Goal: Task Accomplishment & Management: Complete application form

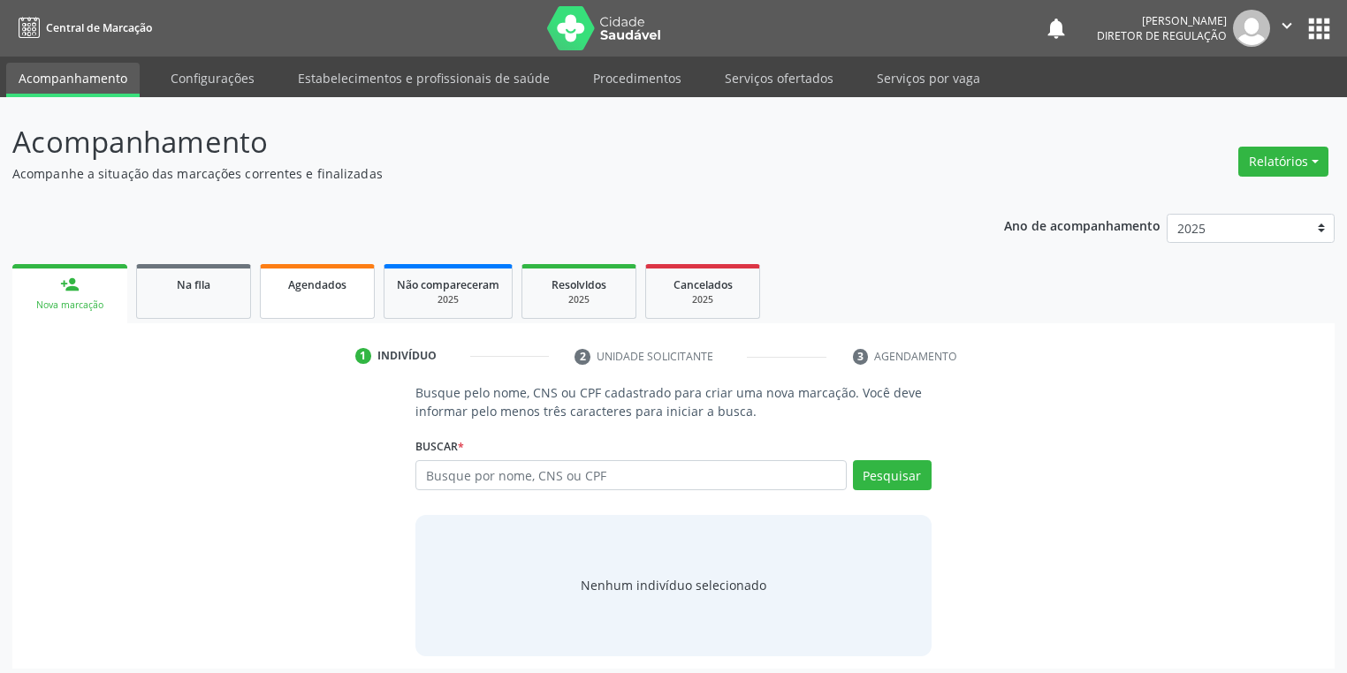
click at [304, 299] on link "Agendados" at bounding box center [317, 291] width 115 height 55
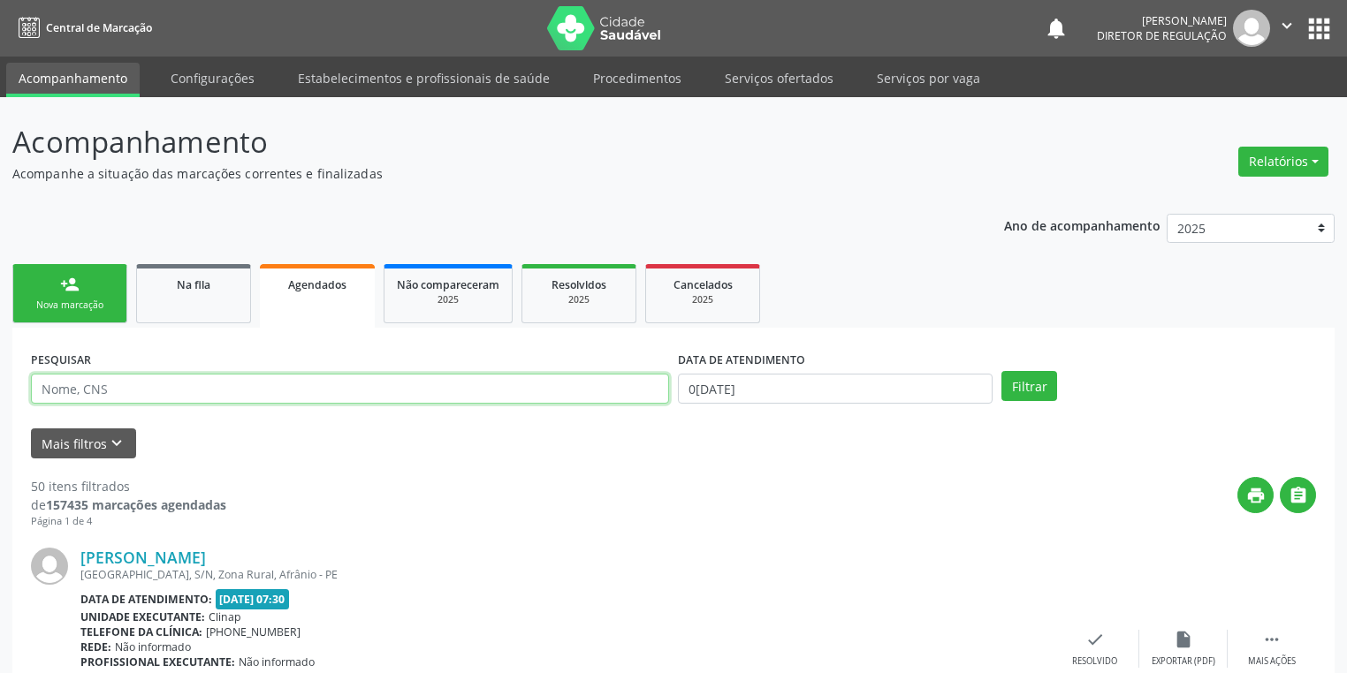
click at [117, 399] on input "text" at bounding box center [350, 389] width 638 height 30
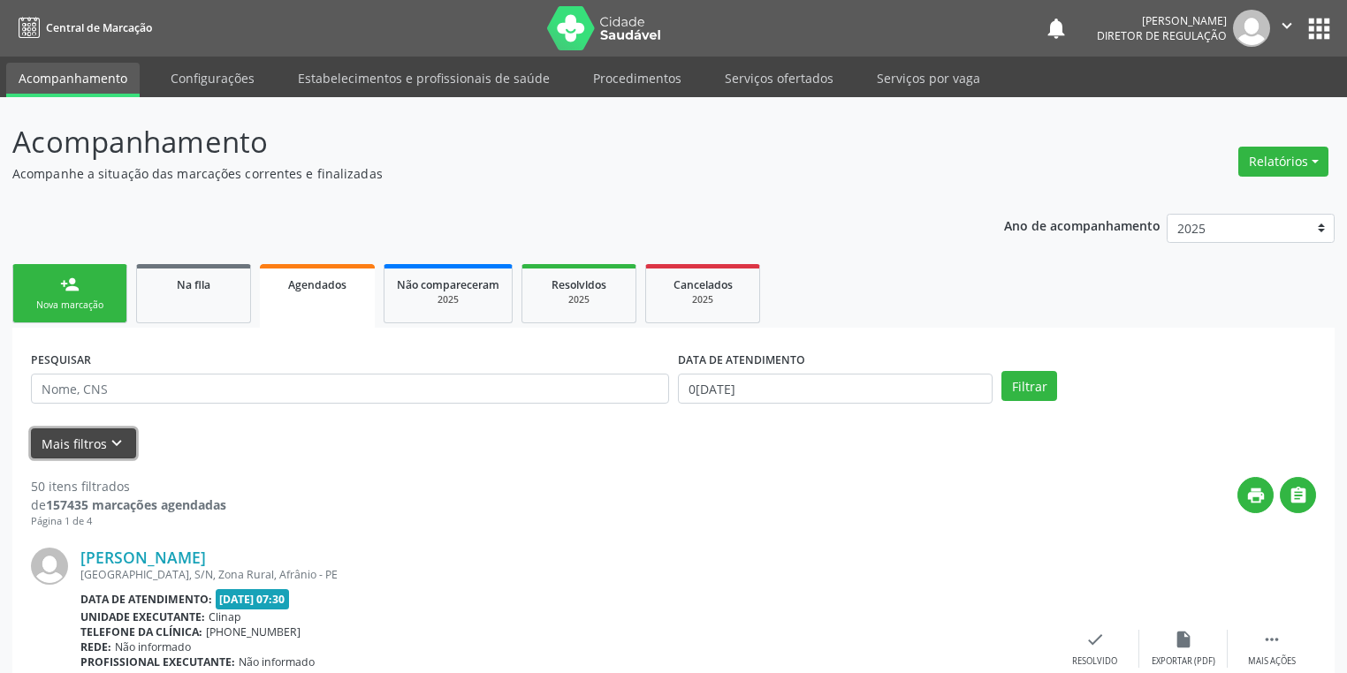
click at [78, 451] on button "Mais filtros keyboard_arrow_down" at bounding box center [83, 444] width 105 height 31
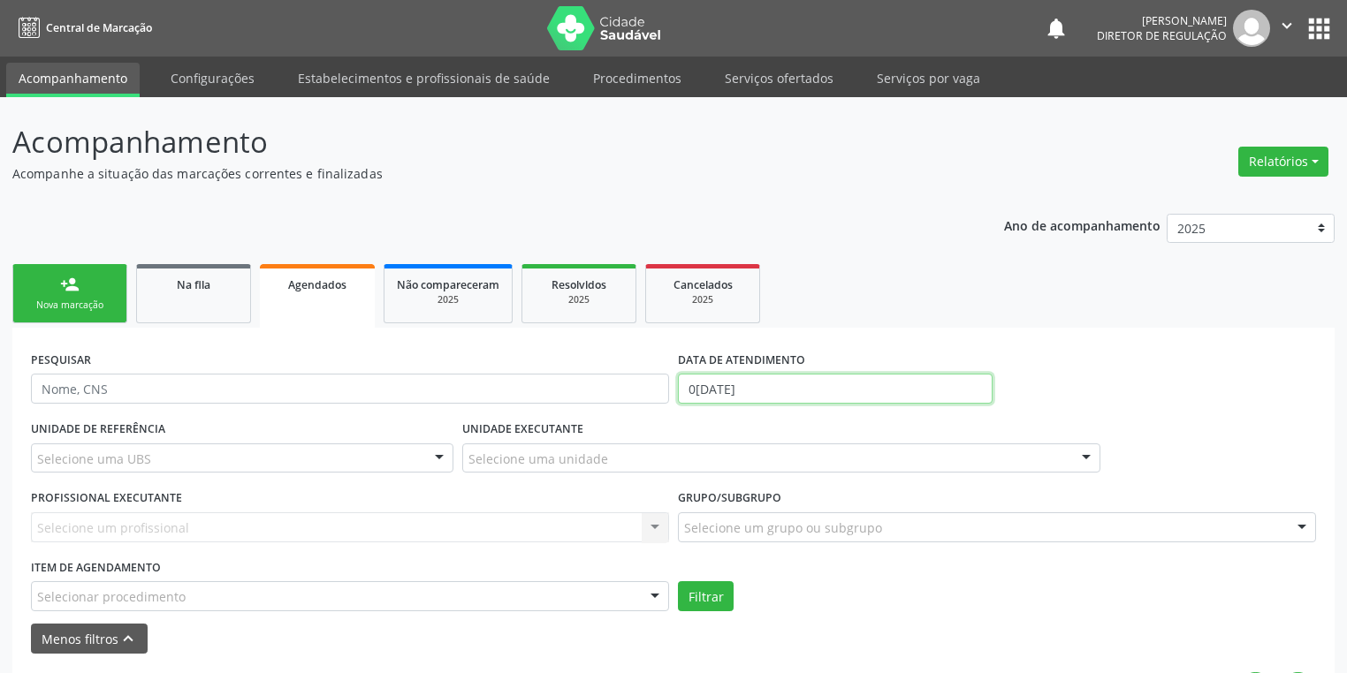
click at [718, 390] on input "0[DATE]" at bounding box center [835, 389] width 315 height 30
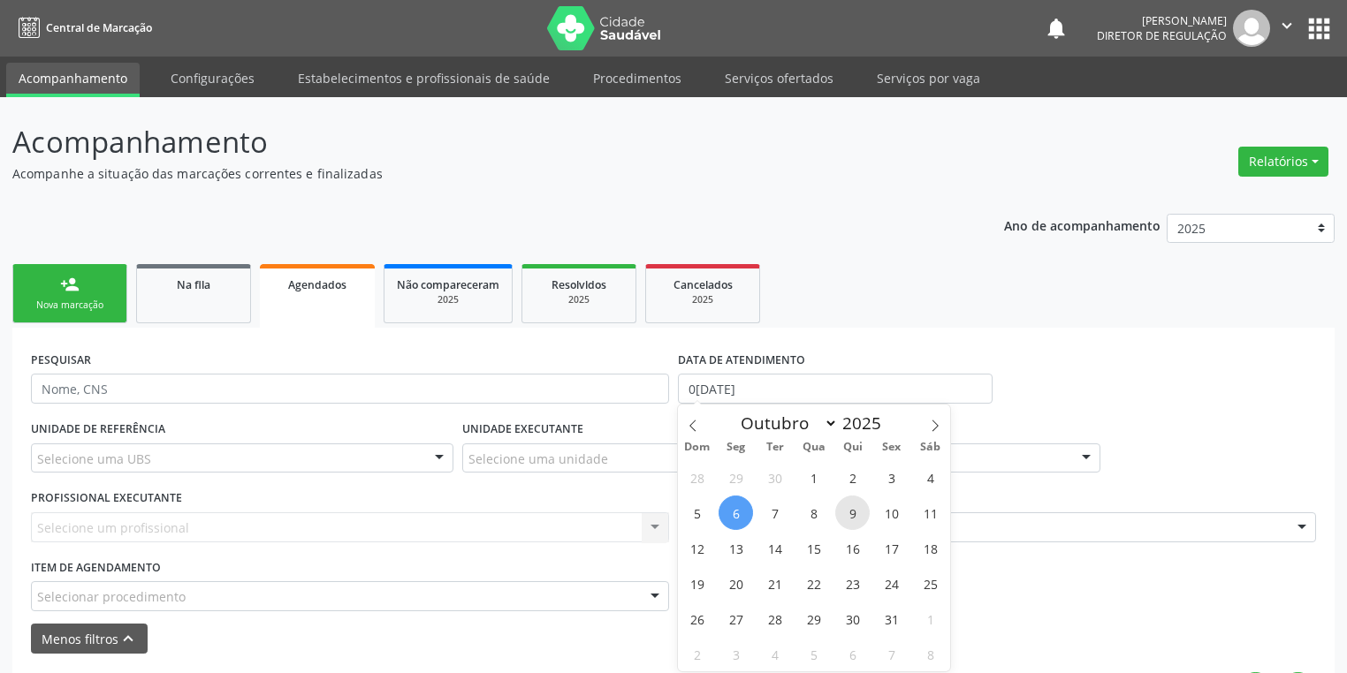
click at [855, 517] on span "9" at bounding box center [852, 513] width 34 height 34
type input "09/10/2025"
click at [856, 516] on span "9" at bounding box center [852, 513] width 34 height 34
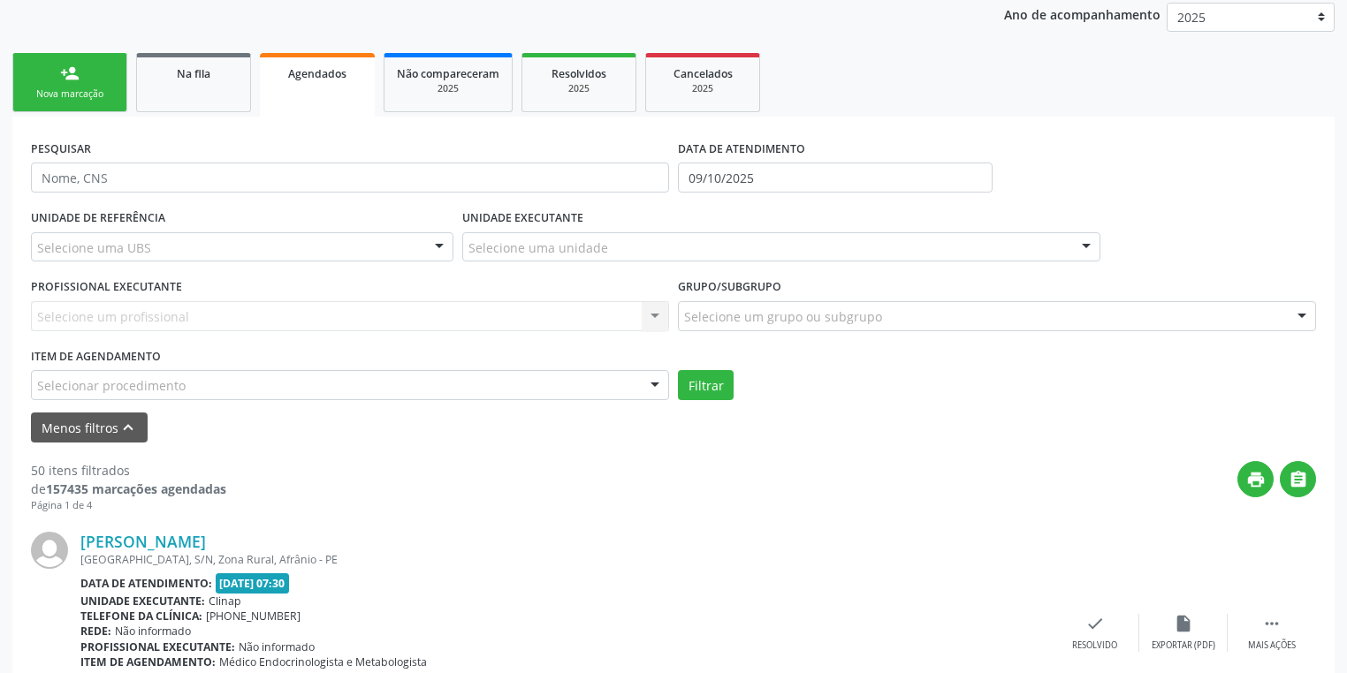
scroll to position [212, 0]
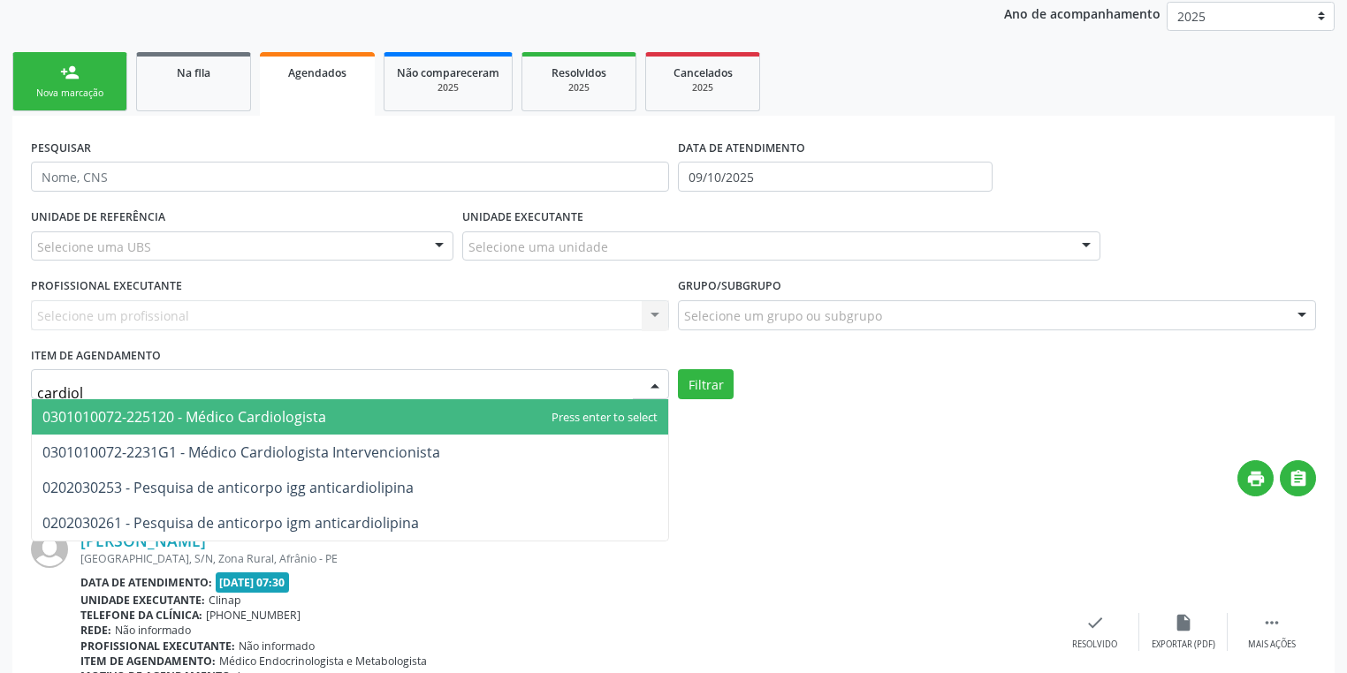
type input "cardiolo"
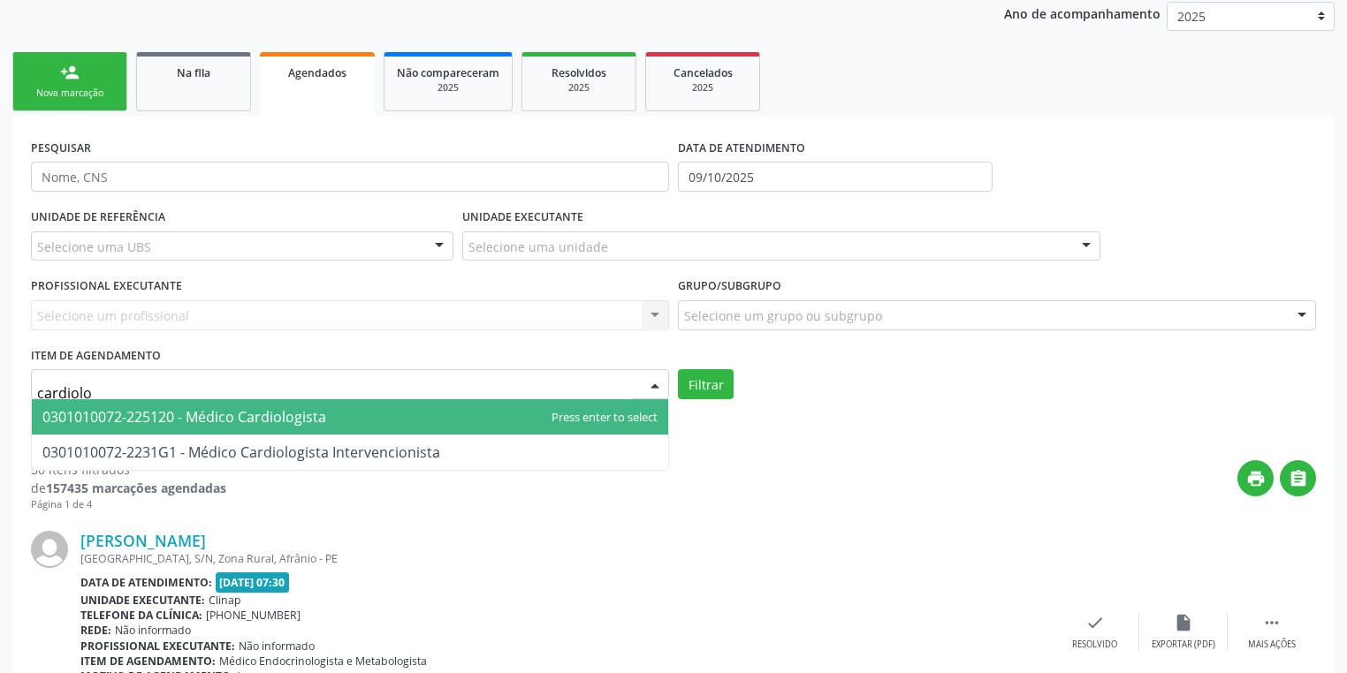
click at [162, 410] on span "0301010072-225120 - Médico Cardiologista" at bounding box center [184, 416] width 284 height 19
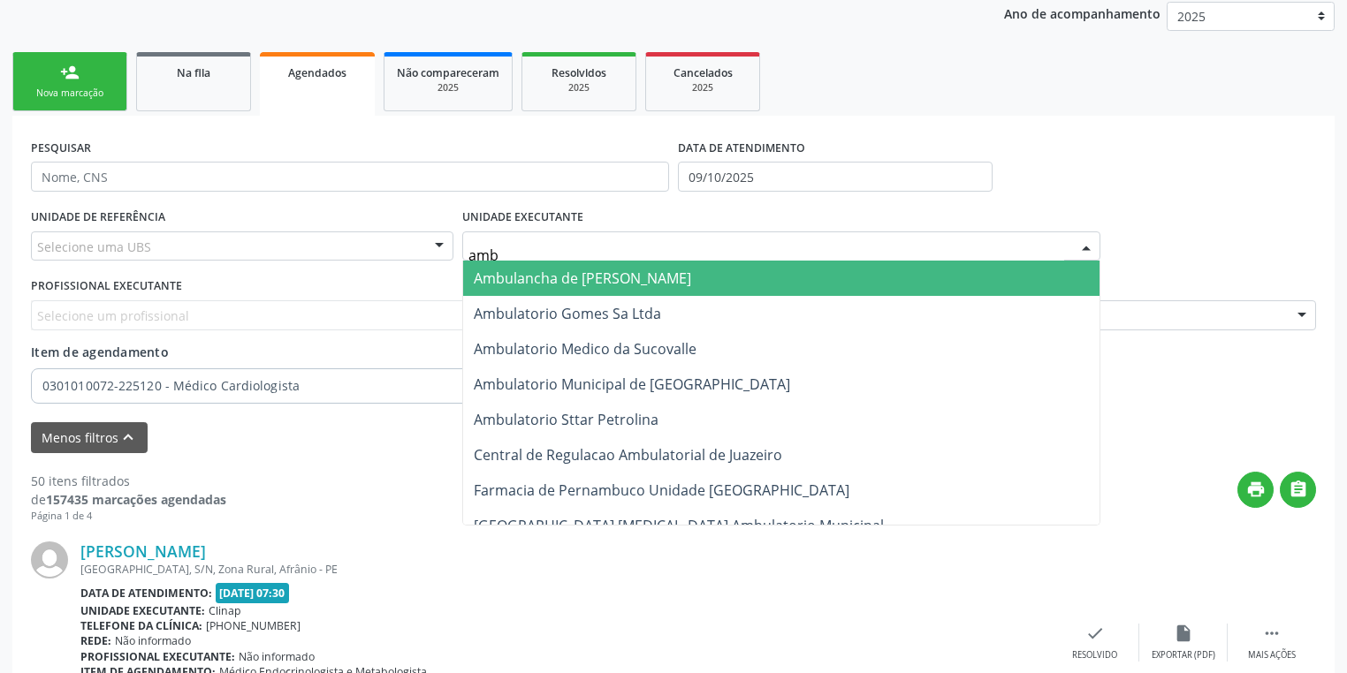
type input "ambu"
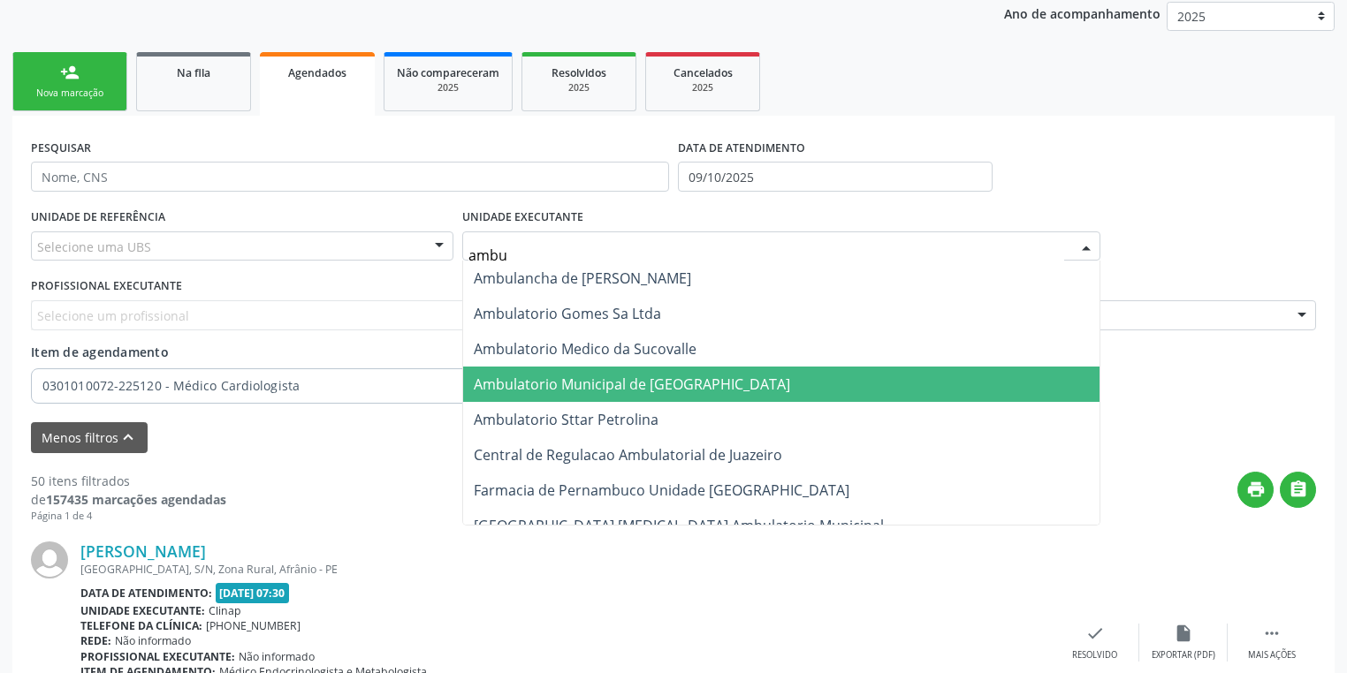
click at [543, 381] on span "Ambulatorio Municipal de [GEOGRAPHIC_DATA]" at bounding box center [632, 384] width 316 height 19
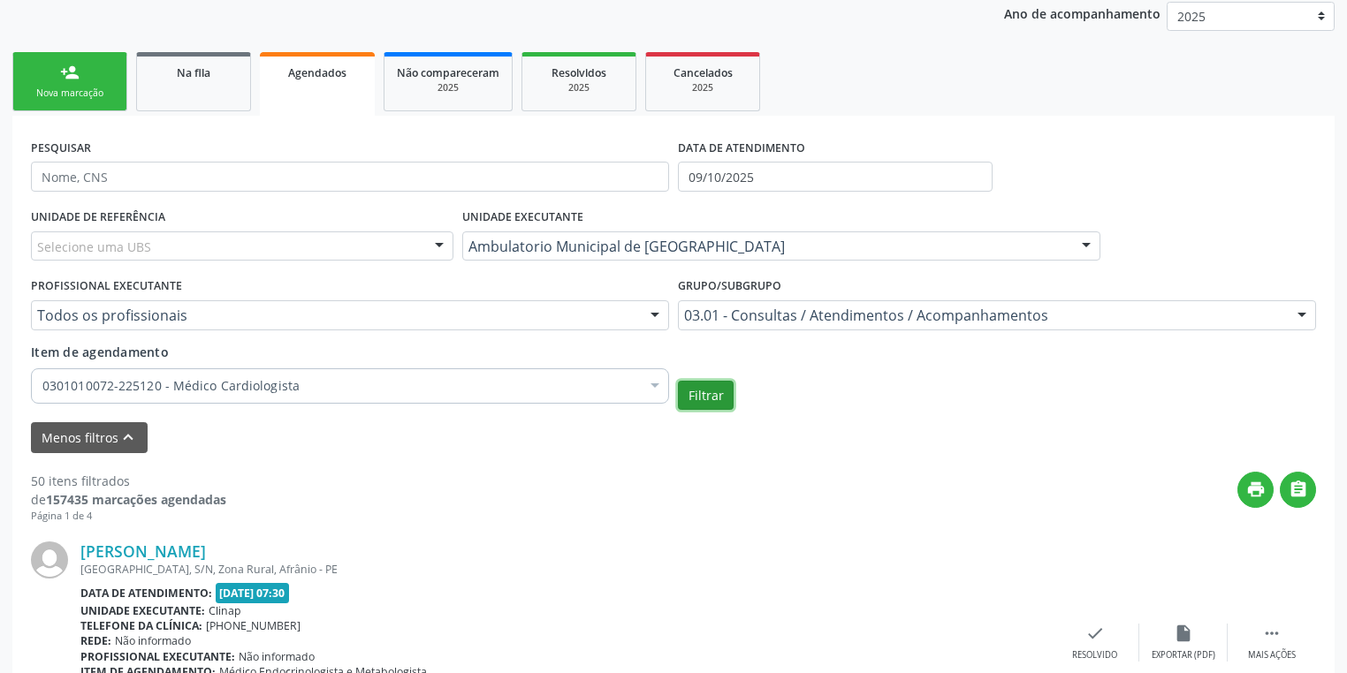
click at [697, 401] on button "Filtrar" at bounding box center [706, 396] width 56 height 30
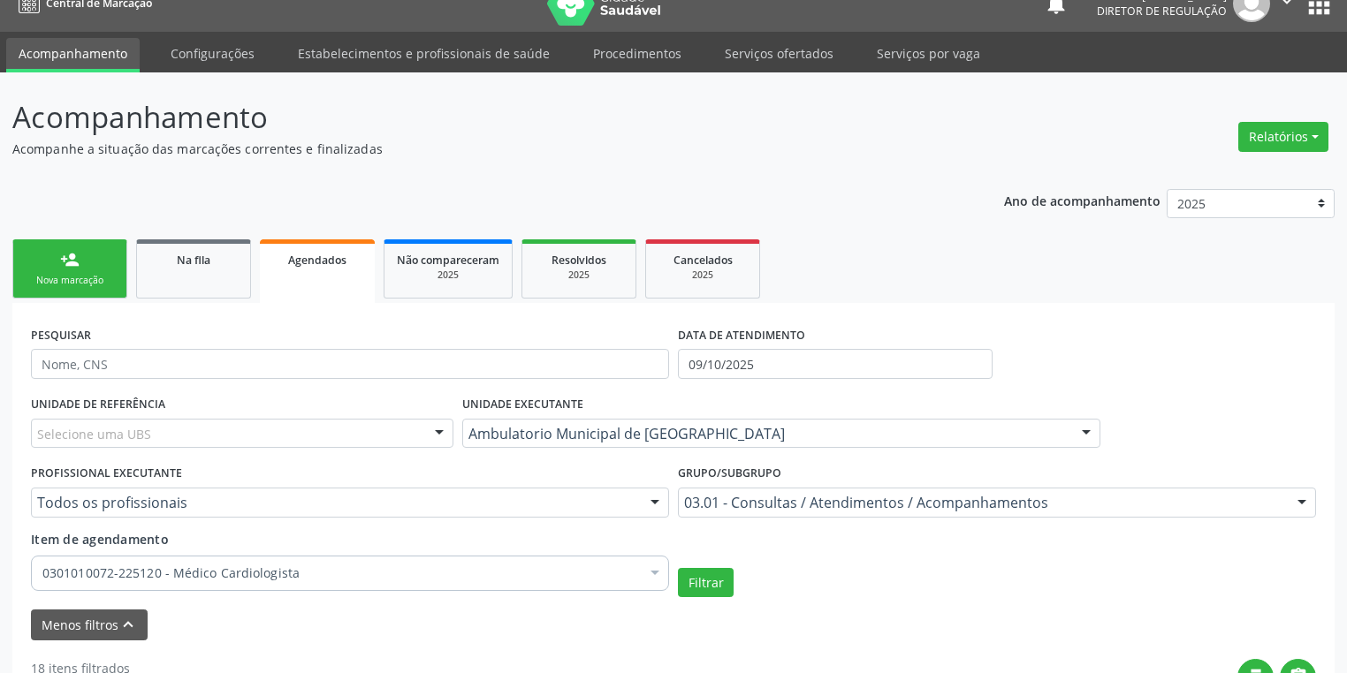
scroll to position [0, 0]
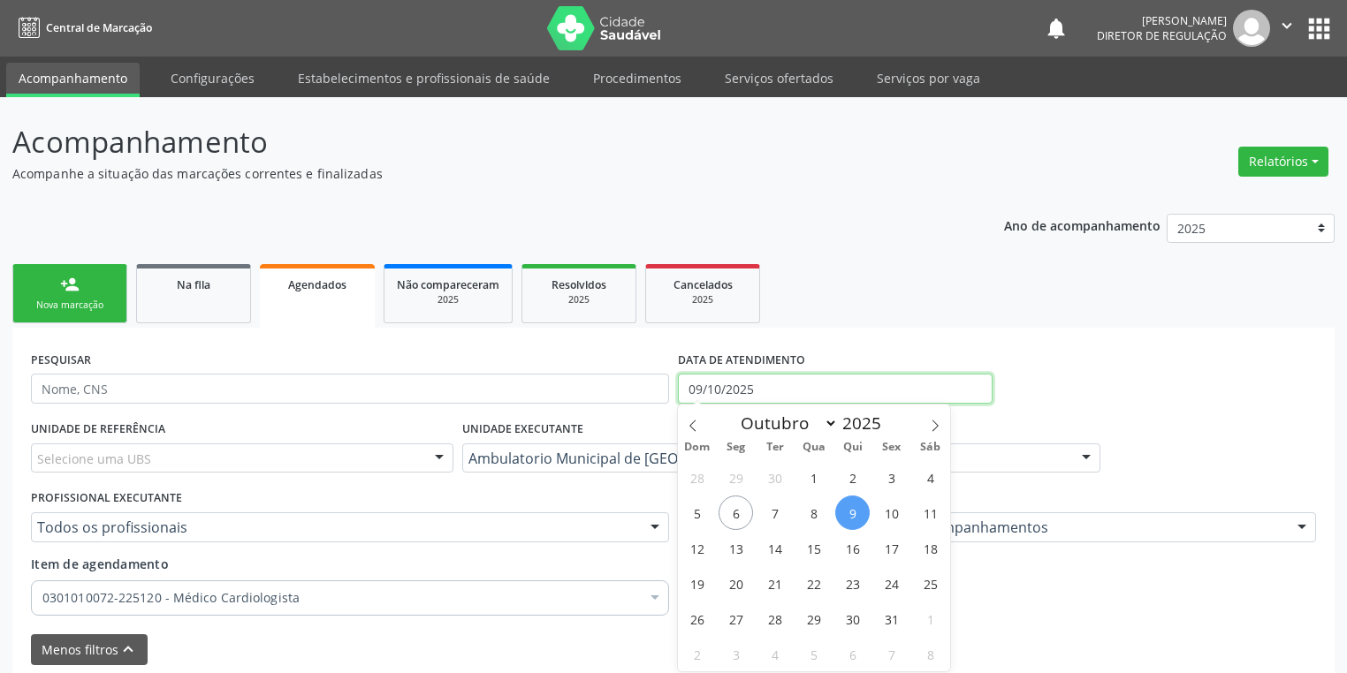
click at [714, 395] on input "09/10/2025" at bounding box center [835, 389] width 315 height 30
click at [845, 544] on span "16" at bounding box center [852, 548] width 34 height 34
type input "16/10/2025"
click at [845, 544] on span "16" at bounding box center [852, 548] width 34 height 34
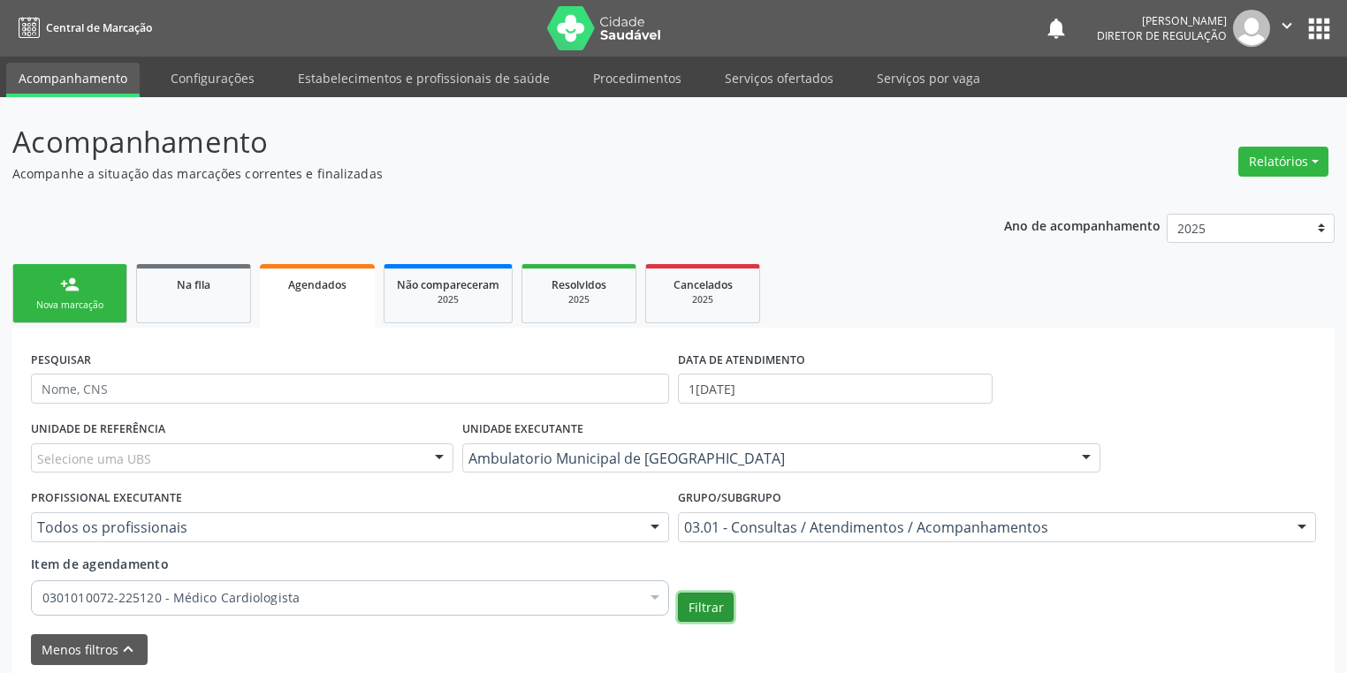
click at [703, 604] on button "Filtrar" at bounding box center [706, 608] width 56 height 30
click at [749, 81] on link "Serviços ofertados" at bounding box center [778, 78] width 133 height 31
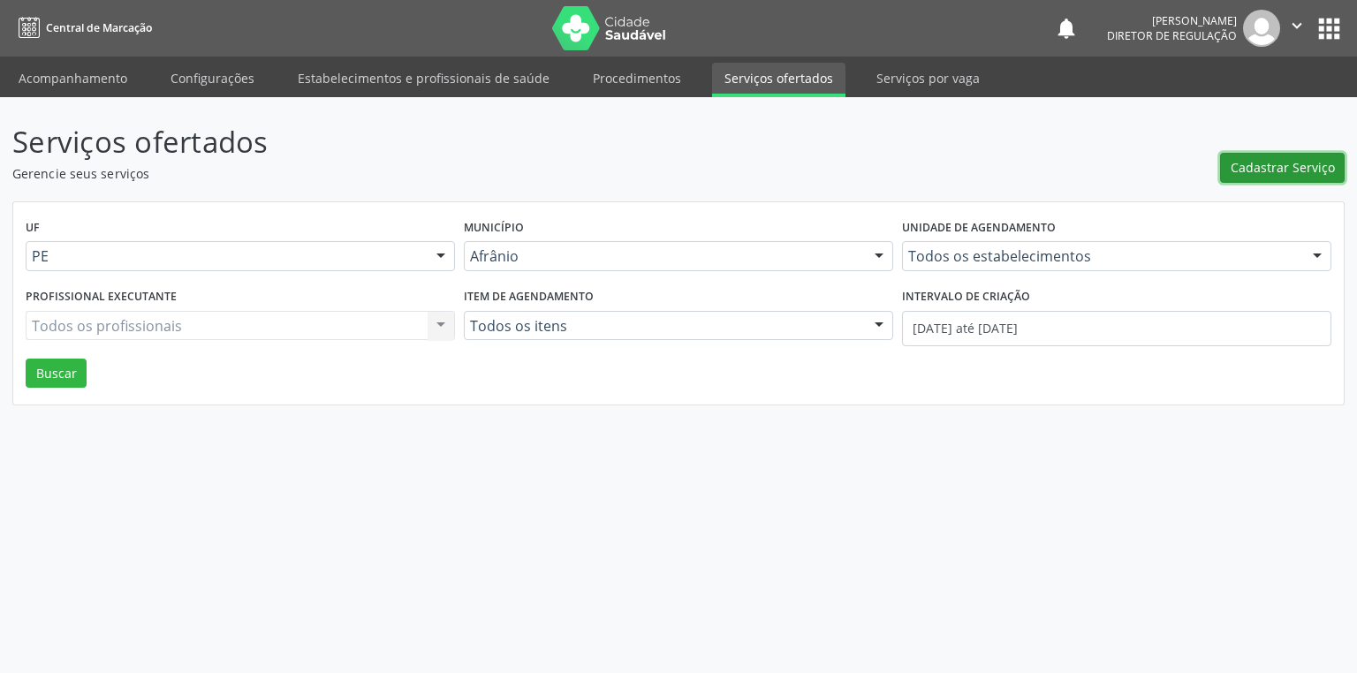
click at [1271, 177] on span "Cadastrar Serviço" at bounding box center [1283, 167] width 104 height 19
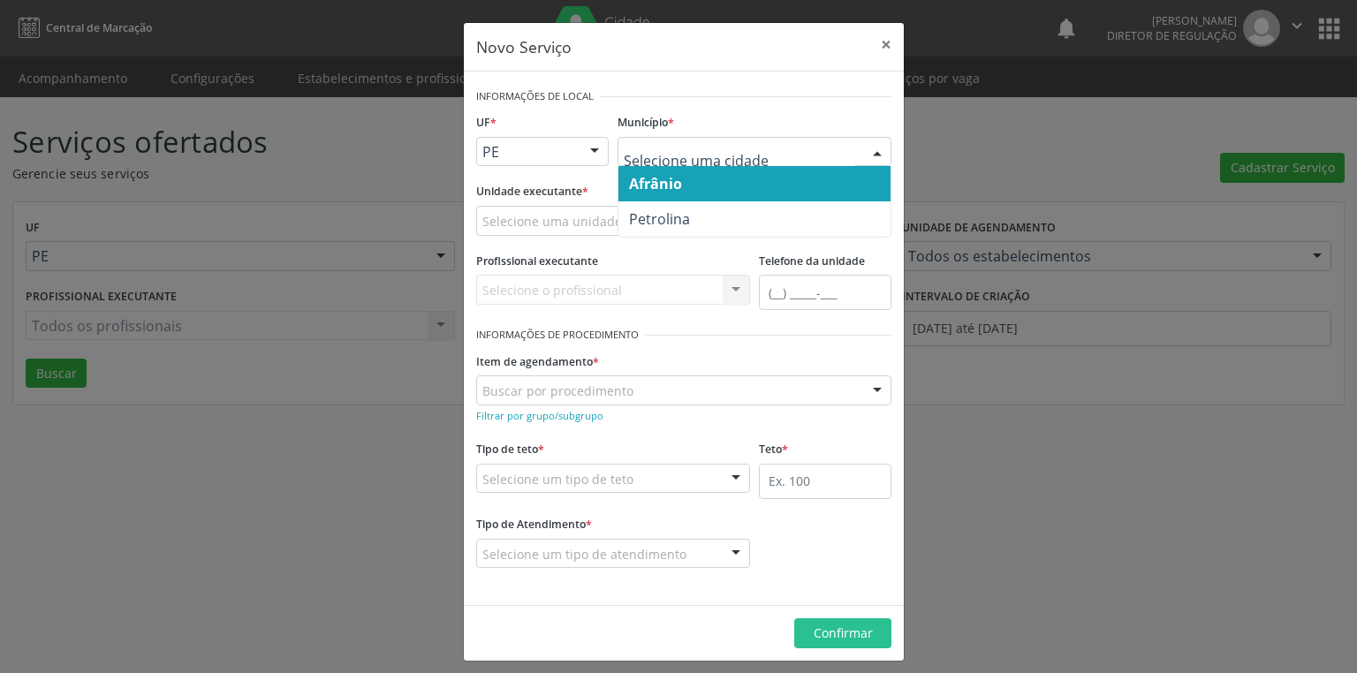
click at [636, 181] on span "Afrânio" at bounding box center [655, 183] width 53 height 19
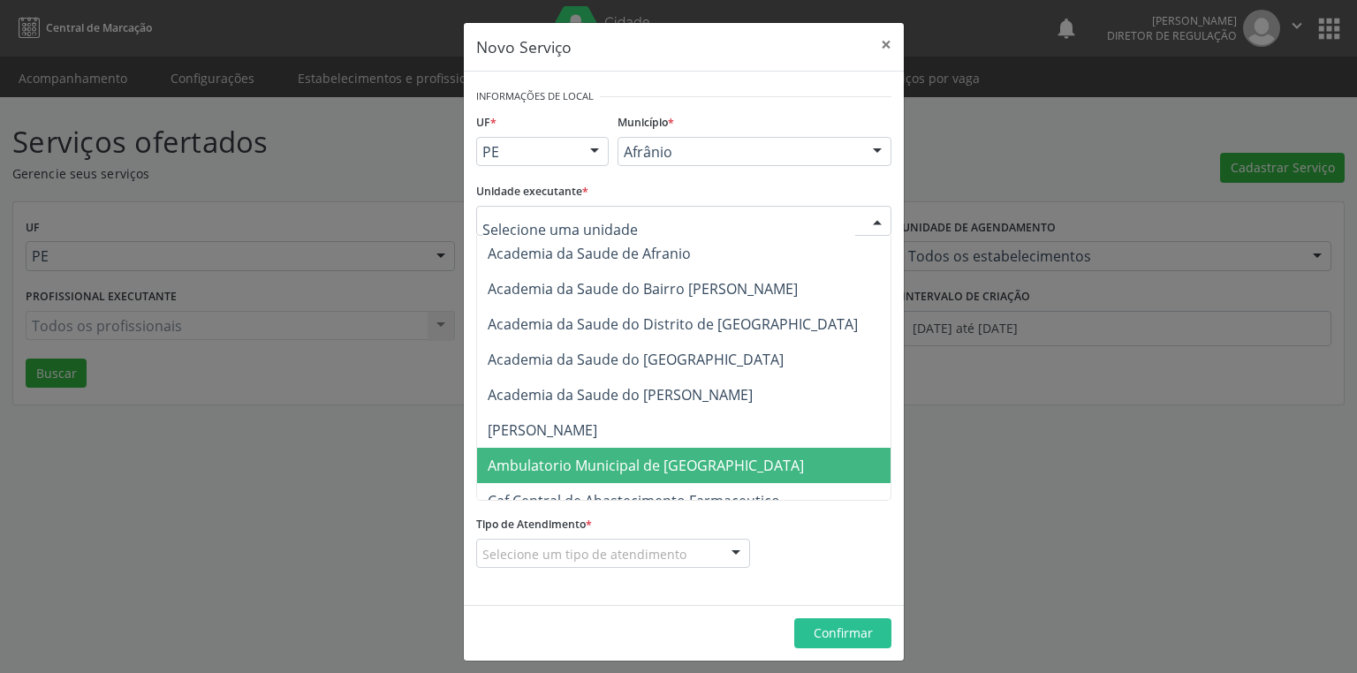
click at [573, 459] on span "Ambulatorio Municipal de [GEOGRAPHIC_DATA]" at bounding box center [646, 465] width 316 height 19
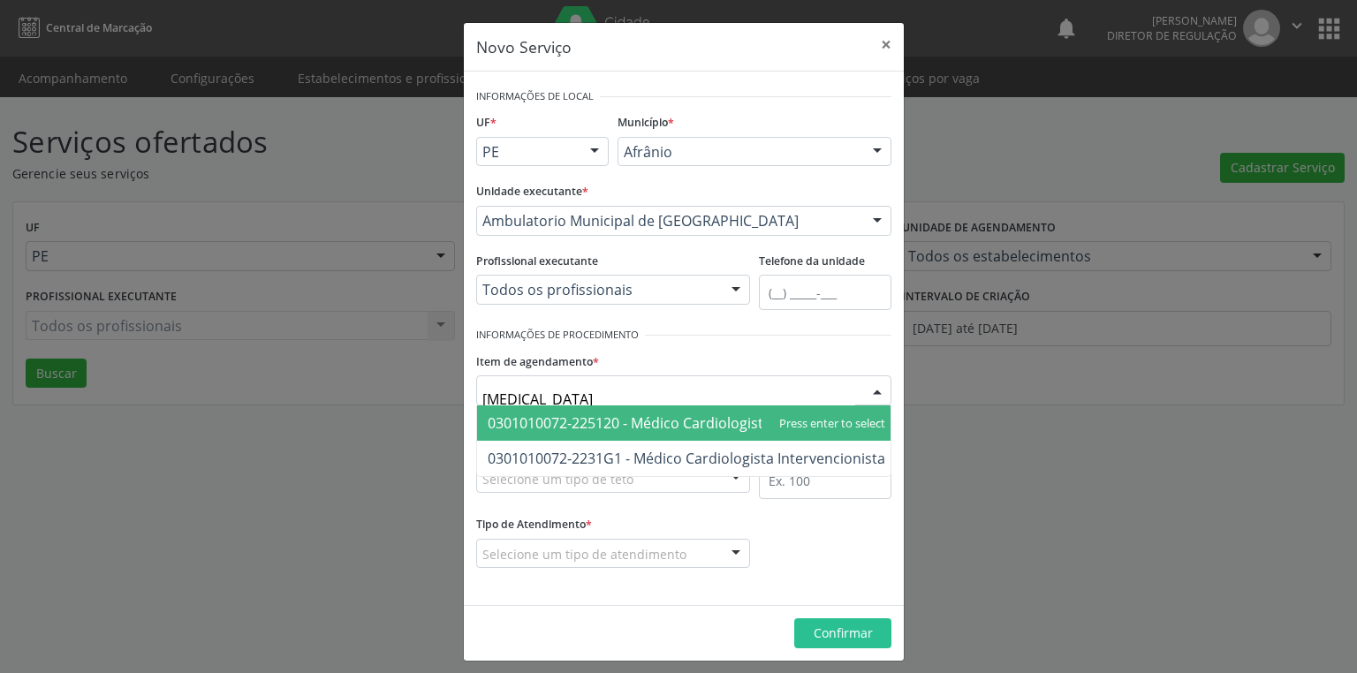
type input "cardiologista"
click at [495, 421] on span "0301010072-225120 - Médico Cardiologista" at bounding box center [630, 423] width 284 height 19
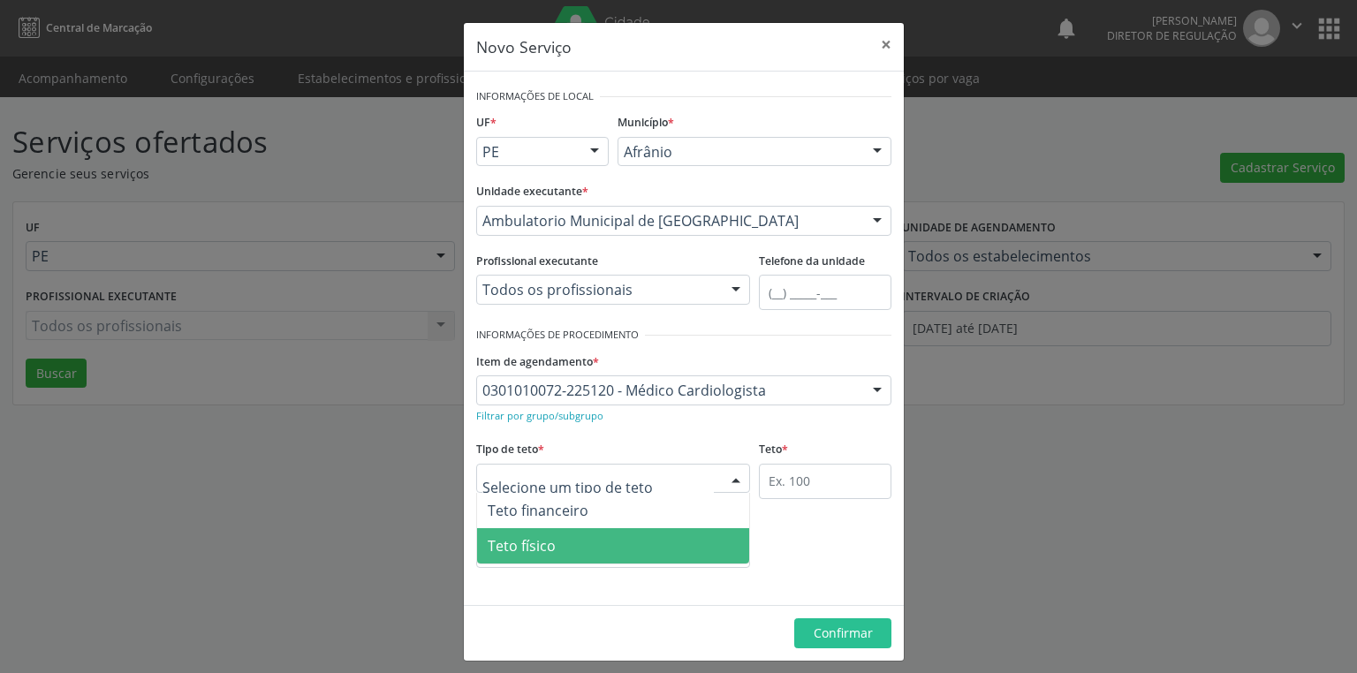
click at [521, 552] on span "Teto físico" at bounding box center [522, 545] width 68 height 19
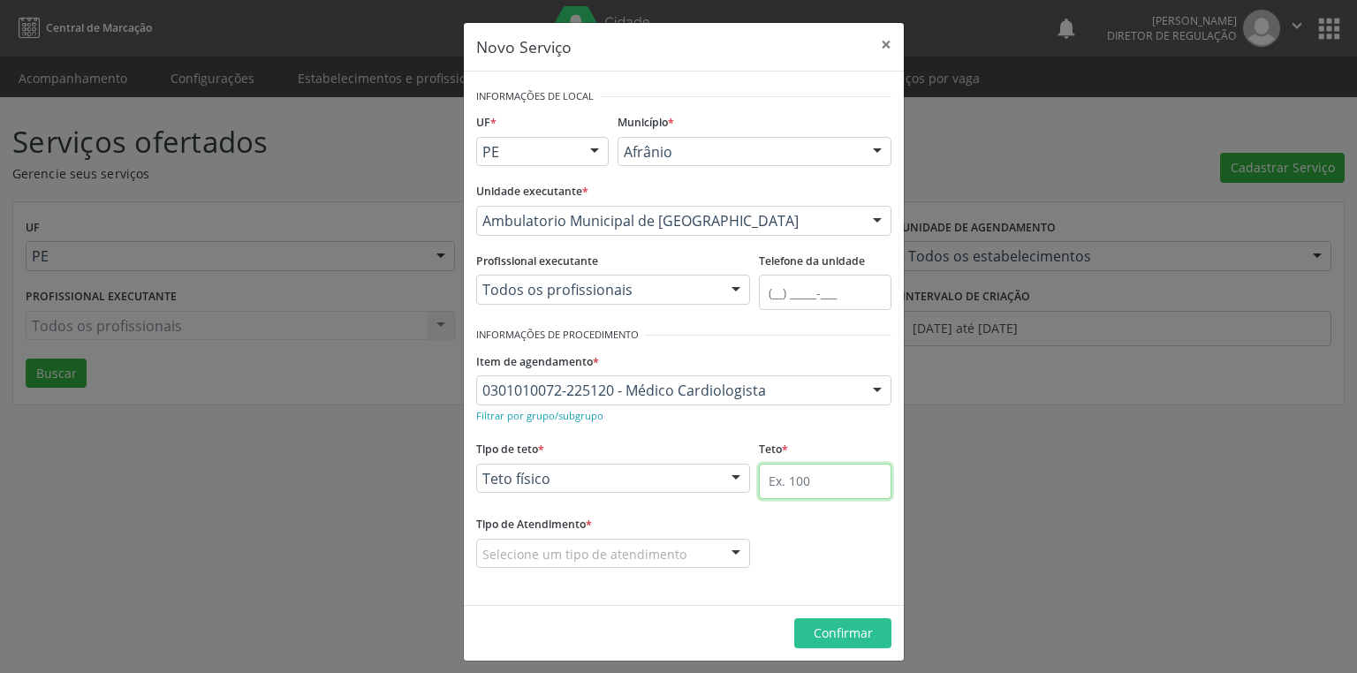
click at [779, 485] on input "text" at bounding box center [825, 481] width 133 height 35
type input "1"
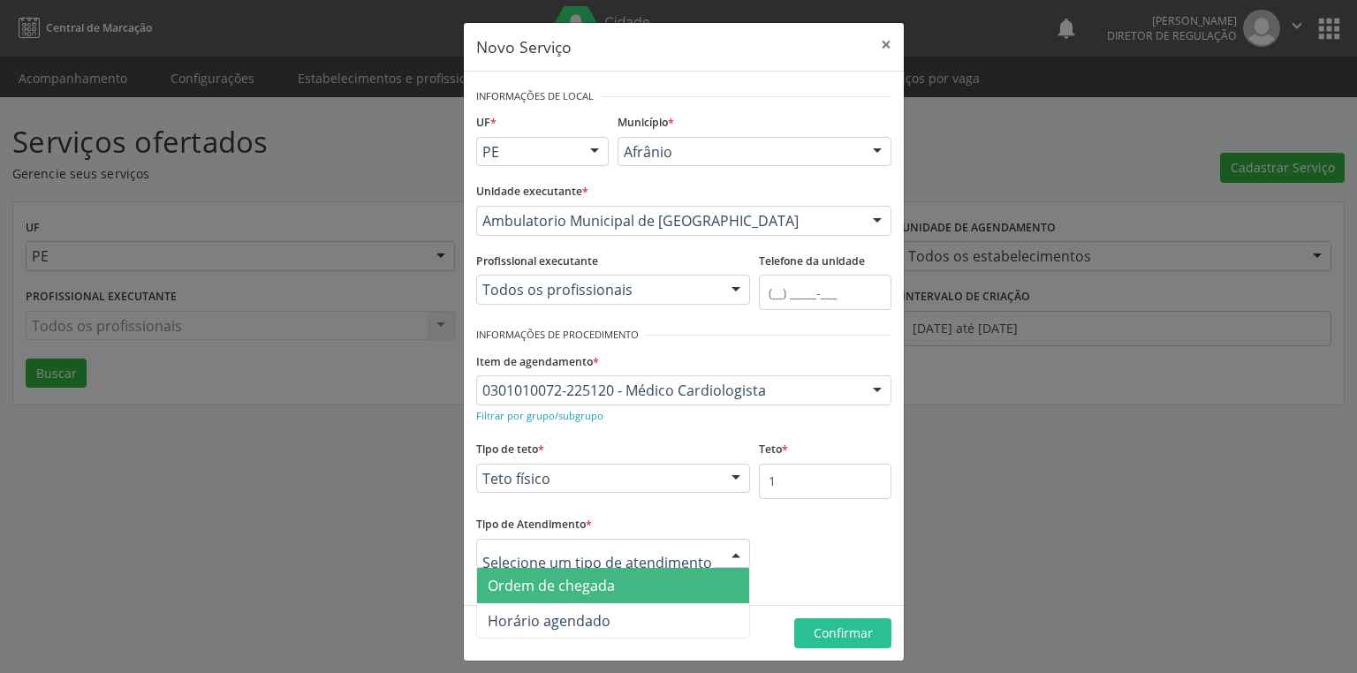
click at [565, 589] on span "Ordem de chegada" at bounding box center [551, 585] width 127 height 19
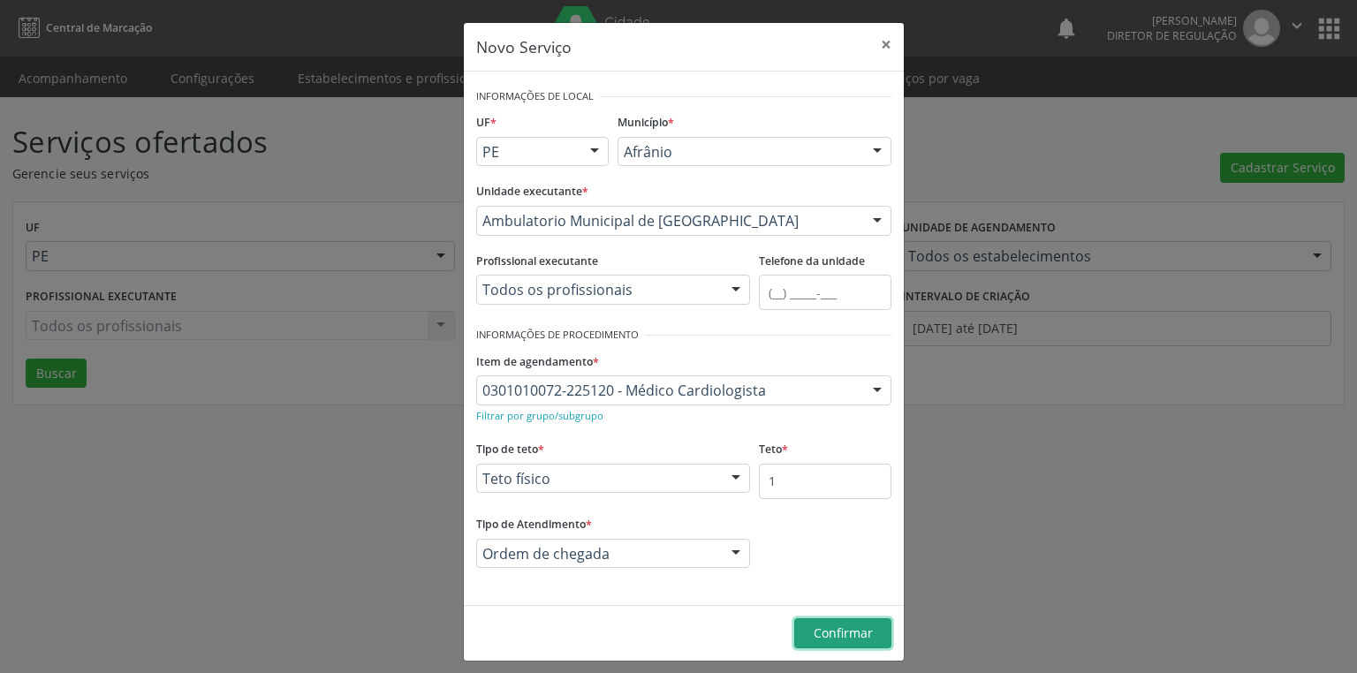
click at [837, 634] on span "Confirmar" at bounding box center [843, 633] width 59 height 17
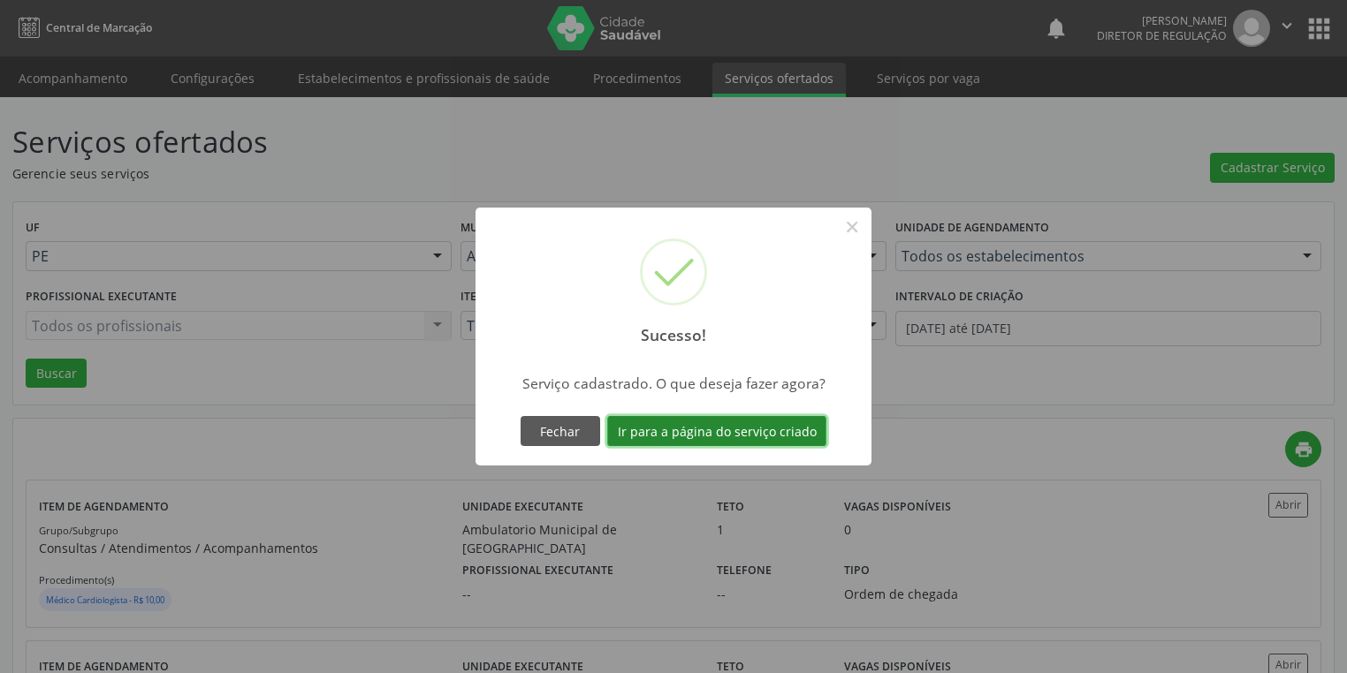
click at [689, 422] on button "Ir para a página do serviço criado" at bounding box center [716, 431] width 219 height 30
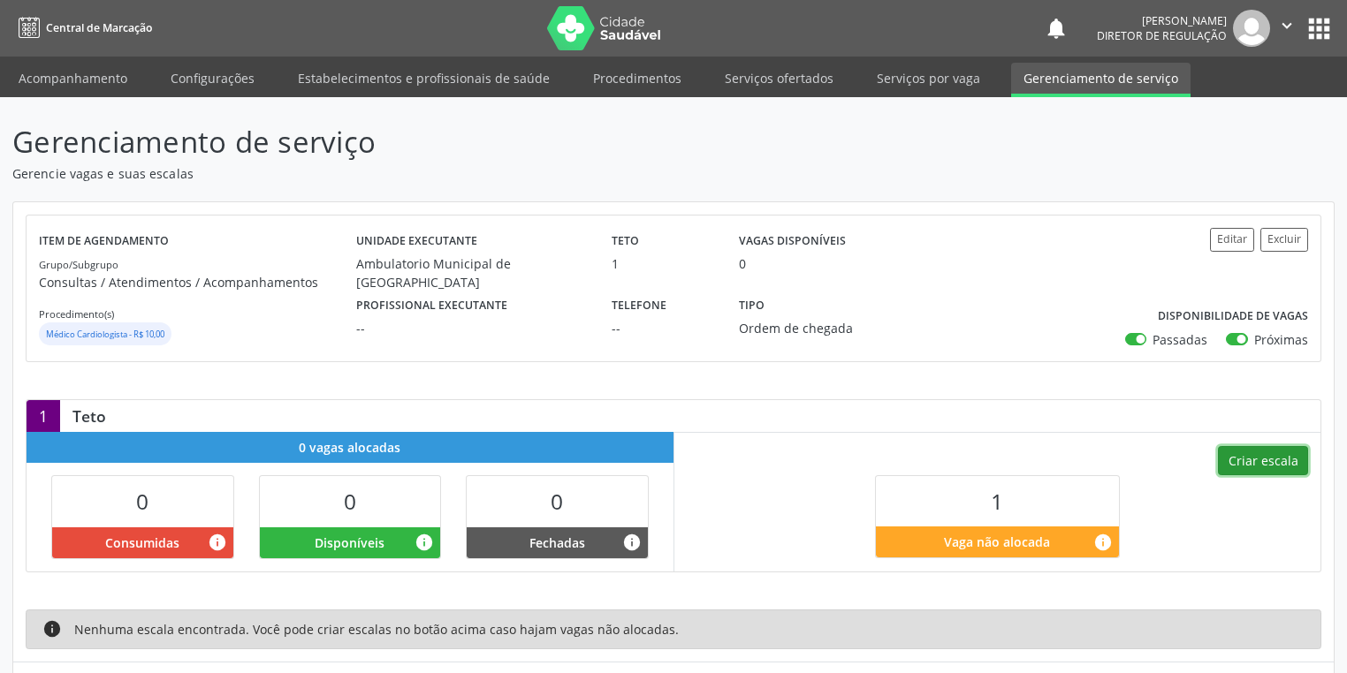
click at [1241, 456] on button "Criar escala" at bounding box center [1263, 461] width 90 height 30
select select "9"
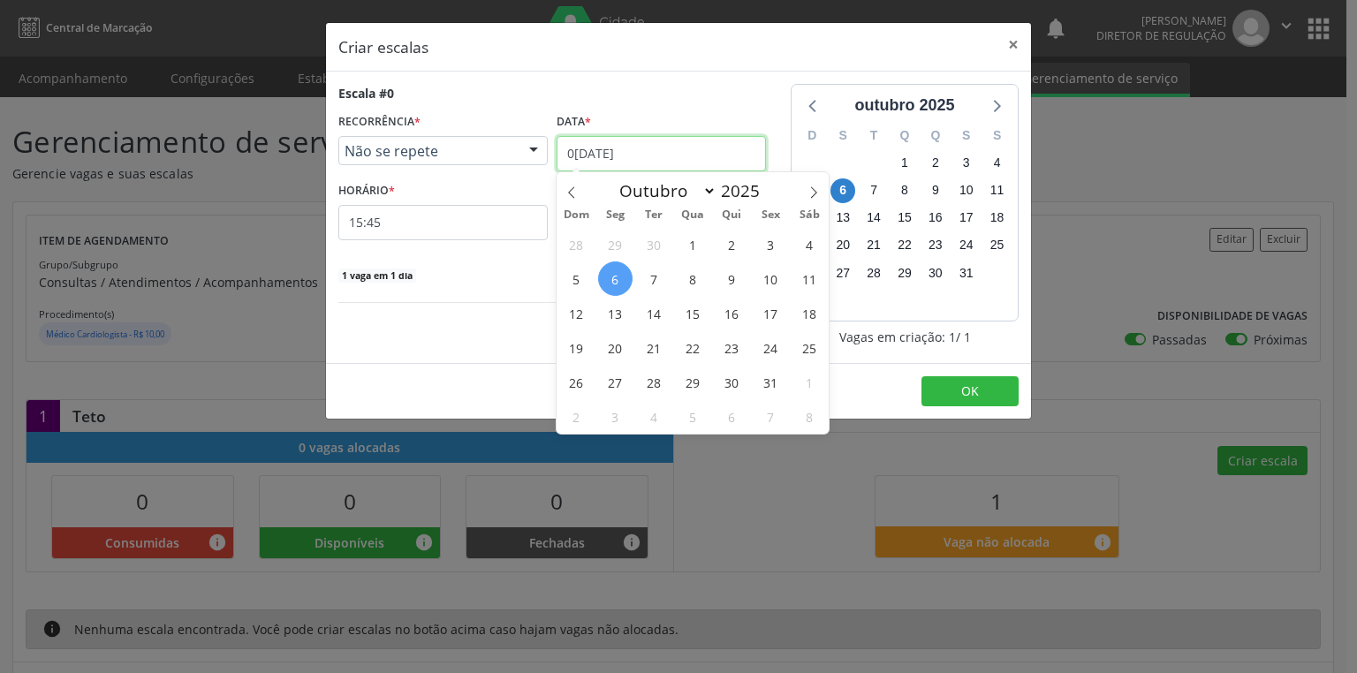
click at [571, 153] on input "0[DATE]" at bounding box center [661, 153] width 209 height 35
click at [731, 325] on span "16" at bounding box center [732, 313] width 34 height 34
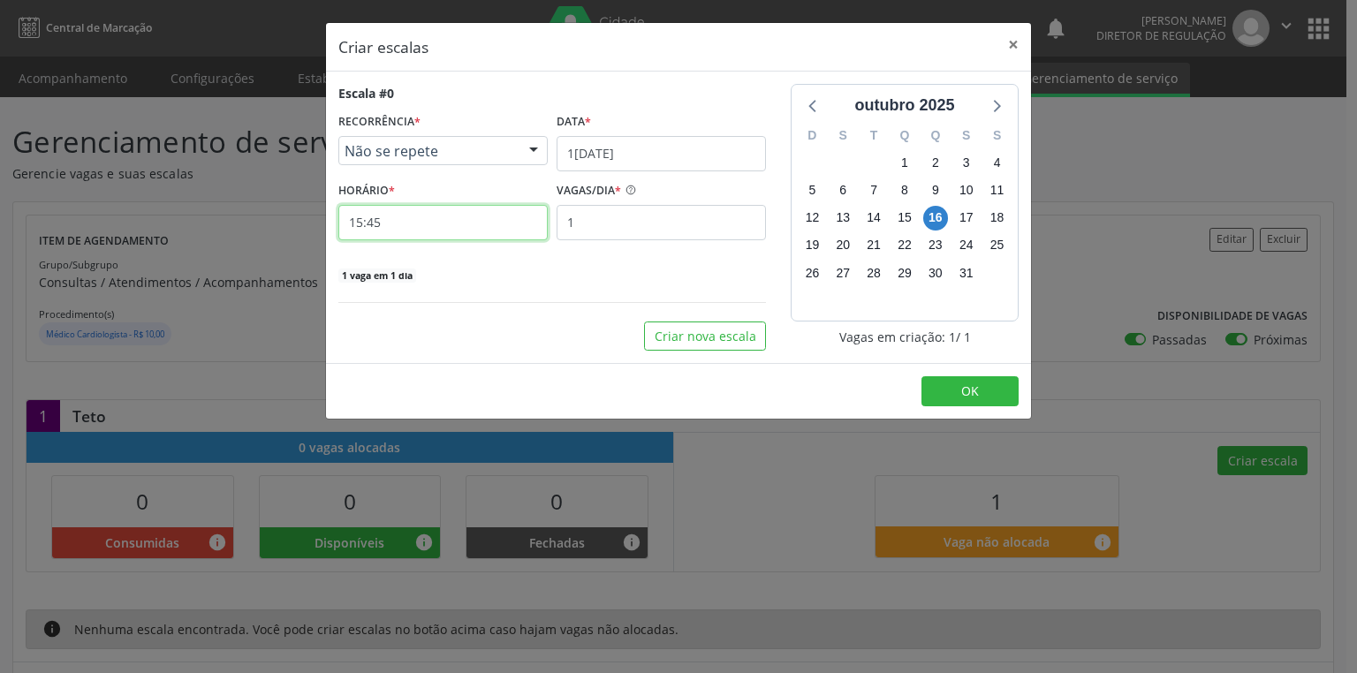
click at [391, 221] on input "15:45" at bounding box center [442, 222] width 209 height 35
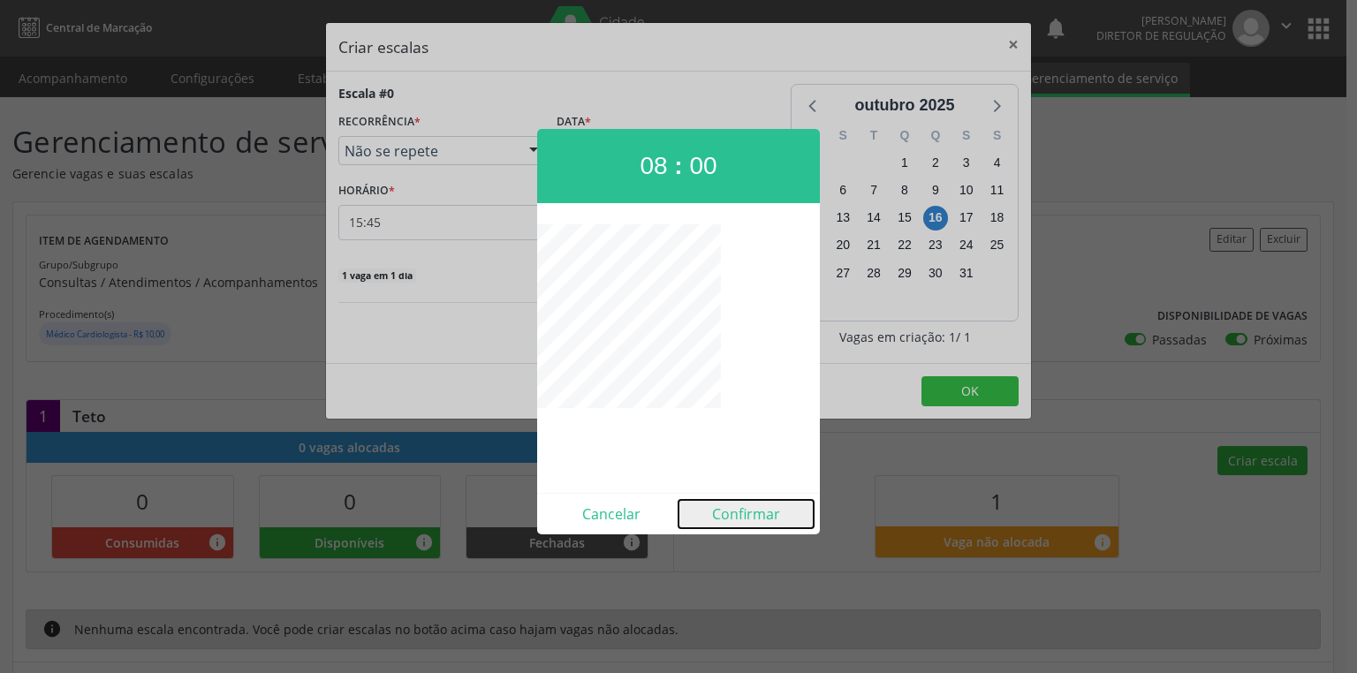
click at [716, 508] on button "Confirmar" at bounding box center [746, 514] width 135 height 28
type input "08:00"
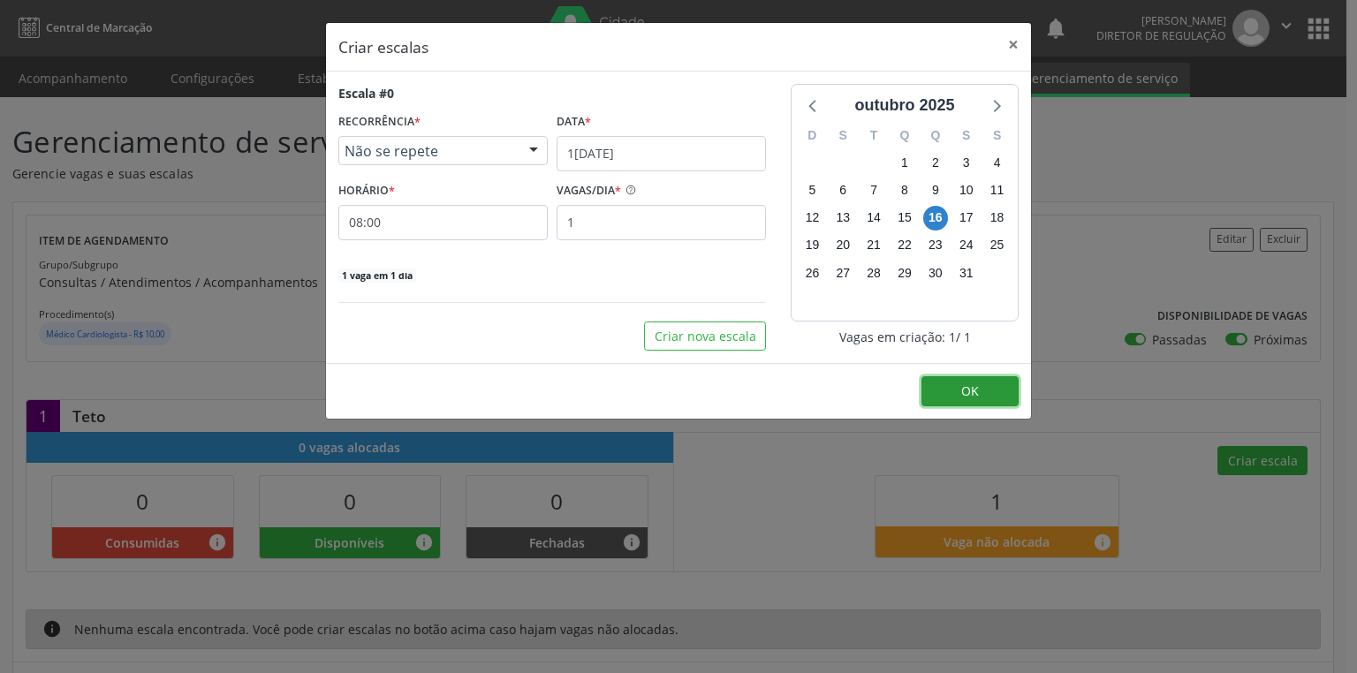
click at [954, 392] on button "OK" at bounding box center [970, 391] width 97 height 30
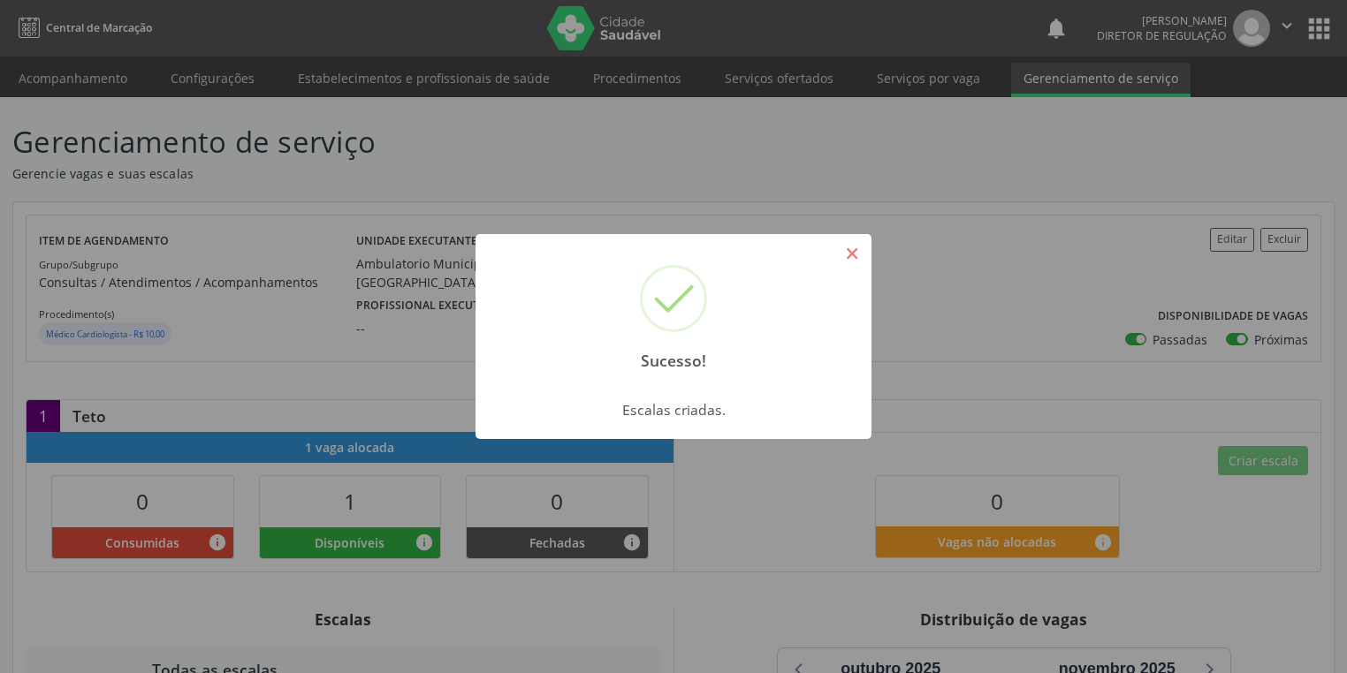
click at [847, 247] on button "×" at bounding box center [852, 254] width 30 height 30
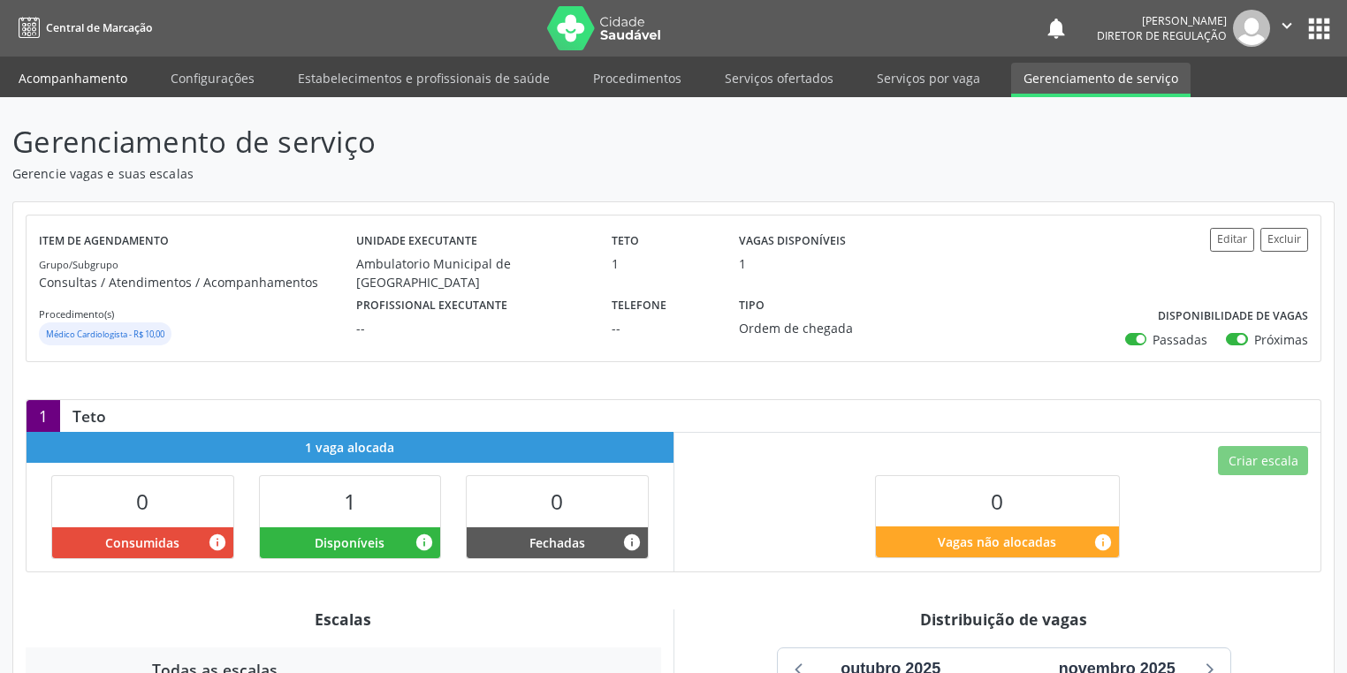
click at [77, 79] on link "Acompanhamento" at bounding box center [72, 78] width 133 height 31
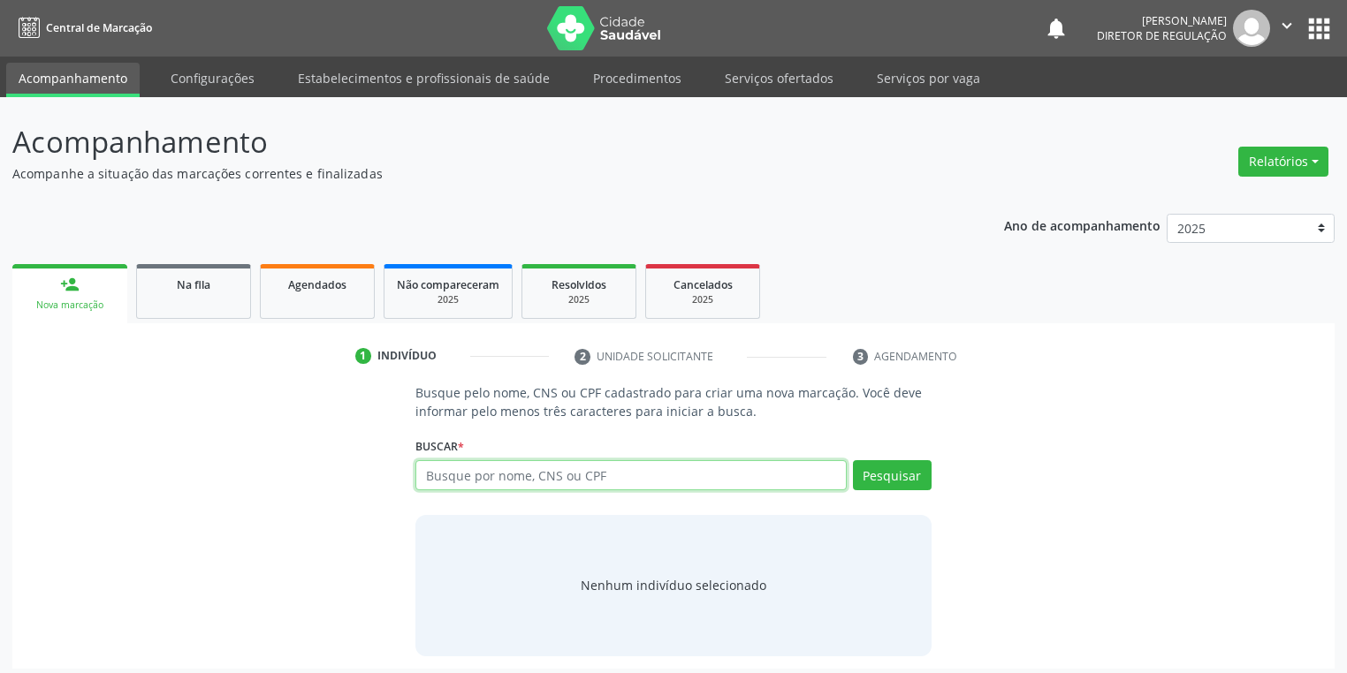
click at [445, 478] on input "text" at bounding box center [630, 475] width 431 height 30
type input "708700170506197"
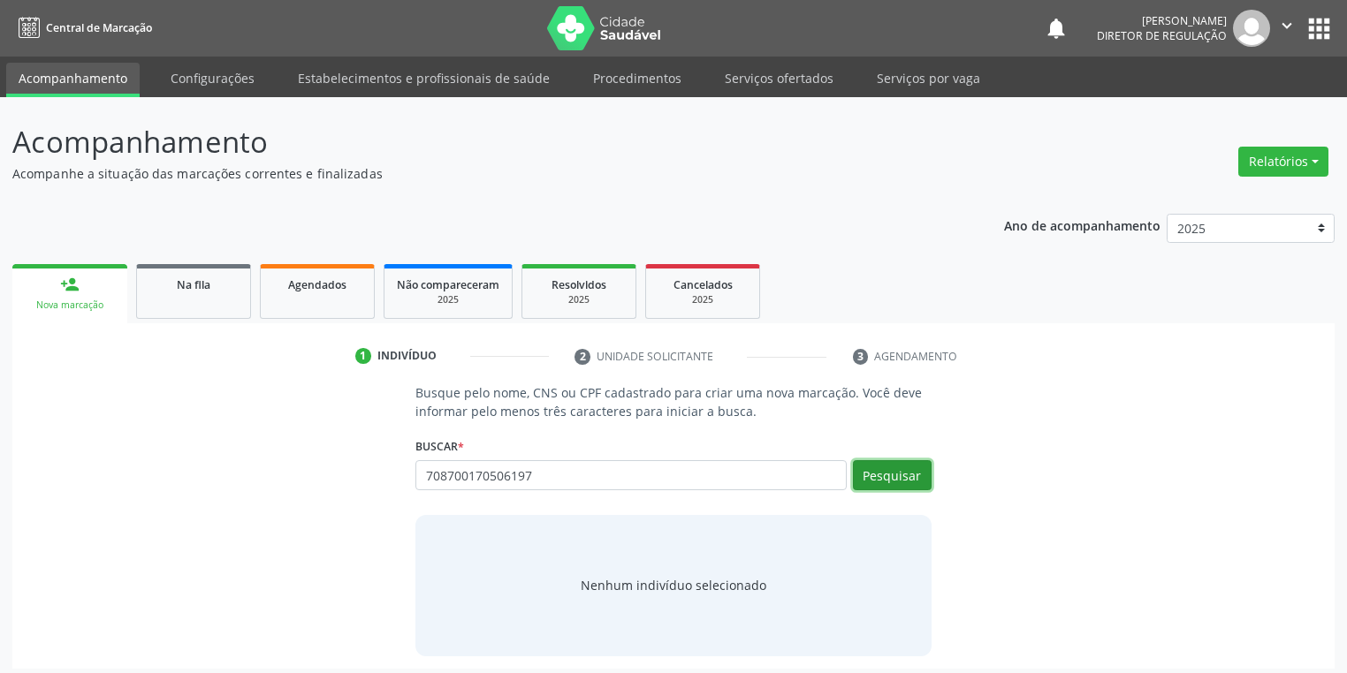
click at [916, 485] on button "Pesquisar" at bounding box center [892, 475] width 79 height 30
type input "708700170506197"
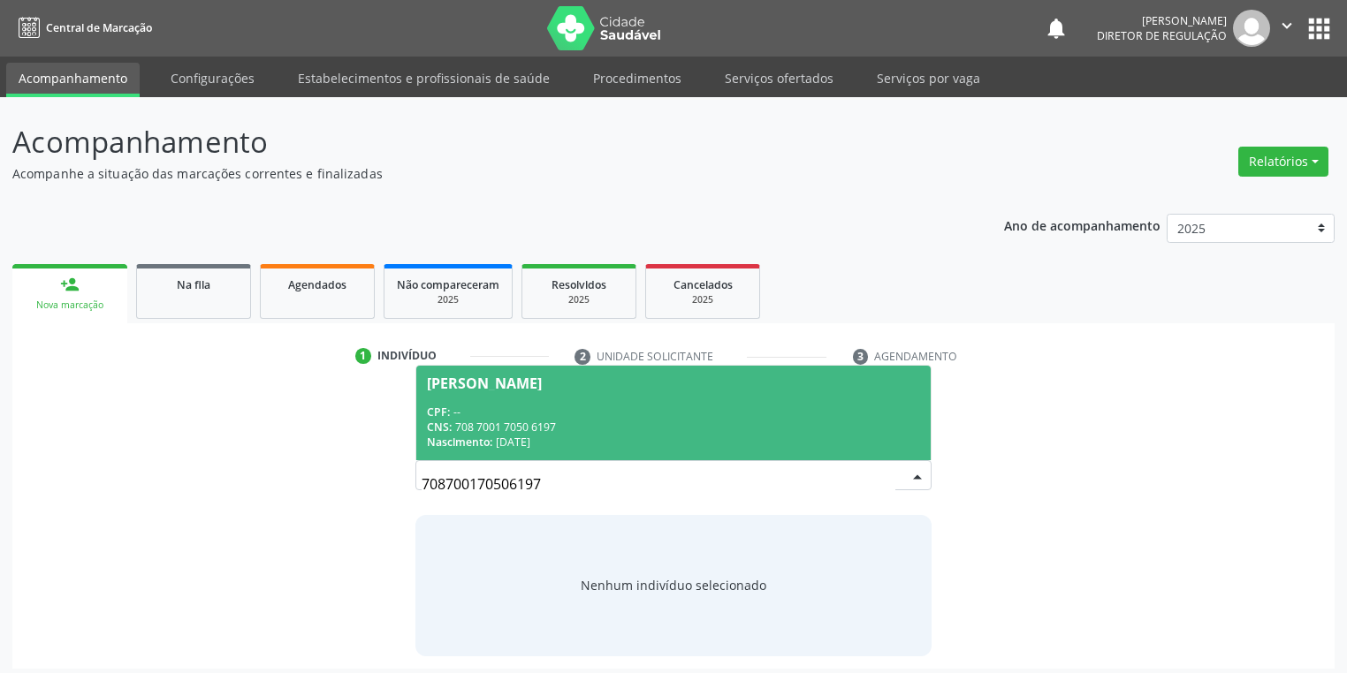
click at [525, 435] on div "Nascimento: 21/10/1942" at bounding box center [673, 442] width 493 height 15
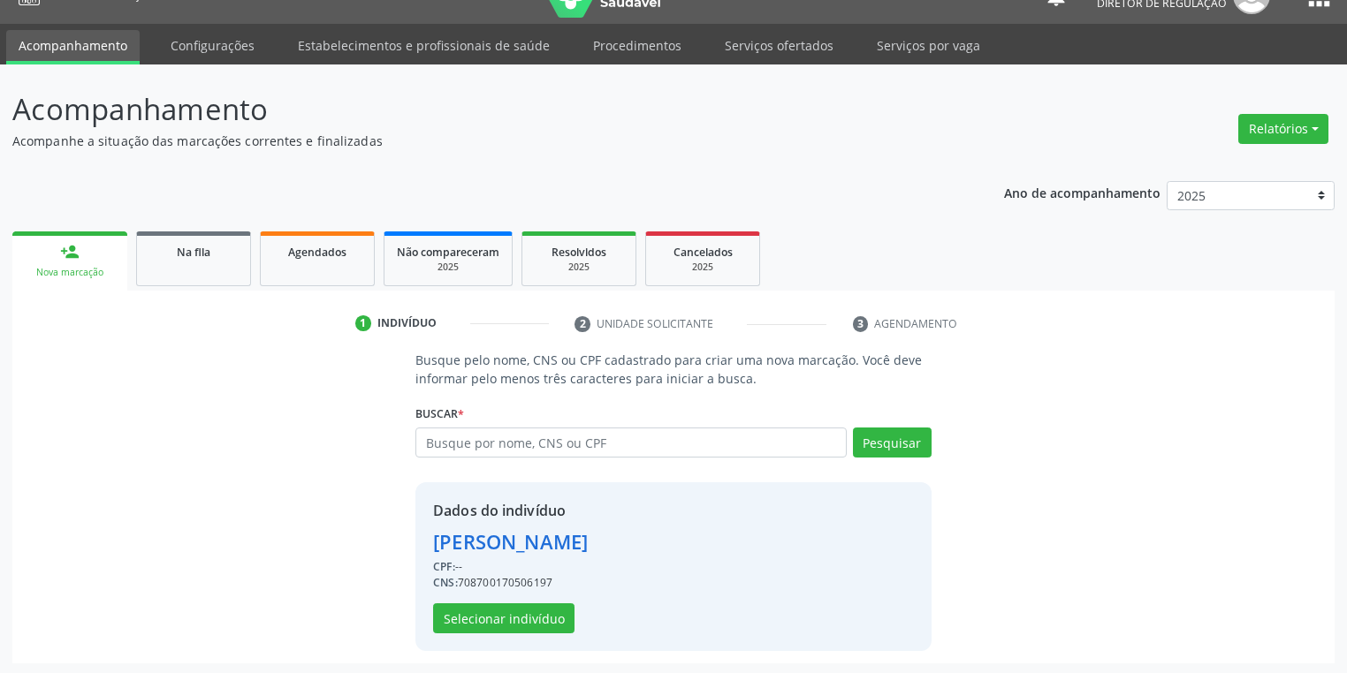
scroll to position [34, 0]
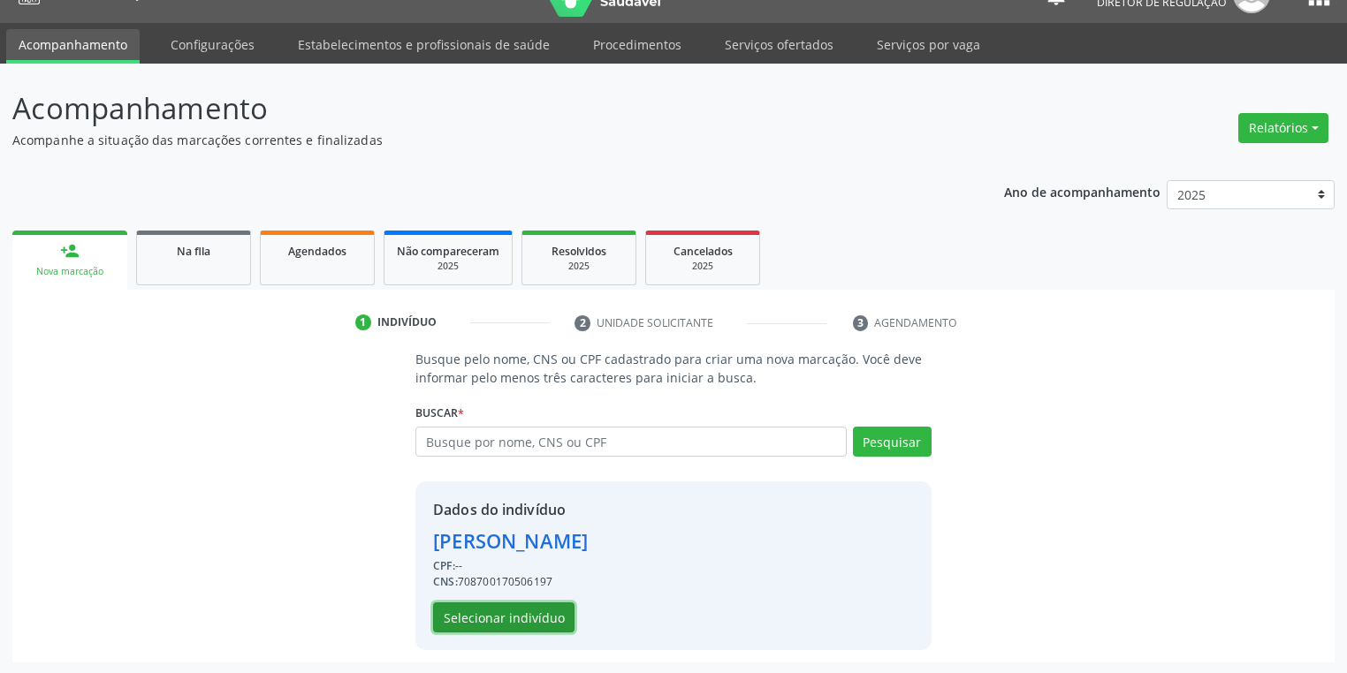
click at [476, 615] on button "Selecionar indivíduo" at bounding box center [503, 618] width 141 height 30
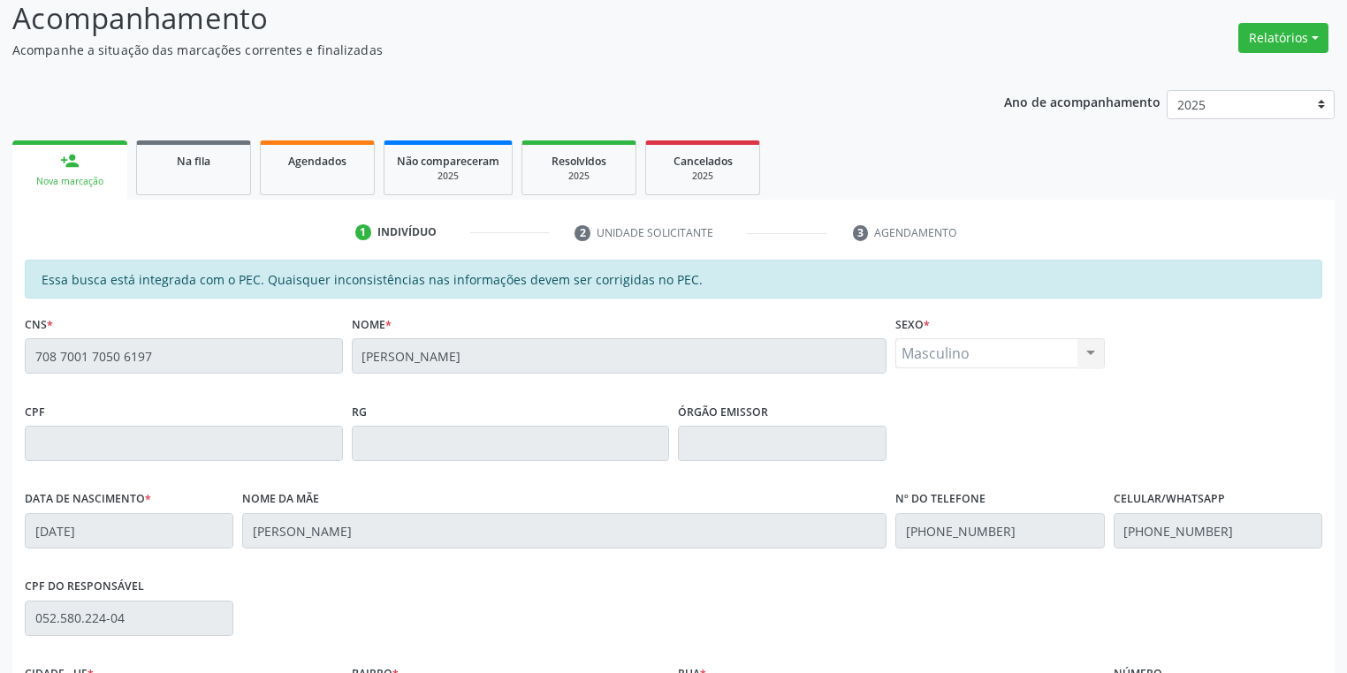
scroll to position [335, 0]
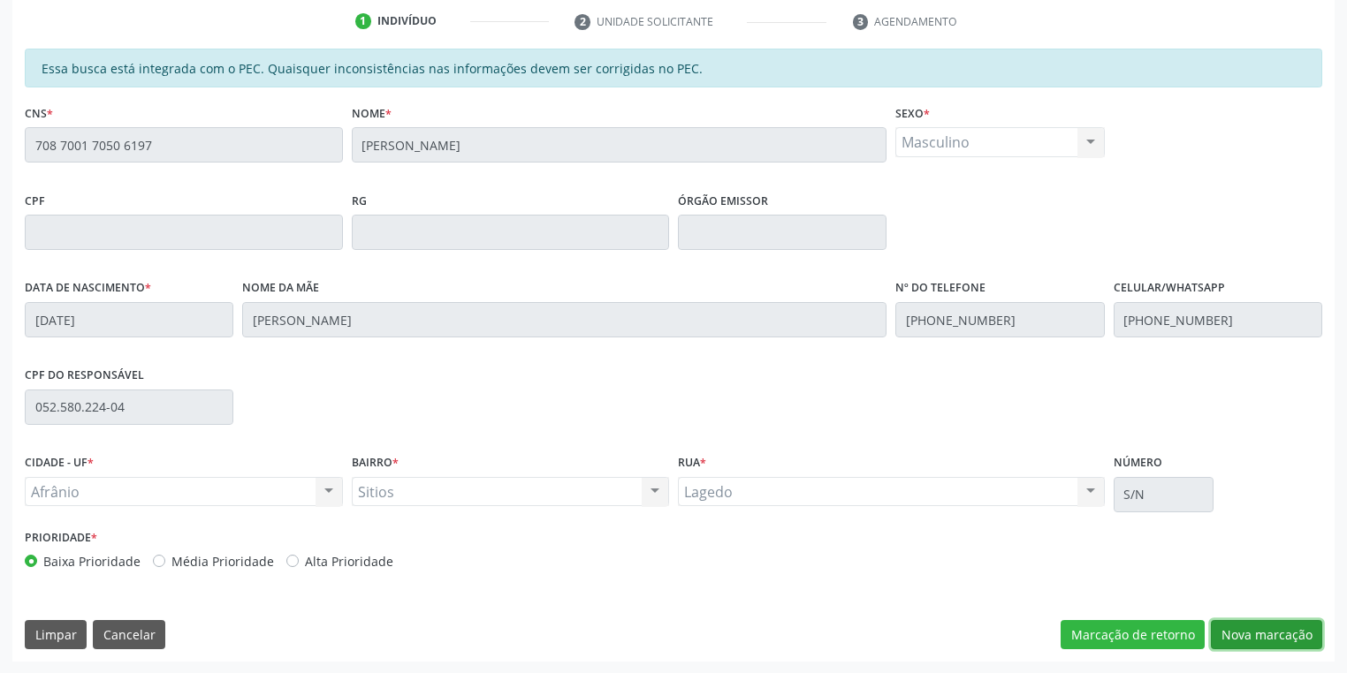
click at [1238, 628] on button "Nova marcação" at bounding box center [1266, 635] width 111 height 30
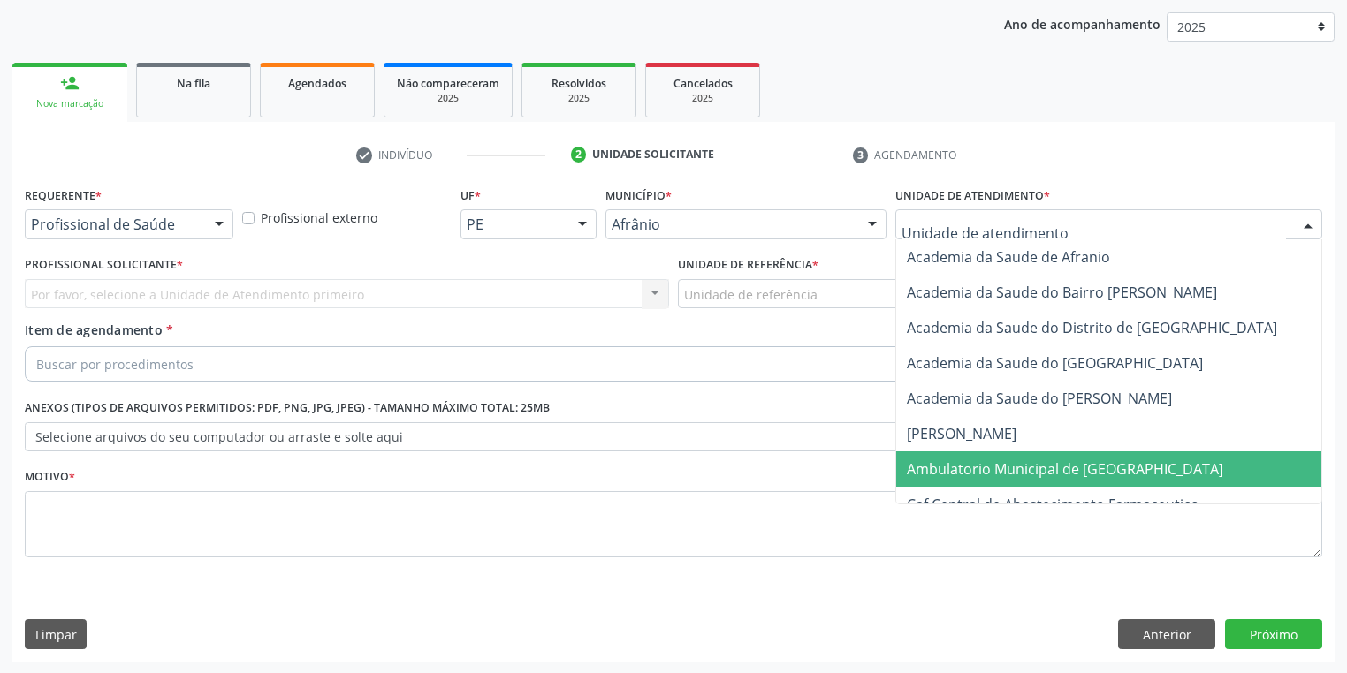
click at [935, 460] on span "Ambulatorio Municipal de [GEOGRAPHIC_DATA]" at bounding box center [1065, 469] width 316 height 19
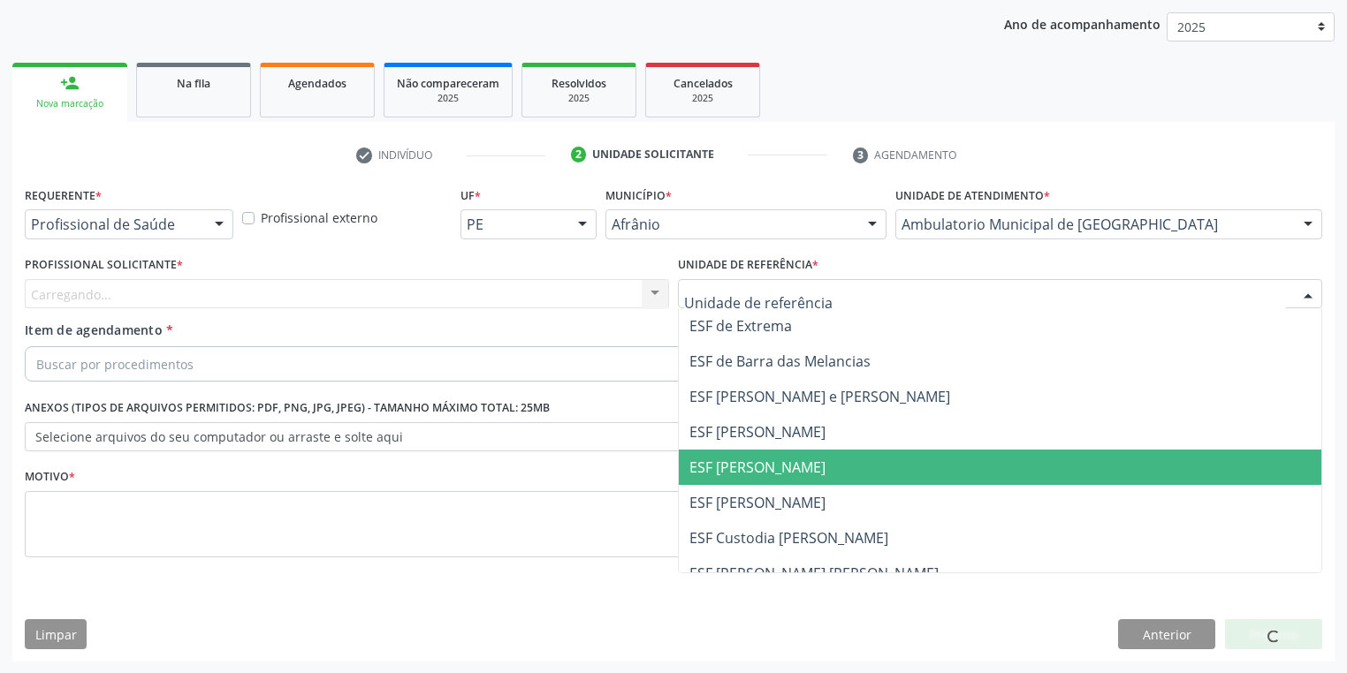
click at [749, 472] on span "ESF [PERSON_NAME]" at bounding box center [757, 467] width 136 height 19
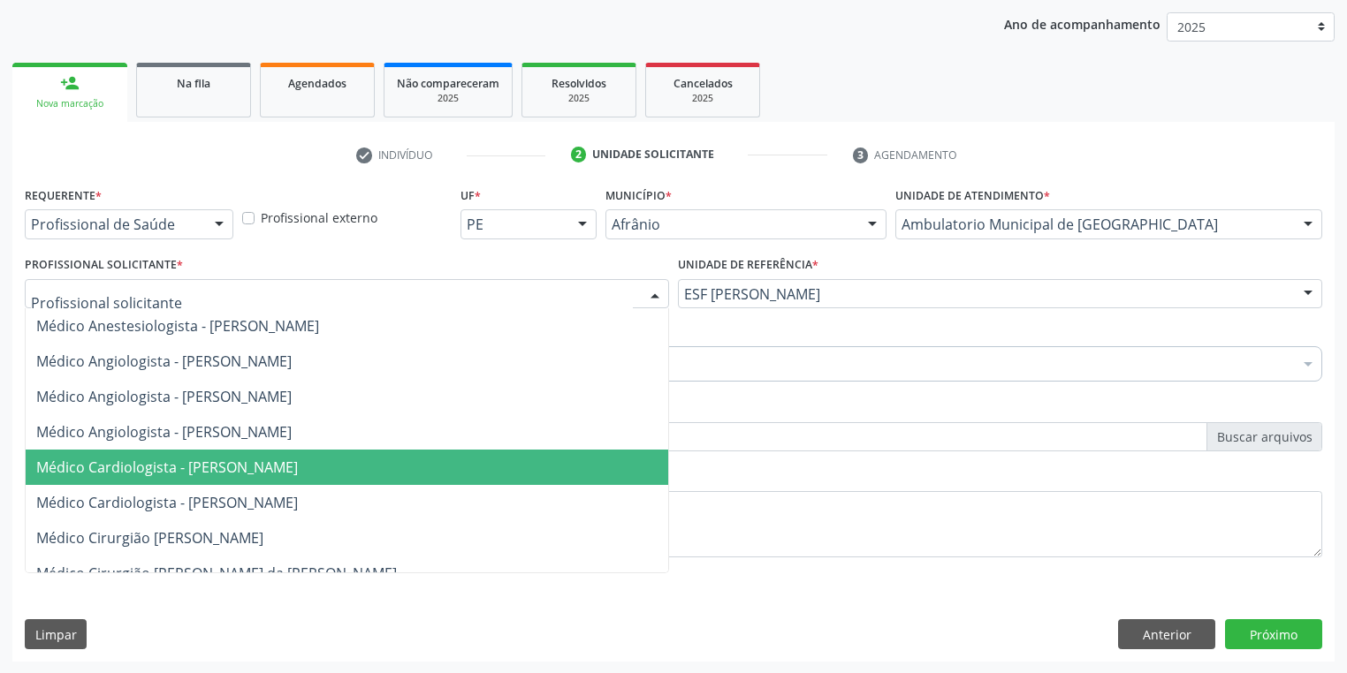
click at [203, 463] on span "Médico Cardiologista - [PERSON_NAME]" at bounding box center [167, 467] width 262 height 19
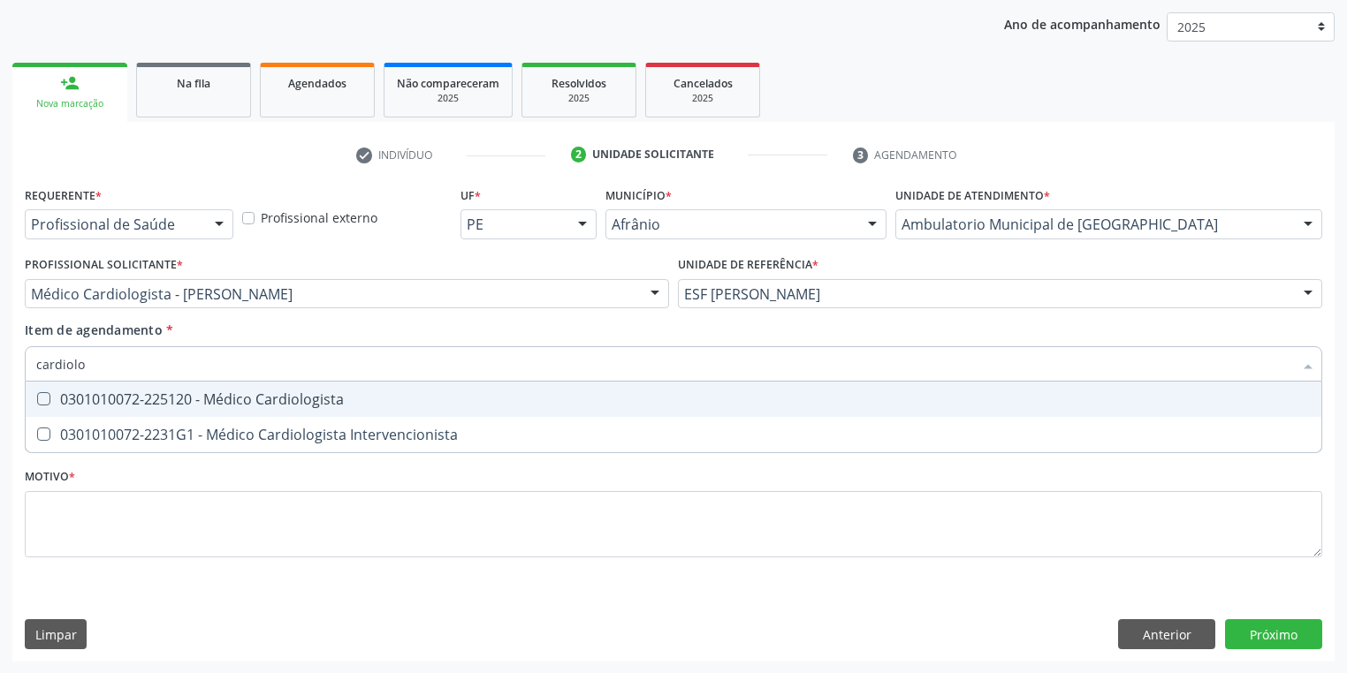
type input "cardiolog"
click at [109, 397] on div "0301010072-225120 - Médico Cardiologista" at bounding box center [673, 399] width 1274 height 14
checkbox Cardiologista "true"
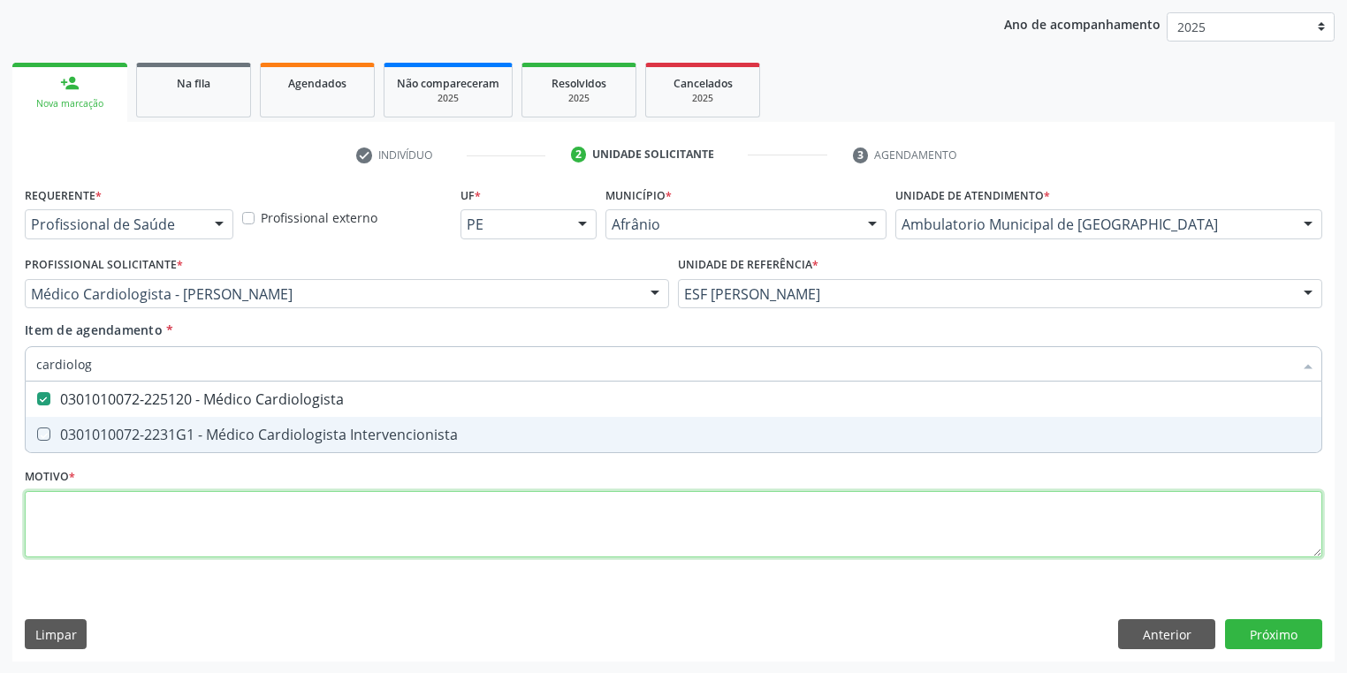
click at [97, 495] on div "Requerente * Profissional de Saúde Profissional de Saúde Paciente Nenhum result…" at bounding box center [673, 382] width 1297 height 400
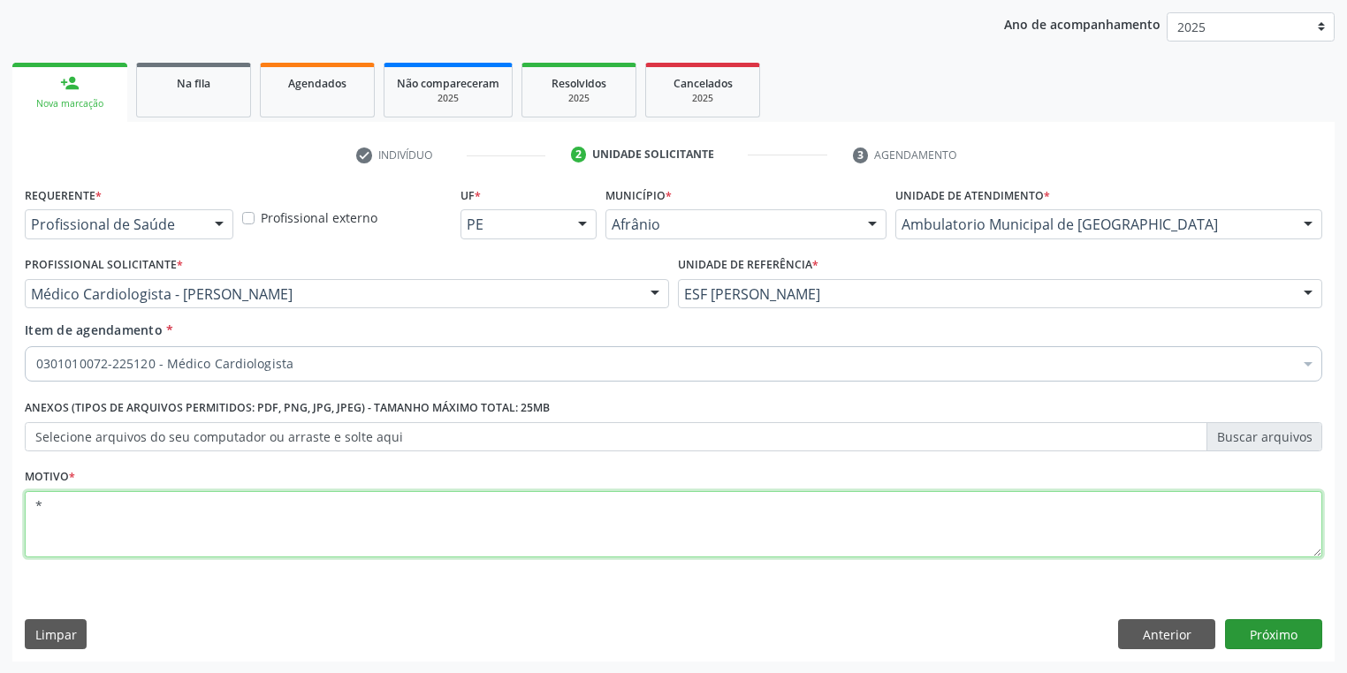
type textarea "*"
click at [1241, 629] on button "Próximo" at bounding box center [1273, 634] width 97 height 30
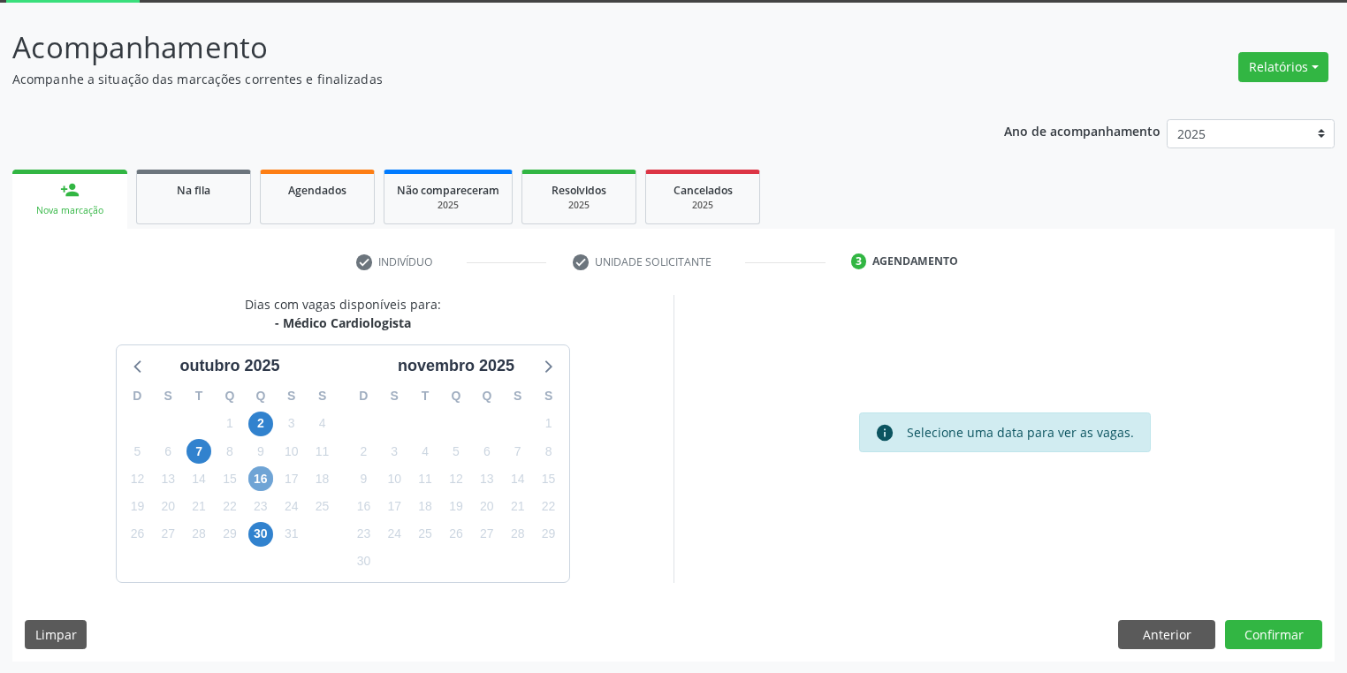
click at [253, 482] on span "16" at bounding box center [260, 479] width 25 height 25
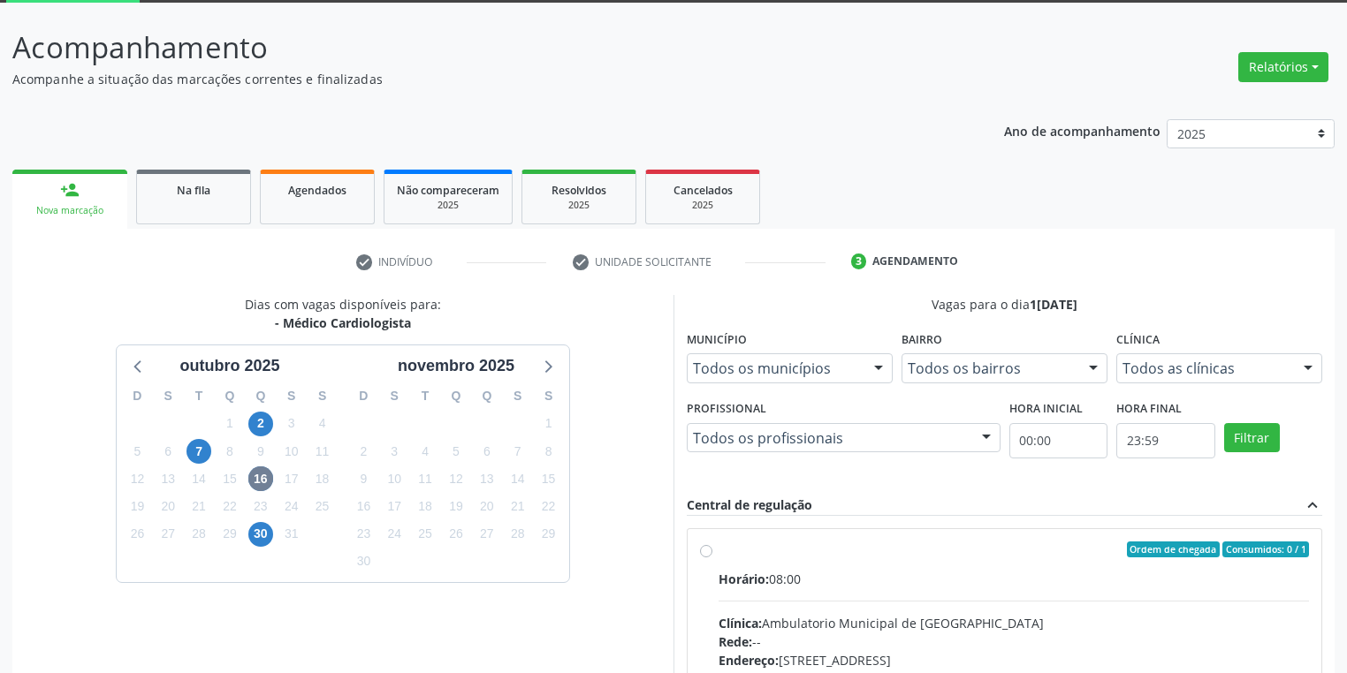
click at [1068, 587] on div "Horário: 08:00" at bounding box center [1013, 579] width 590 height 19
click at [712, 558] on input "Ordem de chegada Consumidos: 0 / 1 Horário: 08:00 Clínica: Ambulatorio Municipa…" at bounding box center [706, 550] width 12 height 16
radio input "true"
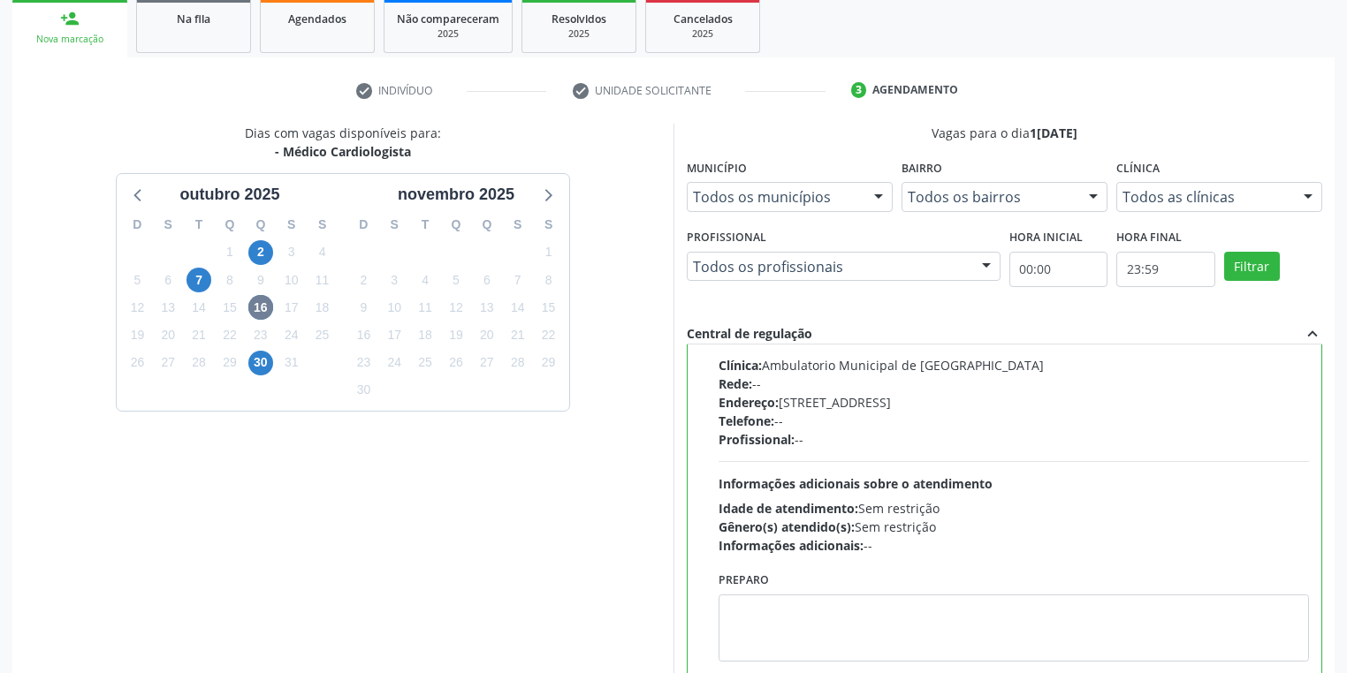
scroll to position [382, 0]
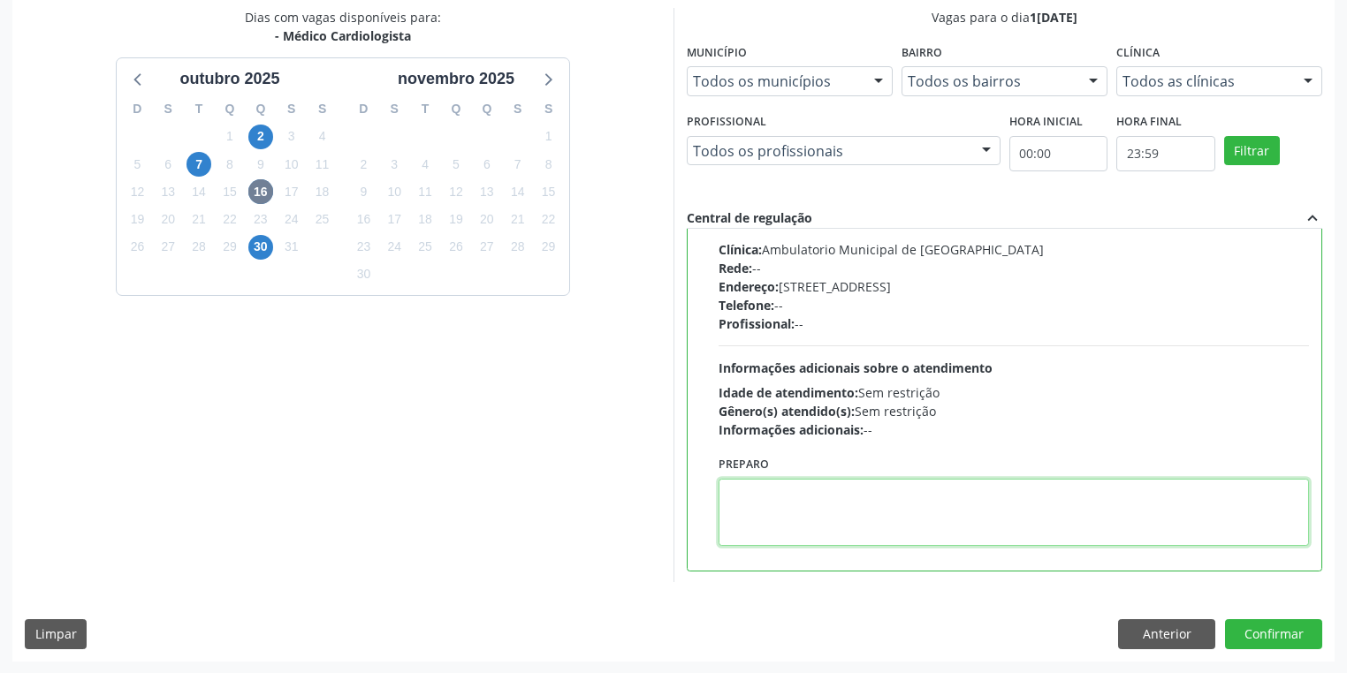
click at [779, 525] on textarea at bounding box center [1013, 512] width 590 height 67
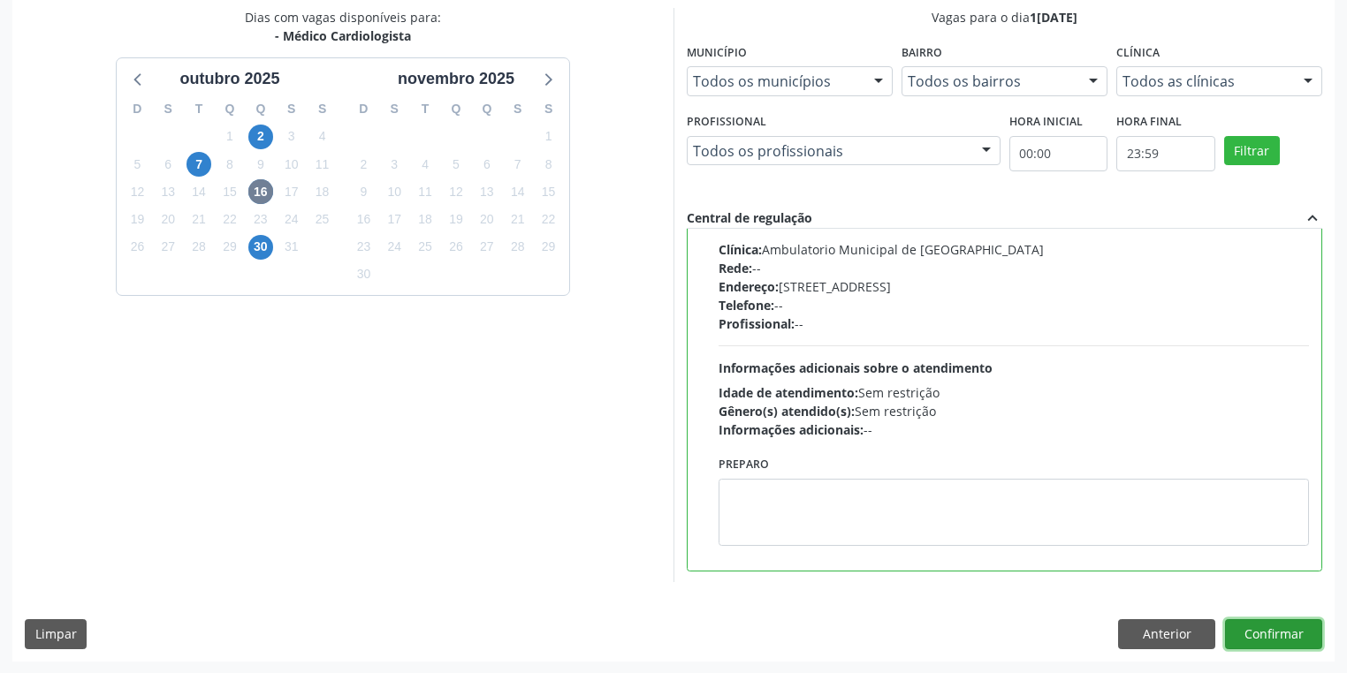
click at [1282, 633] on button "Confirmar" at bounding box center [1273, 634] width 97 height 30
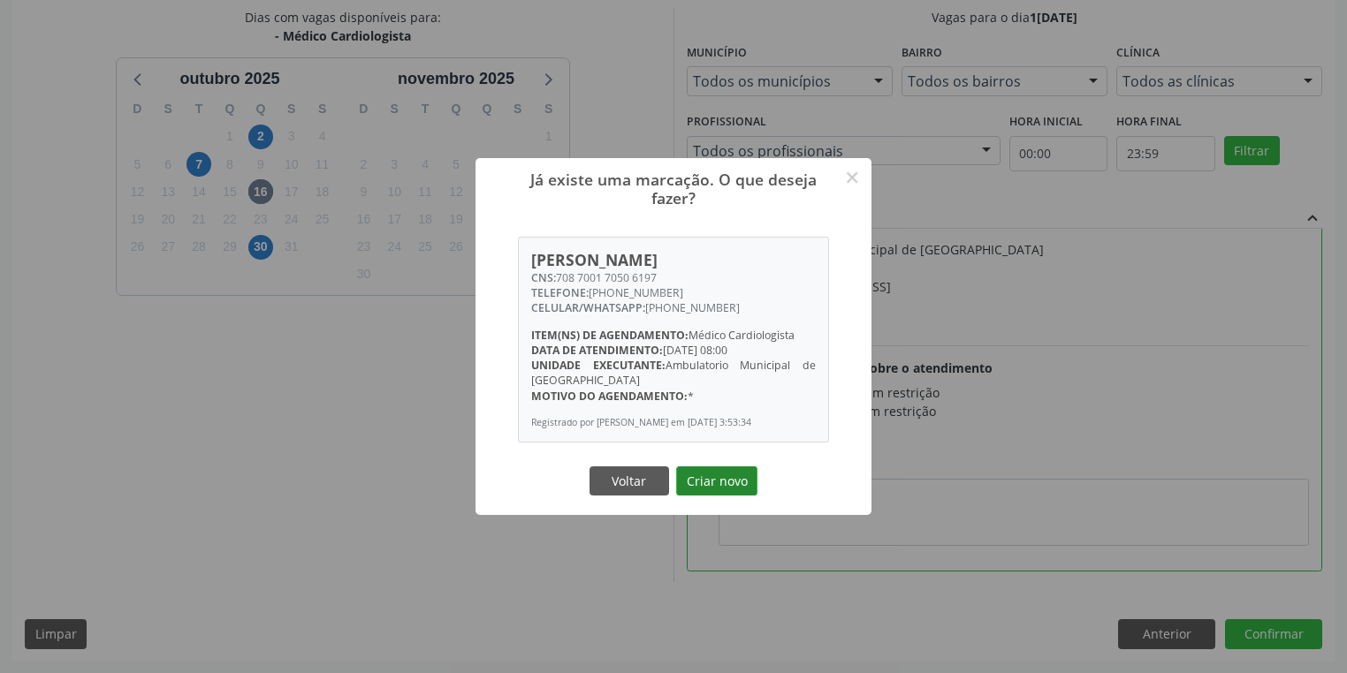
click at [698, 481] on button "Criar novo" at bounding box center [716, 482] width 81 height 30
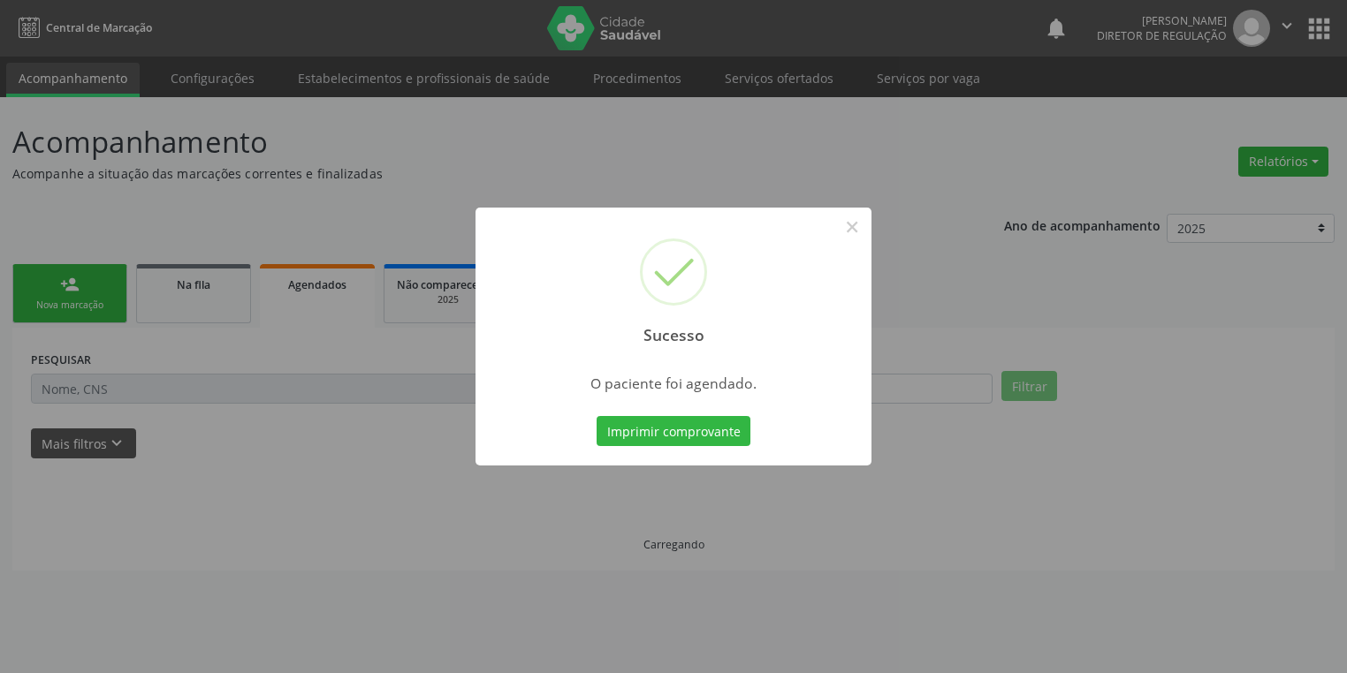
scroll to position [0, 0]
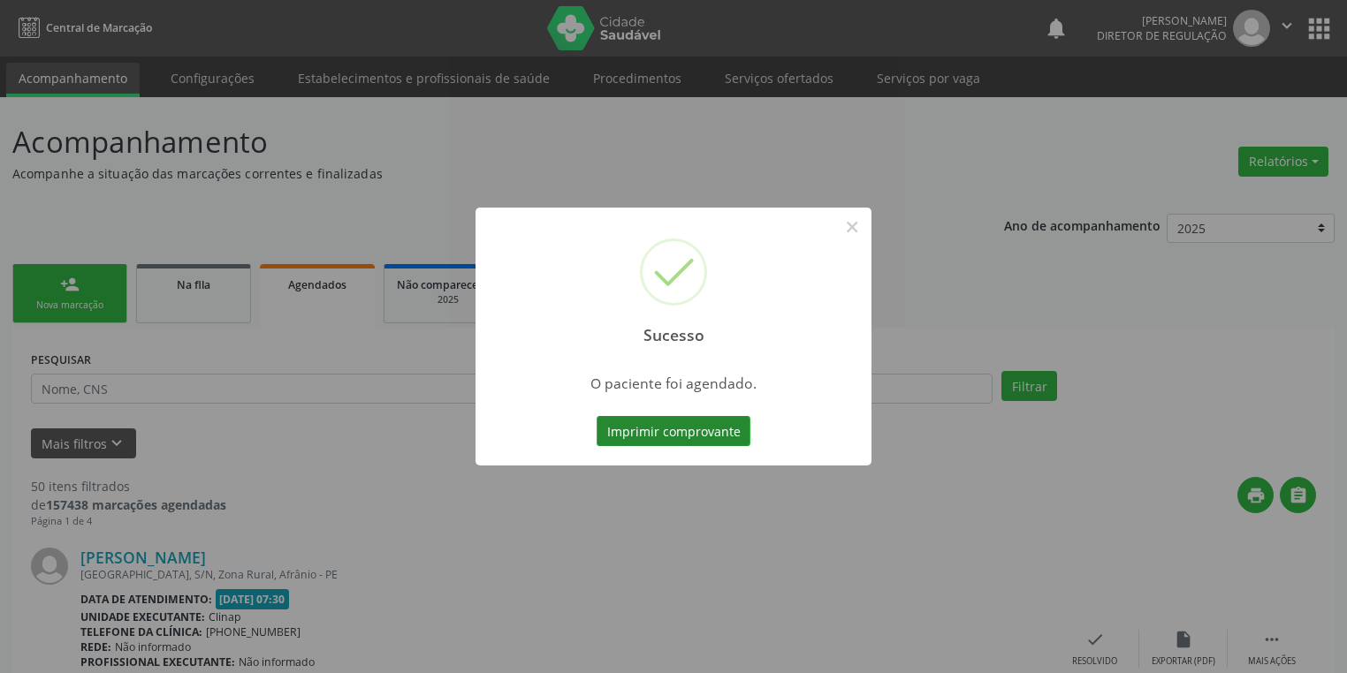
click at [676, 437] on button "Imprimir comprovante" at bounding box center [674, 431] width 154 height 30
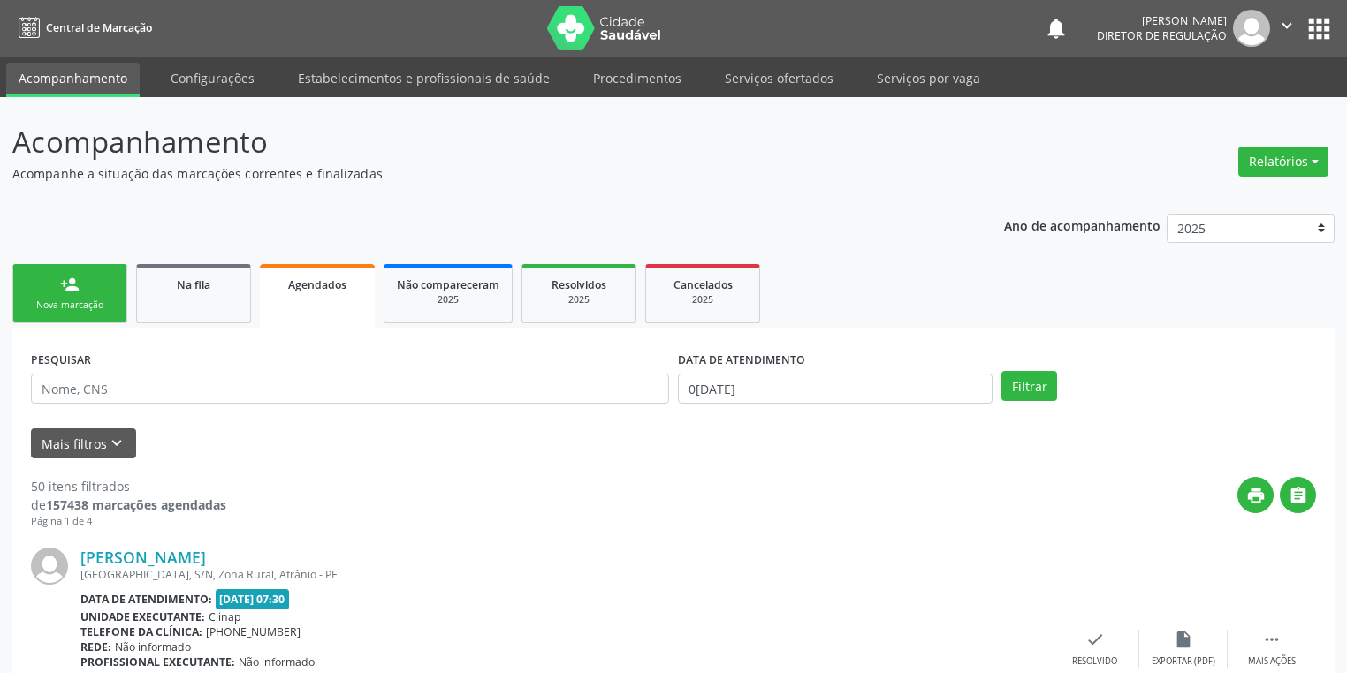
click at [91, 300] on div "Nova marcação" at bounding box center [70, 305] width 88 height 13
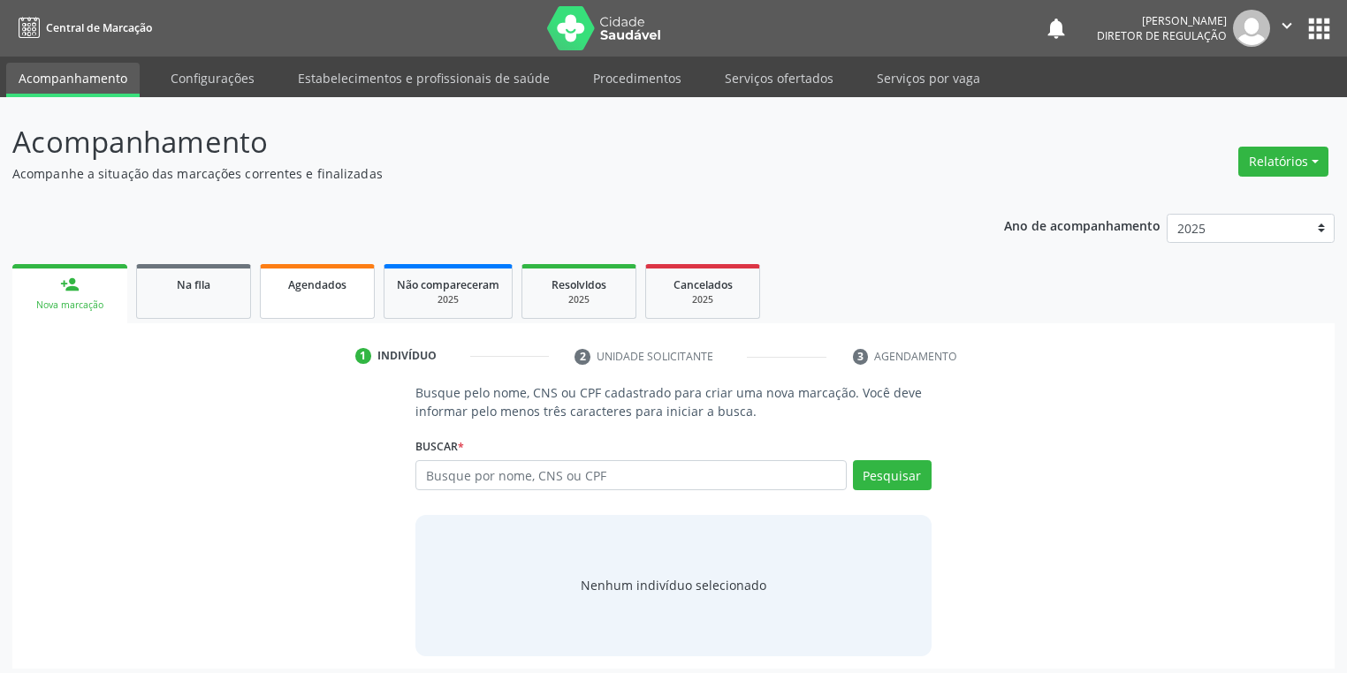
click at [290, 305] on link "Agendados" at bounding box center [317, 291] width 115 height 55
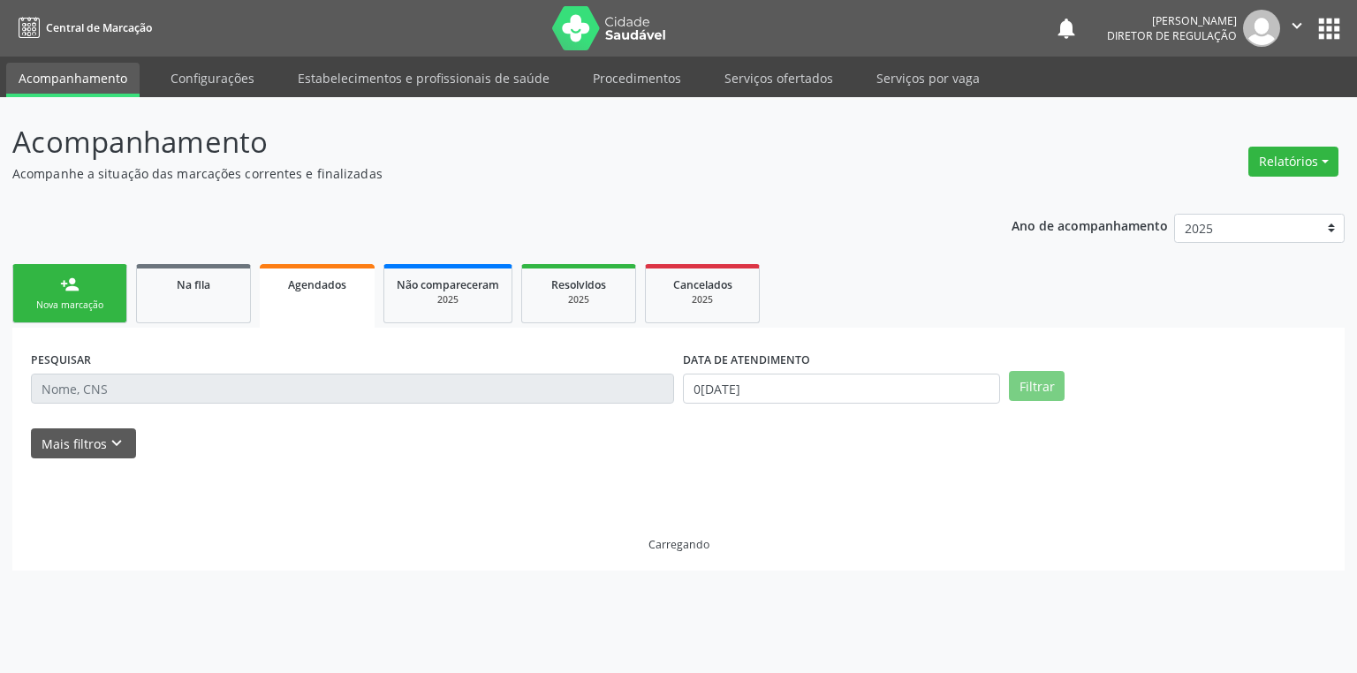
click at [290, 305] on link "Agendados" at bounding box center [317, 296] width 115 height 64
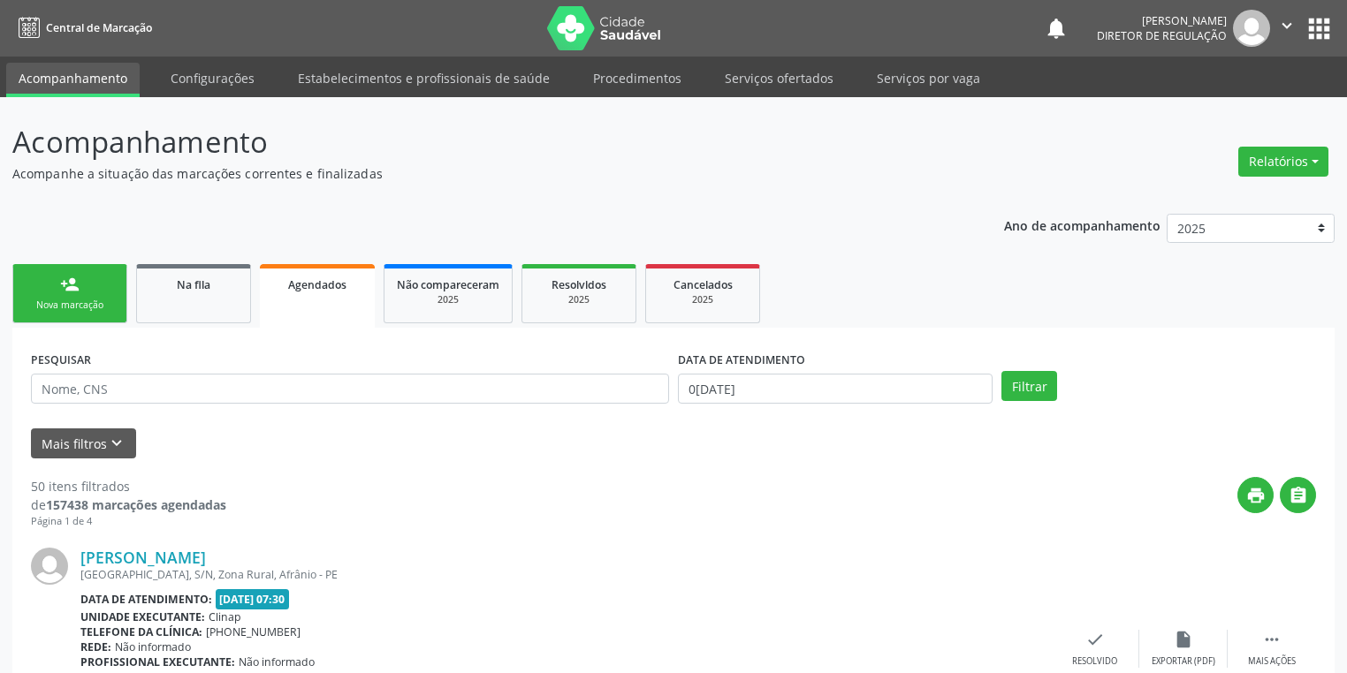
click at [271, 308] on link "Agendados" at bounding box center [317, 296] width 115 height 64
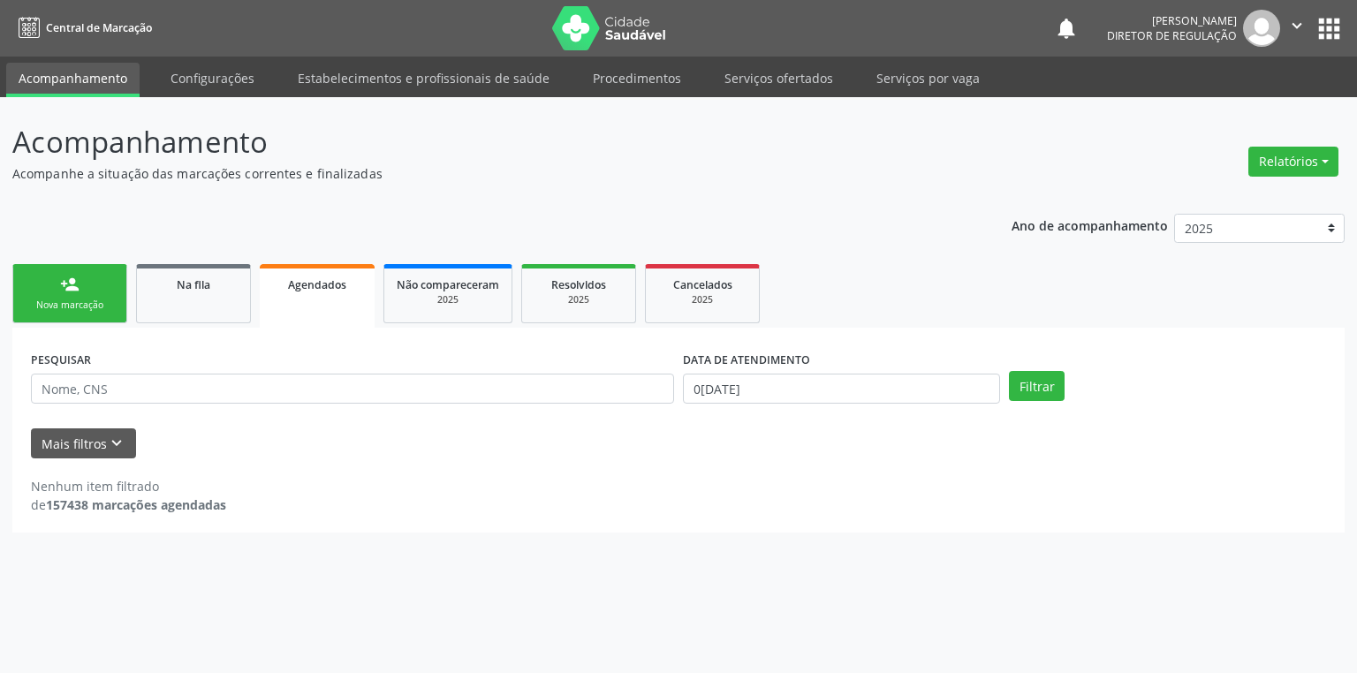
drag, startPoint x: 271, startPoint y: 308, endPoint x: 260, endPoint y: 314, distance: 13.0
click at [270, 308] on link "Agendados" at bounding box center [317, 296] width 115 height 64
click at [297, 307] on link "Agendados" at bounding box center [317, 296] width 115 height 64
drag, startPoint x: 297, startPoint y: 307, endPoint x: 458, endPoint y: 255, distance: 168.8
click at [321, 293] on link "Agendados" at bounding box center [317, 296] width 115 height 64
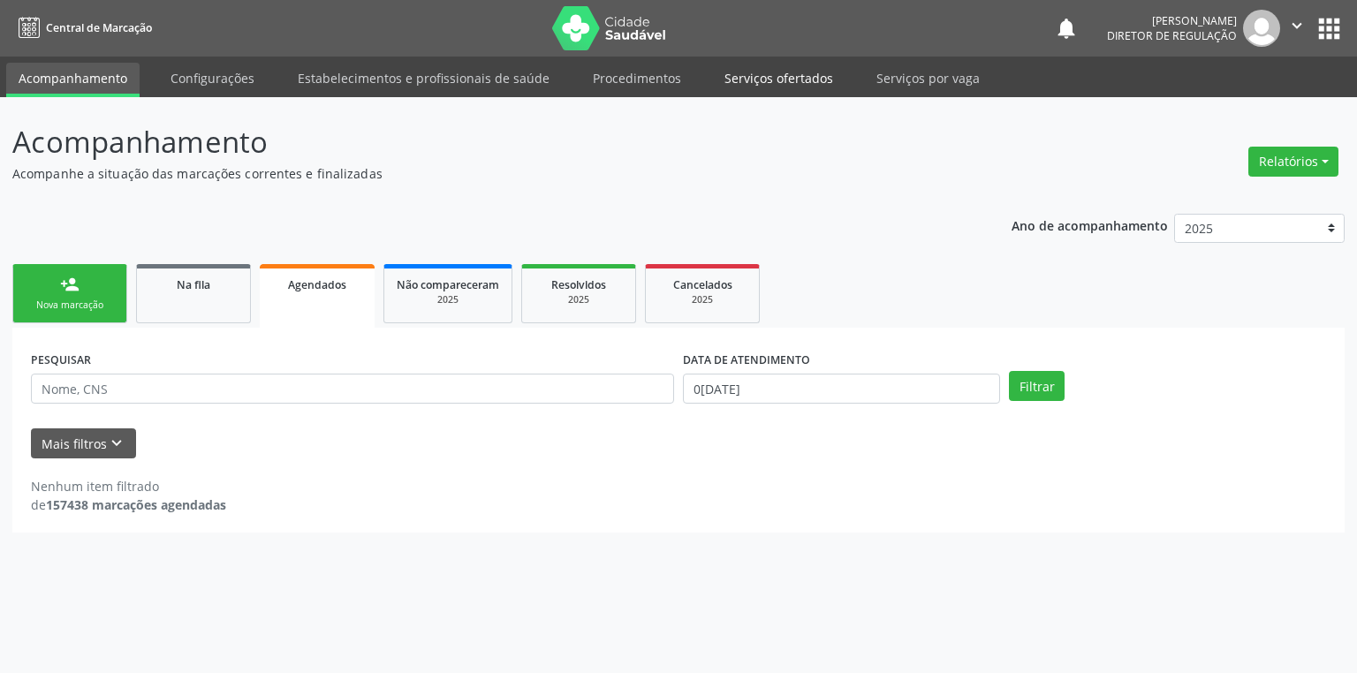
click at [745, 85] on link "Serviços ofertados" at bounding box center [778, 78] width 133 height 31
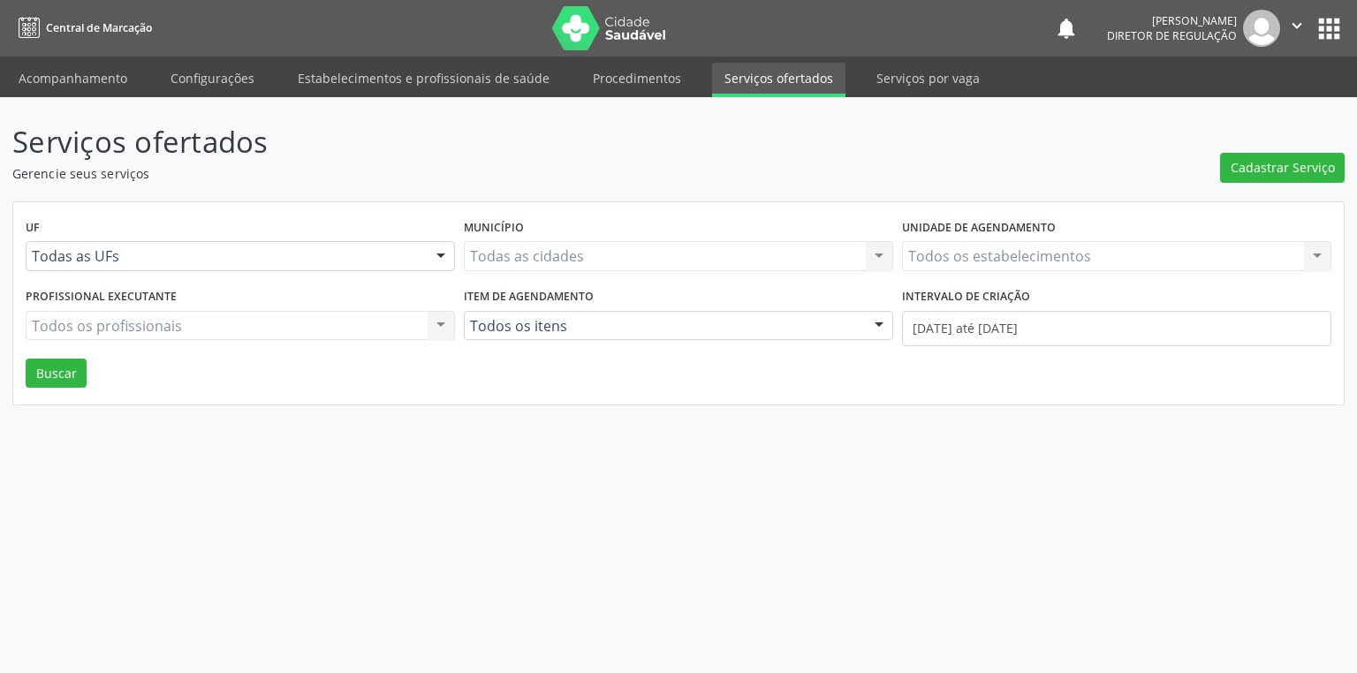
click at [745, 85] on link "Serviços ofertados" at bounding box center [778, 80] width 133 height 34
click at [1273, 169] on span "Cadastrar Serviço" at bounding box center [1283, 167] width 104 height 19
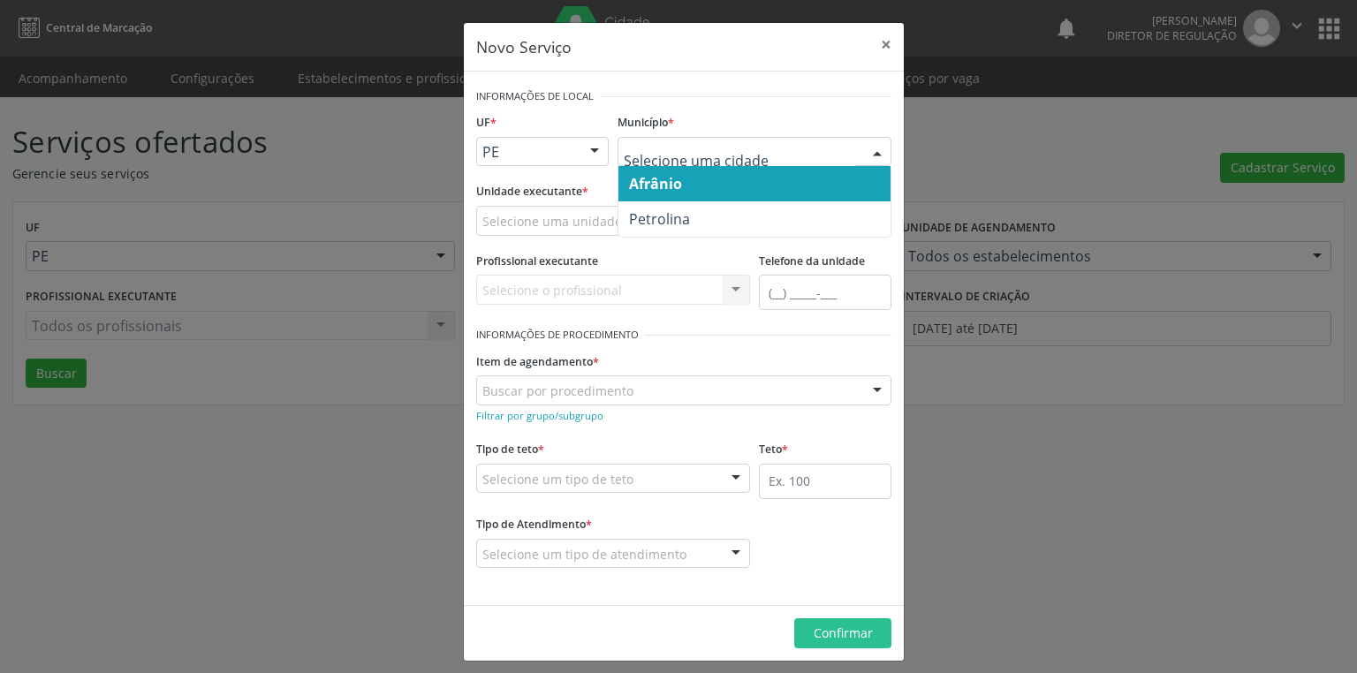
click at [672, 193] on span "Afrânio" at bounding box center [755, 183] width 272 height 35
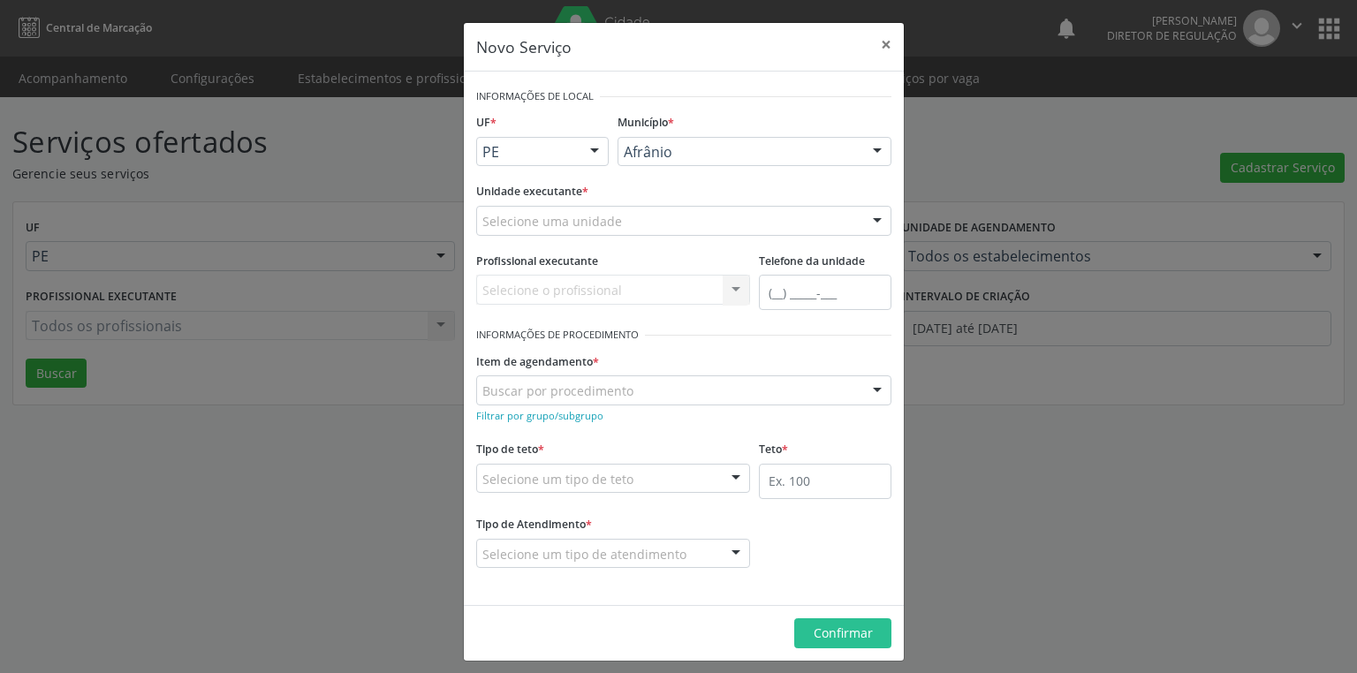
click at [549, 209] on div "Selecione uma unidade" at bounding box center [683, 221] width 415 height 30
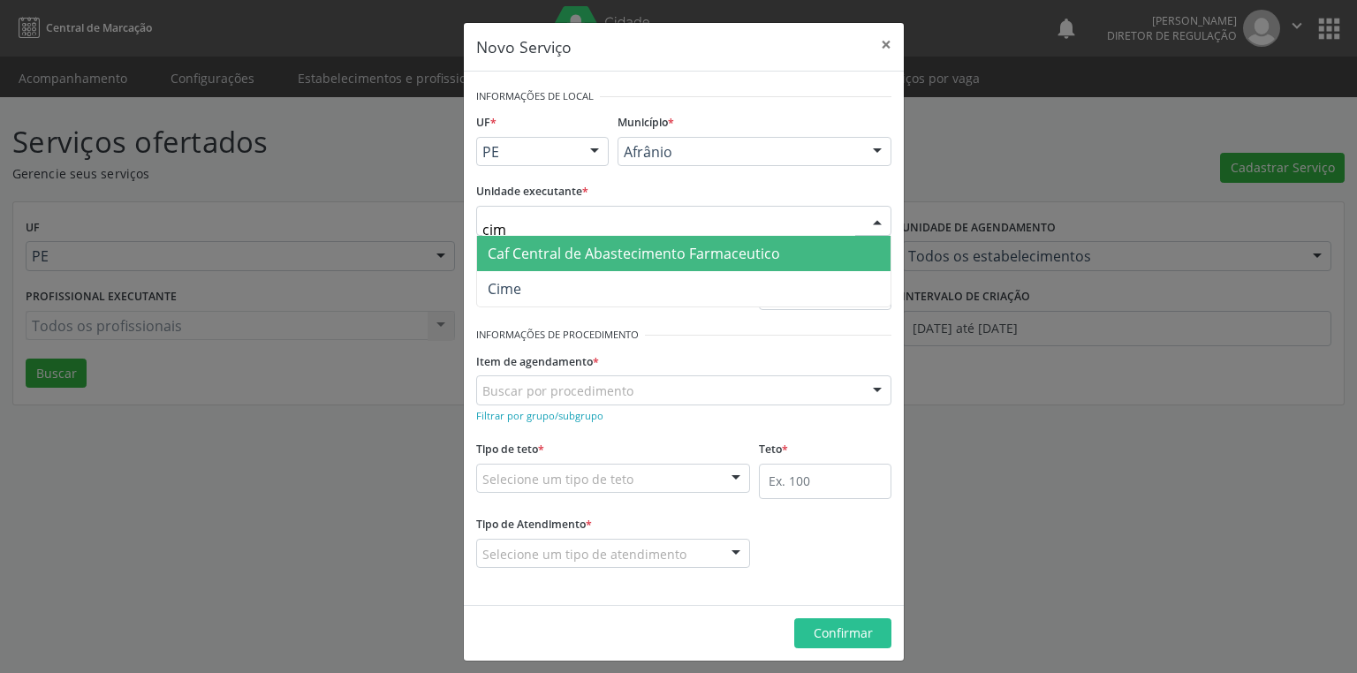
type input "cime"
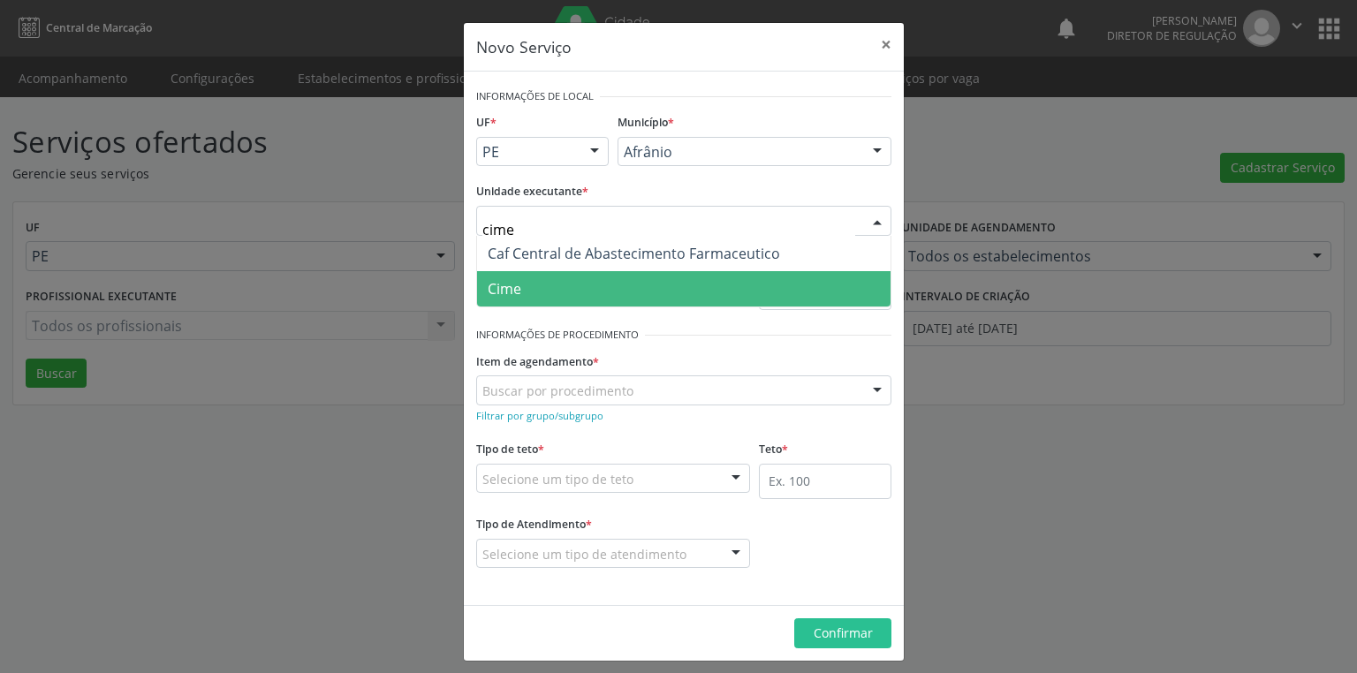
click at [526, 286] on span "Cime" at bounding box center [684, 288] width 414 height 35
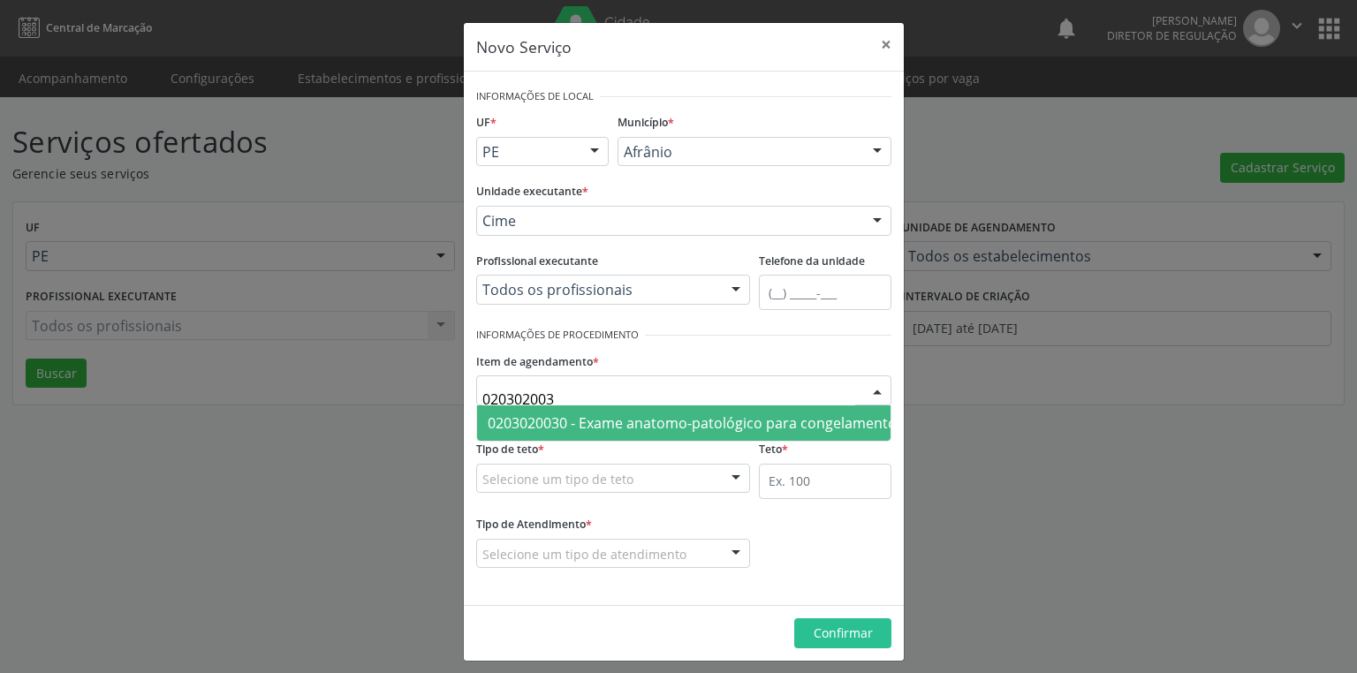
type input "0203020030"
click at [565, 419] on span "0203020030 - Exame anatomo-patológico para congelamento / parafina por peça cir…" at bounding box center [938, 423] width 901 height 19
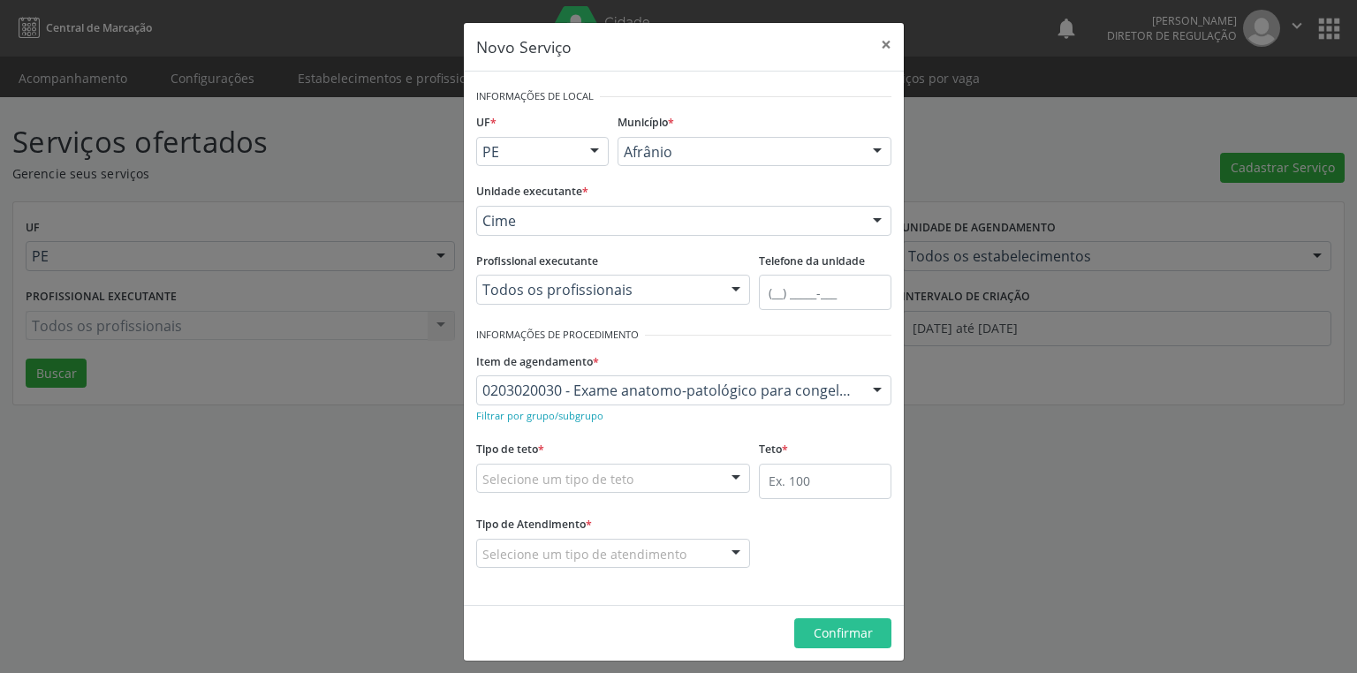
click at [548, 490] on div "Selecione um tipo de teto" at bounding box center [613, 479] width 274 height 30
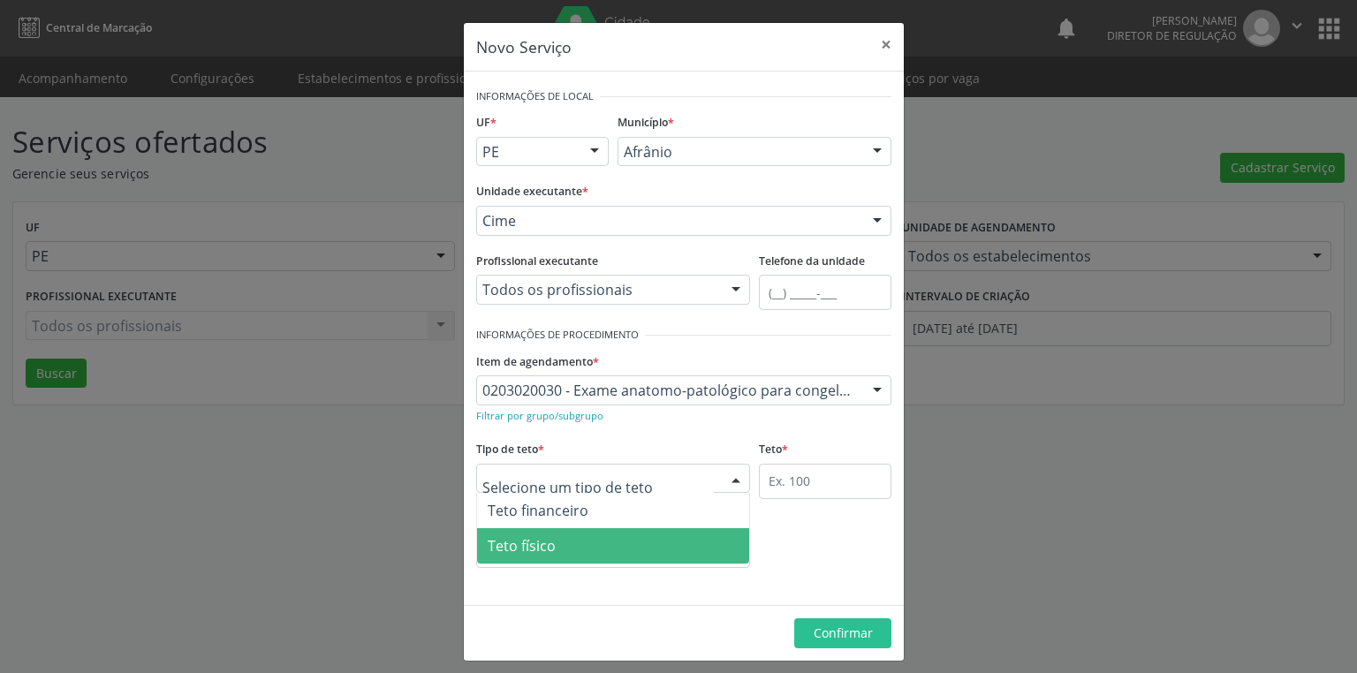
drag, startPoint x: 536, startPoint y: 544, endPoint x: 721, endPoint y: 523, distance: 185.9
click at [540, 544] on span "Teto físico" at bounding box center [522, 545] width 68 height 19
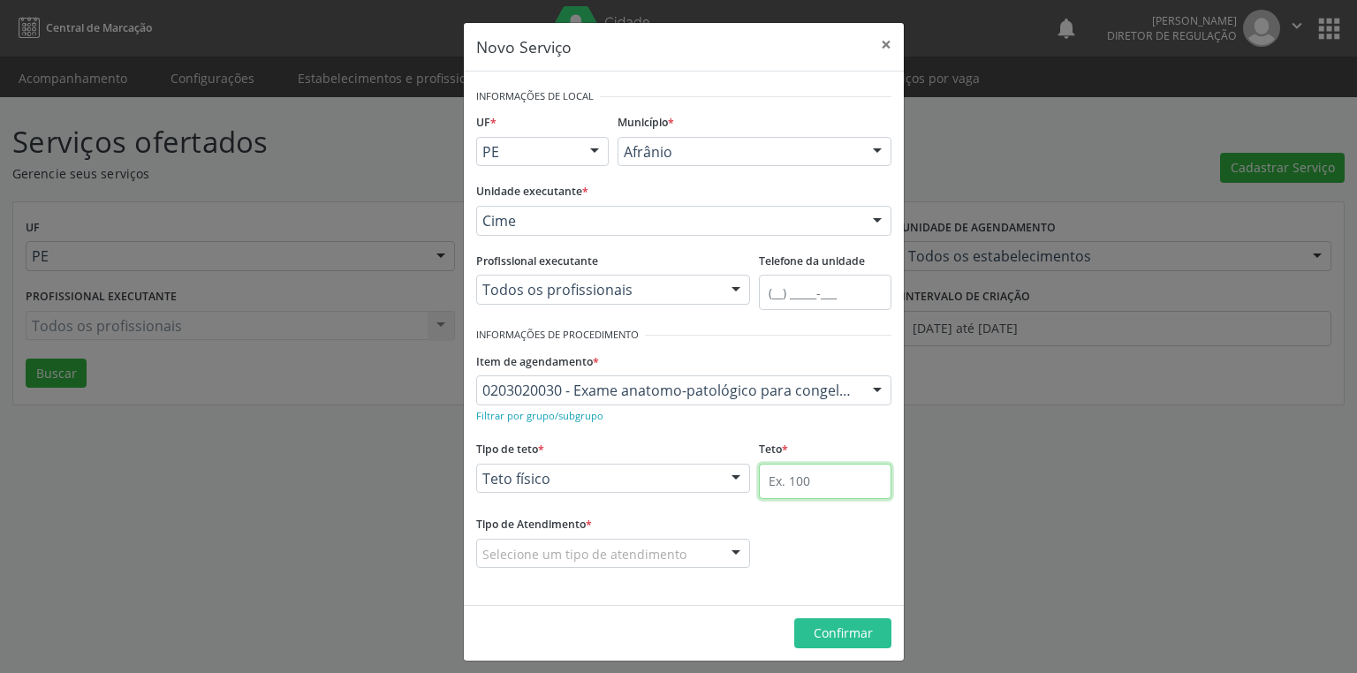
click at [801, 474] on input "text" at bounding box center [825, 481] width 133 height 35
type input "1"
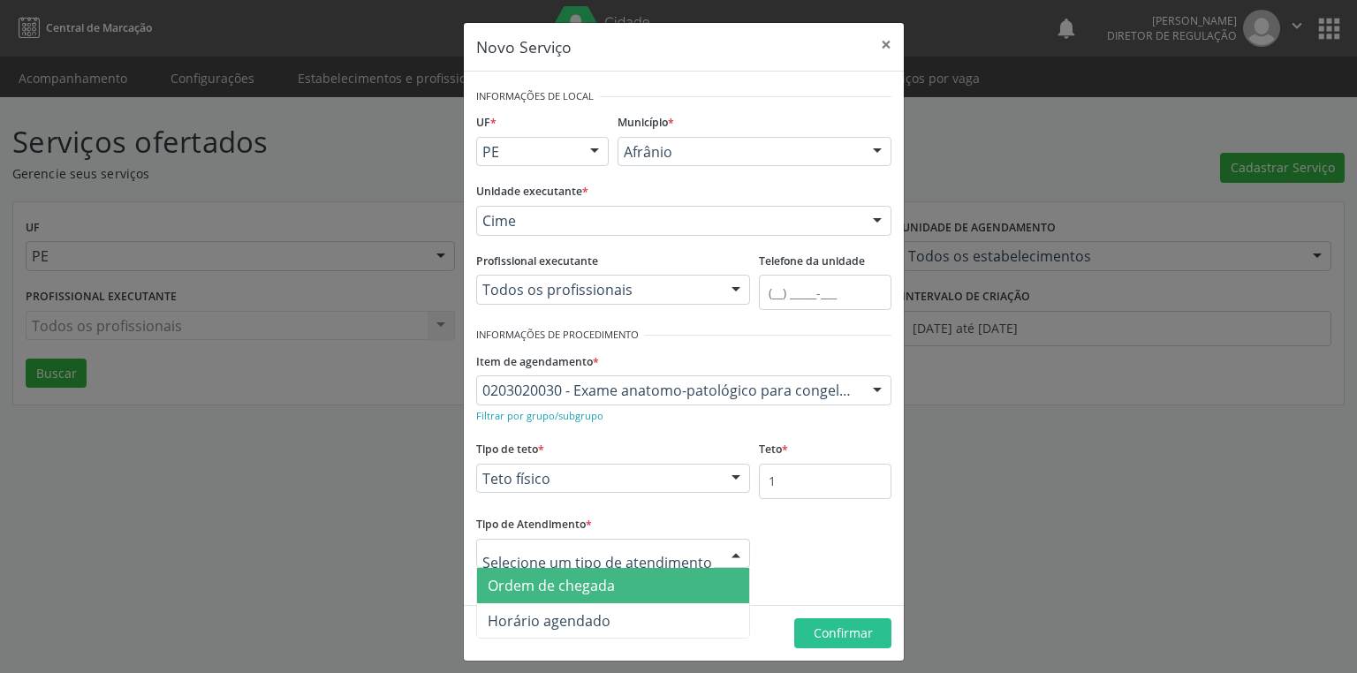
drag, startPoint x: 584, startPoint y: 592, endPoint x: 714, endPoint y: 612, distance: 131.4
click at [589, 592] on span "Ordem de chegada" at bounding box center [551, 585] width 127 height 19
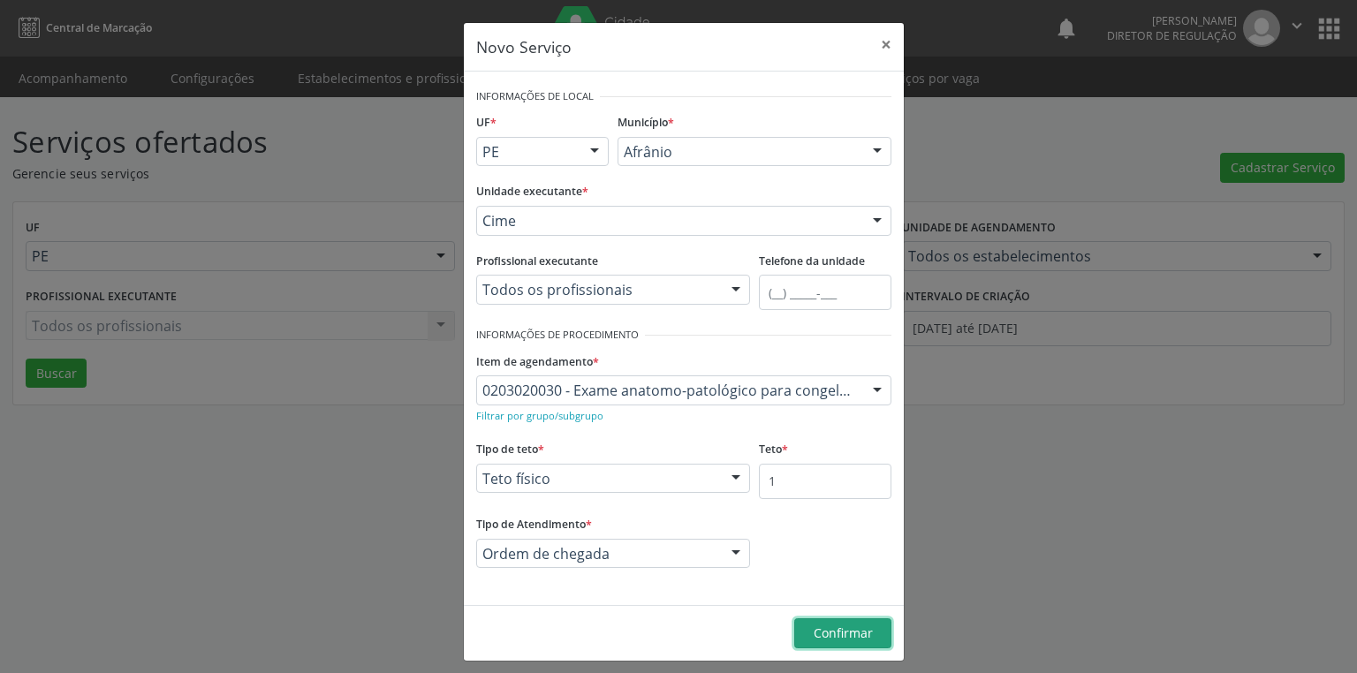
click at [826, 632] on span "Confirmar" at bounding box center [843, 633] width 59 height 17
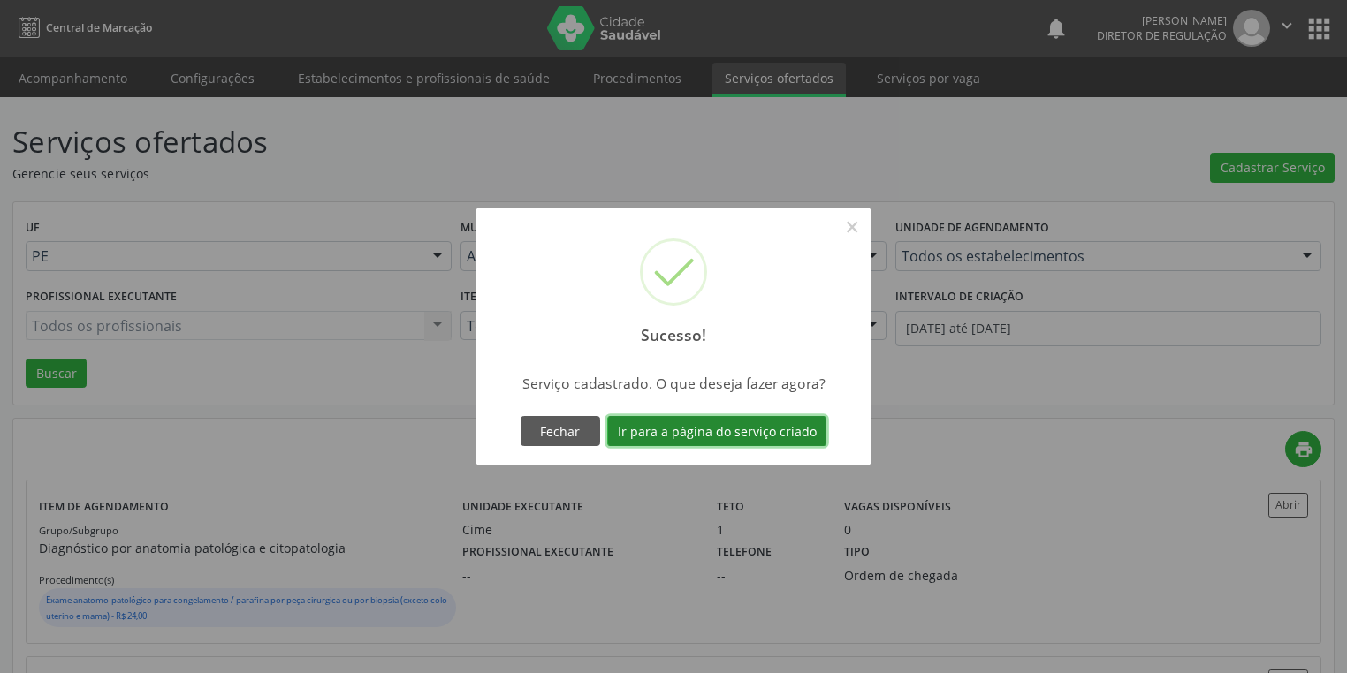
click at [673, 431] on button "Ir para a página do serviço criado" at bounding box center [716, 431] width 219 height 30
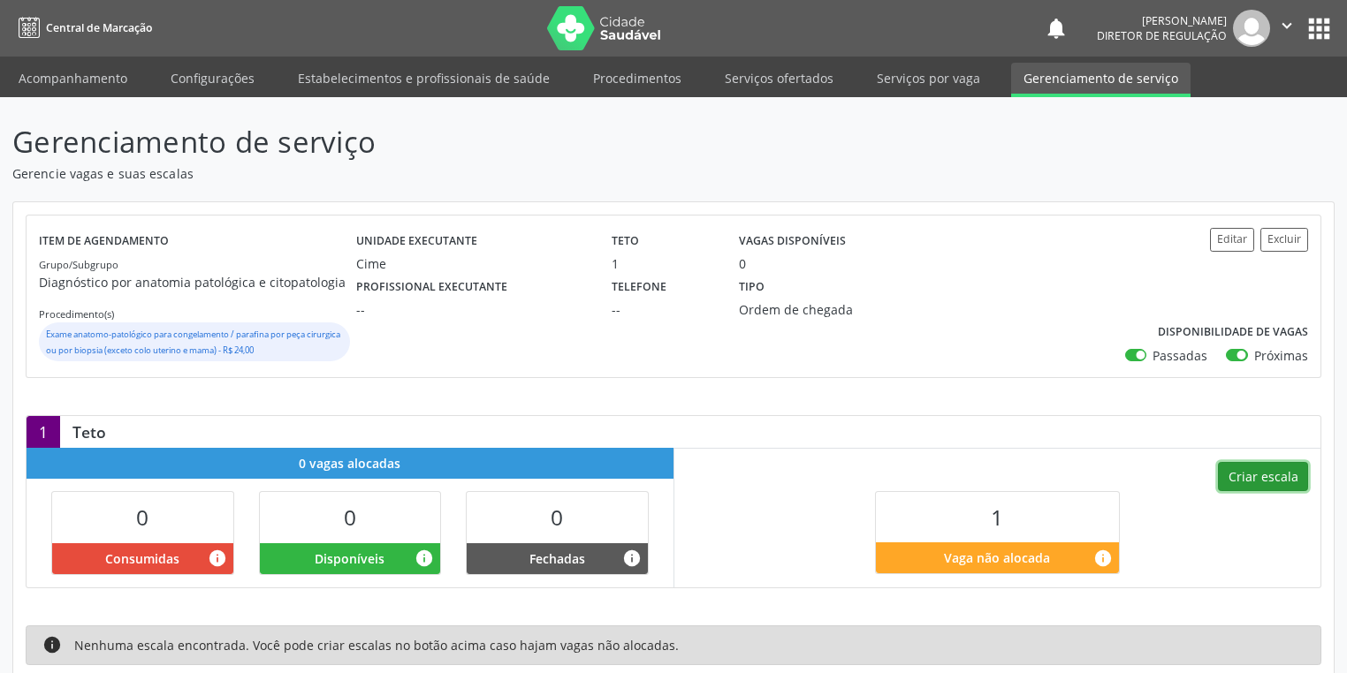
click at [1251, 484] on button "Criar escala" at bounding box center [1263, 477] width 90 height 30
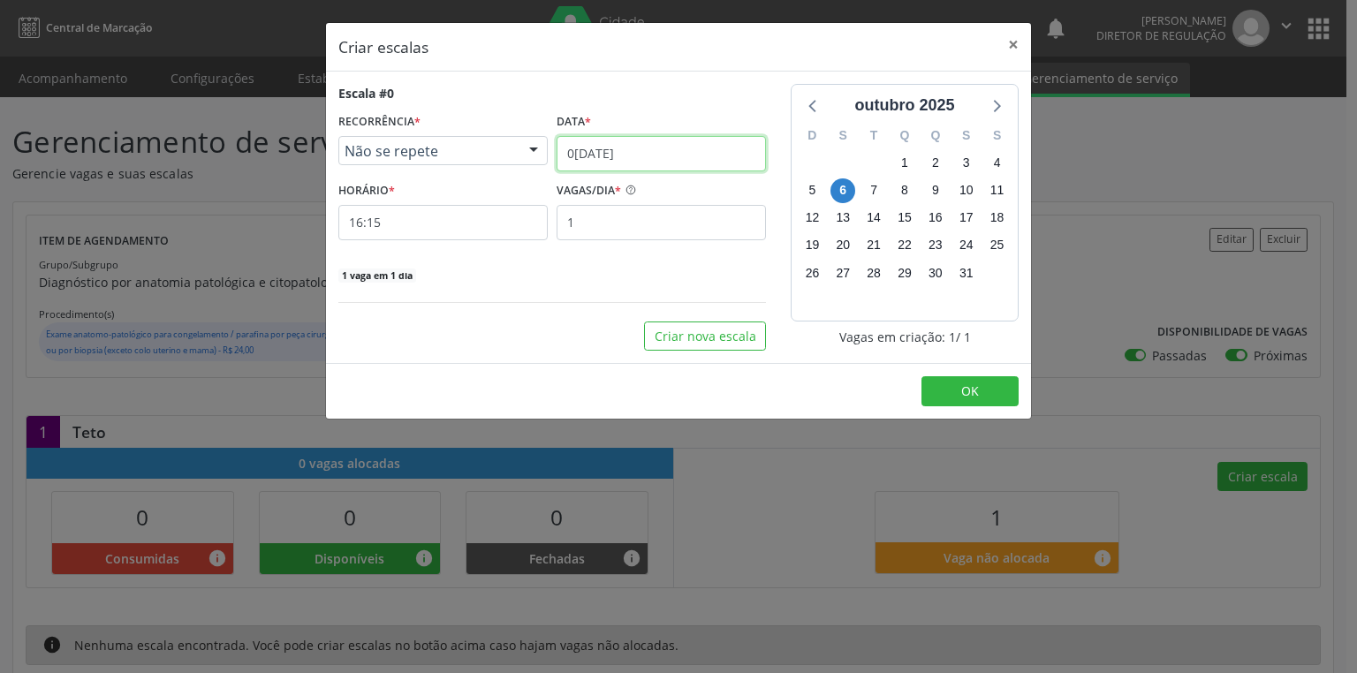
click at [612, 163] on input "0[DATE]" at bounding box center [661, 153] width 209 height 35
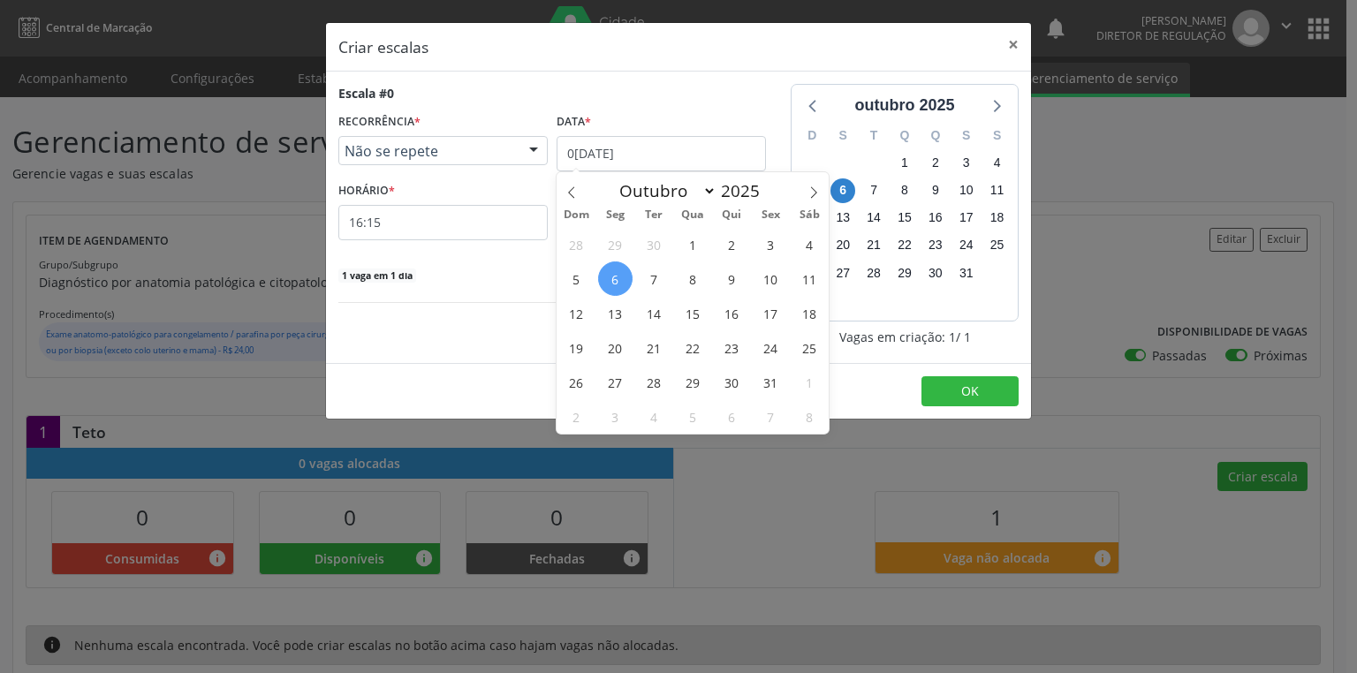
click at [612, 280] on span "6" at bounding box center [615, 279] width 34 height 34
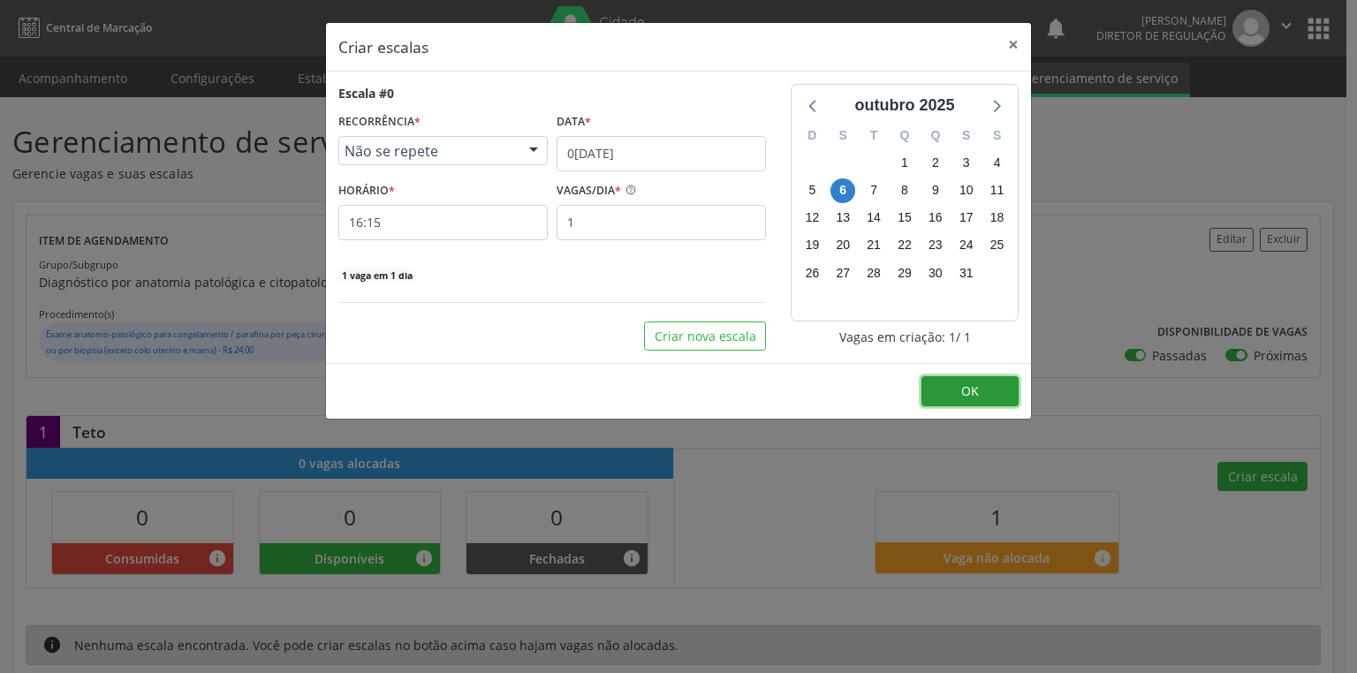
click at [957, 389] on button "OK" at bounding box center [970, 391] width 97 height 30
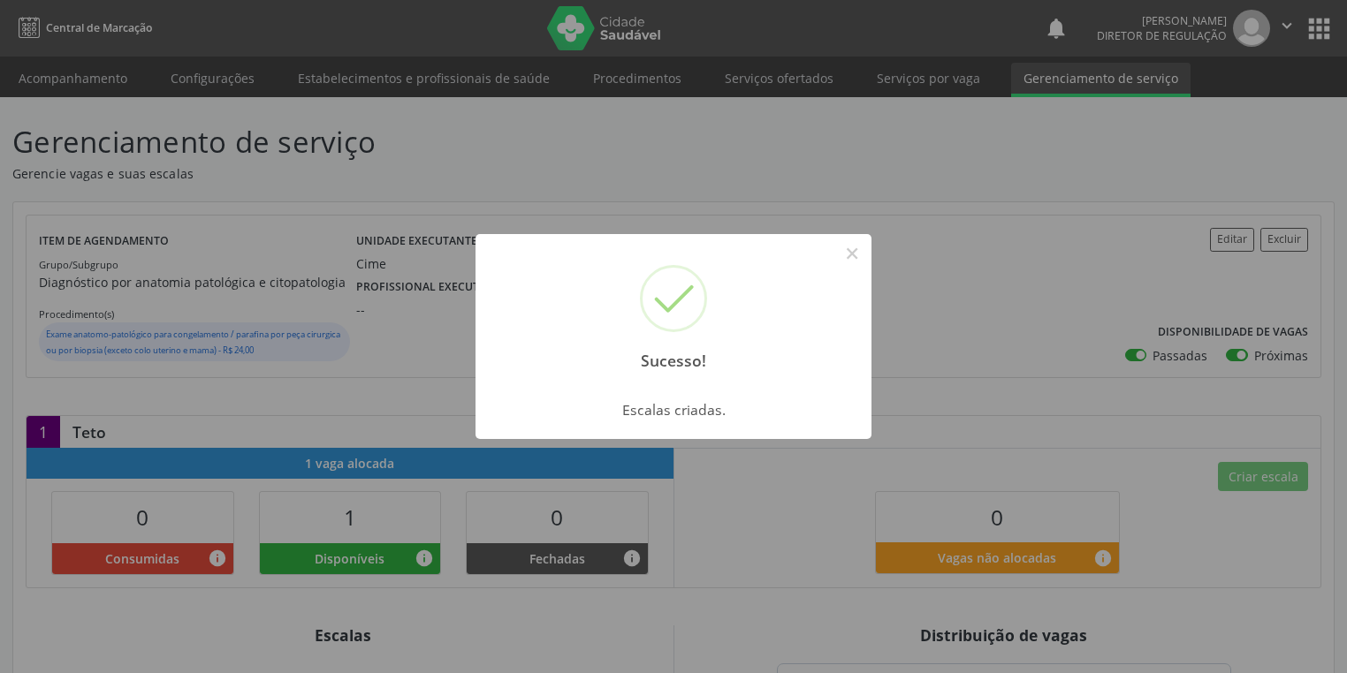
click at [917, 73] on div "Sucesso! × Escalas criadas. OK Cancel" at bounding box center [673, 336] width 1347 height 673
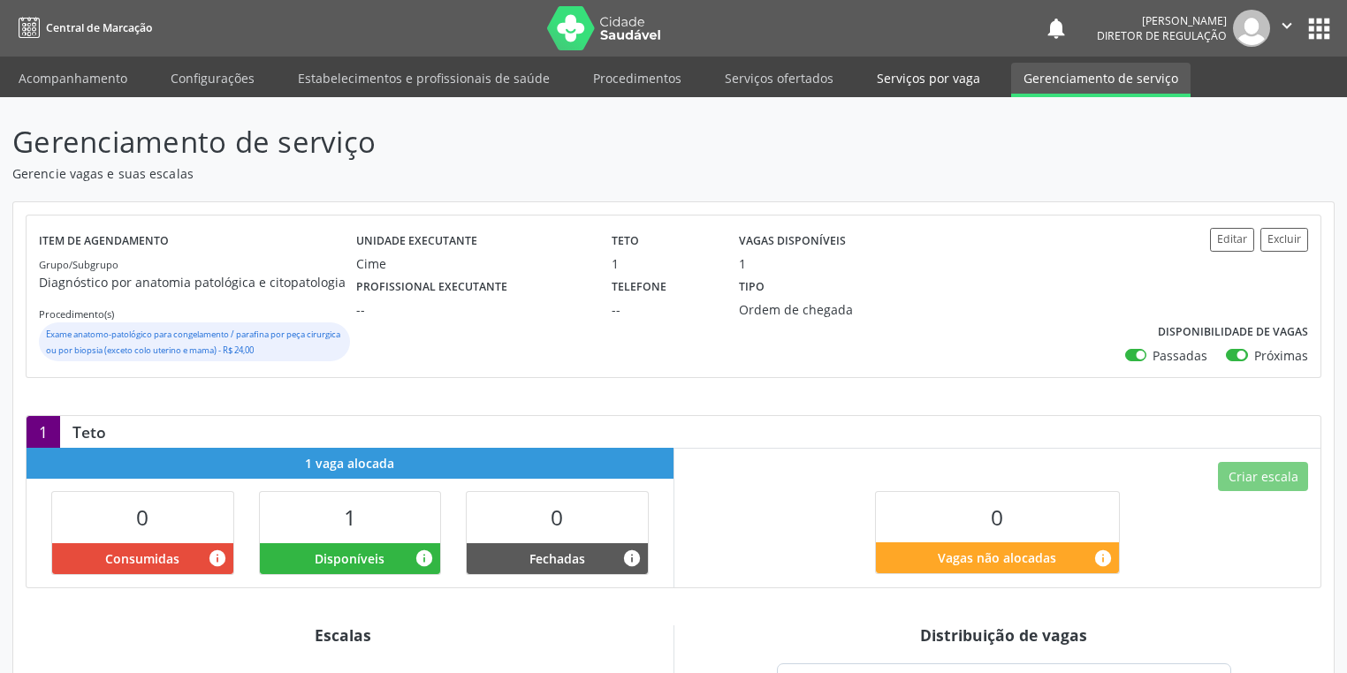
click at [891, 76] on link "Serviços por vaga" at bounding box center [928, 78] width 128 height 31
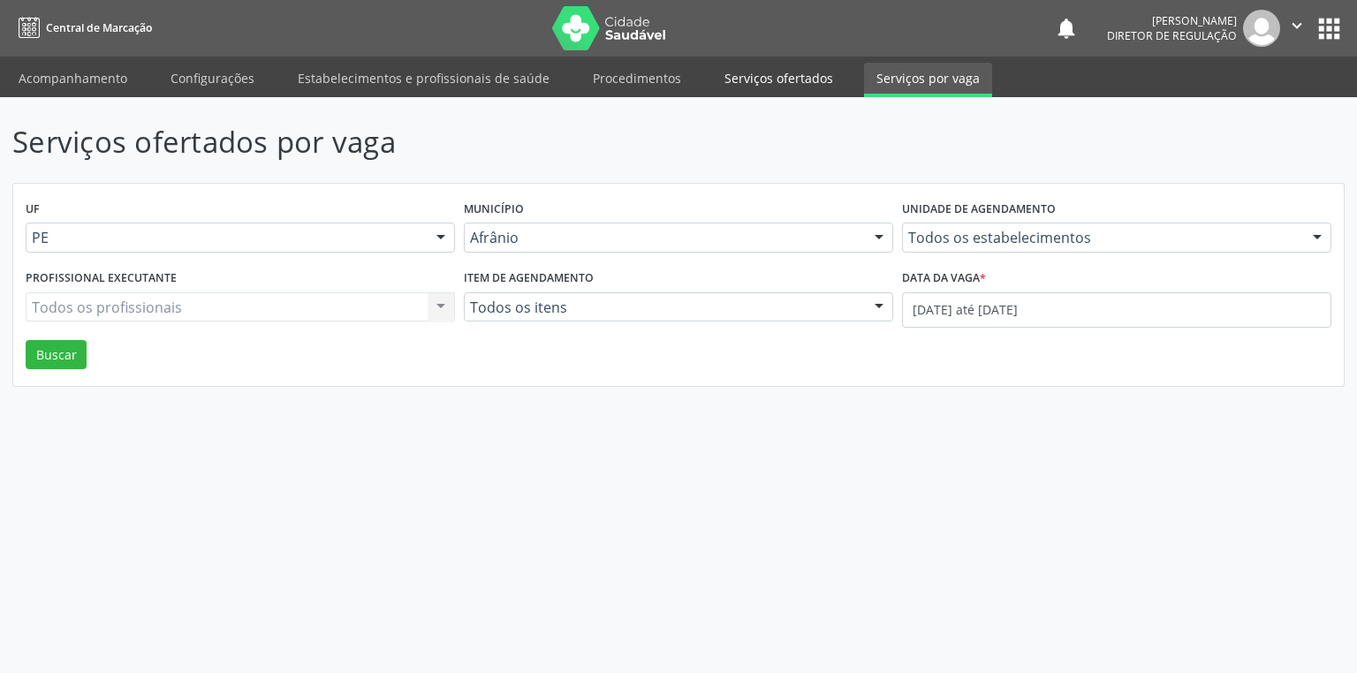
click at [742, 79] on link "Serviços ofertados" at bounding box center [778, 78] width 133 height 31
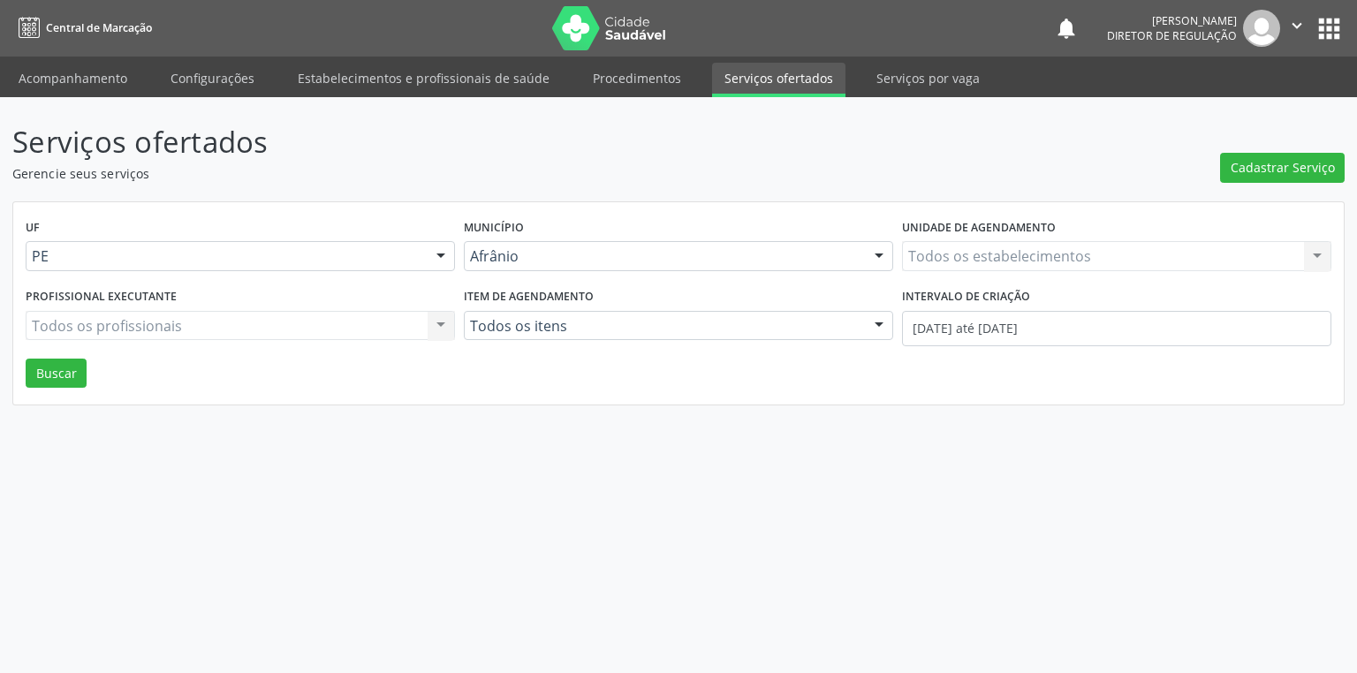
click at [742, 79] on link "Serviços ofertados" at bounding box center [778, 80] width 133 height 34
click at [1266, 170] on span "Cadastrar Serviço" at bounding box center [1283, 167] width 104 height 19
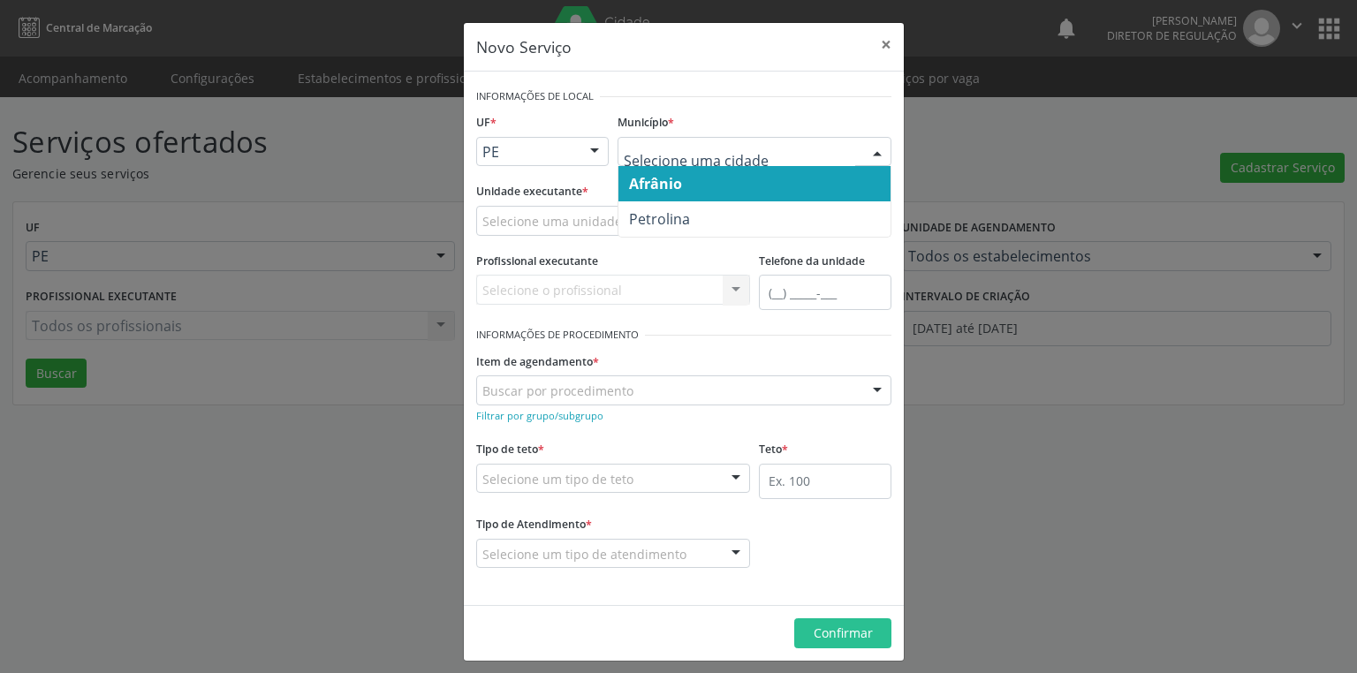
click at [684, 173] on span "Afrânio" at bounding box center [755, 183] width 272 height 35
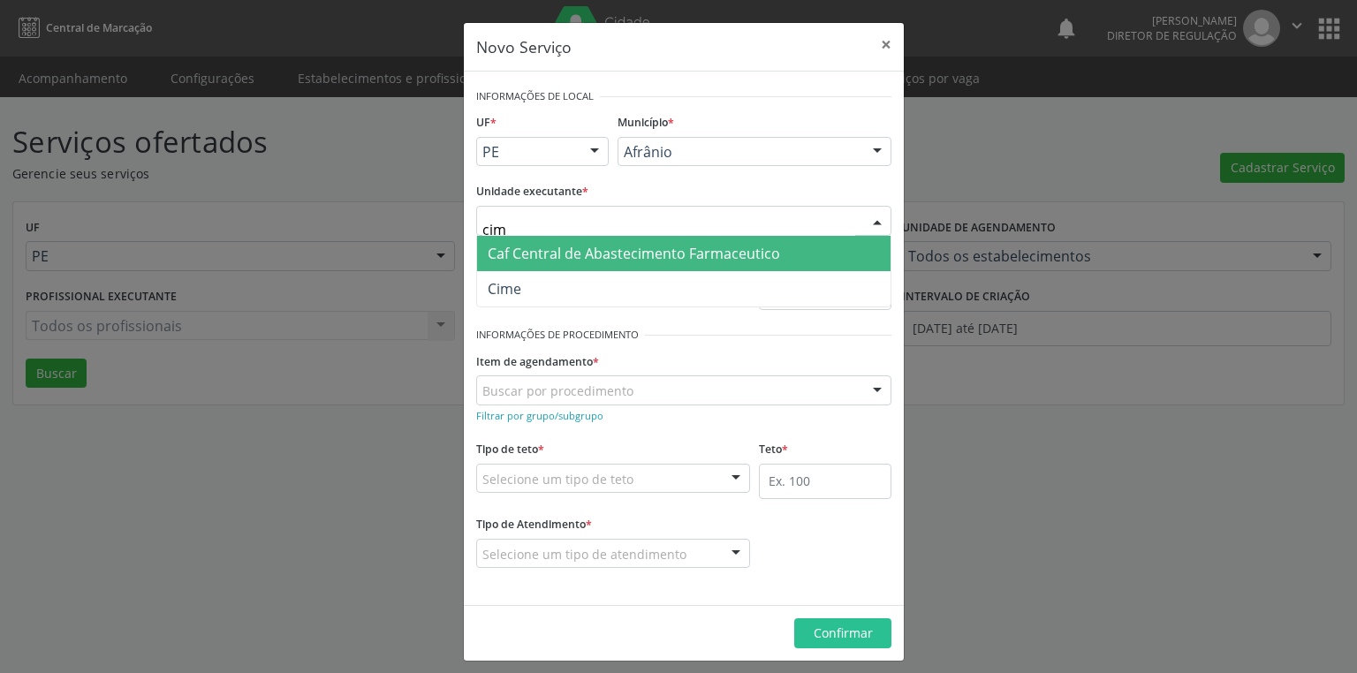
type input "cime"
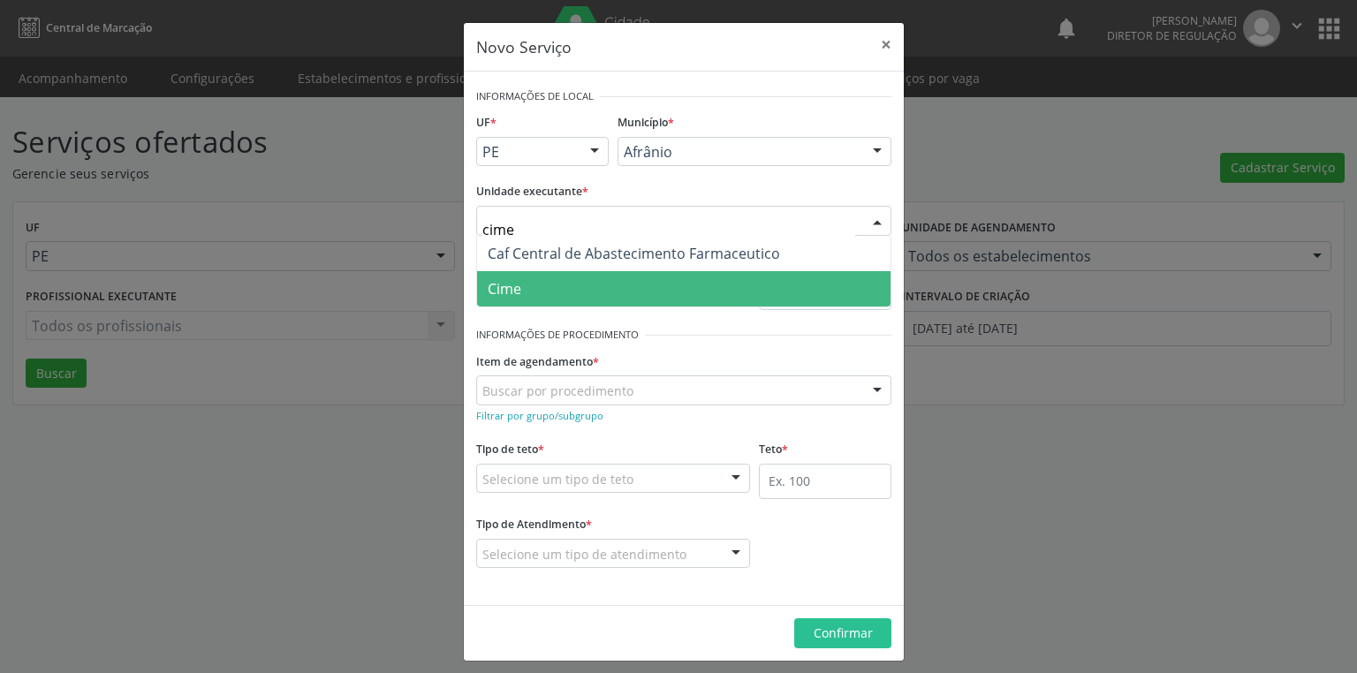
click at [576, 278] on span "Cime" at bounding box center [684, 288] width 414 height 35
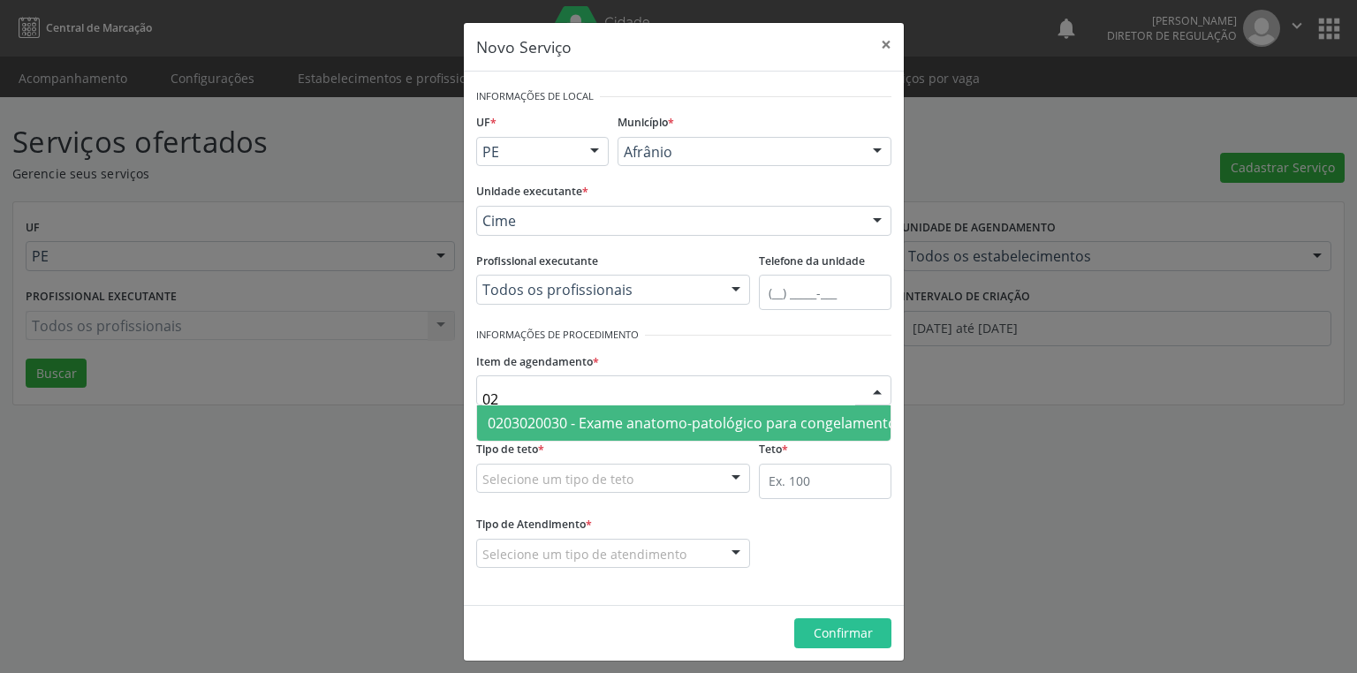
type input "0"
type input "0203020081"
click at [572, 434] on span "0203020081 - Exame anatomo-patologico do colo uterino - biopsia" at bounding box center [708, 423] width 462 height 35
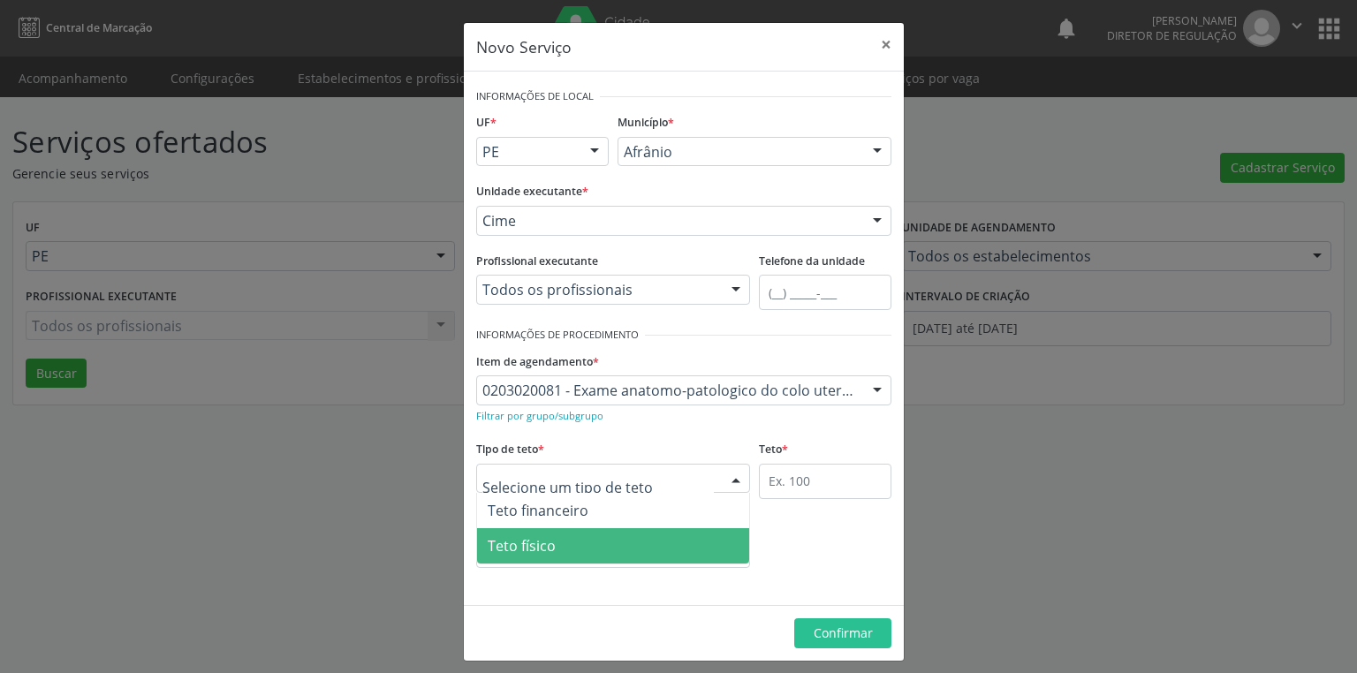
click at [537, 538] on span "Teto físico" at bounding box center [522, 545] width 68 height 19
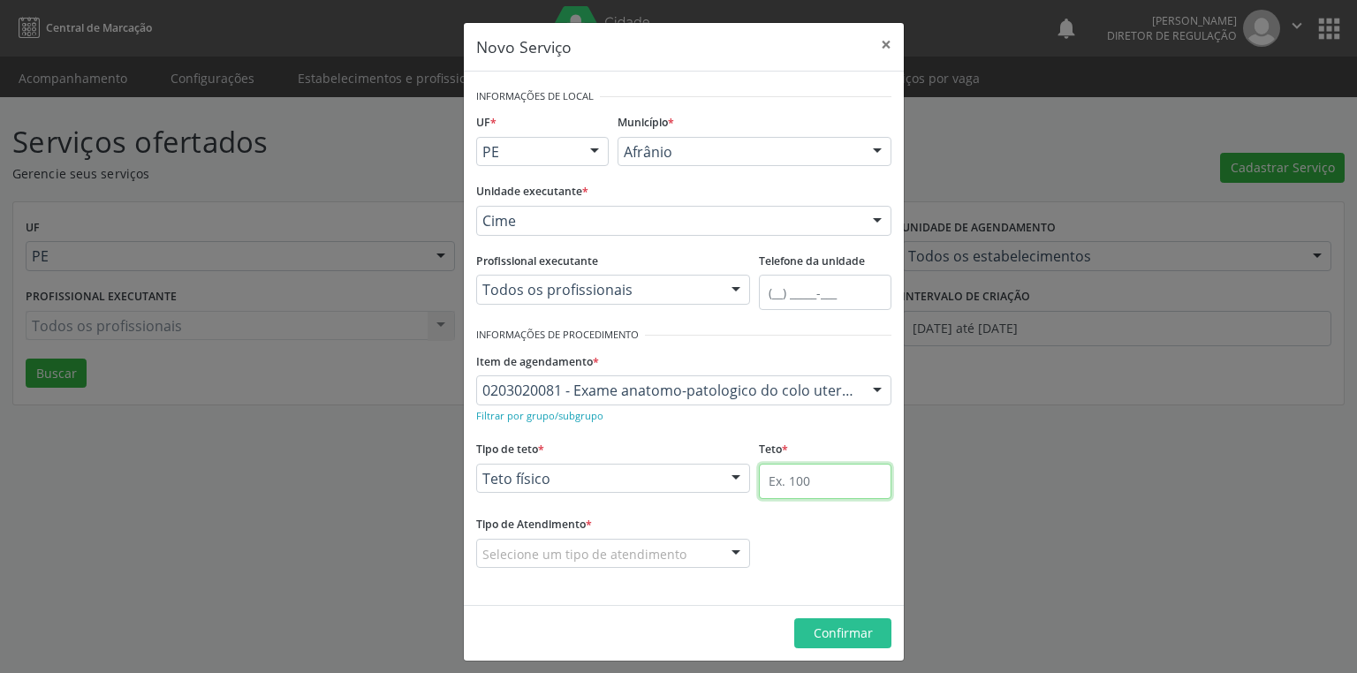
click at [764, 475] on input "text" at bounding box center [825, 481] width 133 height 35
type input "1"
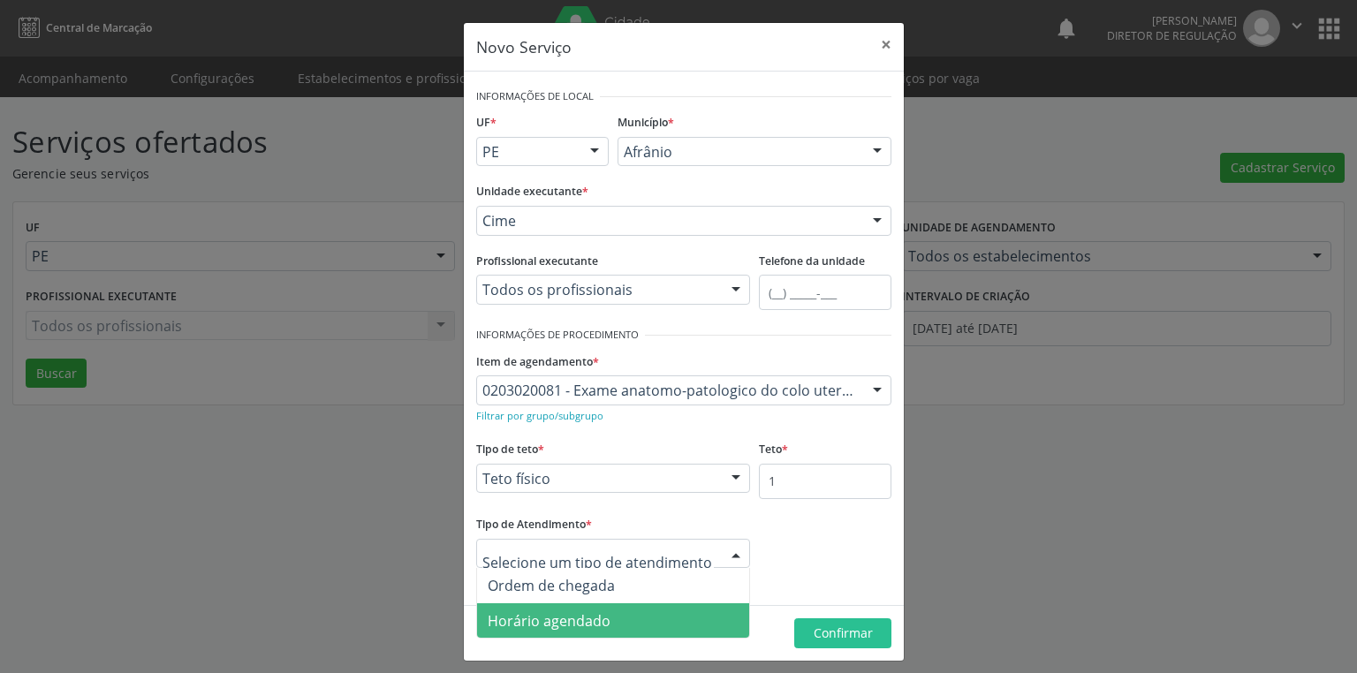
click at [581, 621] on span "Horário agendado" at bounding box center [549, 621] width 123 height 19
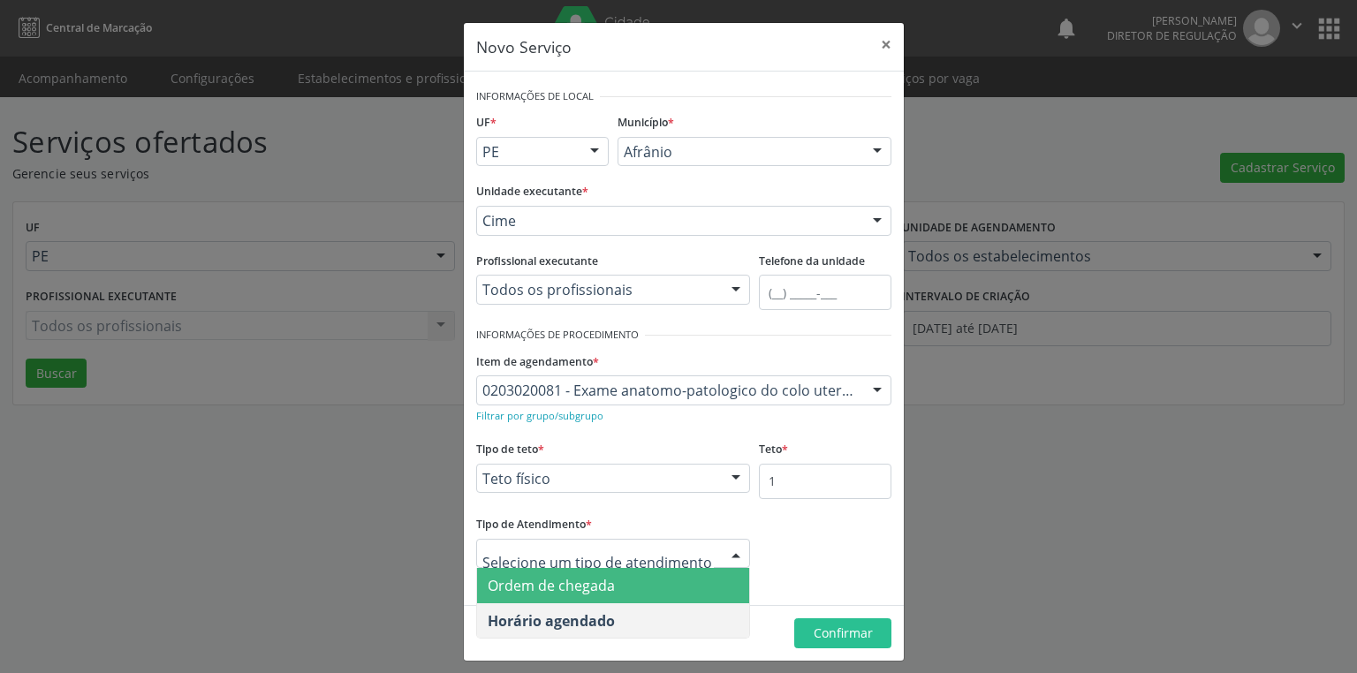
drag, startPoint x: 612, startPoint y: 576, endPoint x: 716, endPoint y: 627, distance: 115.8
click at [613, 581] on span "Ordem de chegada" at bounding box center [613, 585] width 272 height 35
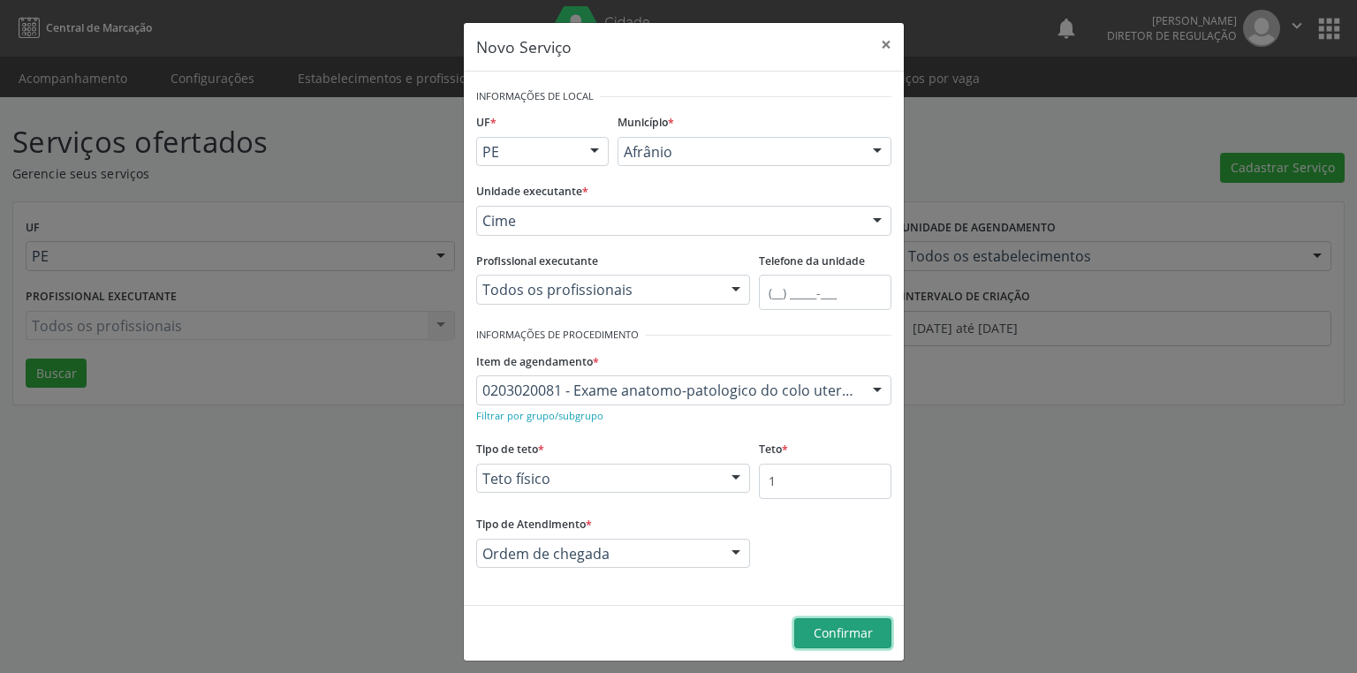
click at [800, 627] on button "Confirmar" at bounding box center [842, 634] width 97 height 30
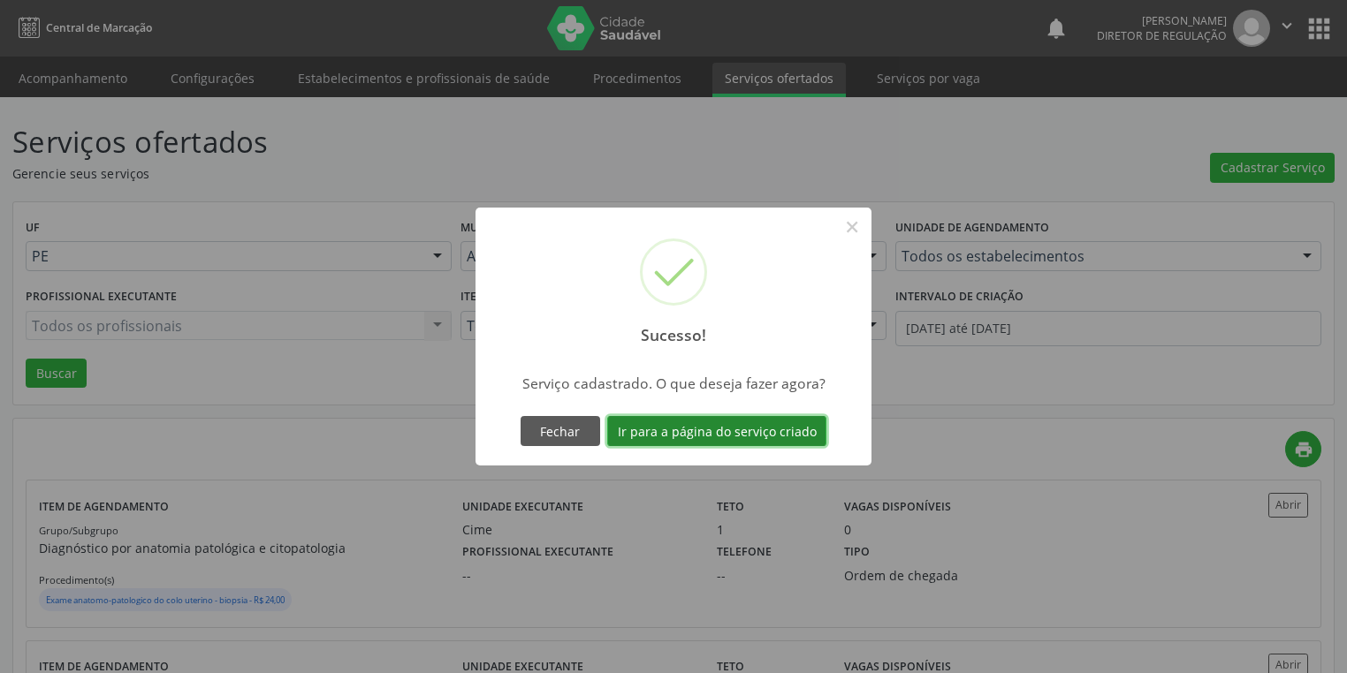
click at [714, 437] on button "Ir para a página do serviço criado" at bounding box center [716, 431] width 219 height 30
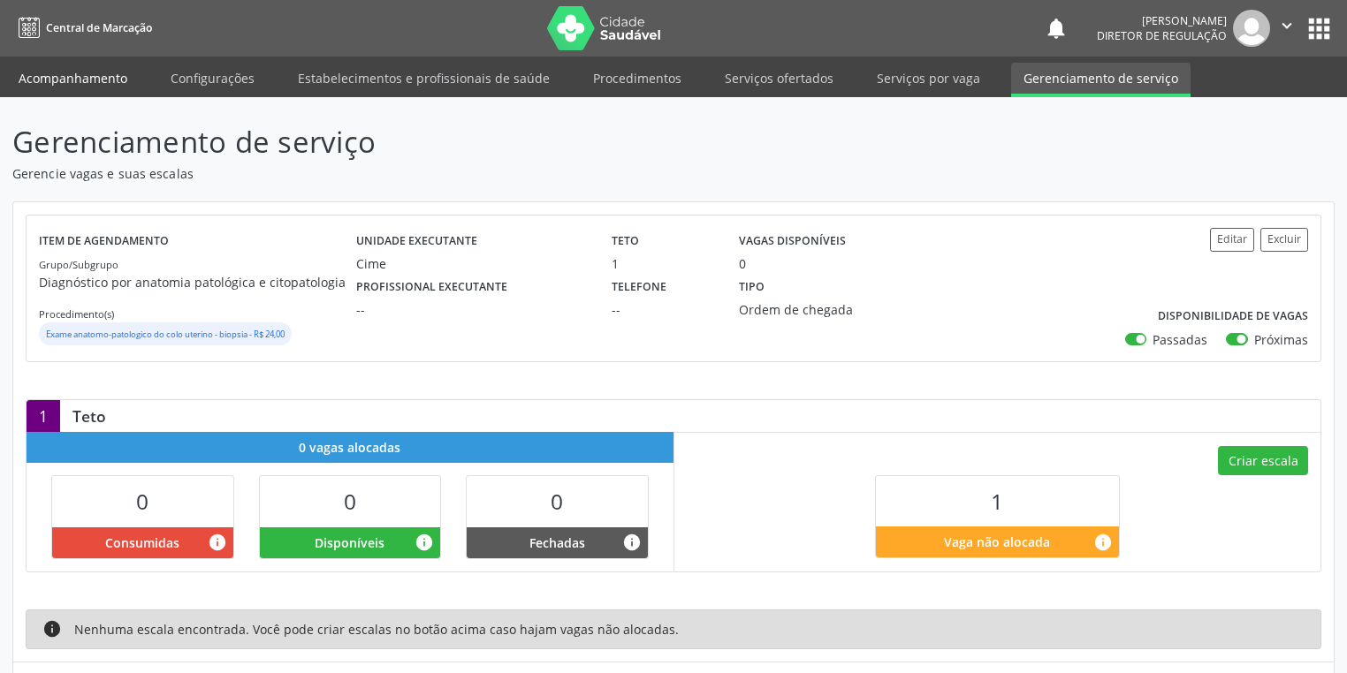
click at [91, 72] on link "Acompanhamento" at bounding box center [72, 78] width 133 height 31
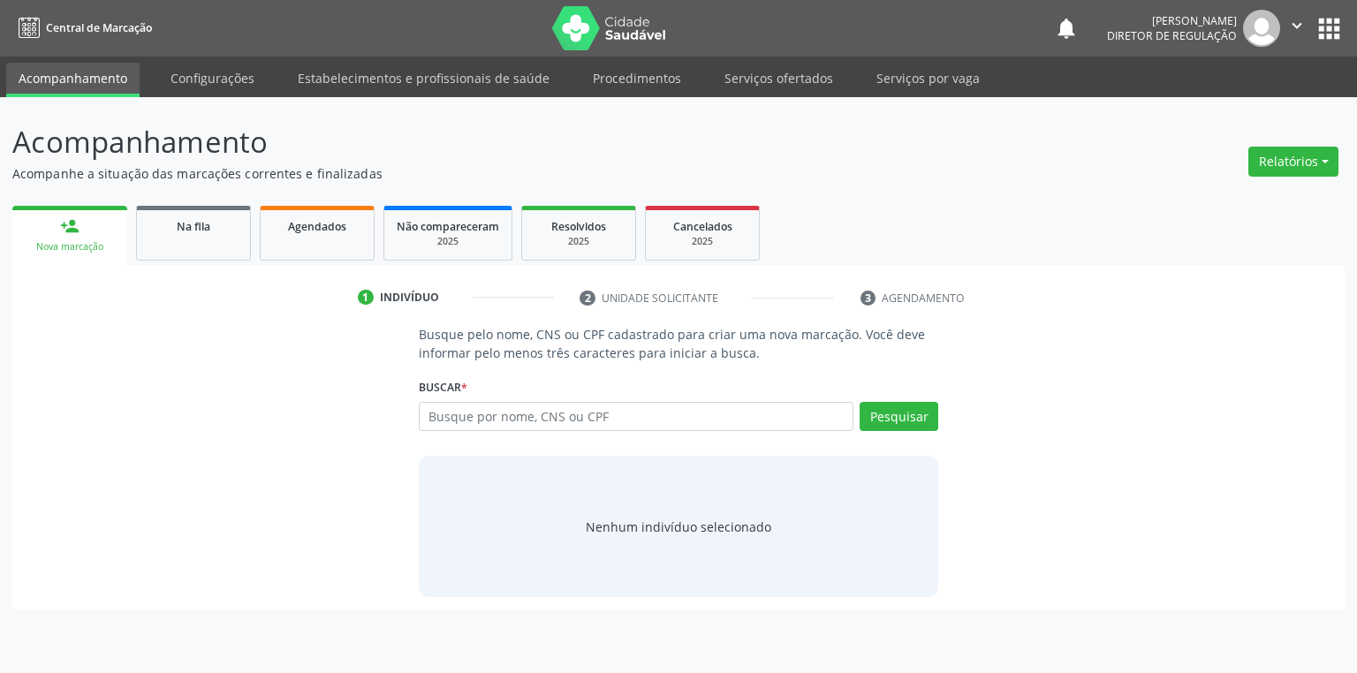
click at [91, 72] on link "Acompanhamento" at bounding box center [72, 80] width 133 height 34
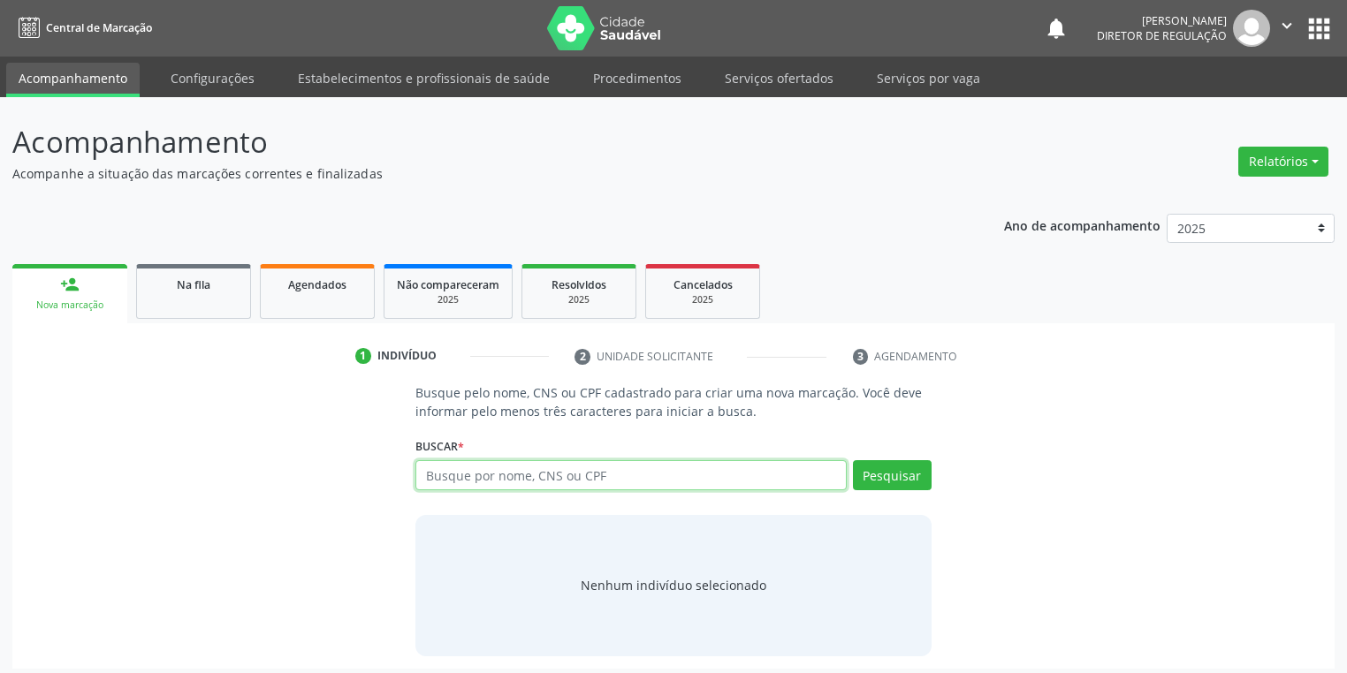
click at [449, 481] on input "text" at bounding box center [630, 475] width 431 height 30
type input "702404538972921"
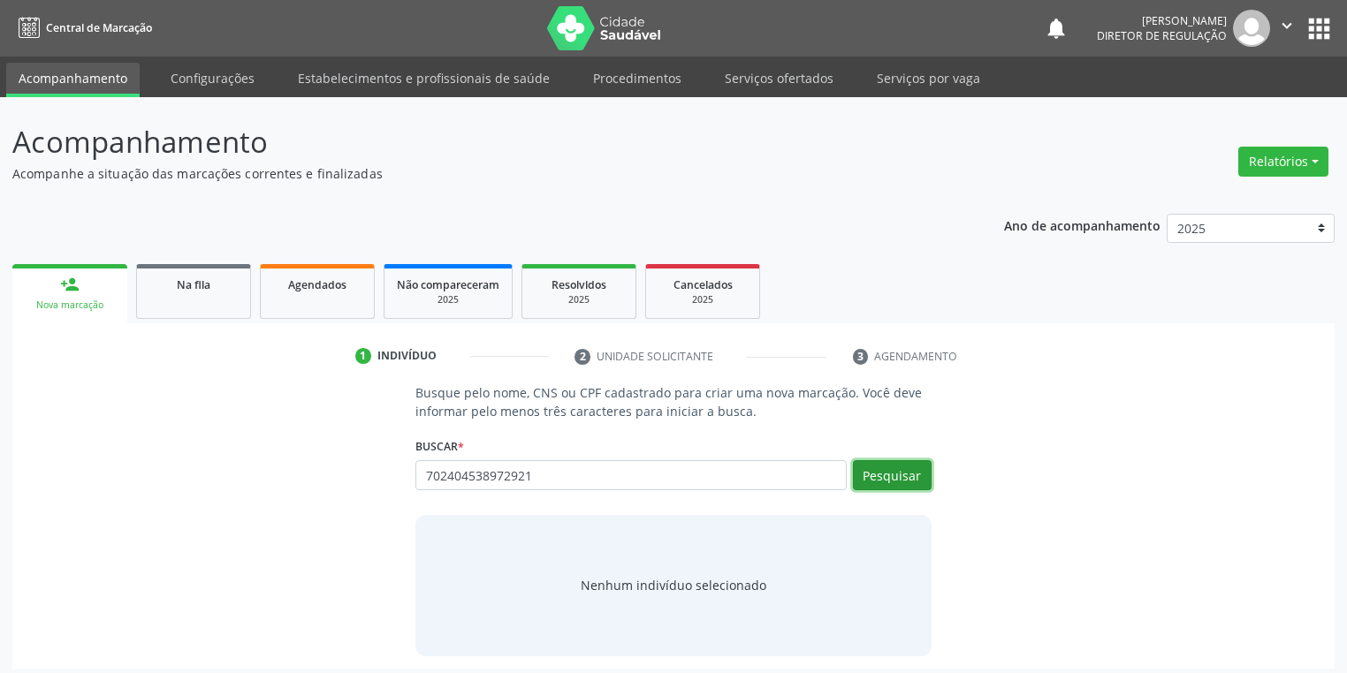
click at [882, 483] on button "Pesquisar" at bounding box center [892, 475] width 79 height 30
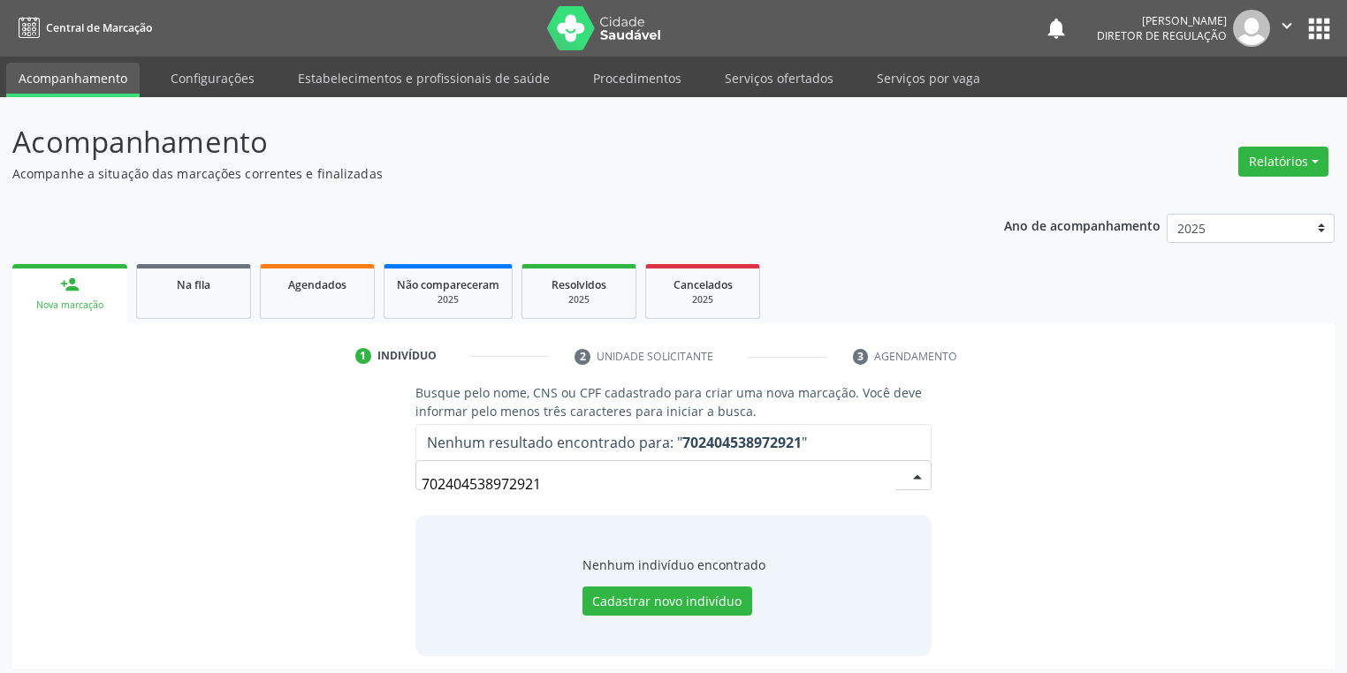
click at [879, 474] on input "702404538972921" at bounding box center [659, 484] width 474 height 35
click at [643, 612] on button "Cadastrar novo indivíduo" at bounding box center [667, 602] width 170 height 30
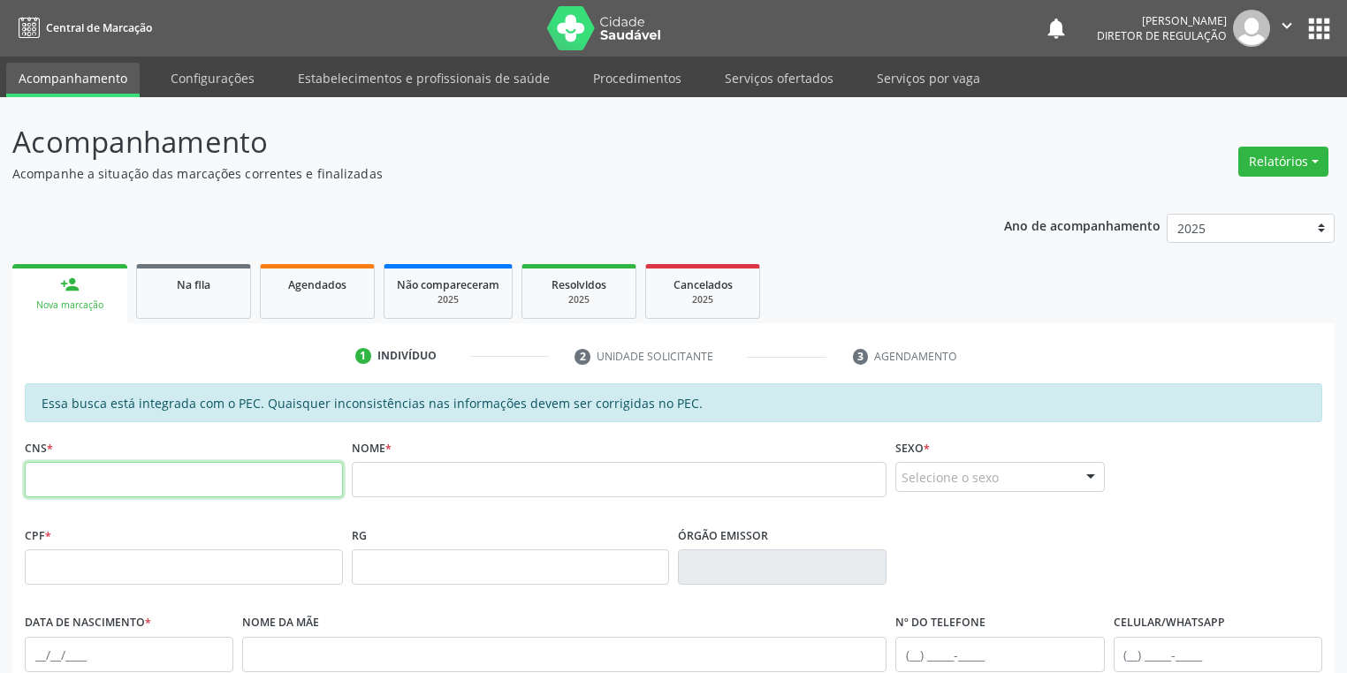
click at [247, 486] on input "text" at bounding box center [184, 479] width 318 height 35
type input "702 4045 3897 2921"
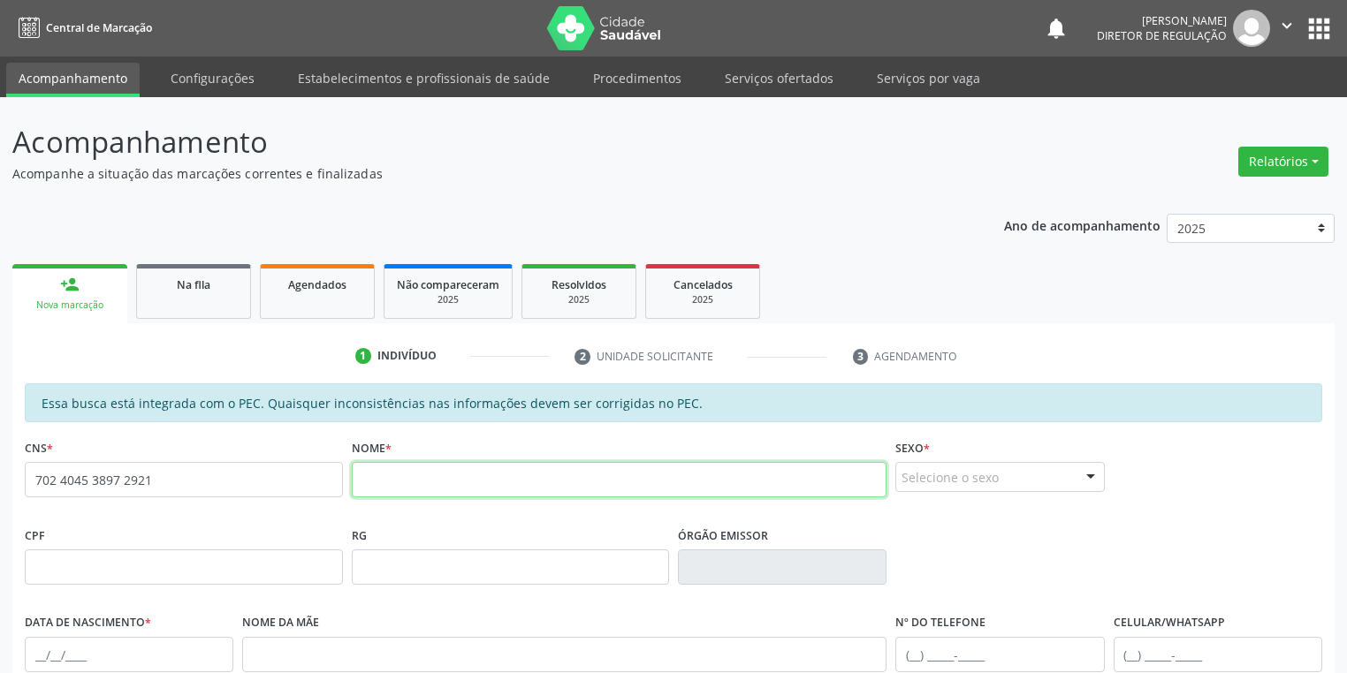
click at [407, 471] on input "text" at bounding box center [620, 479] width 536 height 35
type input "jusciane ramos dos santos caçula"
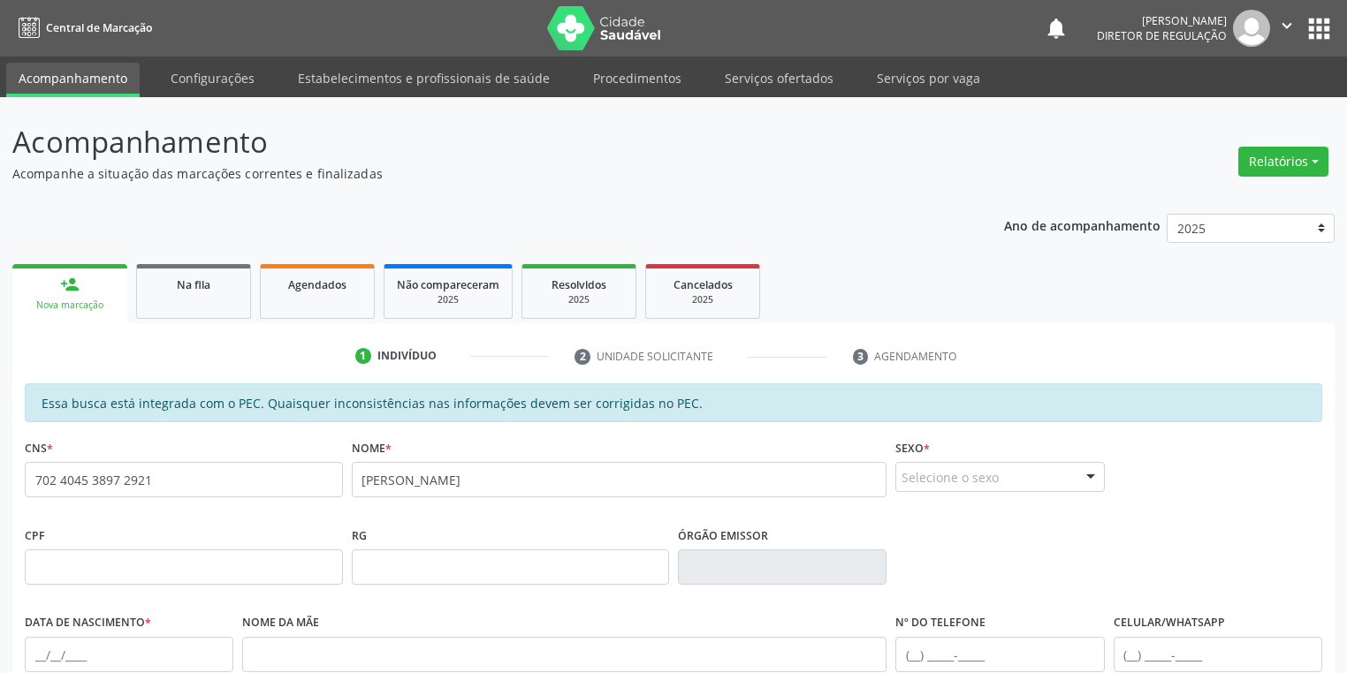
click at [958, 478] on div "Selecione o sexo" at bounding box center [999, 477] width 209 height 30
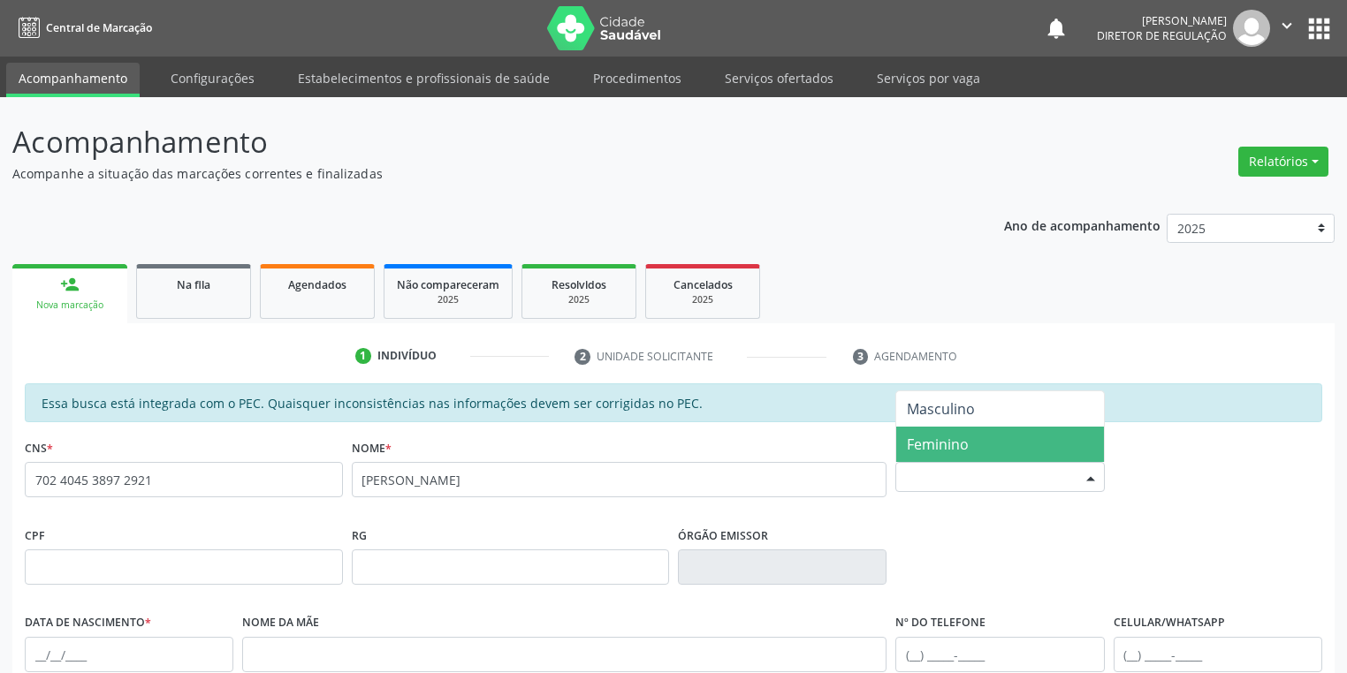
click at [946, 455] on span "Feminino" at bounding box center [999, 444] width 207 height 35
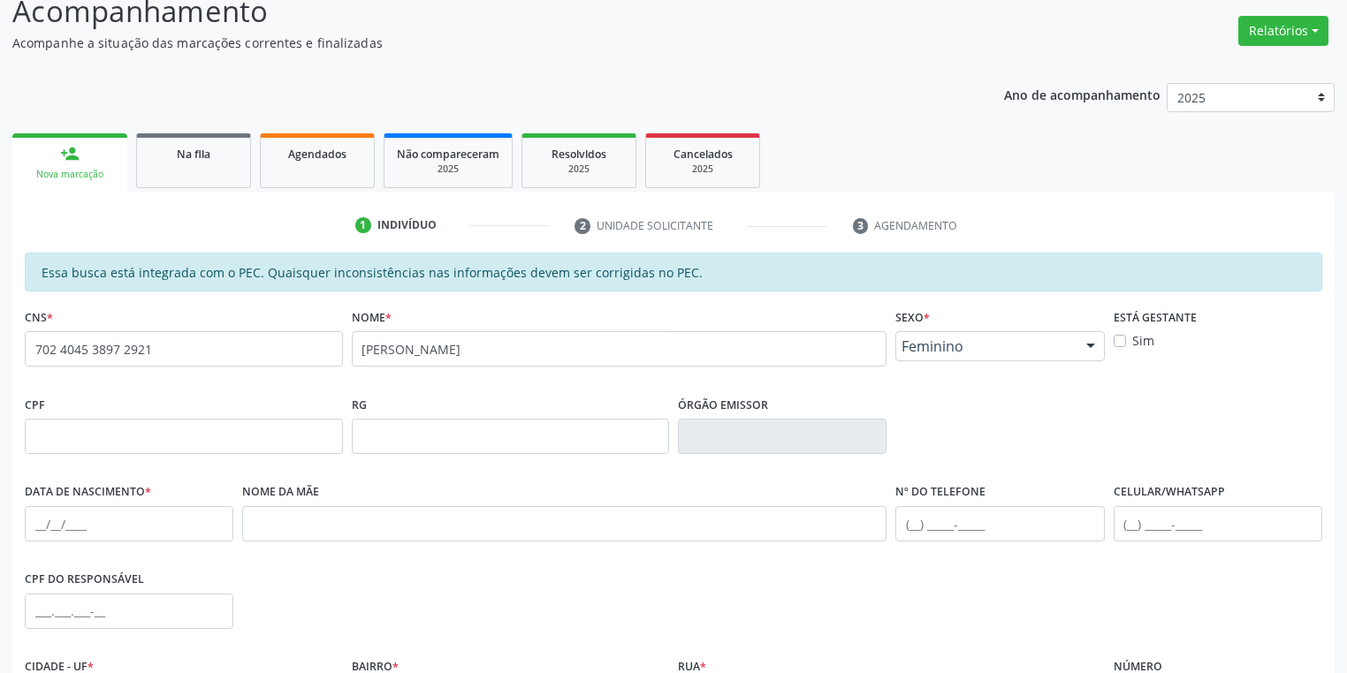
scroll to position [335, 0]
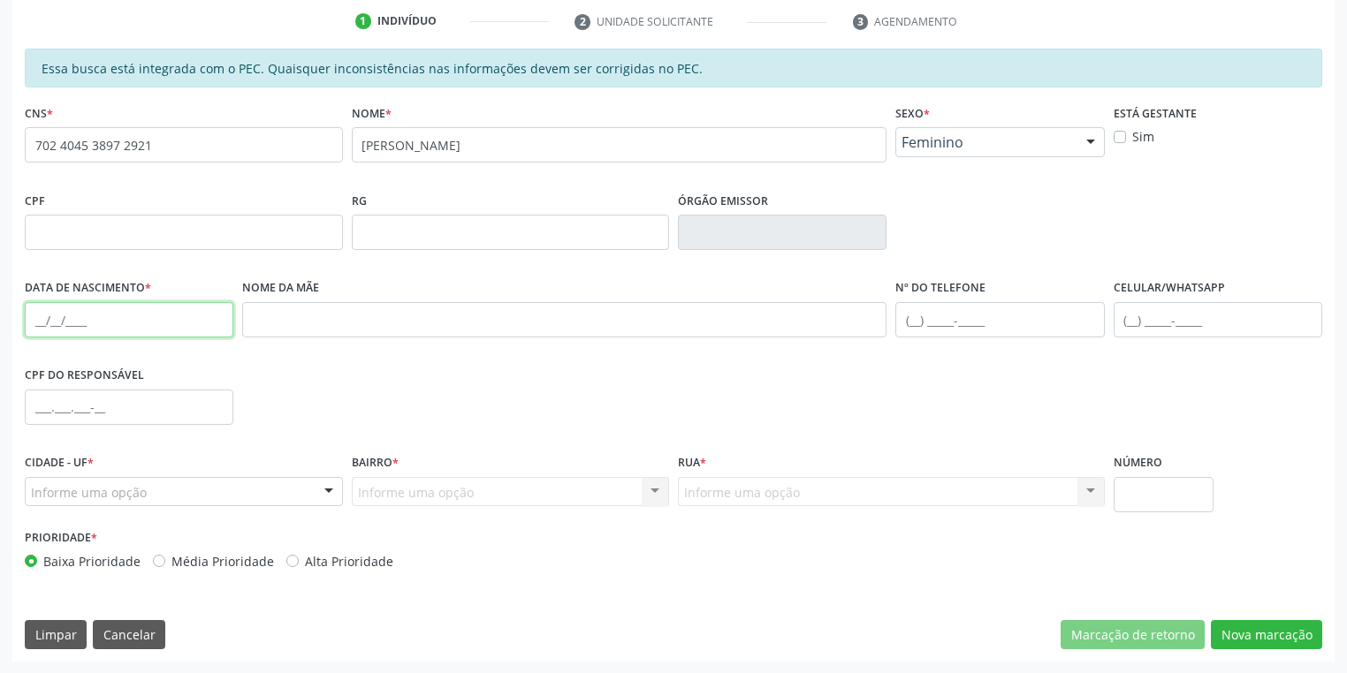
click at [34, 314] on input "text" at bounding box center [129, 319] width 209 height 35
type input "31/08/1970"
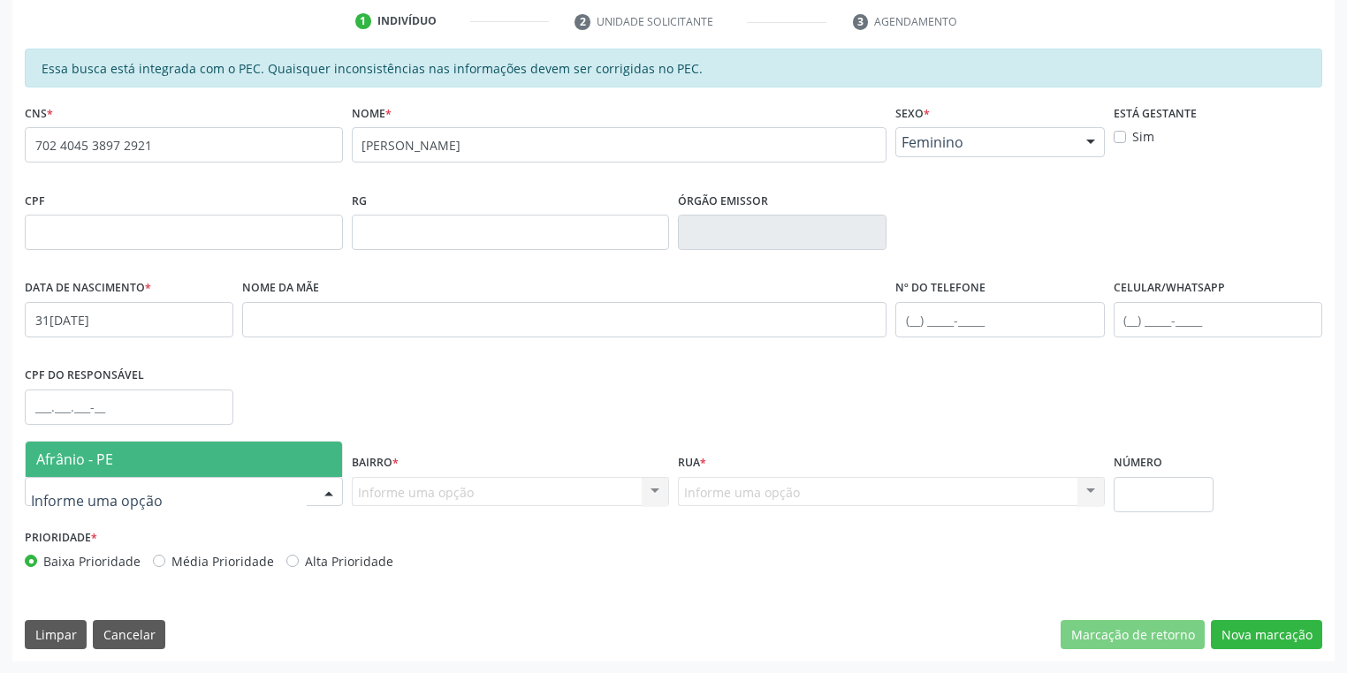
click at [107, 467] on span "Afrânio - PE" at bounding box center [74, 459] width 77 height 19
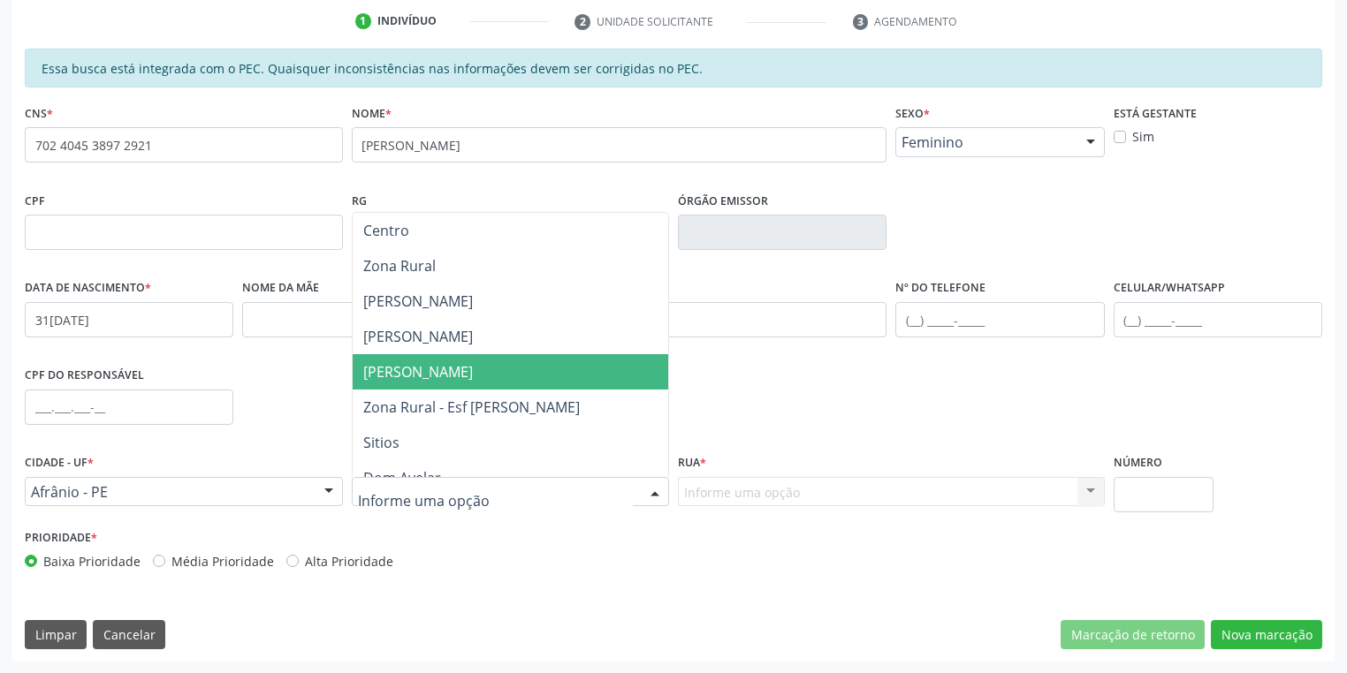
scroll to position [71, 0]
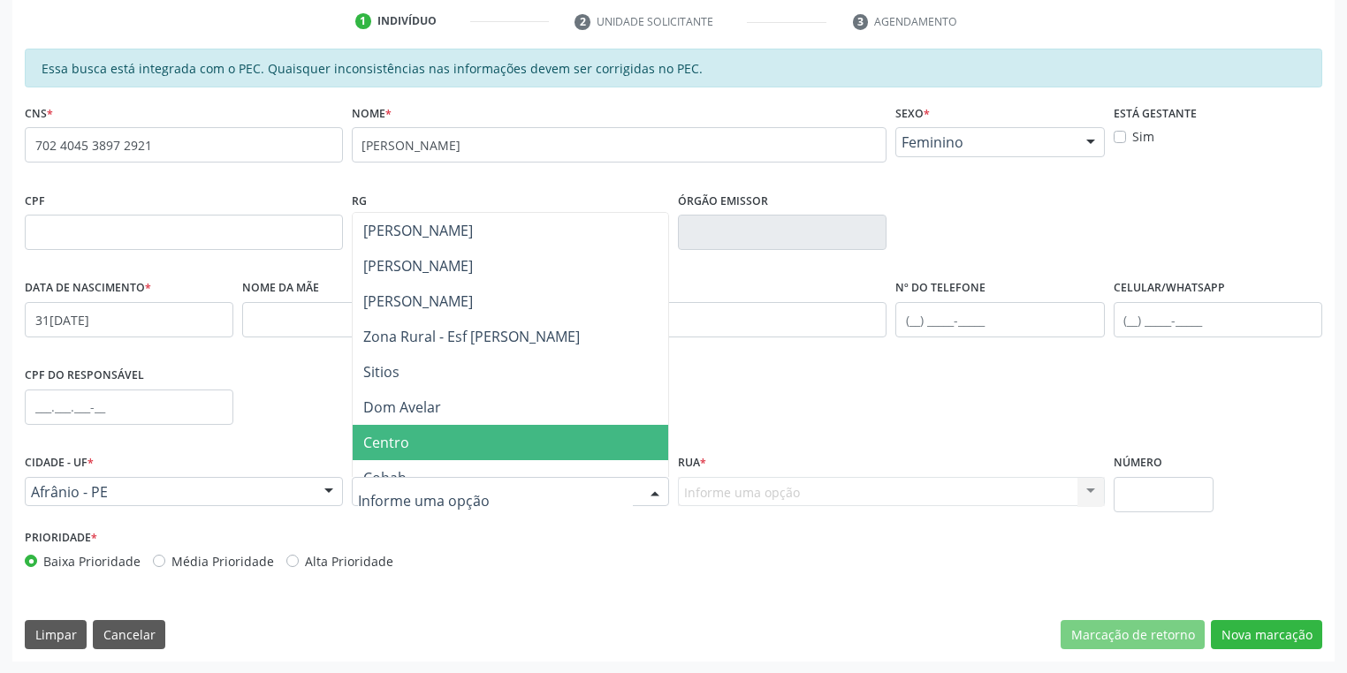
click at [406, 440] on span "Centro" at bounding box center [386, 442] width 46 height 19
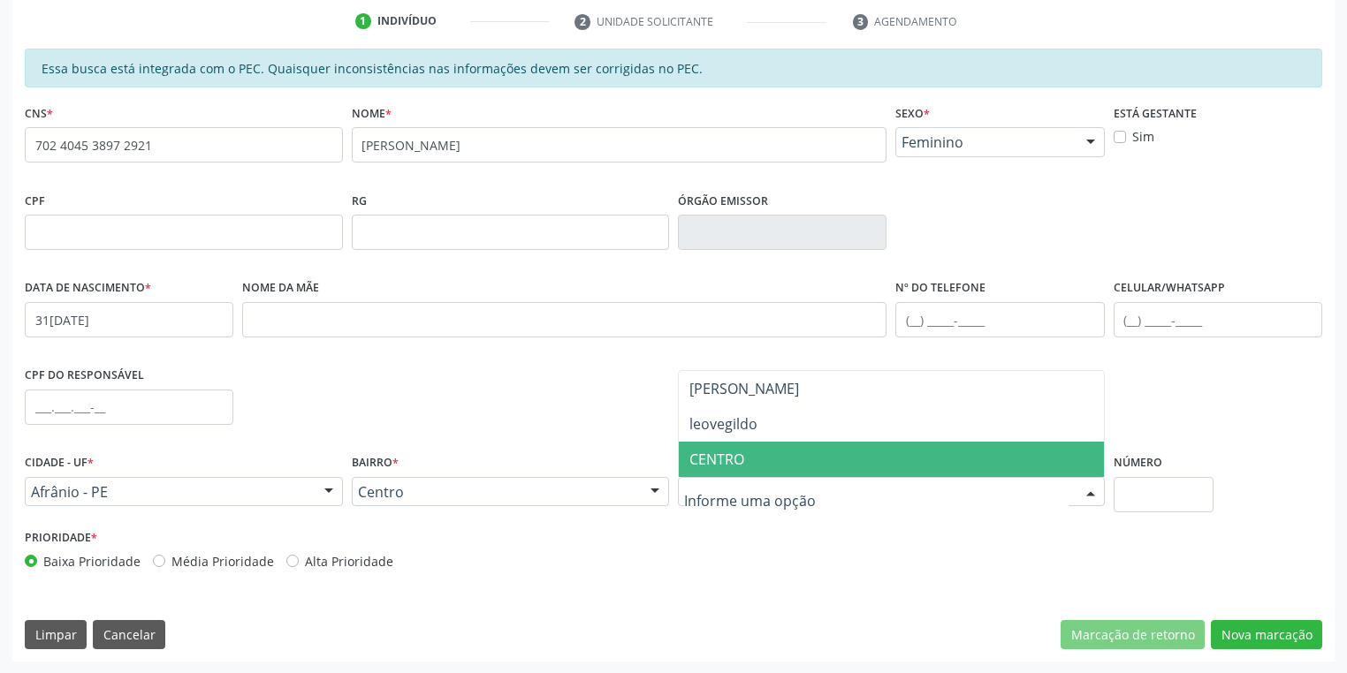
drag, startPoint x: 731, startPoint y: 457, endPoint x: 803, endPoint y: 447, distance: 73.1
click at [732, 456] on span "CENTRO" at bounding box center [716, 459] width 55 height 19
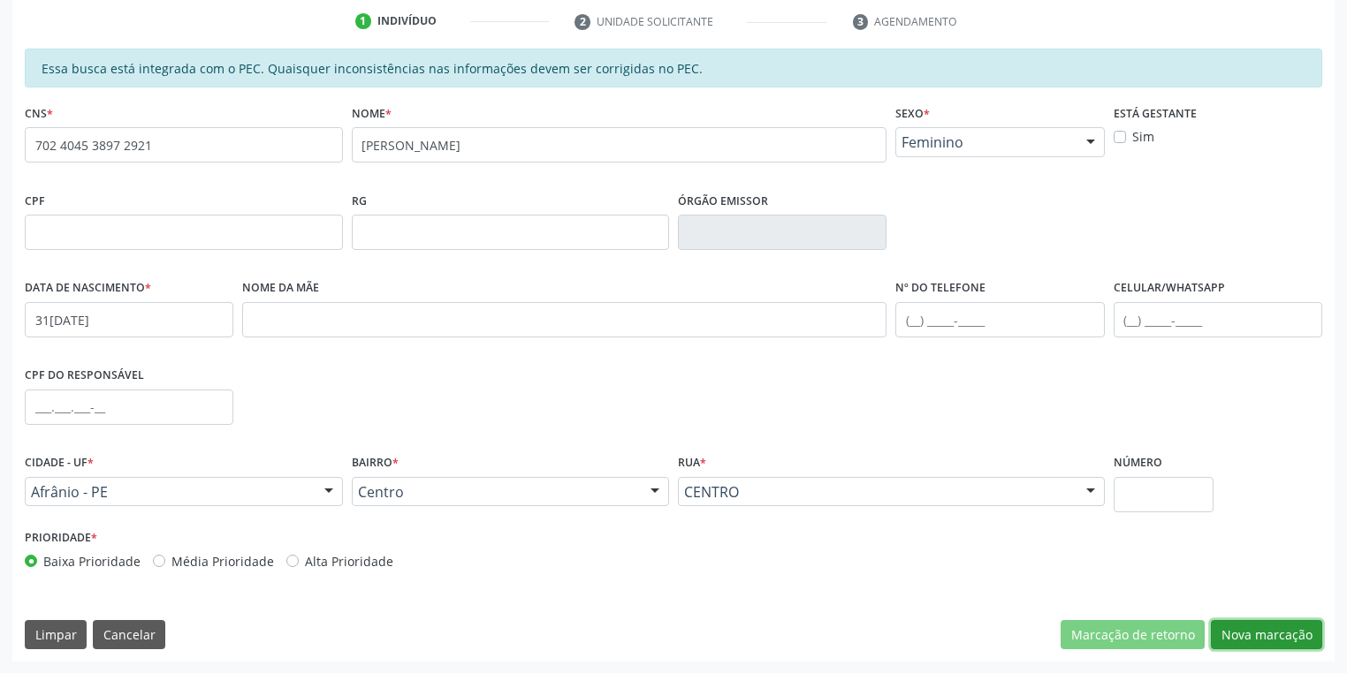
click at [1234, 624] on button "Nova marcação" at bounding box center [1266, 635] width 111 height 30
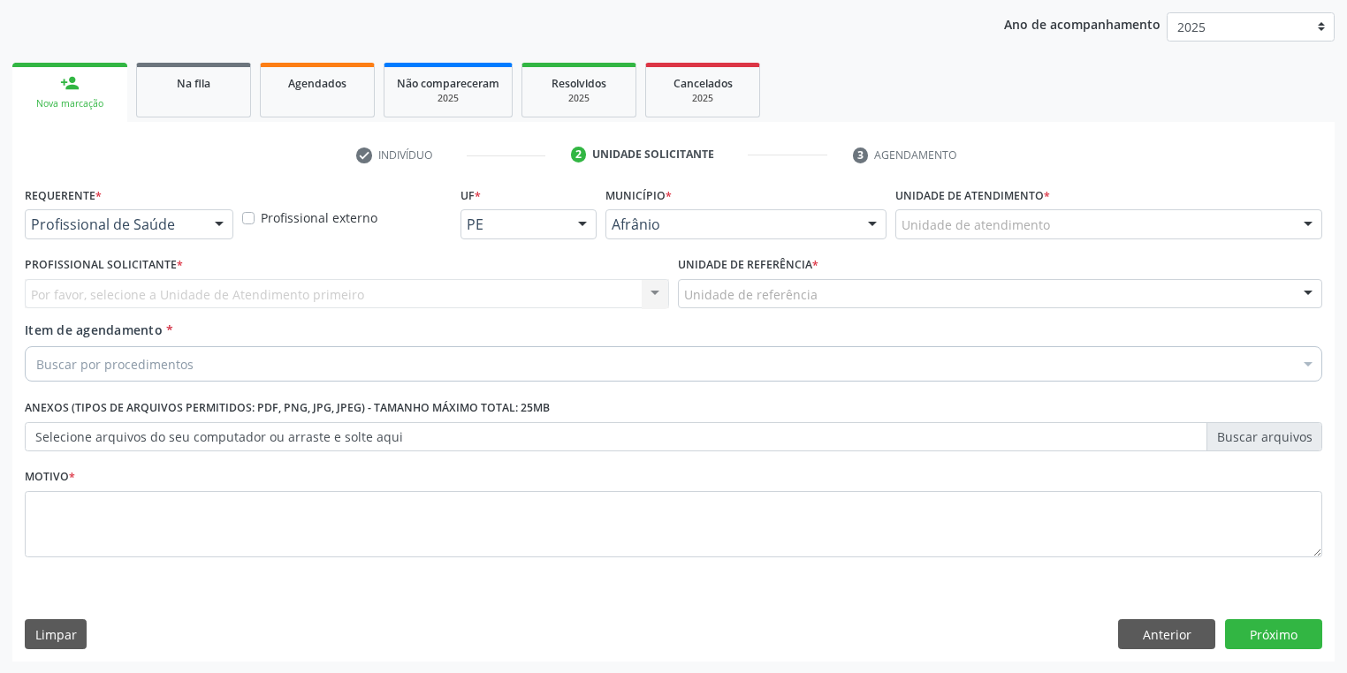
click at [965, 211] on div "Unidade de atendimento * Unidade de atendimento Academia da Saude de Afranio Ac…" at bounding box center [1108, 210] width 427 height 57
click at [953, 234] on div "Unidade de atendimento" at bounding box center [1108, 224] width 427 height 30
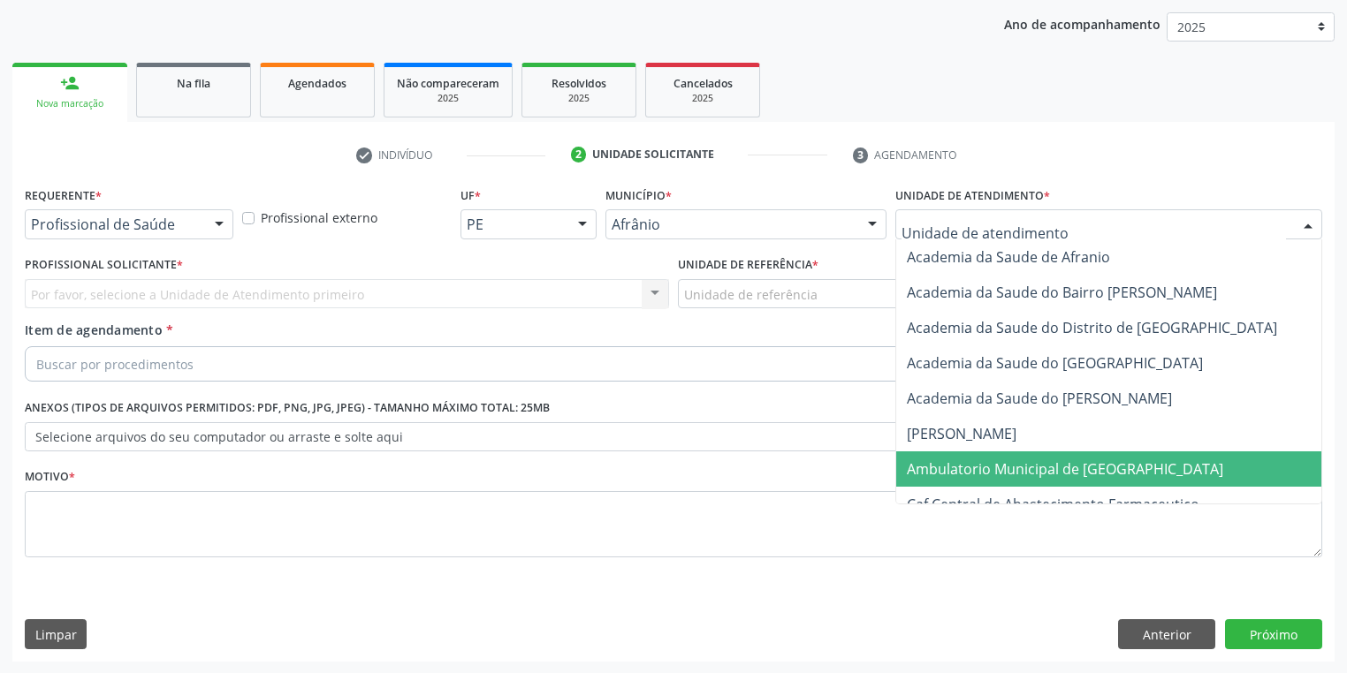
drag, startPoint x: 962, startPoint y: 470, endPoint x: 859, endPoint y: 424, distance: 113.1
click at [958, 468] on span "Ambulatorio Municipal de [GEOGRAPHIC_DATA]" at bounding box center [1065, 469] width 316 height 19
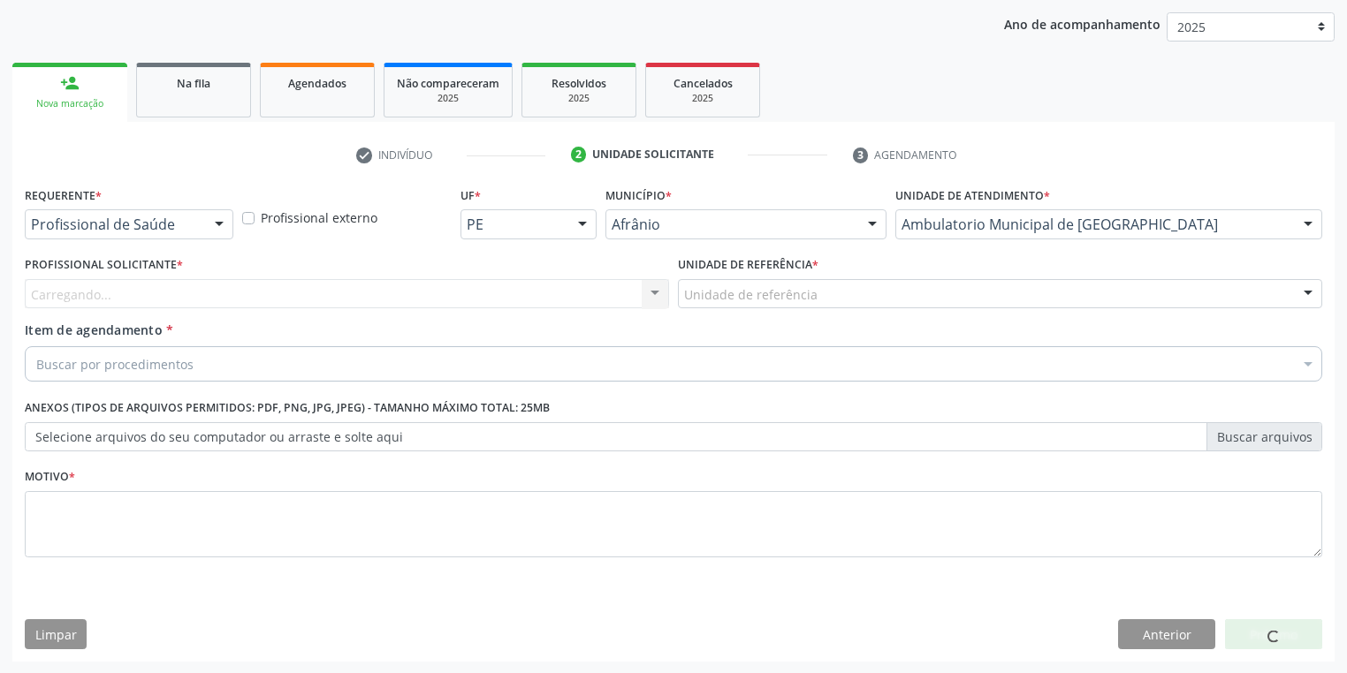
click at [723, 304] on div "Unidade de referência" at bounding box center [1000, 294] width 644 height 30
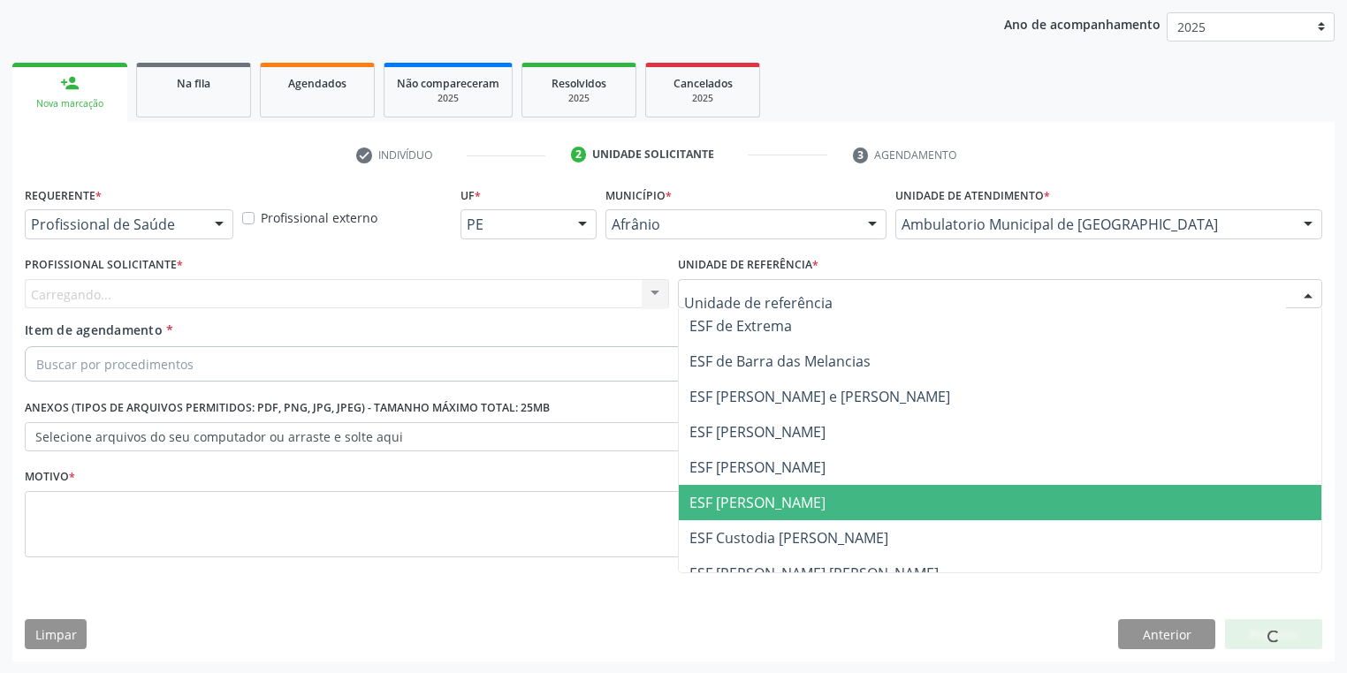
click at [725, 494] on span "ESF [PERSON_NAME]" at bounding box center [757, 502] width 136 height 19
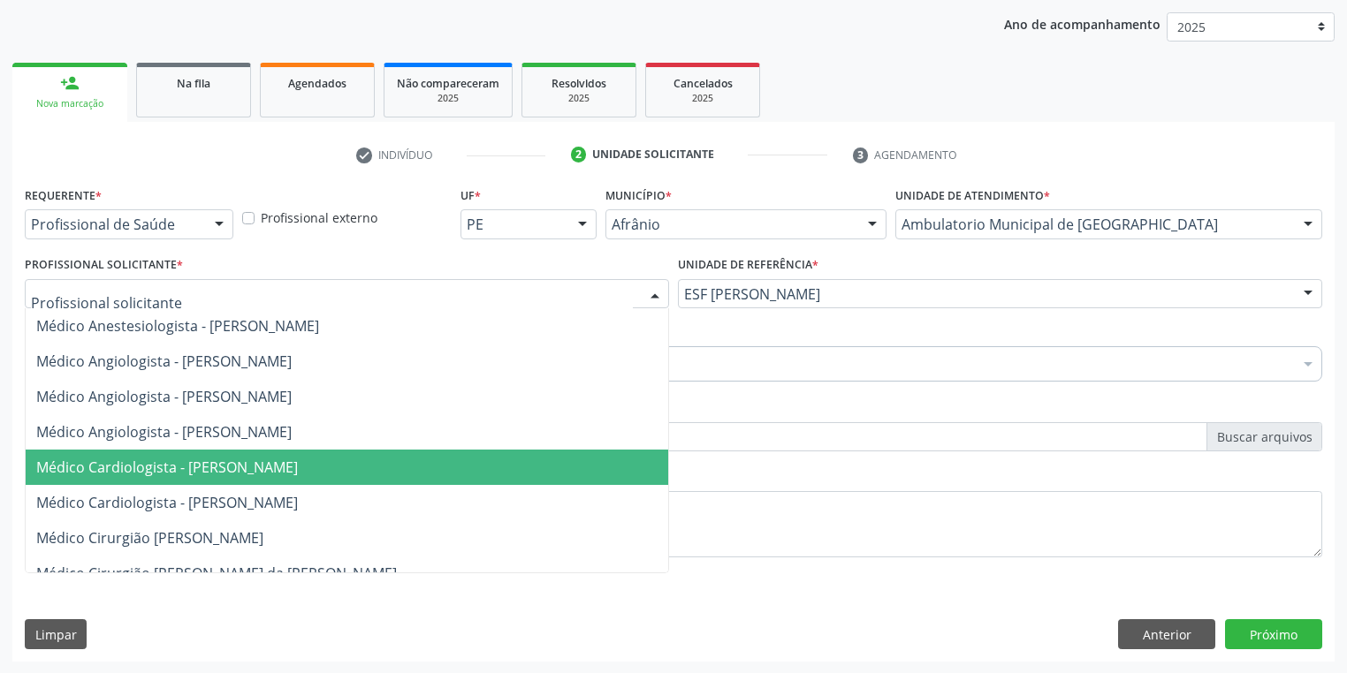
click at [141, 456] on span "Médico Cardiologista - [PERSON_NAME]" at bounding box center [347, 467] width 642 height 35
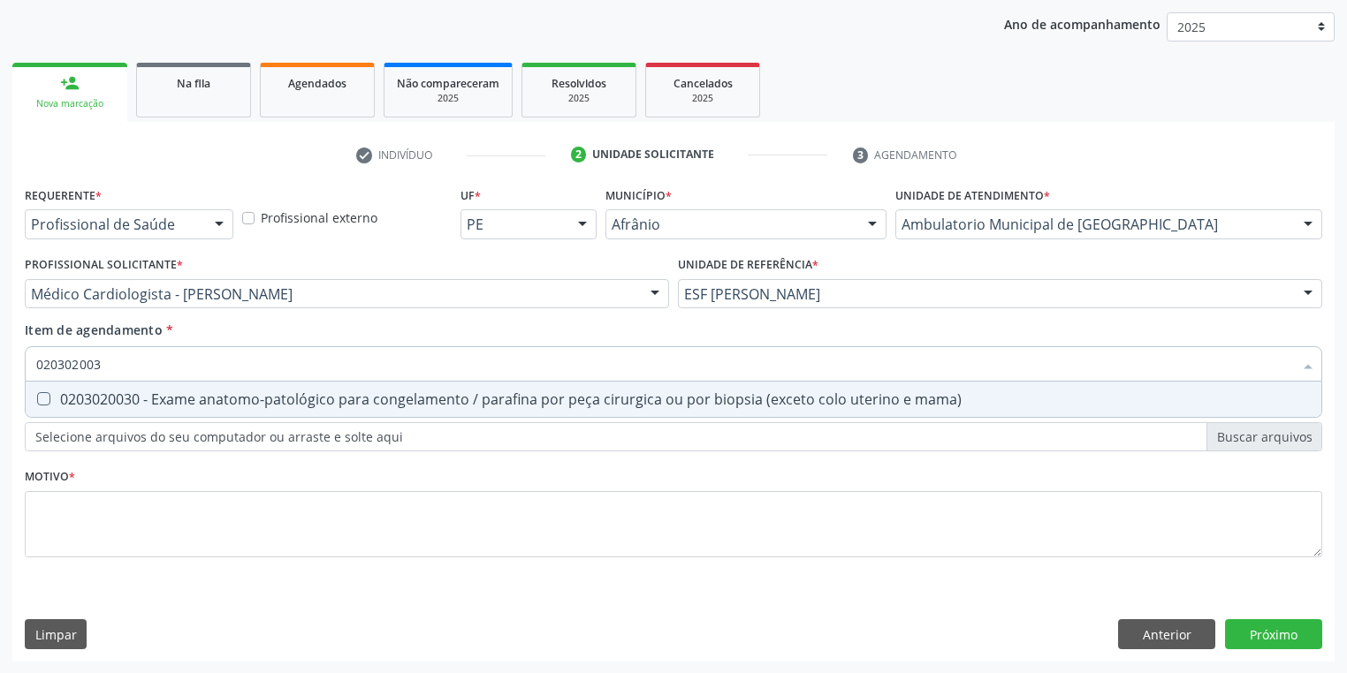
type input "0203020030"
click at [113, 395] on div "0203020030 - Exame anatomo-patológico para congelamento / parafina por peça cir…" at bounding box center [673, 399] width 1274 height 14
checkbox mama\) "true"
click at [87, 533] on div "Requerente * Profissional de Saúde Profissional de Saúde Paciente Nenhum result…" at bounding box center [673, 382] width 1297 height 400
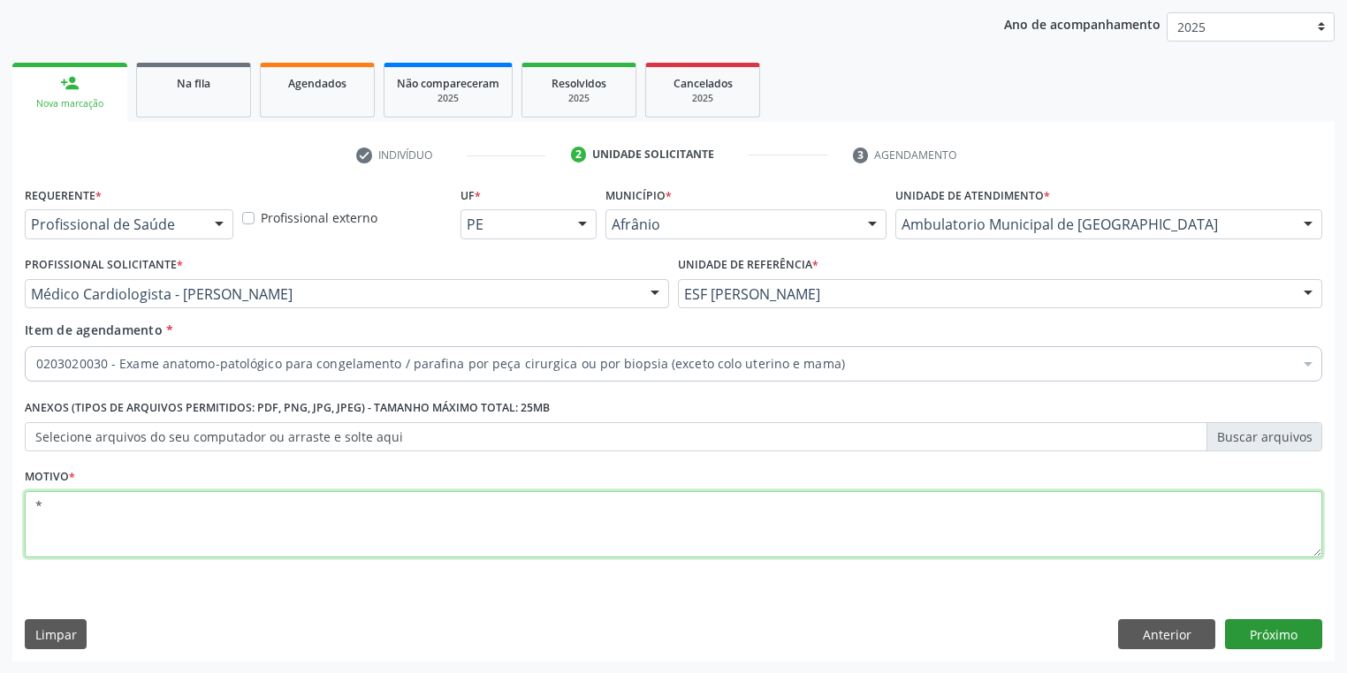
type textarea "*"
click at [1238, 633] on button "Próximo" at bounding box center [1273, 634] width 97 height 30
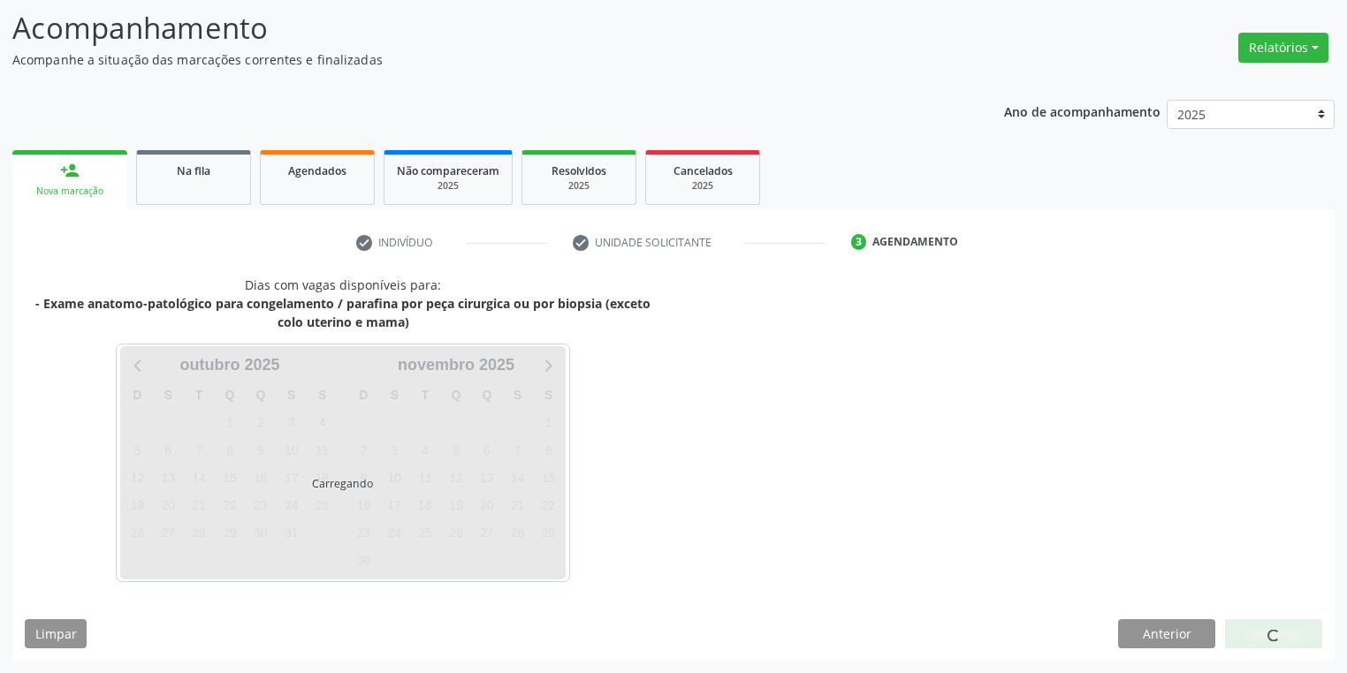
scroll to position [113, 0]
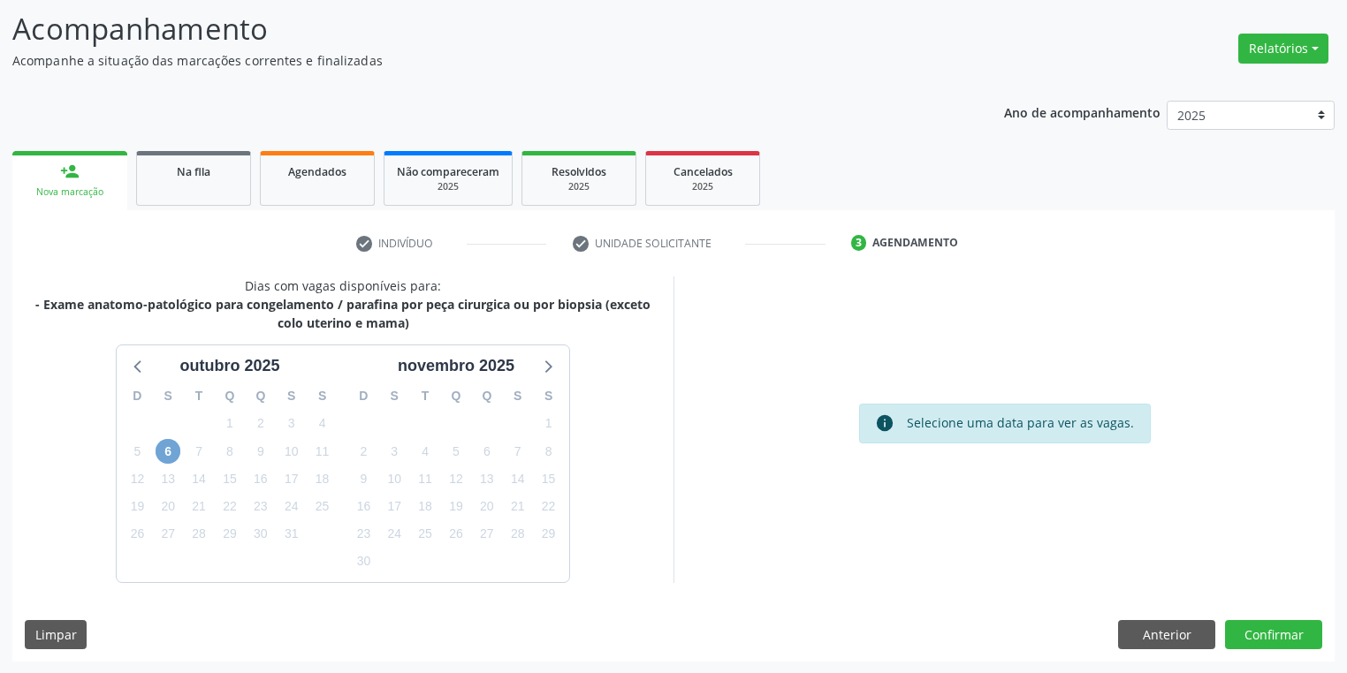
click at [170, 457] on span "6" at bounding box center [168, 451] width 25 height 25
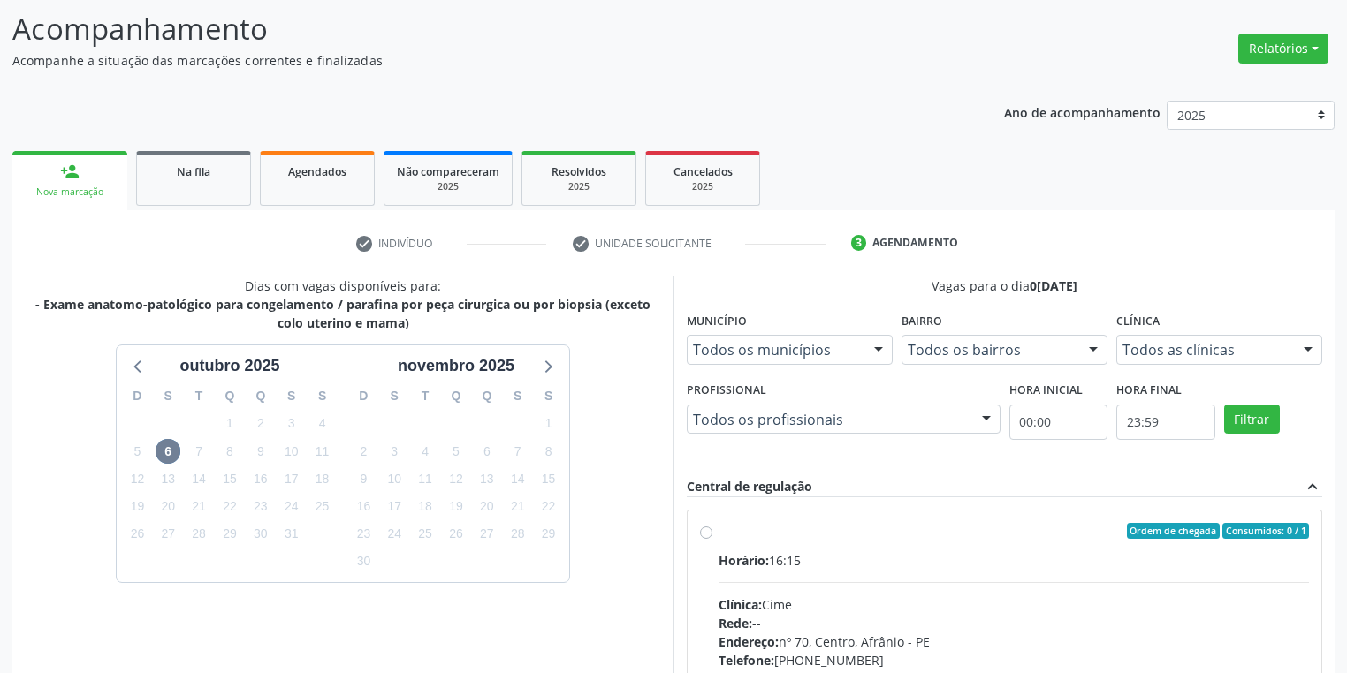
click at [946, 596] on div "Clínica: Cime" at bounding box center [1013, 605] width 590 height 19
click at [712, 539] on input "Ordem de chegada Consumidos: 0 / 1 Horário: 16:15 Clínica: Cime Rede: -- Endere…" at bounding box center [706, 531] width 12 height 16
radio input "true"
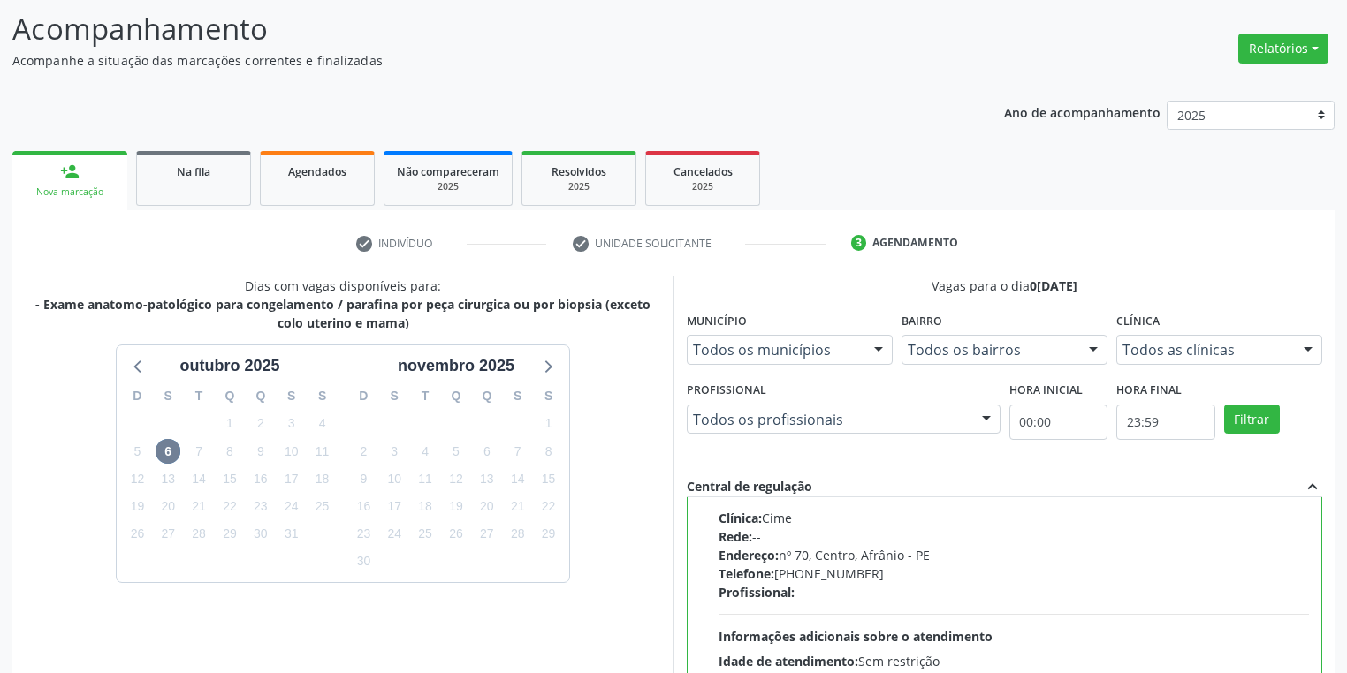
scroll to position [382, 0]
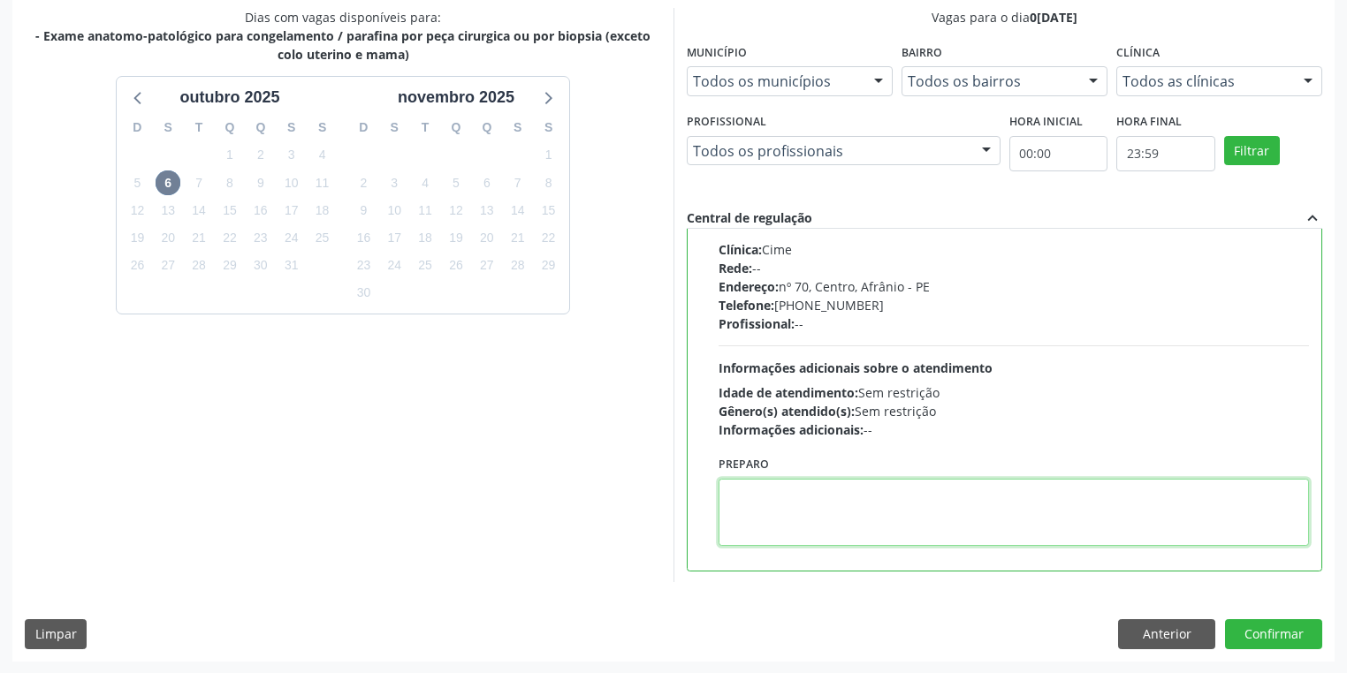
click at [835, 527] on textarea at bounding box center [1013, 512] width 590 height 67
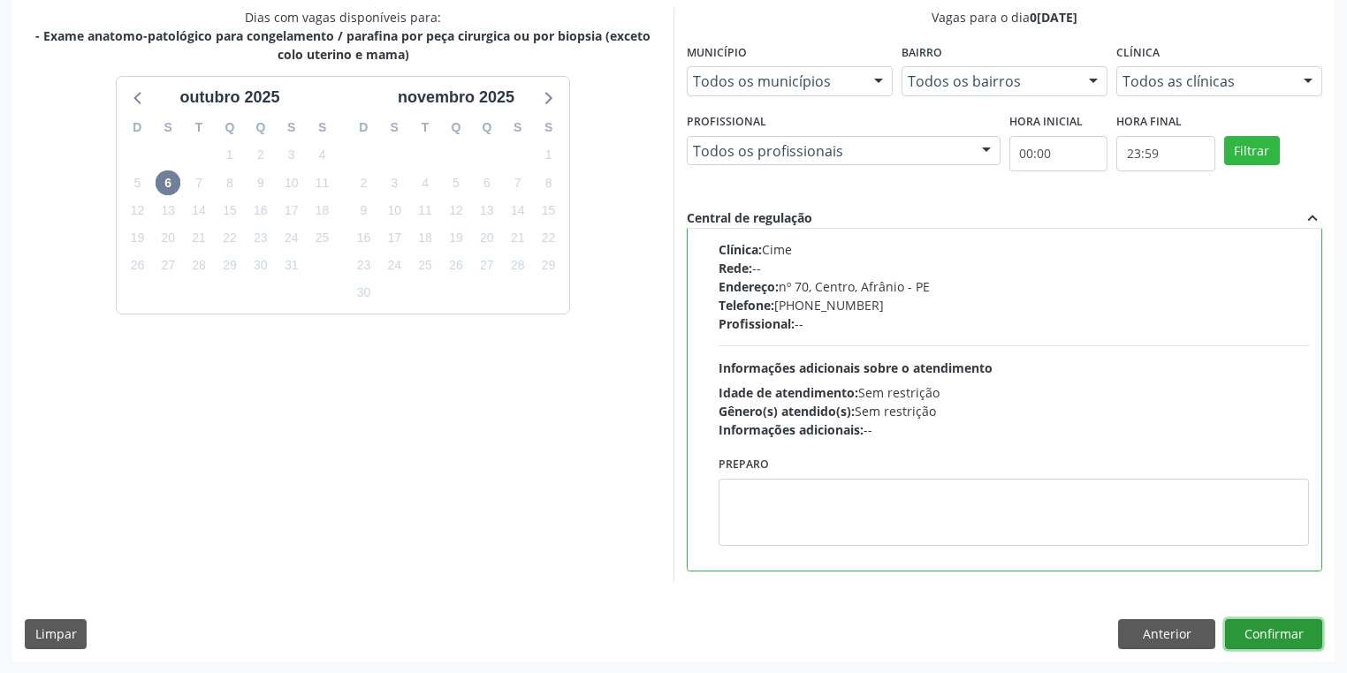
click at [1241, 622] on button "Confirmar" at bounding box center [1273, 634] width 97 height 30
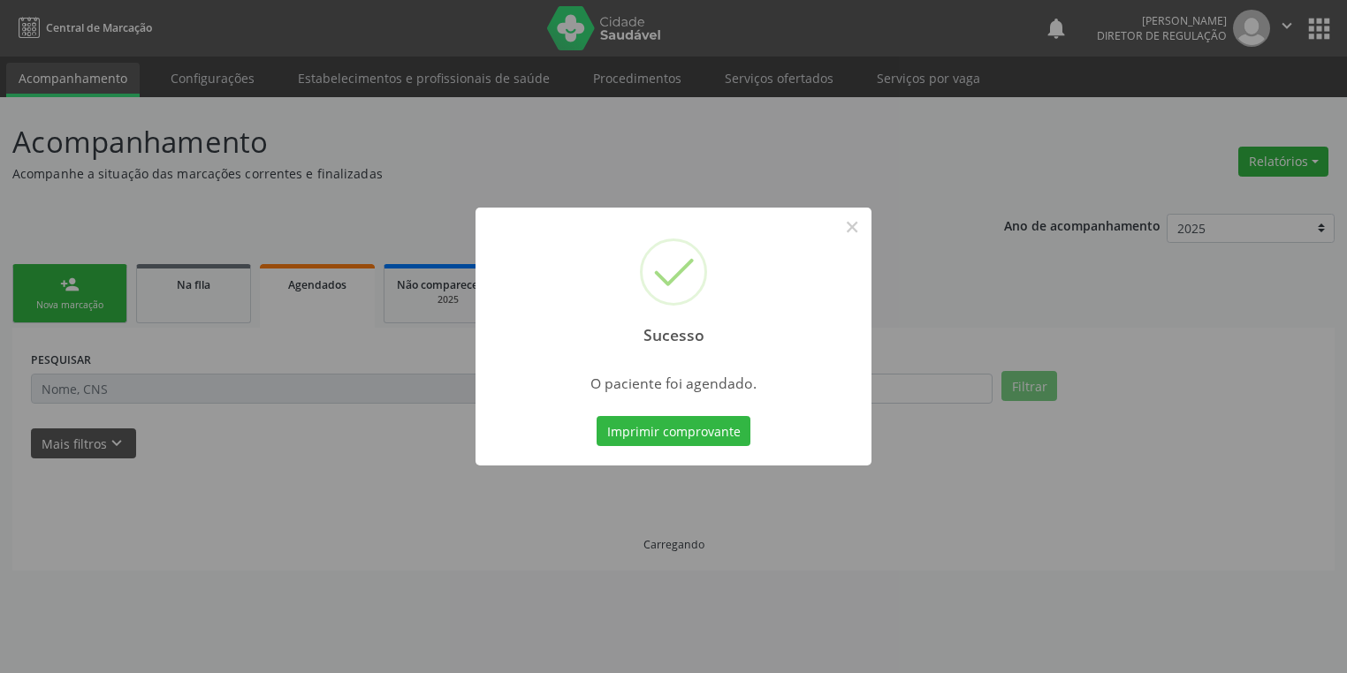
scroll to position [0, 0]
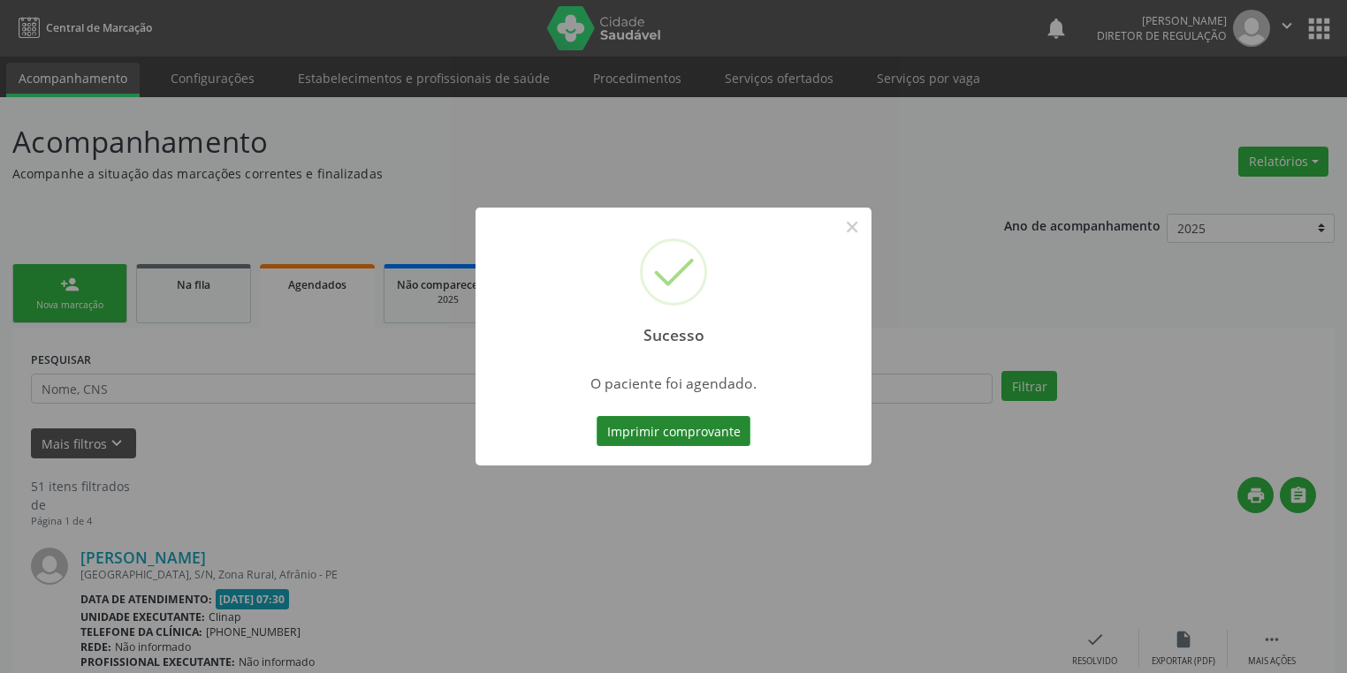
click at [697, 429] on button "Imprimir comprovante" at bounding box center [674, 431] width 154 height 30
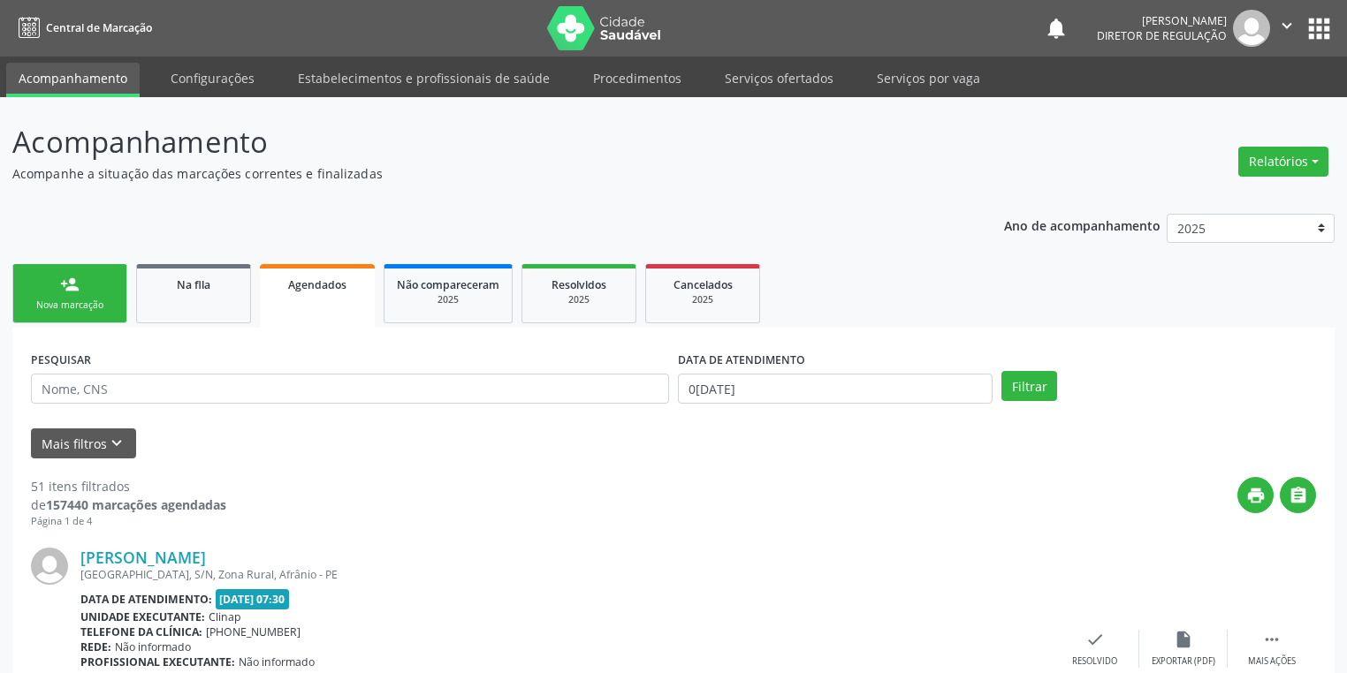
click at [78, 308] on div "Nova marcação" at bounding box center [70, 305] width 88 height 13
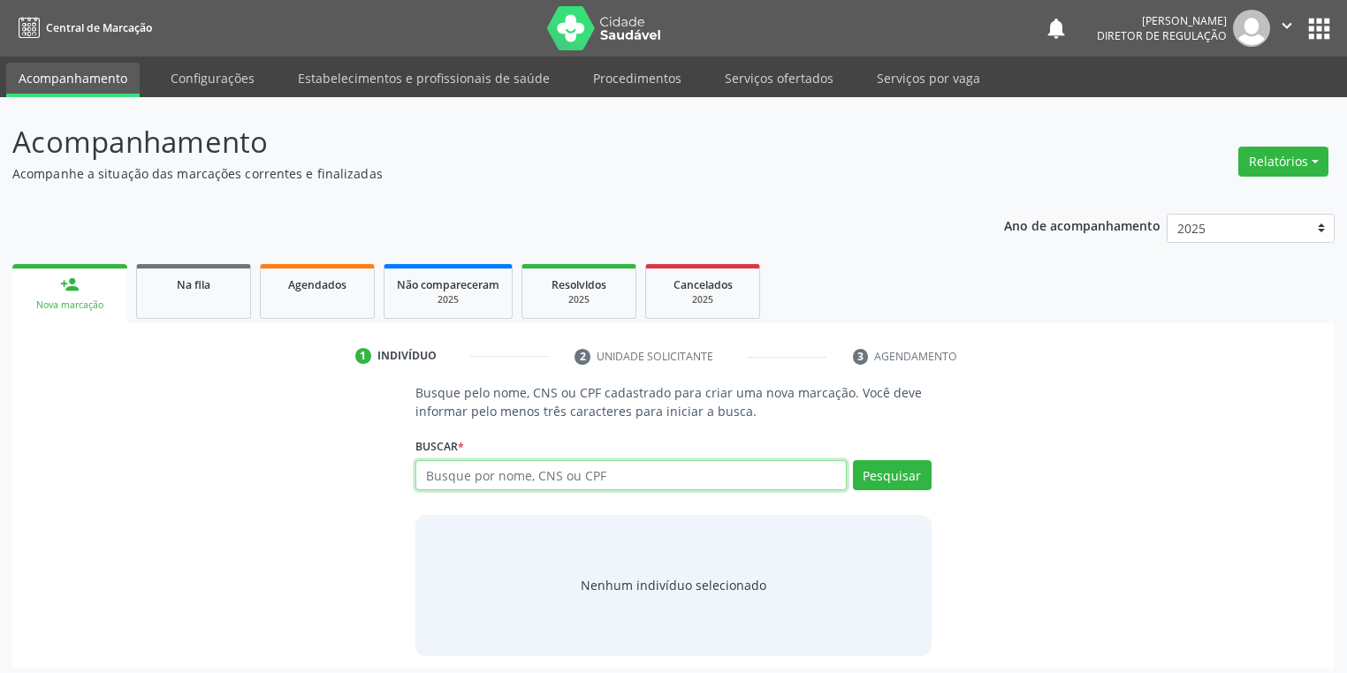
click at [536, 475] on input "text" at bounding box center [630, 475] width 431 height 30
type input "09663030402"
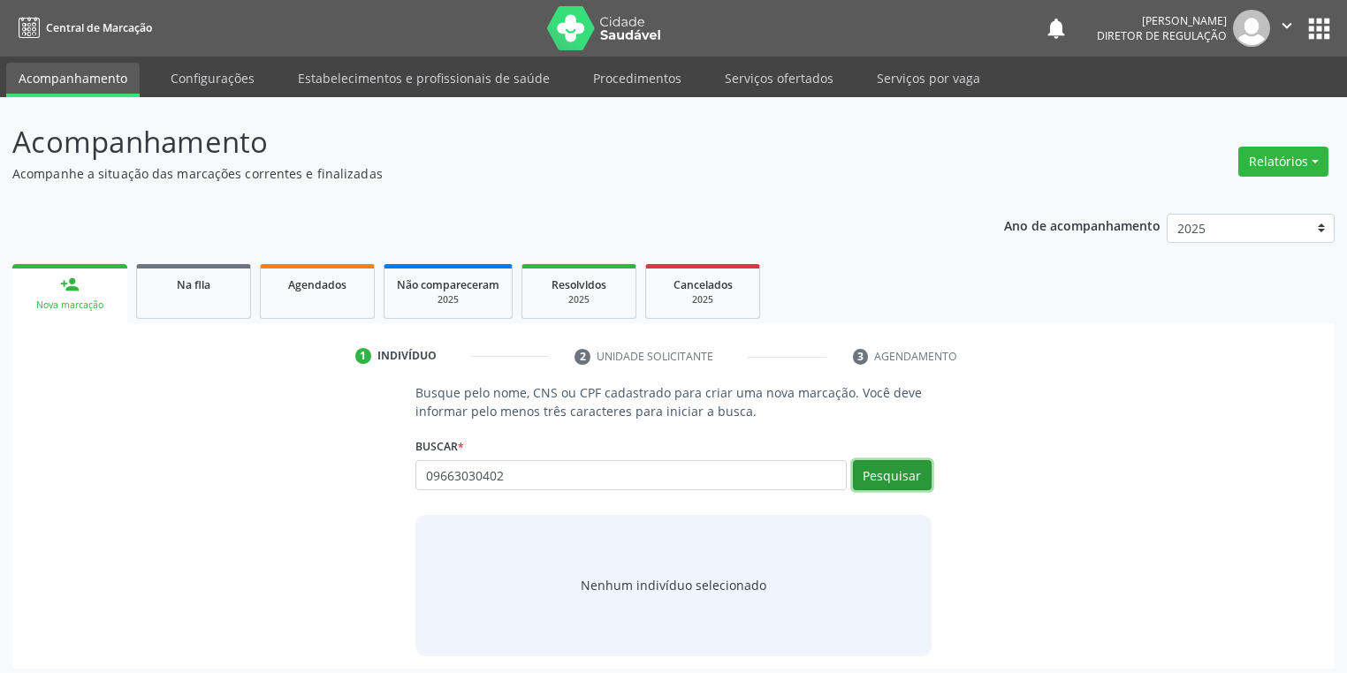
click at [912, 482] on button "Pesquisar" at bounding box center [892, 475] width 79 height 30
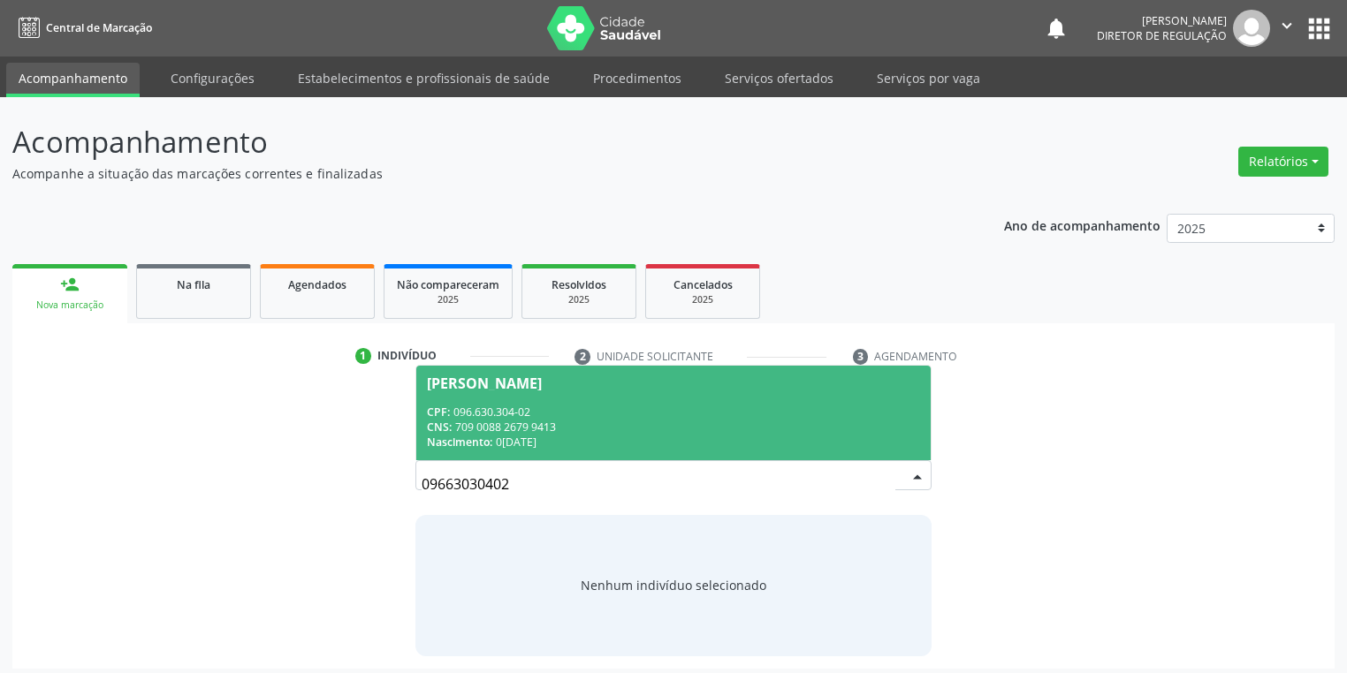
click at [639, 410] on div "CPF: 096.630.304-02" at bounding box center [673, 412] width 493 height 15
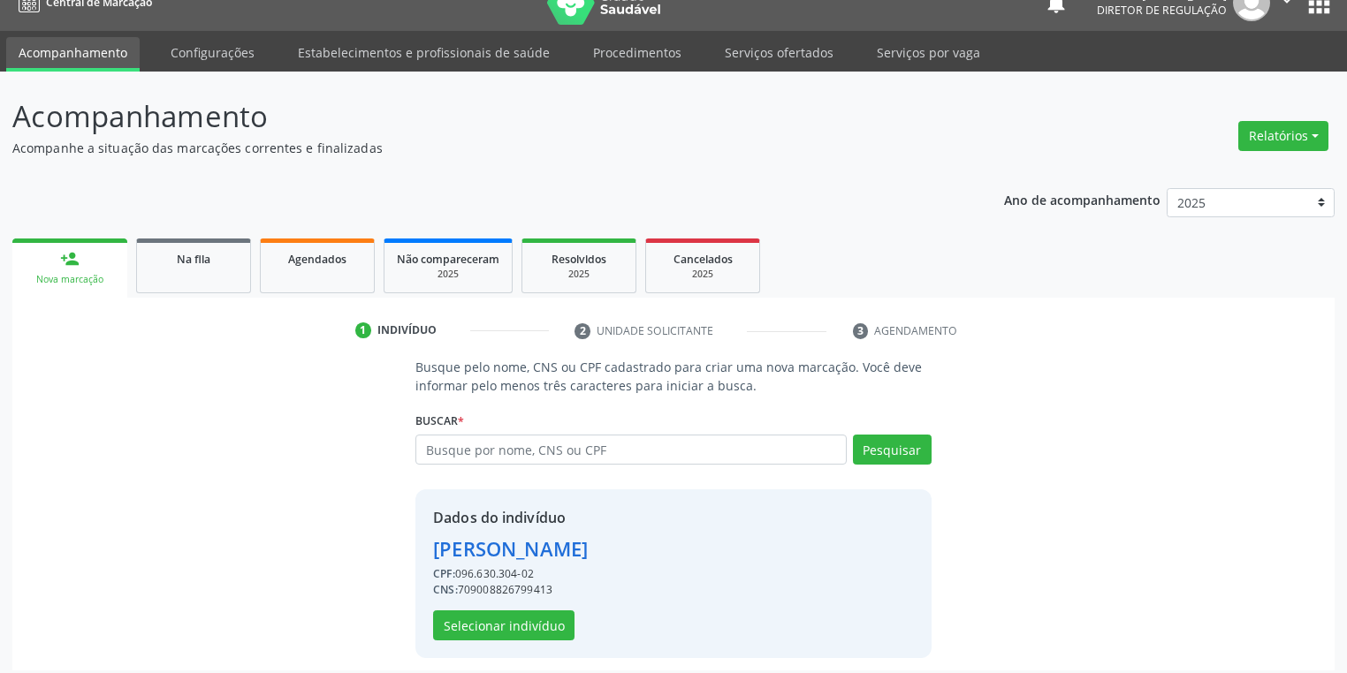
scroll to position [34, 0]
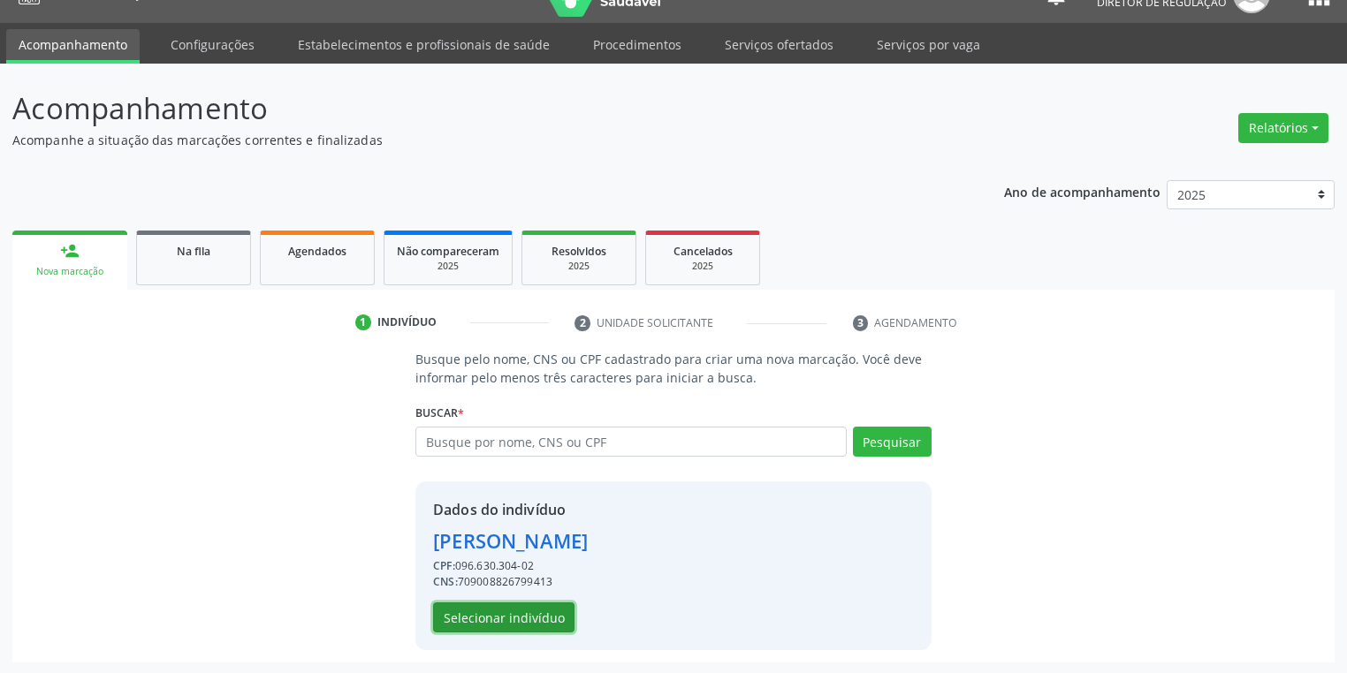
click at [505, 622] on button "Selecionar indivíduo" at bounding box center [503, 618] width 141 height 30
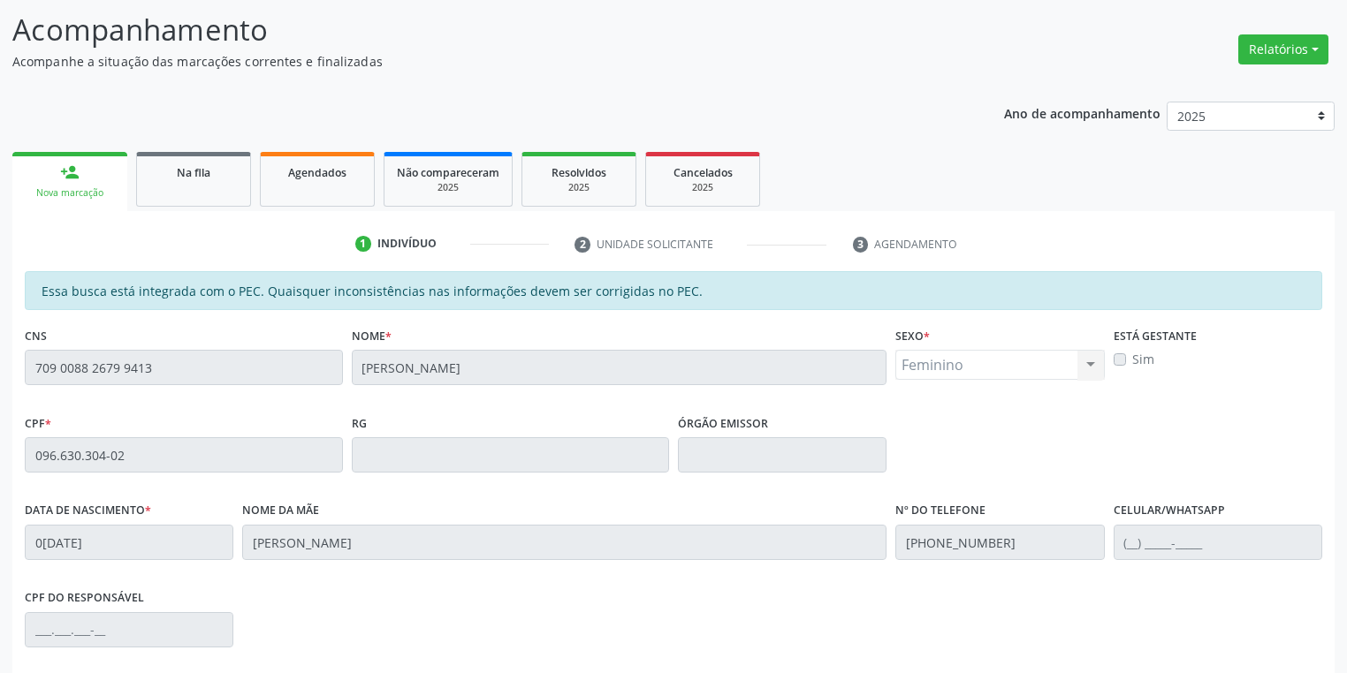
scroll to position [335, 0]
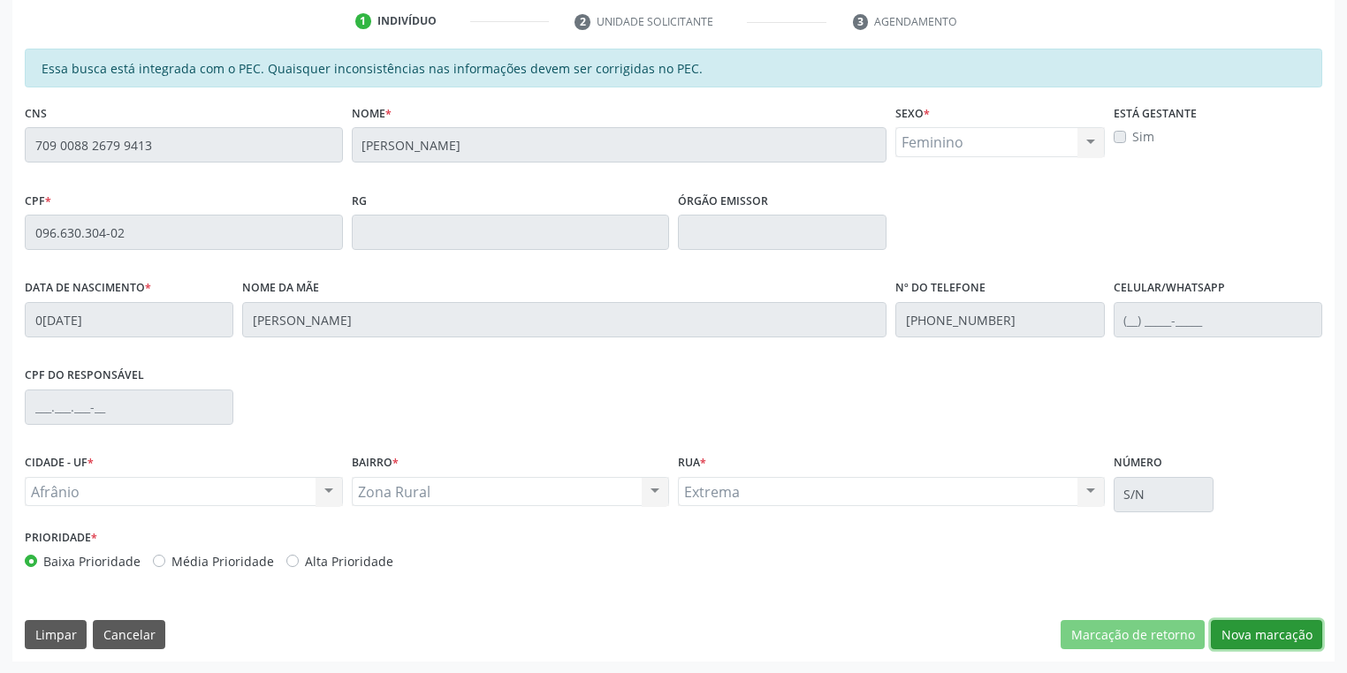
click at [1282, 636] on button "Nova marcação" at bounding box center [1266, 635] width 111 height 30
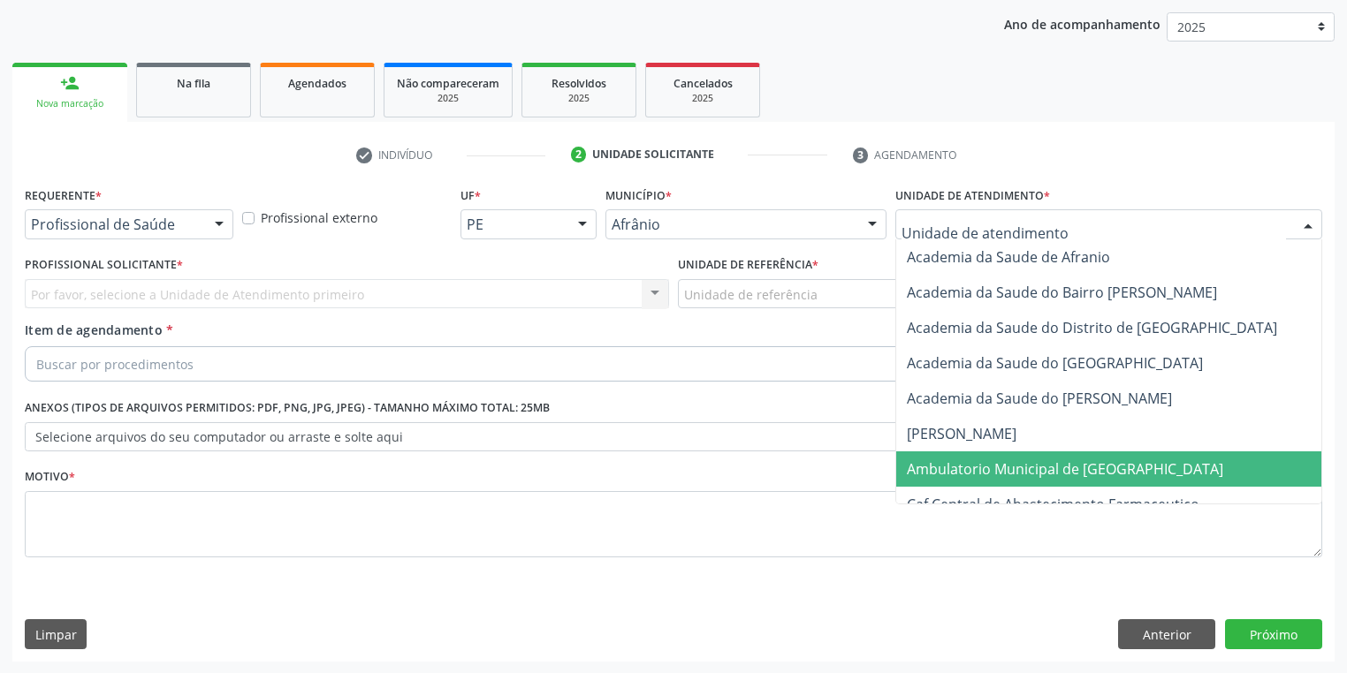
click at [946, 452] on span "Ambulatorio Municipal de [GEOGRAPHIC_DATA]" at bounding box center [1111, 469] width 431 height 35
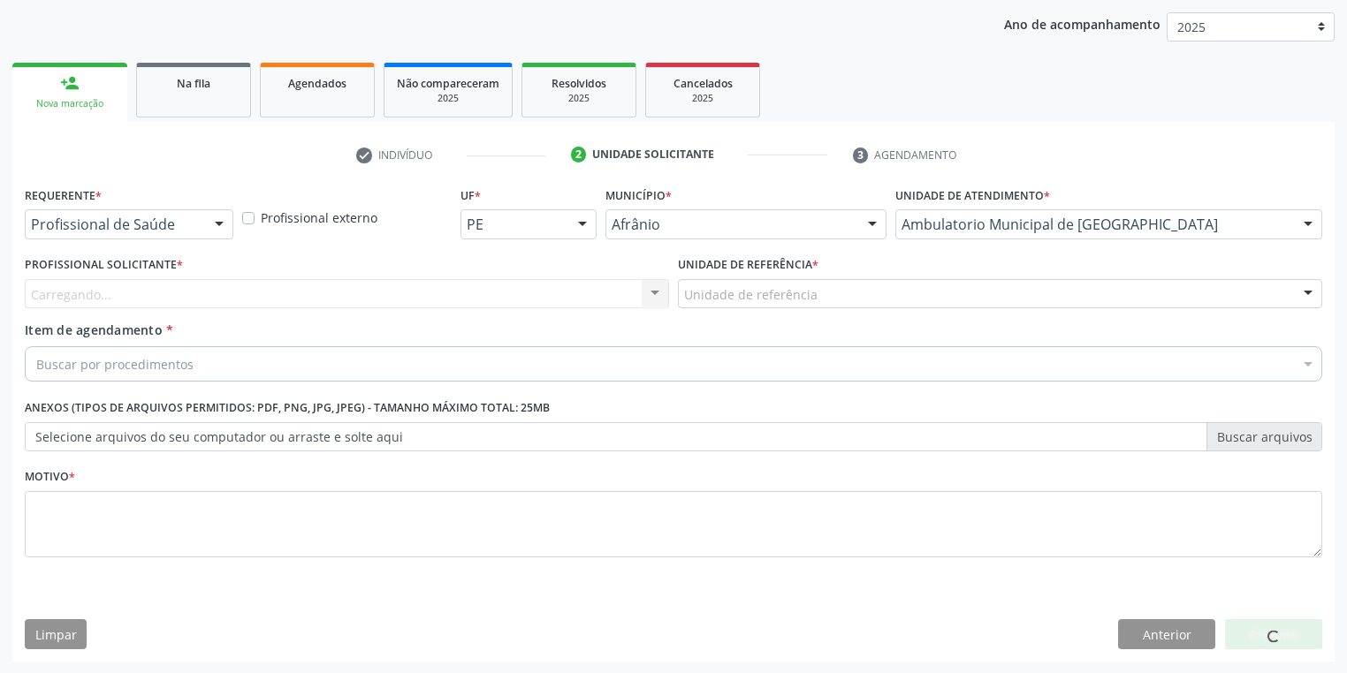
drag, startPoint x: 707, startPoint y: 289, endPoint x: 710, endPoint y: 300, distance: 11.8
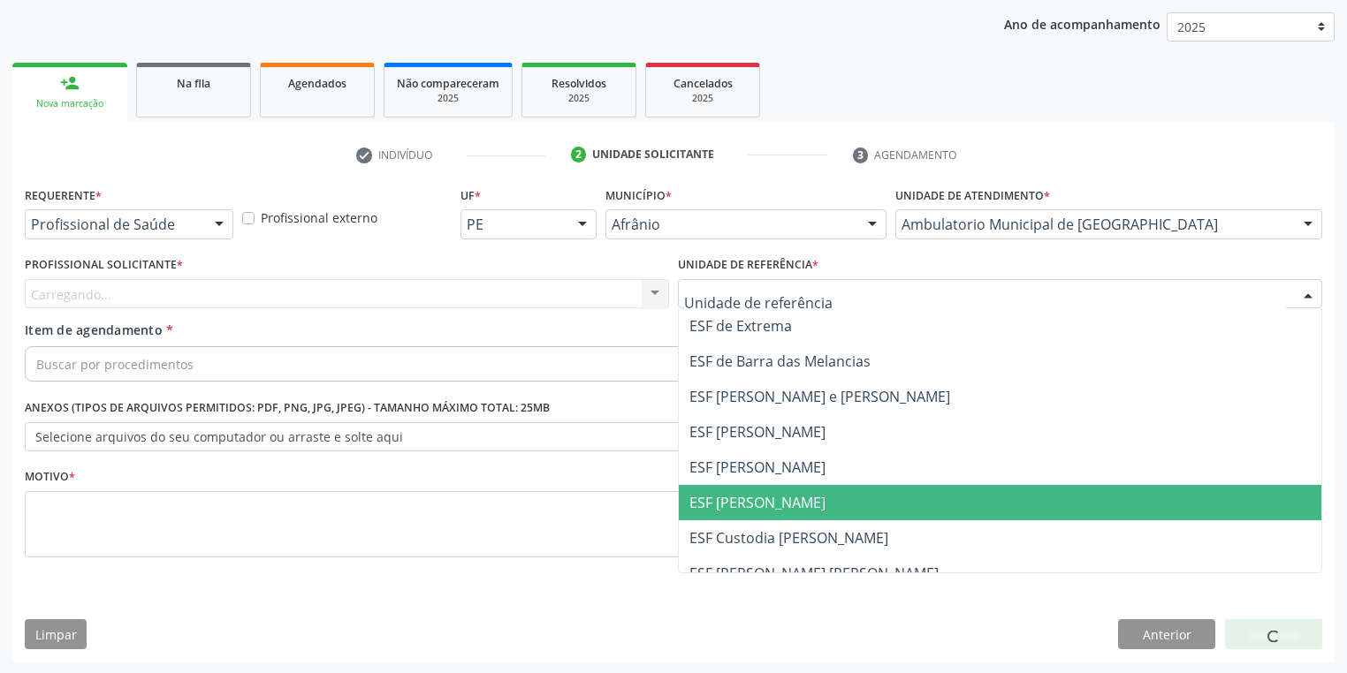
click at [752, 489] on span "ESF [PERSON_NAME]" at bounding box center [1000, 502] width 642 height 35
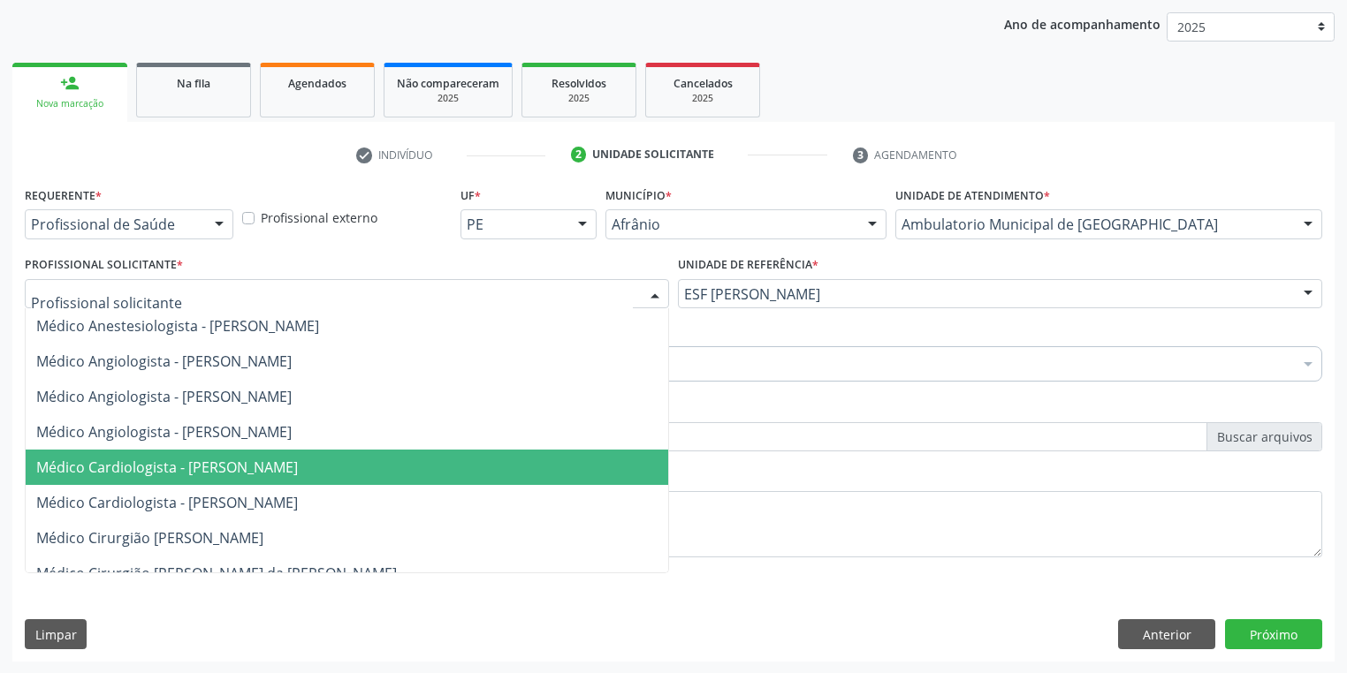
click at [220, 465] on span "Médico Cardiologista - [PERSON_NAME]" at bounding box center [167, 467] width 262 height 19
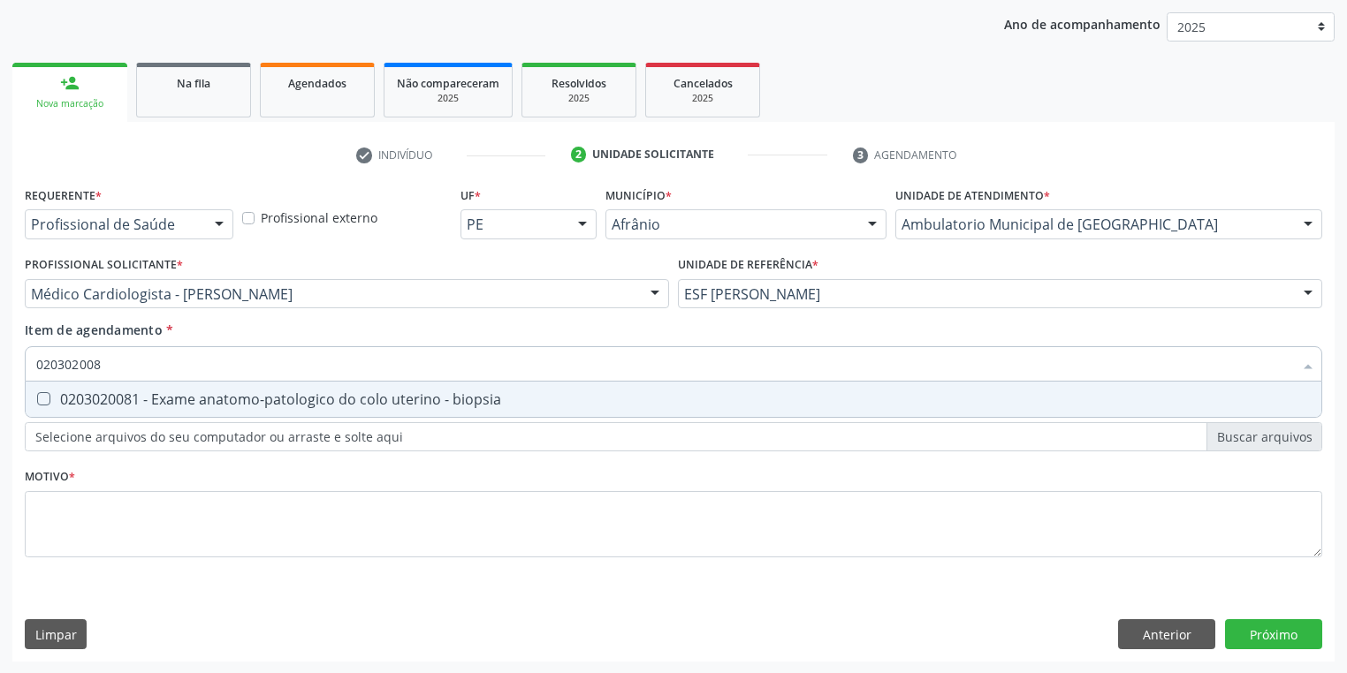
type input "0203020081"
click at [239, 403] on div "0203020081 - Exame anatomo-patologico do colo uterino - biopsia" at bounding box center [673, 399] width 1274 height 14
checkbox biopsia "true"
click at [127, 530] on div "Requerente * Profissional de Saúde Profissional de Saúde Paciente Nenhum result…" at bounding box center [673, 382] width 1297 height 400
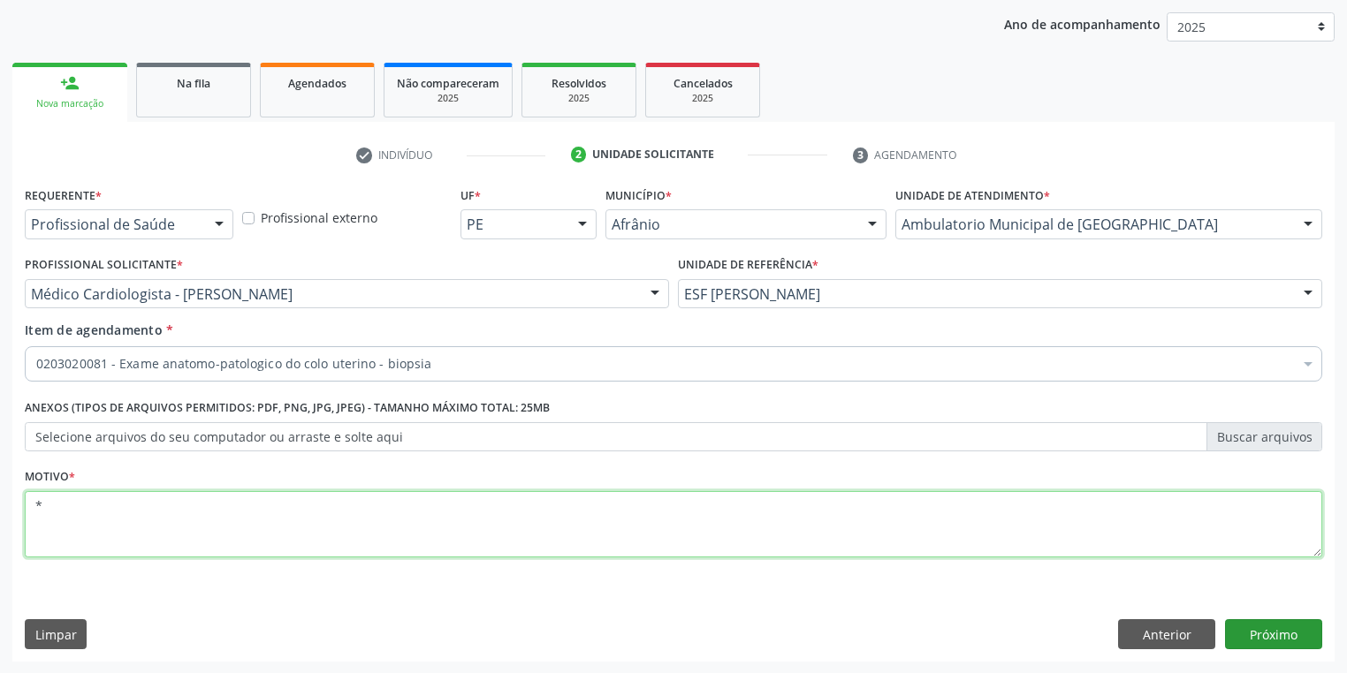
type textarea "*"
click at [1259, 633] on button "Próximo" at bounding box center [1273, 634] width 97 height 30
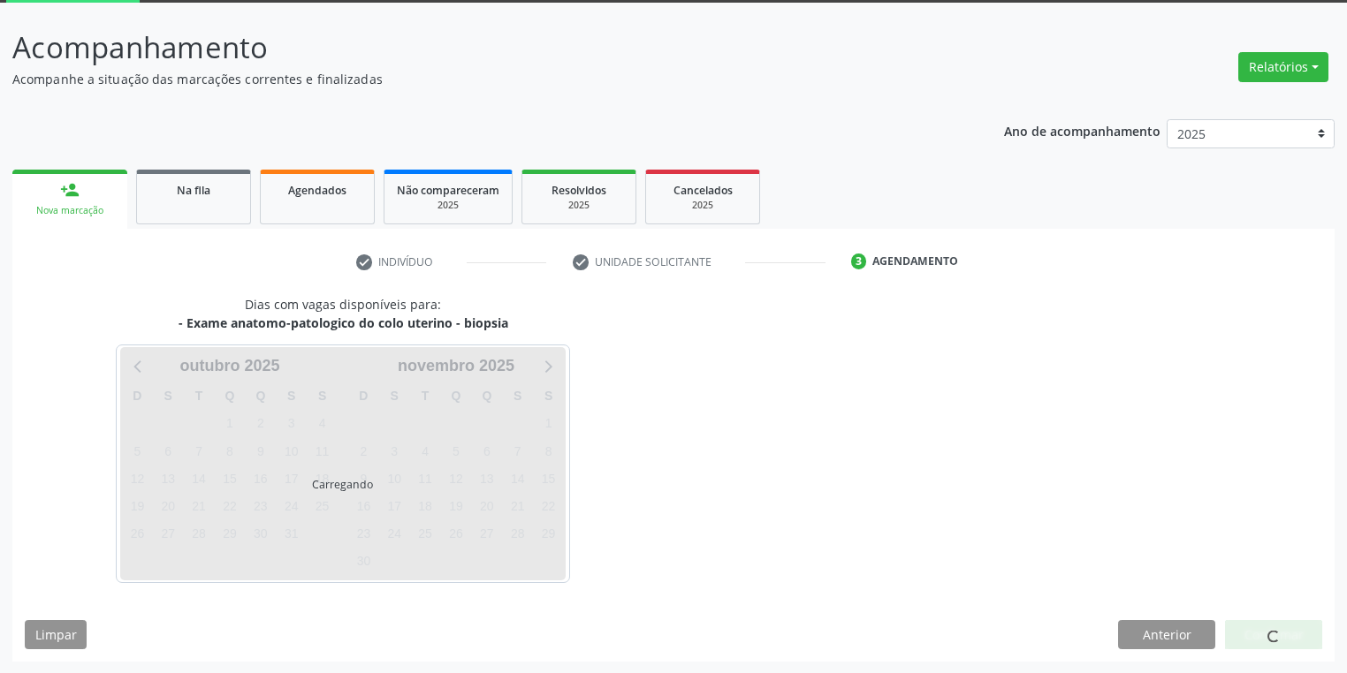
scroll to position [146, 0]
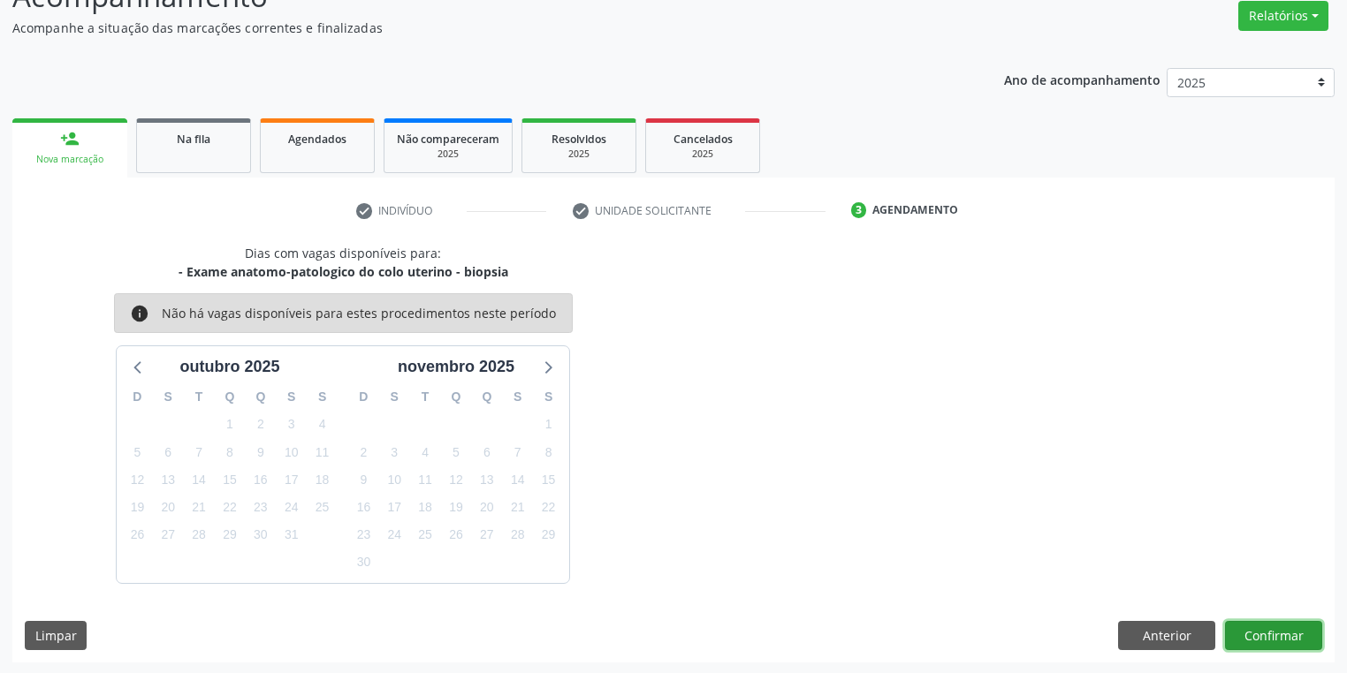
click at [1250, 632] on button "Confirmar" at bounding box center [1273, 636] width 97 height 30
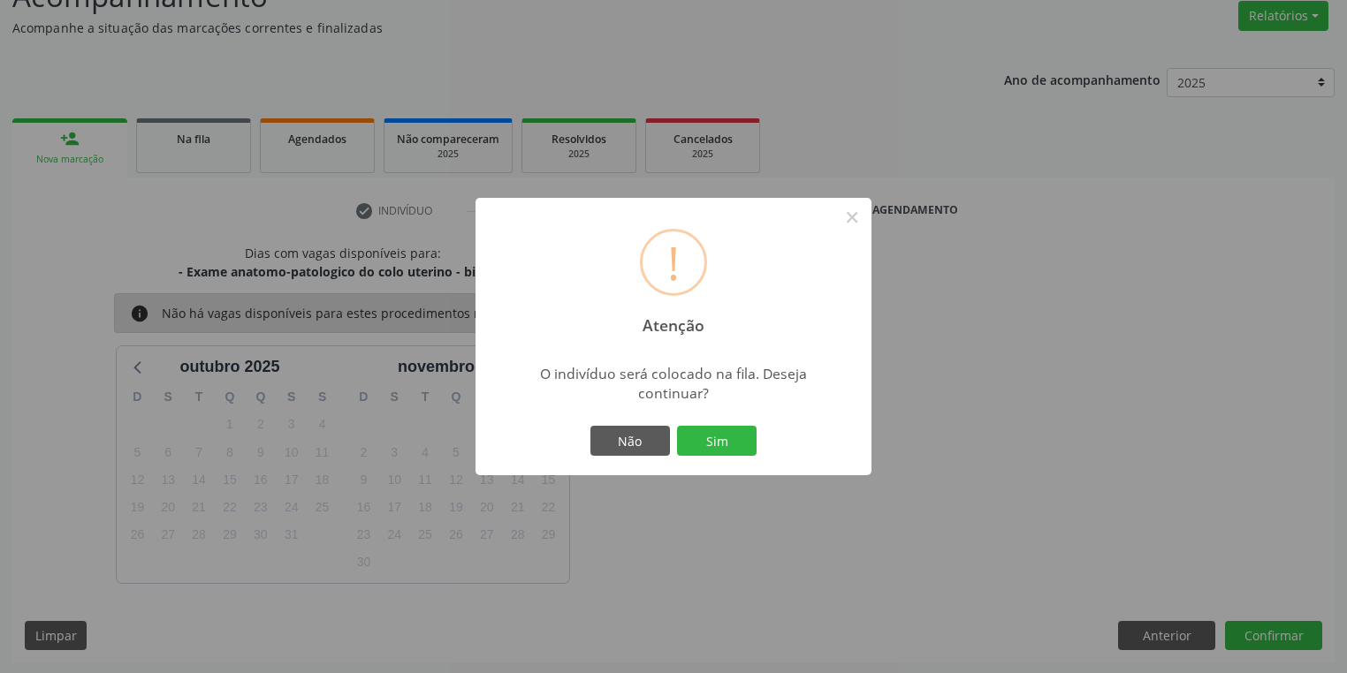
click at [891, 551] on div "! Atenção × O indivíduo será colocado na fila. Deseja continuar? Não Sim" at bounding box center [673, 336] width 1347 height 673
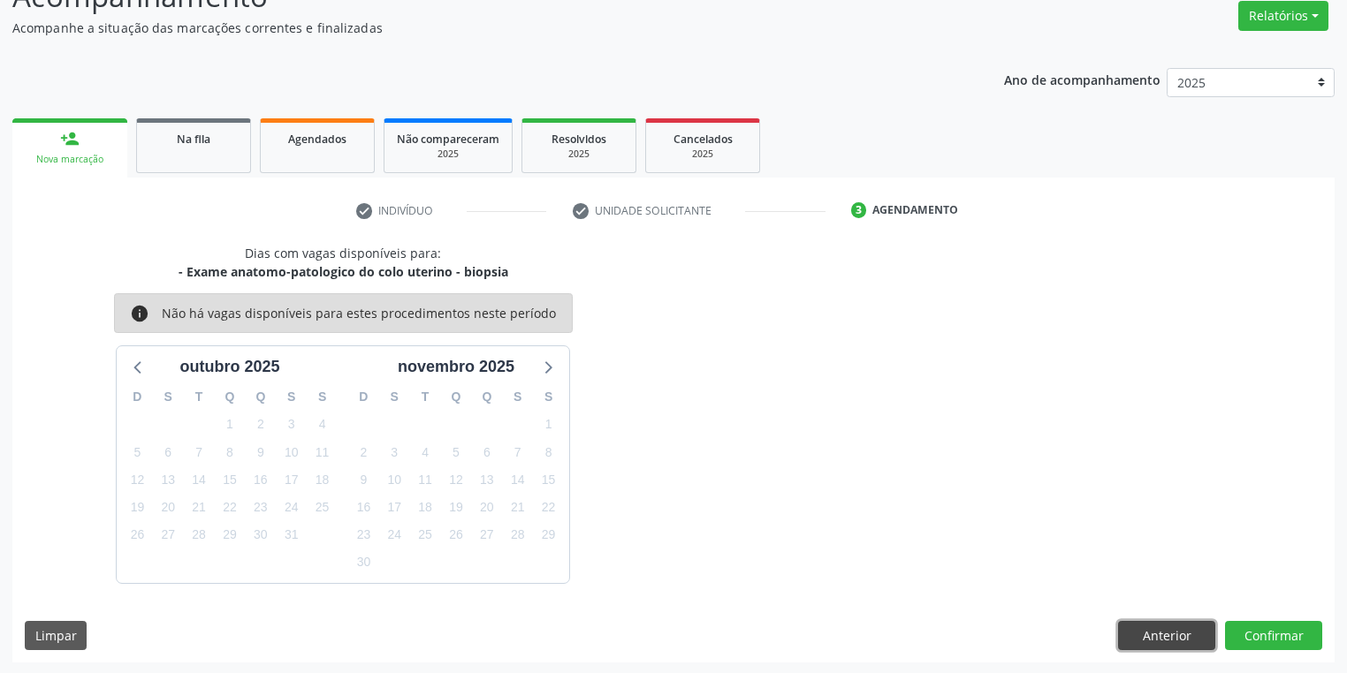
click at [1170, 628] on button "Anterior" at bounding box center [1166, 636] width 97 height 30
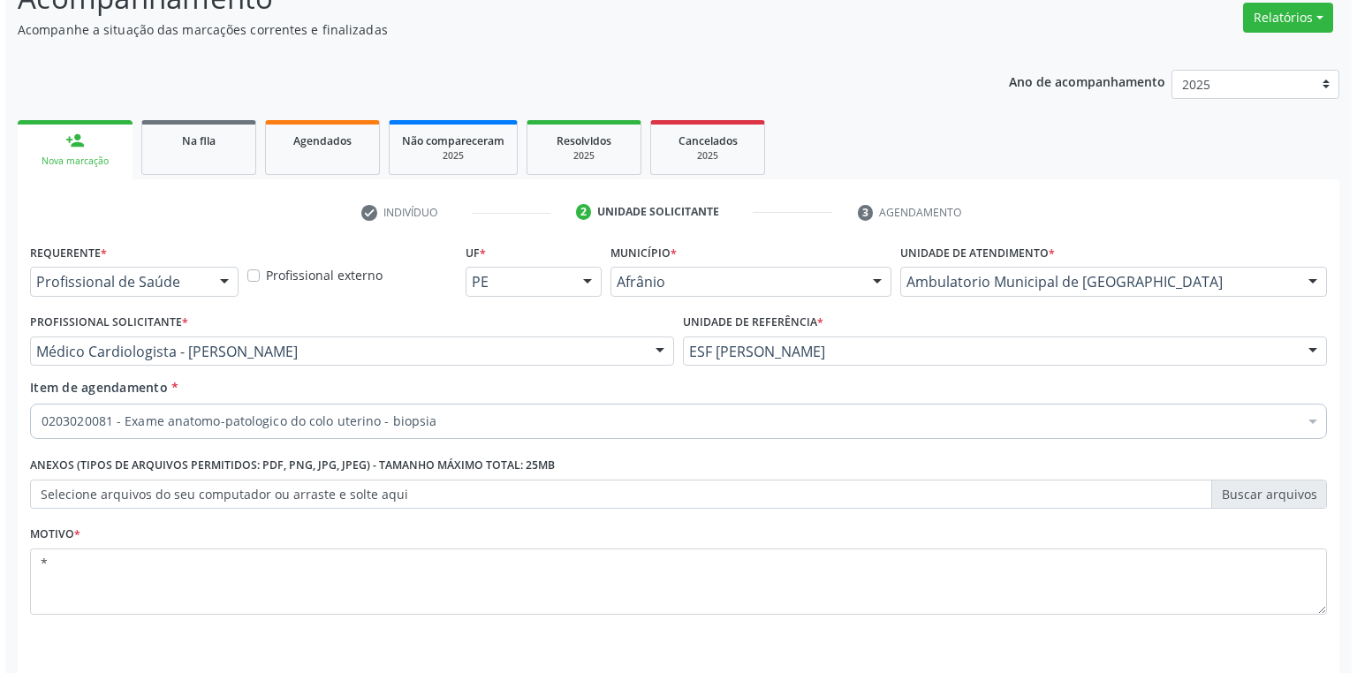
scroll to position [0, 0]
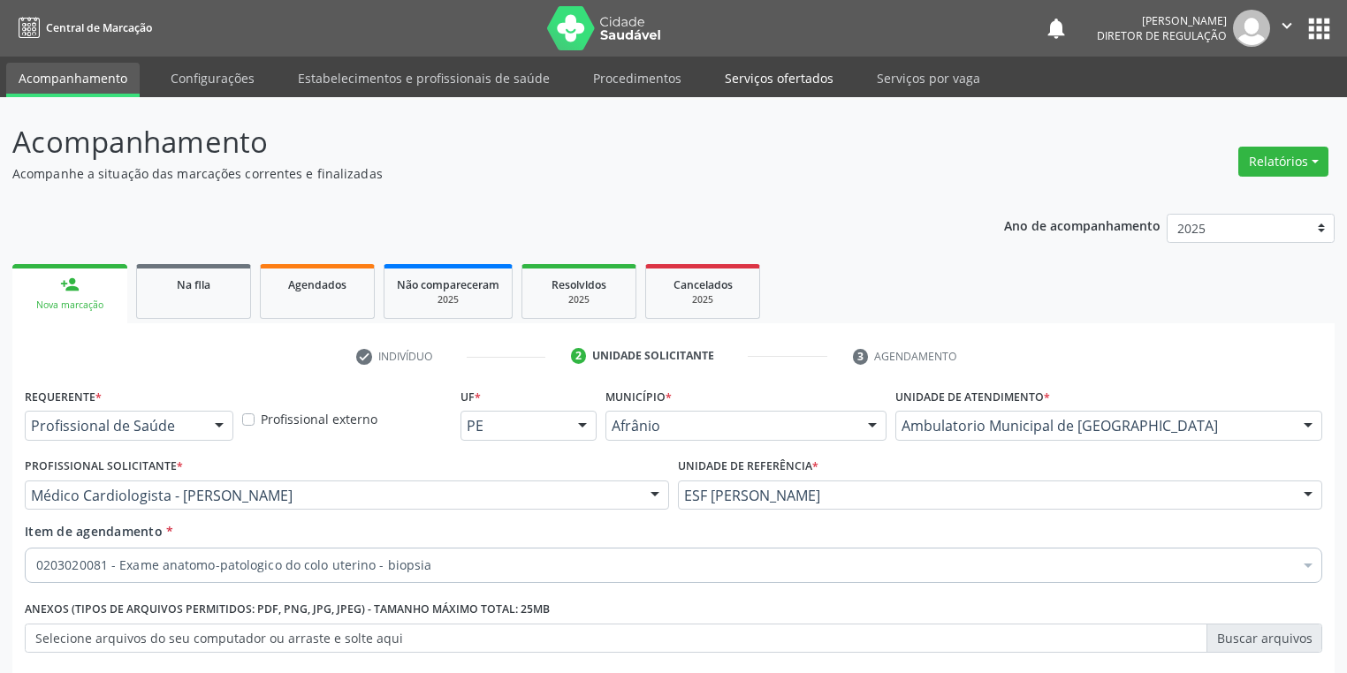
click at [733, 81] on link "Serviços ofertados" at bounding box center [778, 78] width 133 height 31
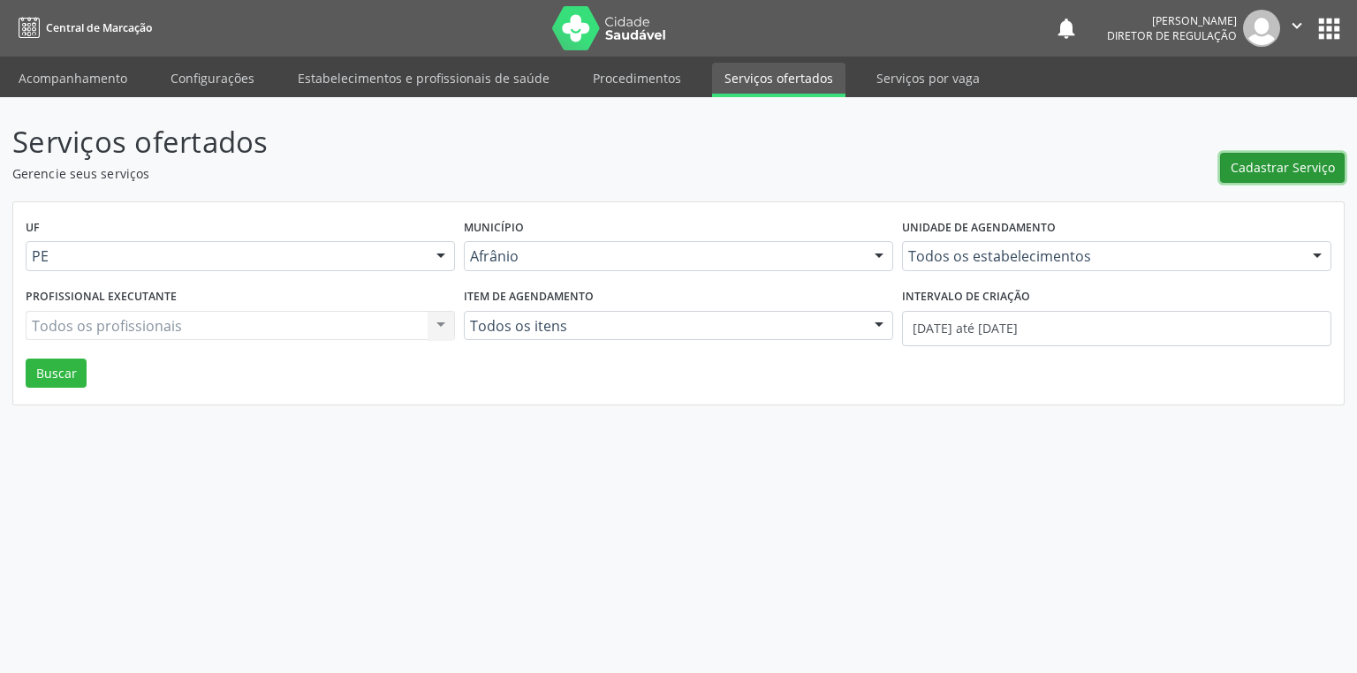
click at [1278, 168] on span "Cadastrar Serviço" at bounding box center [1283, 167] width 104 height 19
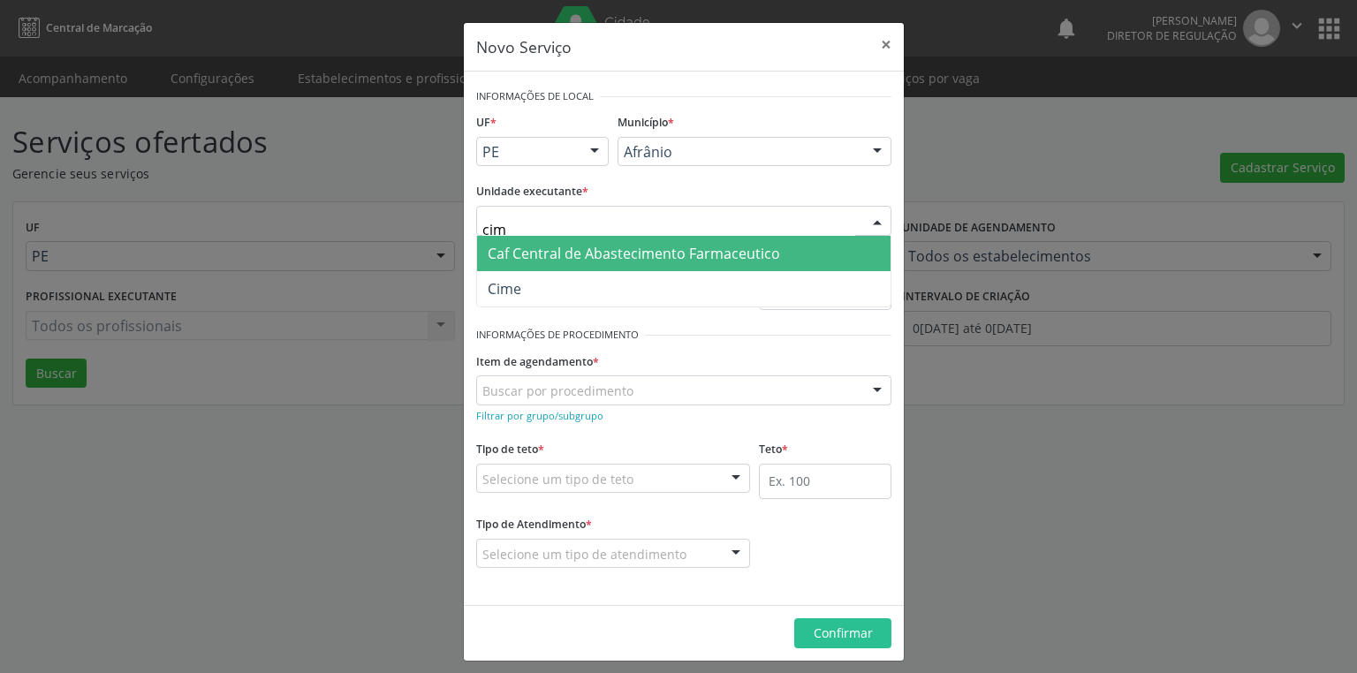
type input "cime"
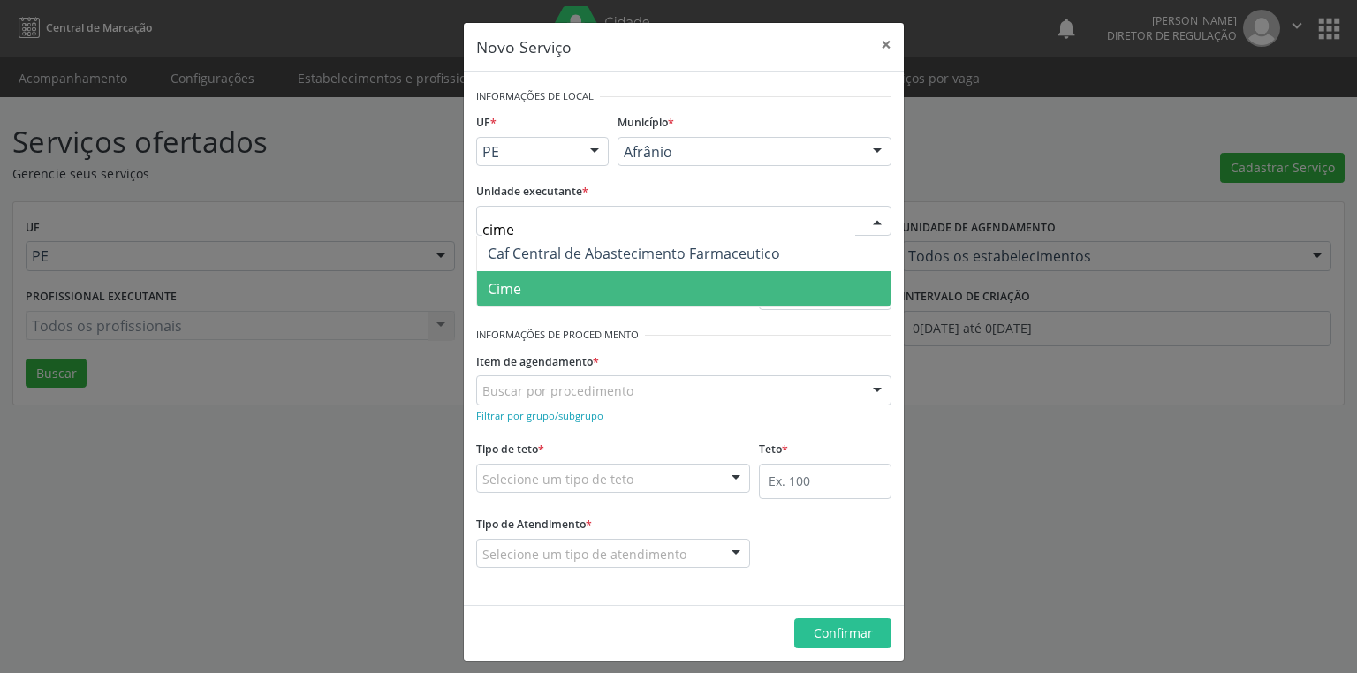
click at [488, 279] on span "Cime" at bounding box center [505, 288] width 34 height 19
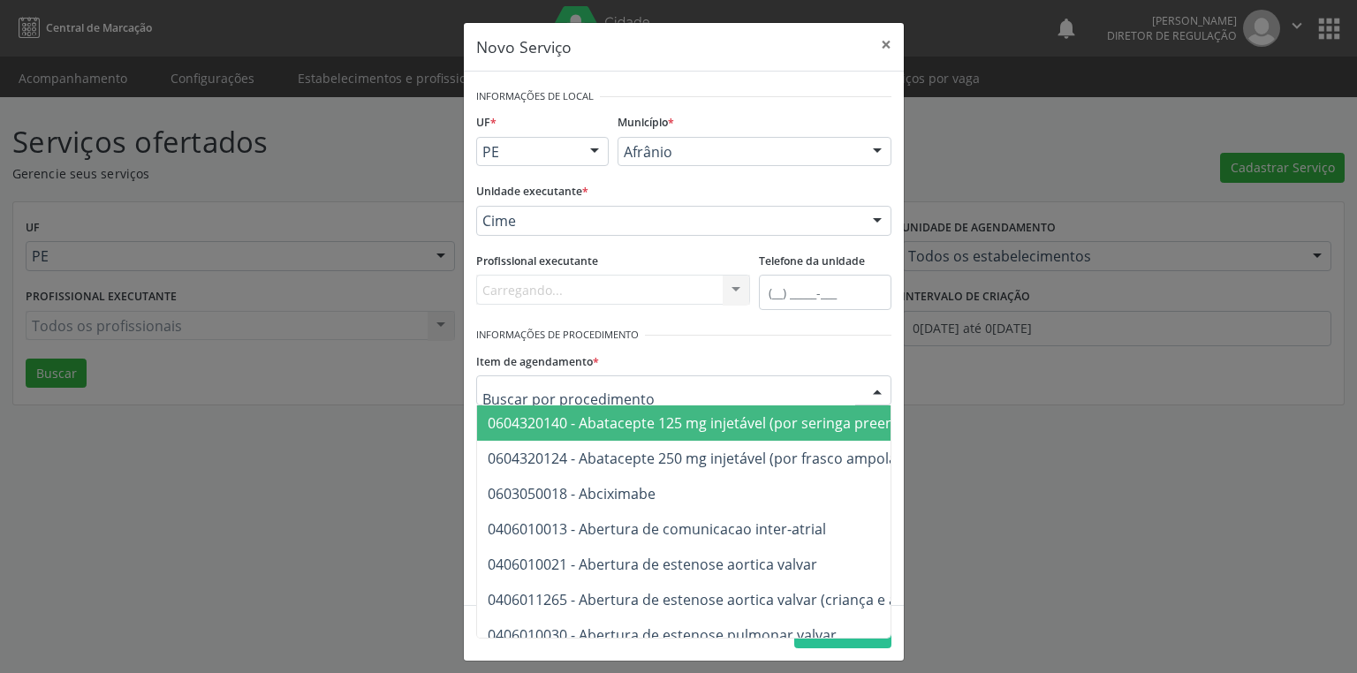
drag, startPoint x: 530, startPoint y: 388, endPoint x: 554, endPoint y: 381, distance: 24.9
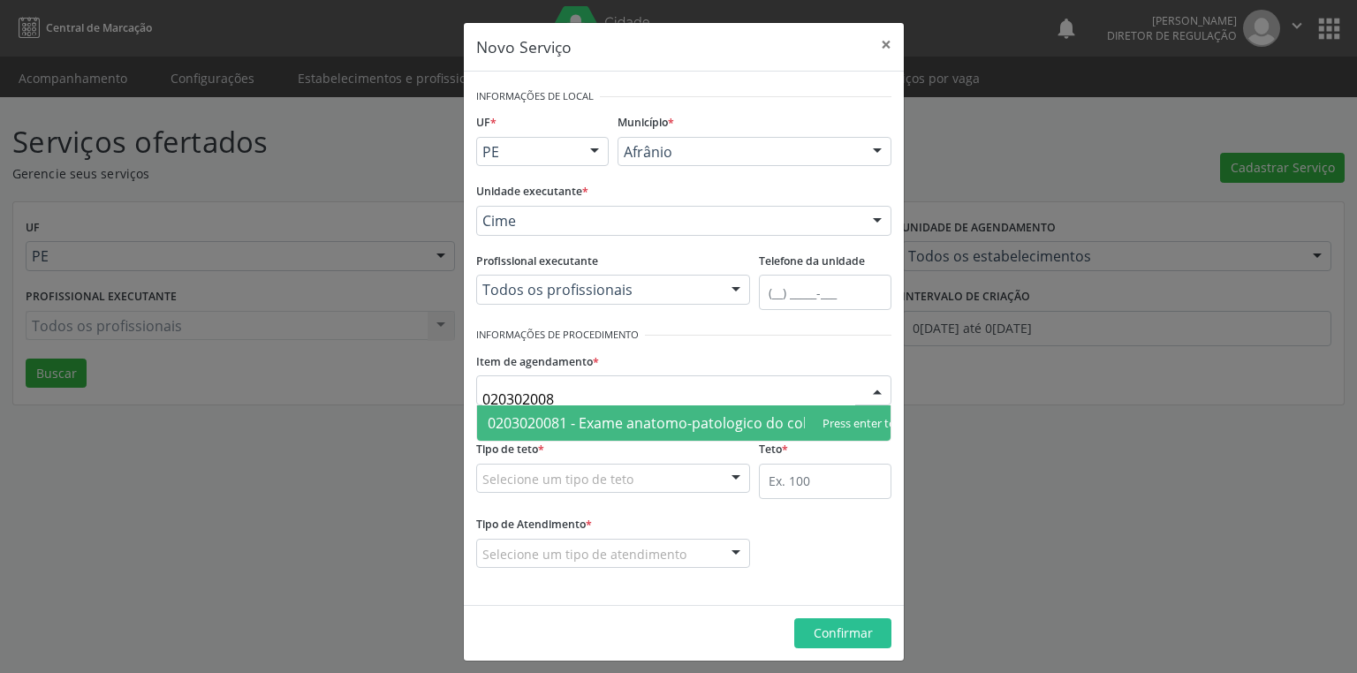
type input "0203020081"
click at [579, 424] on span "0203020081 - Exame anatomo-patologico do colo uterino - biopsia" at bounding box center [708, 423] width 441 height 19
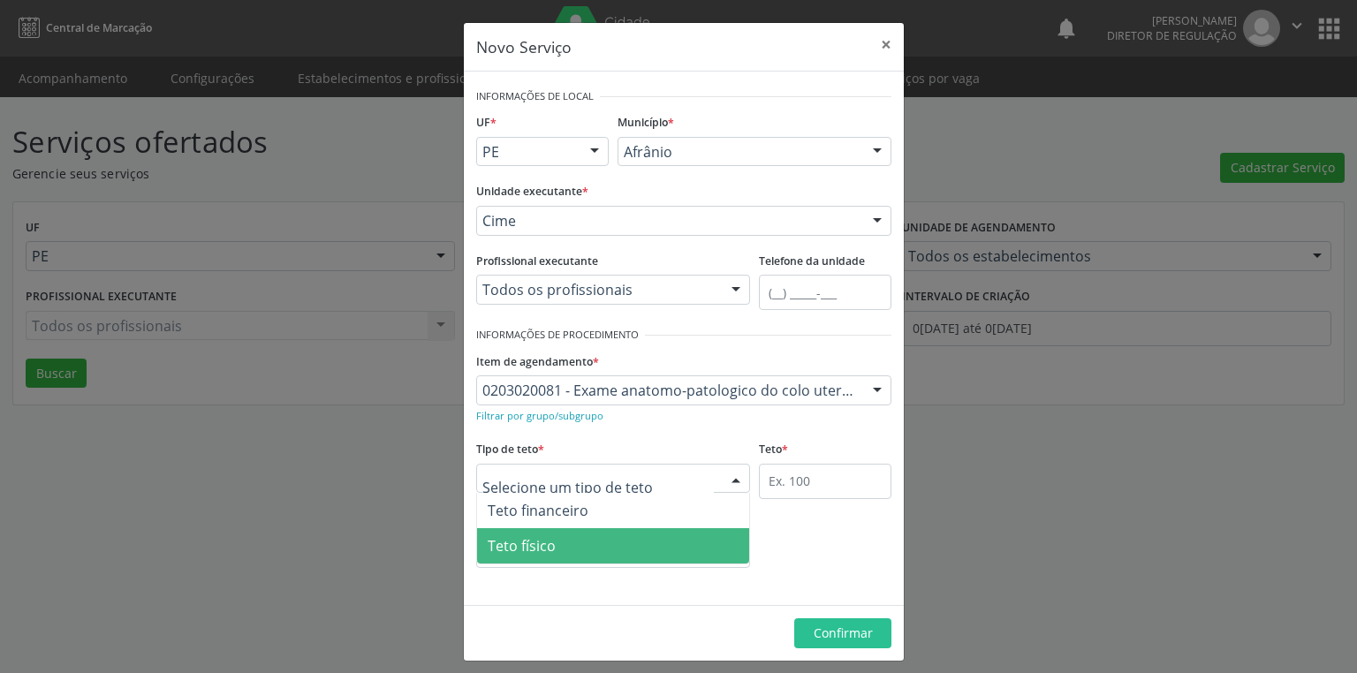
drag, startPoint x: 549, startPoint y: 543, endPoint x: 601, endPoint y: 544, distance: 52.1
click at [549, 544] on span "Teto físico" at bounding box center [613, 545] width 272 height 35
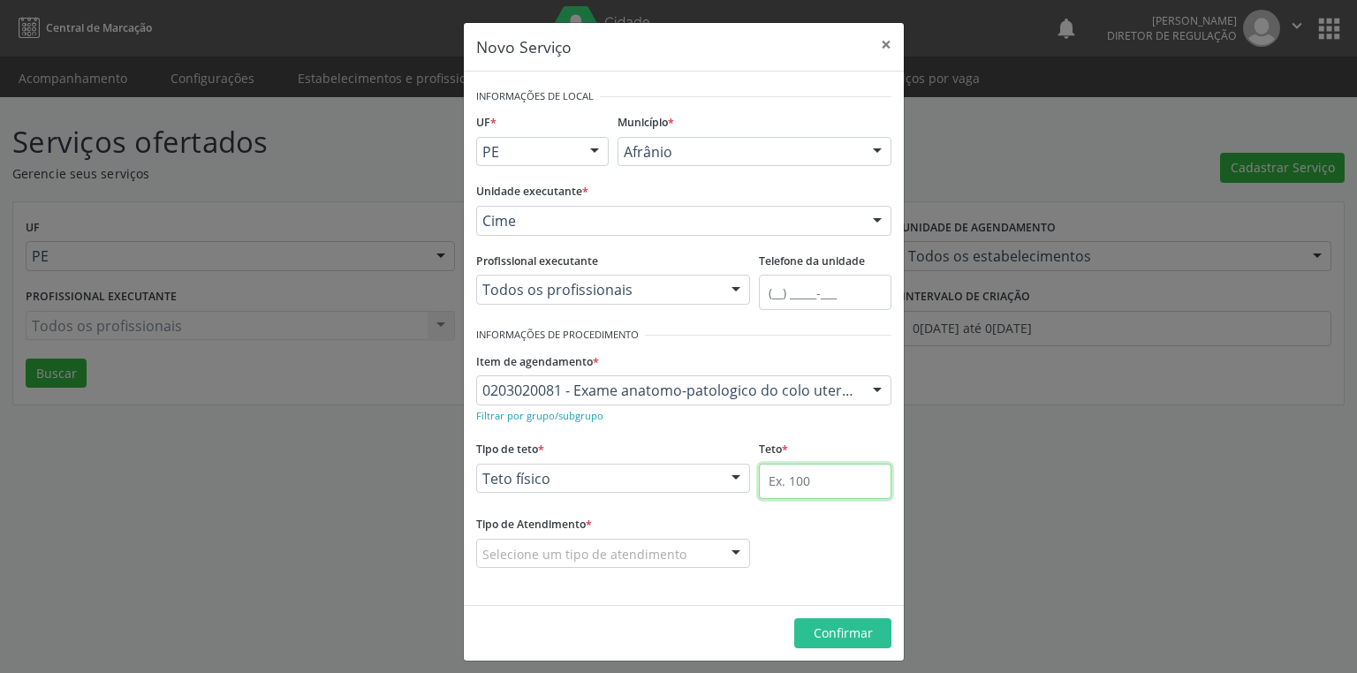
click at [806, 484] on input "text" at bounding box center [825, 481] width 133 height 35
type input "1"
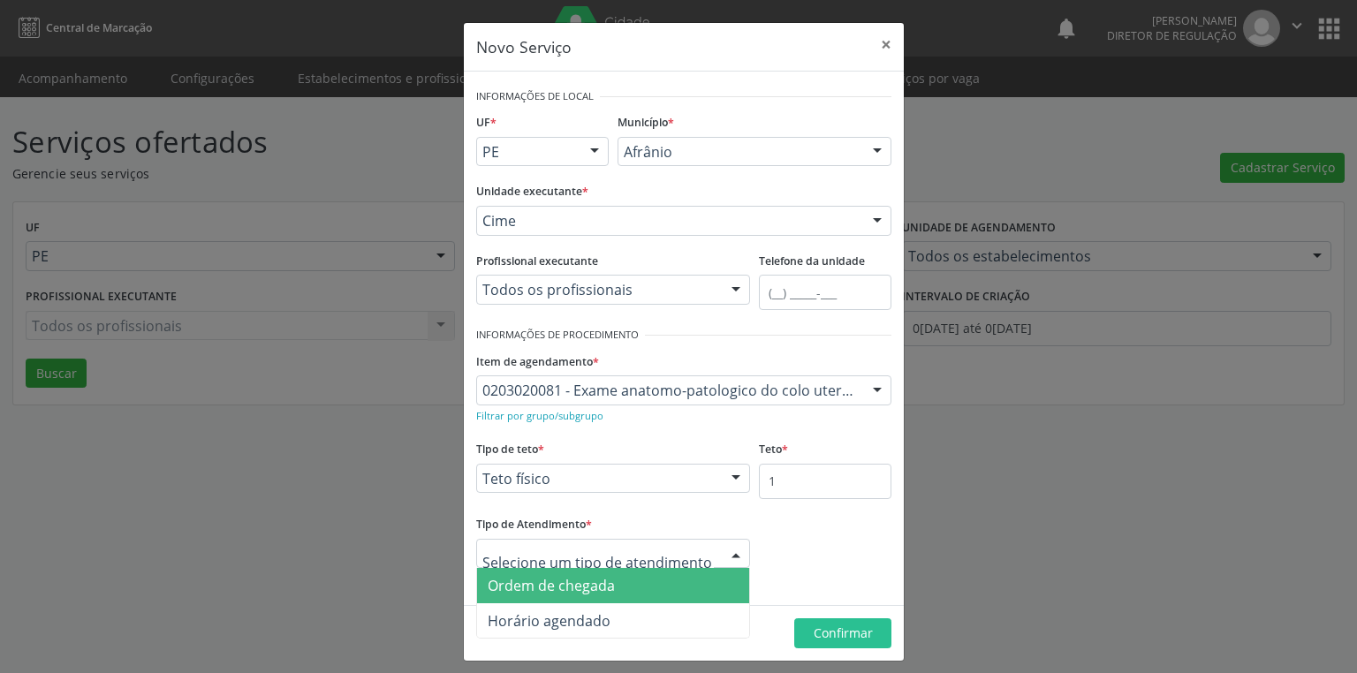
click at [597, 589] on span "Ordem de chegada" at bounding box center [551, 585] width 127 height 19
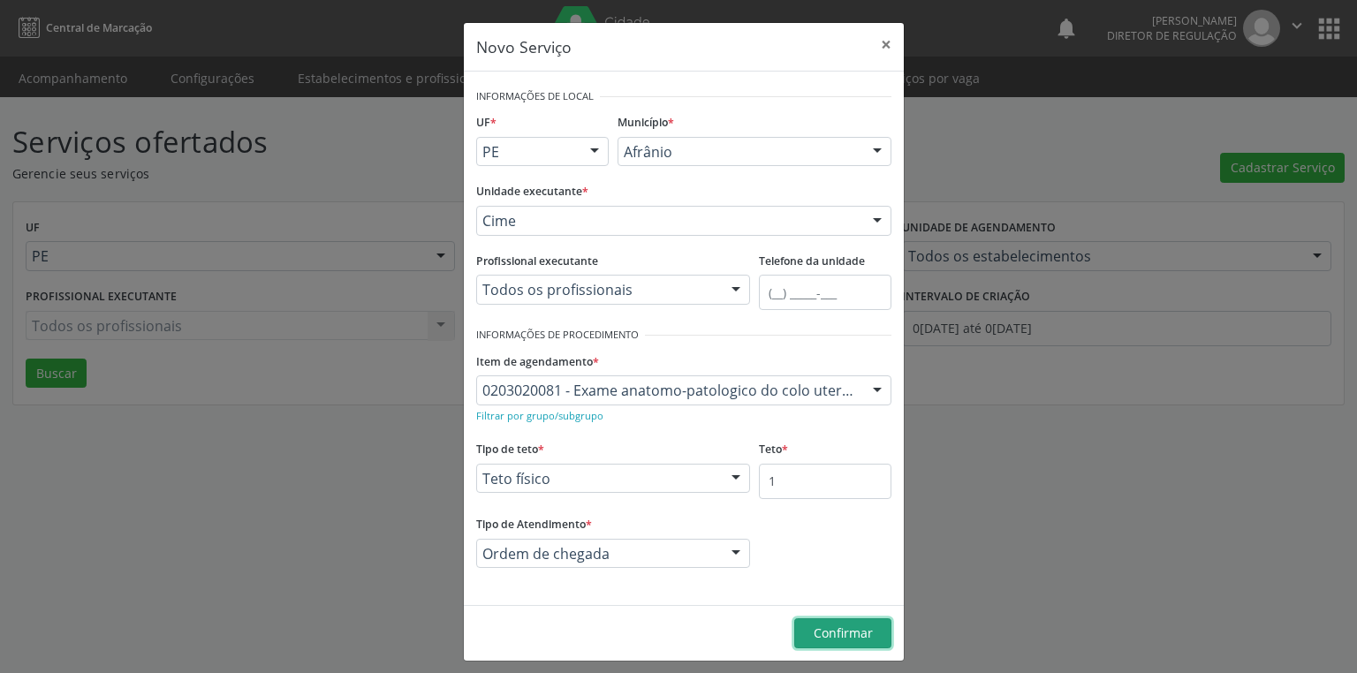
click at [831, 635] on span "Confirmar" at bounding box center [843, 633] width 59 height 17
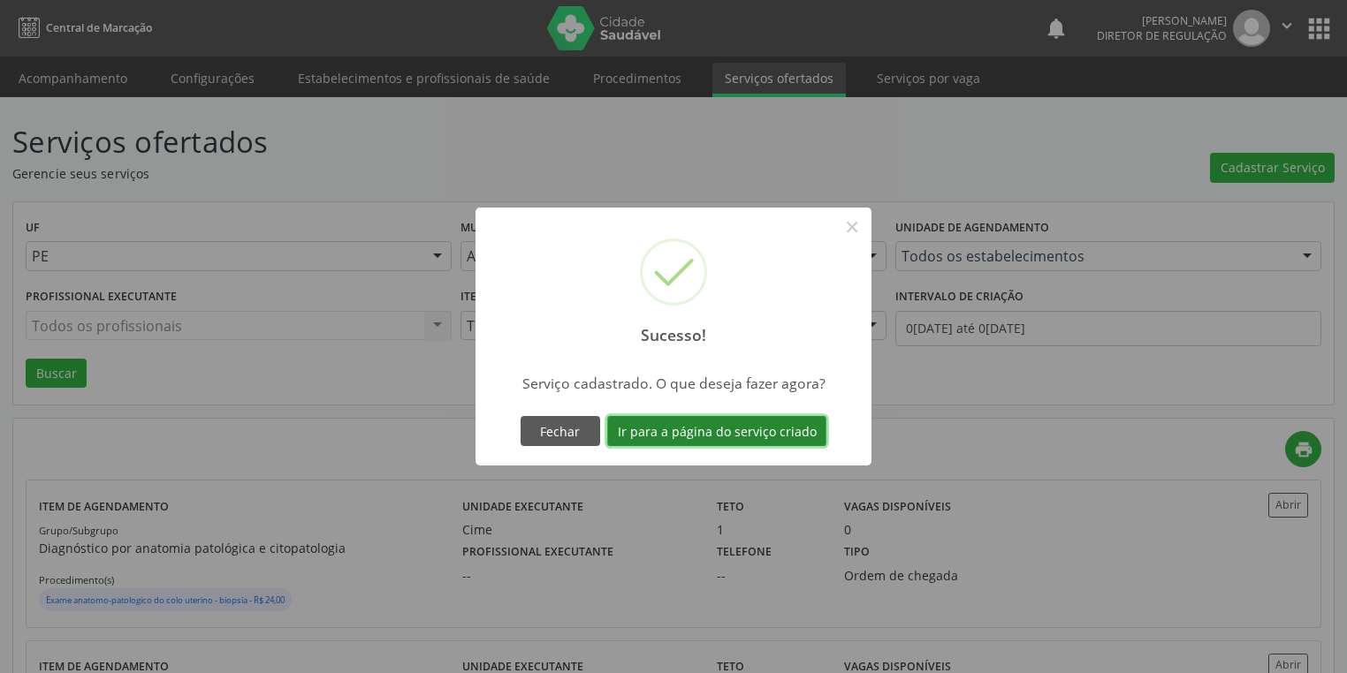
click at [722, 427] on button "Ir para a página do serviço criado" at bounding box center [716, 431] width 219 height 30
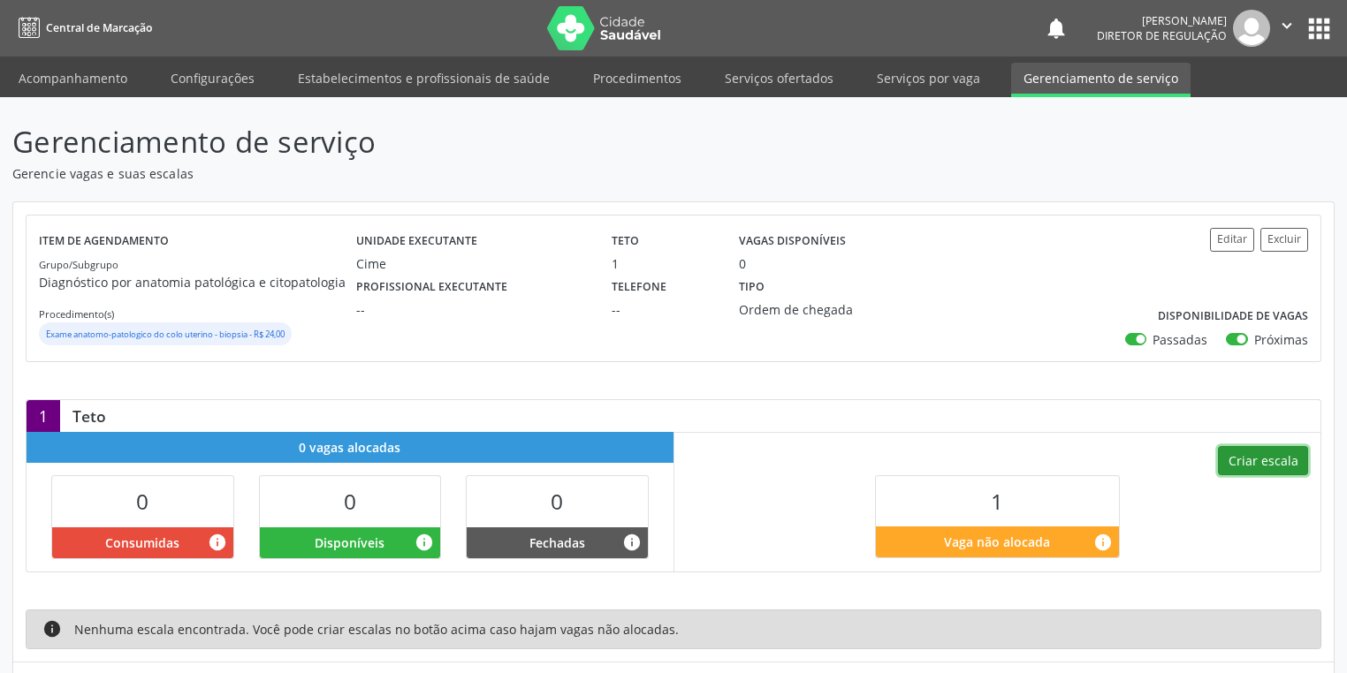
click at [1251, 455] on button "Criar escala" at bounding box center [1263, 461] width 90 height 30
select select "9"
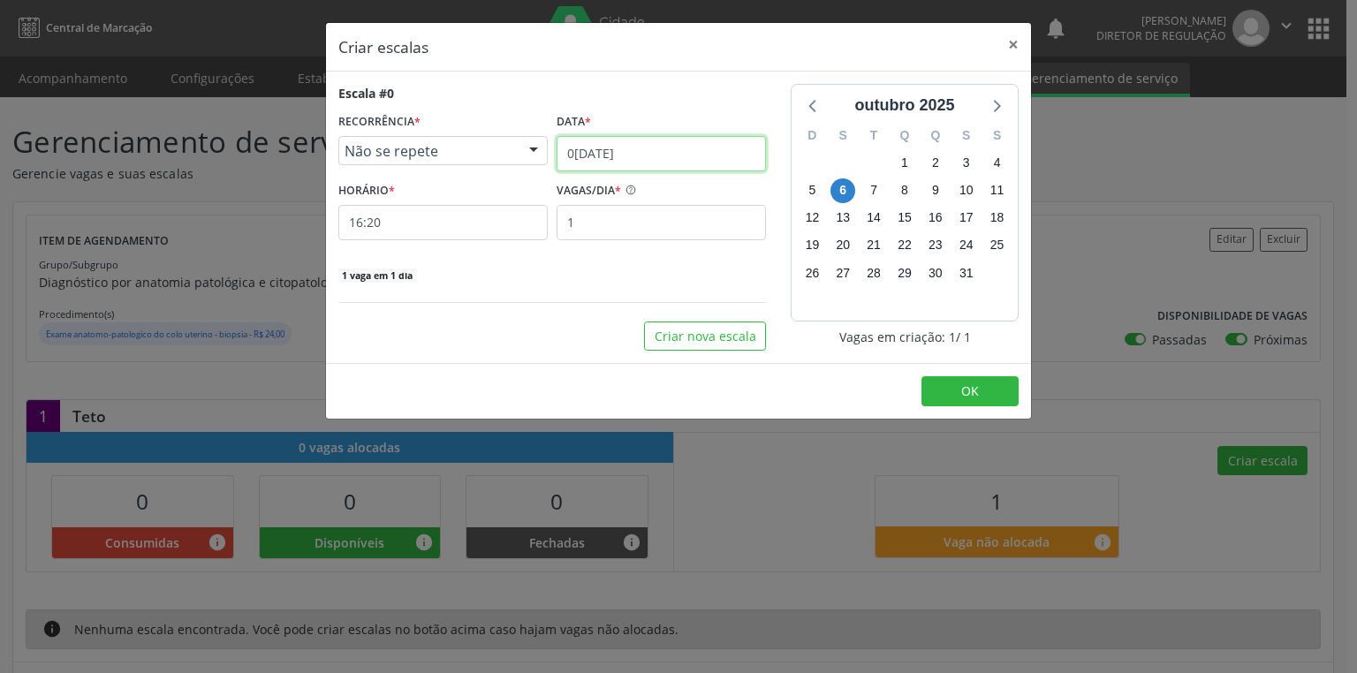
click at [589, 148] on input "0[DATE]" at bounding box center [661, 153] width 209 height 35
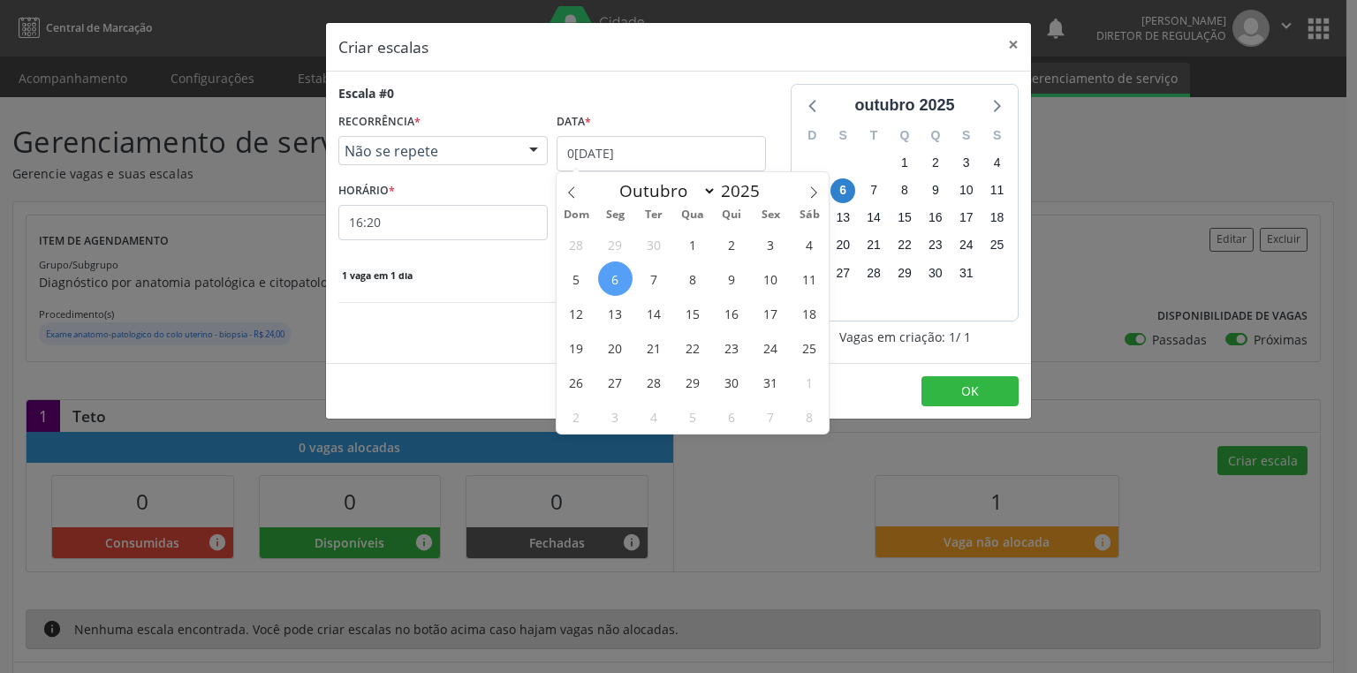
click at [616, 271] on span "6" at bounding box center [615, 279] width 34 height 34
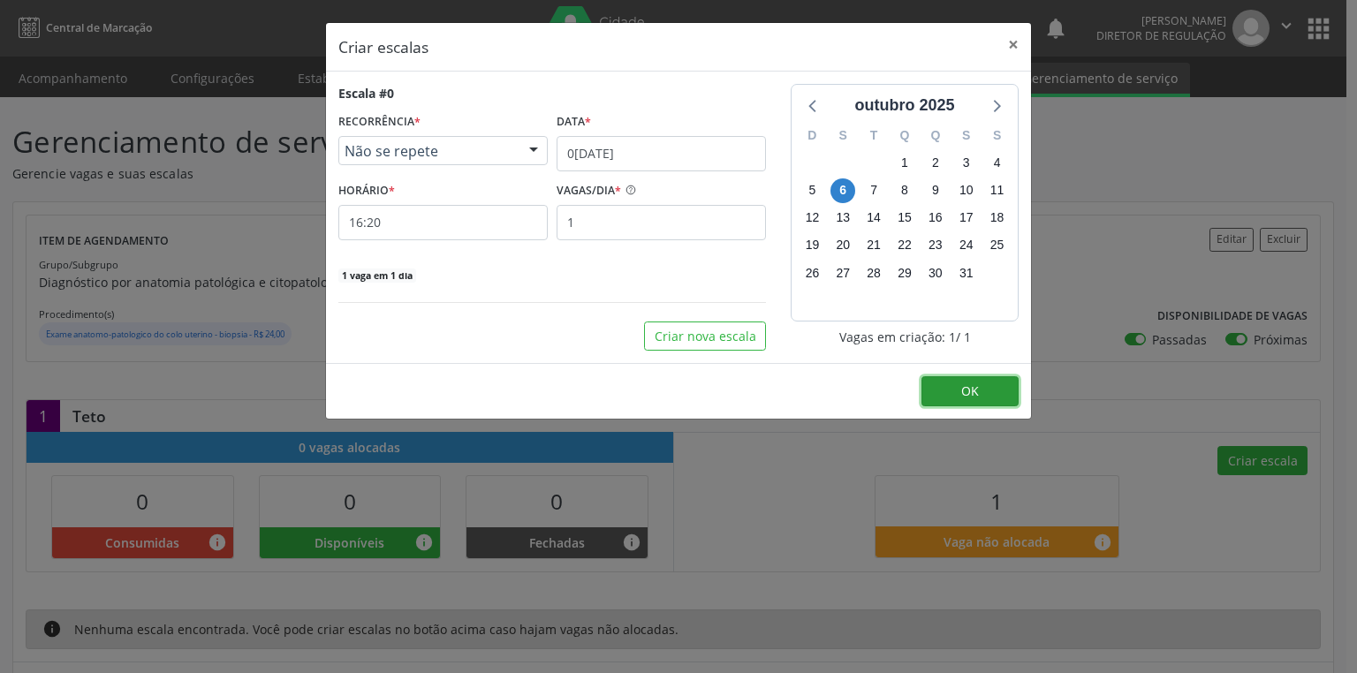
click at [987, 387] on button "OK" at bounding box center [970, 391] width 97 height 30
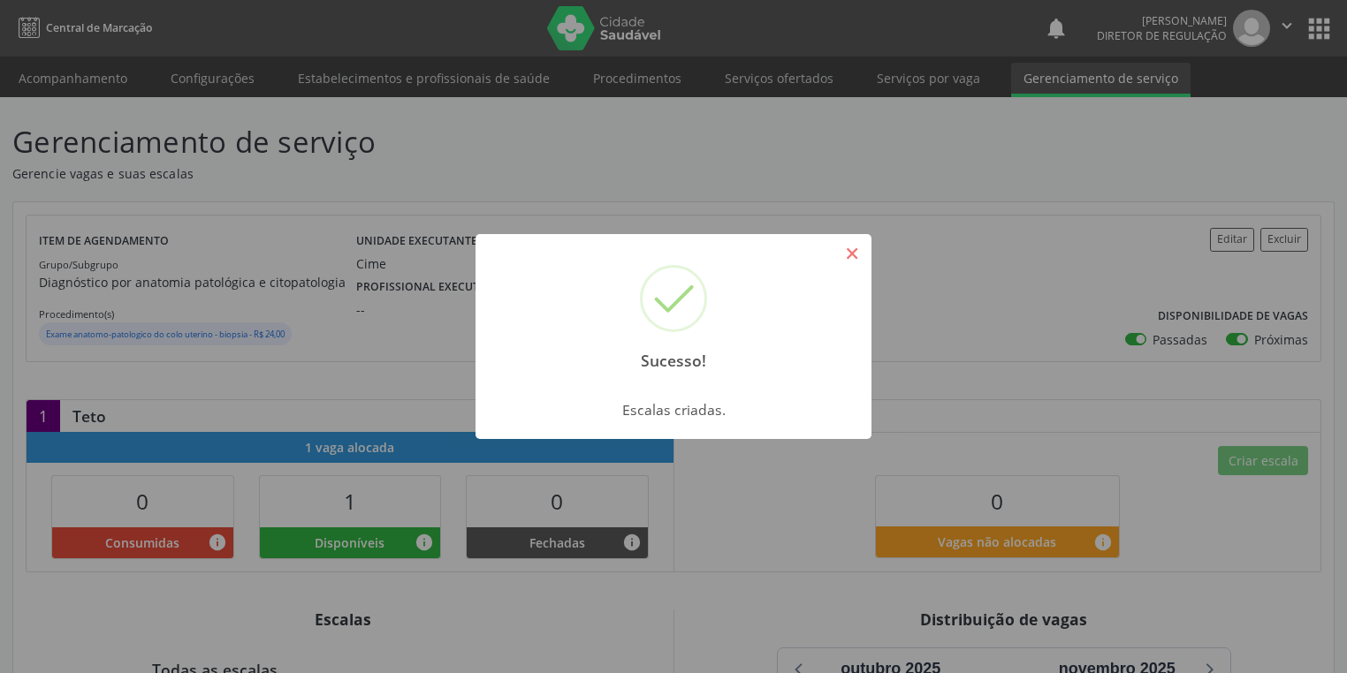
click at [848, 252] on button "×" at bounding box center [852, 254] width 30 height 30
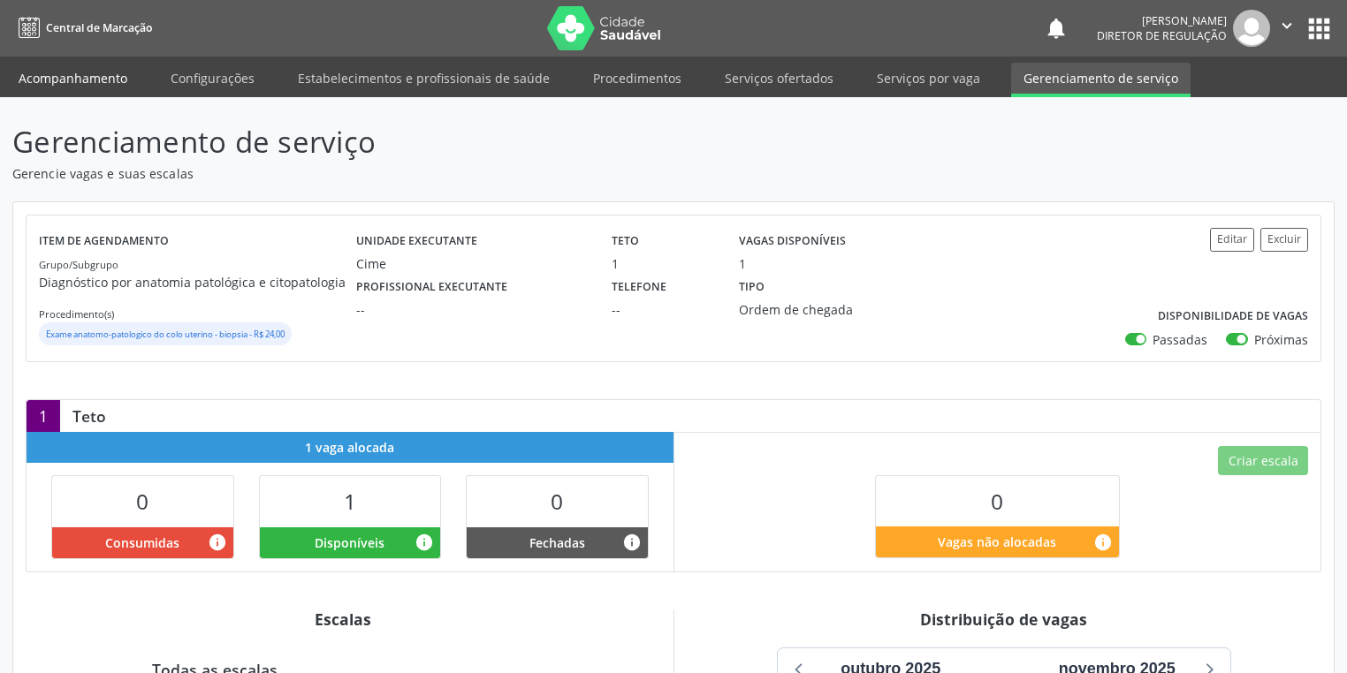
click at [64, 76] on link "Acompanhamento" at bounding box center [72, 78] width 133 height 31
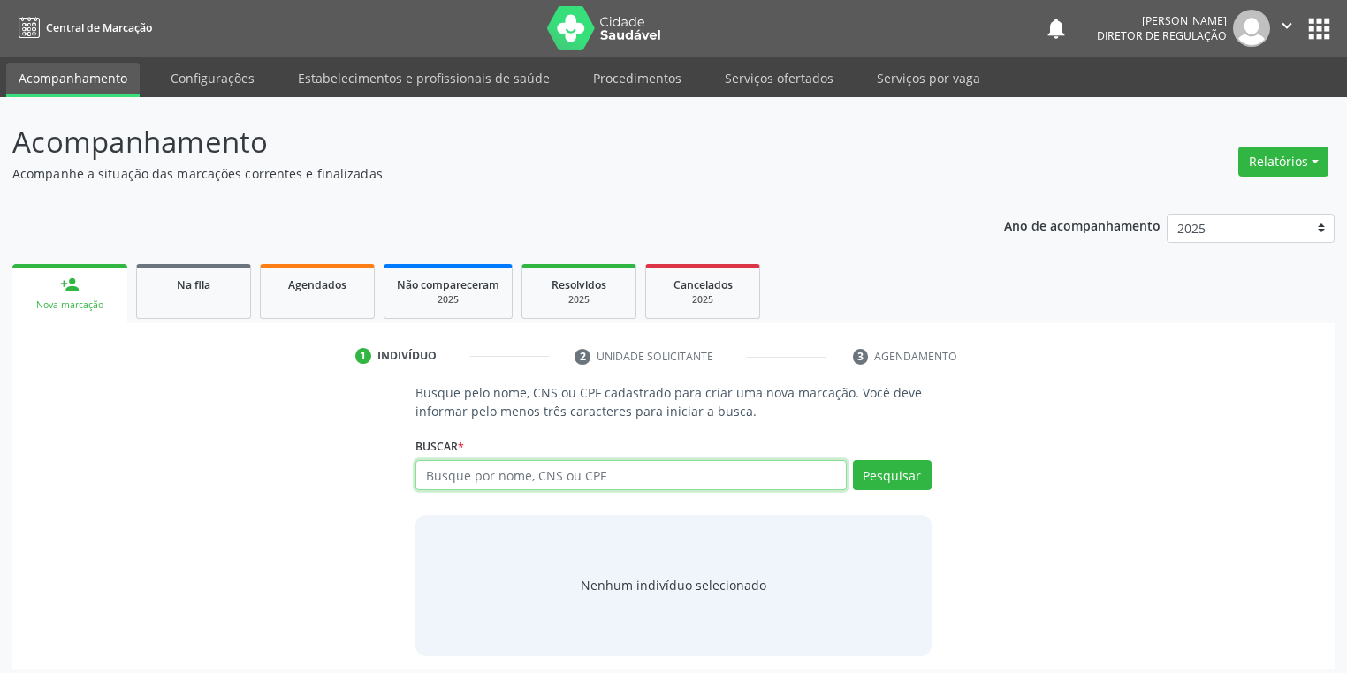
click at [491, 463] on input "text" at bounding box center [630, 475] width 431 height 30
type input "09663030402"
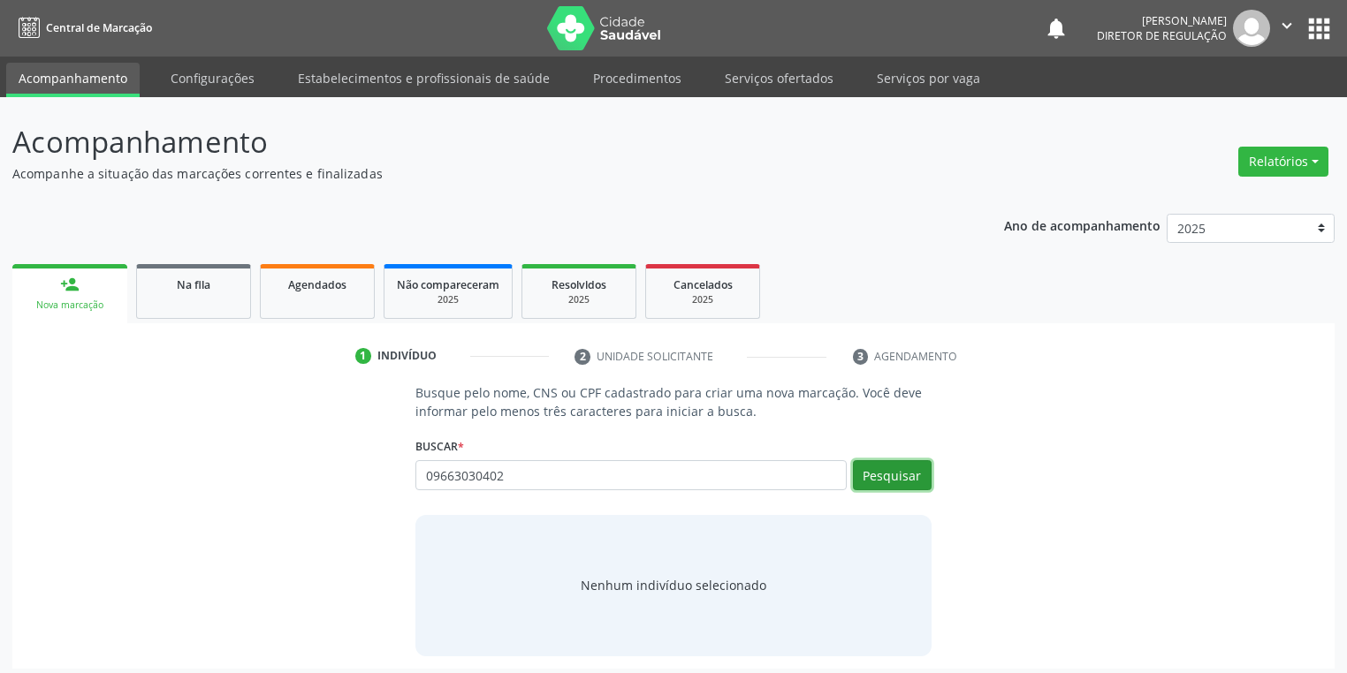
click at [884, 470] on button "Pesquisar" at bounding box center [892, 475] width 79 height 30
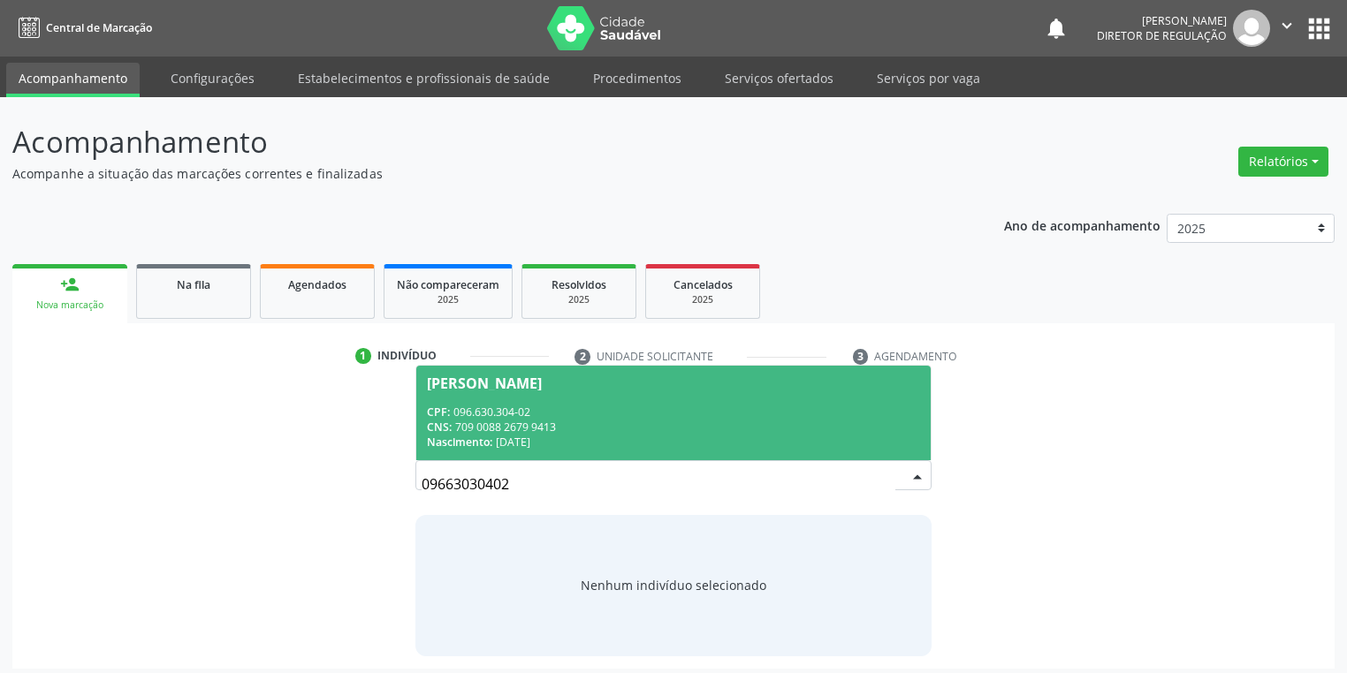
click at [559, 416] on div "CPF: 096.630.304-02" at bounding box center [673, 412] width 493 height 15
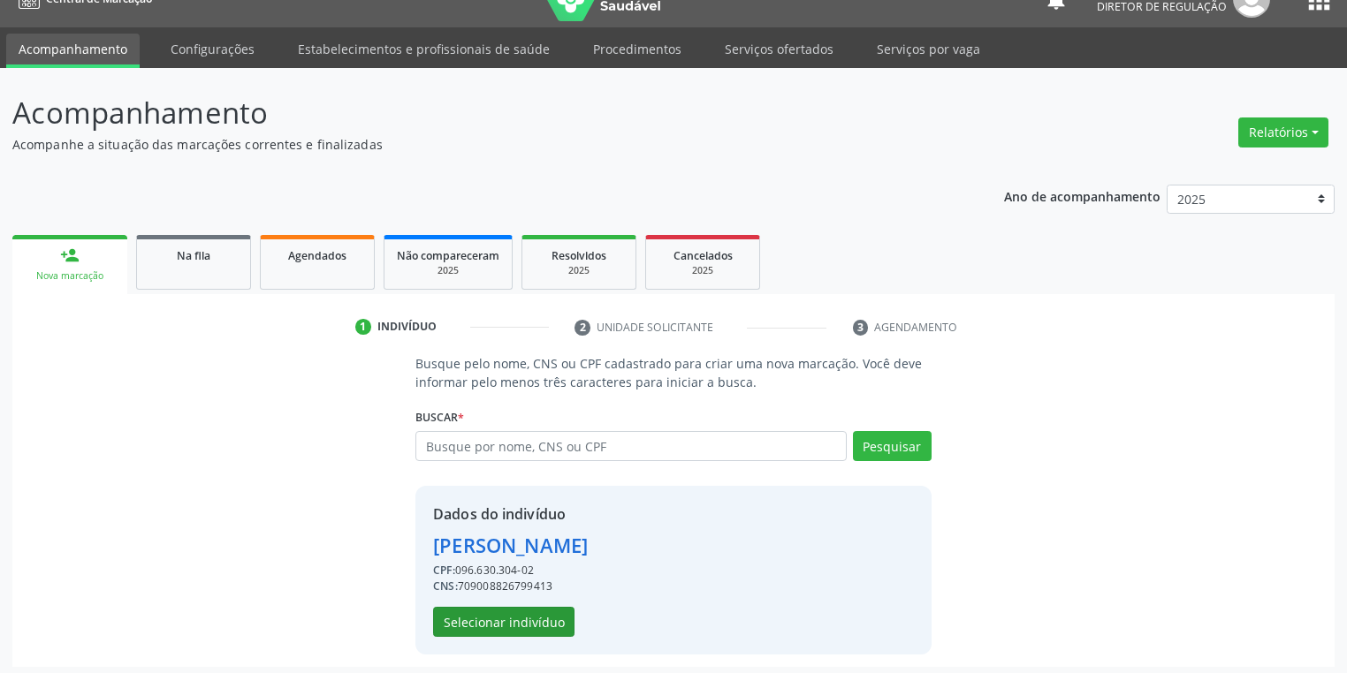
scroll to position [34, 0]
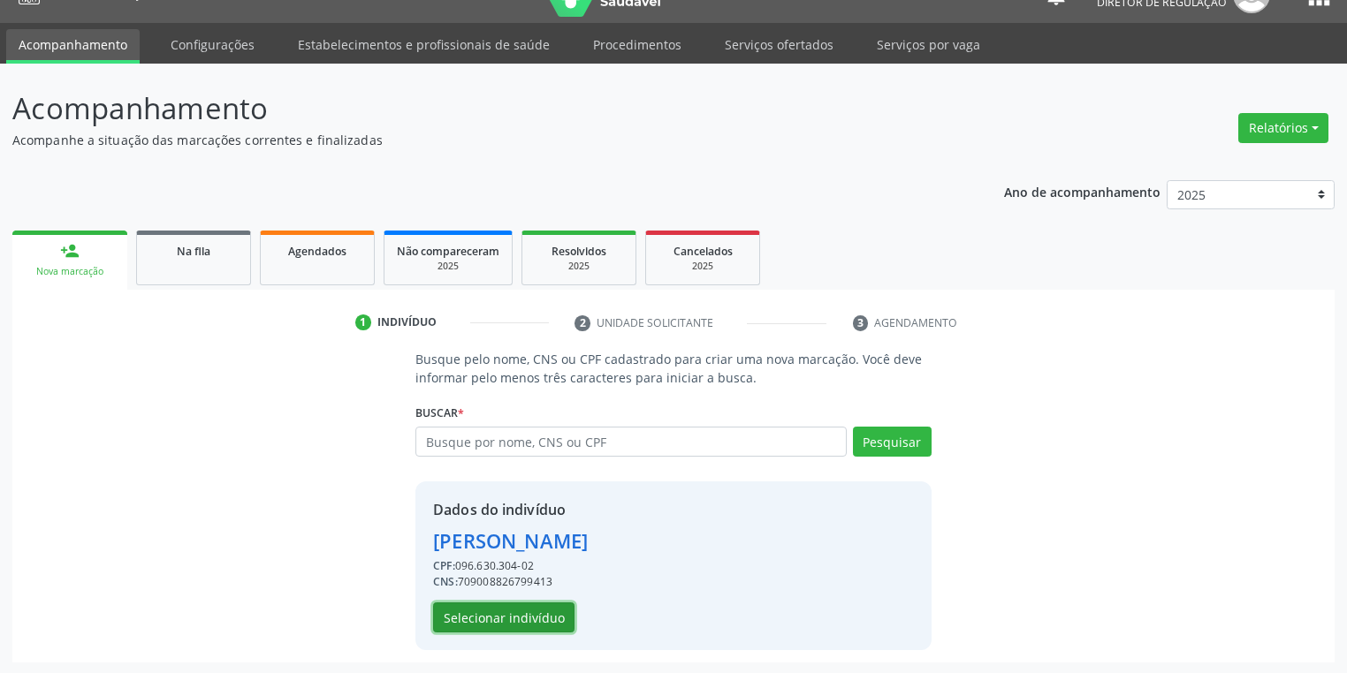
click at [499, 619] on button "Selecionar indivíduo" at bounding box center [503, 618] width 141 height 30
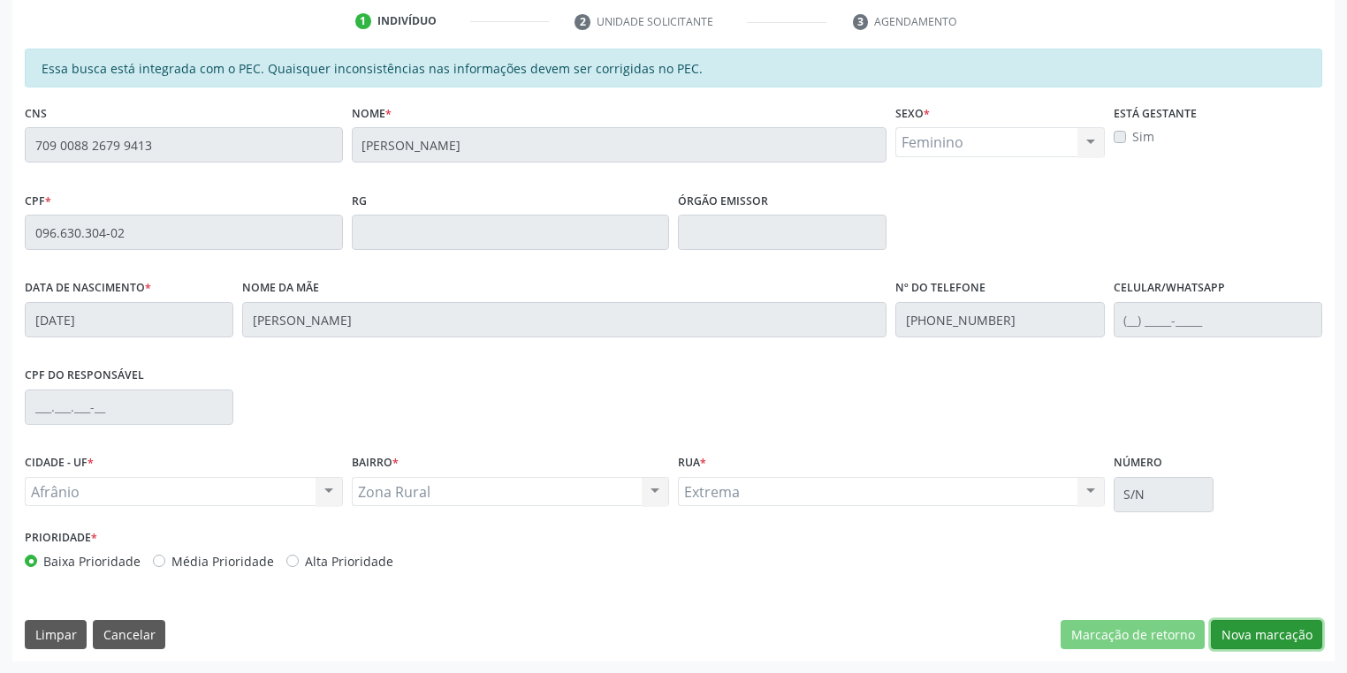
click at [1243, 638] on button "Nova marcação" at bounding box center [1266, 635] width 111 height 30
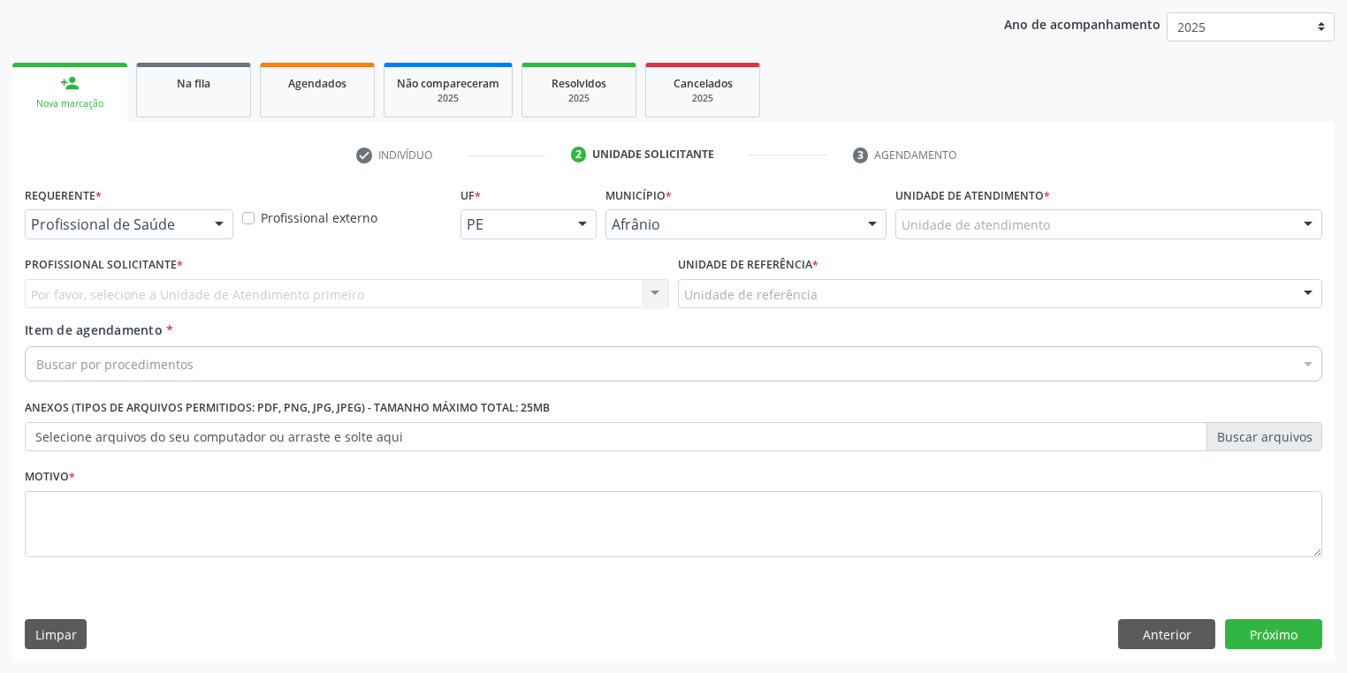
click at [922, 210] on div "Unidade de atendimento" at bounding box center [1108, 224] width 427 height 30
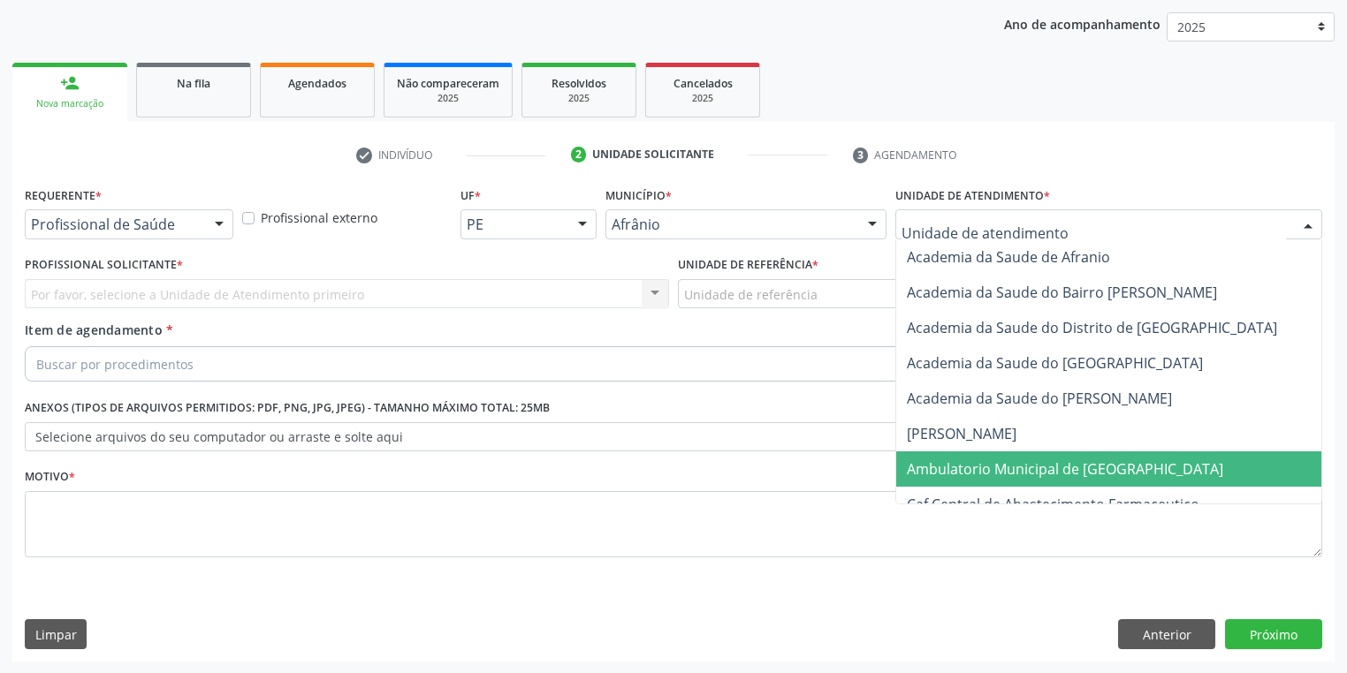
drag, startPoint x: 949, startPoint y: 462, endPoint x: 818, endPoint y: 385, distance: 151.7
click at [944, 460] on span "Ambulatorio Municipal de [GEOGRAPHIC_DATA]" at bounding box center [1065, 469] width 316 height 19
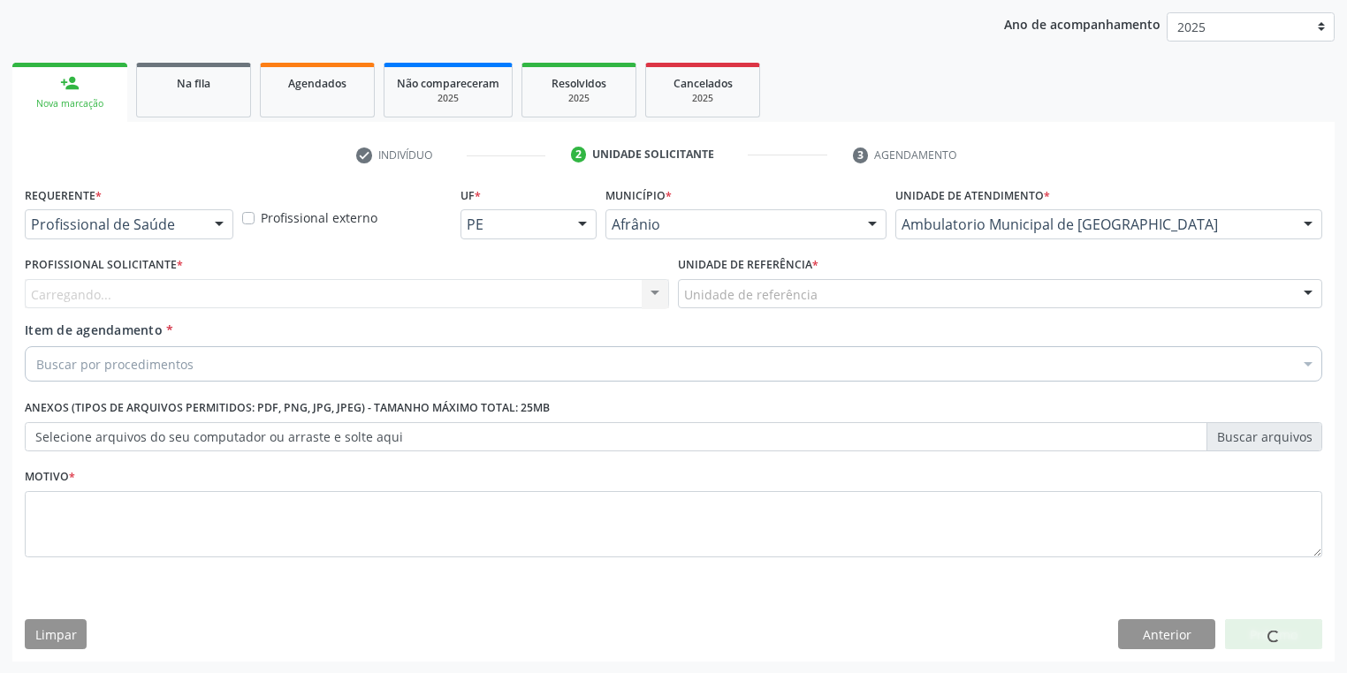
drag, startPoint x: 718, startPoint y: 295, endPoint x: 718, endPoint y: 306, distance: 10.6
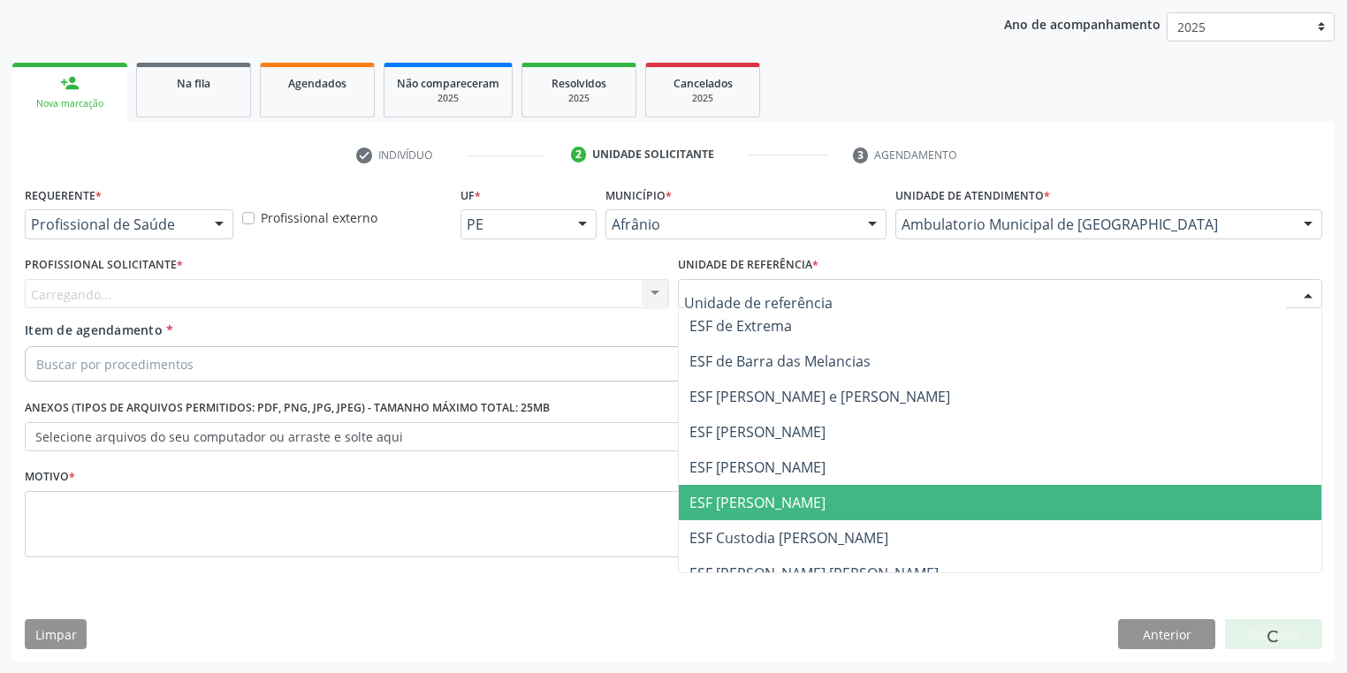
drag, startPoint x: 747, startPoint y: 510, endPoint x: 528, endPoint y: 429, distance: 232.6
click at [746, 510] on span "ESF [PERSON_NAME]" at bounding box center [757, 502] width 136 height 19
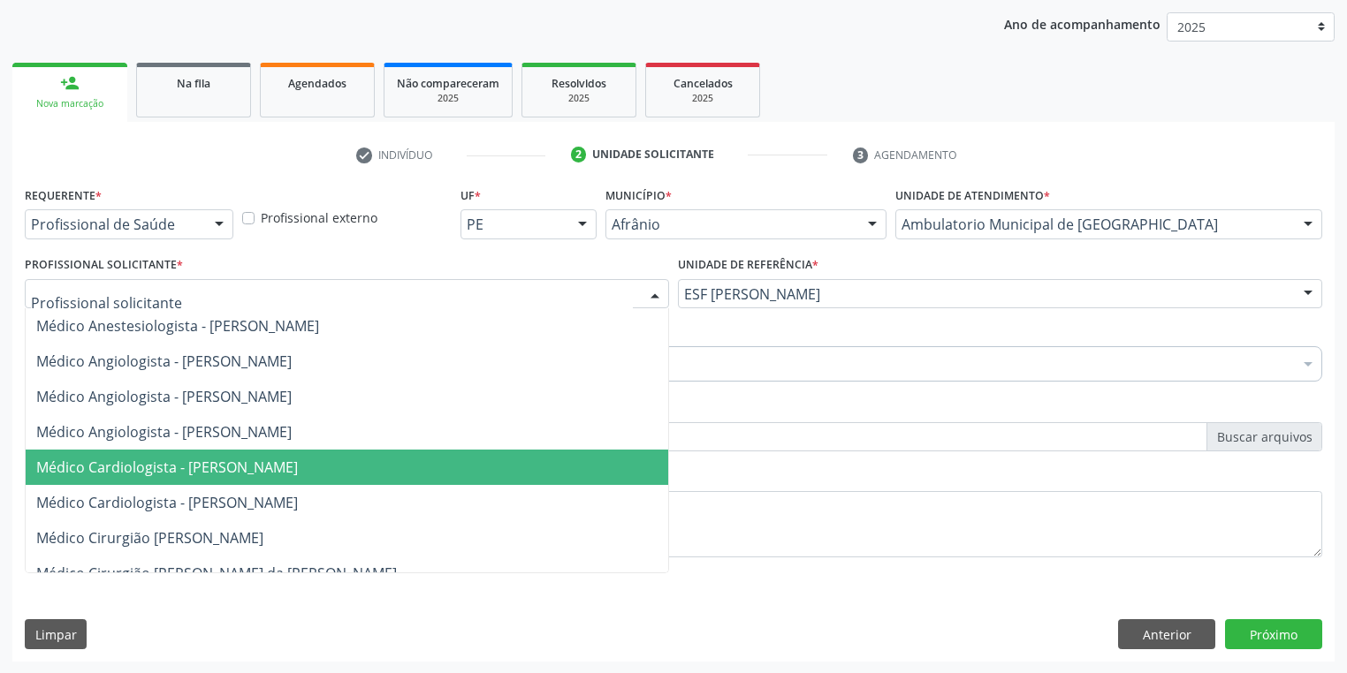
click at [151, 467] on span "Médico Cardiologista - [PERSON_NAME]" at bounding box center [167, 467] width 262 height 19
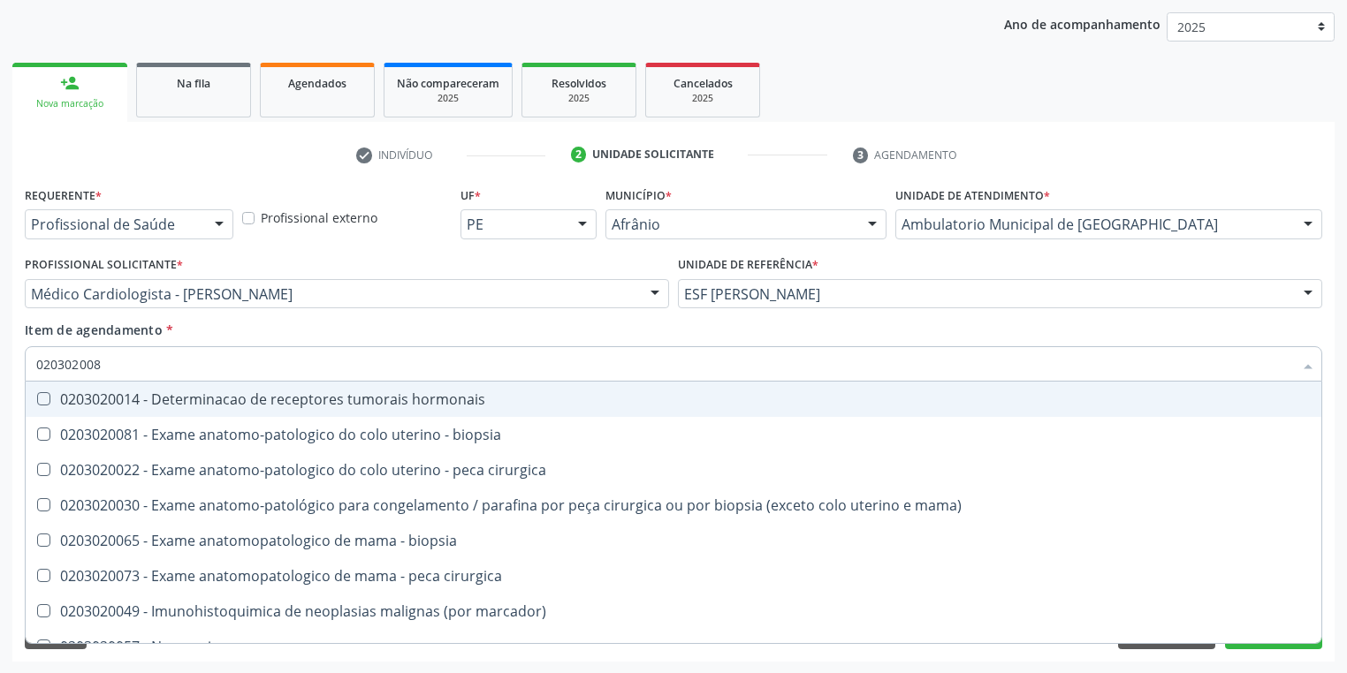
type input "0203020081"
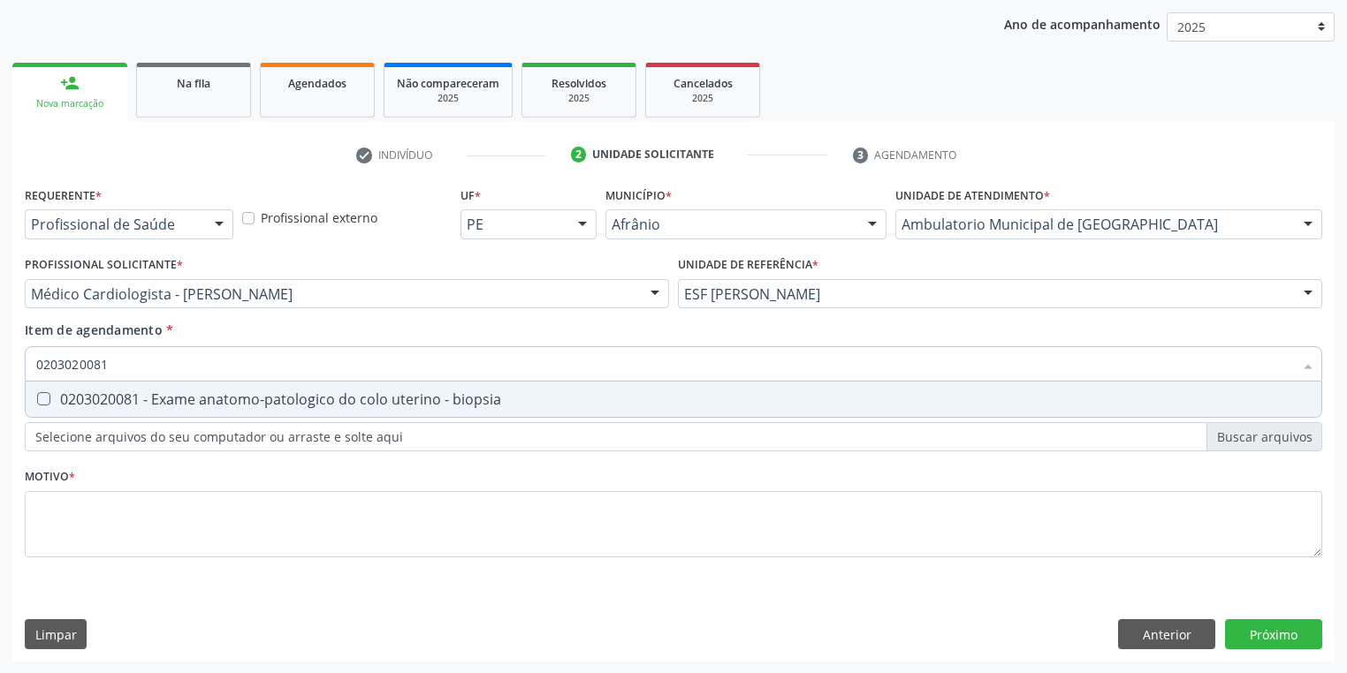
click at [159, 392] on div "0203020081 - Exame anatomo-patologico do colo uterino - biopsia" at bounding box center [673, 399] width 1274 height 14
checkbox biopsia "true"
click at [90, 516] on div "Requerente * Profissional de Saúde Profissional de Saúde Paciente Nenhum result…" at bounding box center [673, 382] width 1297 height 400
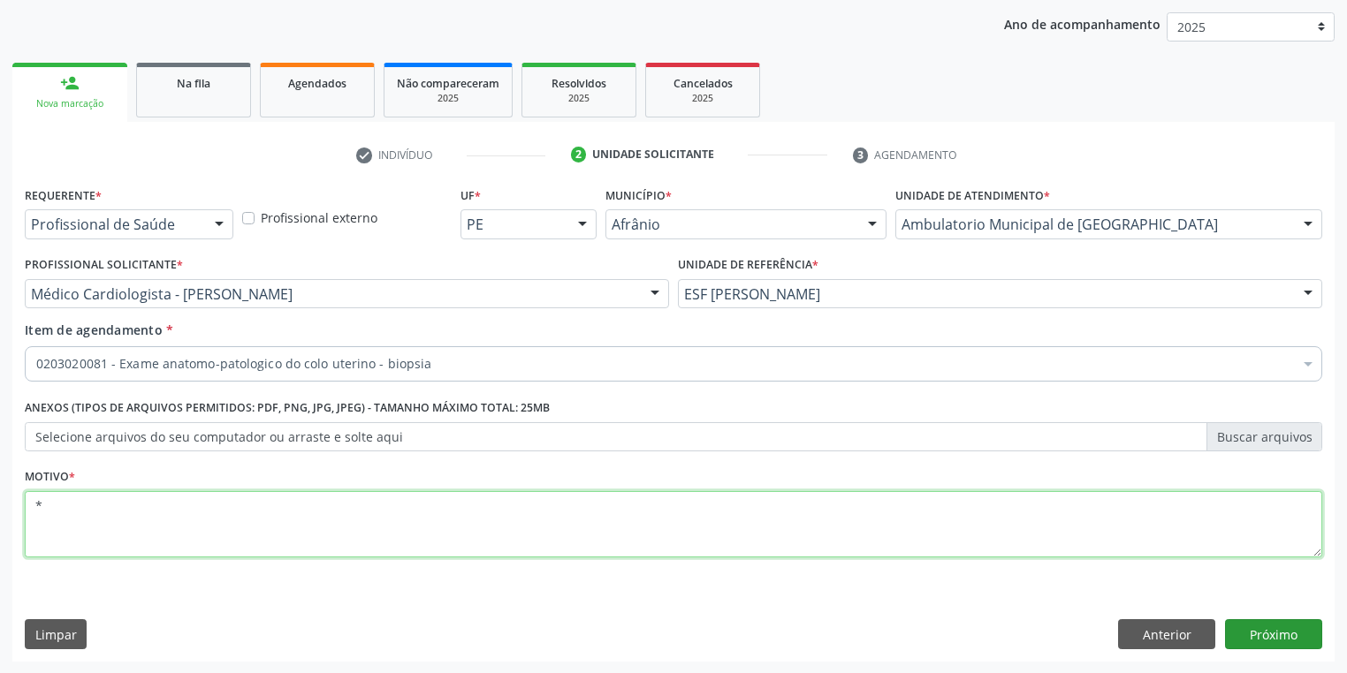
type textarea "*"
click at [1267, 633] on button "Próximo" at bounding box center [1273, 634] width 97 height 30
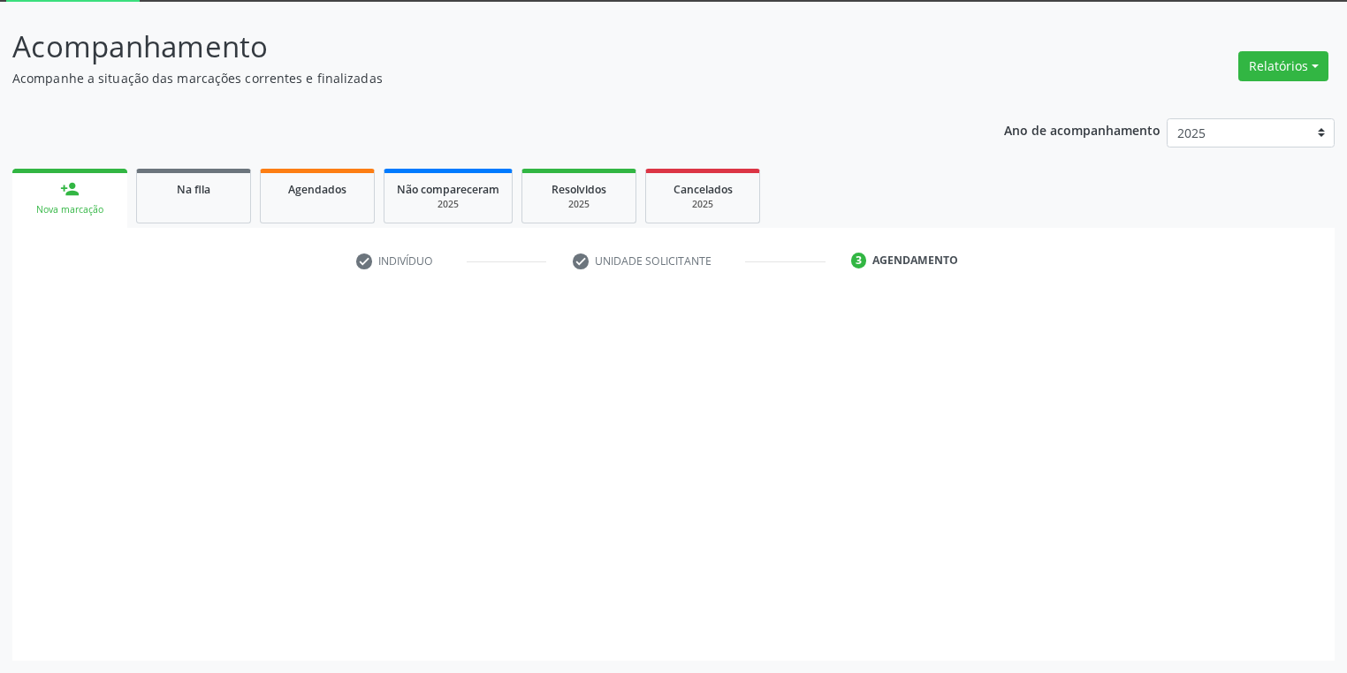
scroll to position [95, 0]
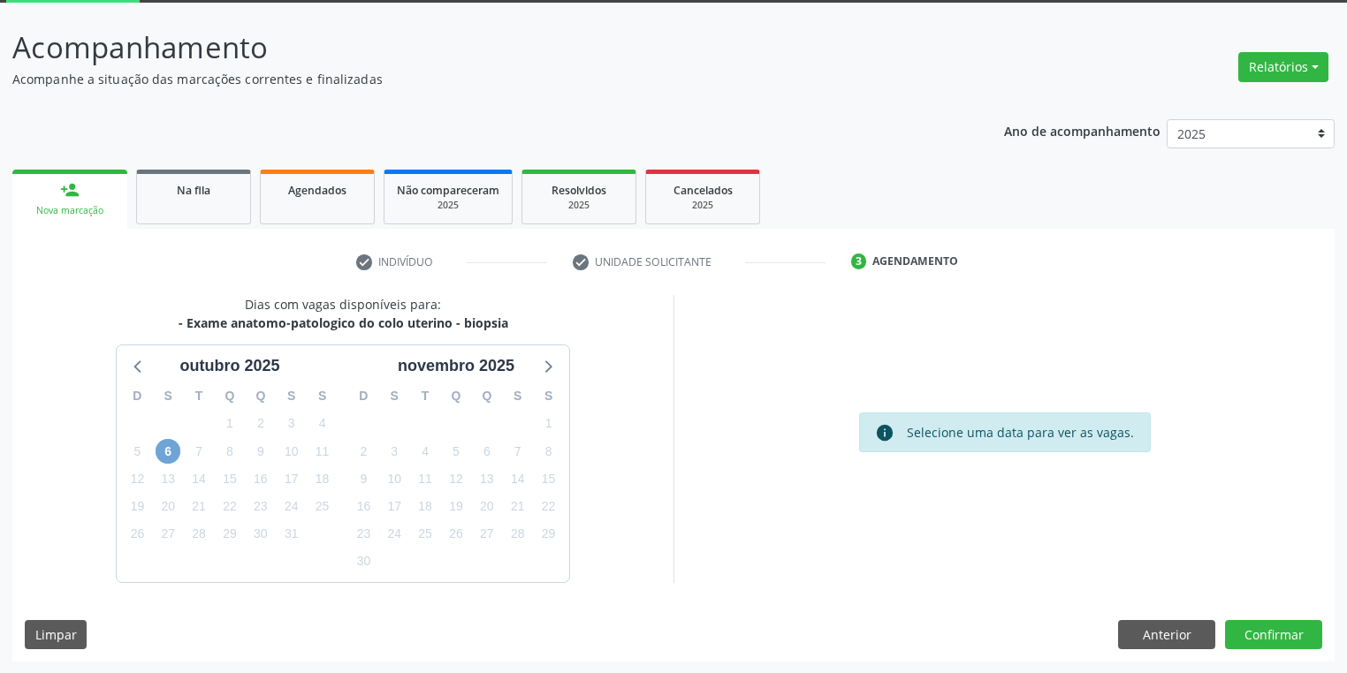
click at [174, 452] on span "6" at bounding box center [168, 451] width 25 height 25
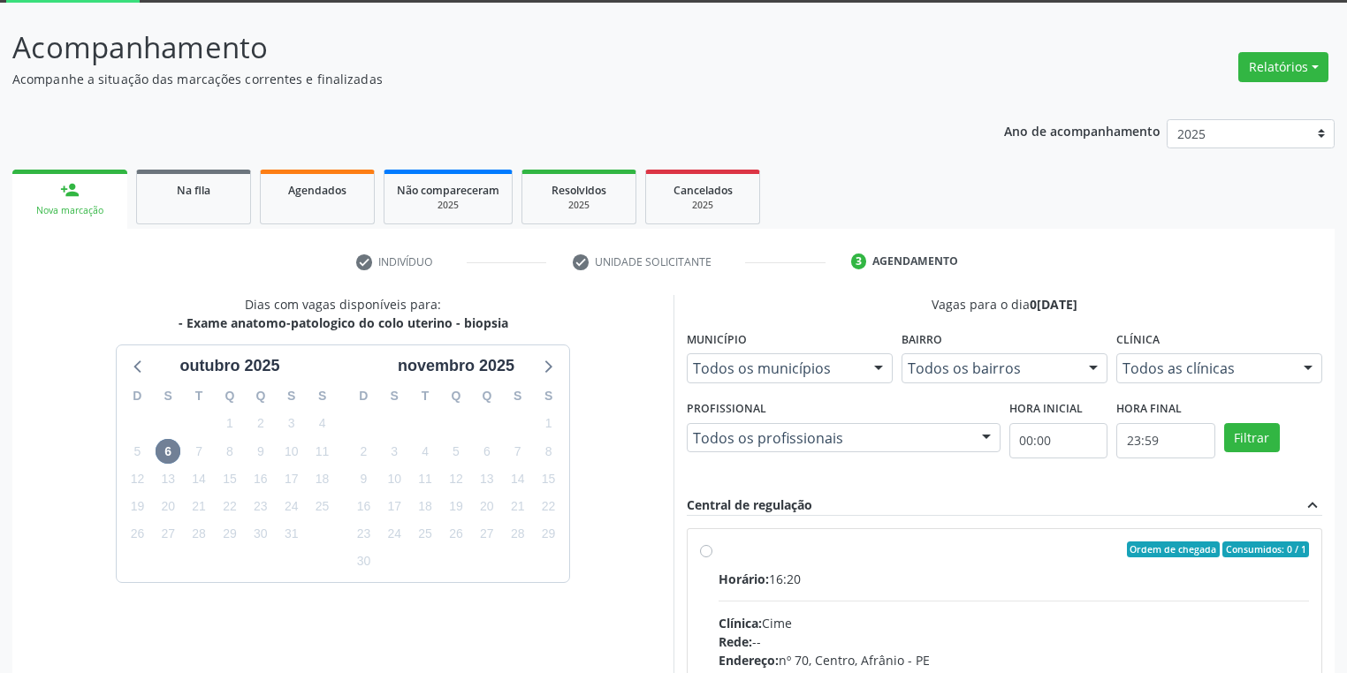
drag, startPoint x: 1016, startPoint y: 612, endPoint x: 1002, endPoint y: 612, distance: 14.1
click at [712, 558] on input "Ordem de chegada Consumidos: 0 / 1 Horário: 16:20 Clínica: Cime Rede: -- Endere…" at bounding box center [706, 550] width 12 height 16
radio input "true"
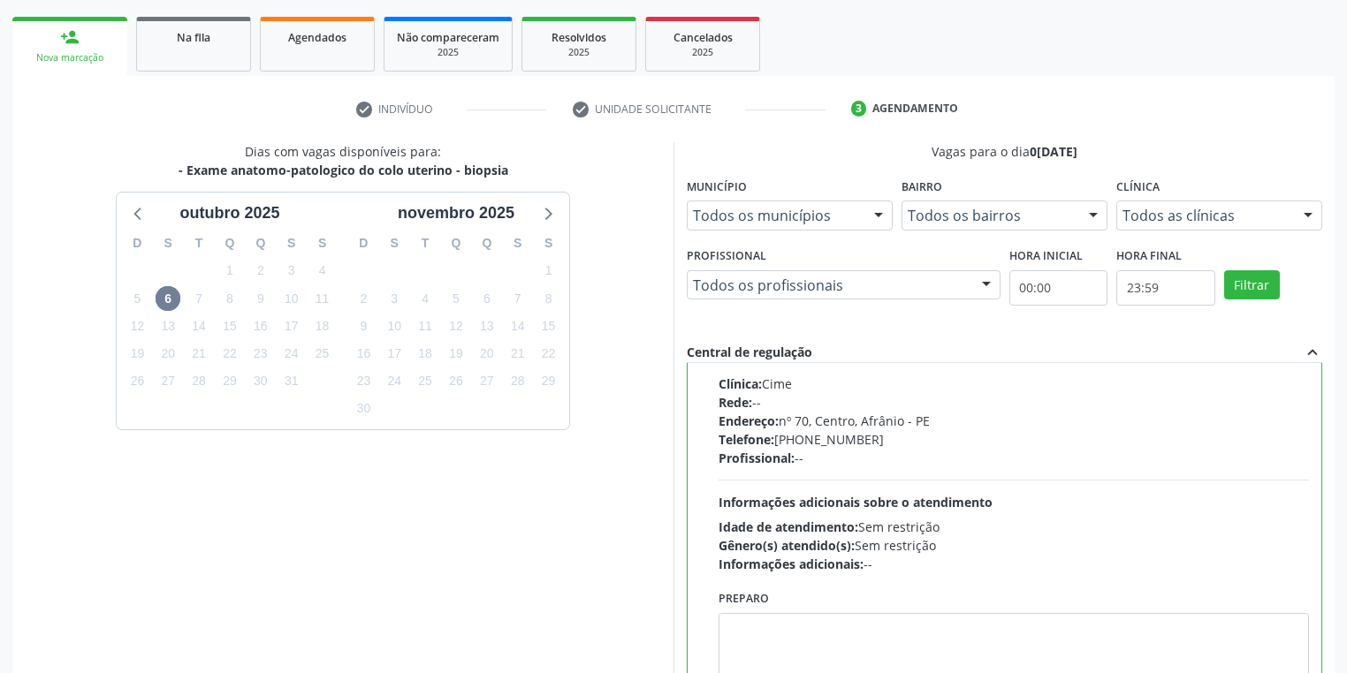
scroll to position [377, 0]
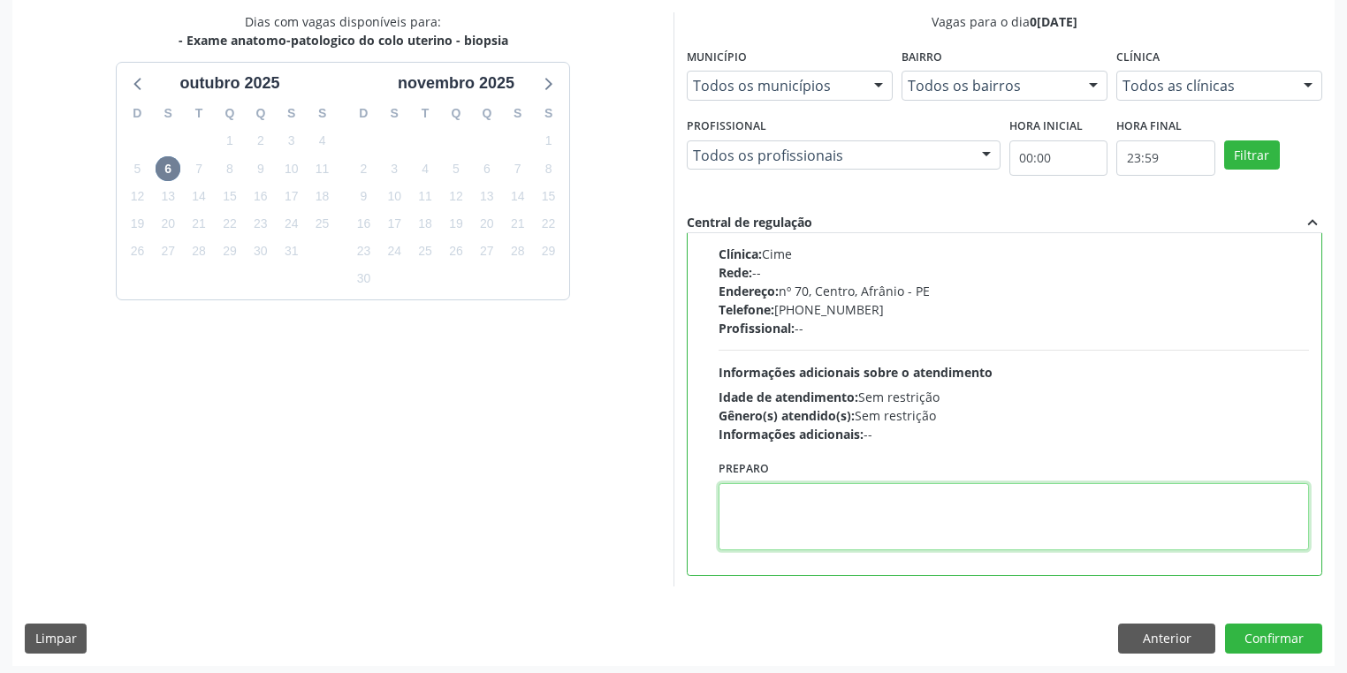
click at [790, 521] on textarea at bounding box center [1013, 516] width 590 height 67
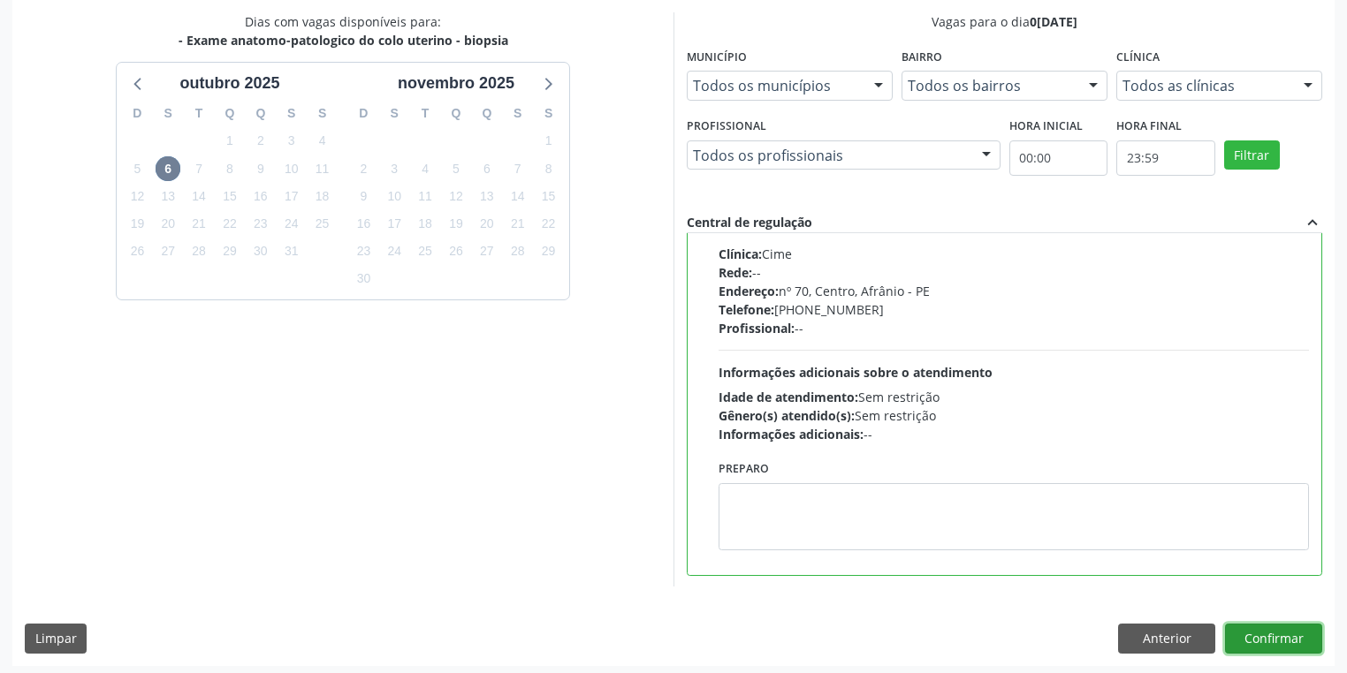
click at [1270, 634] on button "Confirmar" at bounding box center [1273, 639] width 97 height 30
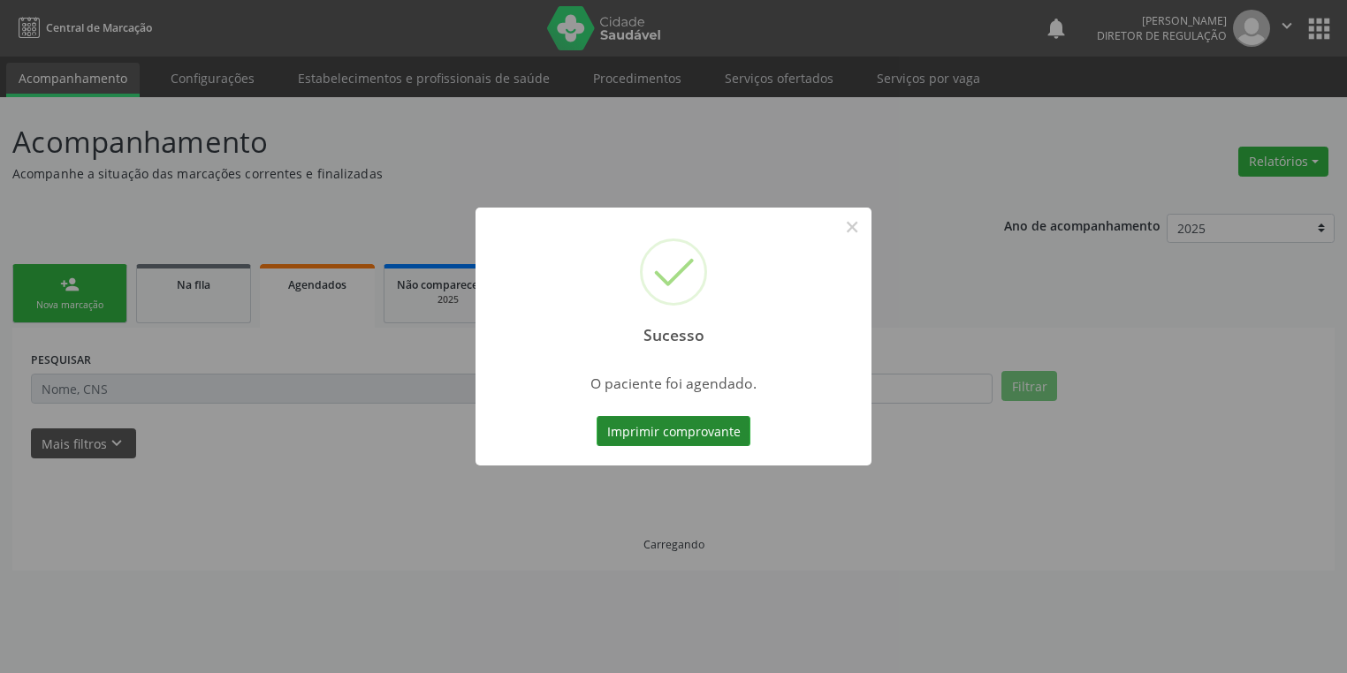
scroll to position [0, 0]
click at [668, 430] on button "Imprimir comprovante" at bounding box center [679, 431] width 154 height 30
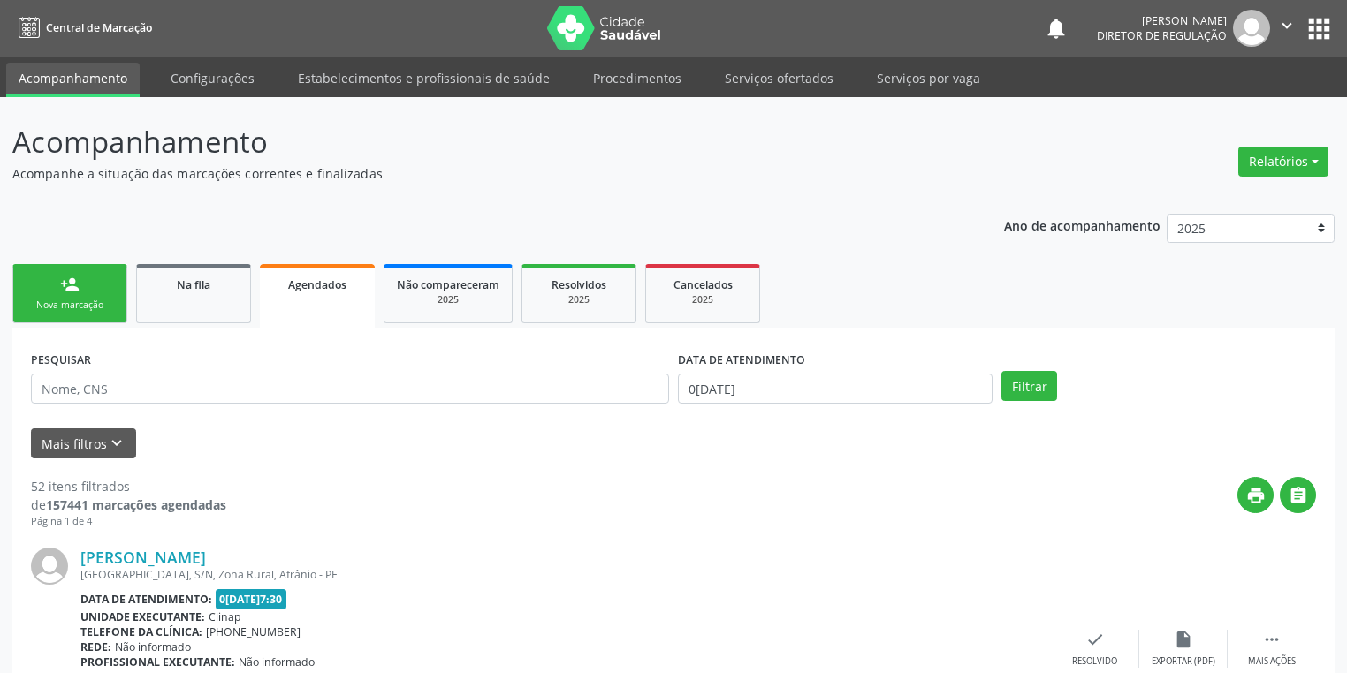
click at [79, 308] on div "Nova marcação" at bounding box center [70, 305] width 88 height 13
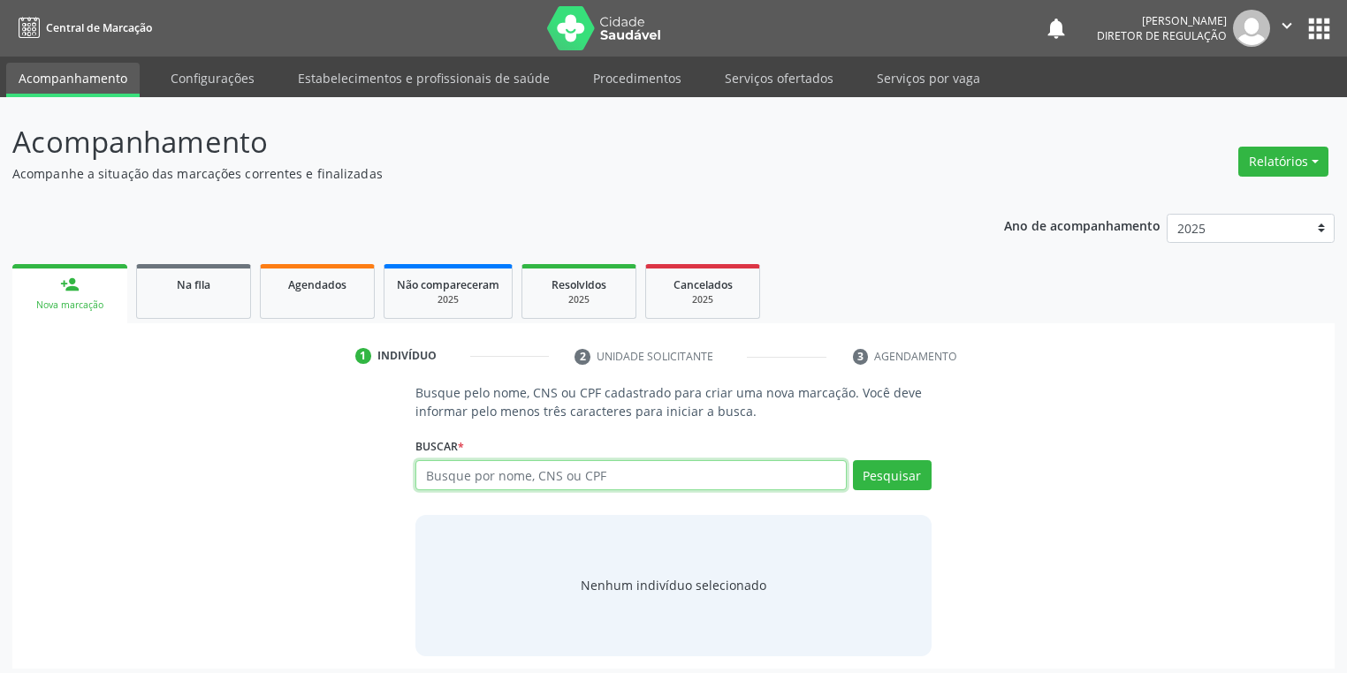
click at [467, 474] on input "text" at bounding box center [630, 475] width 431 height 30
type input "700001885176303"
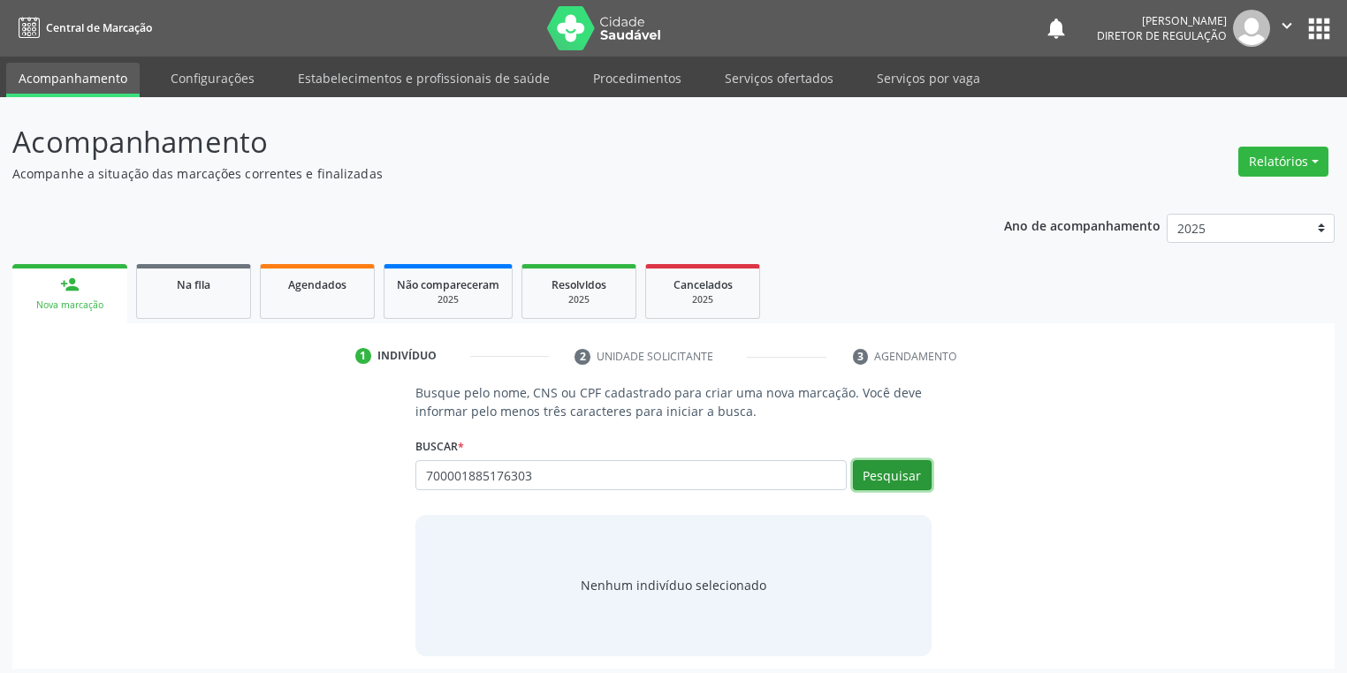
click at [878, 478] on button "Pesquisar" at bounding box center [892, 475] width 79 height 30
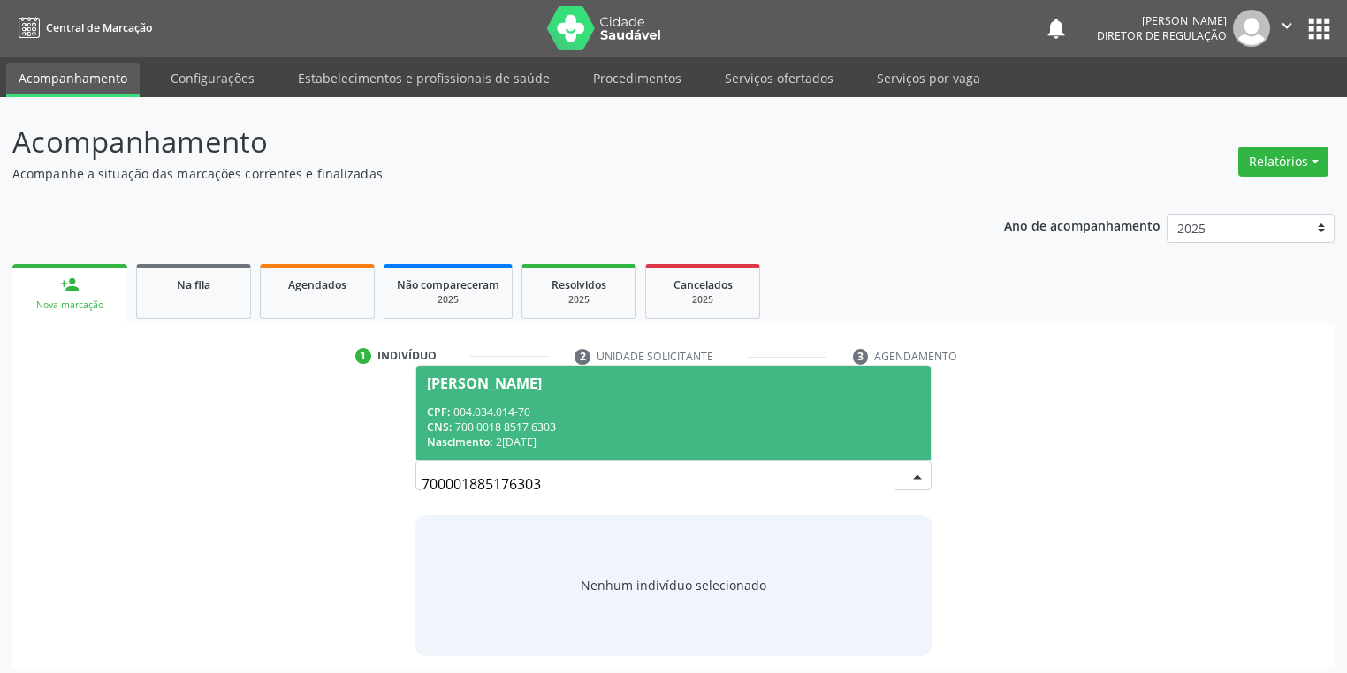
click at [498, 416] on div "CPF: 004.034.014-70" at bounding box center [673, 412] width 493 height 15
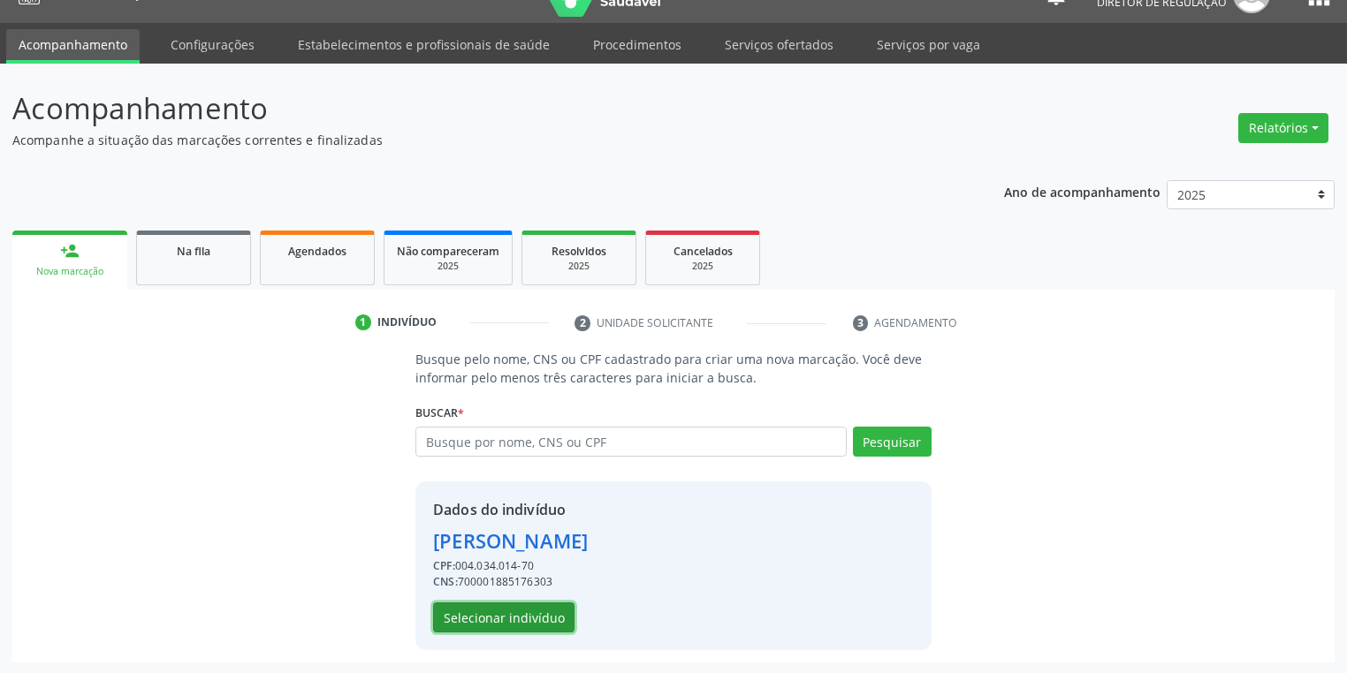
click at [504, 612] on button "Selecionar indivíduo" at bounding box center [503, 618] width 141 height 30
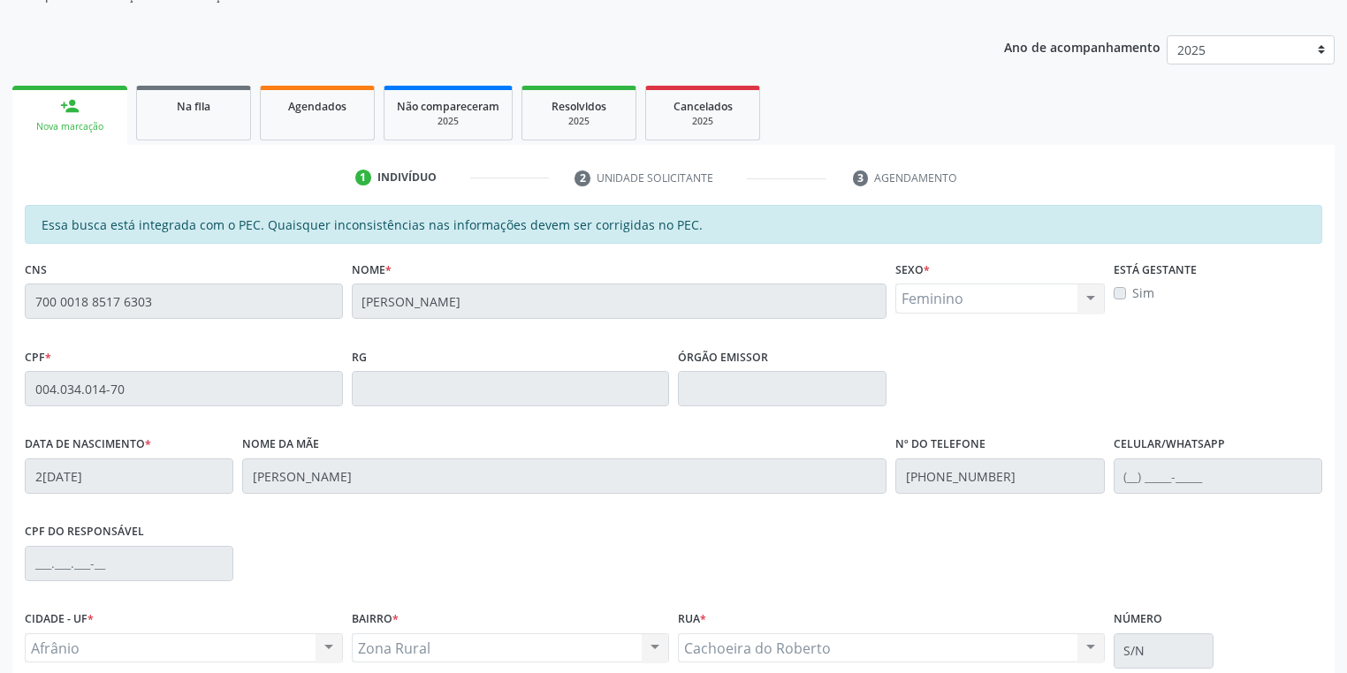
scroll to position [335, 0]
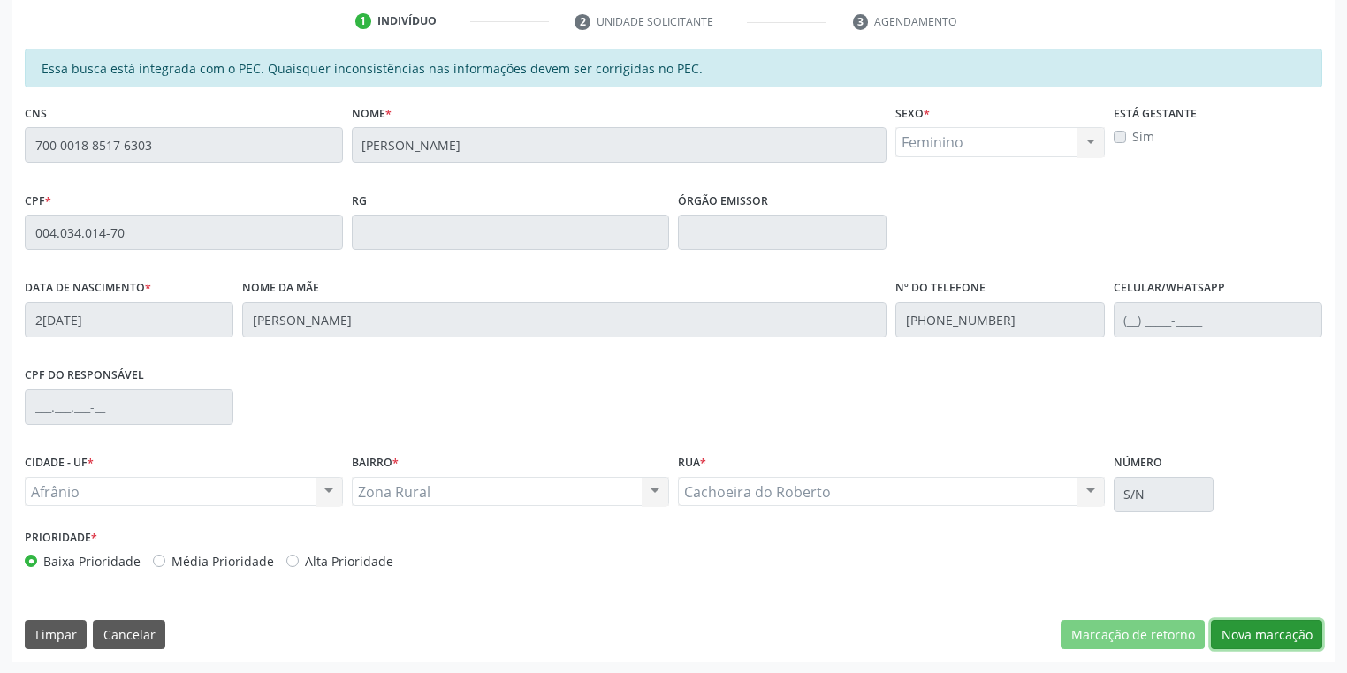
click at [1253, 643] on button "Nova marcação" at bounding box center [1266, 635] width 111 height 30
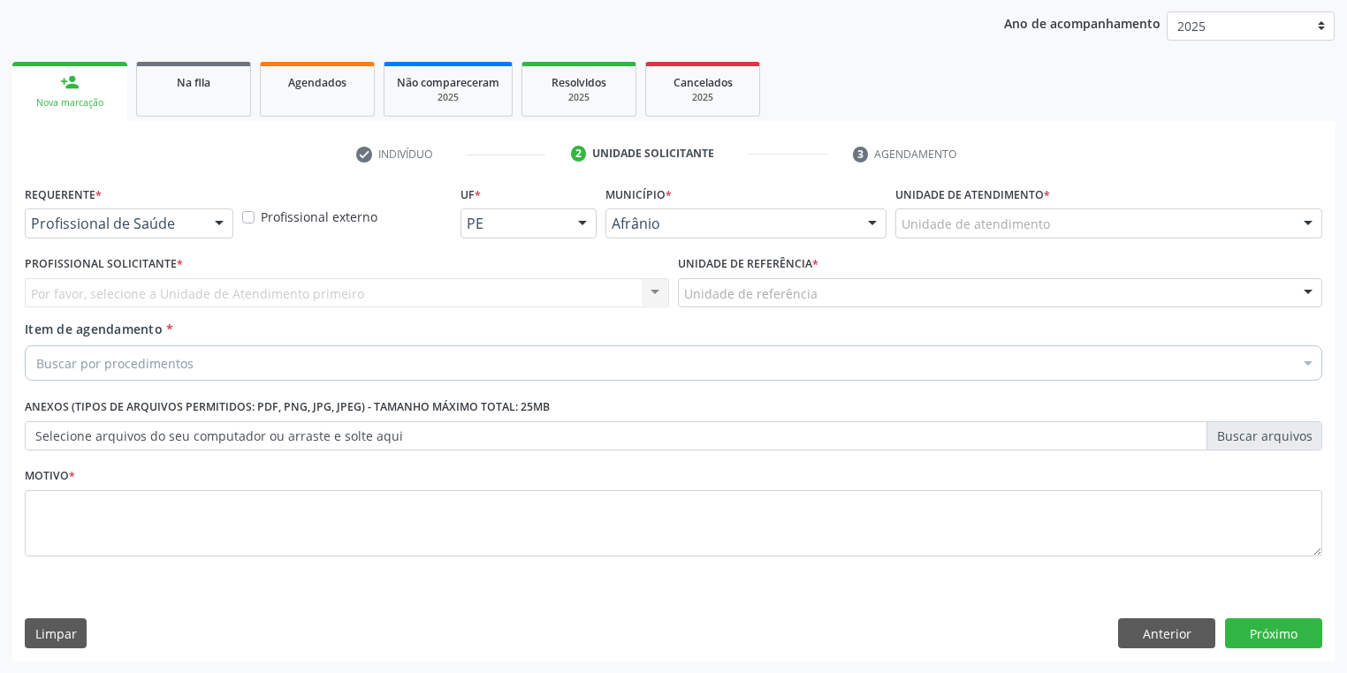
scroll to position [201, 0]
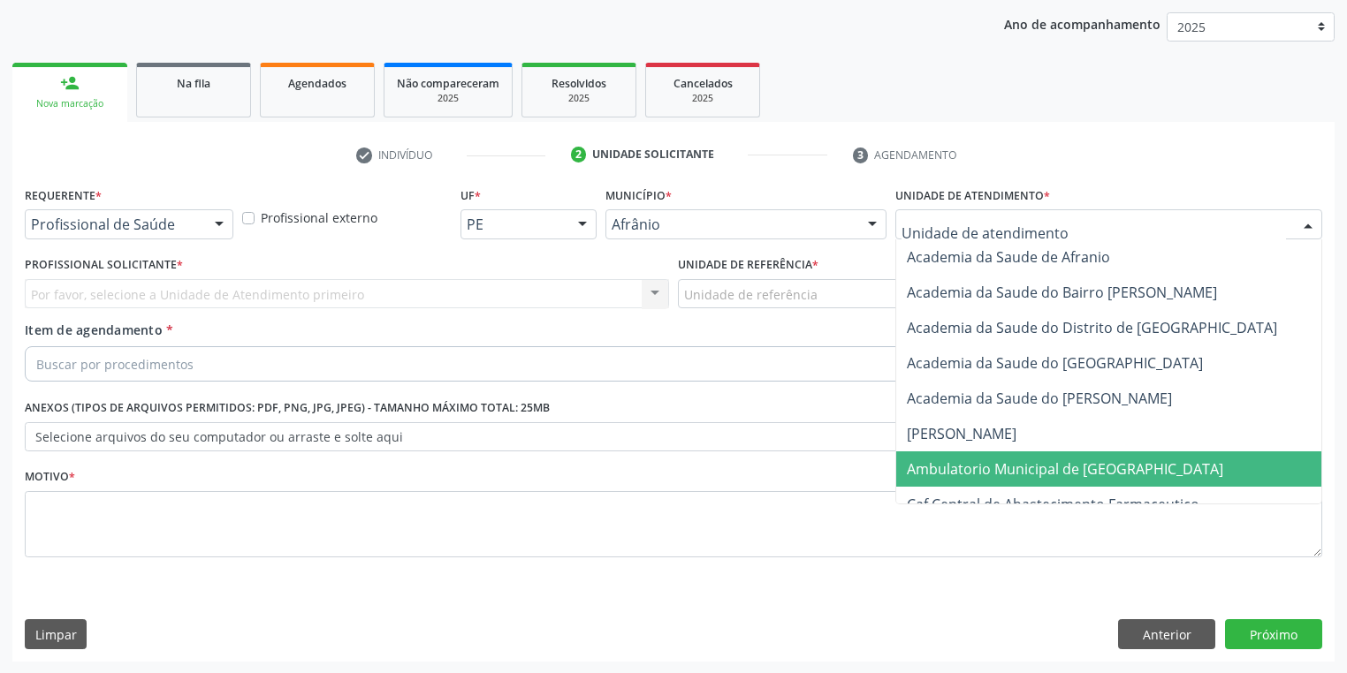
click at [965, 456] on span "Ambulatorio Municipal de [GEOGRAPHIC_DATA]" at bounding box center [1111, 469] width 431 height 35
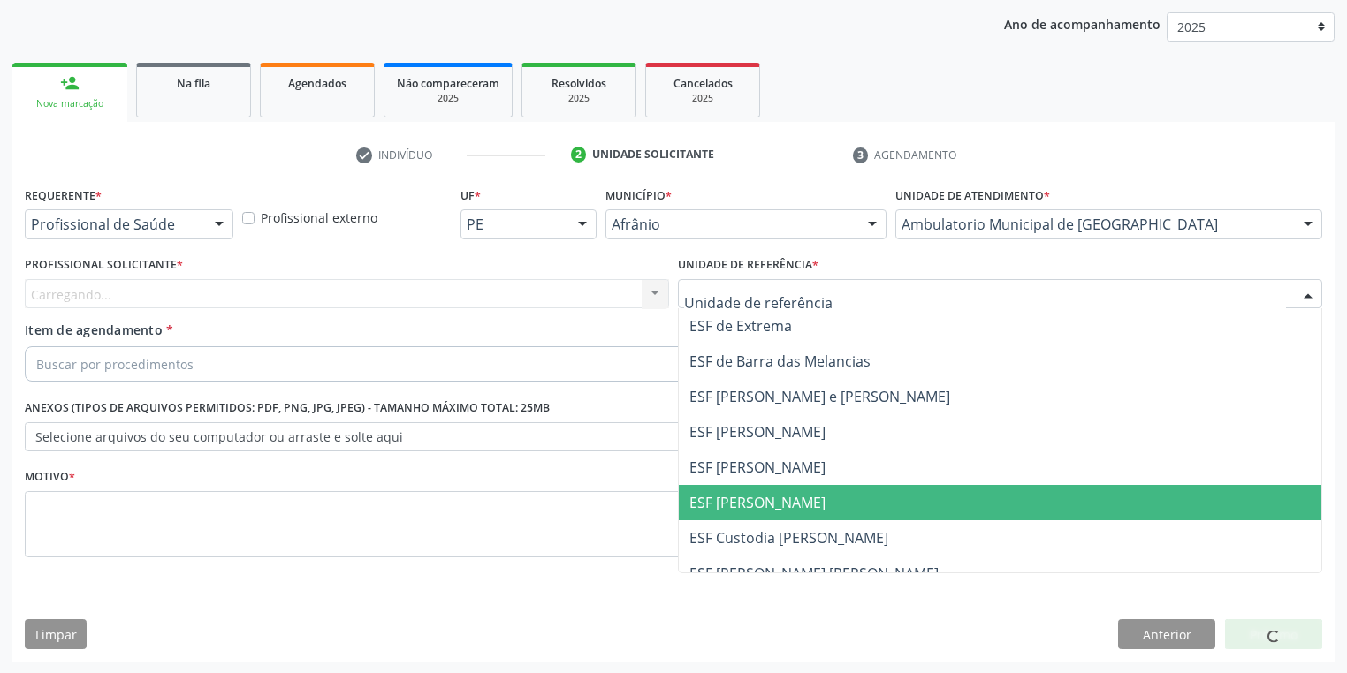
click at [746, 505] on span "ESF [PERSON_NAME]" at bounding box center [757, 502] width 136 height 19
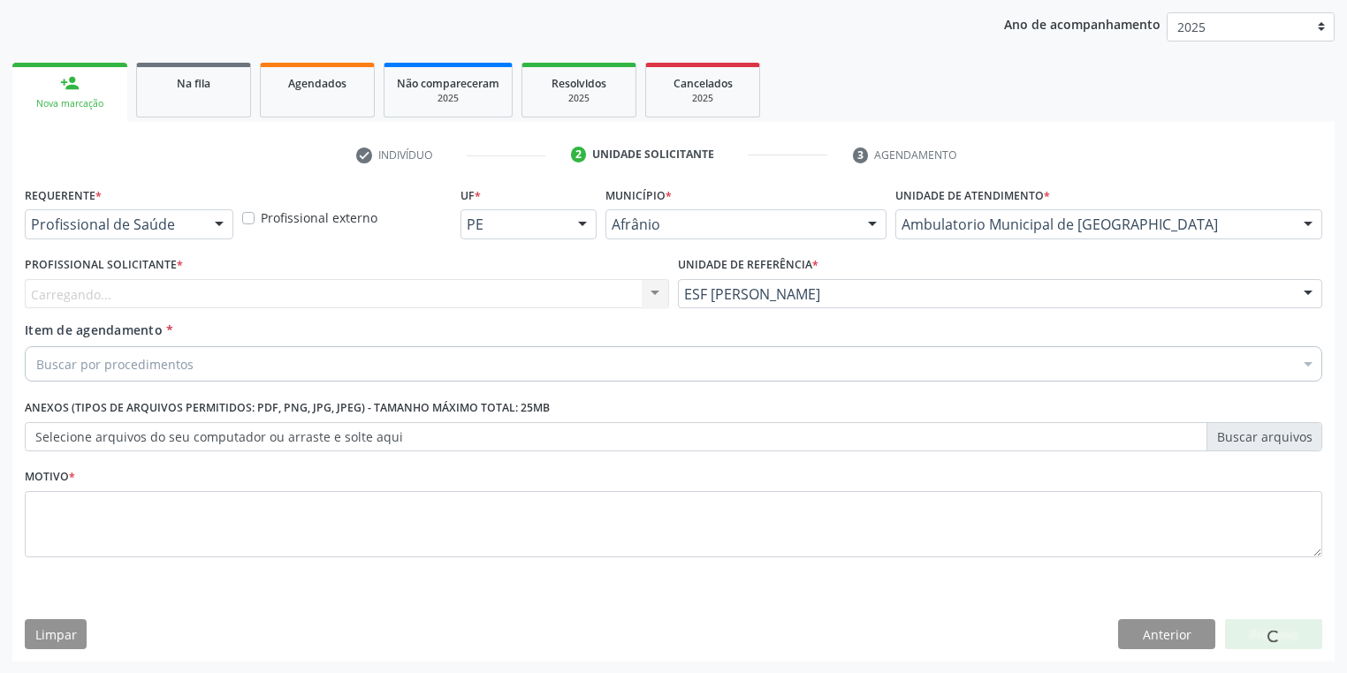
click at [121, 299] on div "Carregando... Nenhum resultado encontrado para: " " Não há nenhuma opção para s…" at bounding box center [347, 294] width 644 height 30
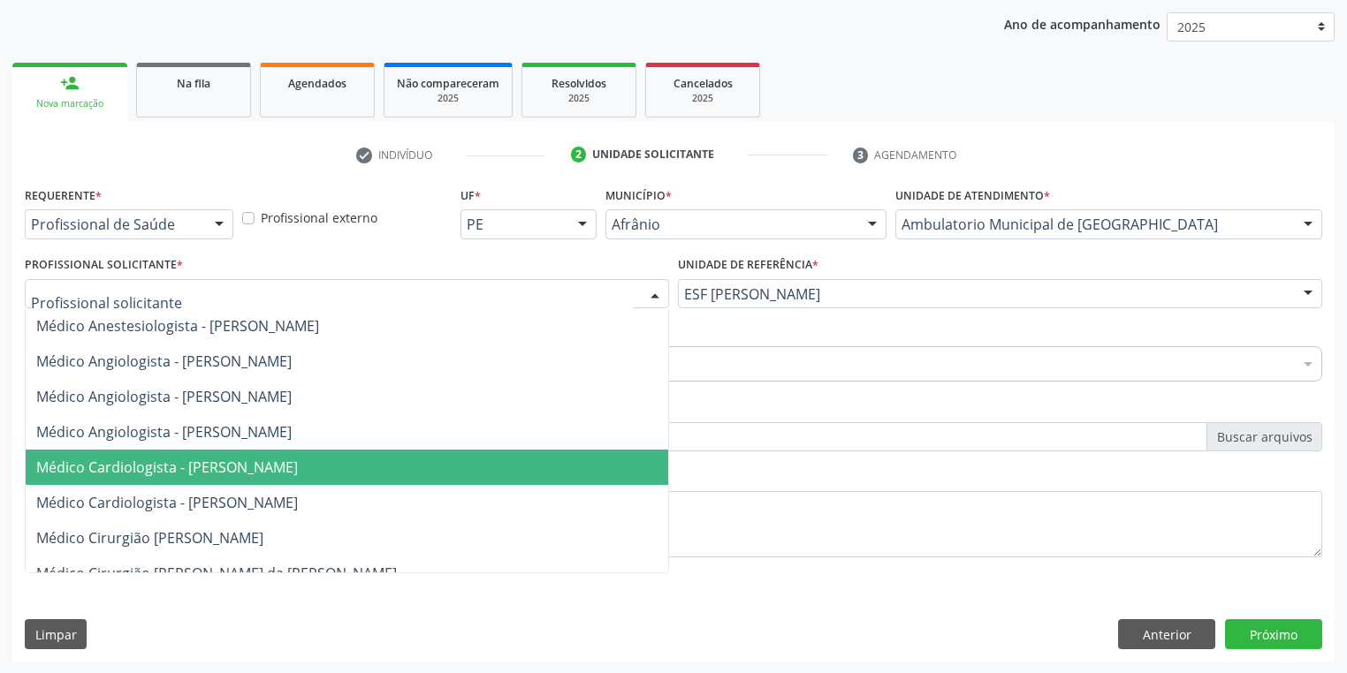
click at [147, 474] on span "Médico Cardiologista - [PERSON_NAME]" at bounding box center [167, 467] width 262 height 19
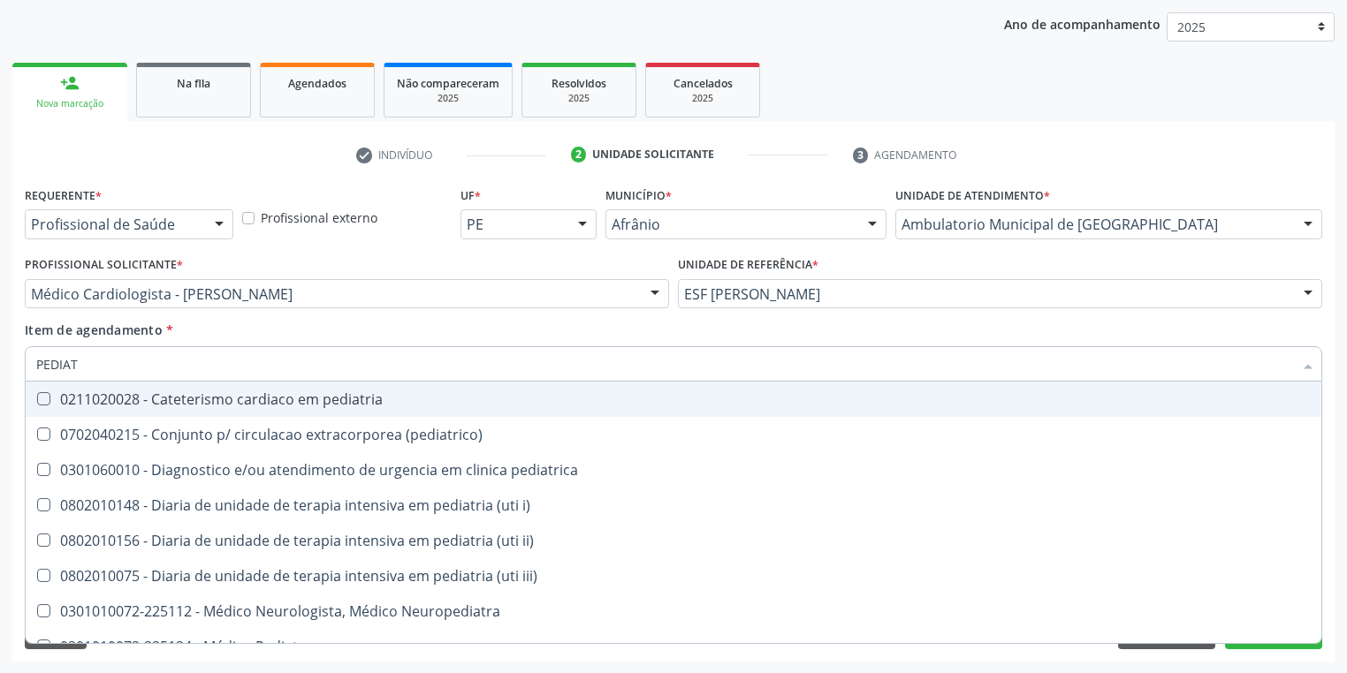
type input "PEDIATR"
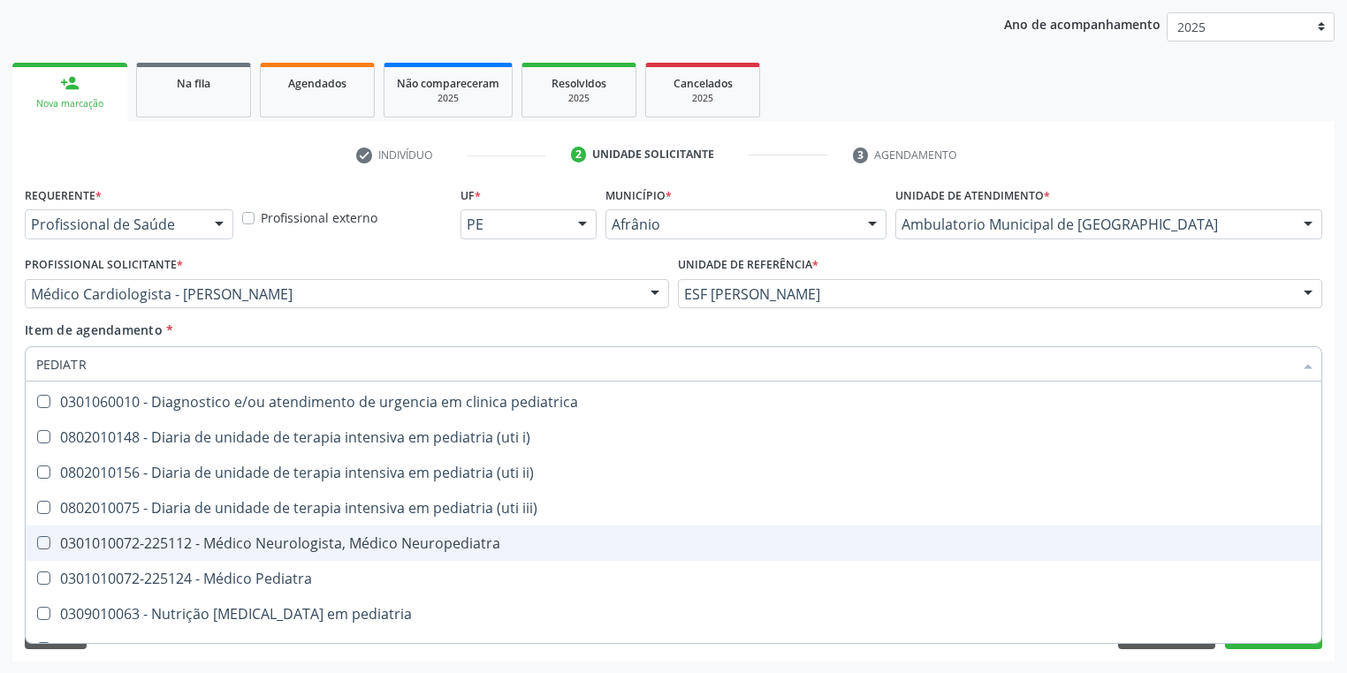
scroll to position [127, 0]
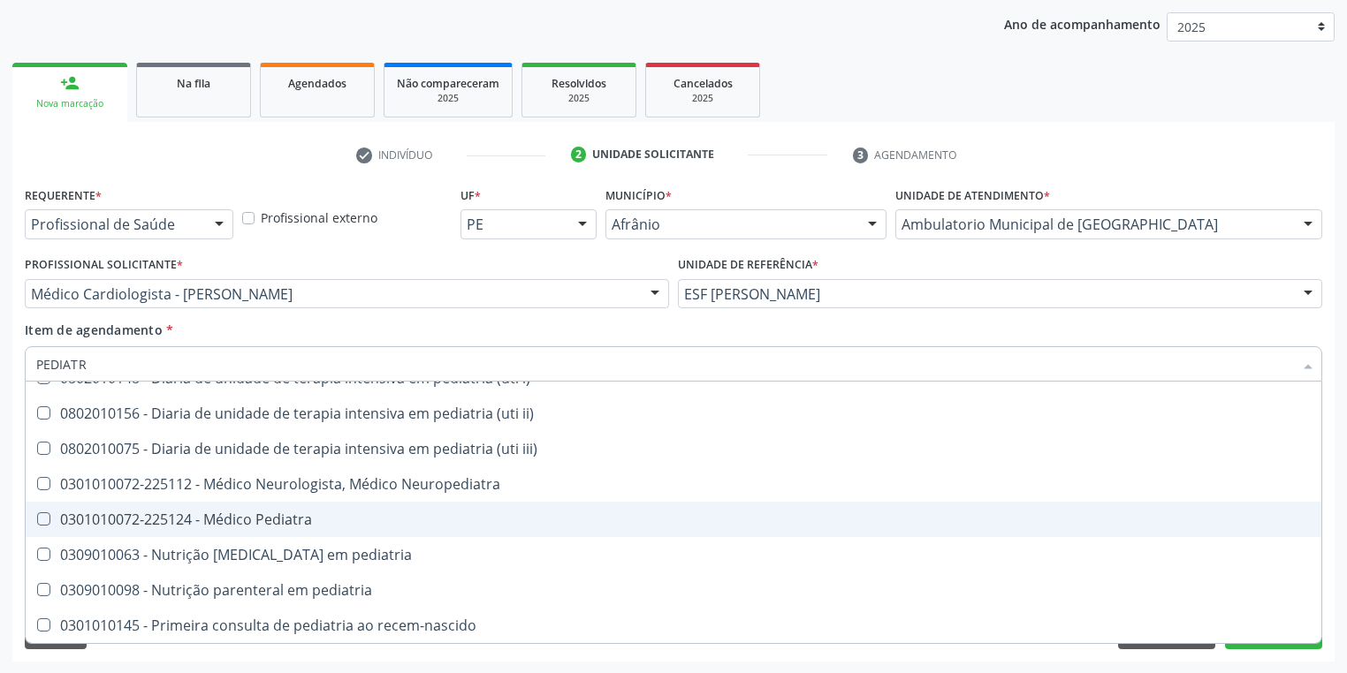
click at [255, 516] on div "0301010072-225124 - Médico Pediatra" at bounding box center [673, 520] width 1274 height 14
checkbox Pediatra "true"
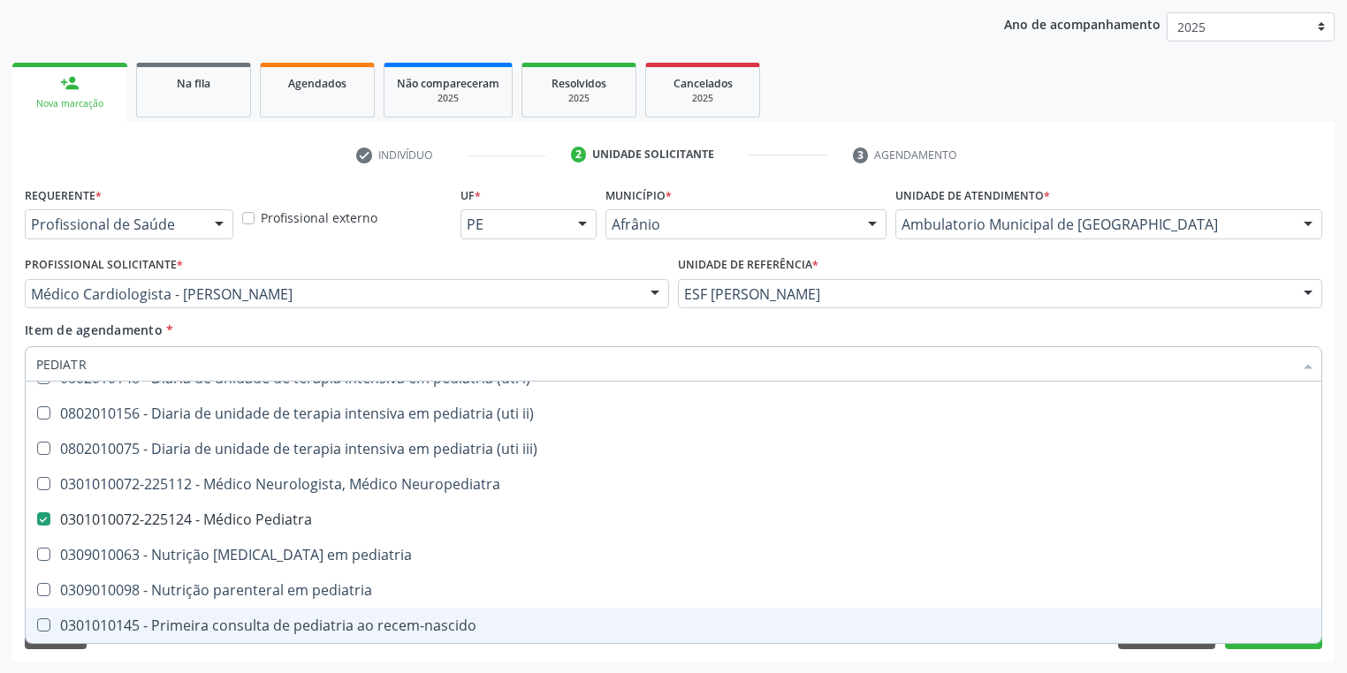
click at [103, 652] on div "Requerente * Profissional de Saúde Profissional de Saúde Paciente Nenhum result…" at bounding box center [673, 422] width 1322 height 480
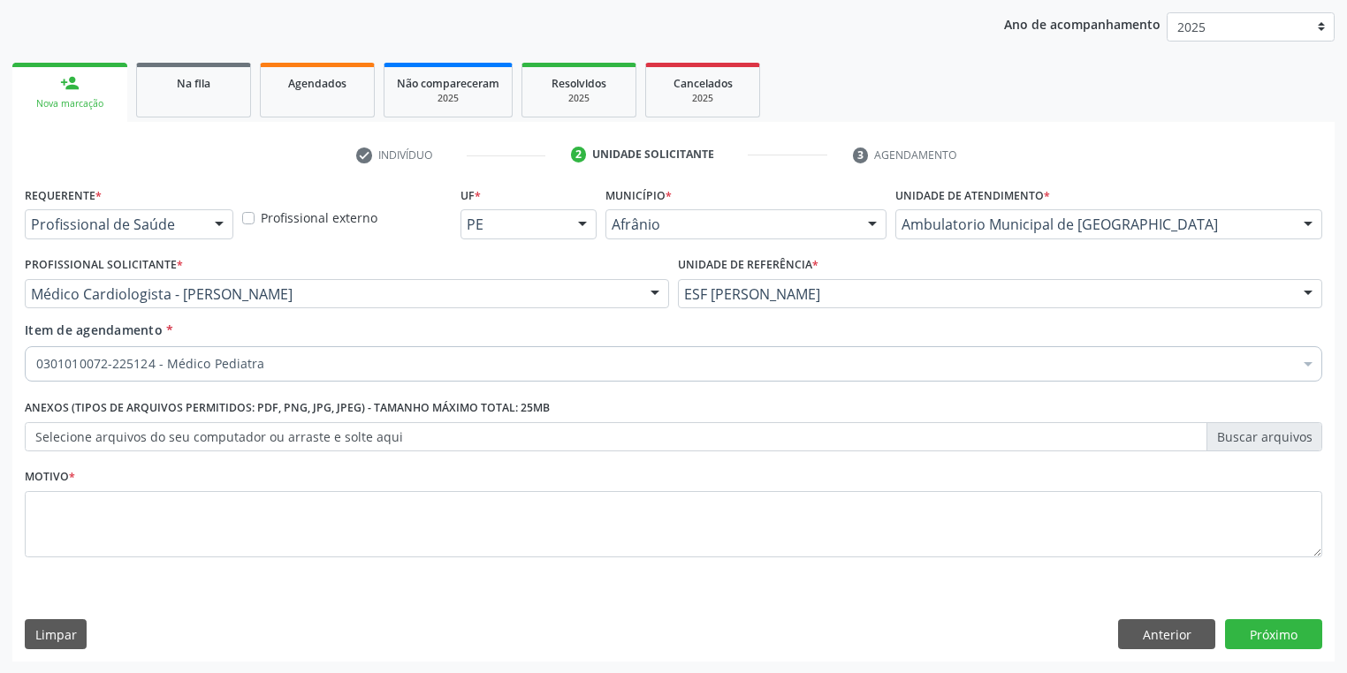
scroll to position [0, 0]
click at [92, 518] on textarea at bounding box center [673, 524] width 1297 height 67
type textarea "*"
click at [1300, 635] on button "Próximo" at bounding box center [1273, 634] width 97 height 30
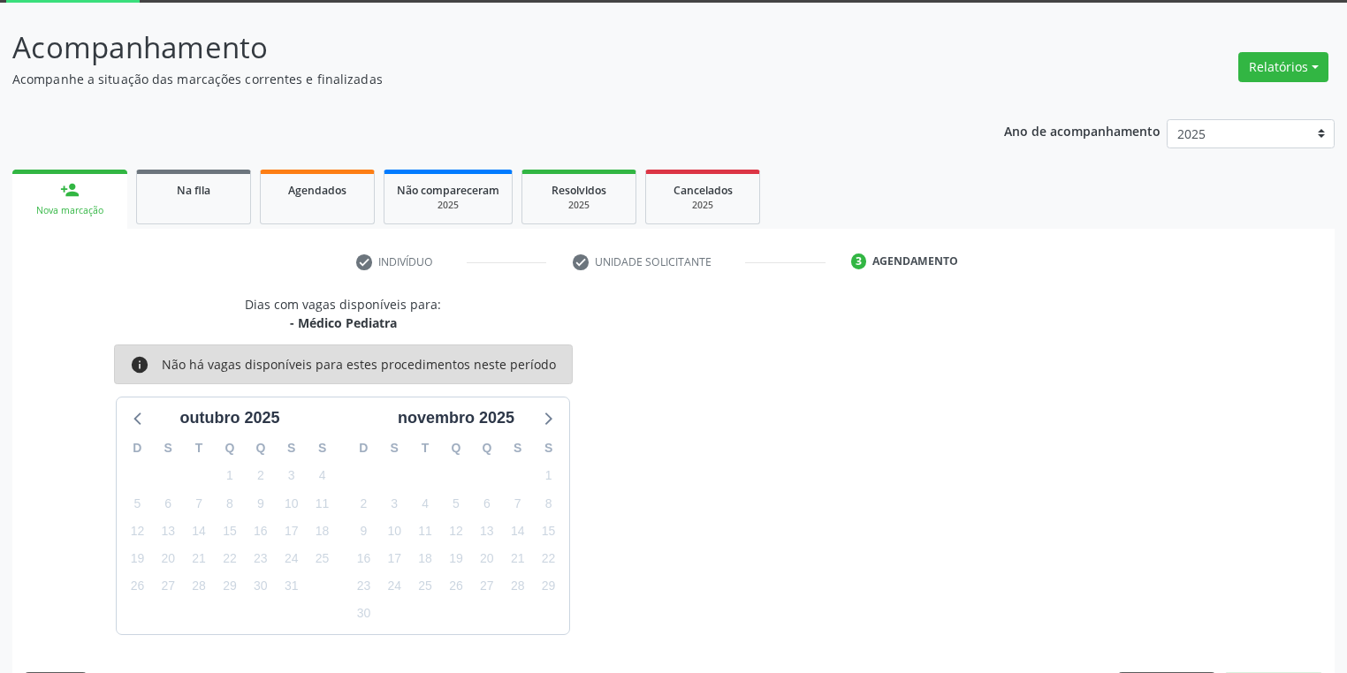
scroll to position [146, 0]
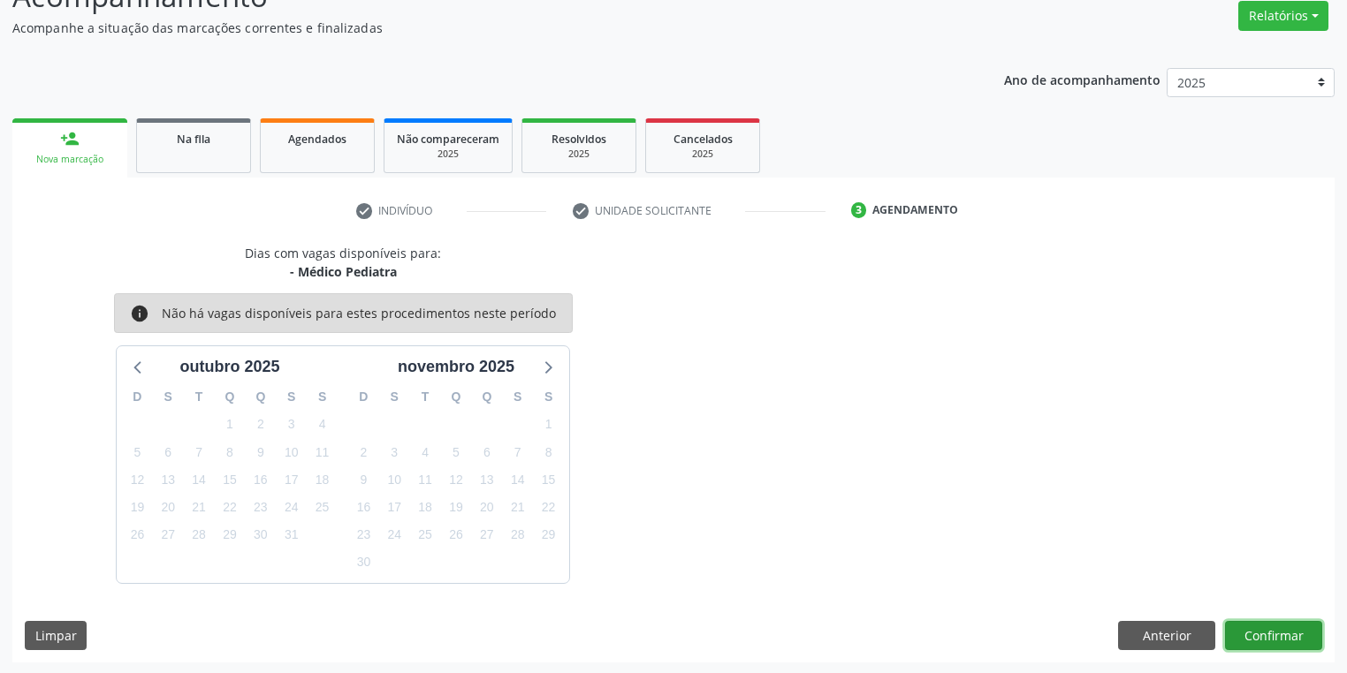
click at [1258, 628] on button "Confirmar" at bounding box center [1273, 636] width 97 height 30
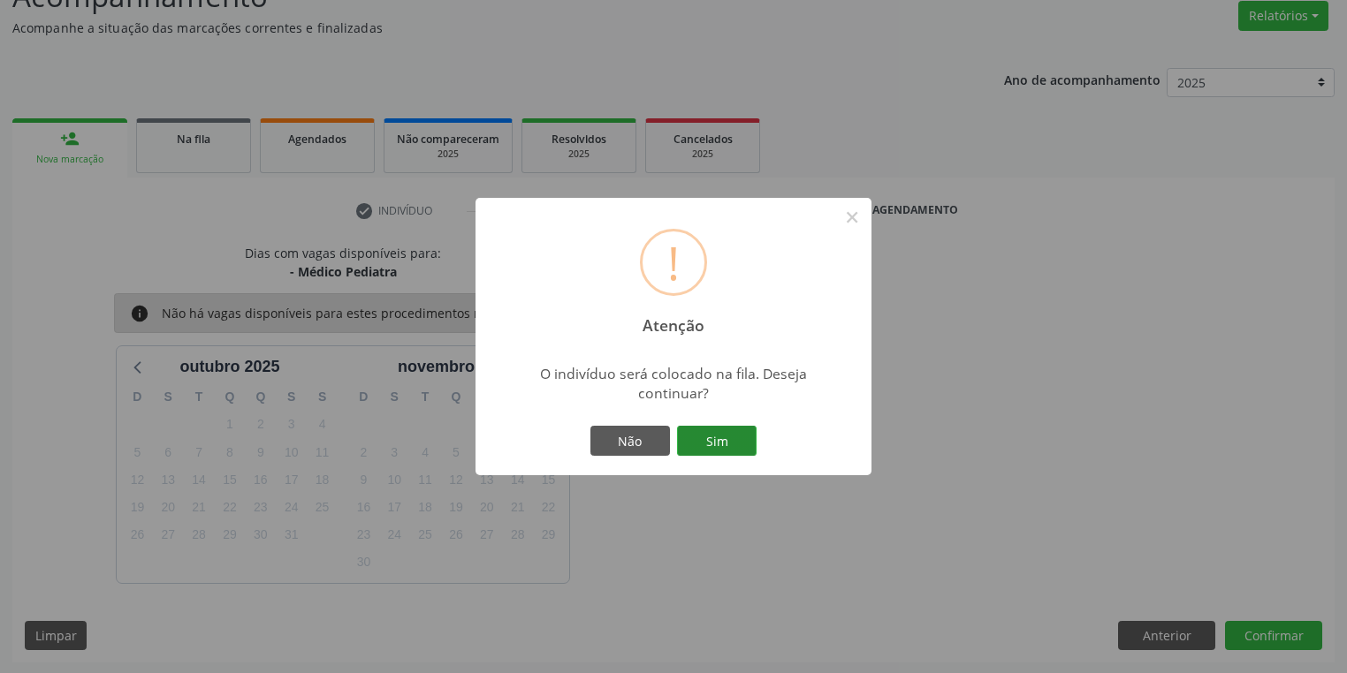
click at [741, 430] on button "Sim" at bounding box center [717, 441] width 80 height 30
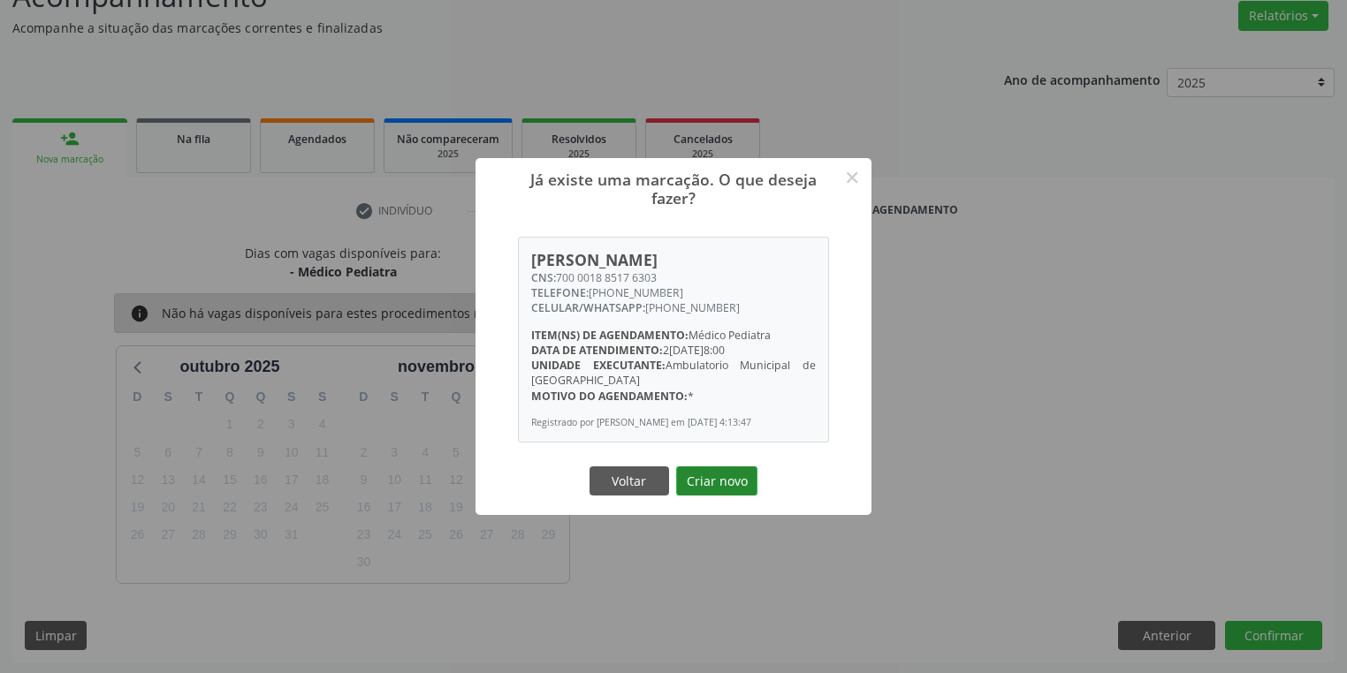
click at [707, 491] on button "Criar novo" at bounding box center [716, 482] width 81 height 30
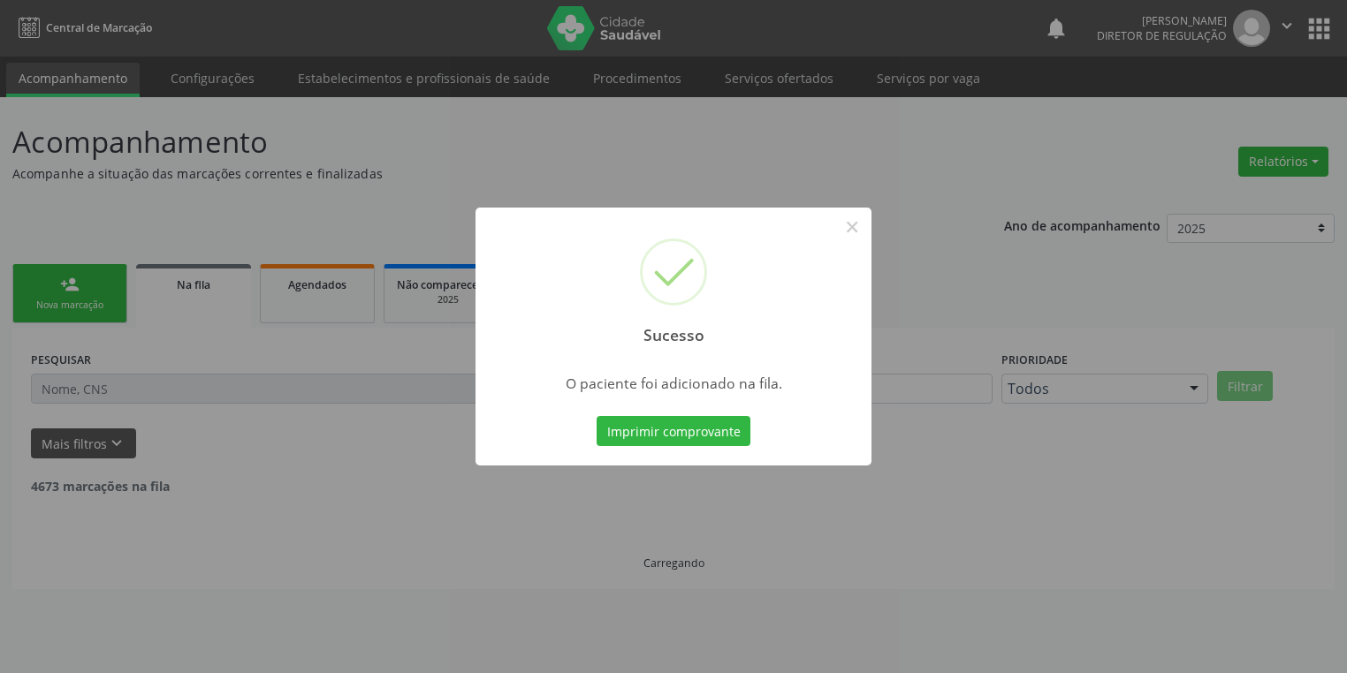
scroll to position [0, 0]
click at [859, 222] on button "×" at bounding box center [857, 227] width 30 height 30
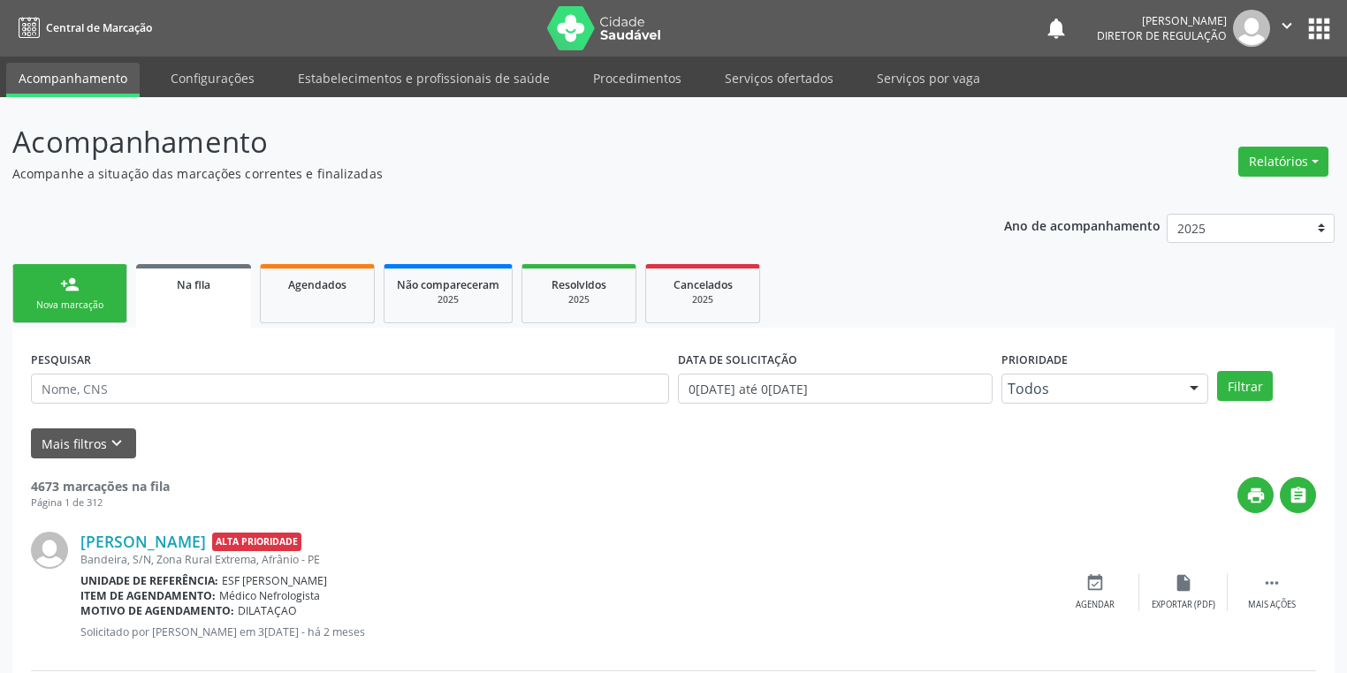
click at [70, 286] on div "person_add" at bounding box center [69, 284] width 19 height 19
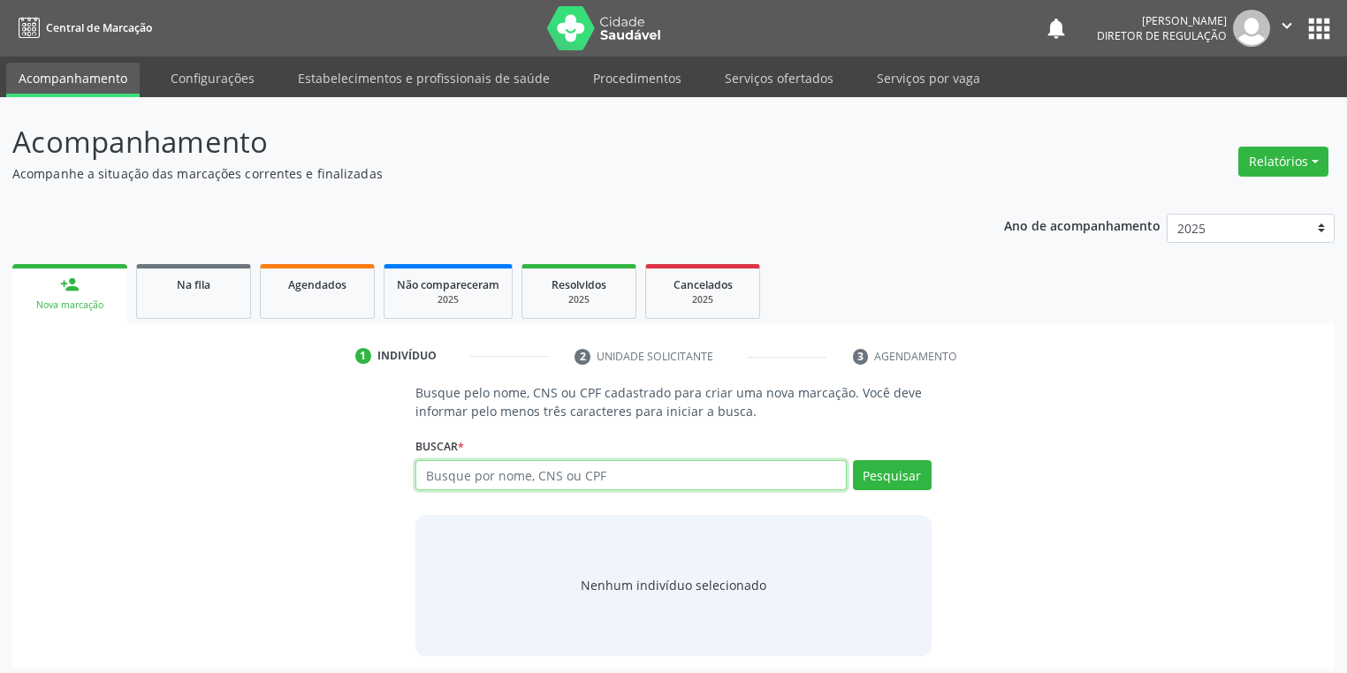
click at [456, 487] on input "text" at bounding box center [630, 475] width 431 height 30
type input "700009728011002"
click at [899, 471] on button "Pesquisar" at bounding box center [892, 475] width 79 height 30
type input "700009728011002"
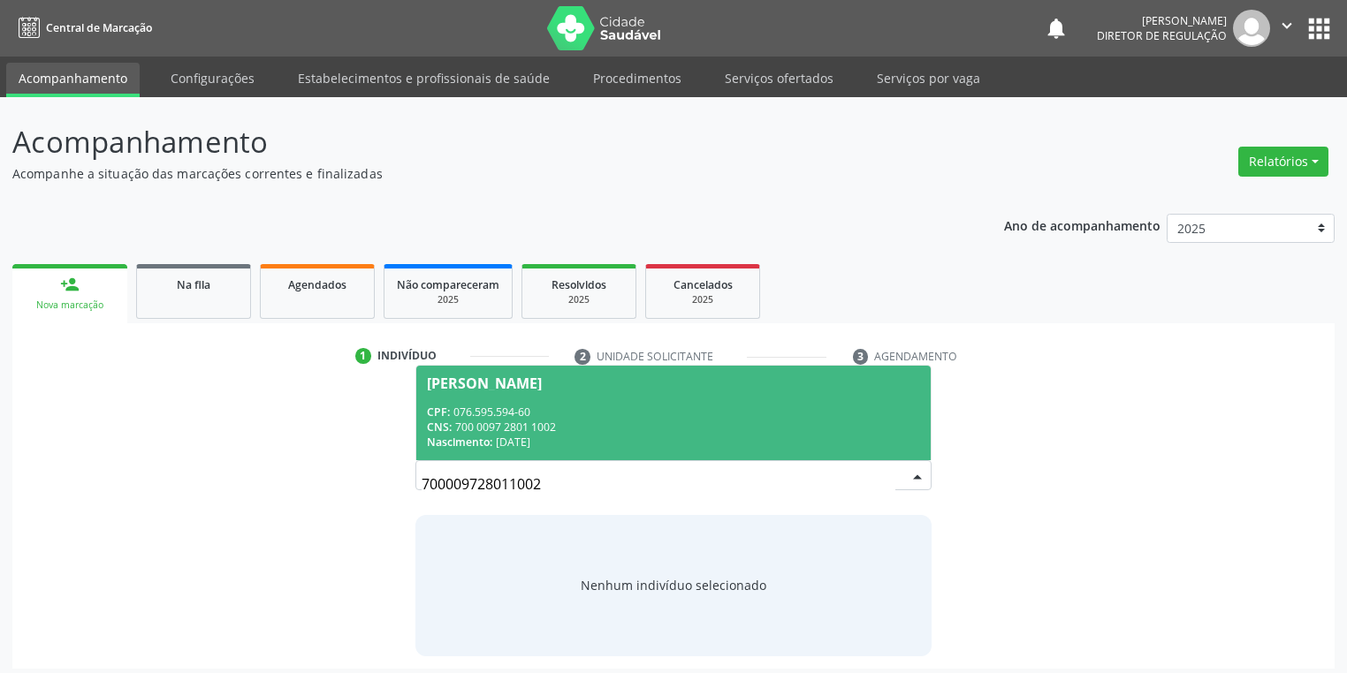
drag, startPoint x: 586, startPoint y: 414, endPoint x: 616, endPoint y: 414, distance: 30.1
click at [587, 413] on div "CPF: 076.595.594-60" at bounding box center [673, 412] width 493 height 15
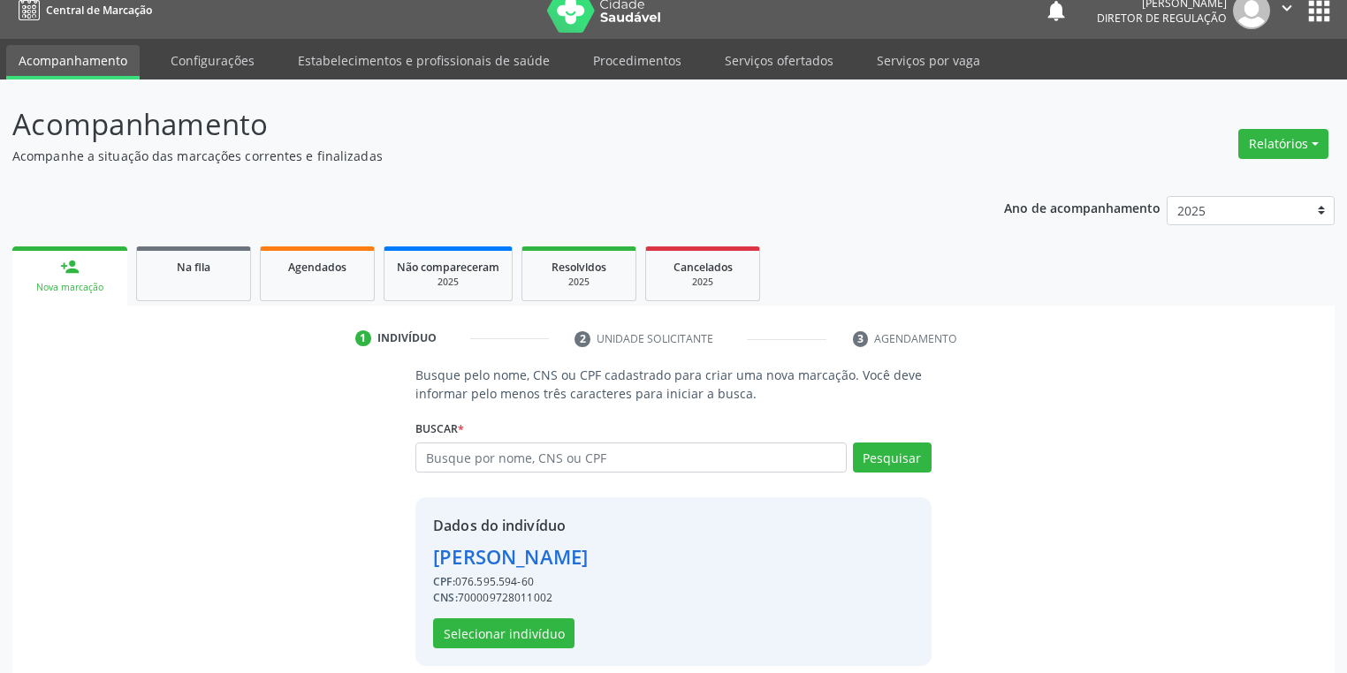
scroll to position [34, 0]
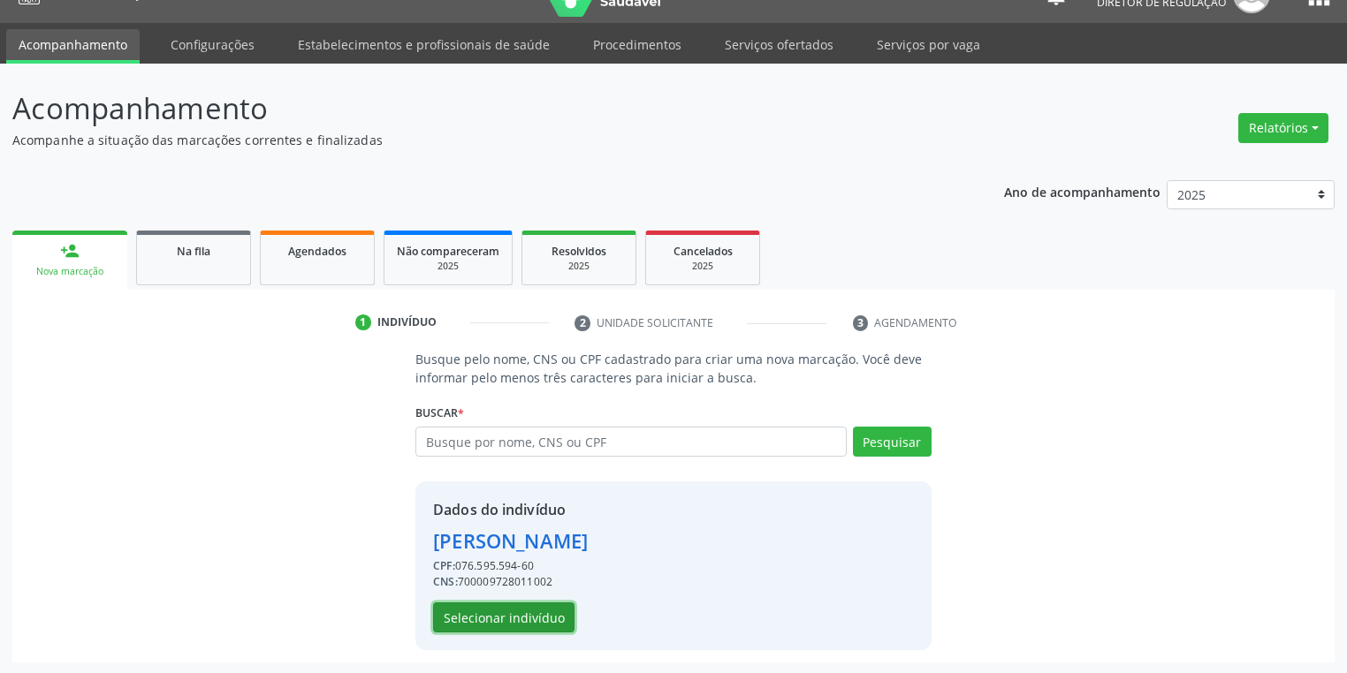
click at [501, 617] on button "Selecionar indivíduo" at bounding box center [503, 618] width 141 height 30
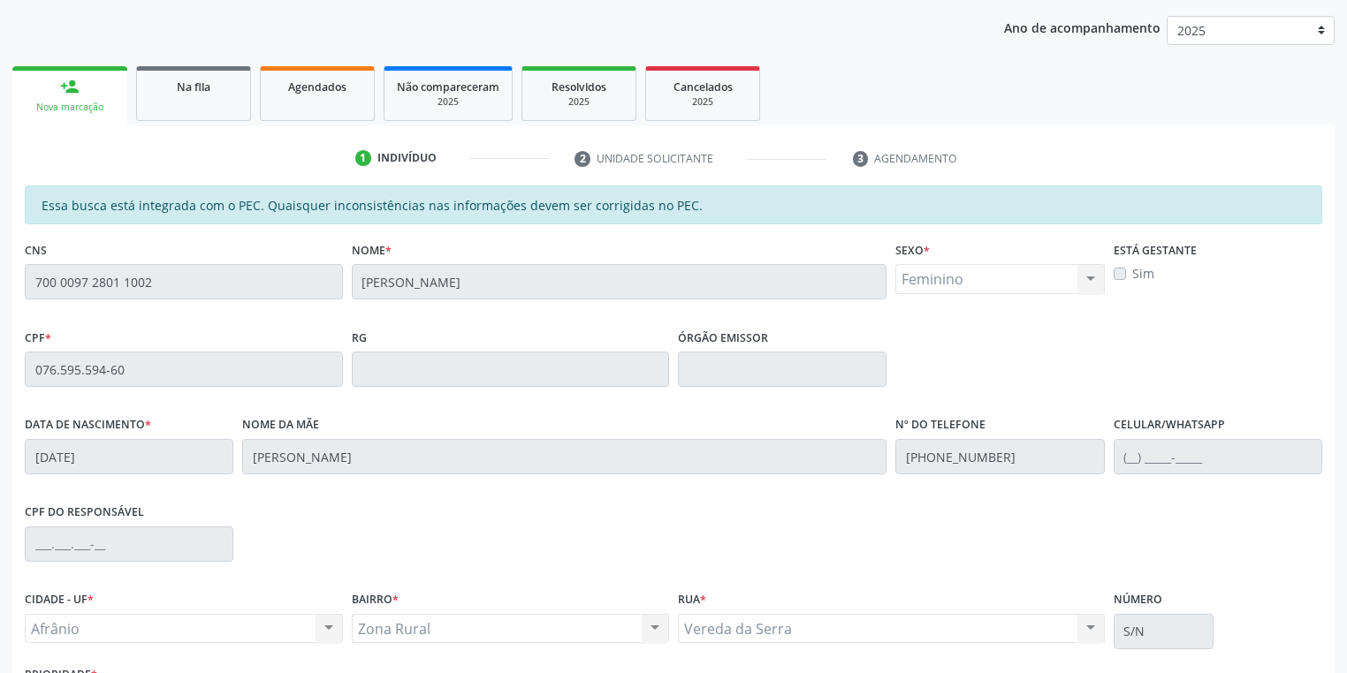
scroll to position [335, 0]
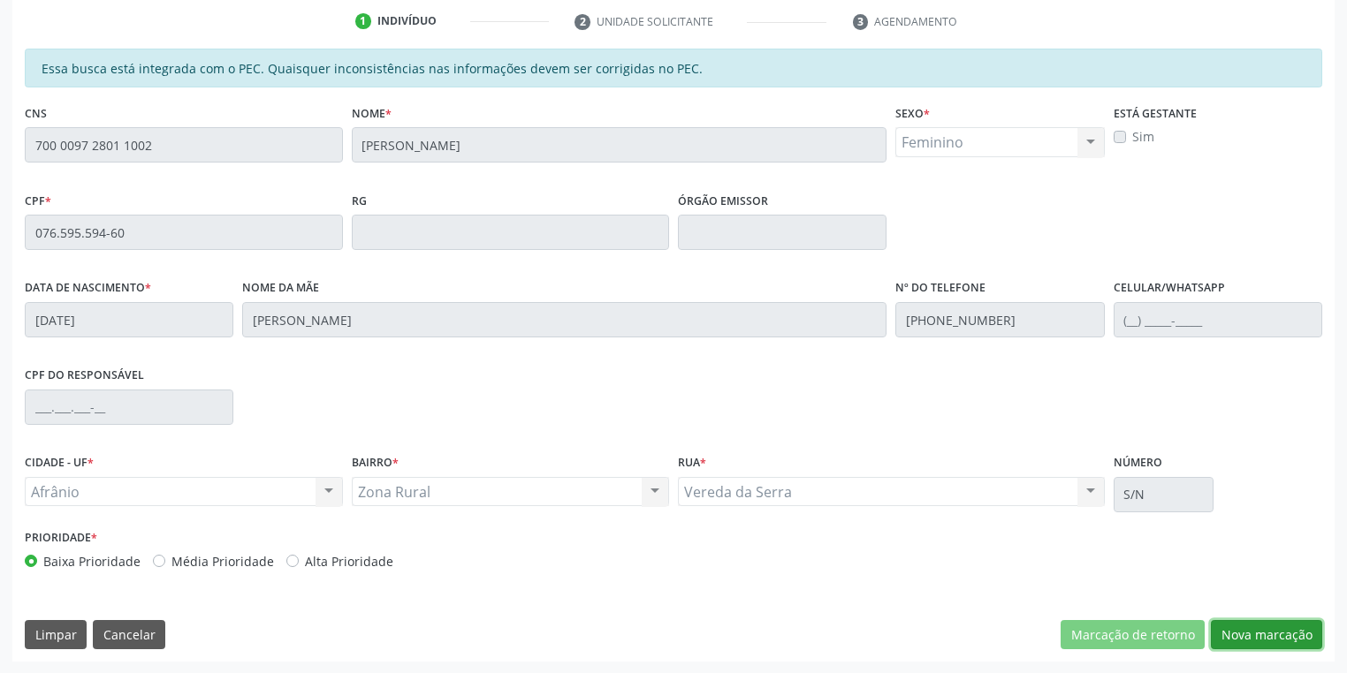
click at [1248, 640] on button "Nova marcação" at bounding box center [1266, 635] width 111 height 30
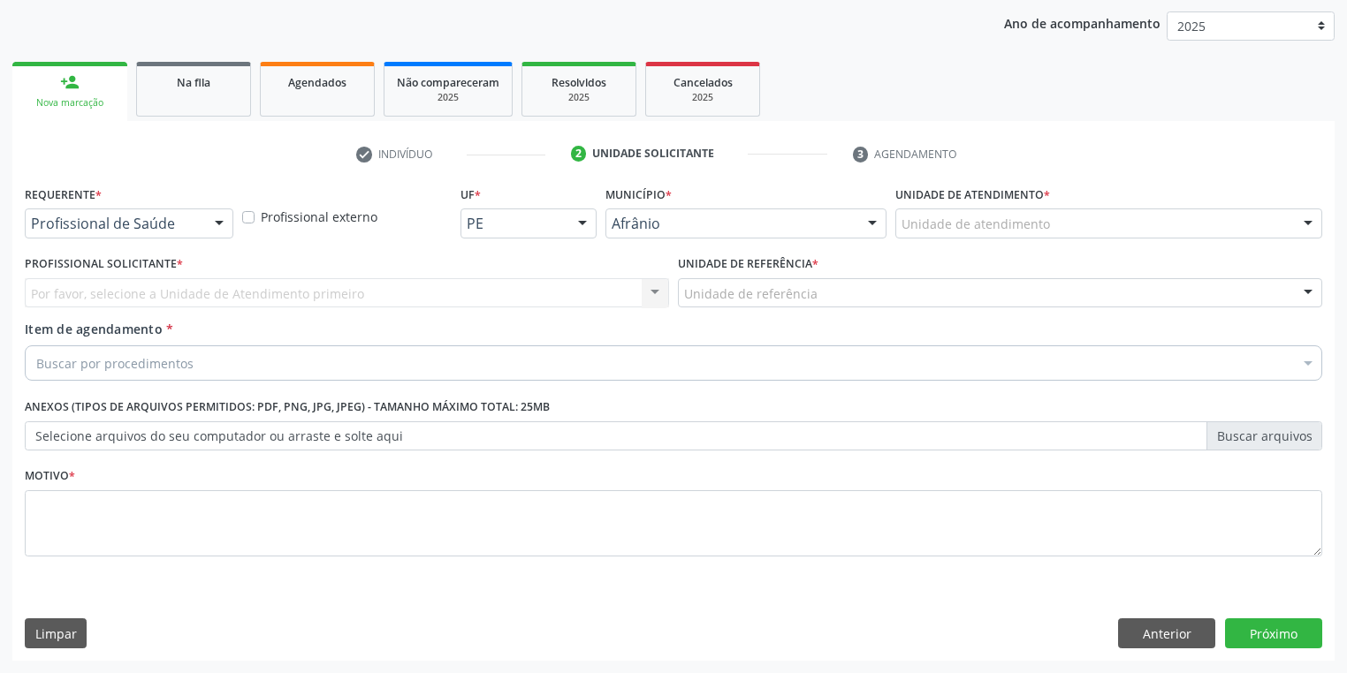
scroll to position [201, 0]
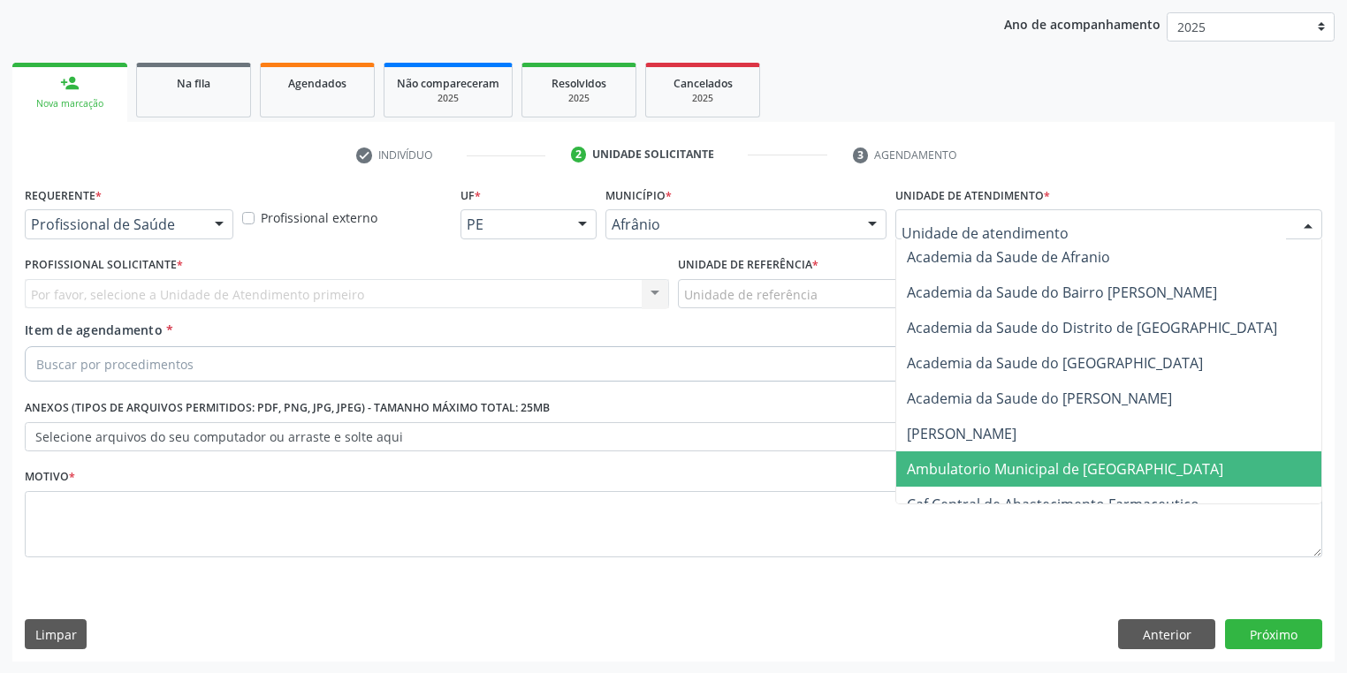
click at [947, 465] on span "Ambulatorio Municipal de [GEOGRAPHIC_DATA]" at bounding box center [1065, 469] width 316 height 19
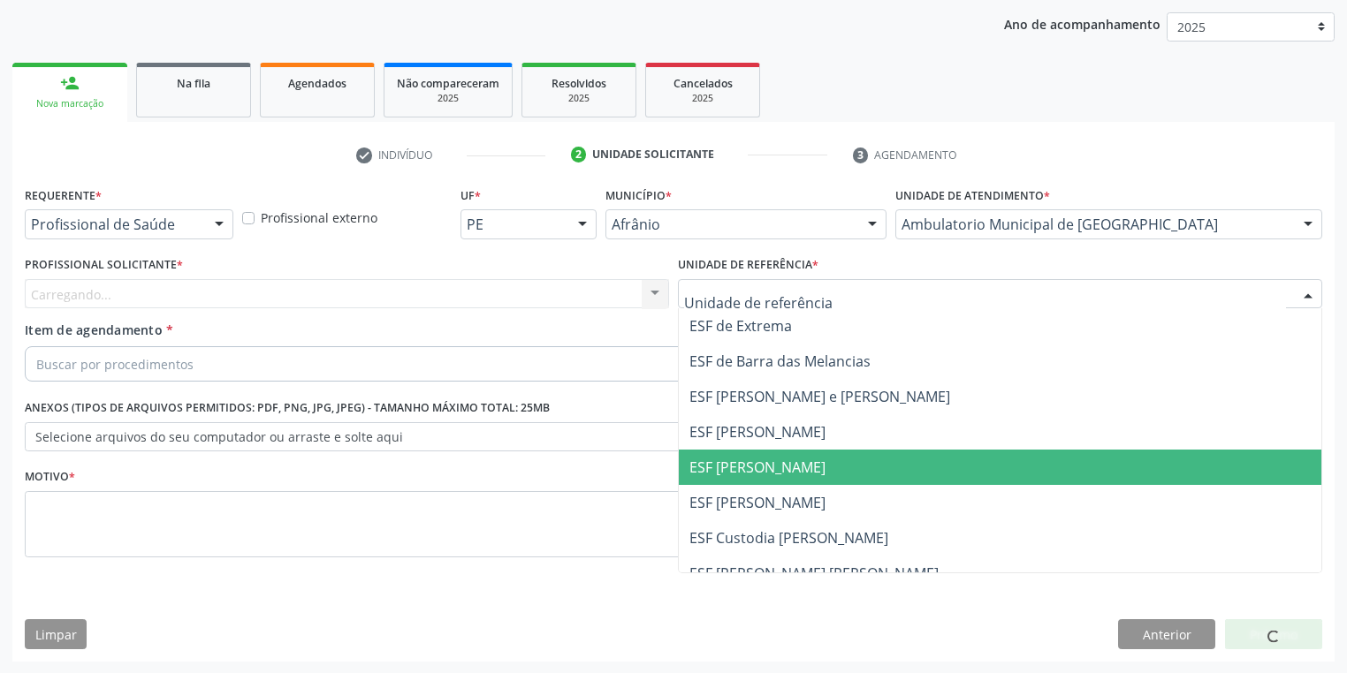
click at [755, 483] on span "ESF [PERSON_NAME]" at bounding box center [1000, 467] width 642 height 35
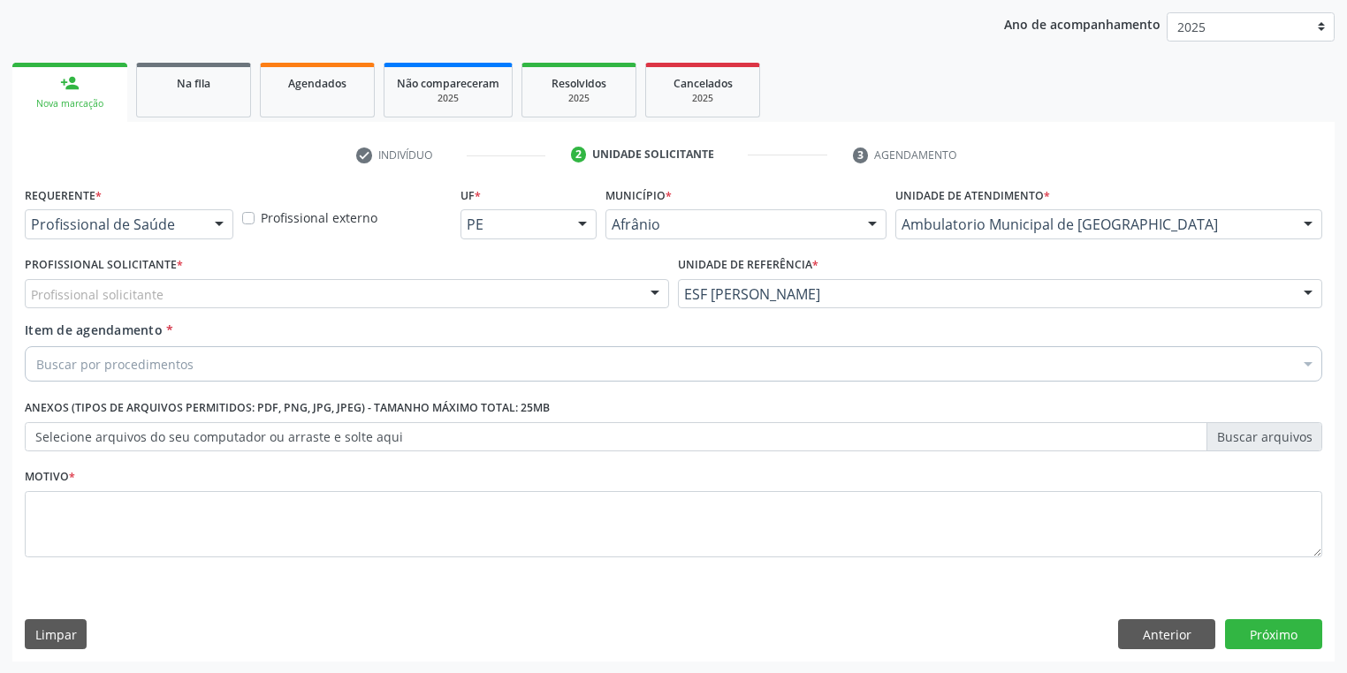
click at [161, 295] on div "Profissional solicitante" at bounding box center [347, 294] width 644 height 30
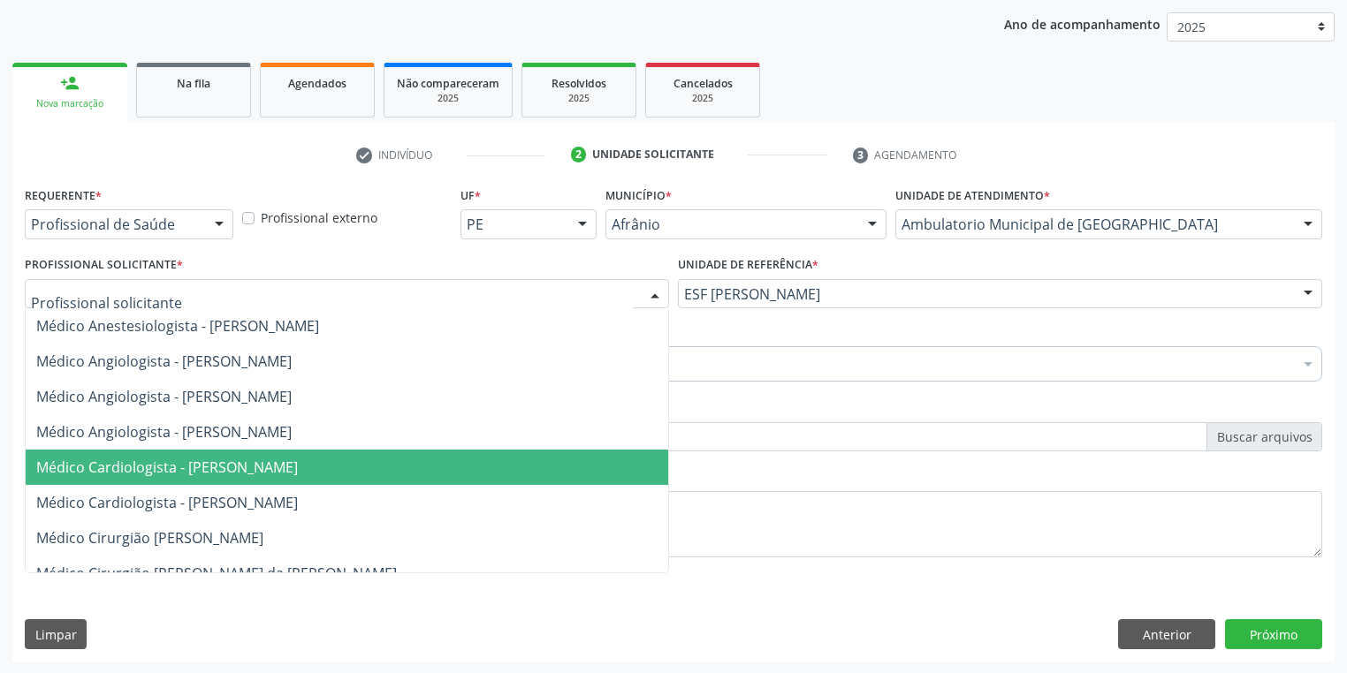
click at [171, 470] on span "Médico Cardiologista - [PERSON_NAME]" at bounding box center [167, 467] width 262 height 19
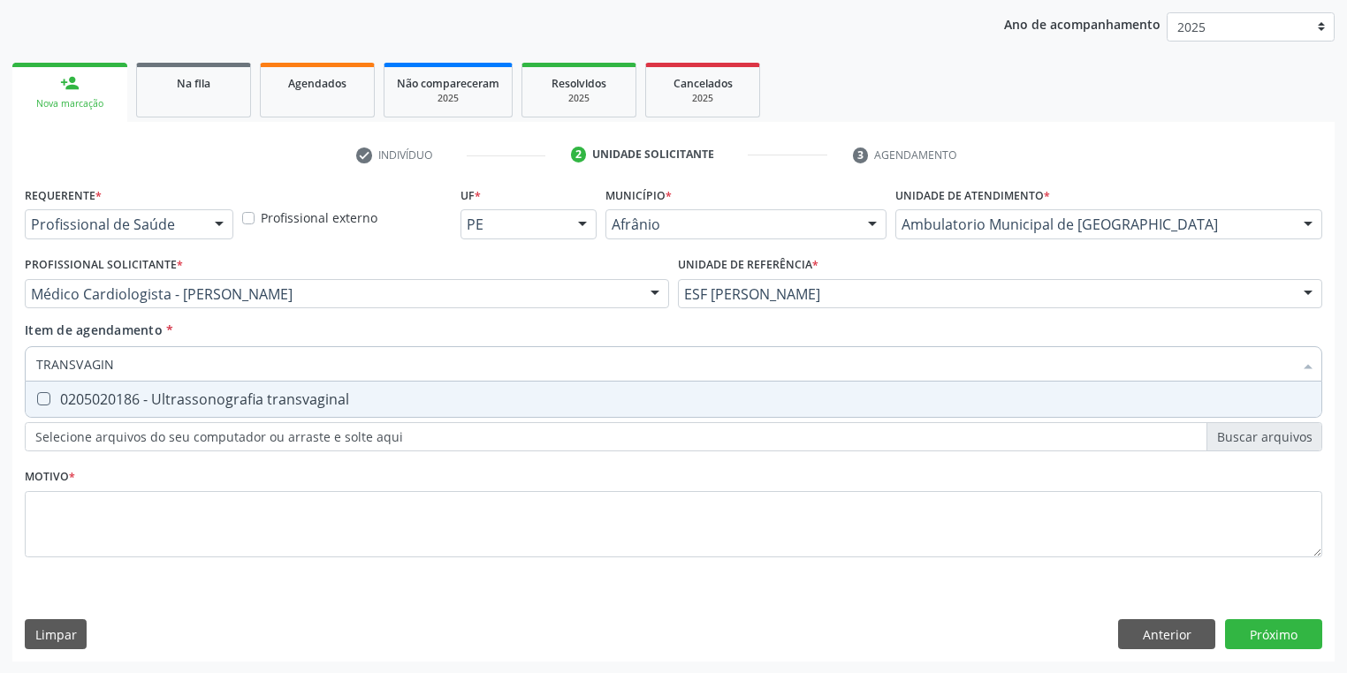
type input "TRANSVAGINA"
click at [138, 396] on div "0205020186 - Ultrassonografia transvaginal" at bounding box center [673, 399] width 1274 height 14
checkbox transvaginal "true"
click at [79, 520] on div "Requerente * Profissional de Saúde Profissional de Saúde Paciente Nenhum result…" at bounding box center [673, 382] width 1297 height 400
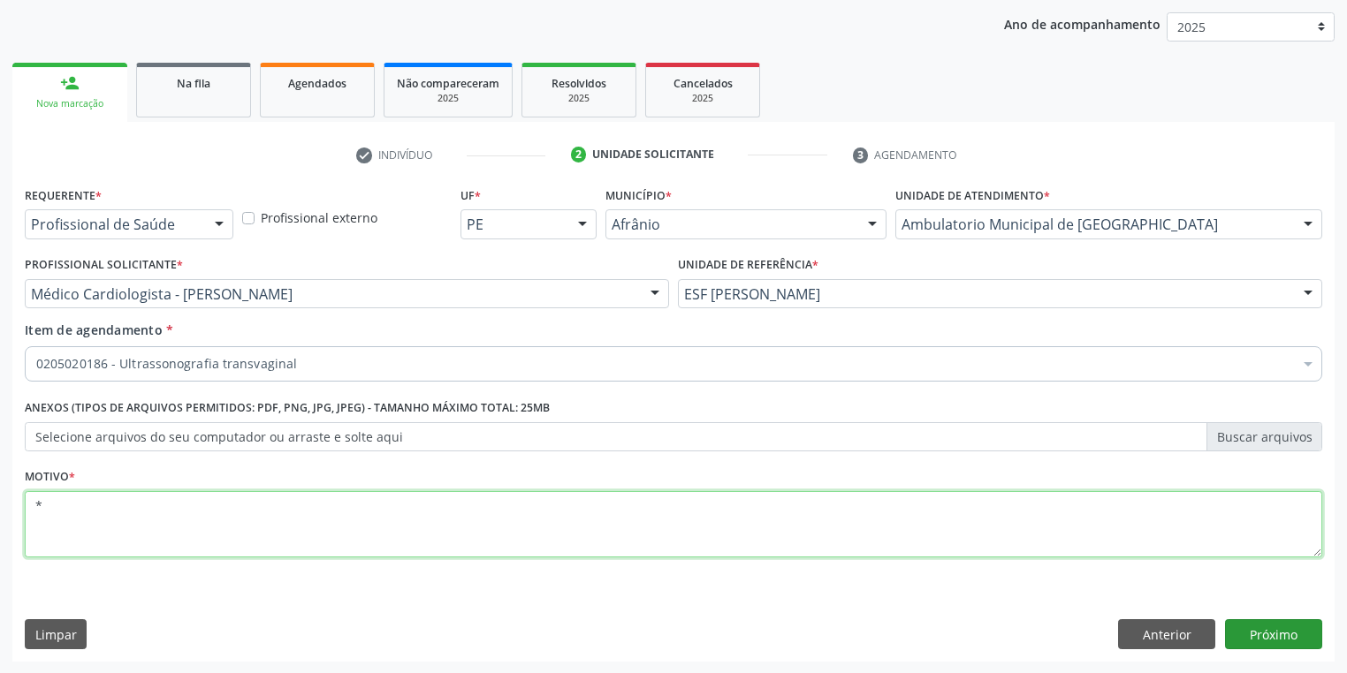
type textarea "*"
click at [1255, 637] on button "Próximo" at bounding box center [1273, 634] width 97 height 30
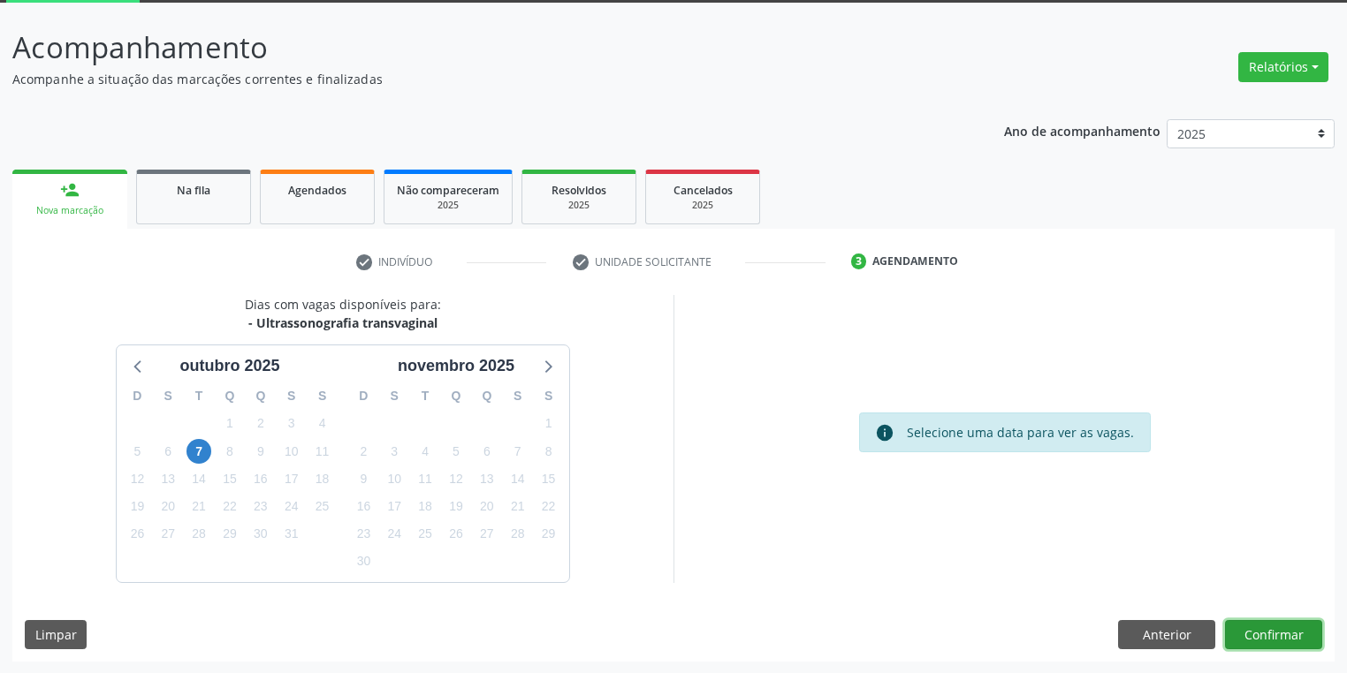
click at [1285, 640] on button "Confirmar" at bounding box center [1273, 635] width 97 height 30
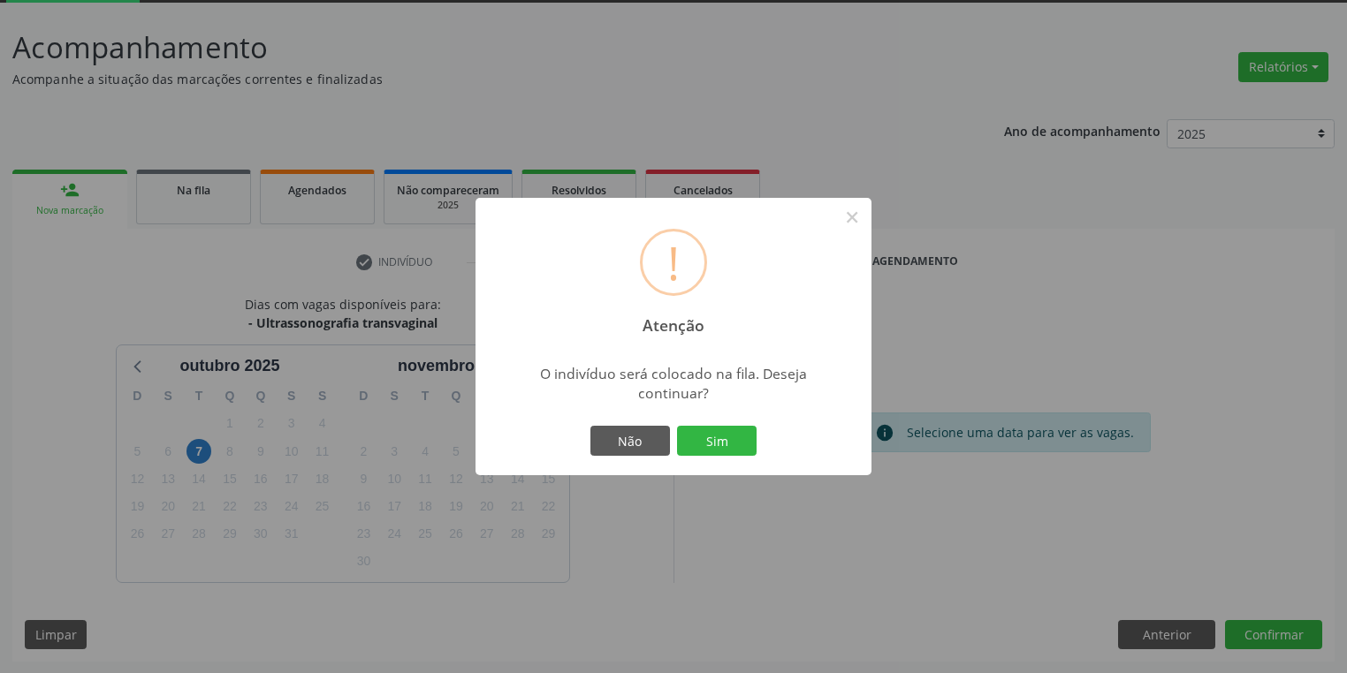
click at [710, 435] on button "Sim" at bounding box center [717, 441] width 80 height 30
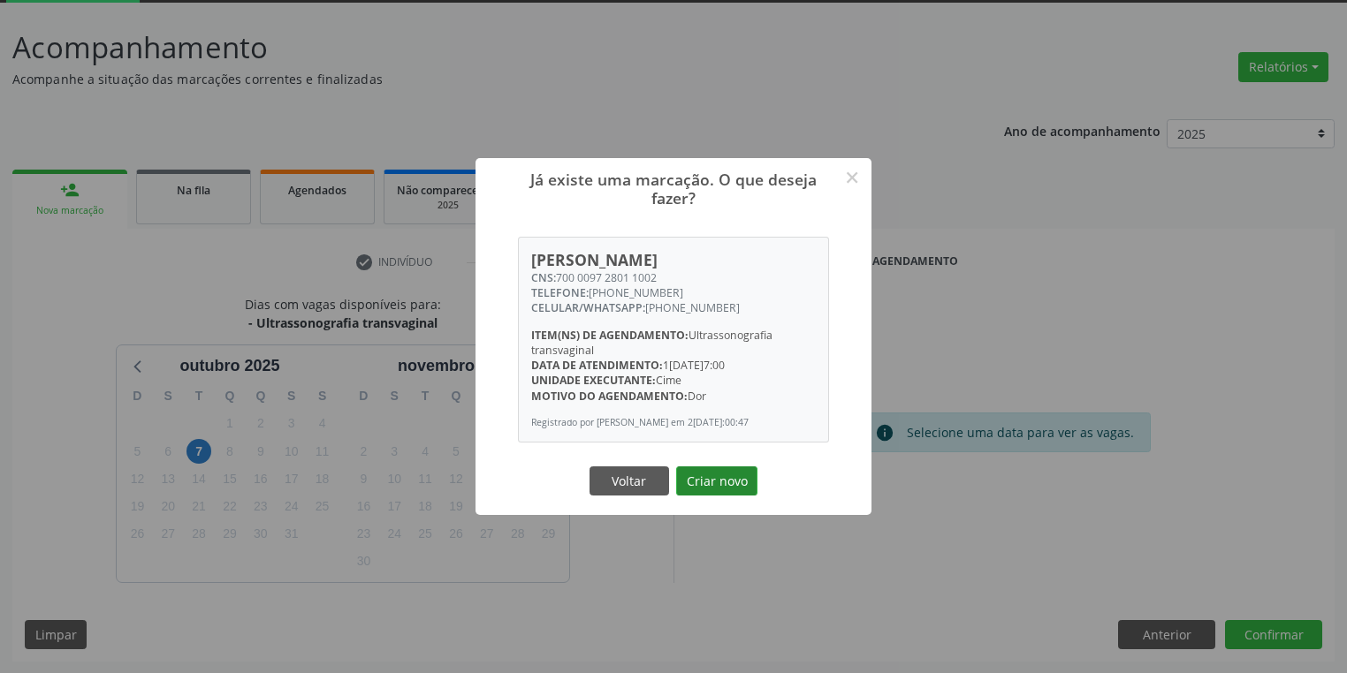
click at [722, 492] on button "Criar novo" at bounding box center [716, 482] width 81 height 30
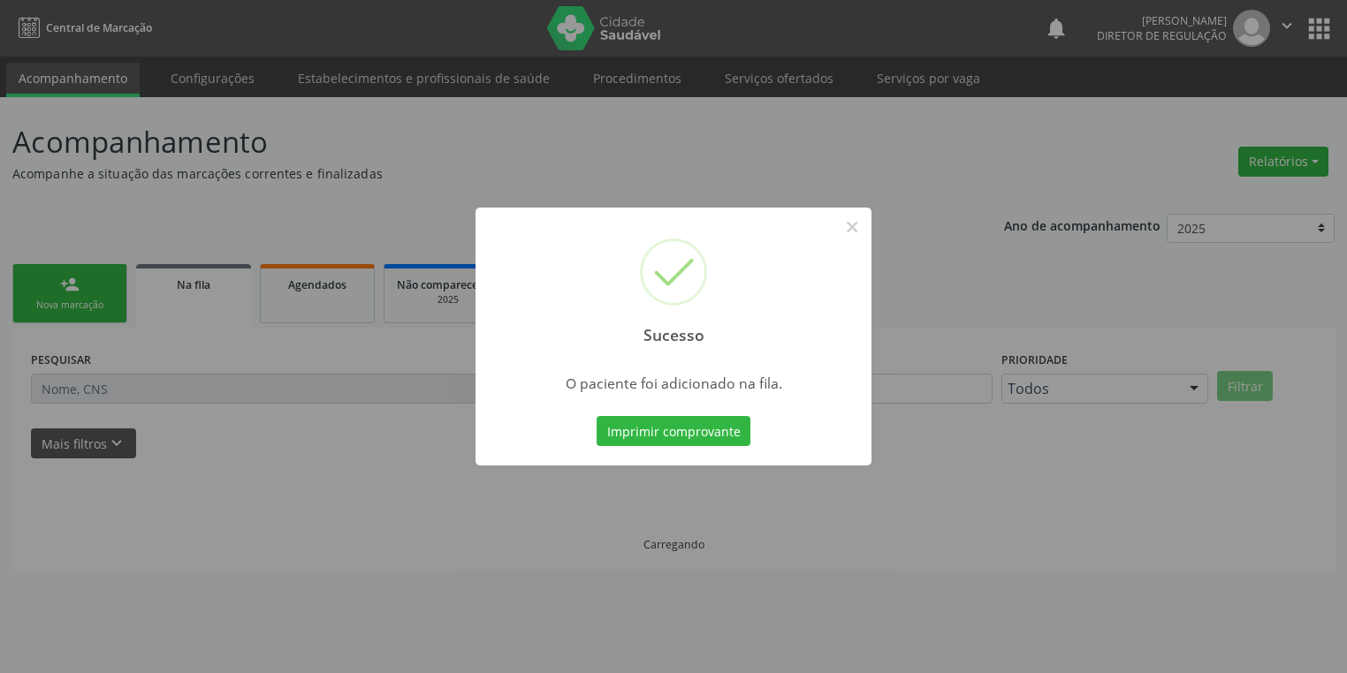
scroll to position [0, 0]
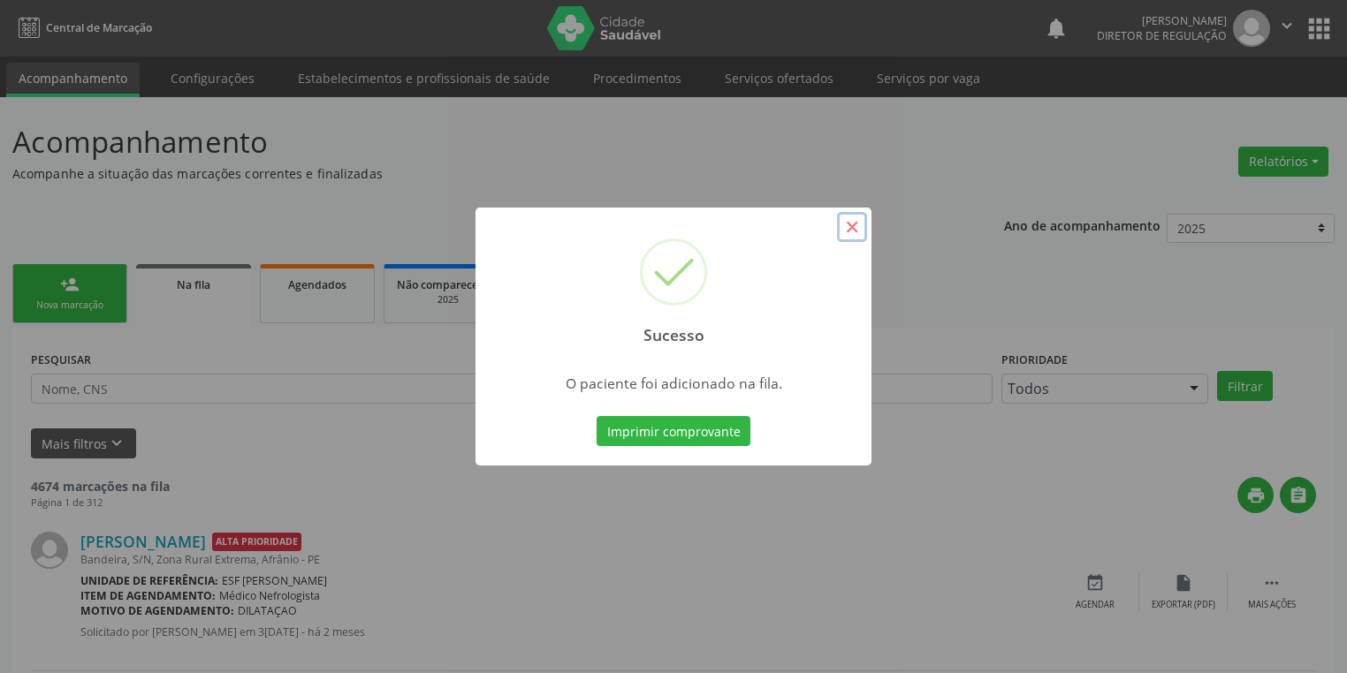
click at [853, 224] on button "×" at bounding box center [852, 227] width 30 height 30
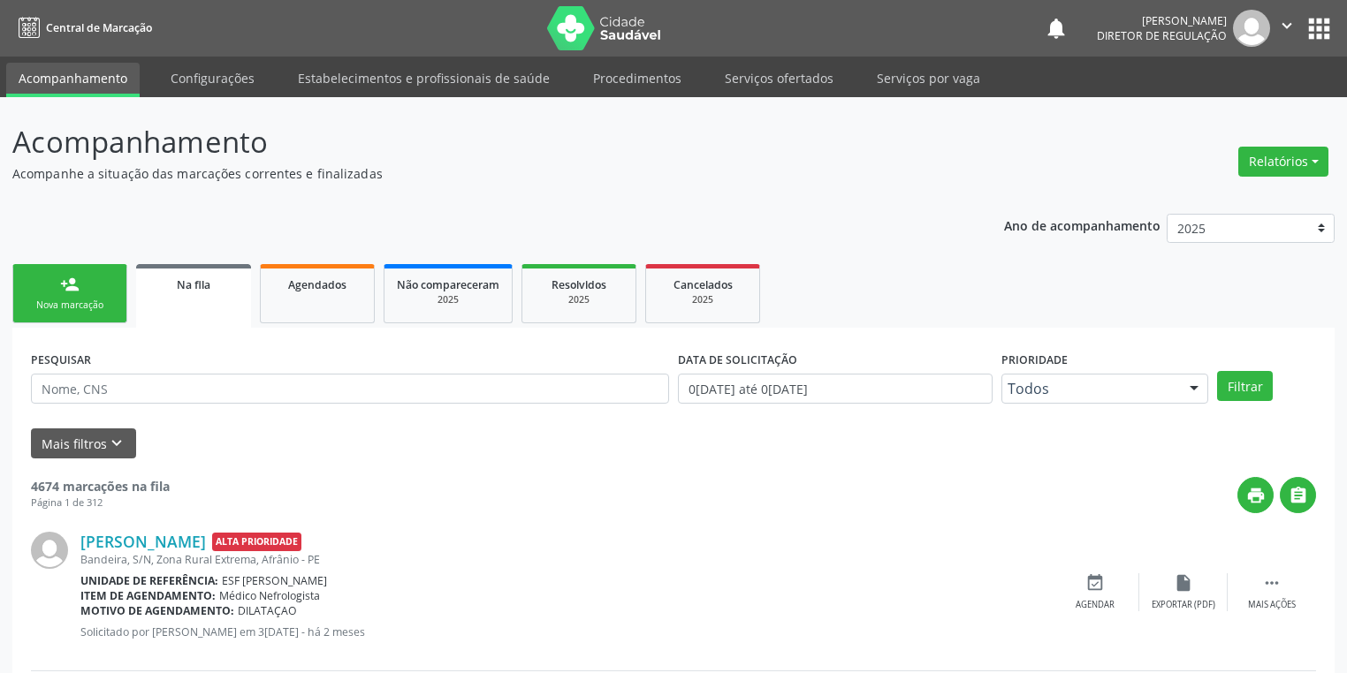
click at [103, 293] on link "person_add Nova marcação" at bounding box center [69, 293] width 115 height 59
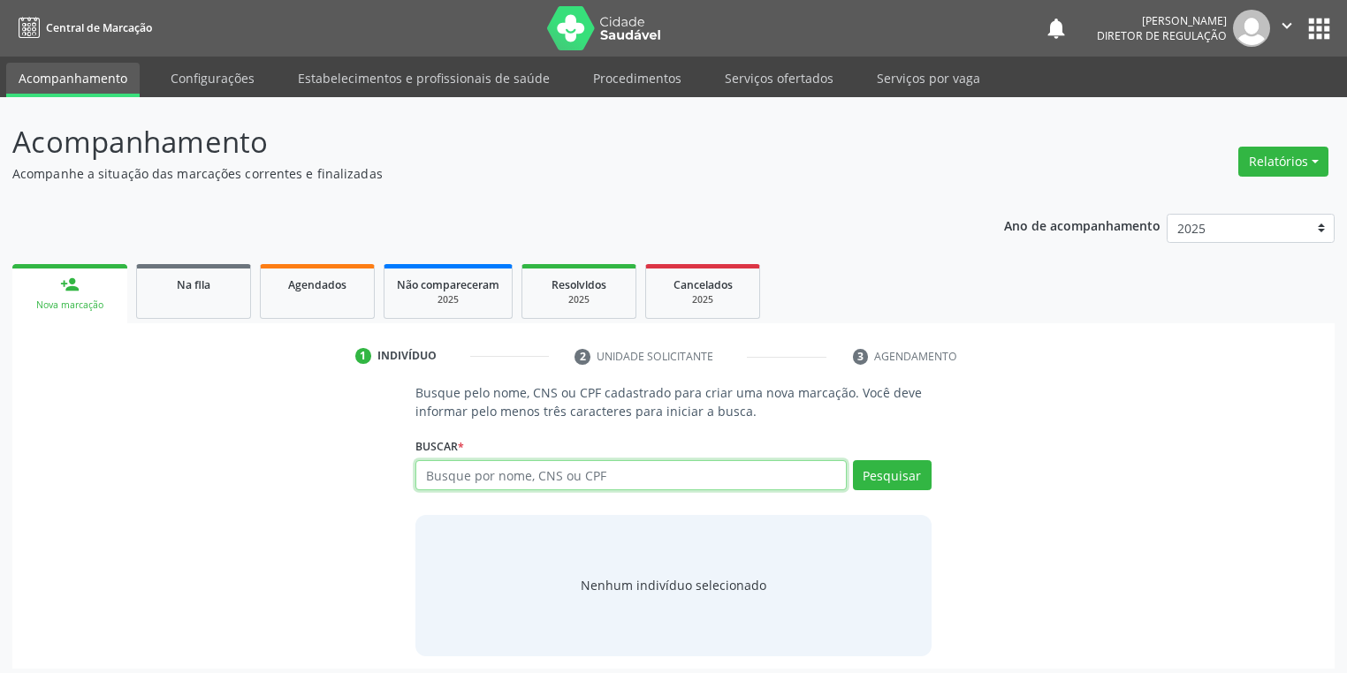
click at [460, 483] on input "text" at bounding box center [630, 475] width 431 height 30
type input "708208104019145"
click at [890, 481] on button "Pesquisar" at bounding box center [892, 475] width 79 height 30
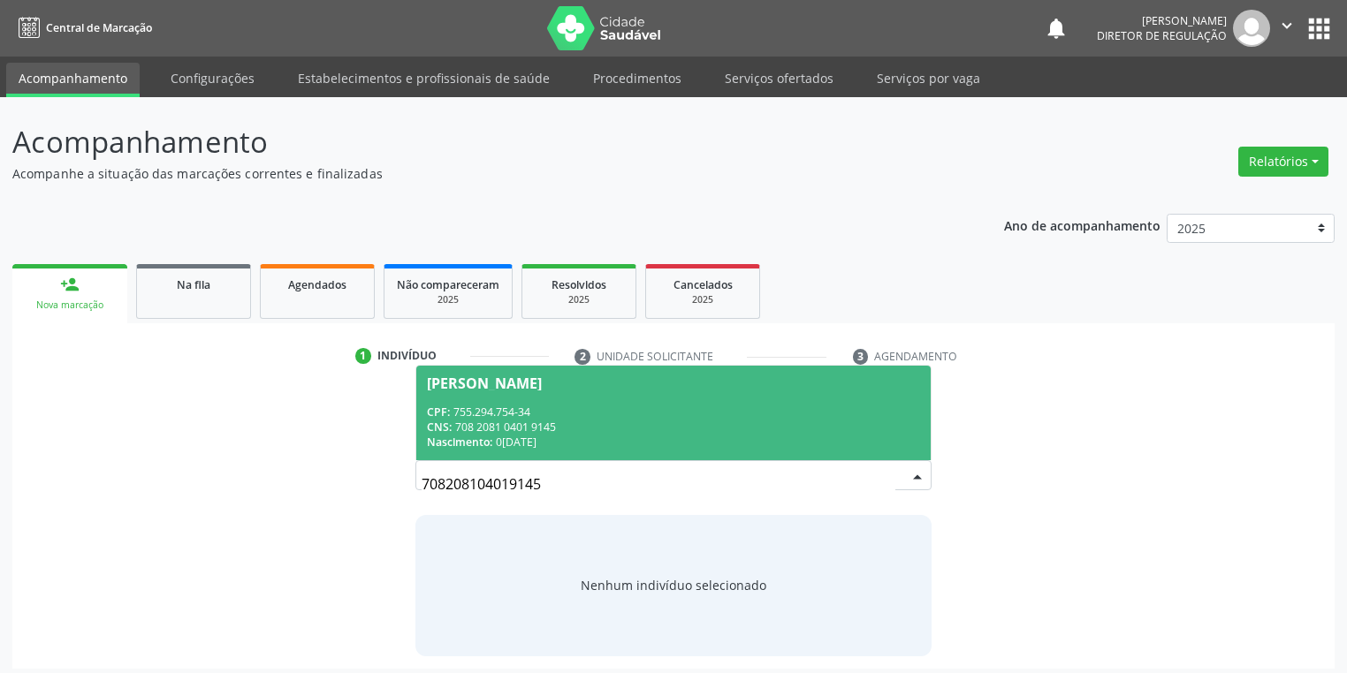
click at [541, 409] on div "CPF: 755.294.754-34" at bounding box center [673, 412] width 493 height 15
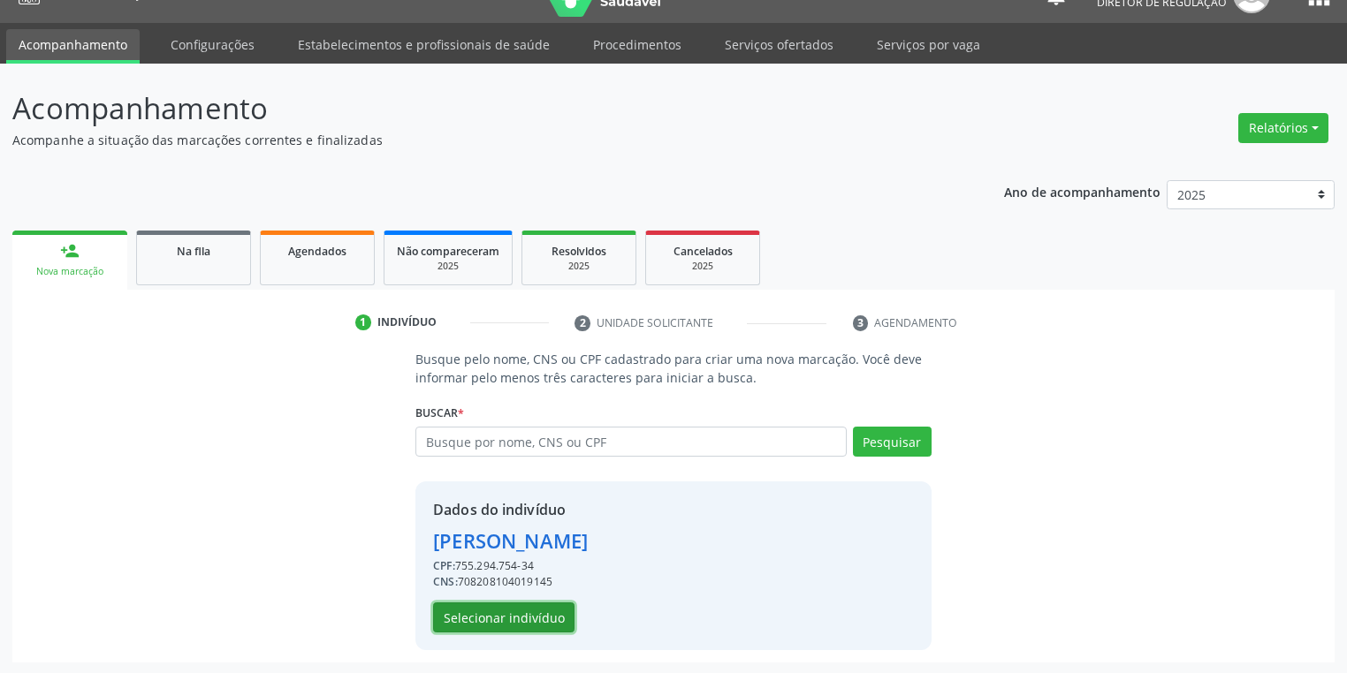
click at [520, 612] on button "Selecionar indivíduo" at bounding box center [503, 618] width 141 height 30
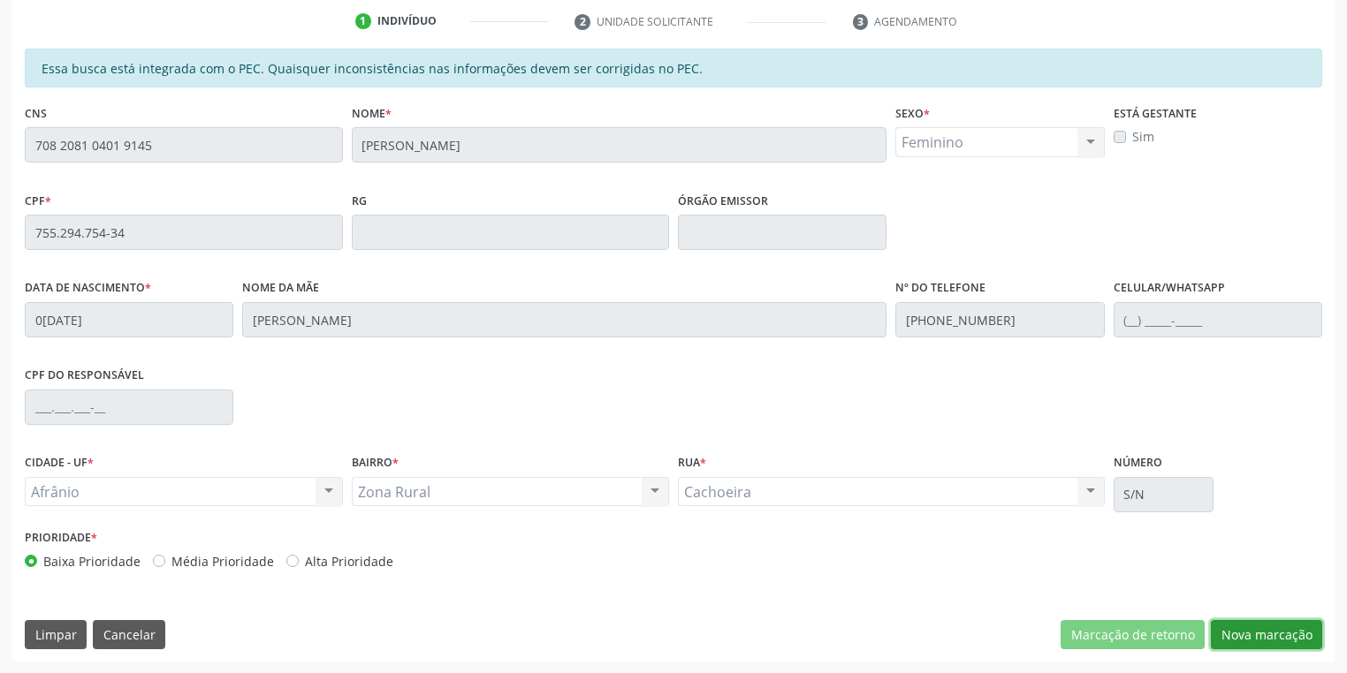
click at [1258, 643] on button "Nova marcação" at bounding box center [1266, 635] width 111 height 30
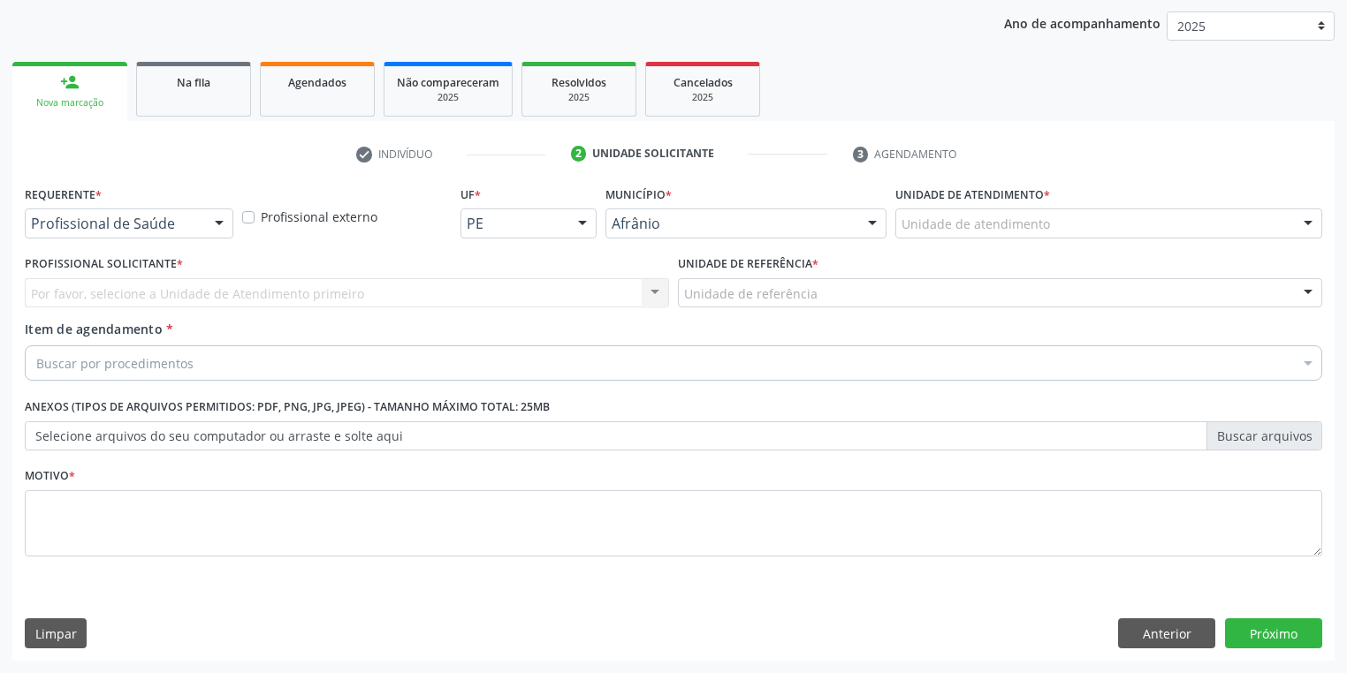
scroll to position [201, 0]
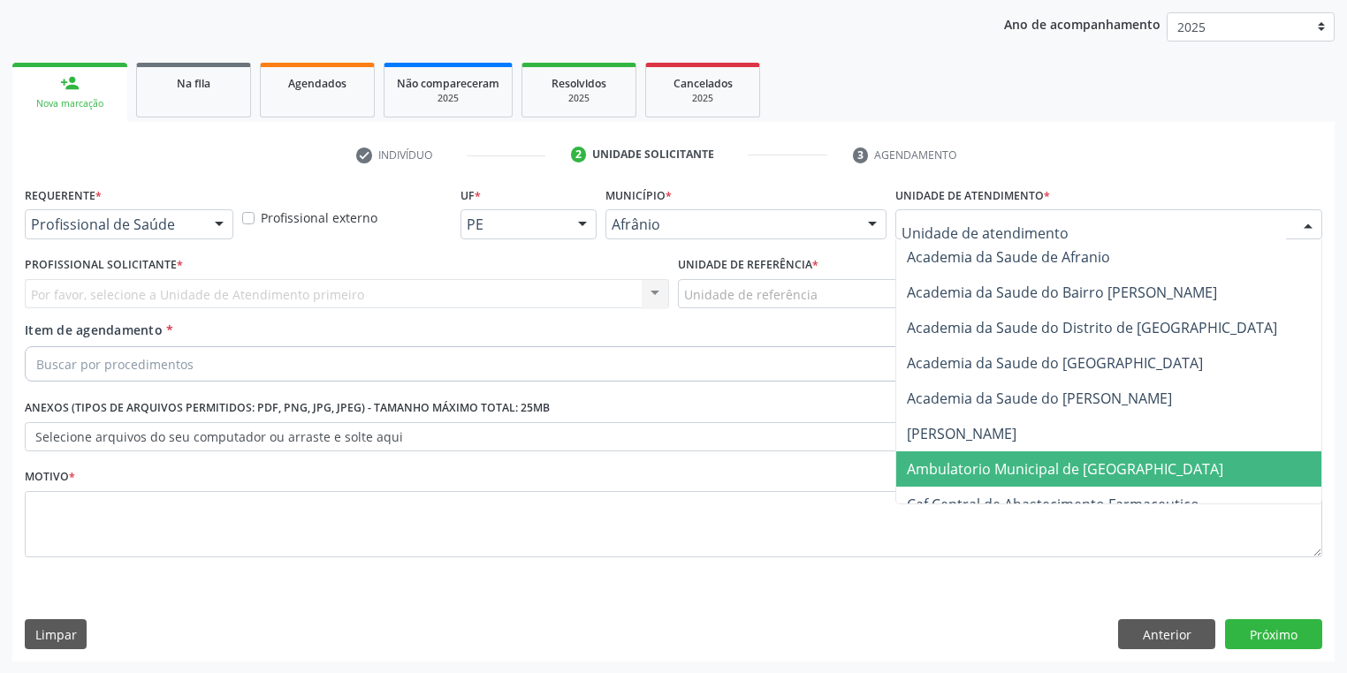
click at [976, 463] on span "Ambulatorio Municipal de [GEOGRAPHIC_DATA]" at bounding box center [1065, 469] width 316 height 19
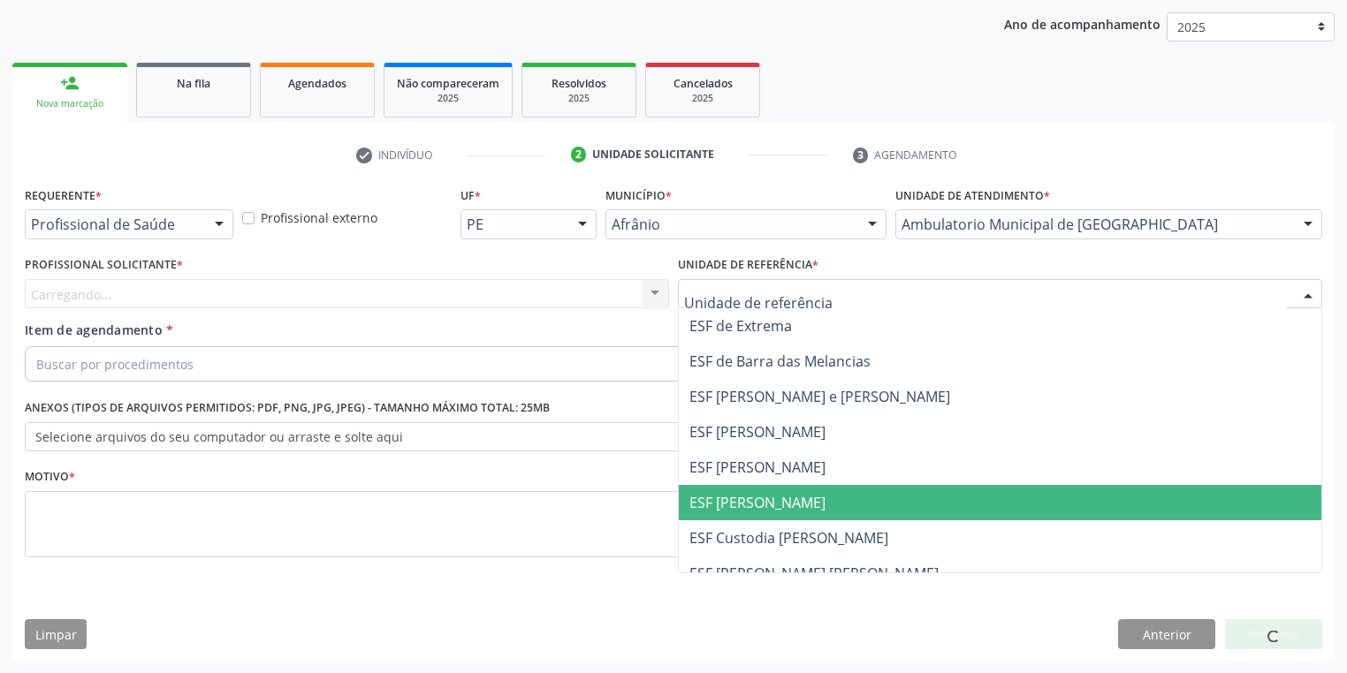
click at [725, 513] on span "ESF [PERSON_NAME]" at bounding box center [1000, 502] width 642 height 35
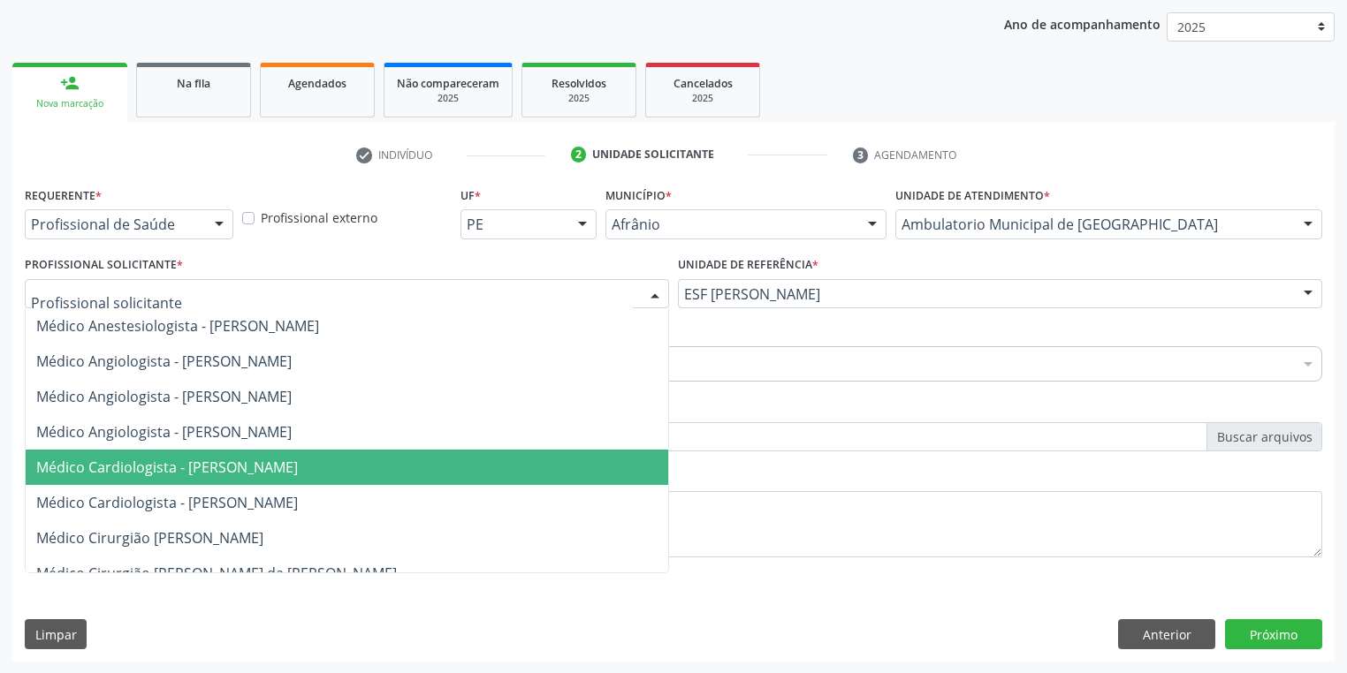
click at [141, 458] on span "Médico Cardiologista - [PERSON_NAME]" at bounding box center [167, 467] width 262 height 19
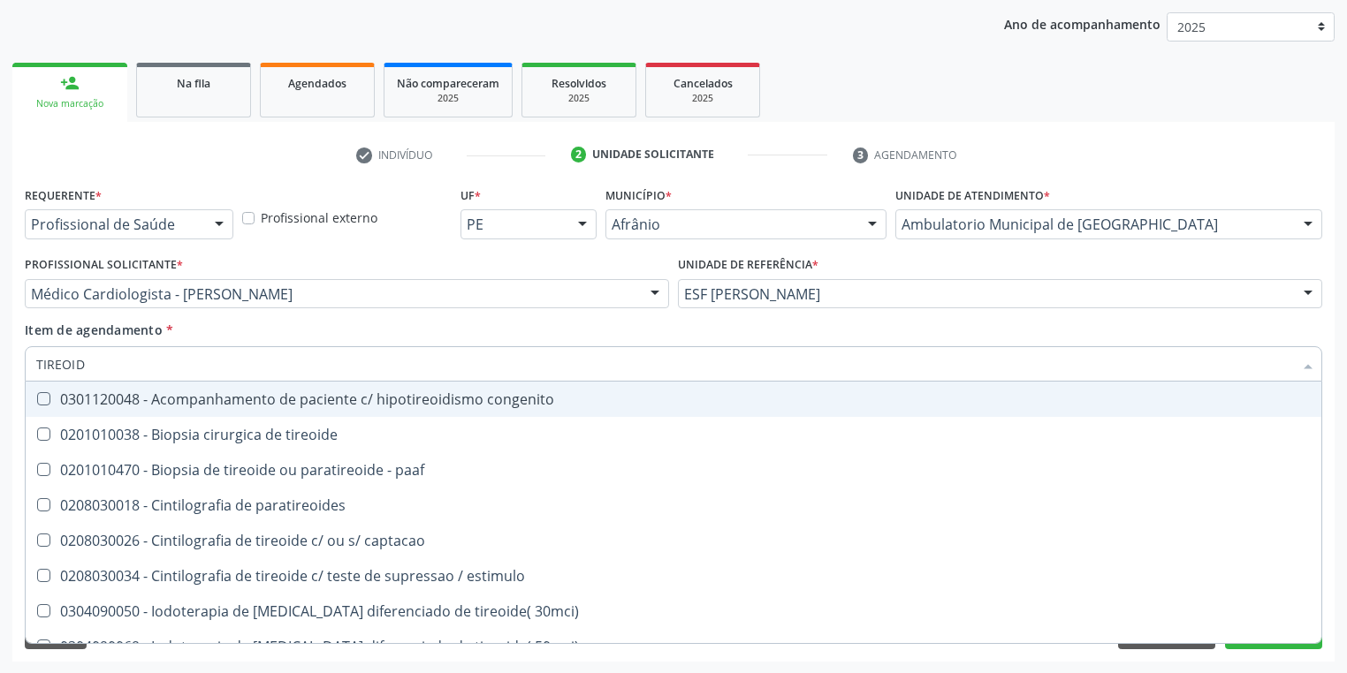
type input "TIREOIDE"
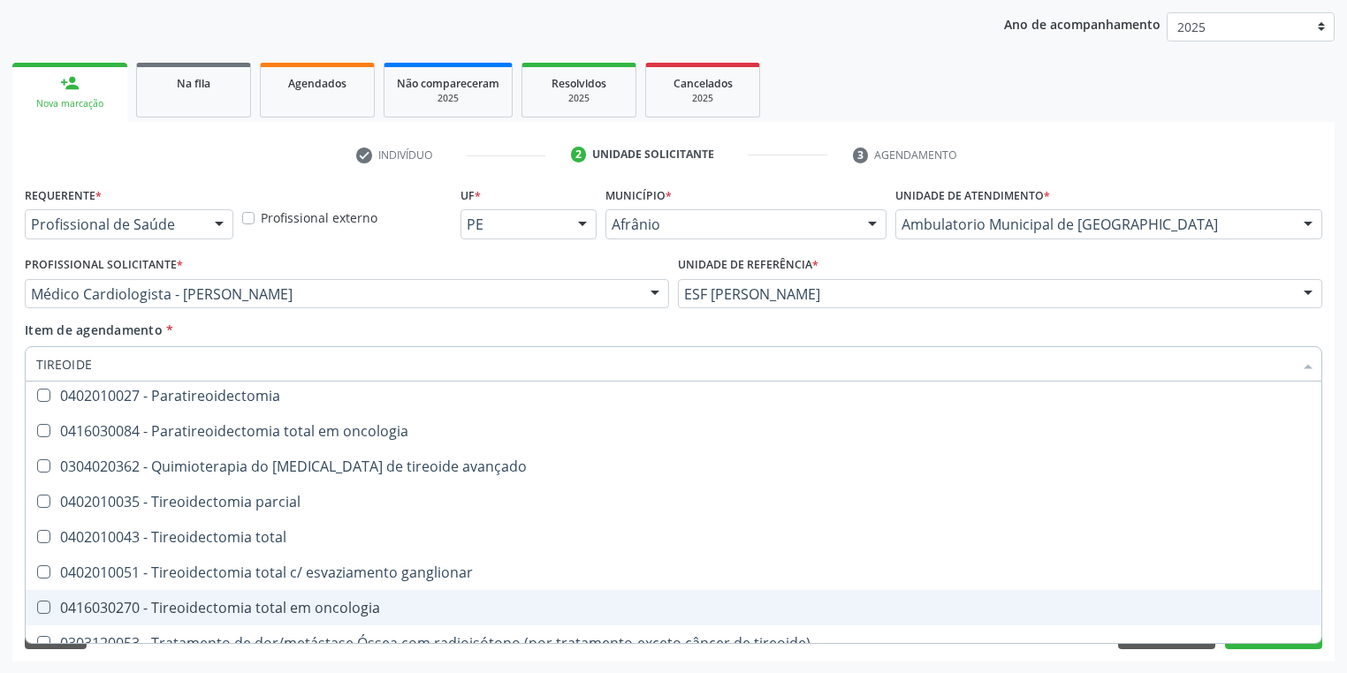
scroll to position [339, 0]
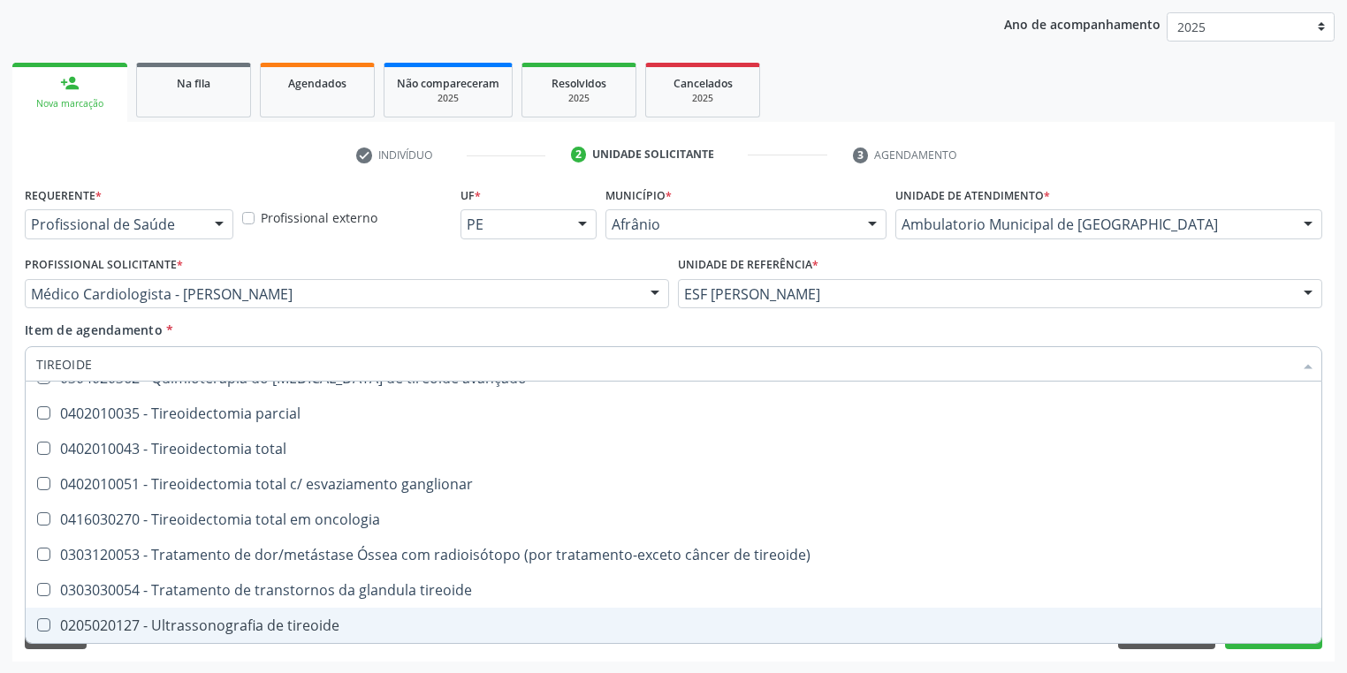
drag, startPoint x: 217, startPoint y: 626, endPoint x: 201, endPoint y: 627, distance: 16.0
click at [214, 627] on div "0205020127 - Ultrassonografia de tireoide" at bounding box center [673, 626] width 1274 height 14
checkbox tireoide "true"
click at [142, 659] on div "Requerente * Profissional de Saúde Profissional de Saúde Paciente Nenhum result…" at bounding box center [673, 422] width 1322 height 480
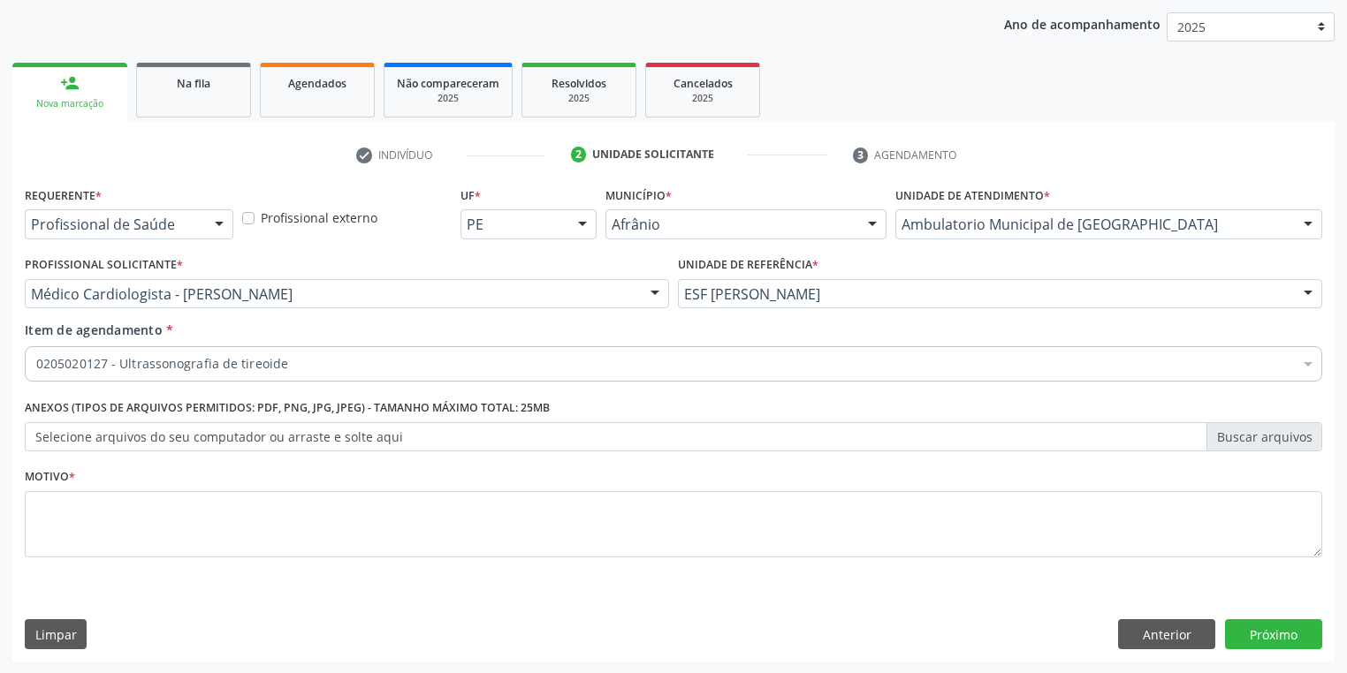
scroll to position [0, 0]
click at [73, 549] on textarea at bounding box center [673, 524] width 1297 height 67
type textarea "*"
click at [1261, 631] on button "Próximo" at bounding box center [1273, 634] width 97 height 30
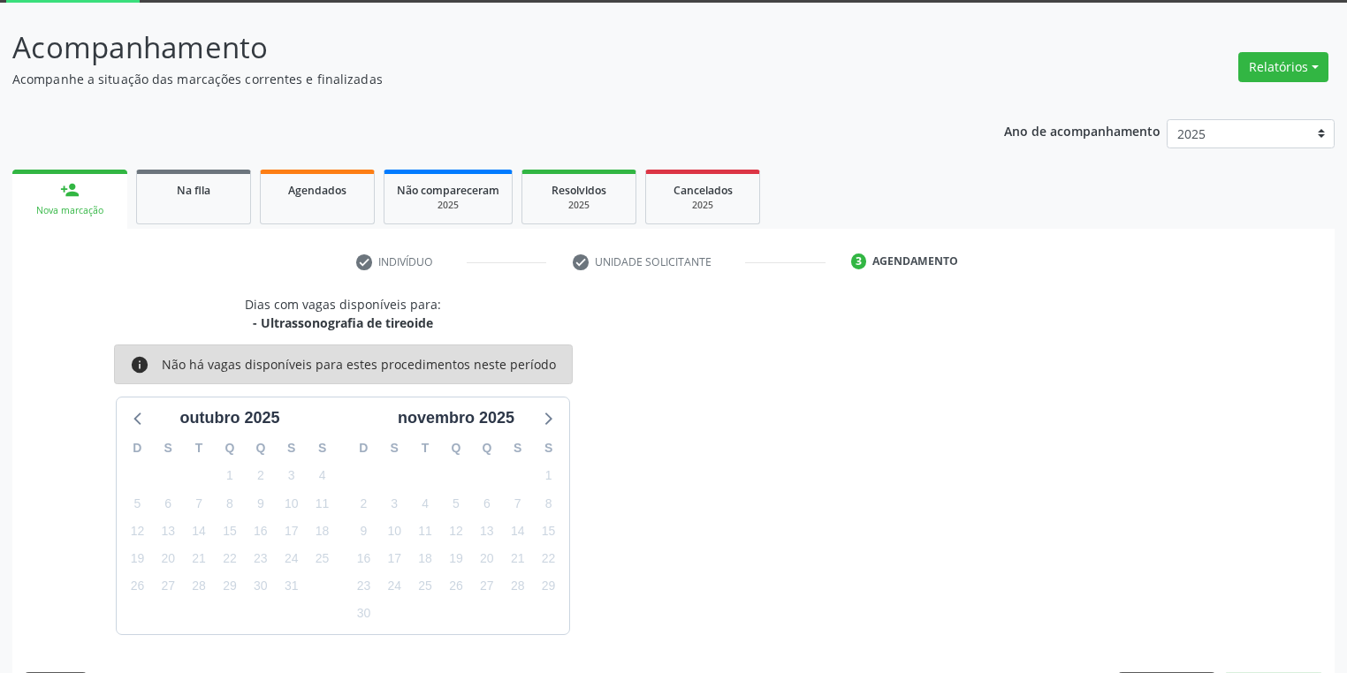
scroll to position [146, 0]
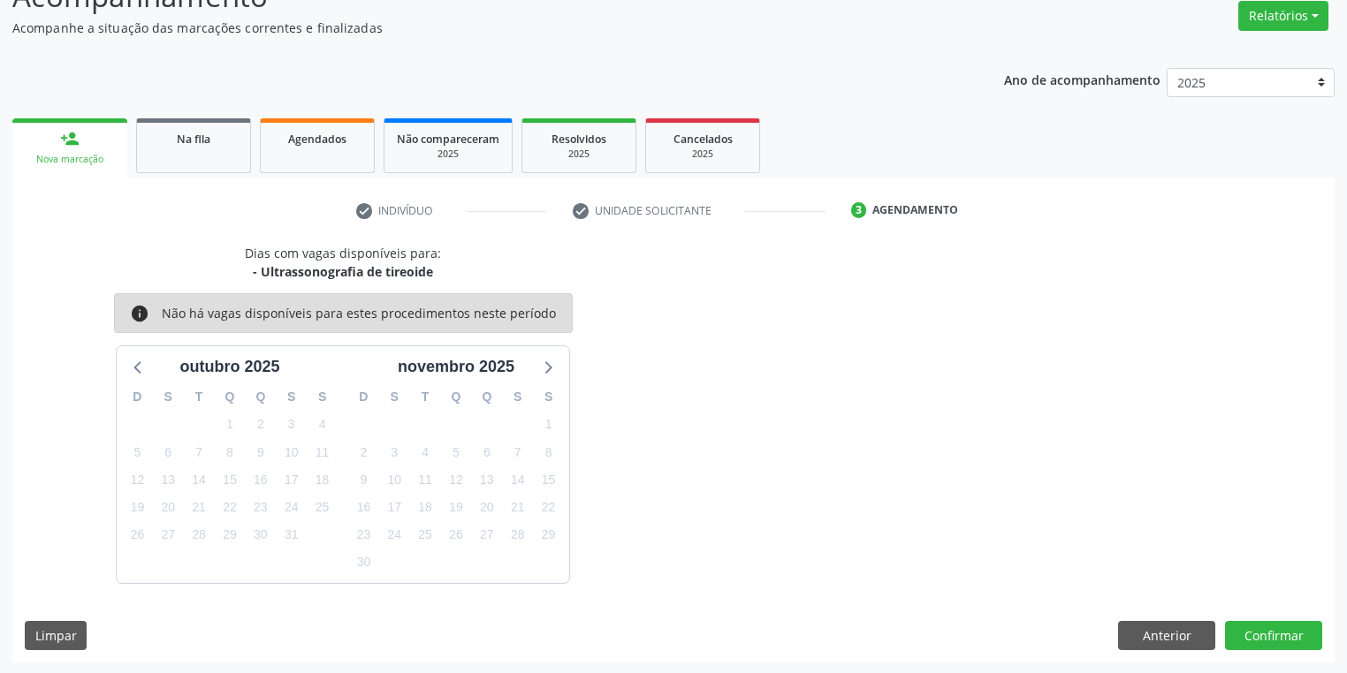
click at [1223, 623] on div "Anterior Confirmar" at bounding box center [1220, 636] width 204 height 30
click at [1230, 623] on button "Confirmar" at bounding box center [1273, 636] width 97 height 30
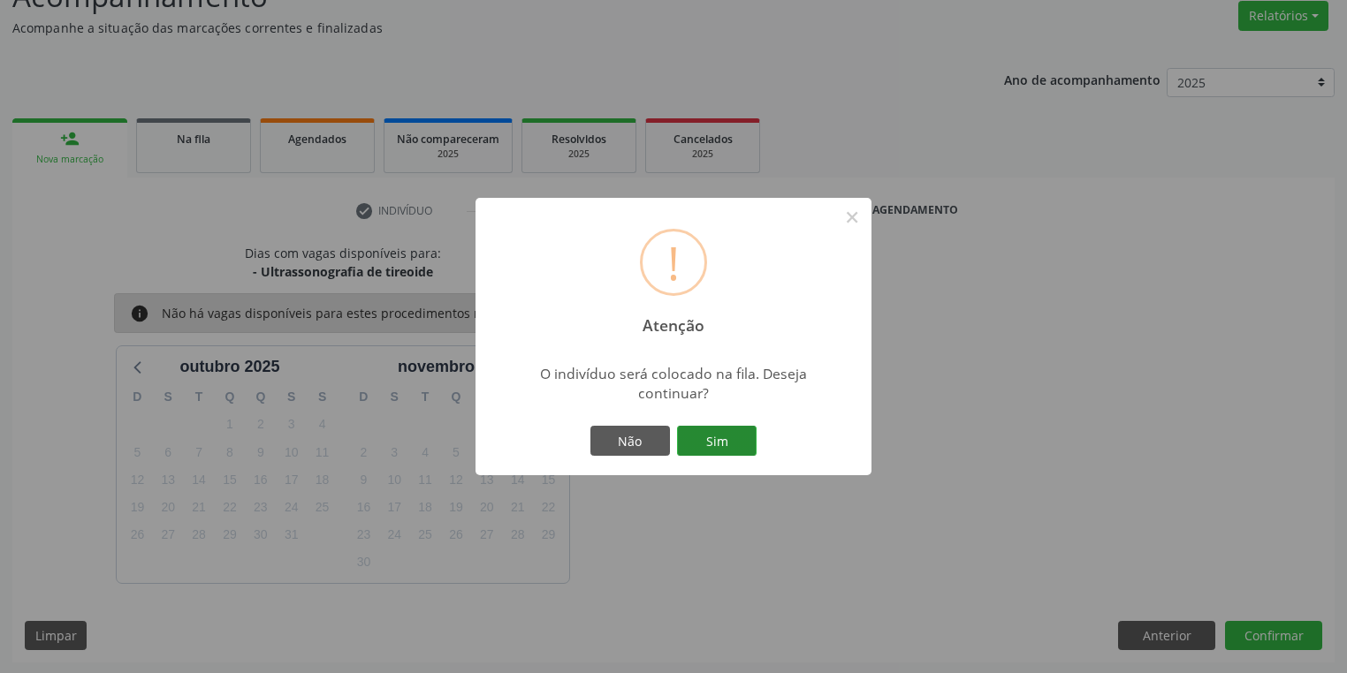
click at [724, 448] on button "Sim" at bounding box center [717, 441] width 80 height 30
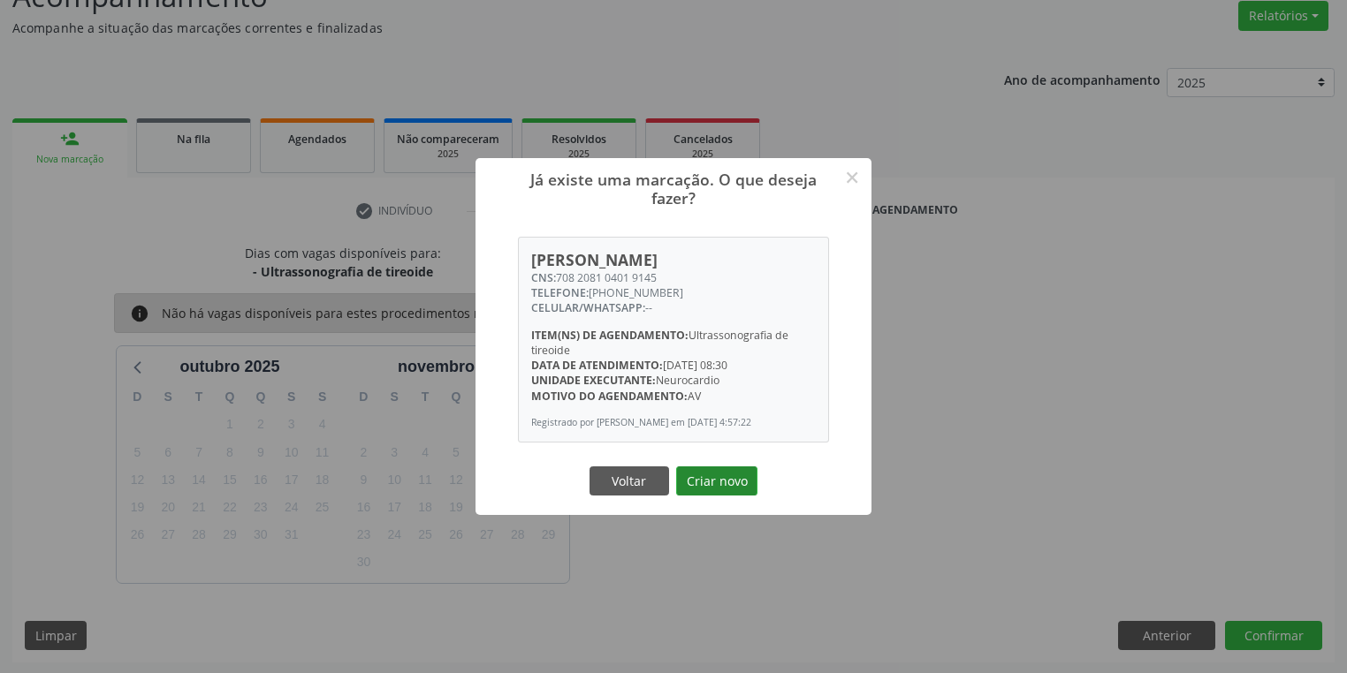
click at [726, 495] on button "Criar novo" at bounding box center [716, 482] width 81 height 30
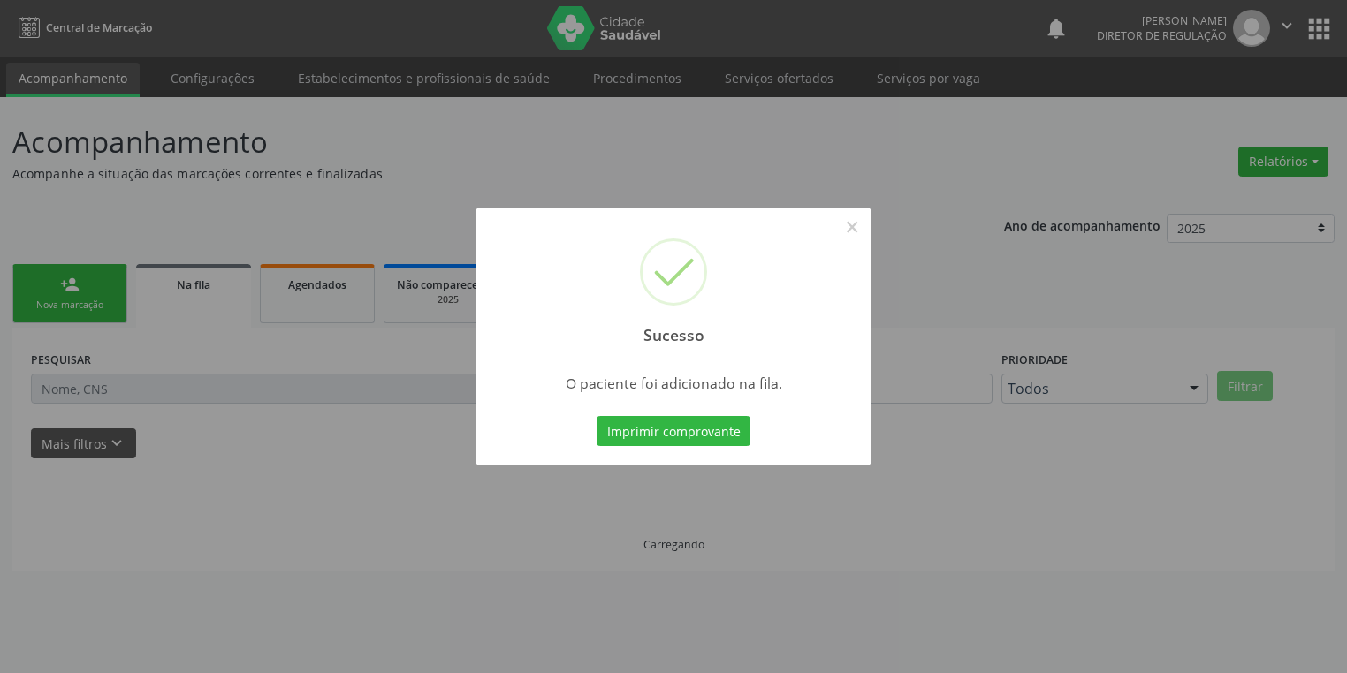
scroll to position [0, 0]
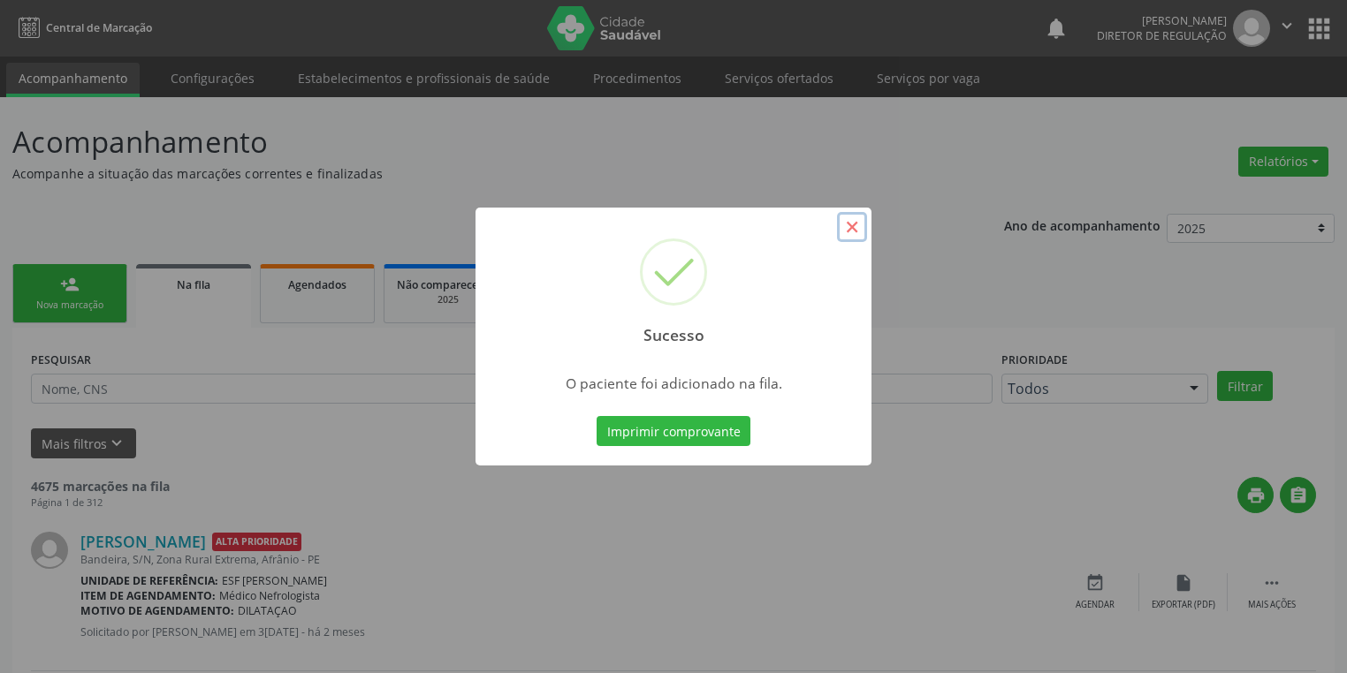
click at [852, 227] on button "×" at bounding box center [852, 227] width 30 height 30
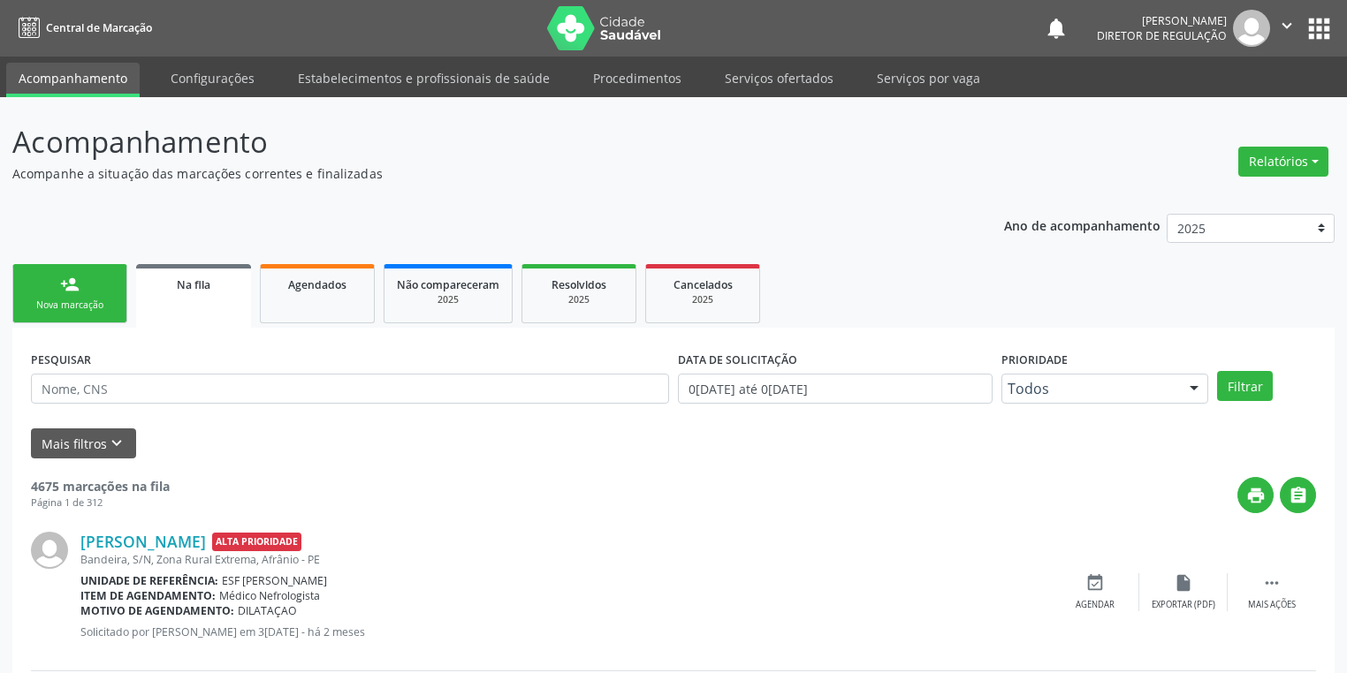
click at [74, 311] on div "Nova marcação" at bounding box center [70, 305] width 88 height 13
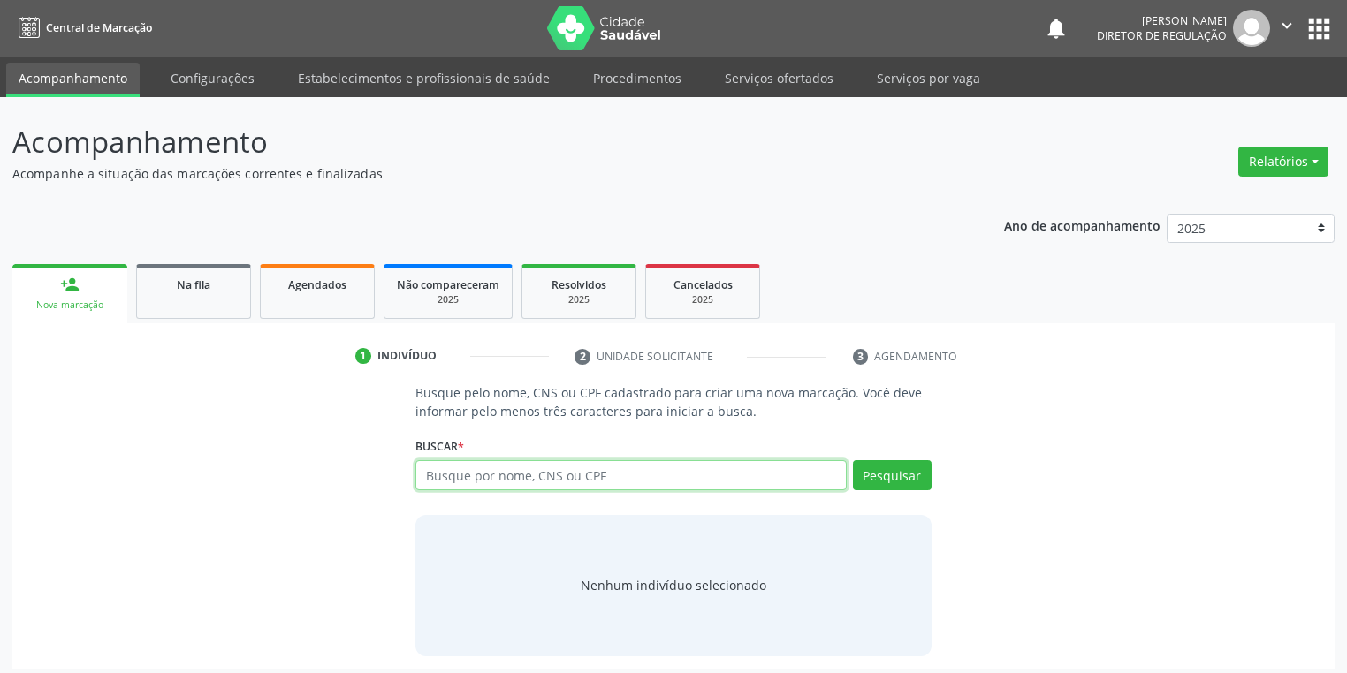
click at [456, 477] on input "text" at bounding box center [630, 475] width 431 height 30
type input "708200615187445"
click at [893, 466] on button "Pesquisar" at bounding box center [892, 475] width 79 height 30
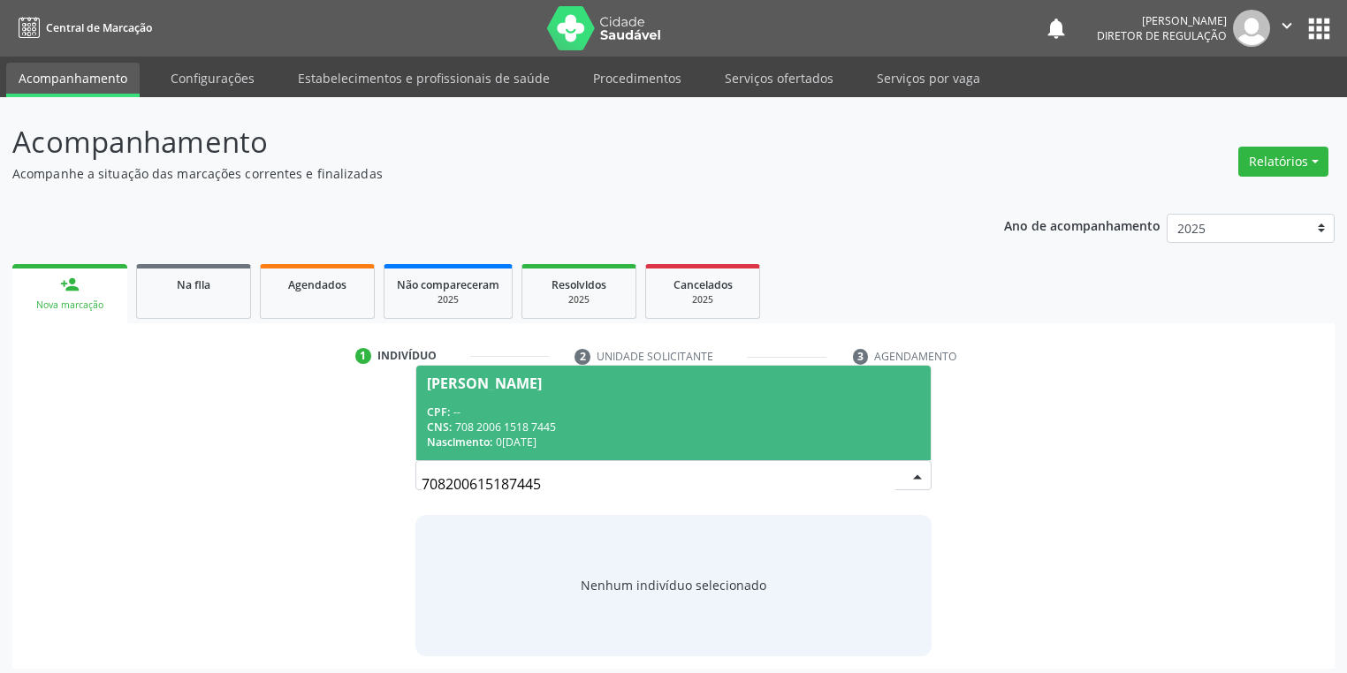
click at [562, 426] on div "CNS: 708 2006 1518 7445" at bounding box center [673, 427] width 493 height 15
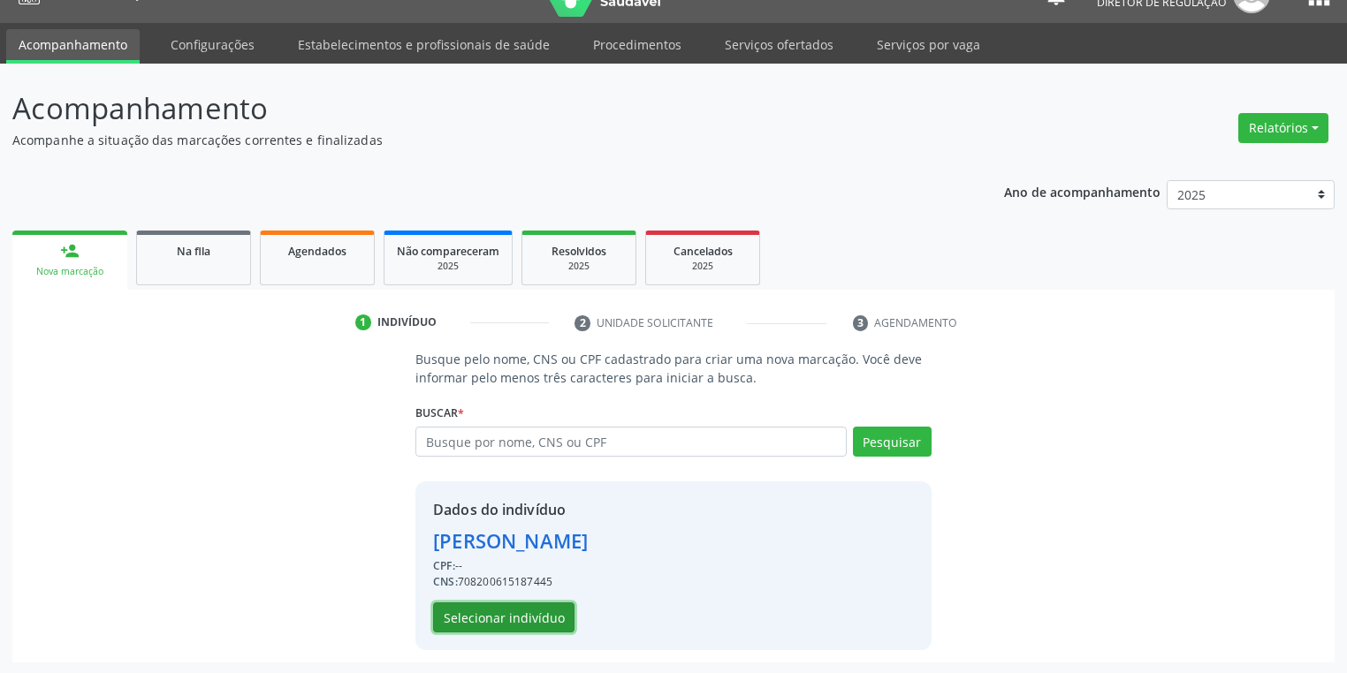
click at [506, 614] on button "Selecionar indivíduo" at bounding box center [503, 618] width 141 height 30
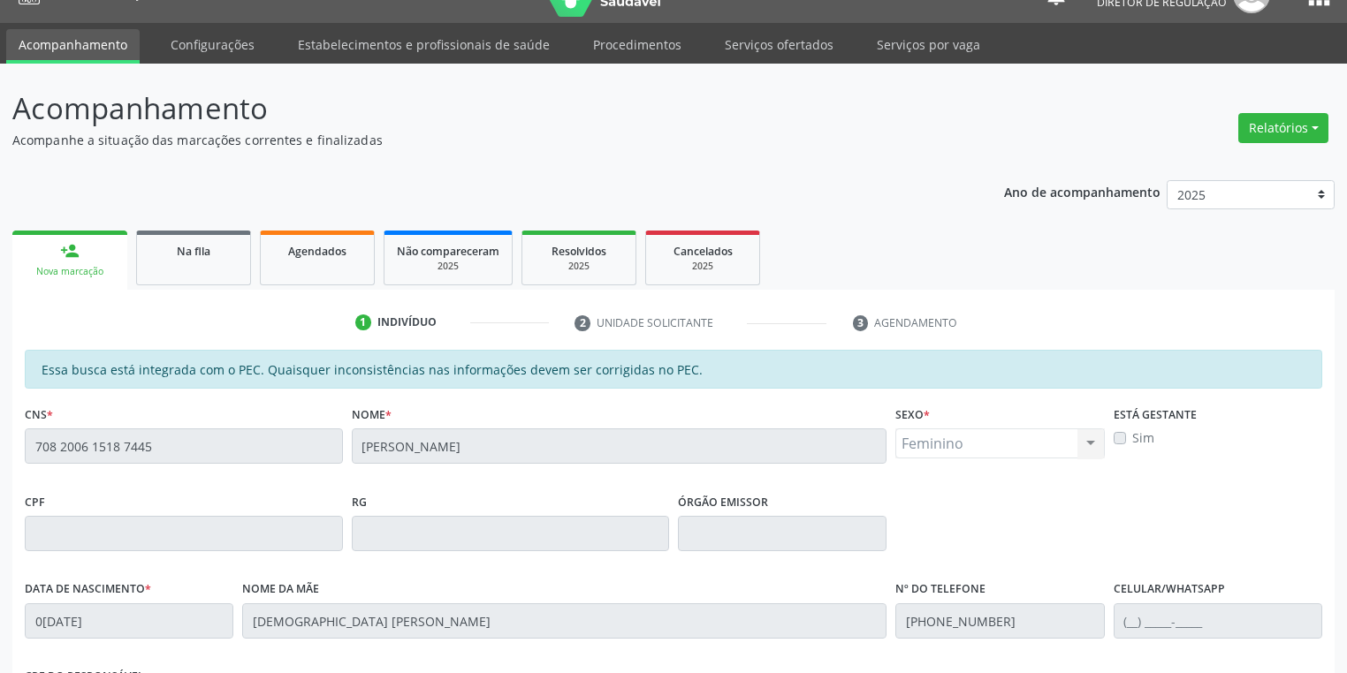
scroll to position [335, 0]
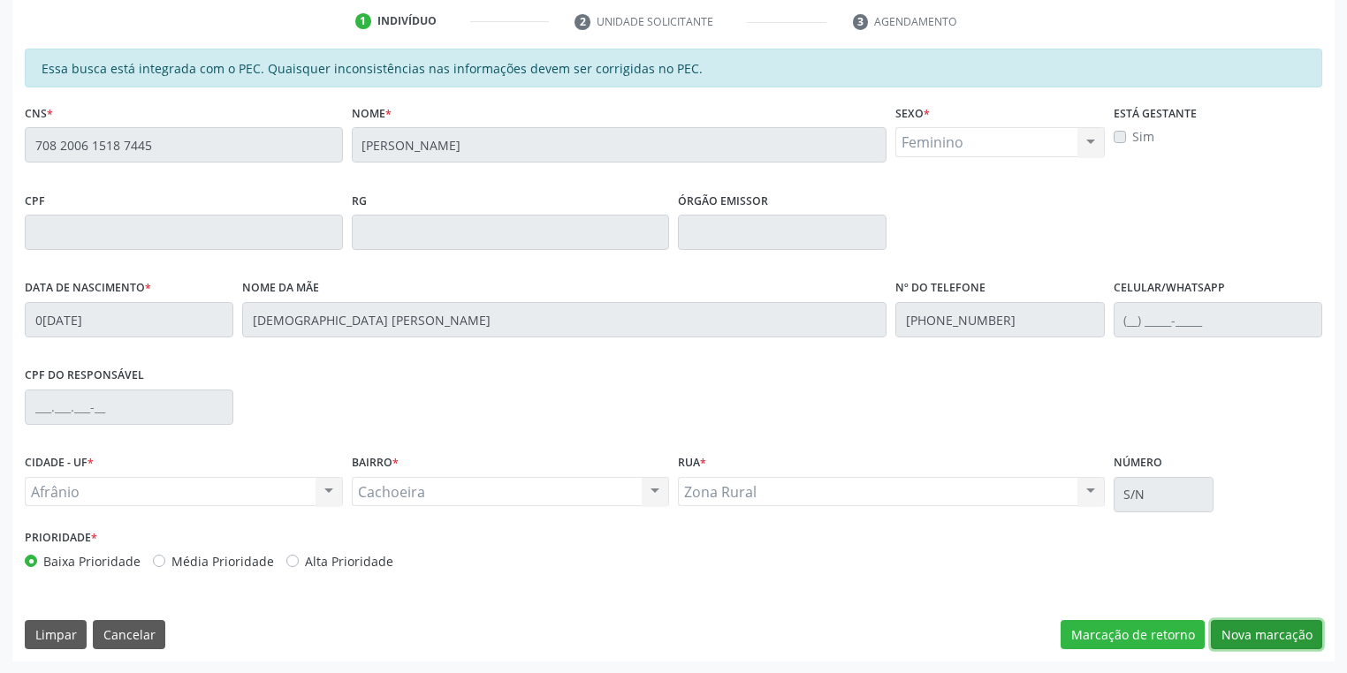
click at [1235, 638] on button "Nova marcação" at bounding box center [1266, 635] width 111 height 30
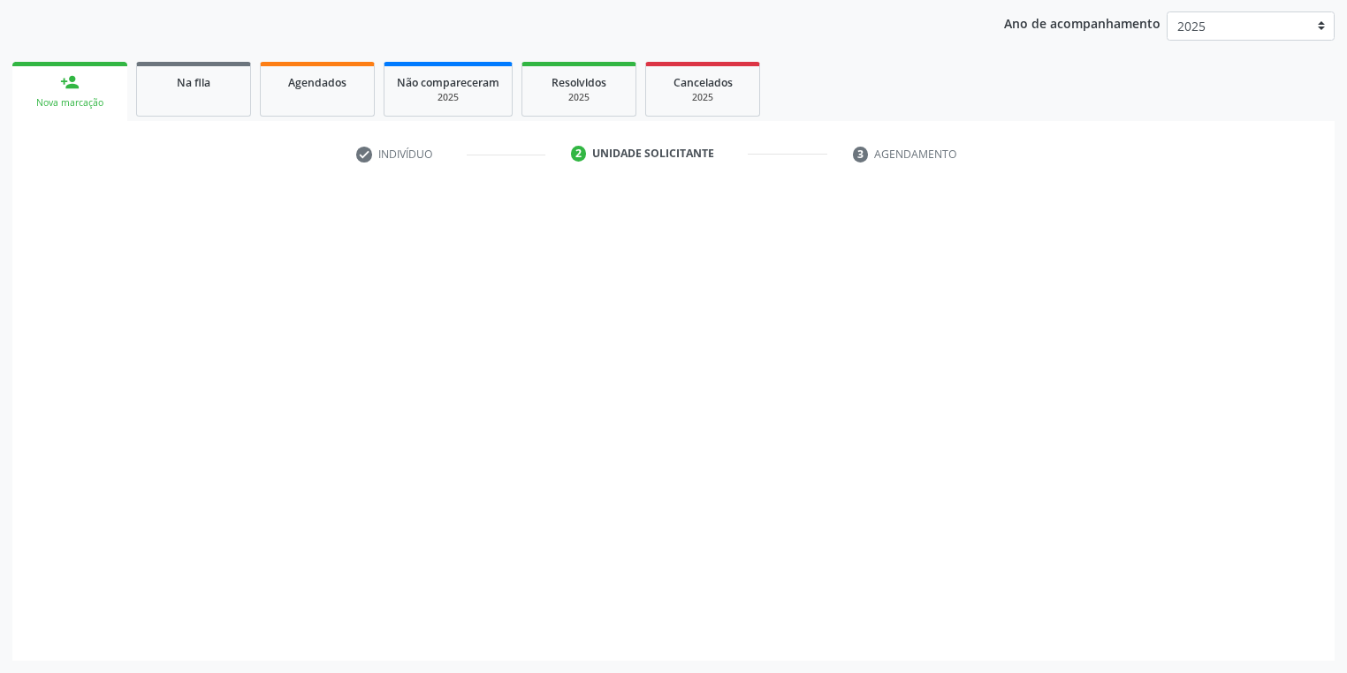
scroll to position [201, 0]
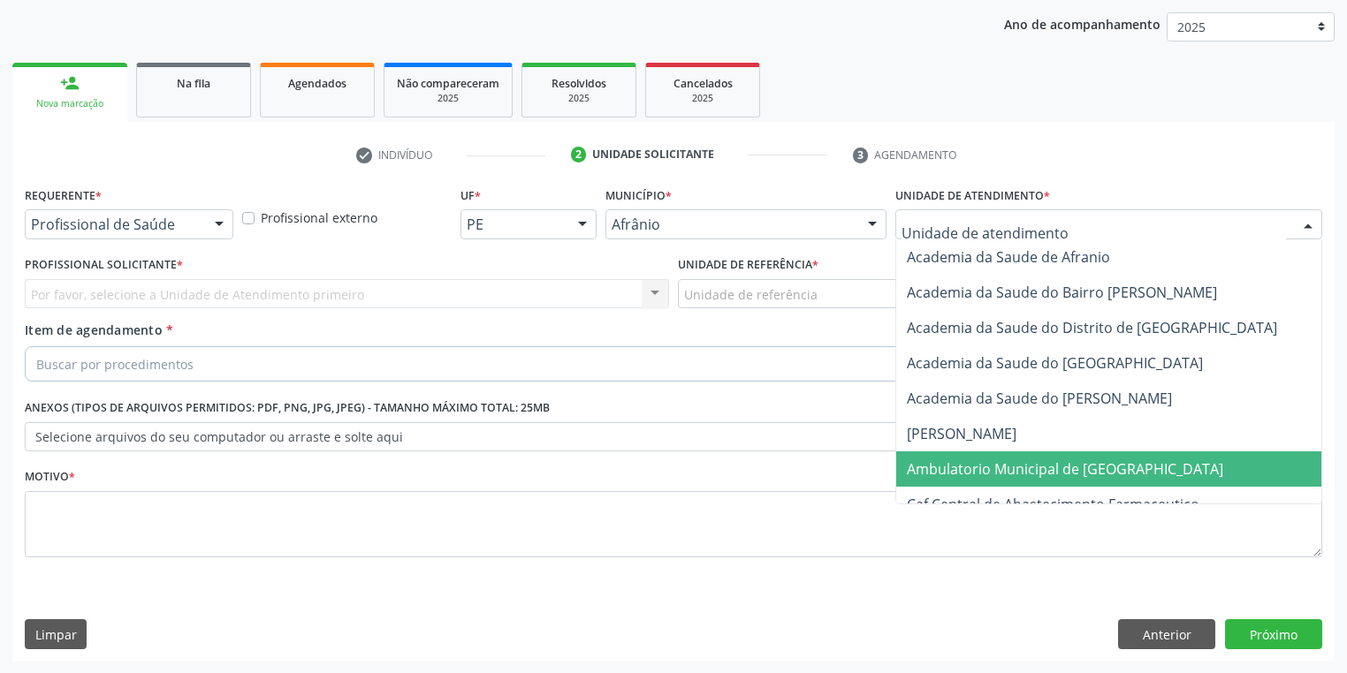
click at [941, 460] on span "Ambulatorio Municipal de [GEOGRAPHIC_DATA]" at bounding box center [1065, 469] width 316 height 19
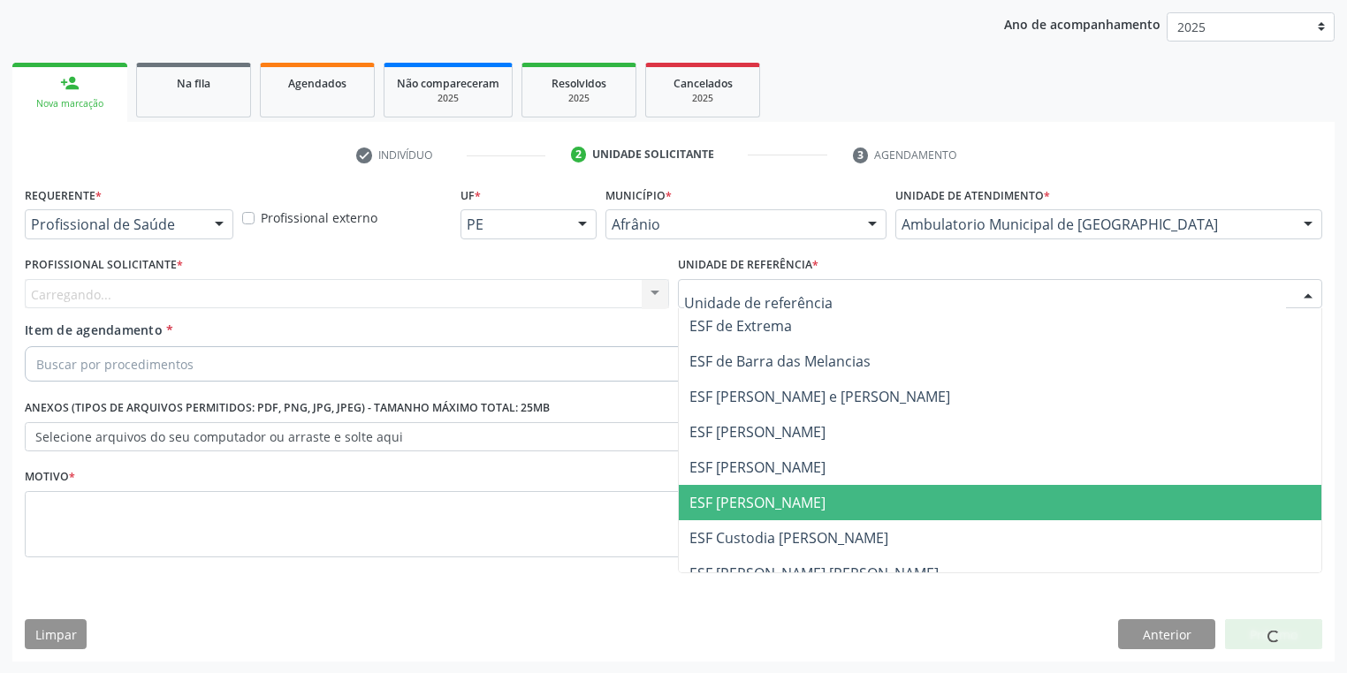
click at [755, 498] on span "ESF [PERSON_NAME]" at bounding box center [757, 502] width 136 height 19
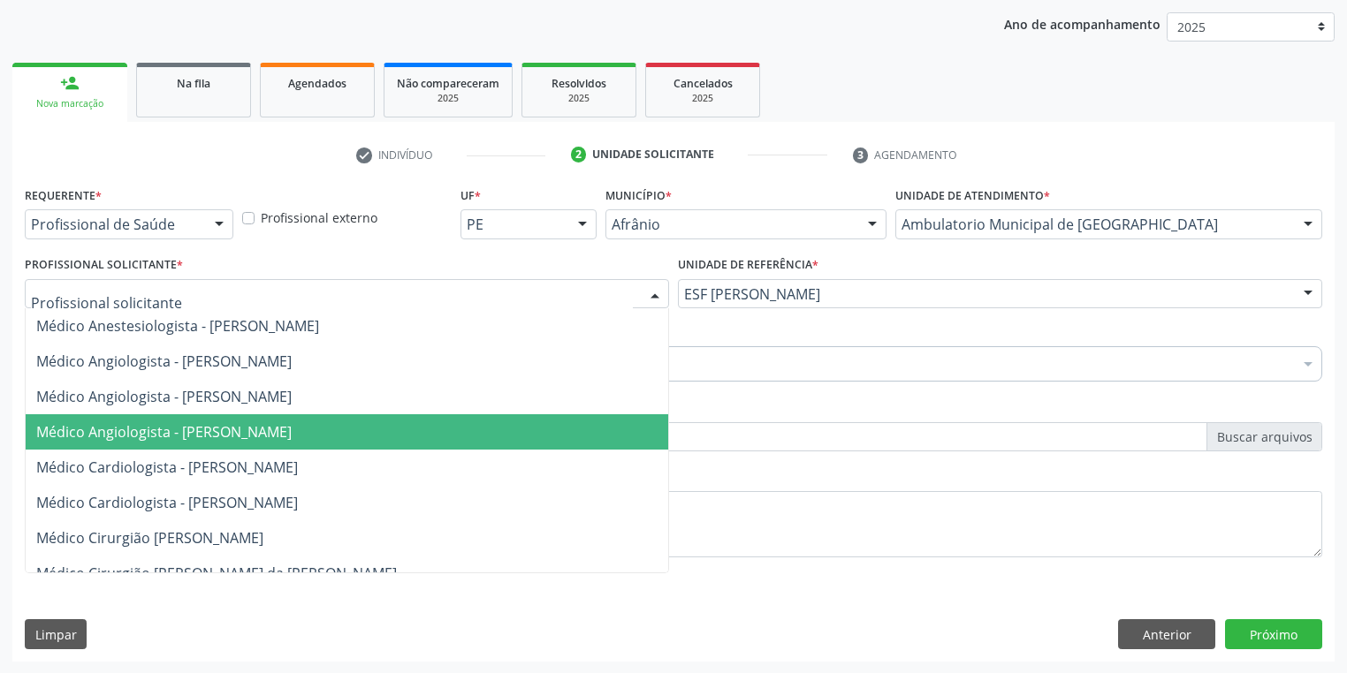
click at [156, 434] on span "Médico Angiologista - [PERSON_NAME]" at bounding box center [163, 431] width 255 height 19
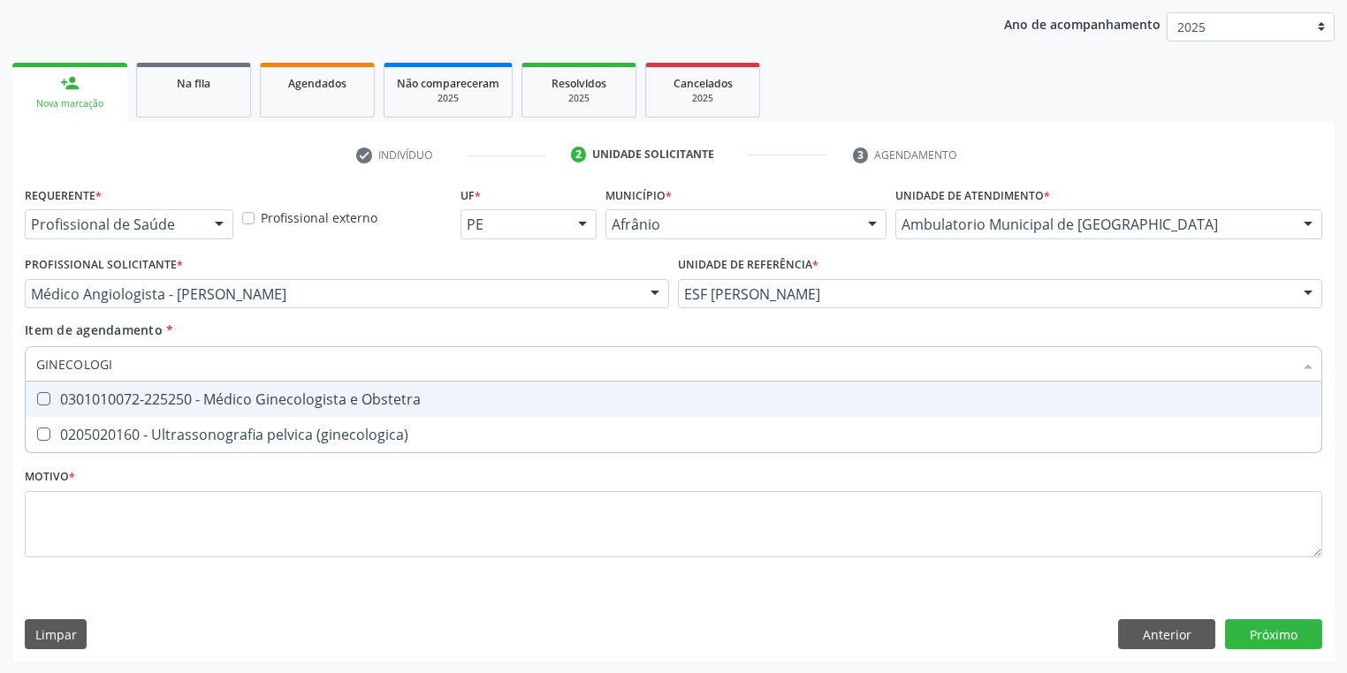
type input "GINECOLOGIS"
click at [143, 407] on div "0301010072-225250 - Médico Ginecologista e Obstetra" at bounding box center [673, 399] width 1274 height 14
checkbox Obstetra "true"
click at [102, 521] on div "Requerente * Profissional de Saúde Profissional de Saúde Paciente Nenhum result…" at bounding box center [673, 382] width 1297 height 400
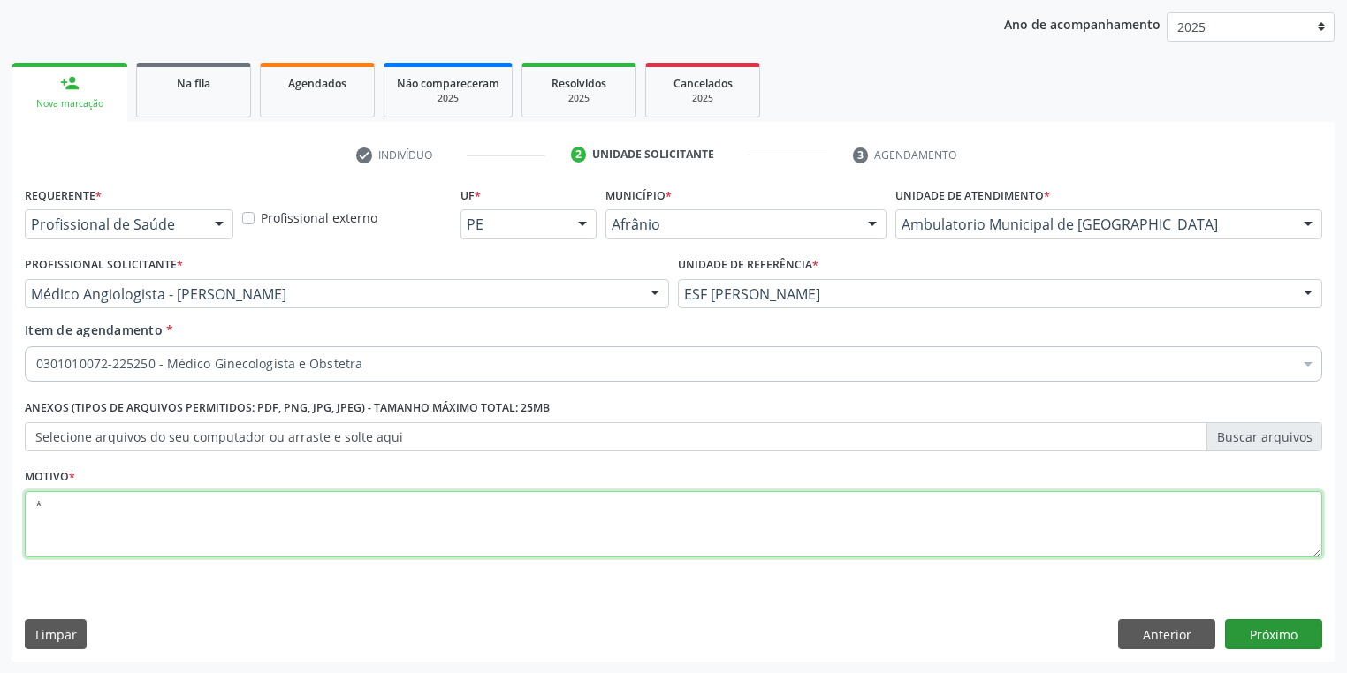
type textarea "*"
click at [1265, 644] on button "Próximo" at bounding box center [1273, 634] width 97 height 30
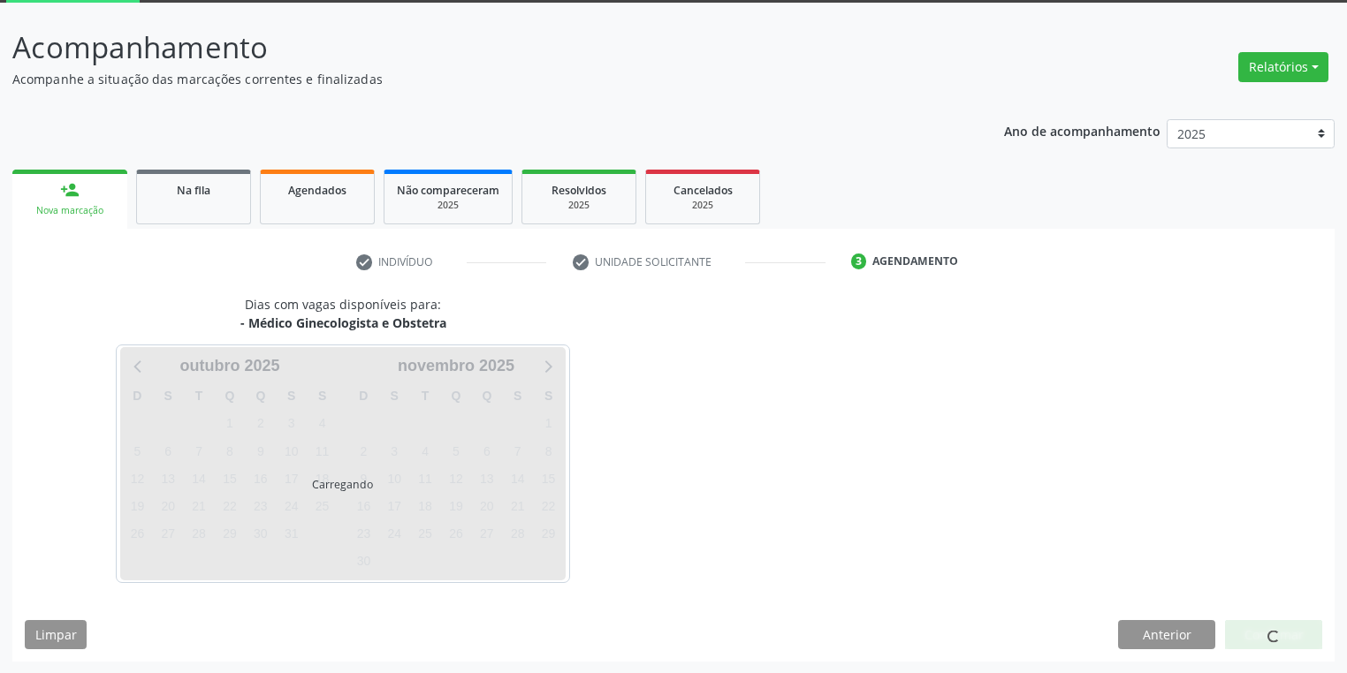
scroll to position [146, 0]
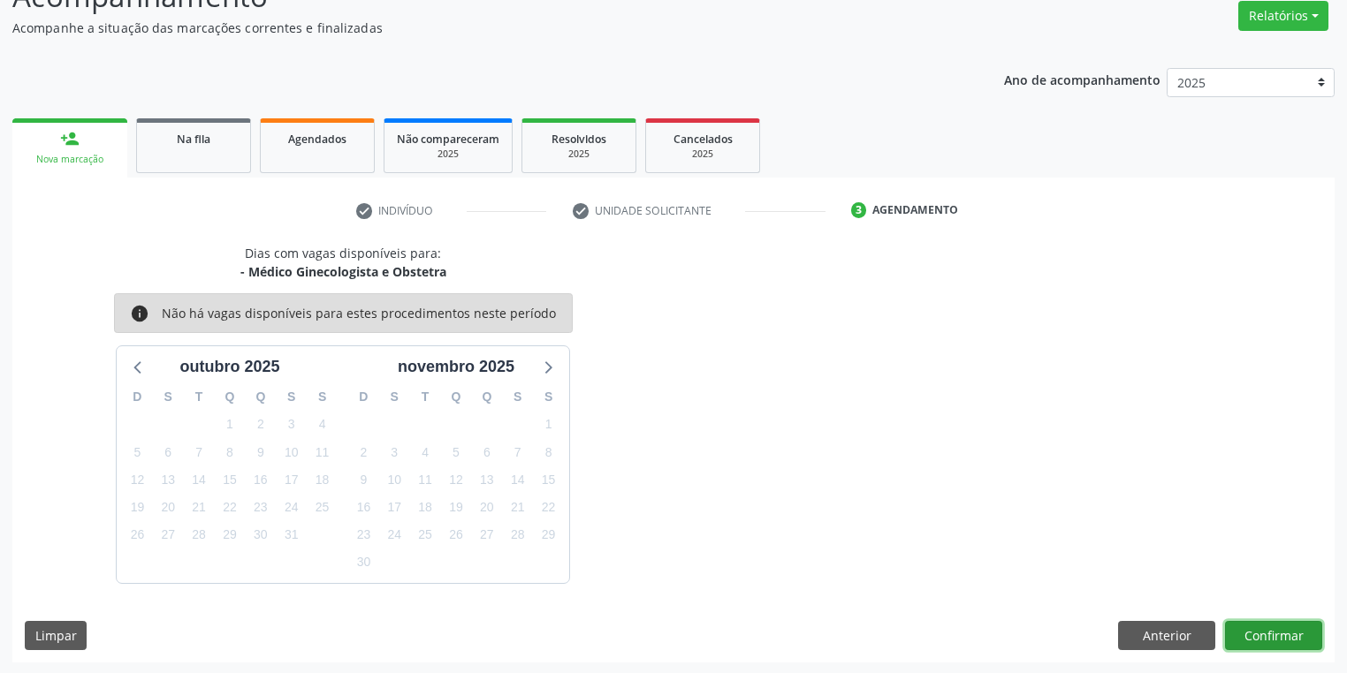
click at [1249, 633] on button "Confirmar" at bounding box center [1273, 636] width 97 height 30
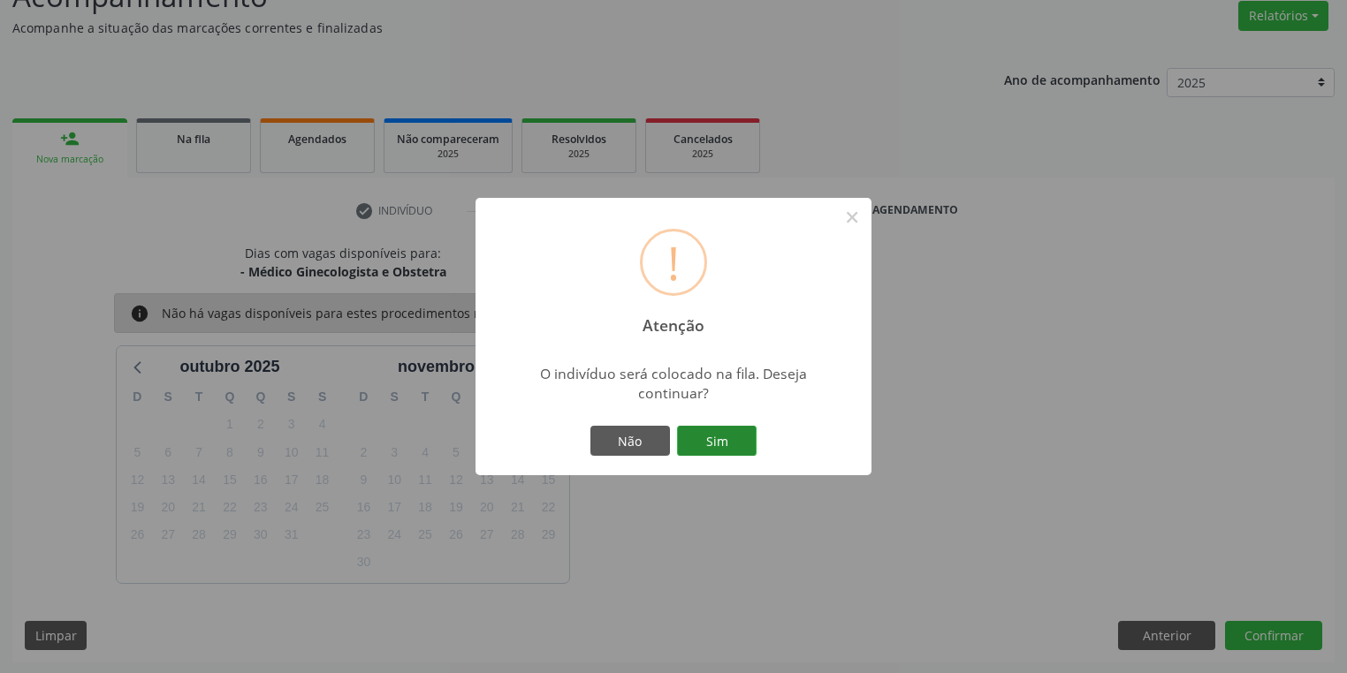
click at [723, 433] on button "Sim" at bounding box center [717, 441] width 80 height 30
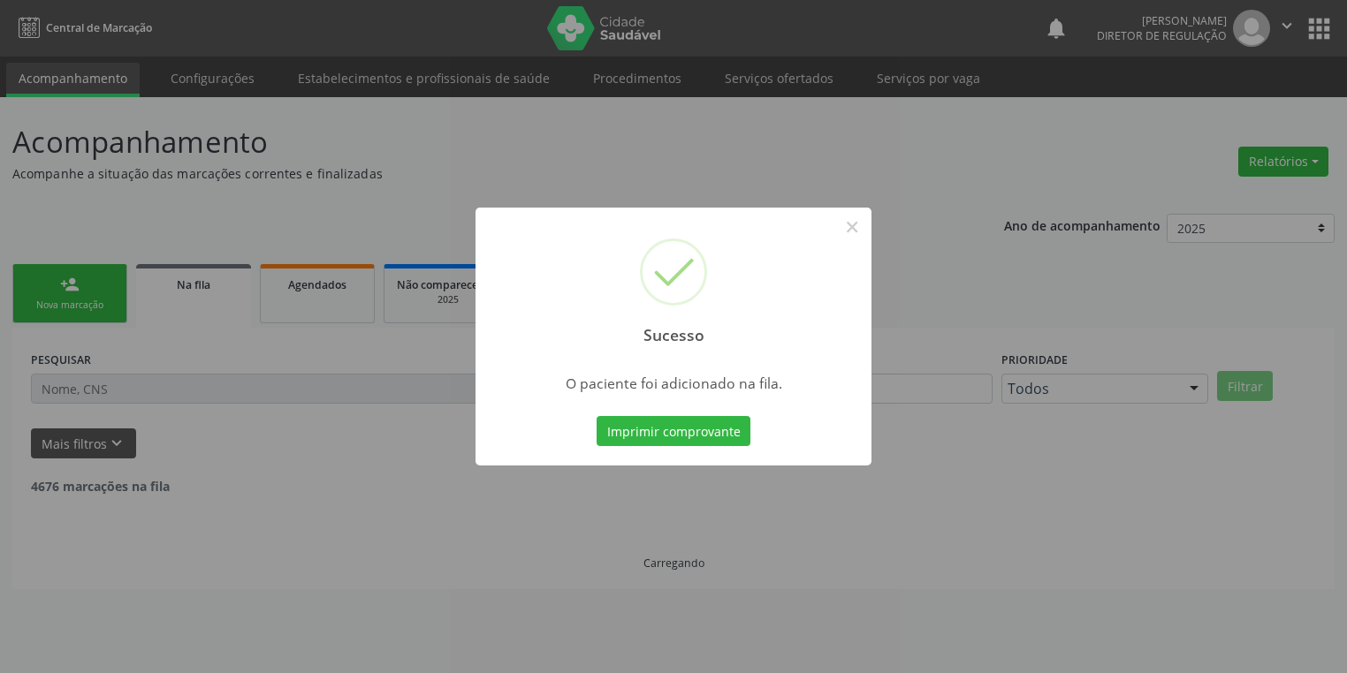
scroll to position [0, 0]
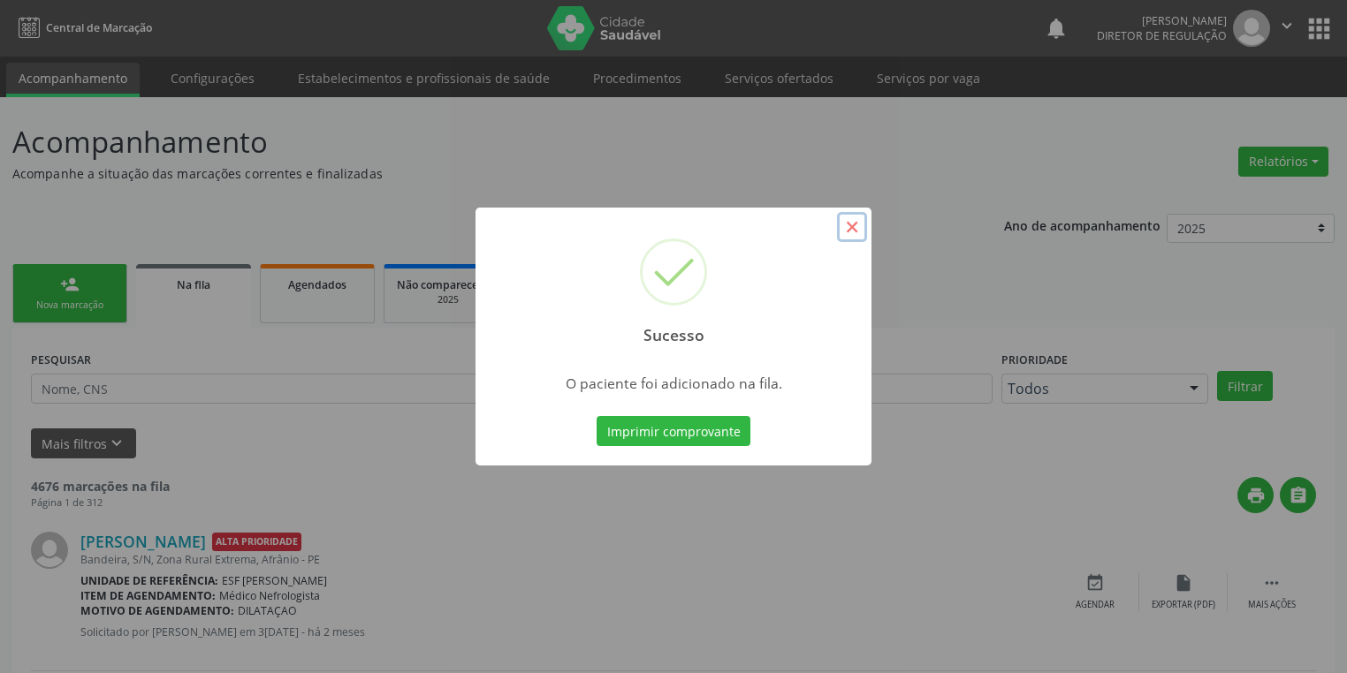
click at [858, 228] on button "×" at bounding box center [852, 227] width 30 height 30
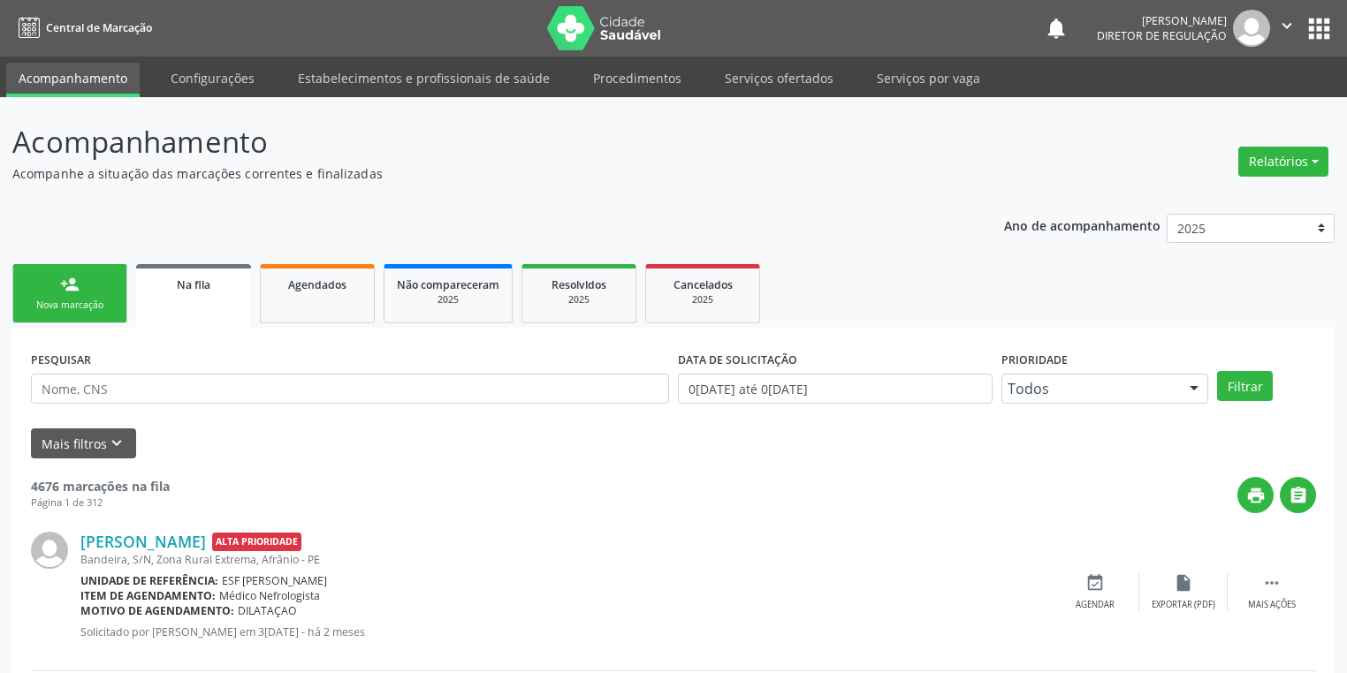
click at [88, 292] on link "person_add Nova marcação" at bounding box center [69, 293] width 115 height 59
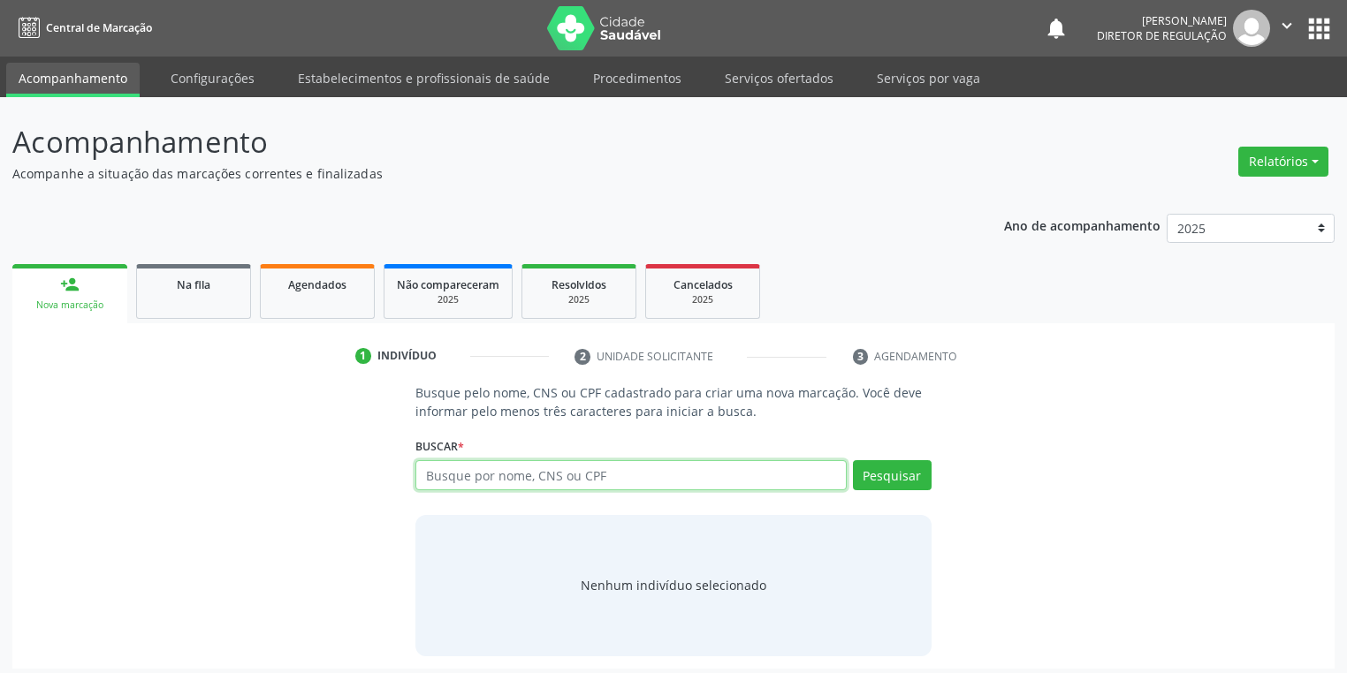
click at [467, 483] on input "text" at bounding box center [630, 475] width 431 height 30
type input "708402255437860"
click at [862, 476] on button "Pesquisar" at bounding box center [892, 475] width 79 height 30
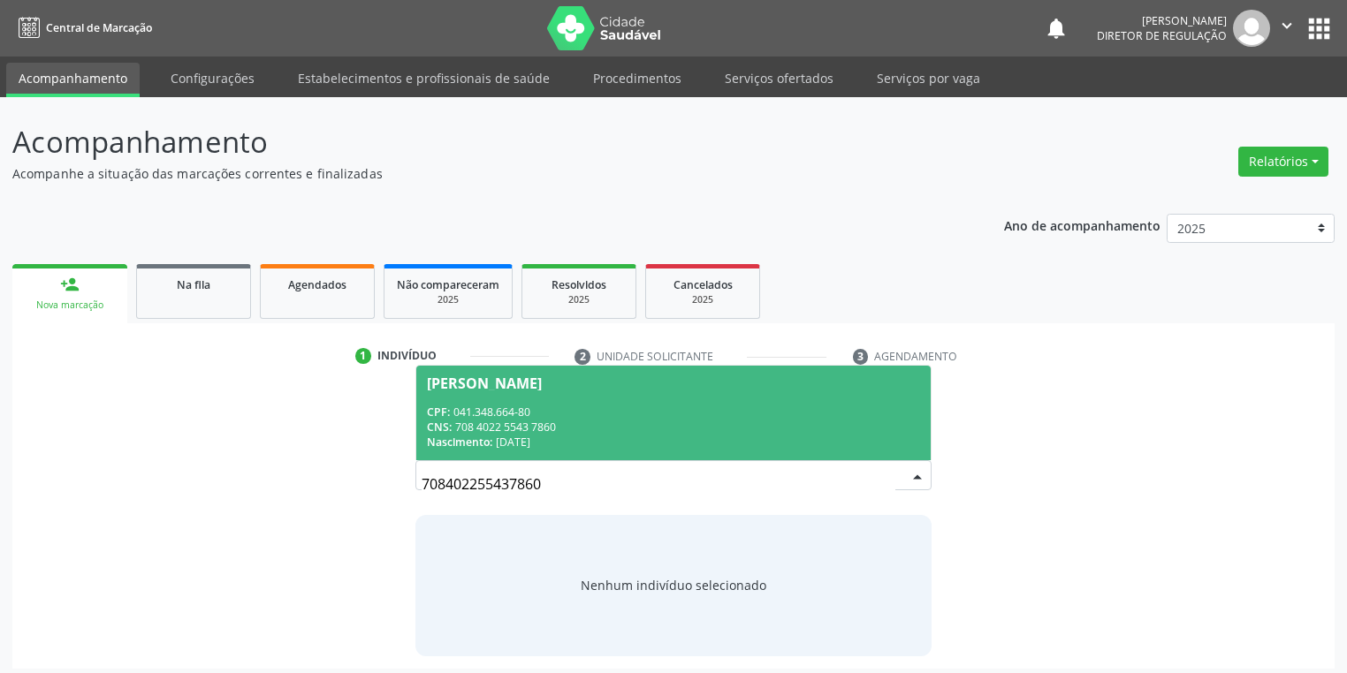
click at [562, 422] on div "CNS: 708 4022 5543 7860" at bounding box center [673, 427] width 493 height 15
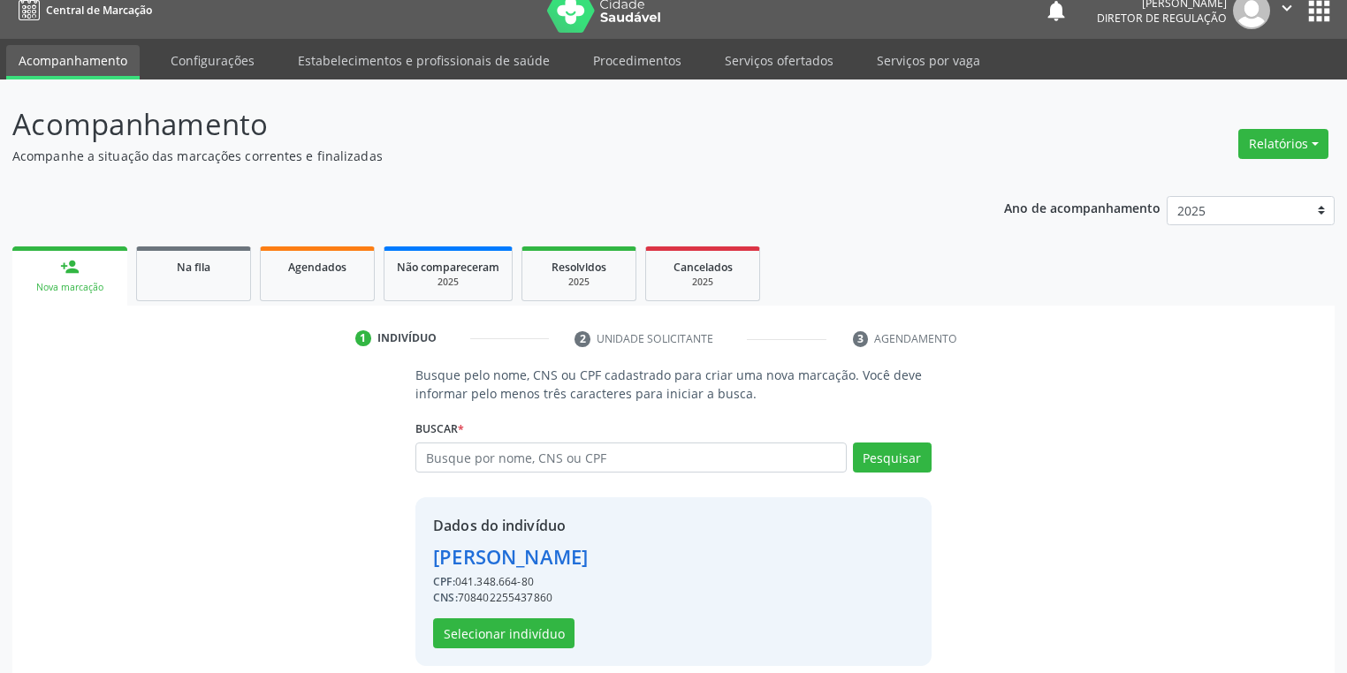
scroll to position [34, 0]
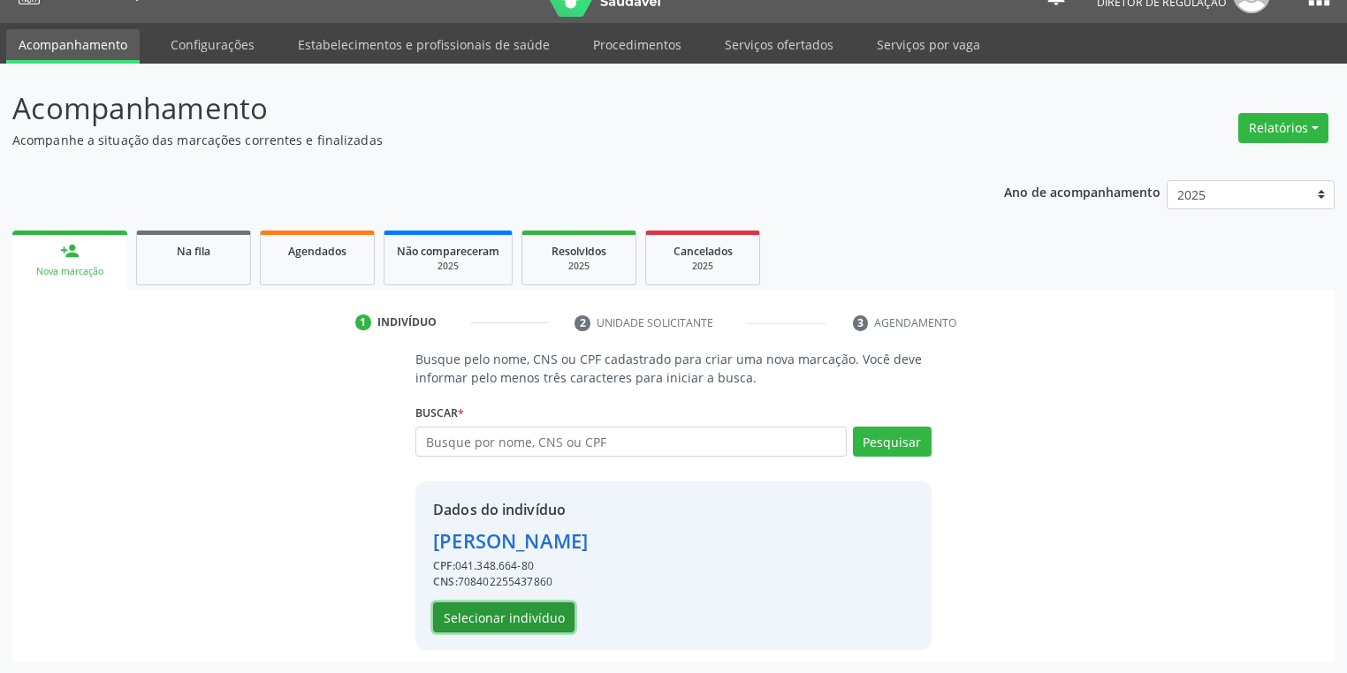
click at [474, 619] on button "Selecionar indivíduo" at bounding box center [503, 618] width 141 height 30
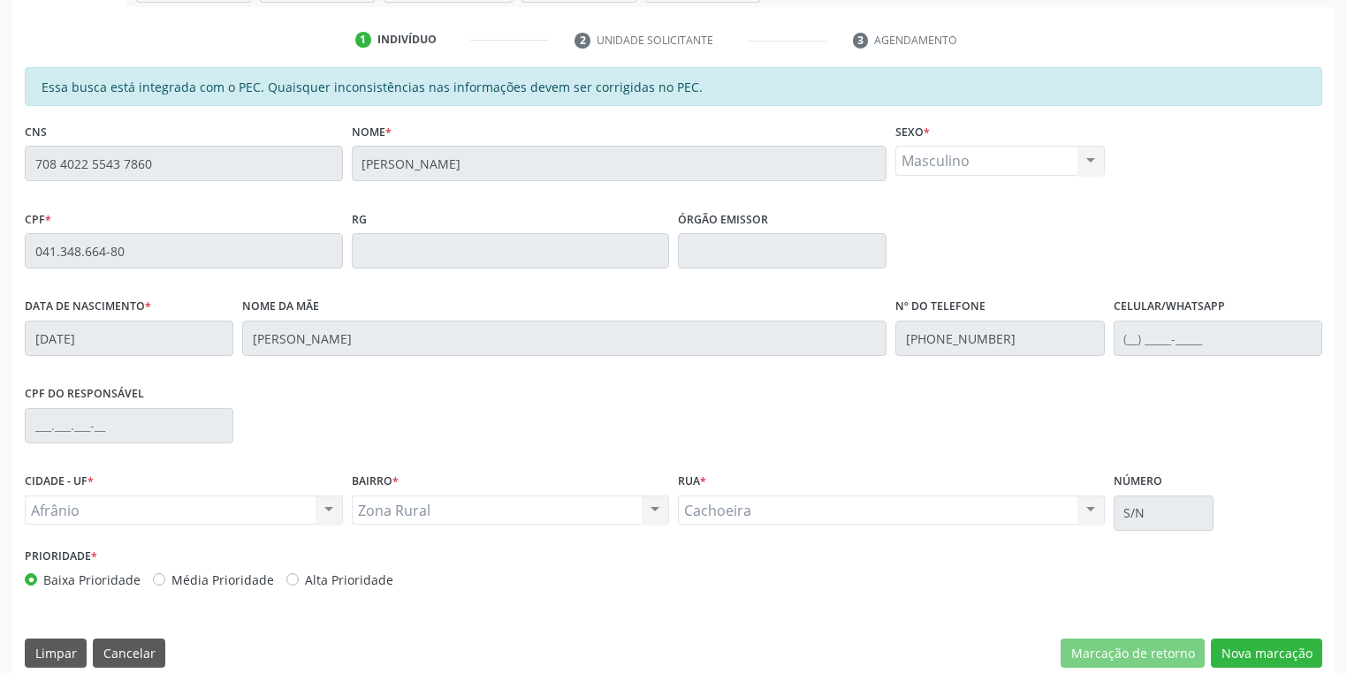
scroll to position [335, 0]
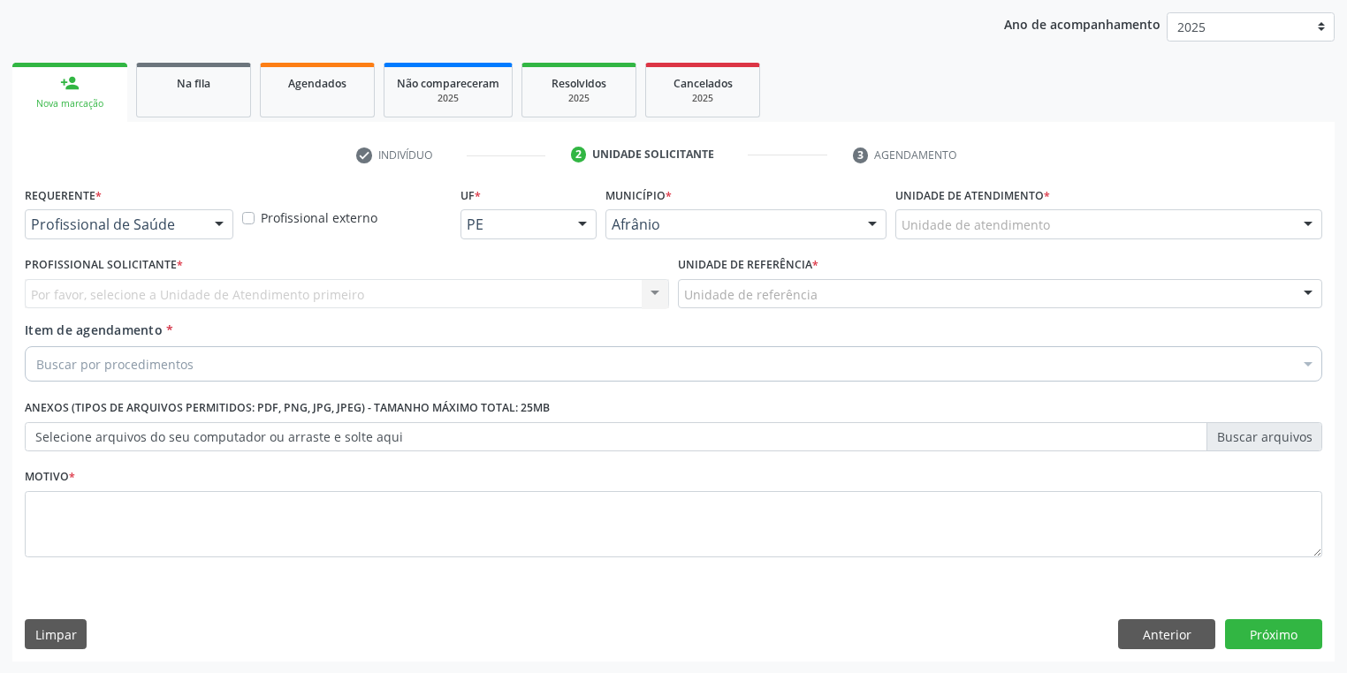
scroll to position [201, 0]
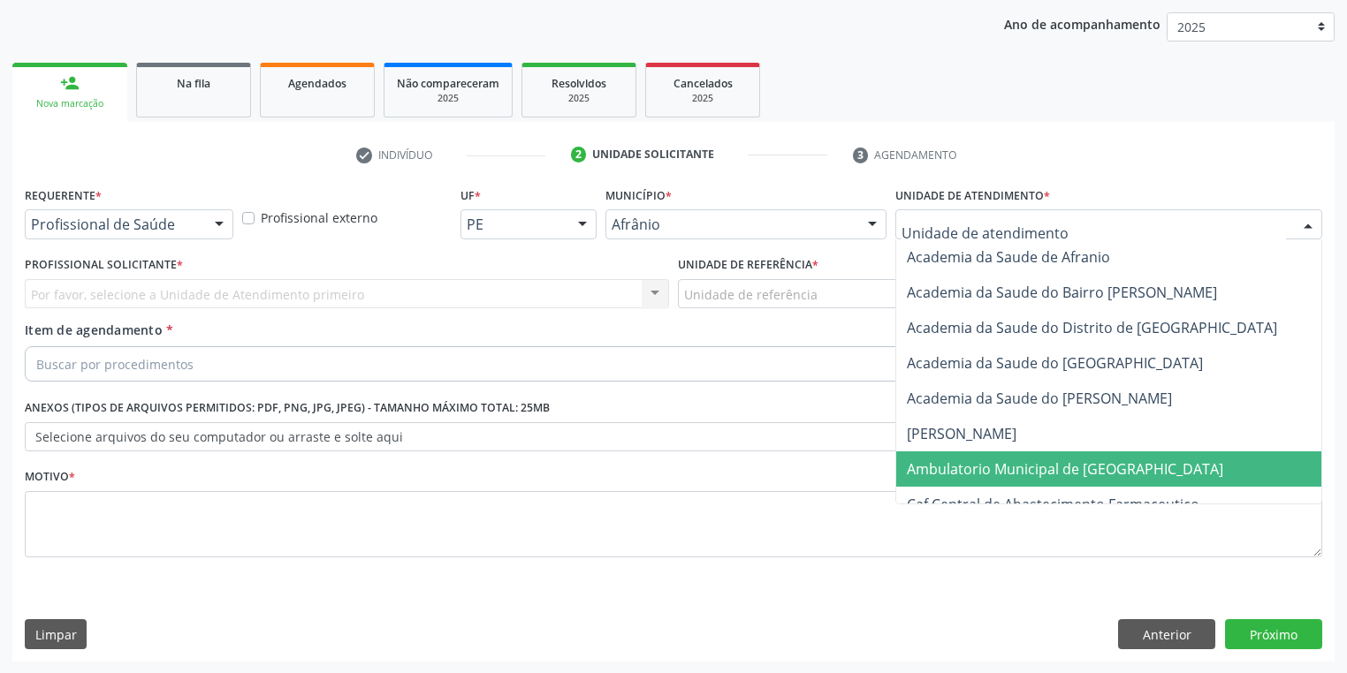
click at [933, 473] on span "Ambulatorio Municipal de [GEOGRAPHIC_DATA]" at bounding box center [1065, 469] width 316 height 19
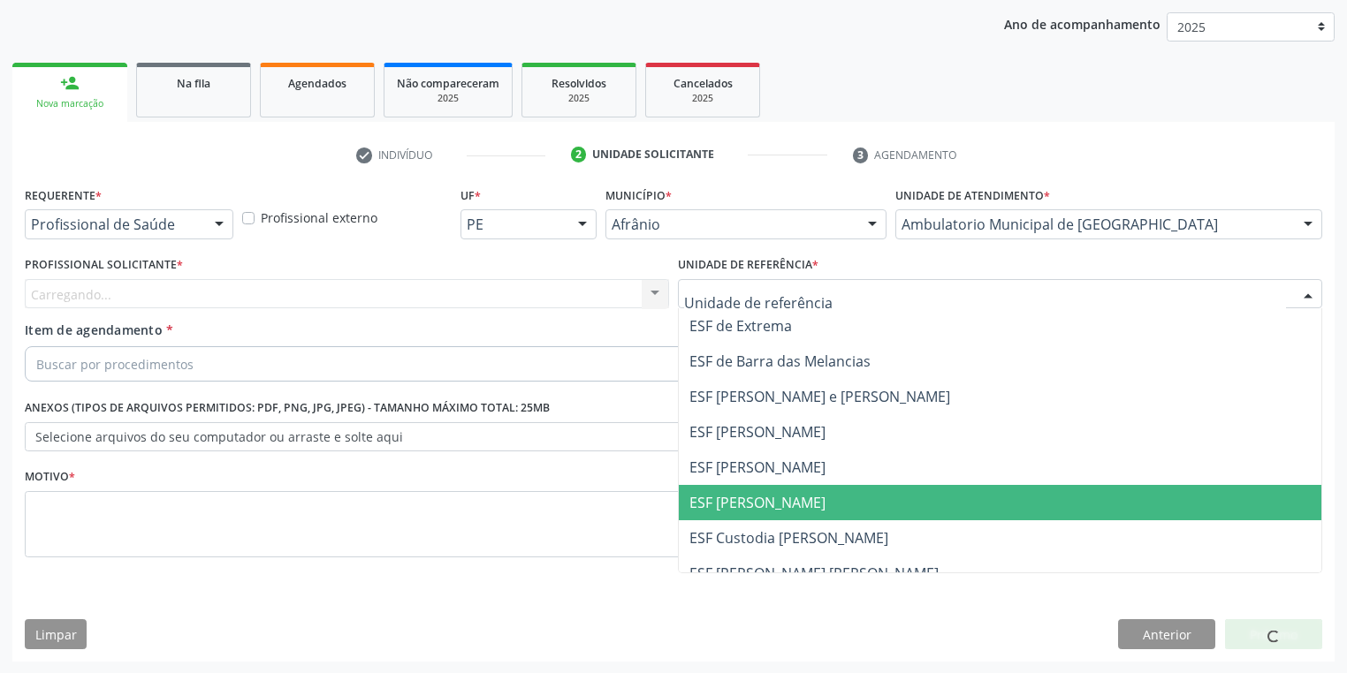
click at [726, 499] on span "ESF [PERSON_NAME]" at bounding box center [757, 502] width 136 height 19
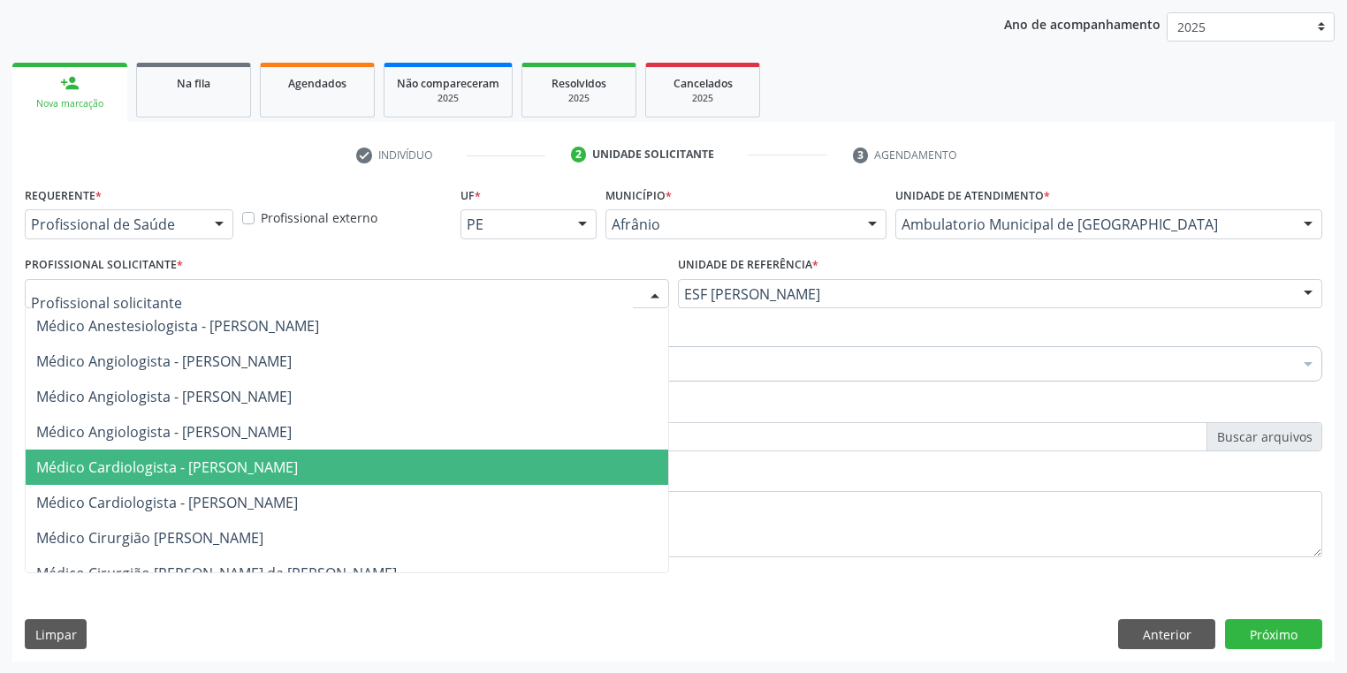
click at [181, 475] on span "Médico Cardiologista - [PERSON_NAME]" at bounding box center [167, 467] width 262 height 19
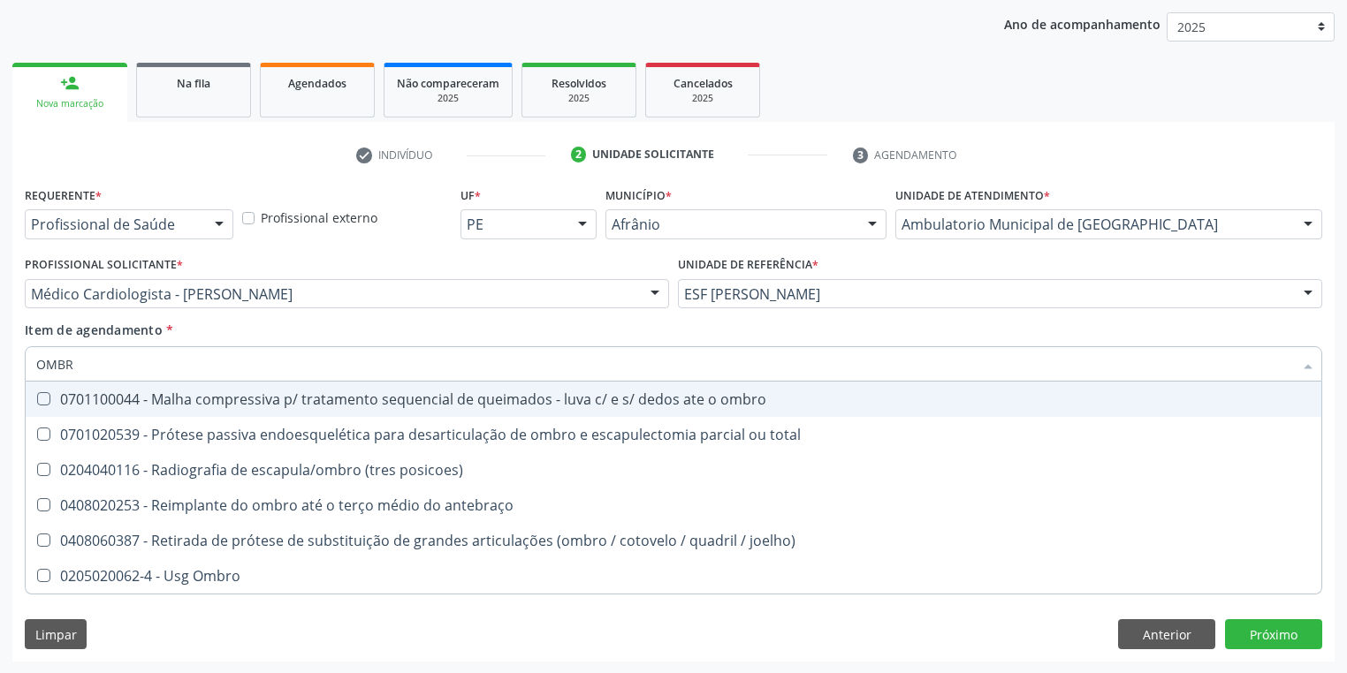
type input "OMBRO"
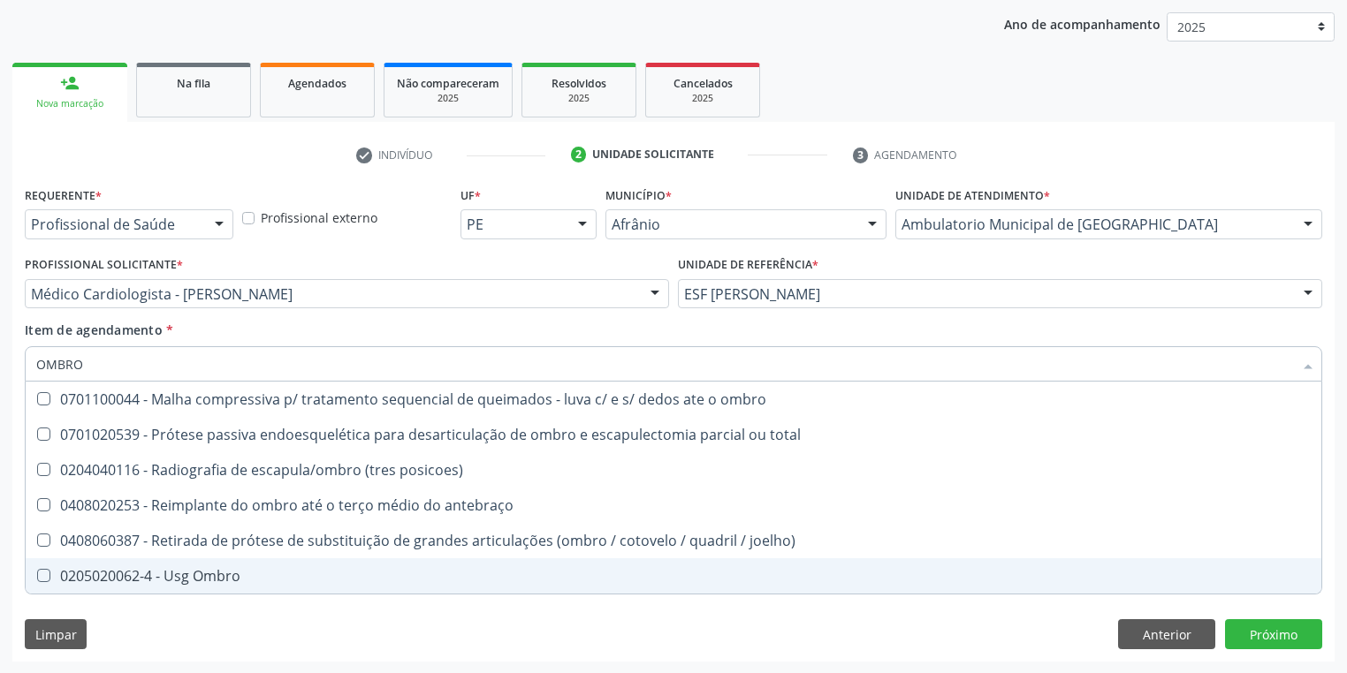
click at [71, 569] on div "0205020062-4 - Usg Ombro" at bounding box center [673, 576] width 1274 height 14
checkbox Ombro "true"
click at [80, 621] on div "Requerente * Profissional de Saúde Profissional de Saúde Paciente Nenhum result…" at bounding box center [673, 422] width 1322 height 480
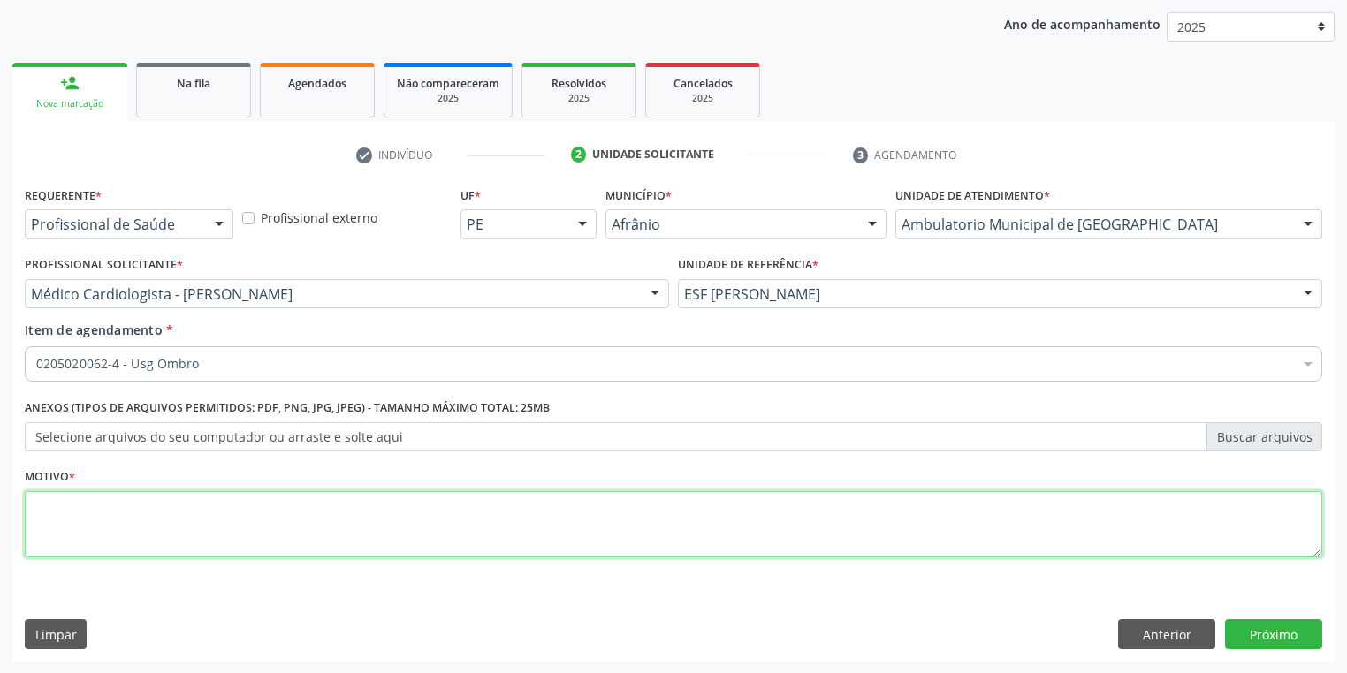
click at [116, 503] on textarea at bounding box center [673, 524] width 1297 height 67
type textarea "*"
click at [1260, 629] on button "Próximo" at bounding box center [1273, 634] width 97 height 30
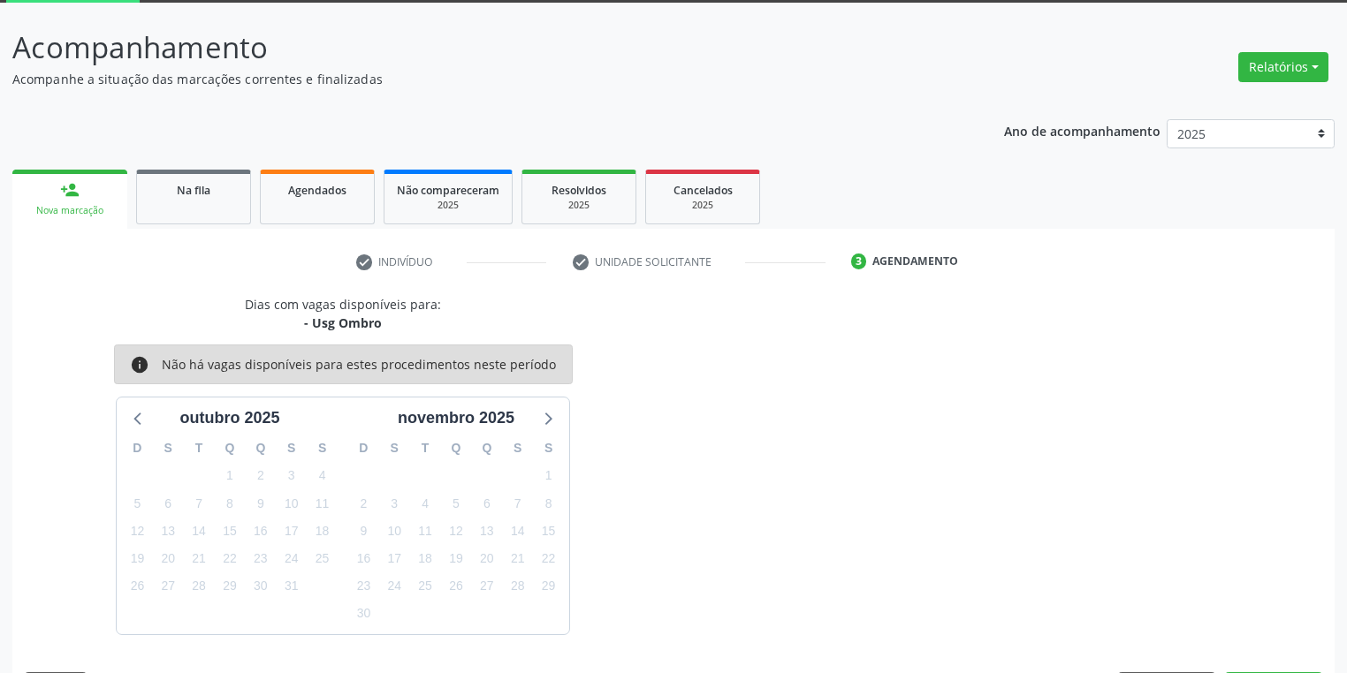
scroll to position [146, 0]
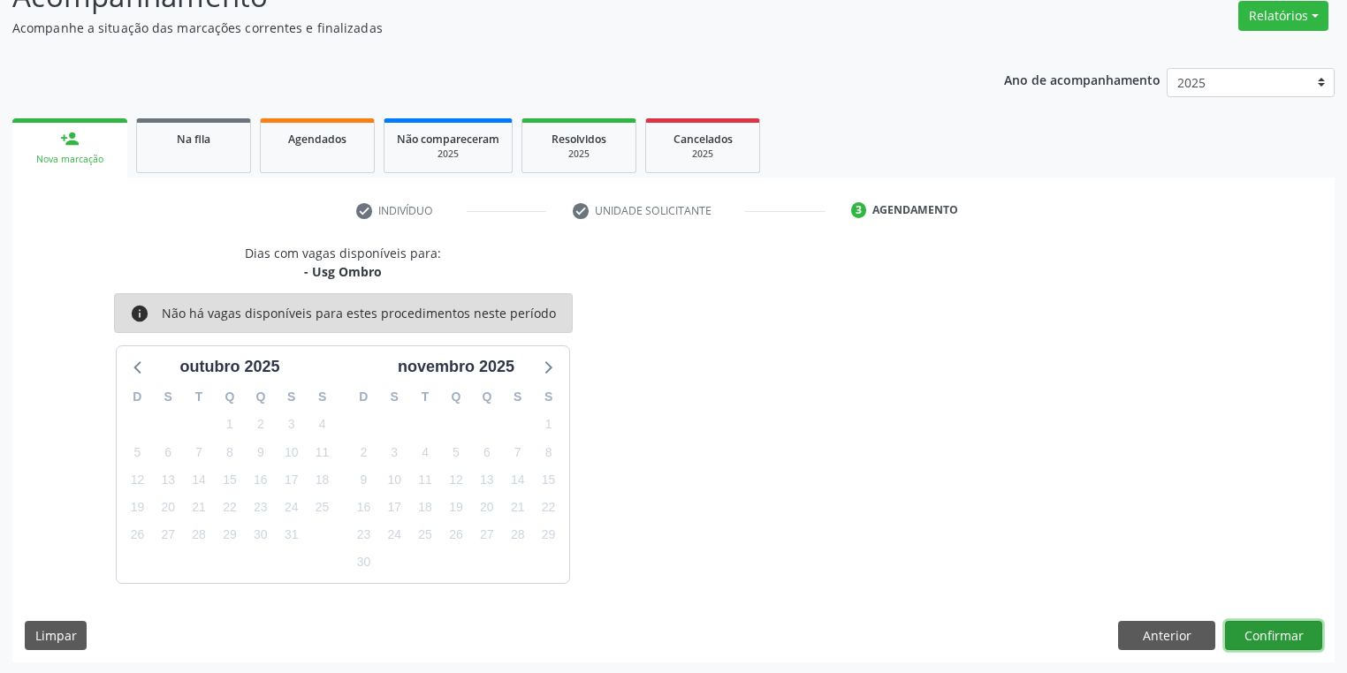
click at [1254, 638] on button "Confirmar" at bounding box center [1273, 636] width 97 height 30
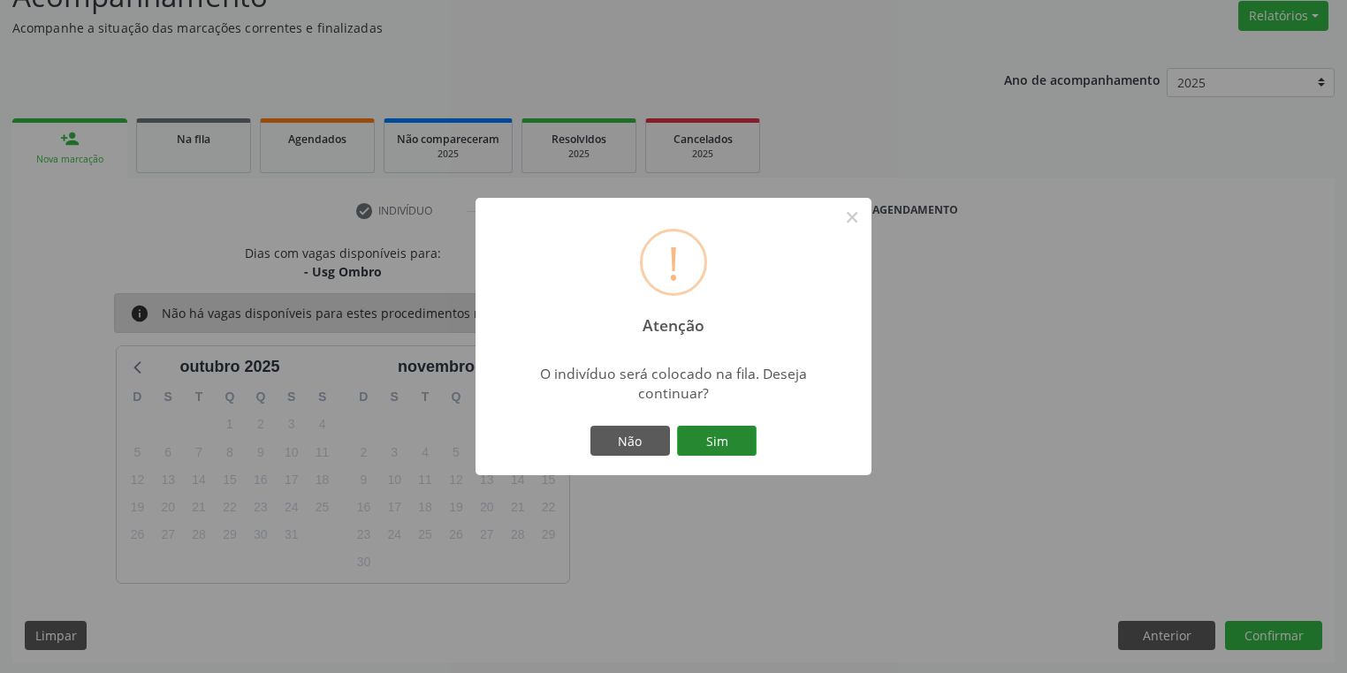
click at [727, 445] on button "Sim" at bounding box center [717, 441] width 80 height 30
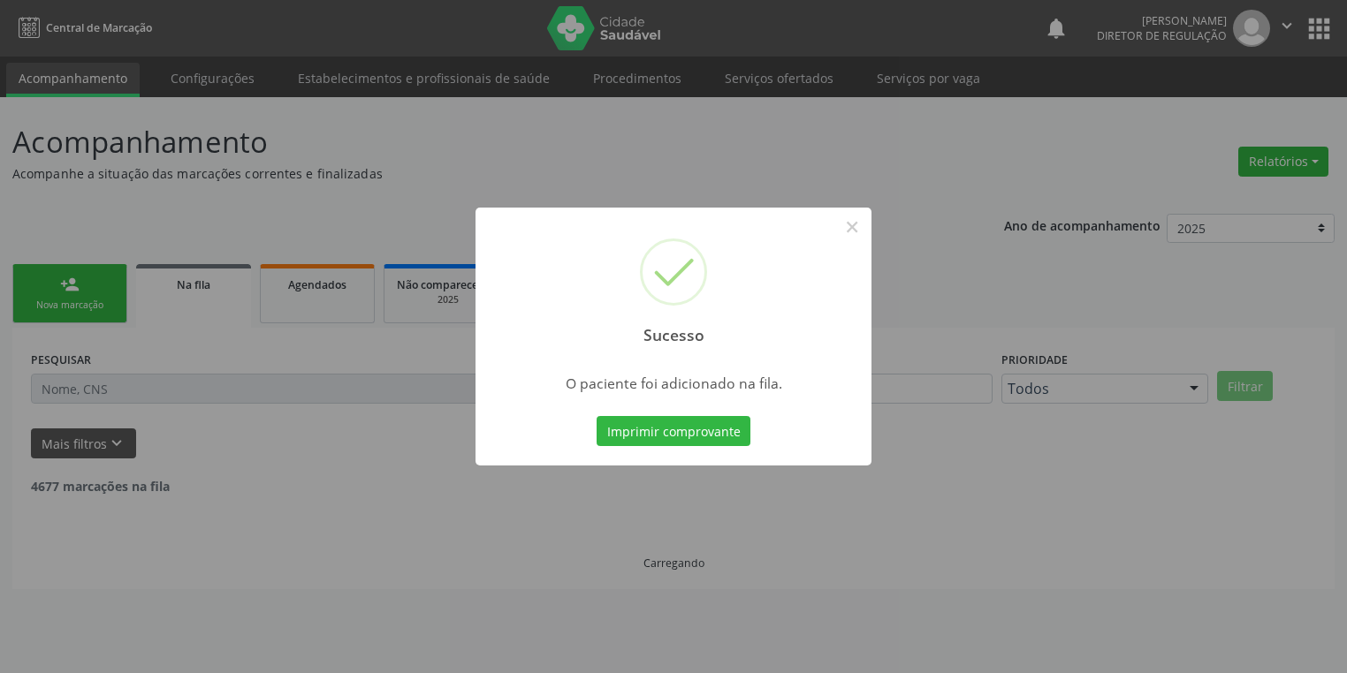
scroll to position [0, 0]
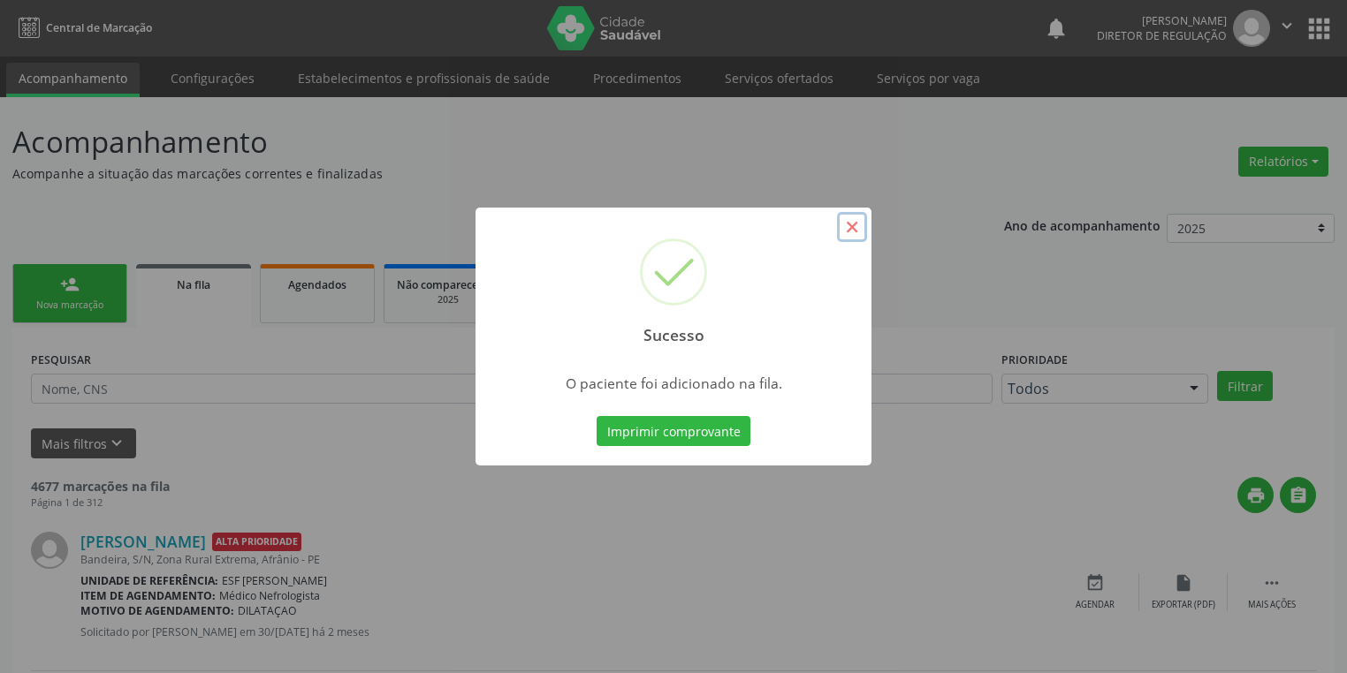
click at [849, 221] on button "×" at bounding box center [852, 227] width 30 height 30
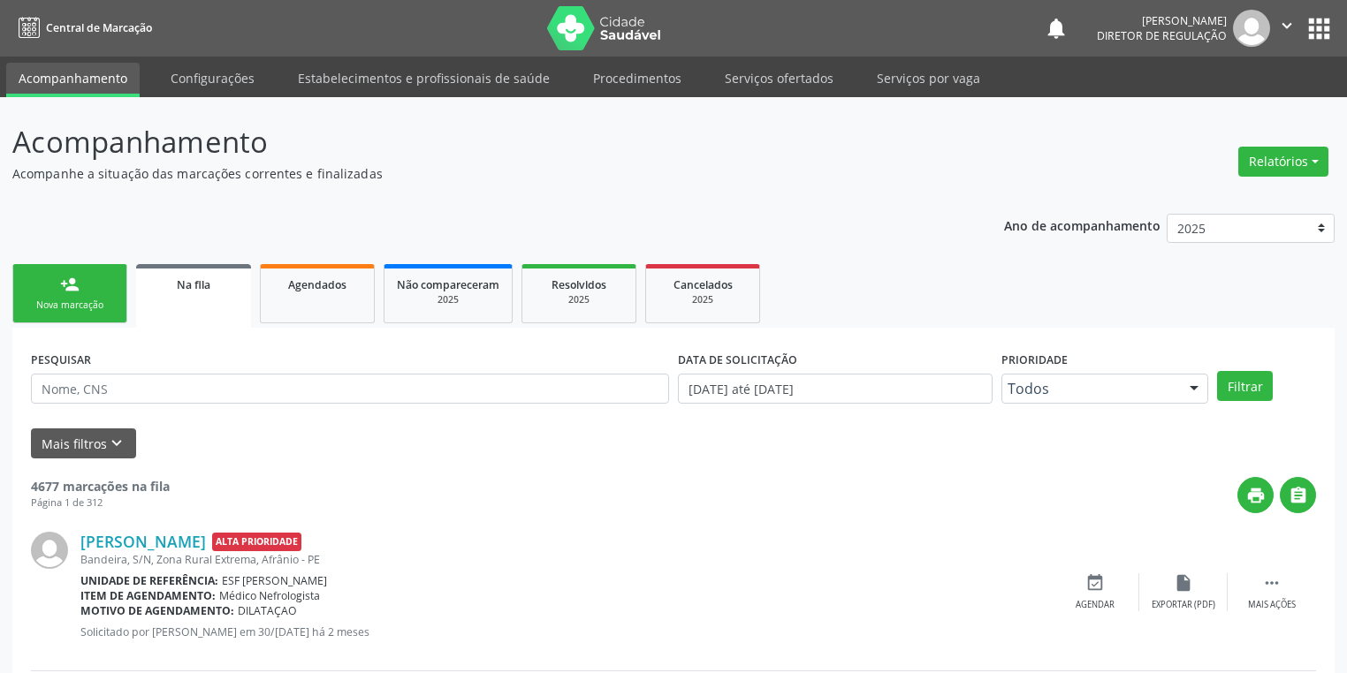
click at [110, 301] on div "Nova marcação" at bounding box center [70, 305] width 88 height 13
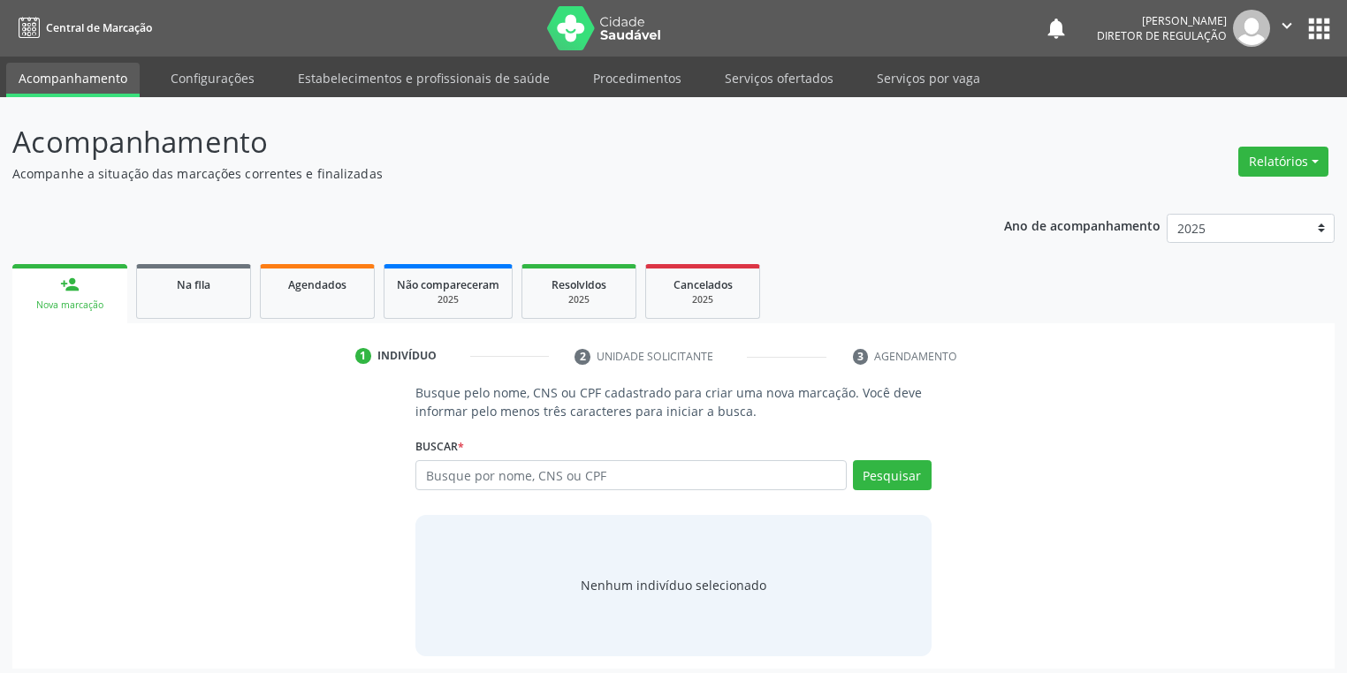
click at [110, 301] on div "Nova marcação" at bounding box center [70, 305] width 90 height 13
click at [445, 481] on input "text" at bounding box center [630, 475] width 431 height 30
type input "30163331472"
click at [891, 478] on button "Pesquisar" at bounding box center [892, 475] width 79 height 30
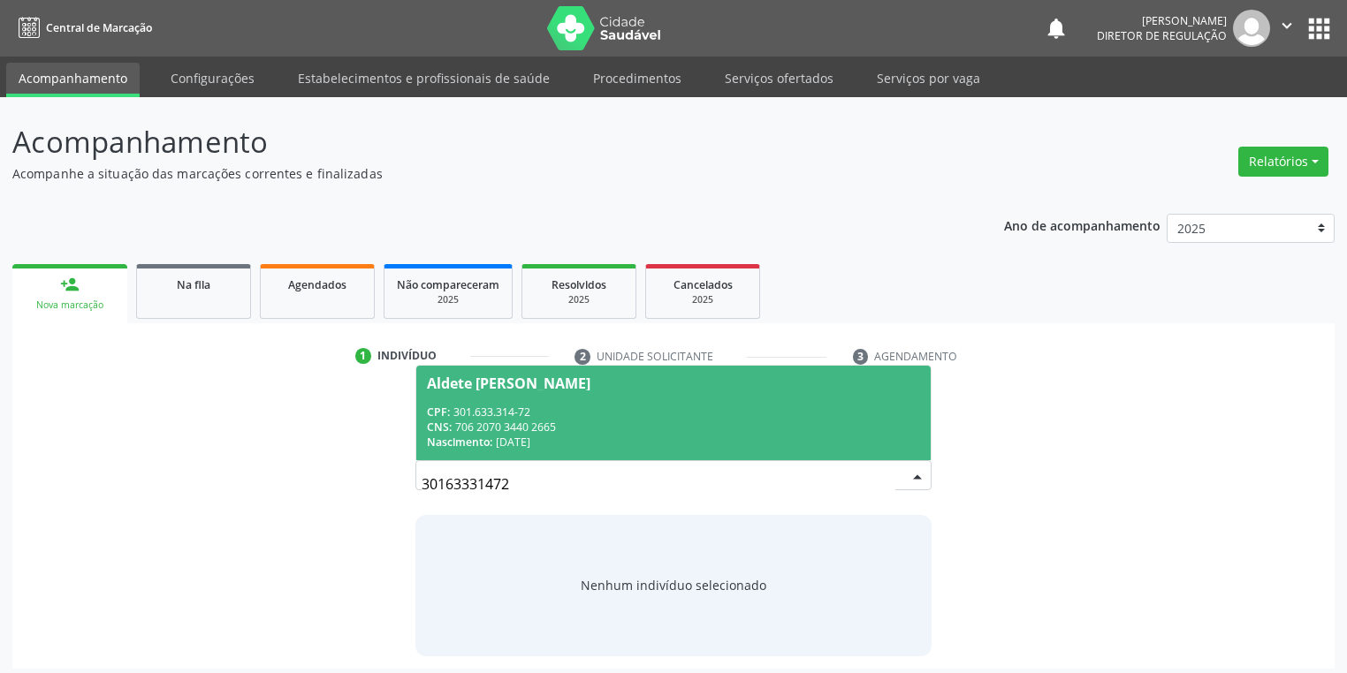
click at [590, 408] on div "CPF: 301.633.314-72" at bounding box center [673, 412] width 493 height 15
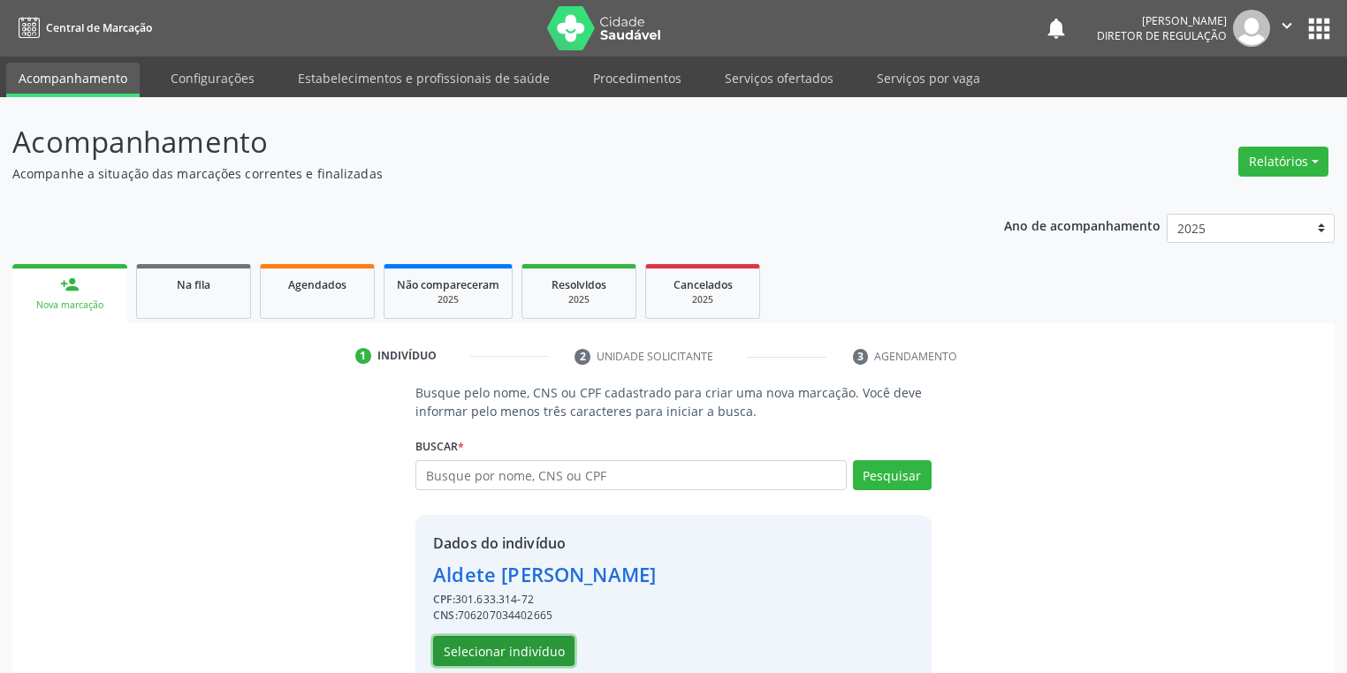
click at [507, 651] on button "Selecionar indivíduo" at bounding box center [503, 651] width 141 height 30
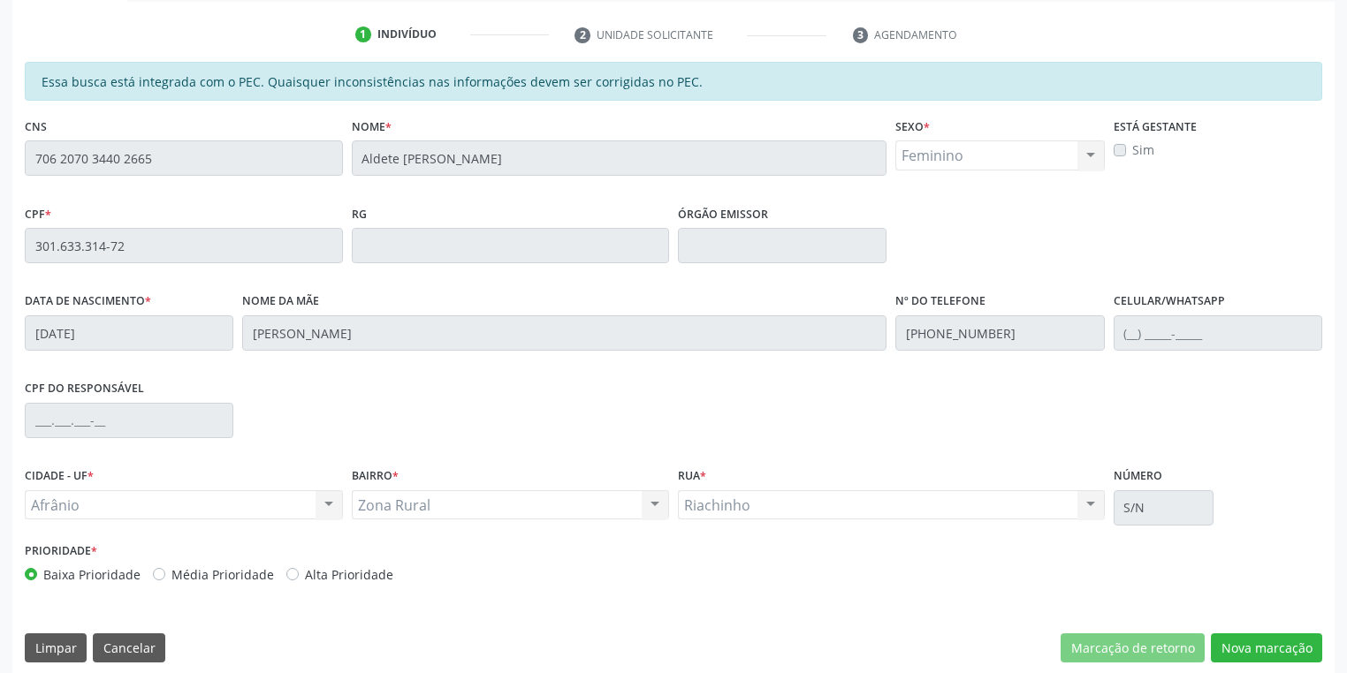
scroll to position [335, 0]
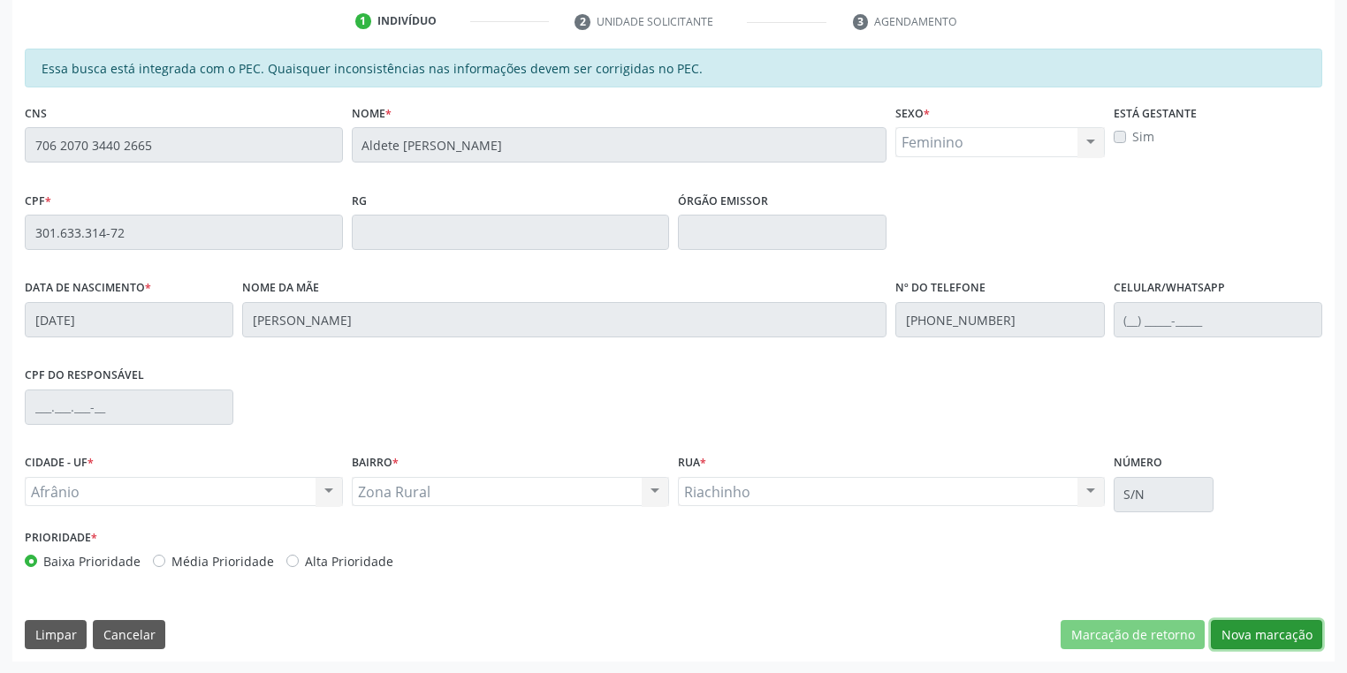
click at [1247, 639] on button "Nova marcação" at bounding box center [1266, 635] width 111 height 30
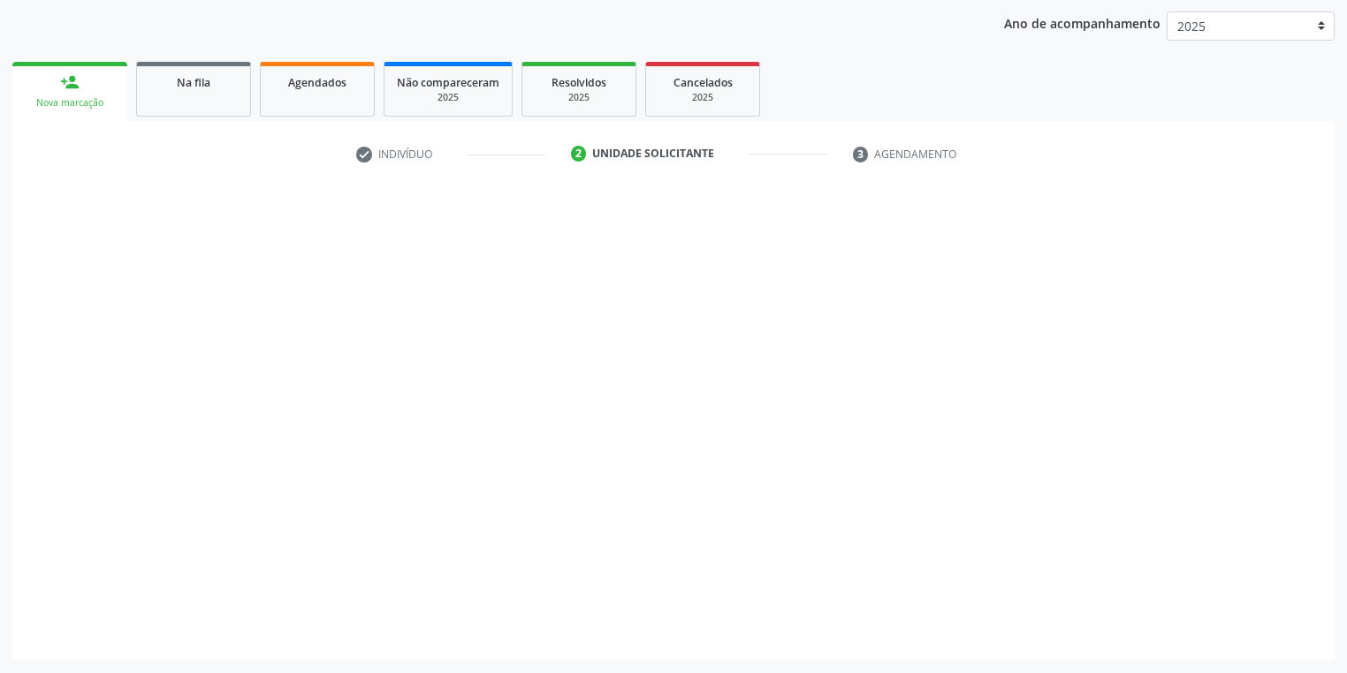
scroll to position [201, 0]
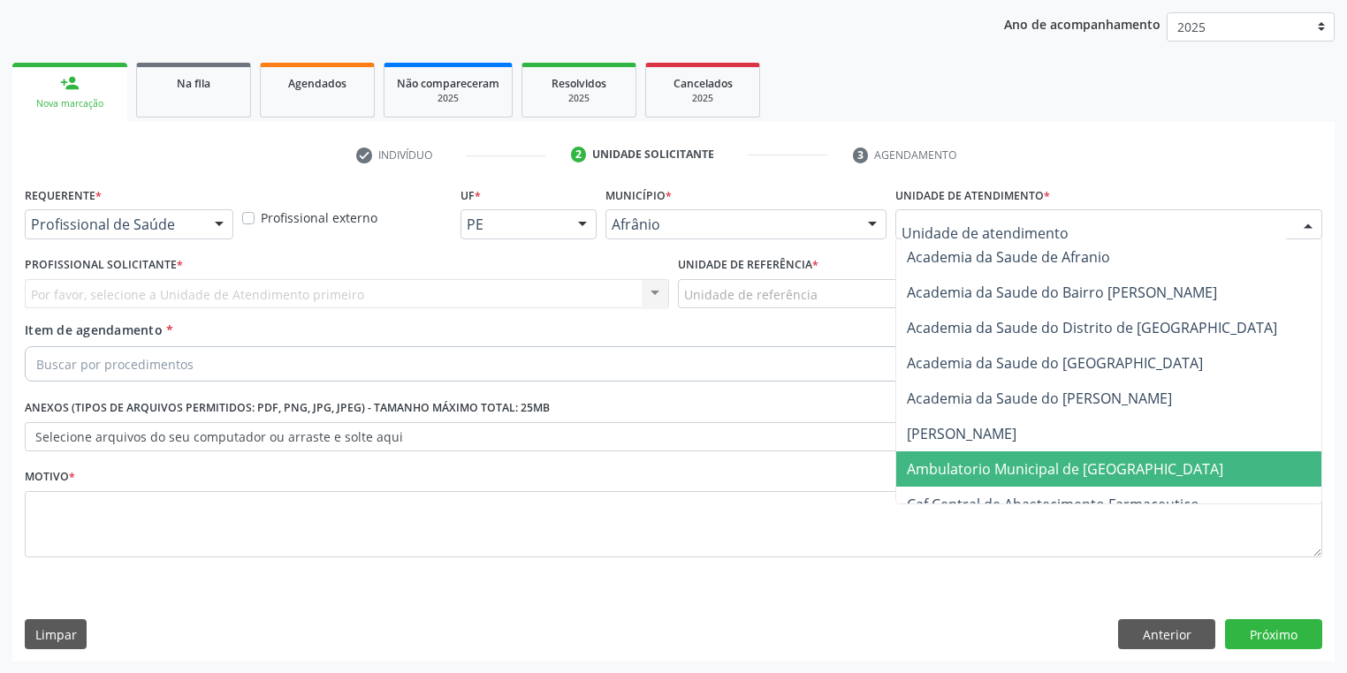
click at [936, 465] on span "Ambulatorio Municipal de [GEOGRAPHIC_DATA]" at bounding box center [1065, 469] width 316 height 19
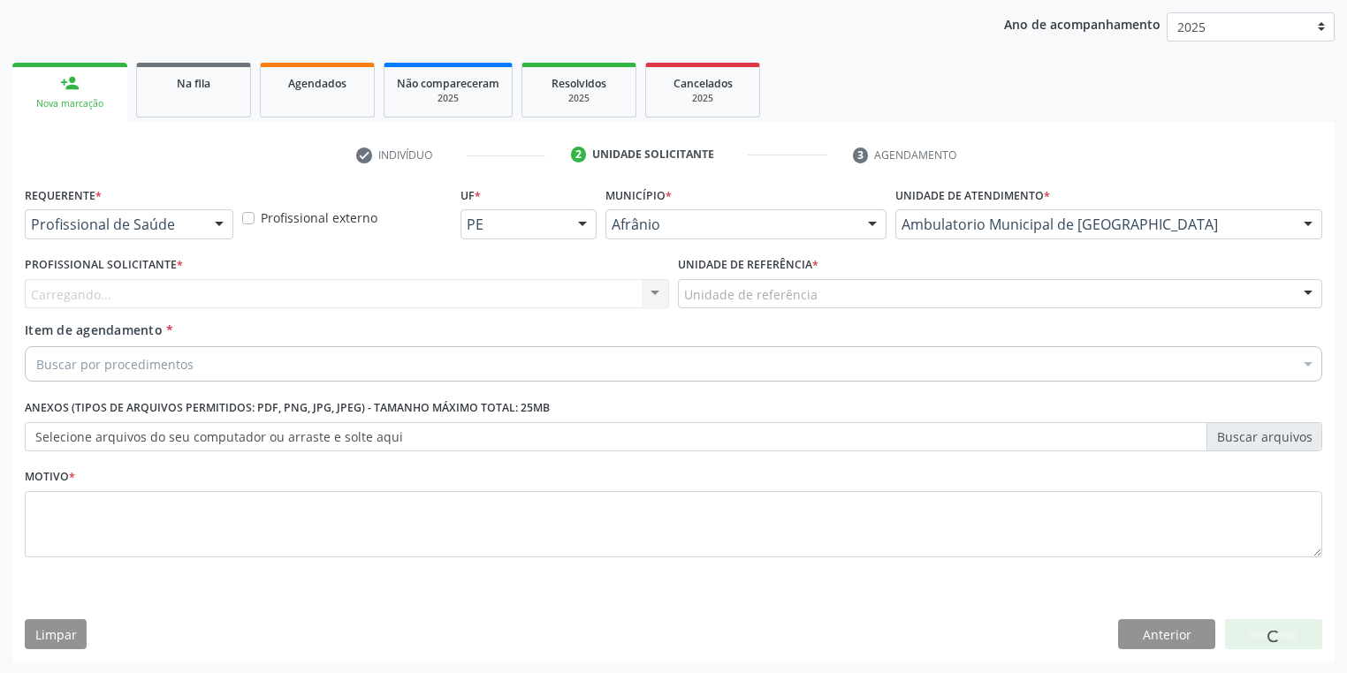
drag, startPoint x: 732, startPoint y: 293, endPoint x: 735, endPoint y: 322, distance: 29.4
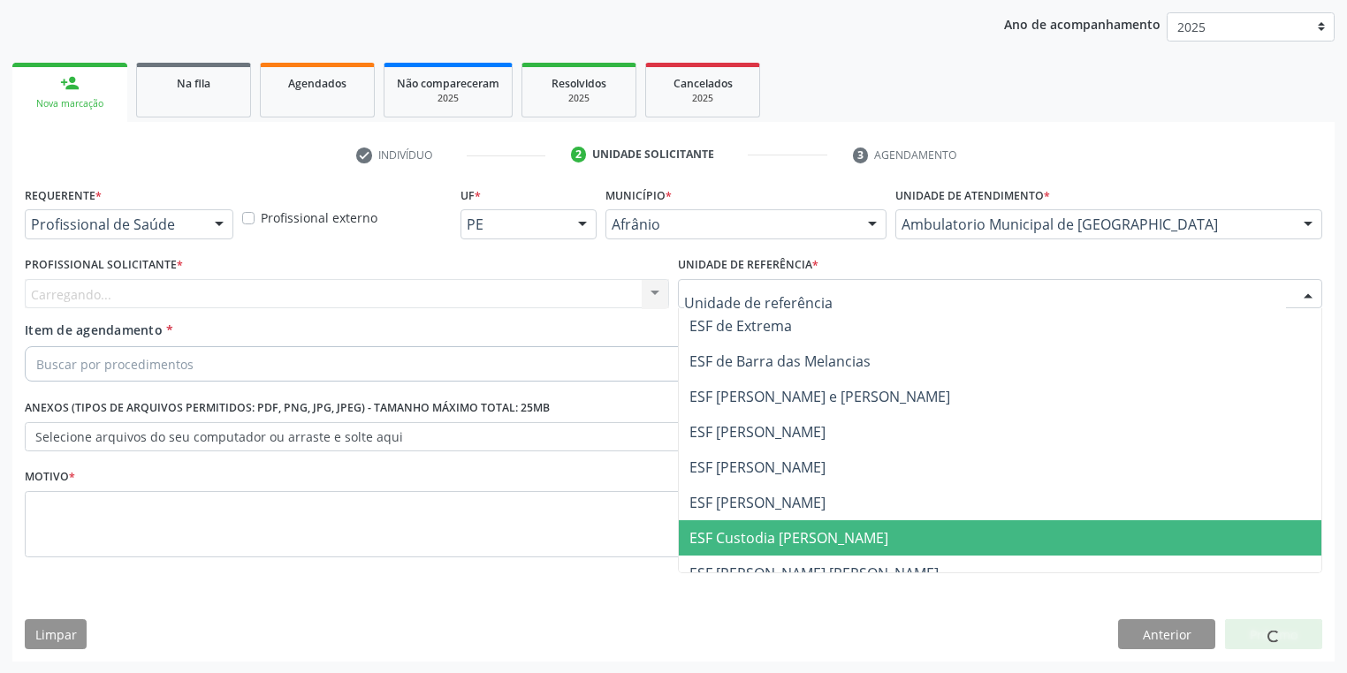
click at [765, 531] on span "ESF Custodia [PERSON_NAME]" at bounding box center [788, 537] width 199 height 19
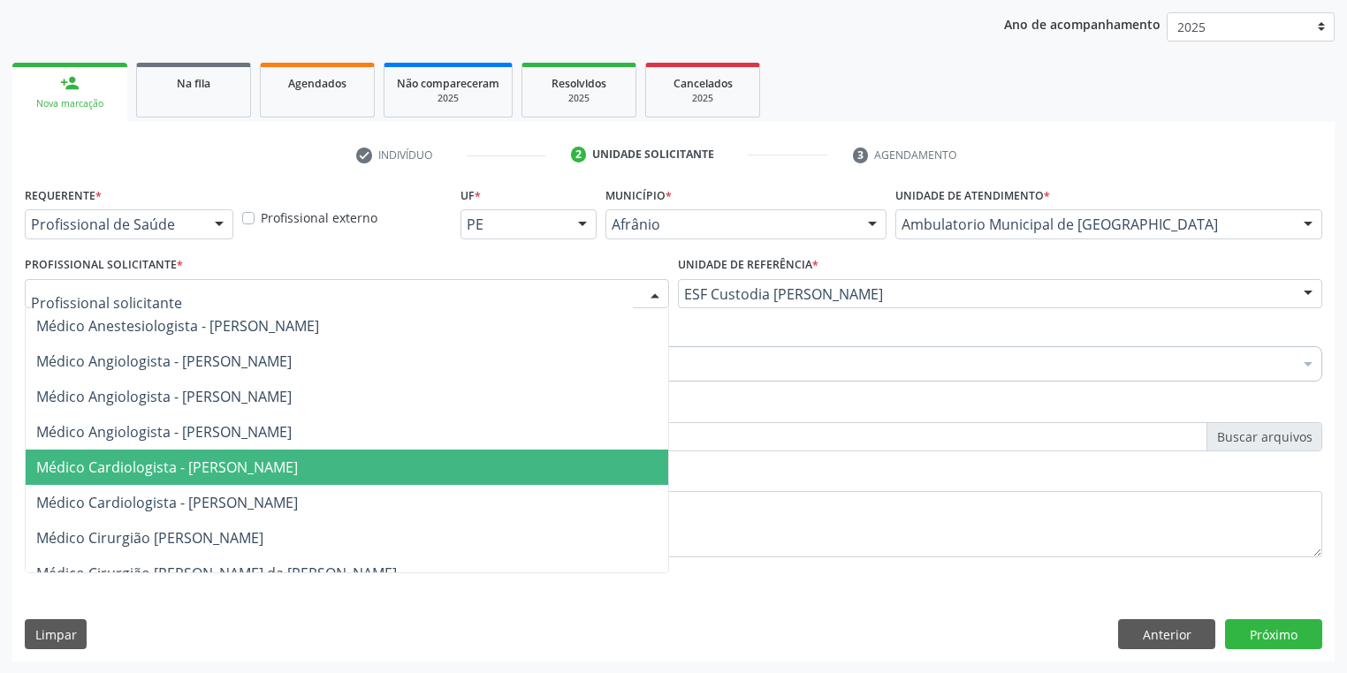
click at [154, 456] on span "Médico Cardiologista - [PERSON_NAME]" at bounding box center [347, 467] width 642 height 35
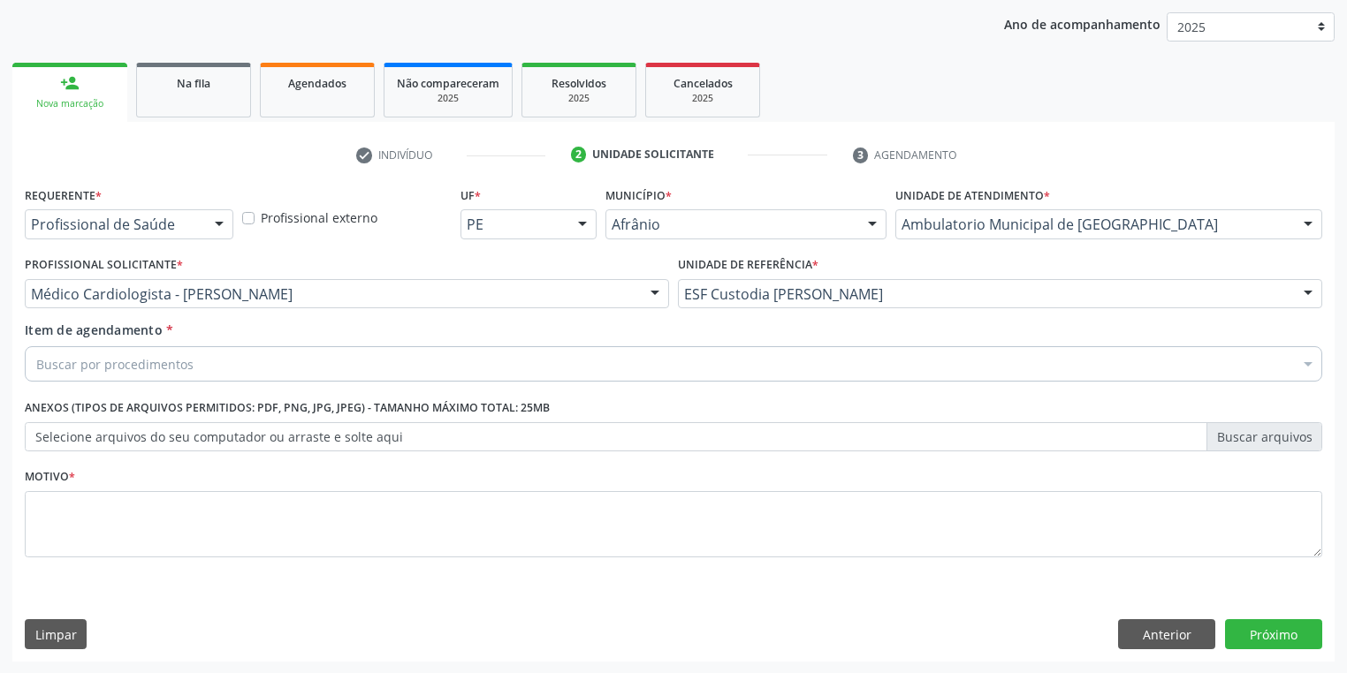
click at [106, 353] on div "Buscar por procedimentos" at bounding box center [673, 363] width 1297 height 35
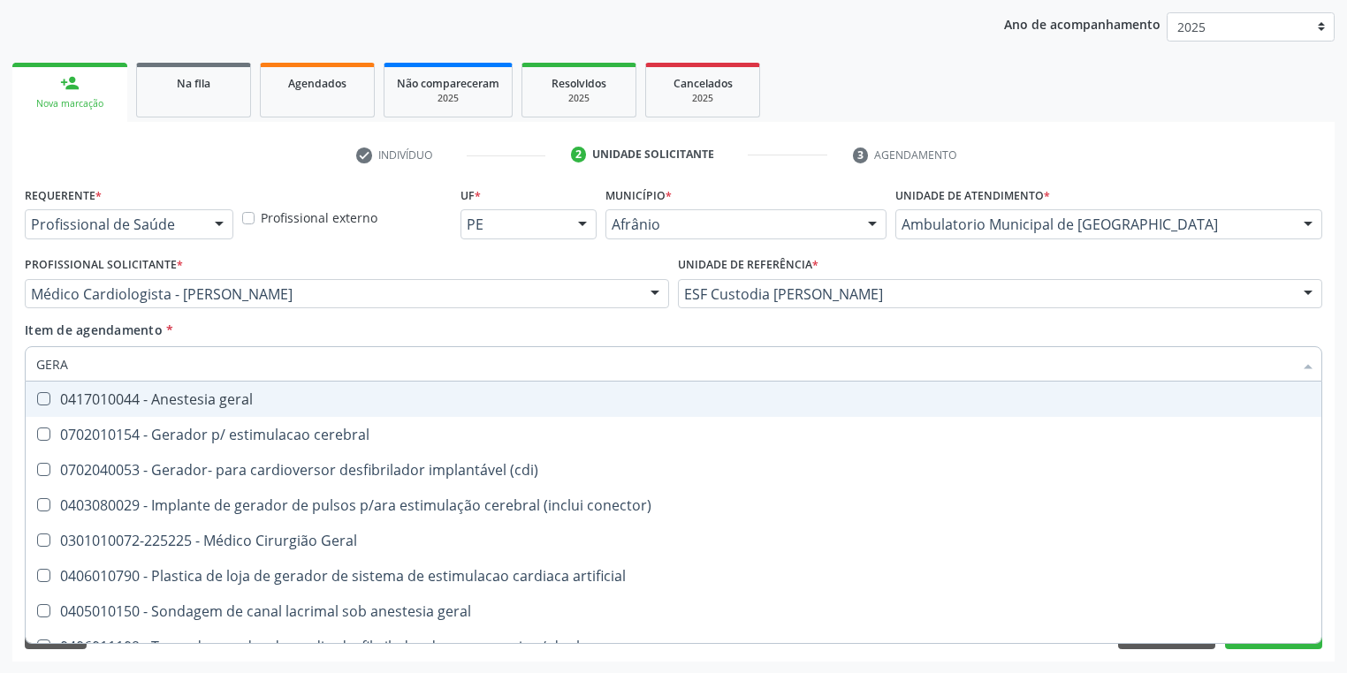
type input "GERAL"
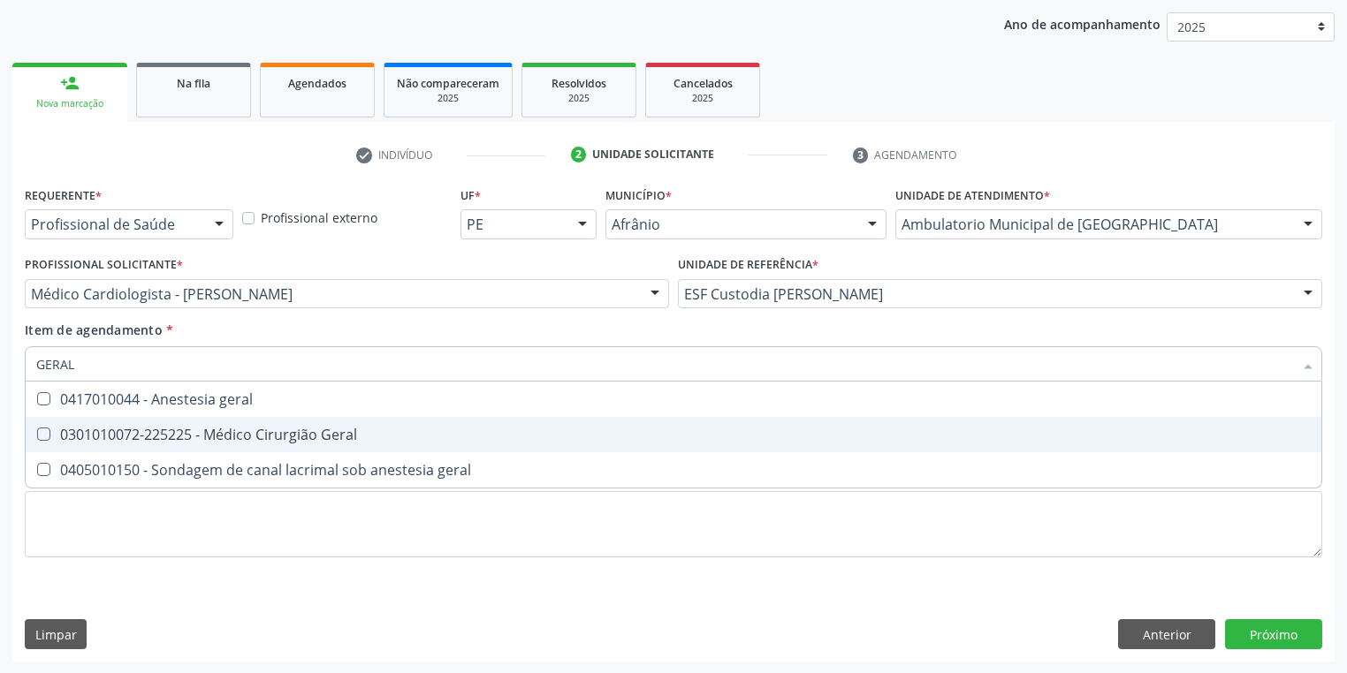
click at [103, 429] on div "0301010072-225225 - Médico Cirurgião Geral" at bounding box center [673, 435] width 1274 height 14
checkbox Geral "true"
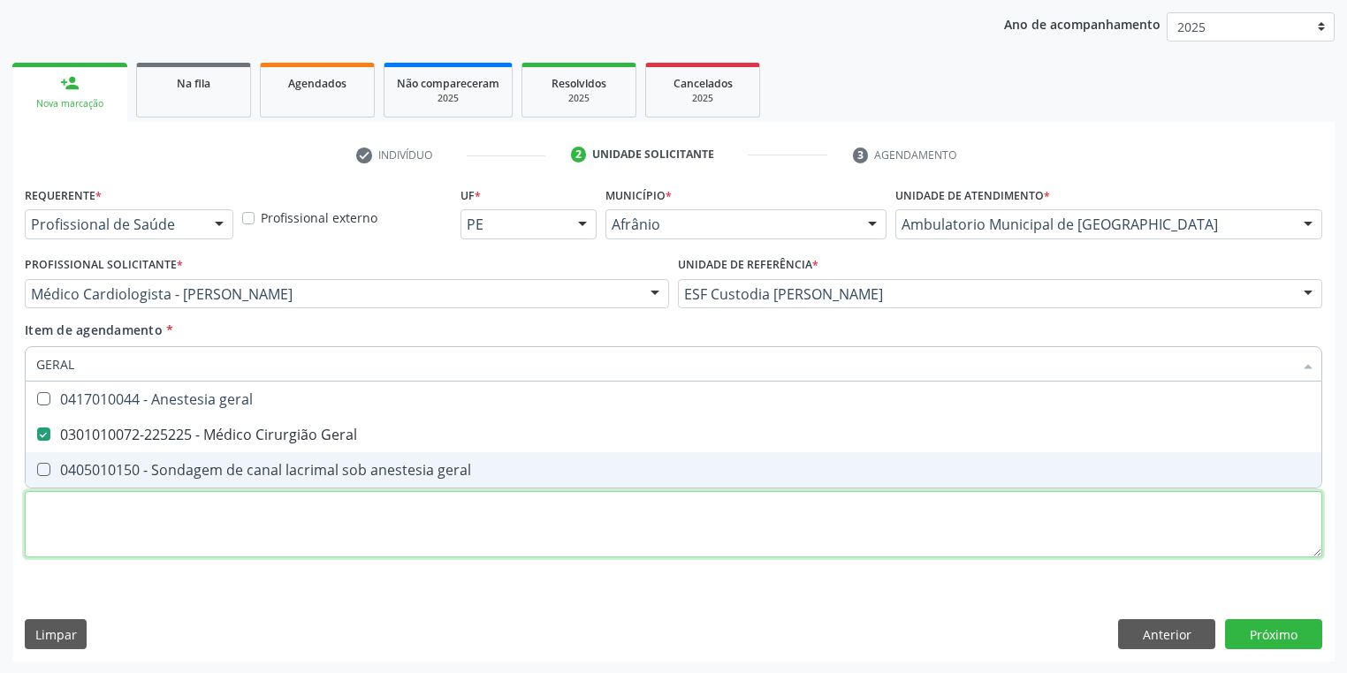
click at [106, 538] on div "Requerente * Profissional de Saúde Profissional de Saúde Paciente Nenhum result…" at bounding box center [673, 382] width 1297 height 400
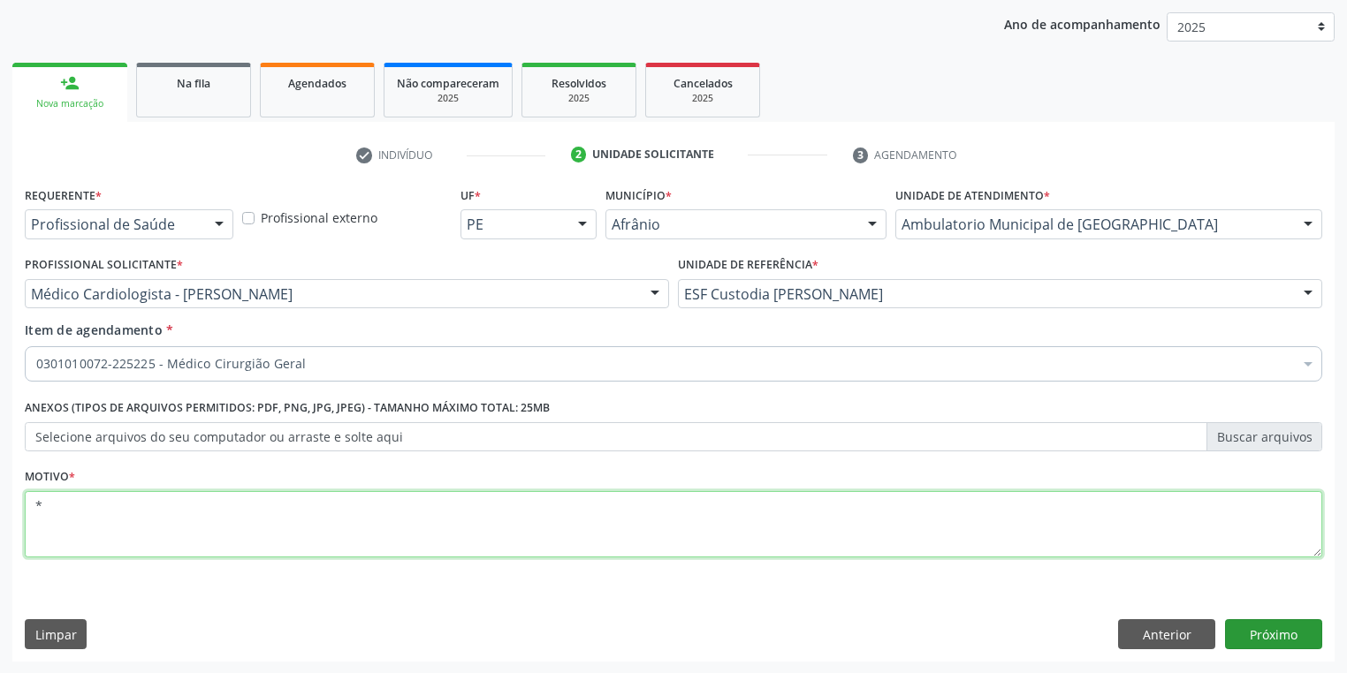
type textarea "*"
click at [1259, 635] on button "Próximo" at bounding box center [1273, 634] width 97 height 30
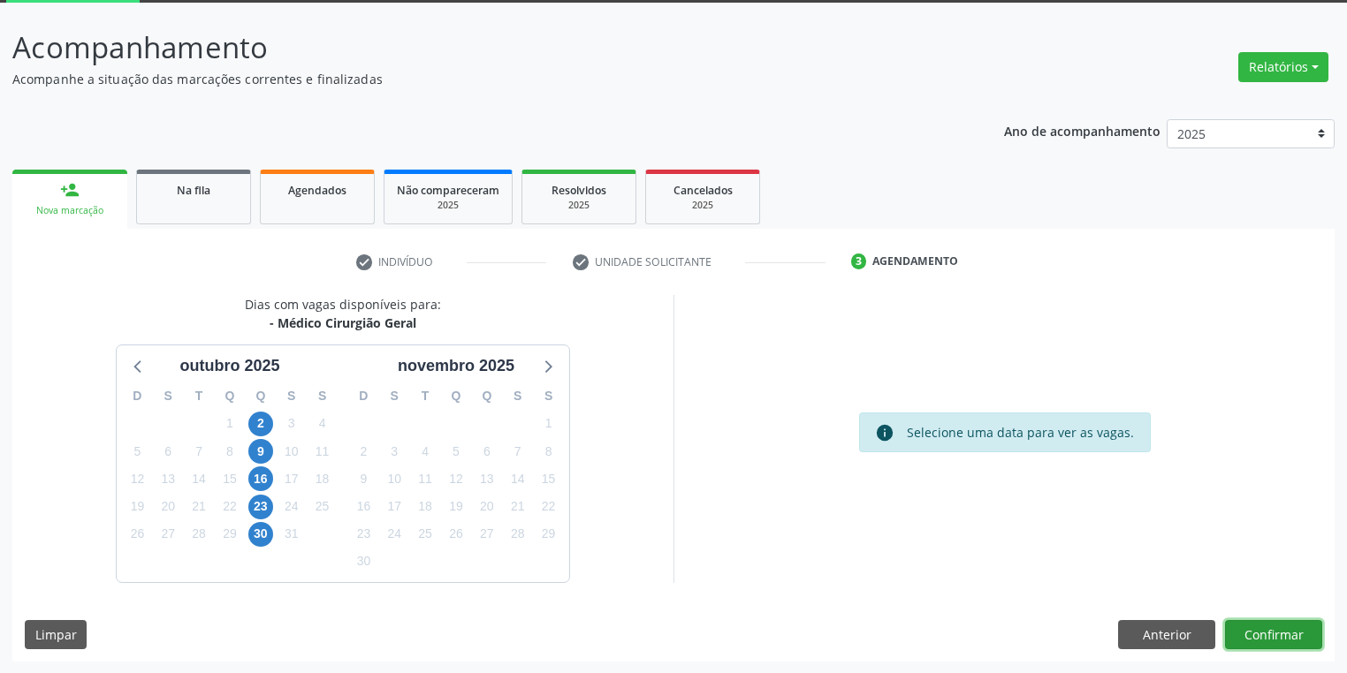
click at [1235, 635] on button "Confirmar" at bounding box center [1273, 635] width 97 height 30
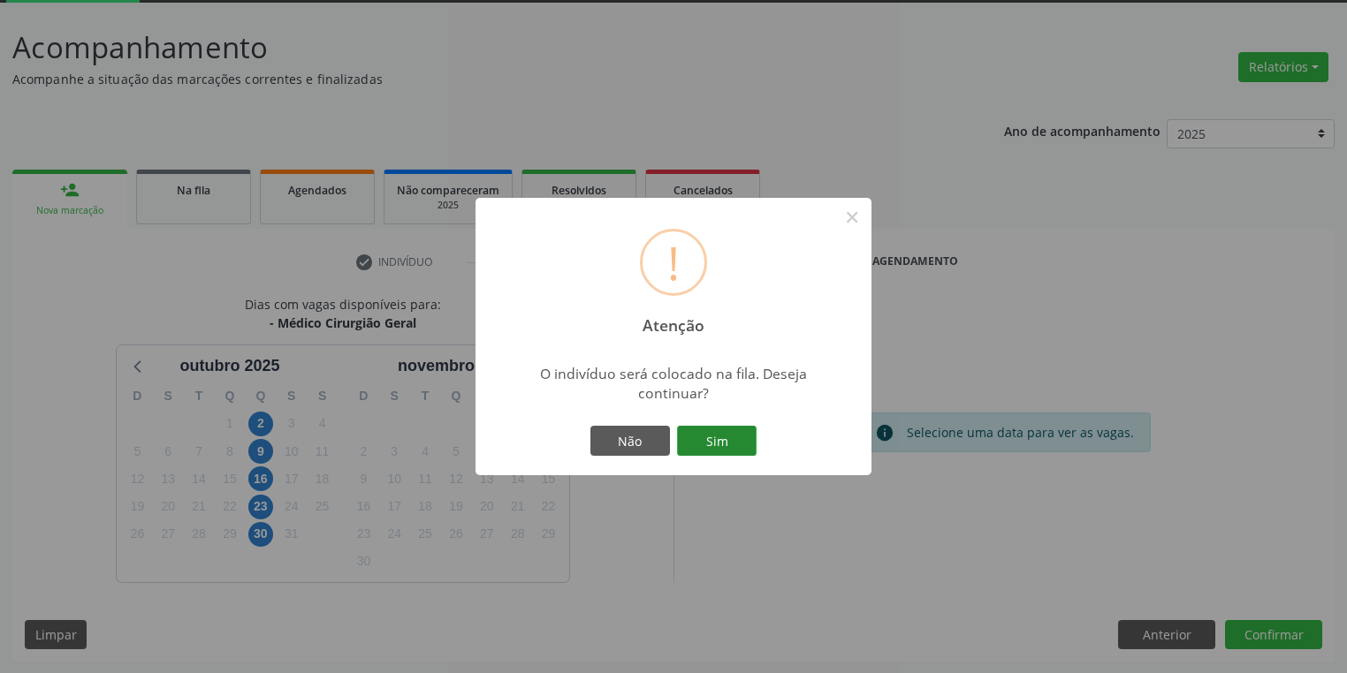
click at [739, 442] on button "Sim" at bounding box center [717, 441] width 80 height 30
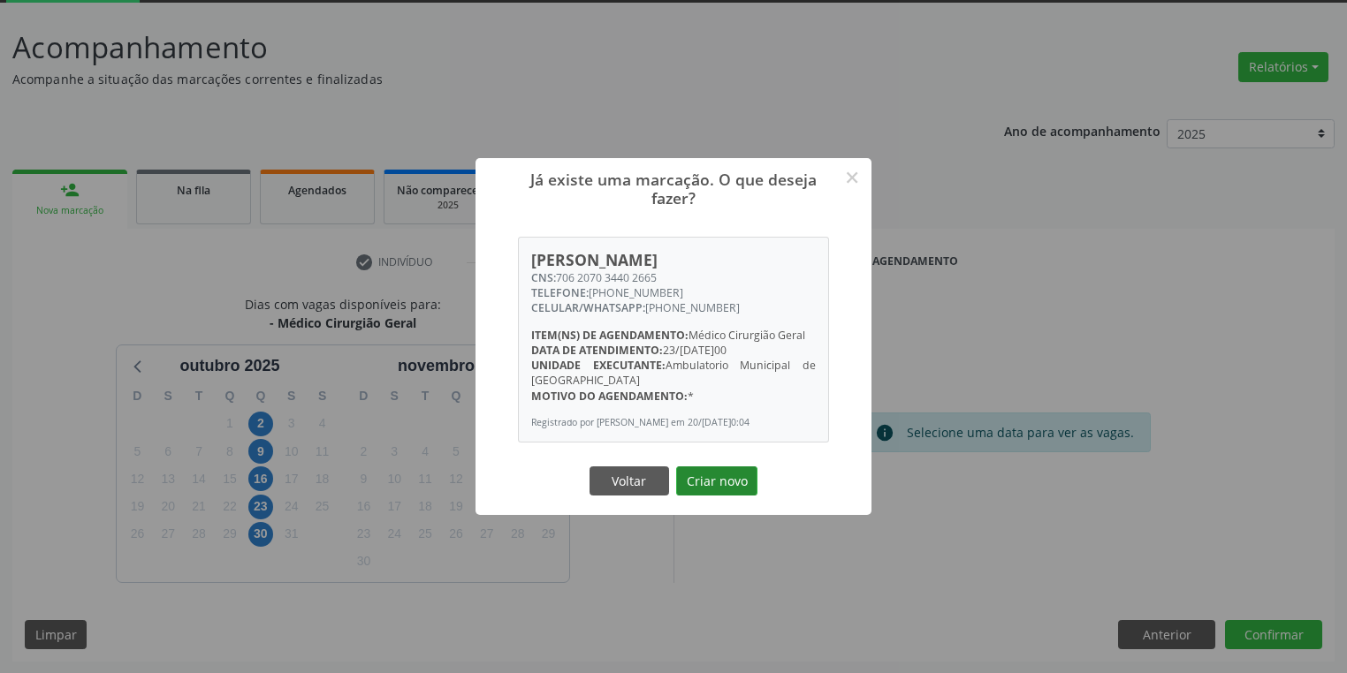
click at [697, 478] on button "Criar novo" at bounding box center [716, 482] width 81 height 30
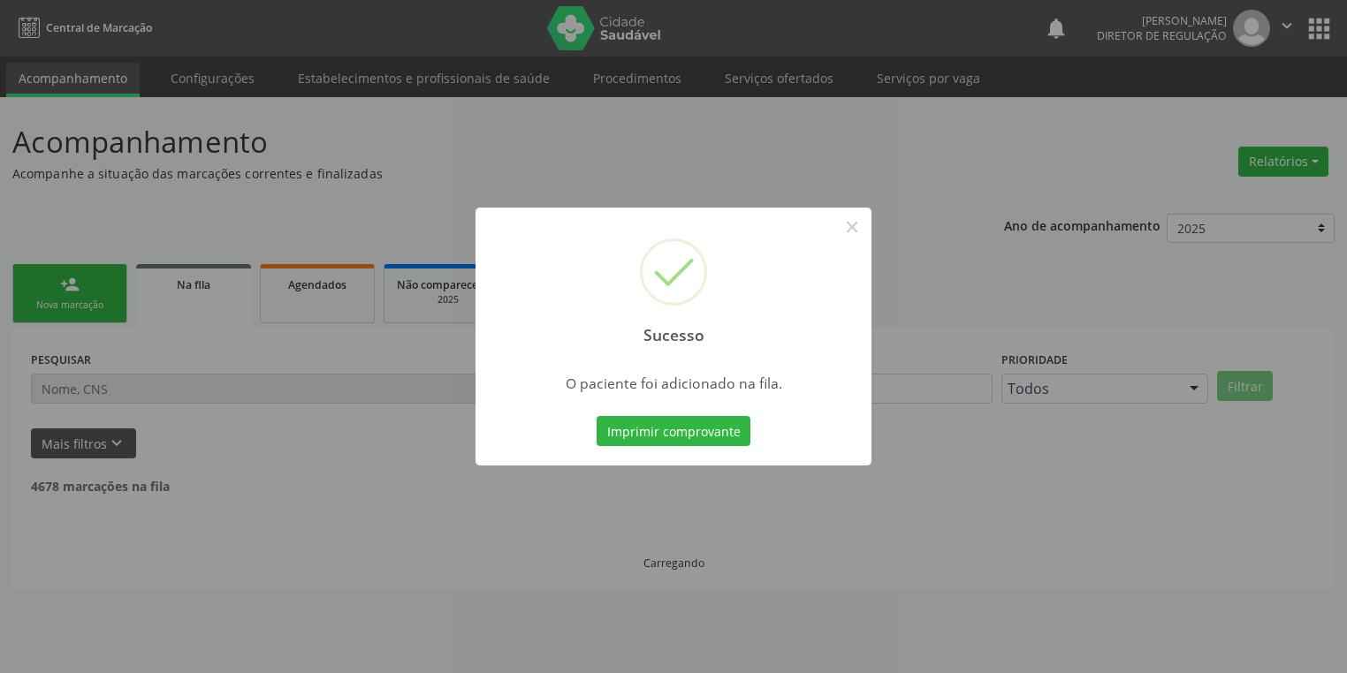
scroll to position [0, 0]
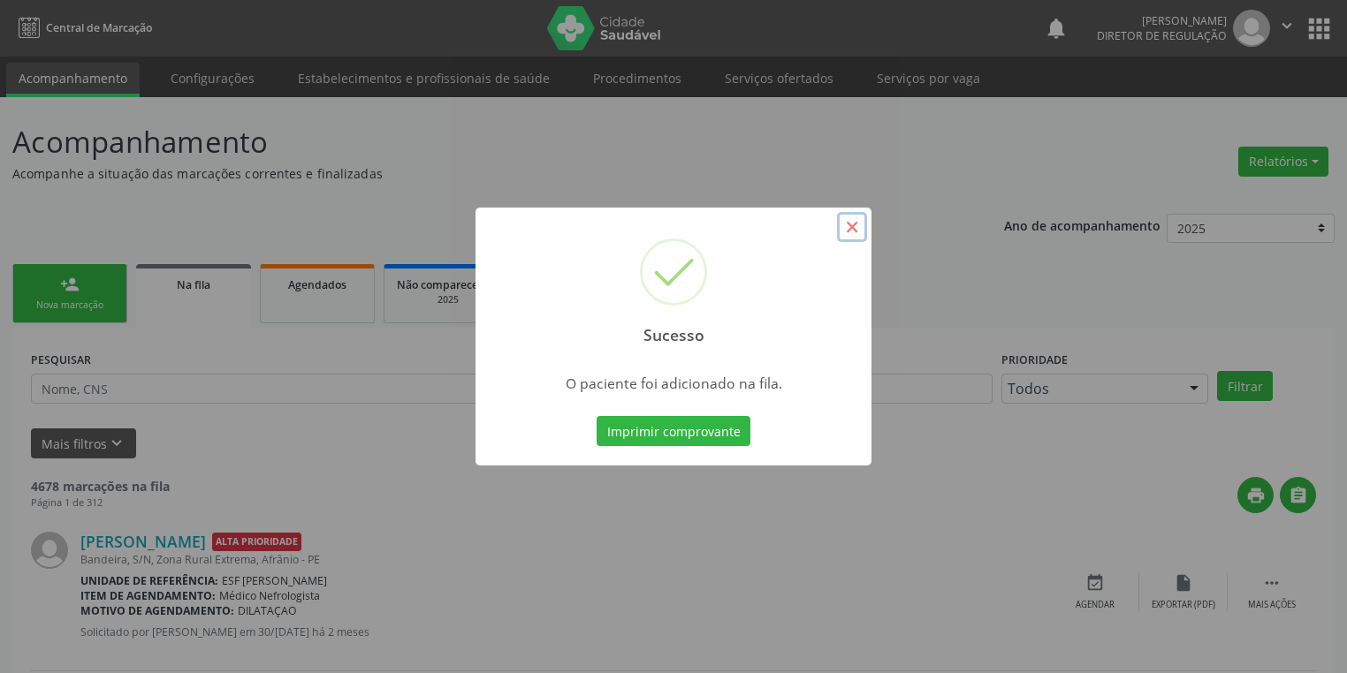
click at [861, 230] on button "×" at bounding box center [852, 227] width 30 height 30
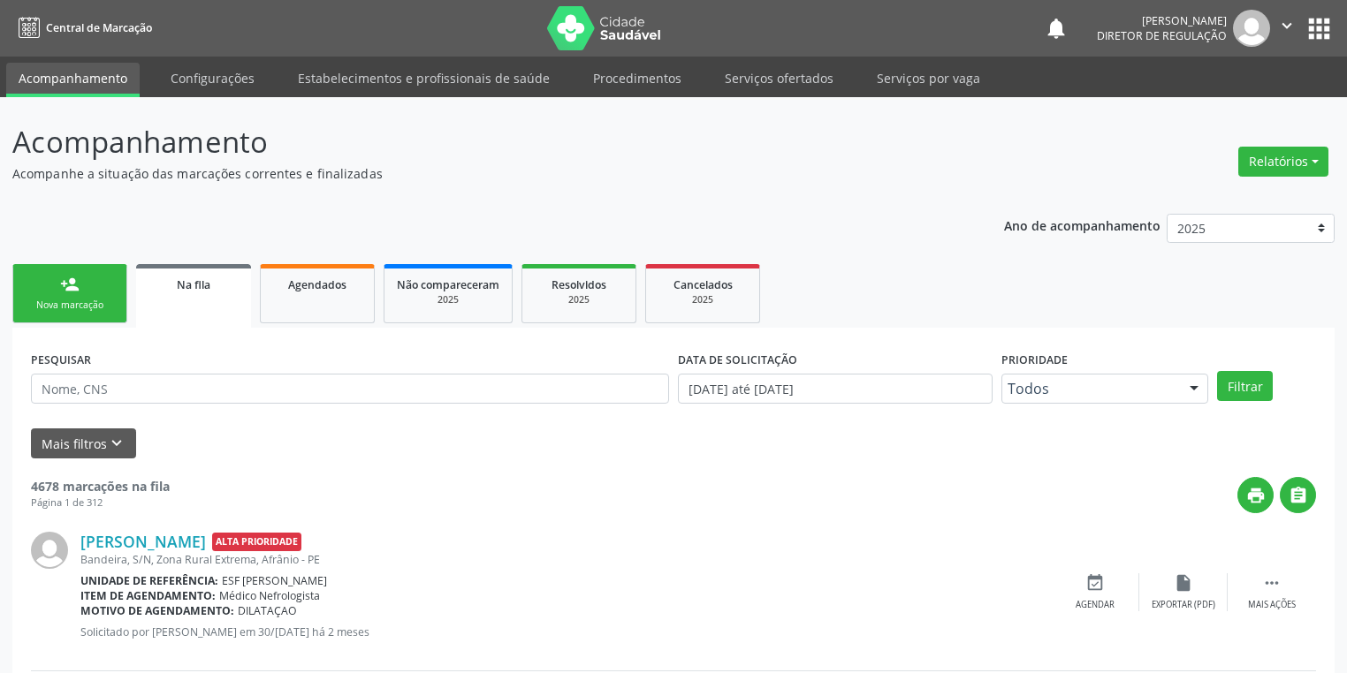
click at [60, 280] on div "person_add" at bounding box center [69, 284] width 19 height 19
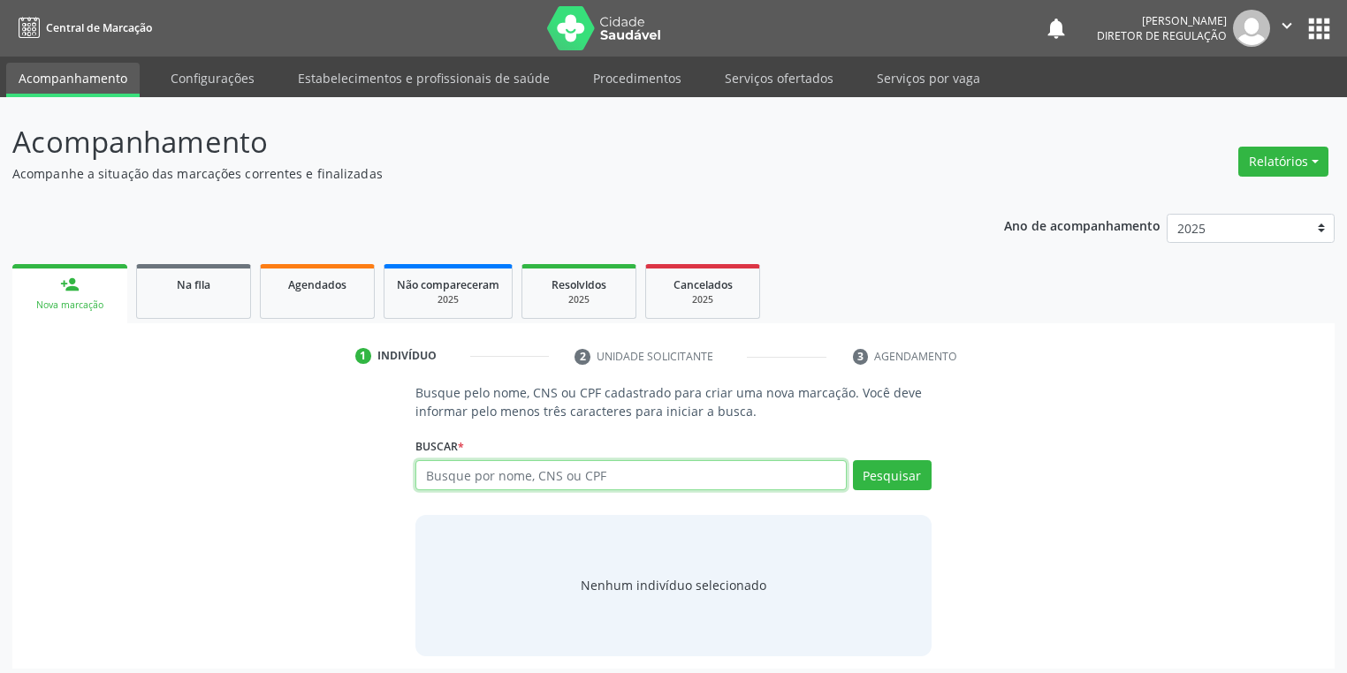
click at [490, 486] on input "text" at bounding box center [630, 475] width 431 height 30
click at [483, 482] on input "text" at bounding box center [630, 475] width 431 height 30
type input "704709740251936"
click at [888, 468] on button "Pesquisar" at bounding box center [892, 475] width 79 height 30
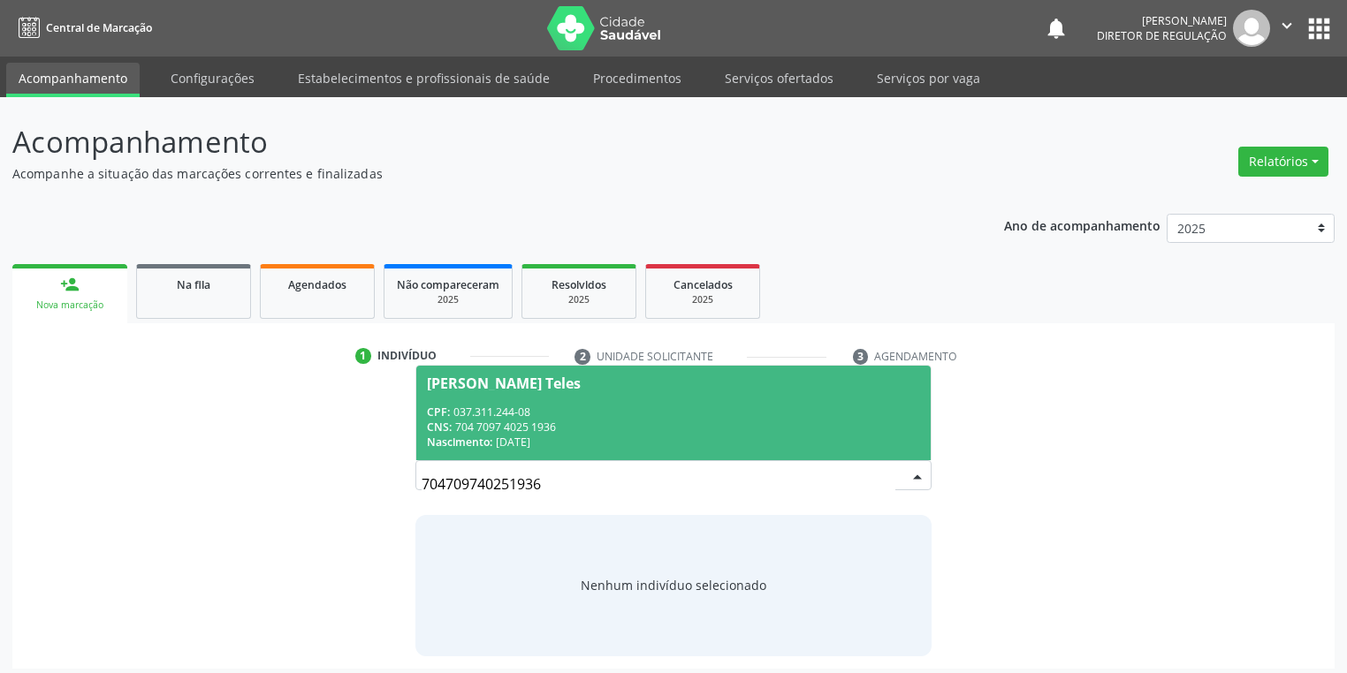
click at [541, 414] on div "CPF: 037.311.244-08" at bounding box center [673, 412] width 493 height 15
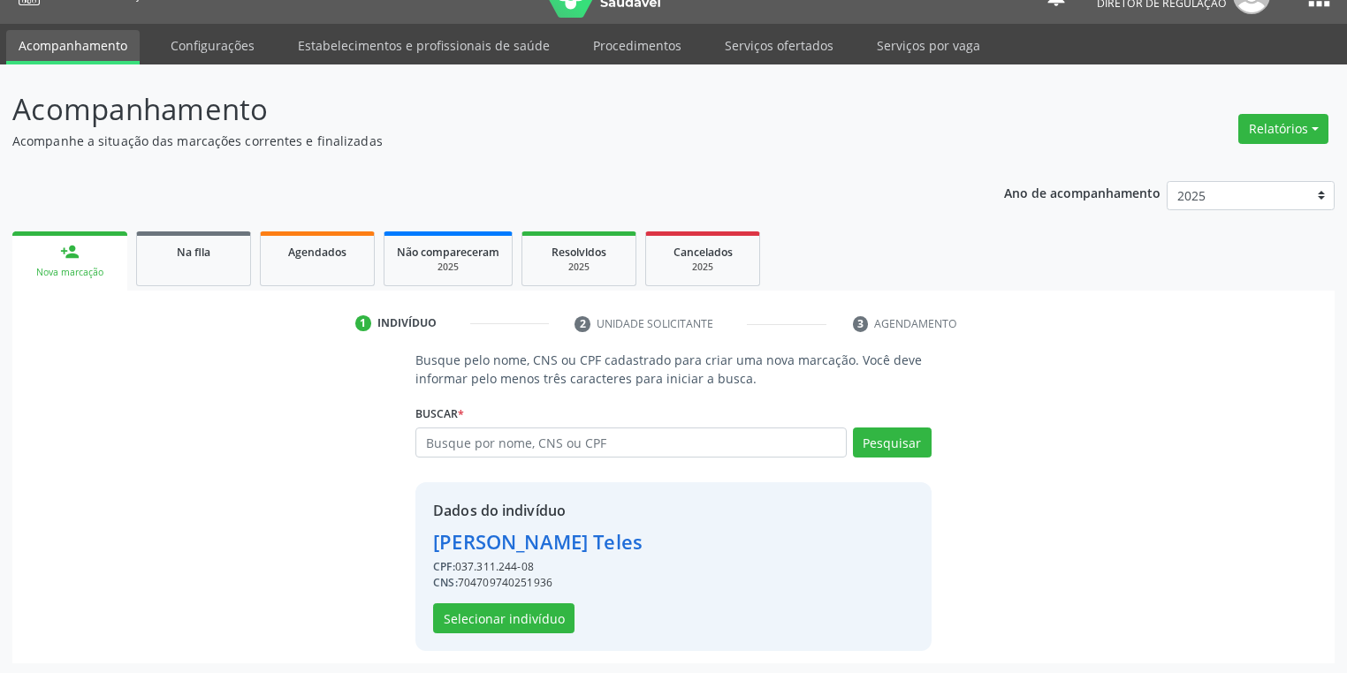
scroll to position [34, 0]
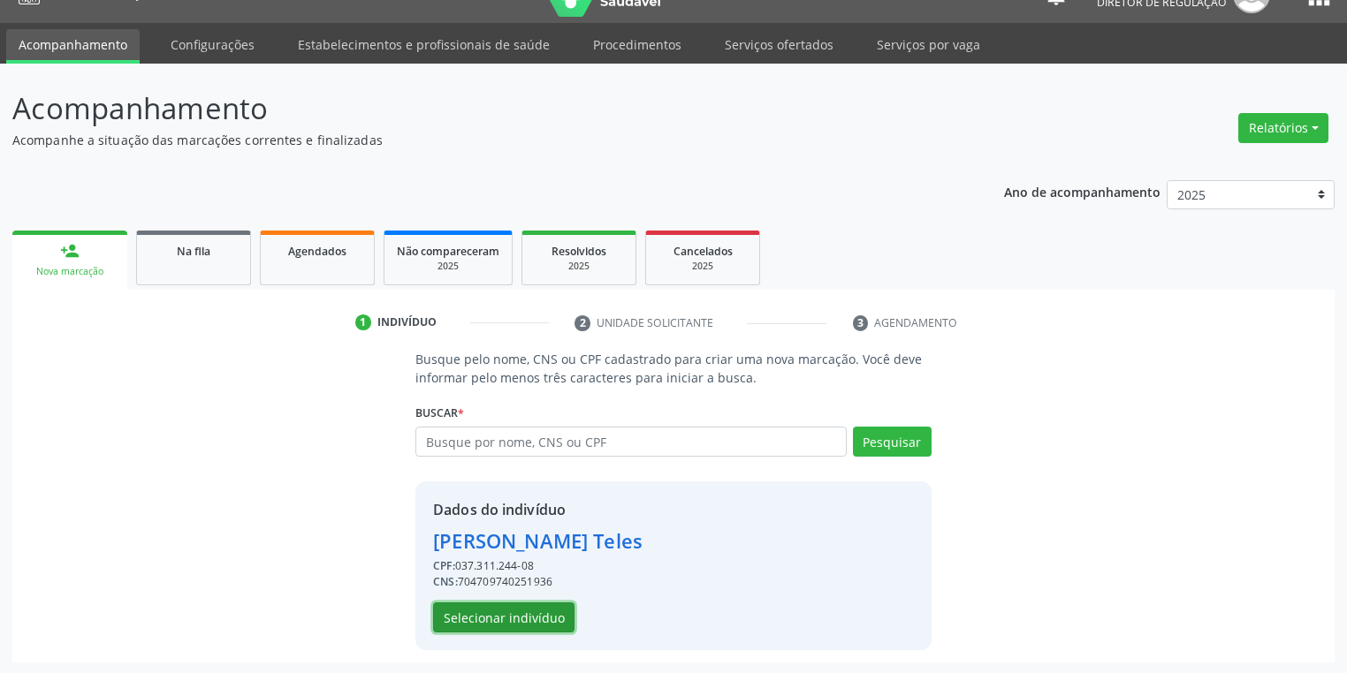
click at [502, 612] on button "Selecionar indivíduo" at bounding box center [503, 618] width 141 height 30
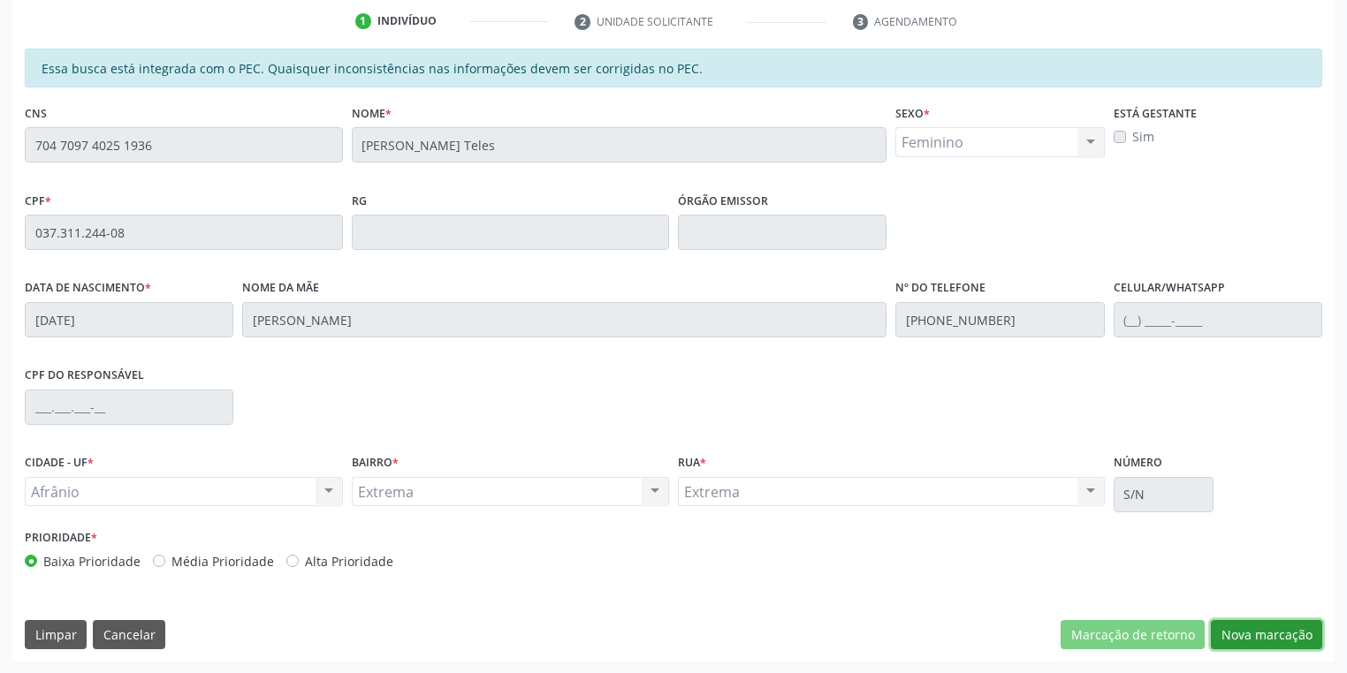
drag, startPoint x: 1240, startPoint y: 632, endPoint x: 1138, endPoint y: 607, distance: 104.6
click at [1239, 630] on button "Nova marcação" at bounding box center [1266, 635] width 111 height 30
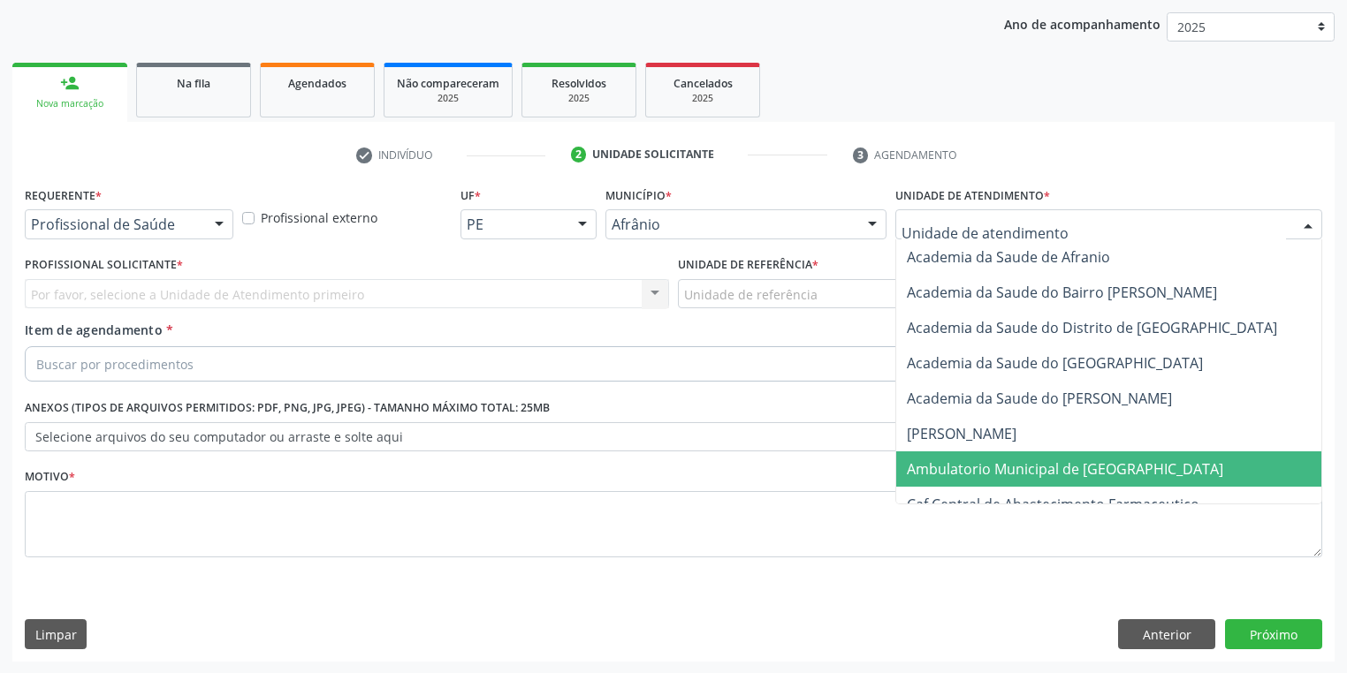
drag, startPoint x: 947, startPoint y: 460, endPoint x: 800, endPoint y: 371, distance: 172.5
click at [946, 460] on span "Ambulatorio Municipal de [GEOGRAPHIC_DATA]" at bounding box center [1065, 469] width 316 height 19
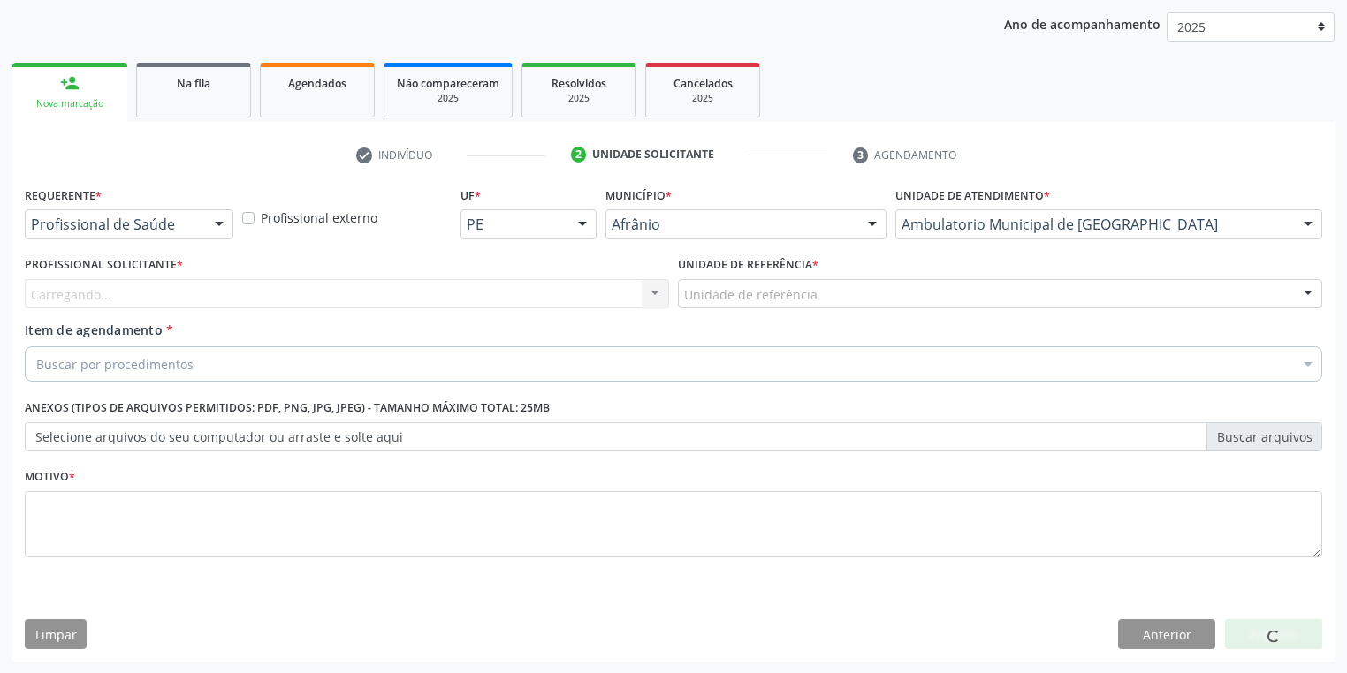
drag, startPoint x: 728, startPoint y: 297, endPoint x: 730, endPoint y: 322, distance: 24.8
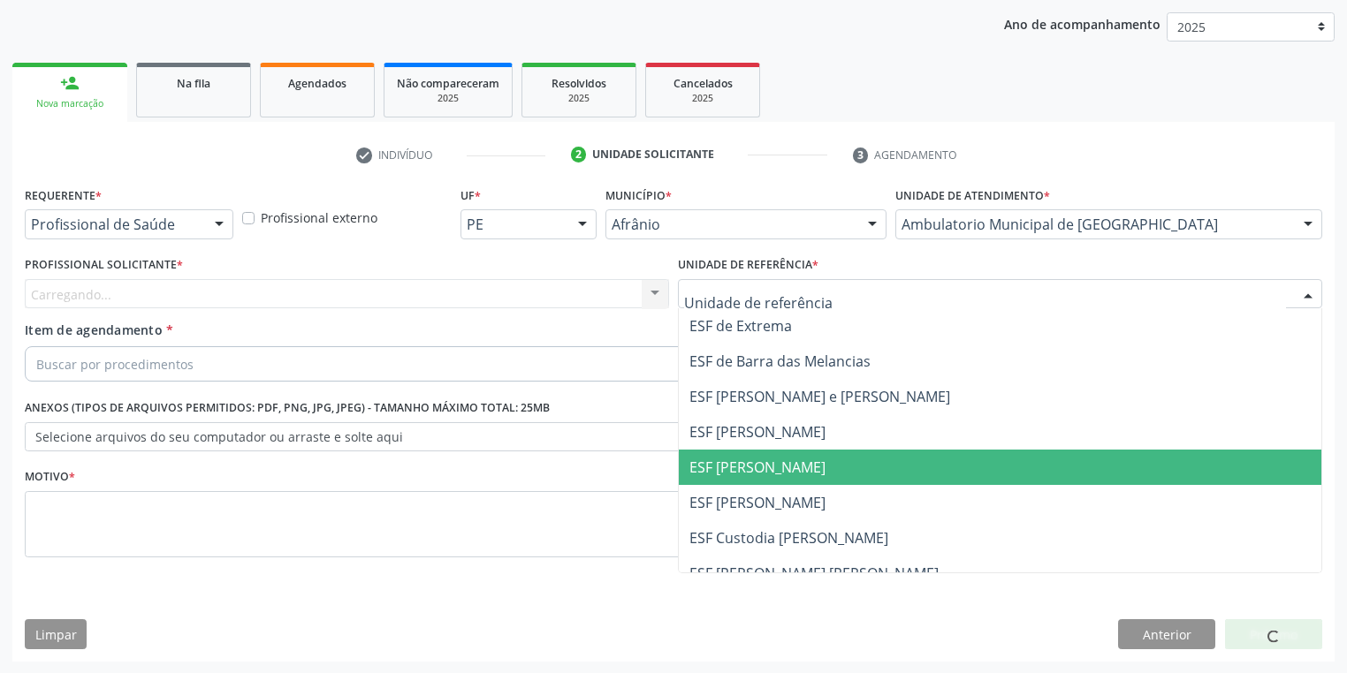
click at [749, 477] on span "ESF [PERSON_NAME]" at bounding box center [1000, 467] width 642 height 35
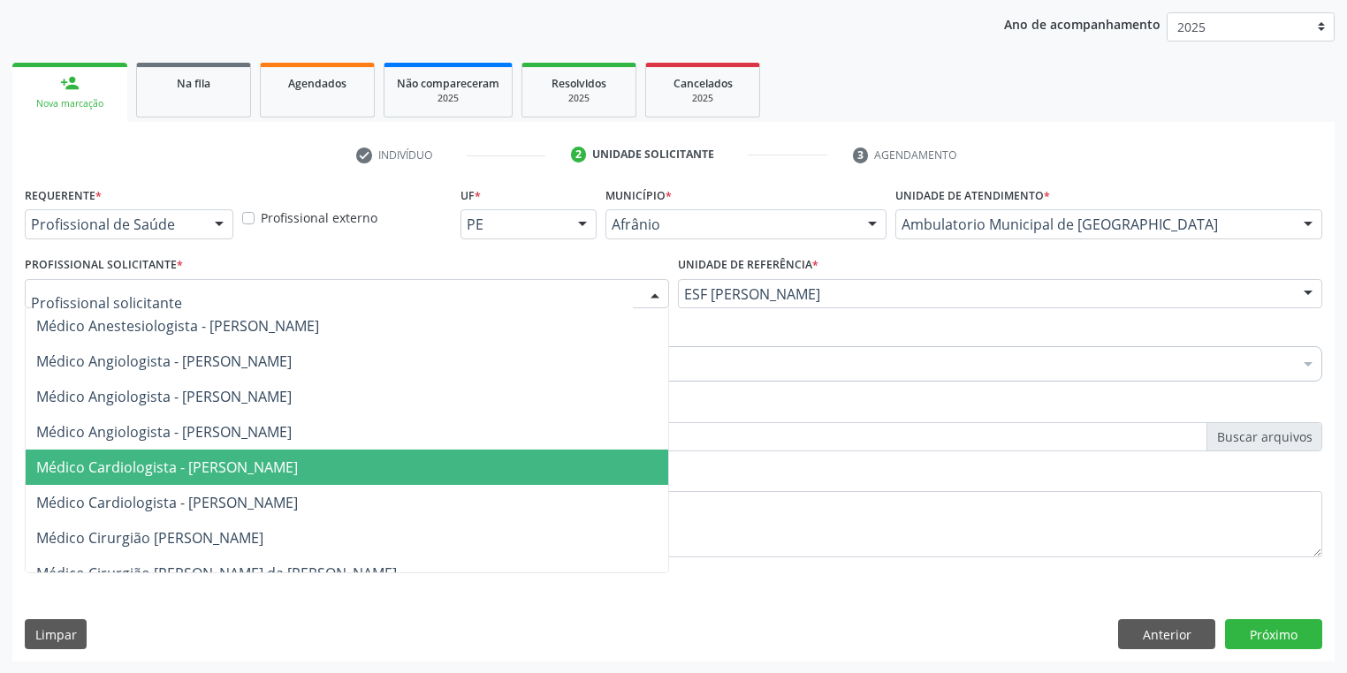
click at [192, 473] on span "Médico Cardiologista - [PERSON_NAME]" at bounding box center [167, 467] width 262 height 19
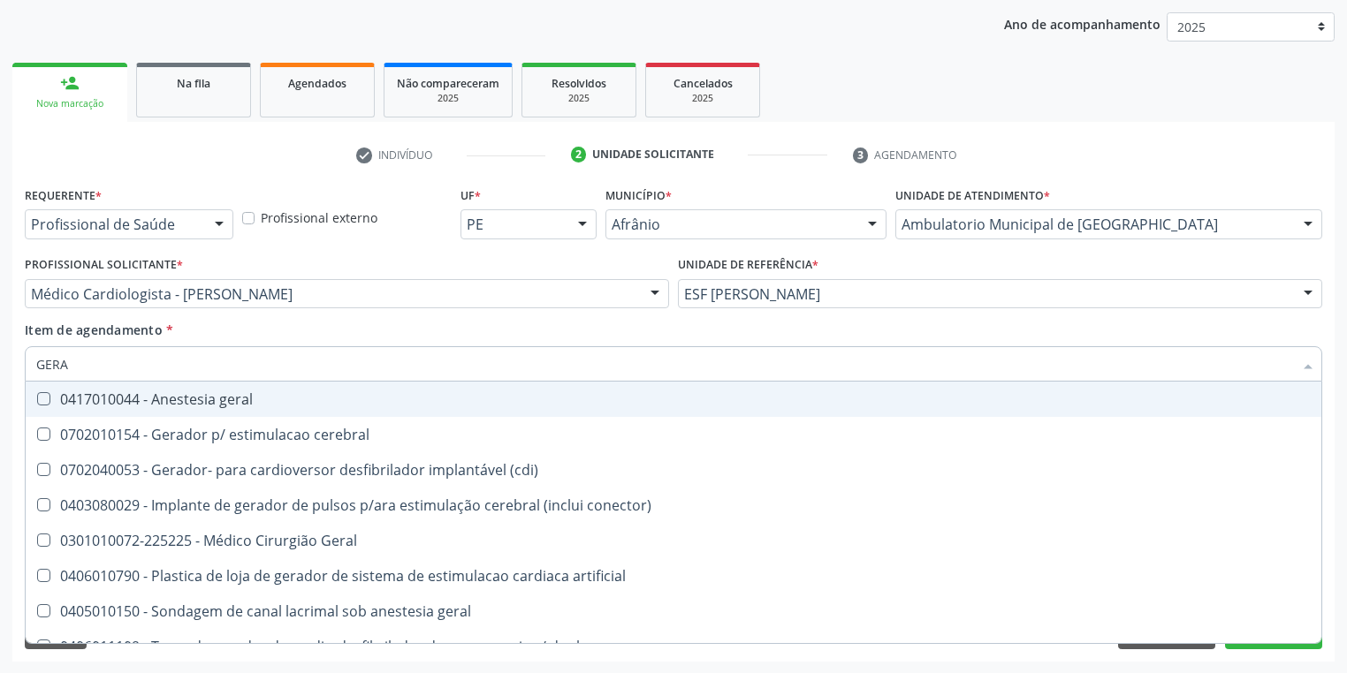
type input "GERAL"
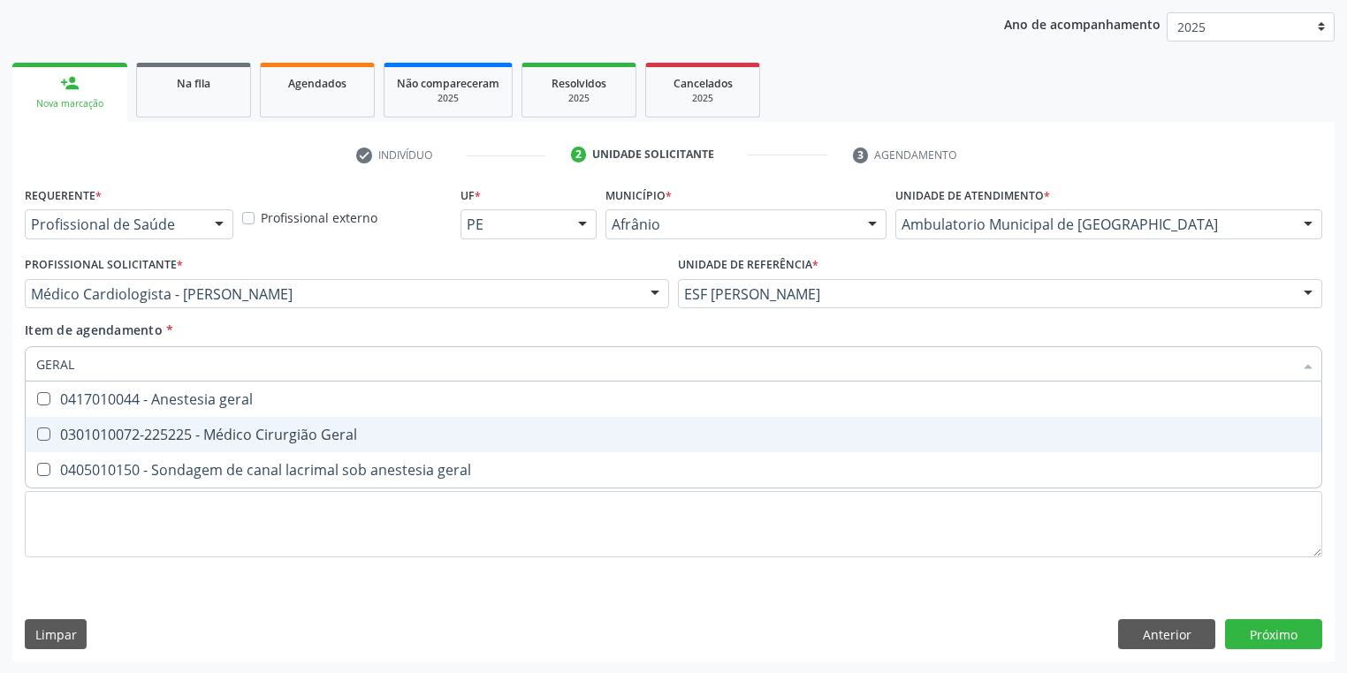
click at [80, 438] on div "0301010072-225225 - Médico Cirurgião Geral" at bounding box center [673, 435] width 1274 height 14
checkbox Geral "true"
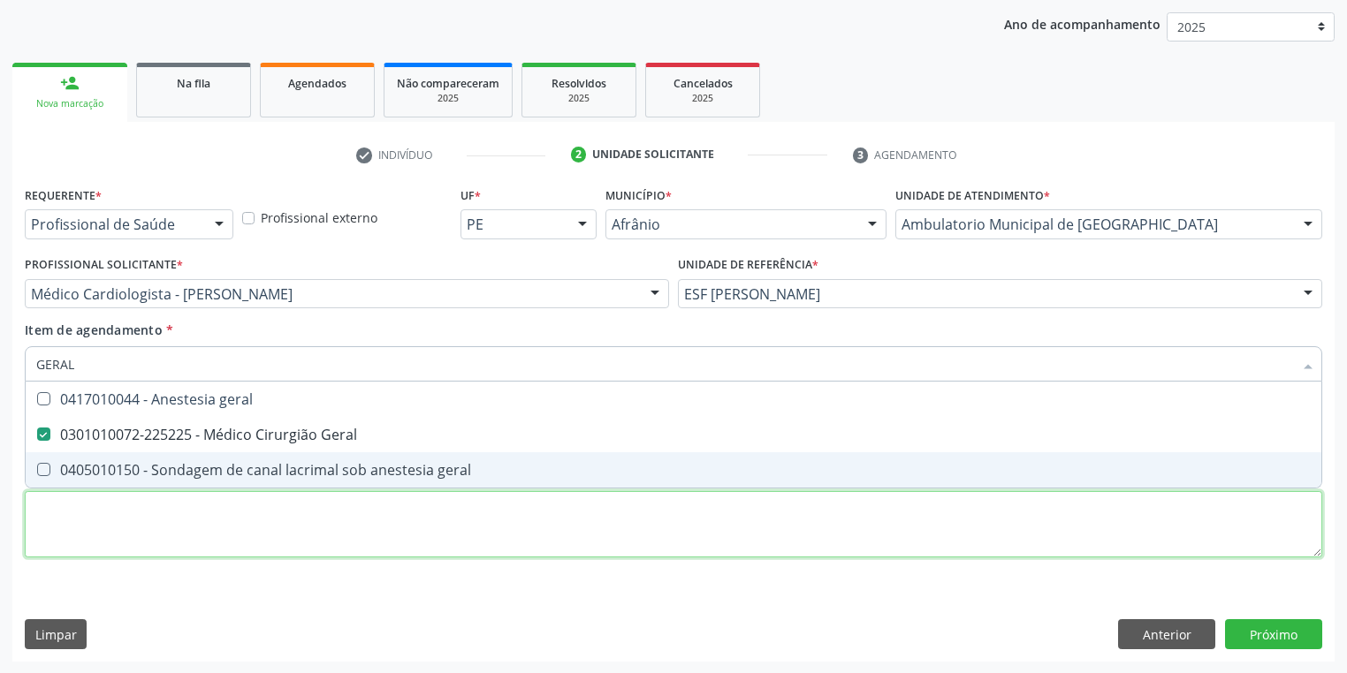
drag, startPoint x: 72, startPoint y: 529, endPoint x: 77, endPoint y: 484, distance: 45.4
click at [74, 505] on div "Requerente * Profissional de Saúde Profissional de Saúde Paciente Nenhum result…" at bounding box center [673, 382] width 1297 height 400
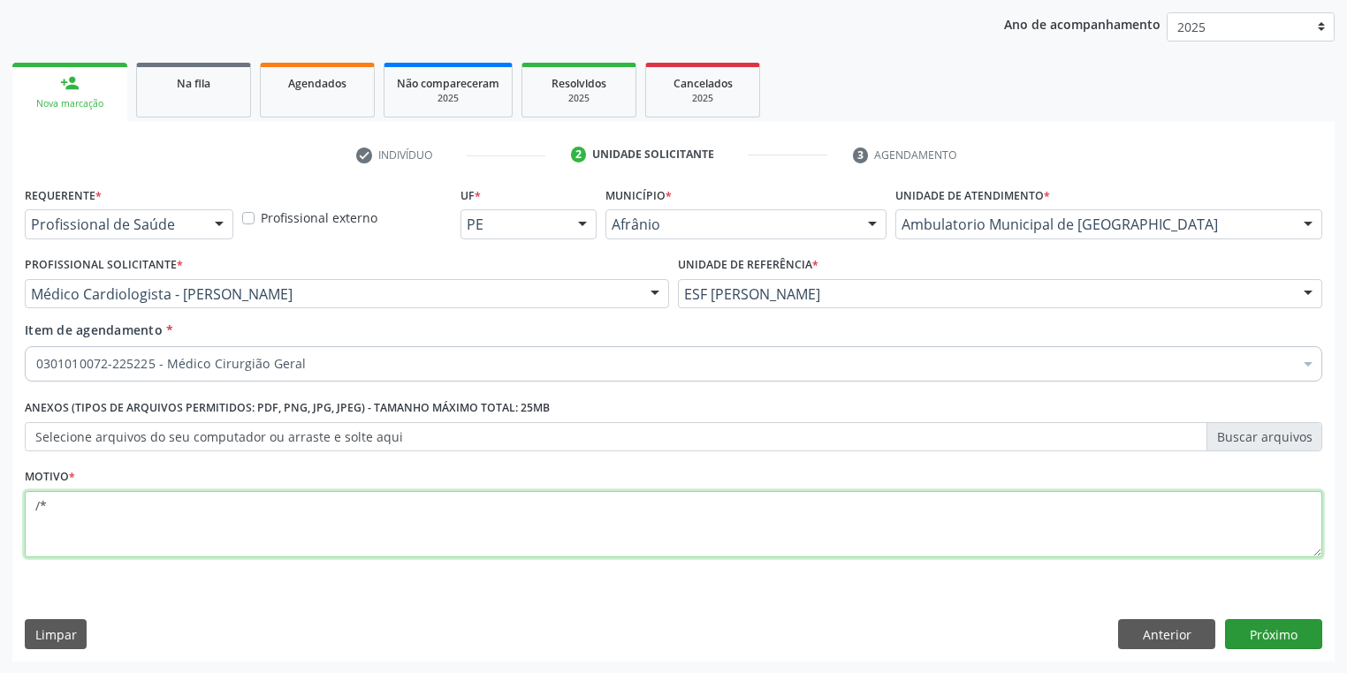
type textarea "/*"
click at [1264, 635] on button "Próximo" at bounding box center [1273, 634] width 97 height 30
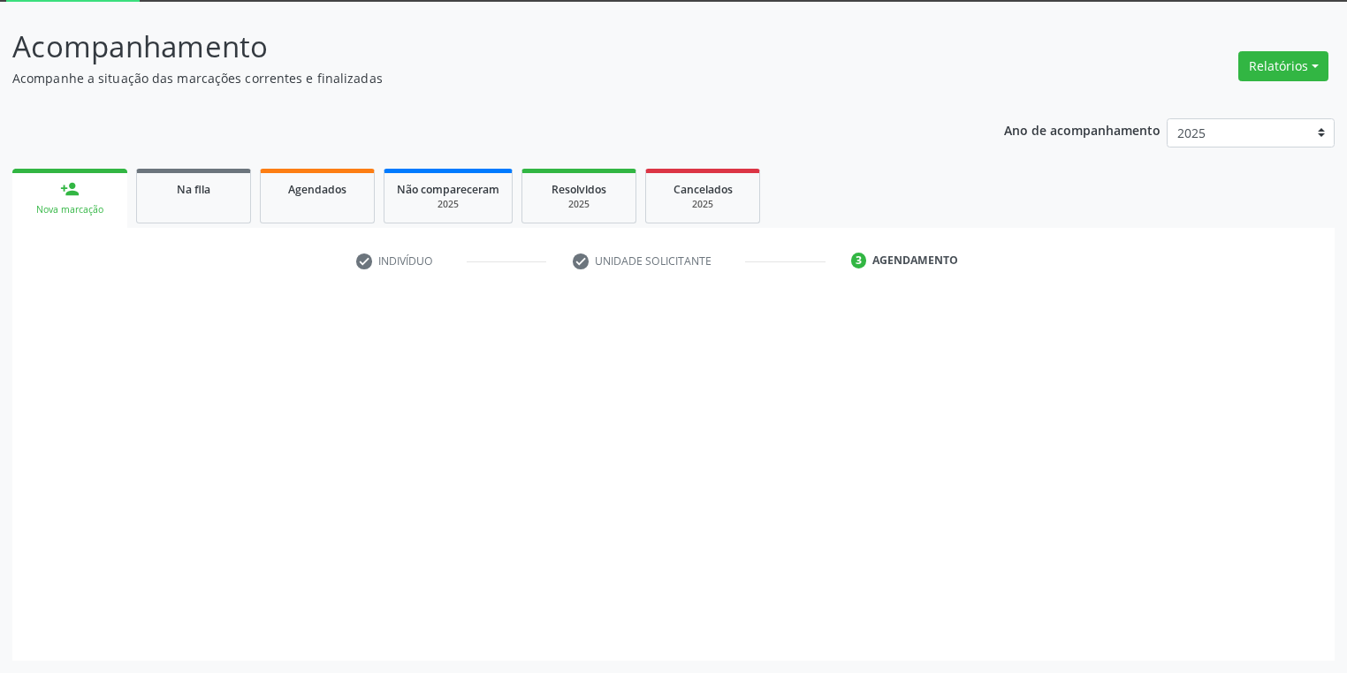
scroll to position [95, 0]
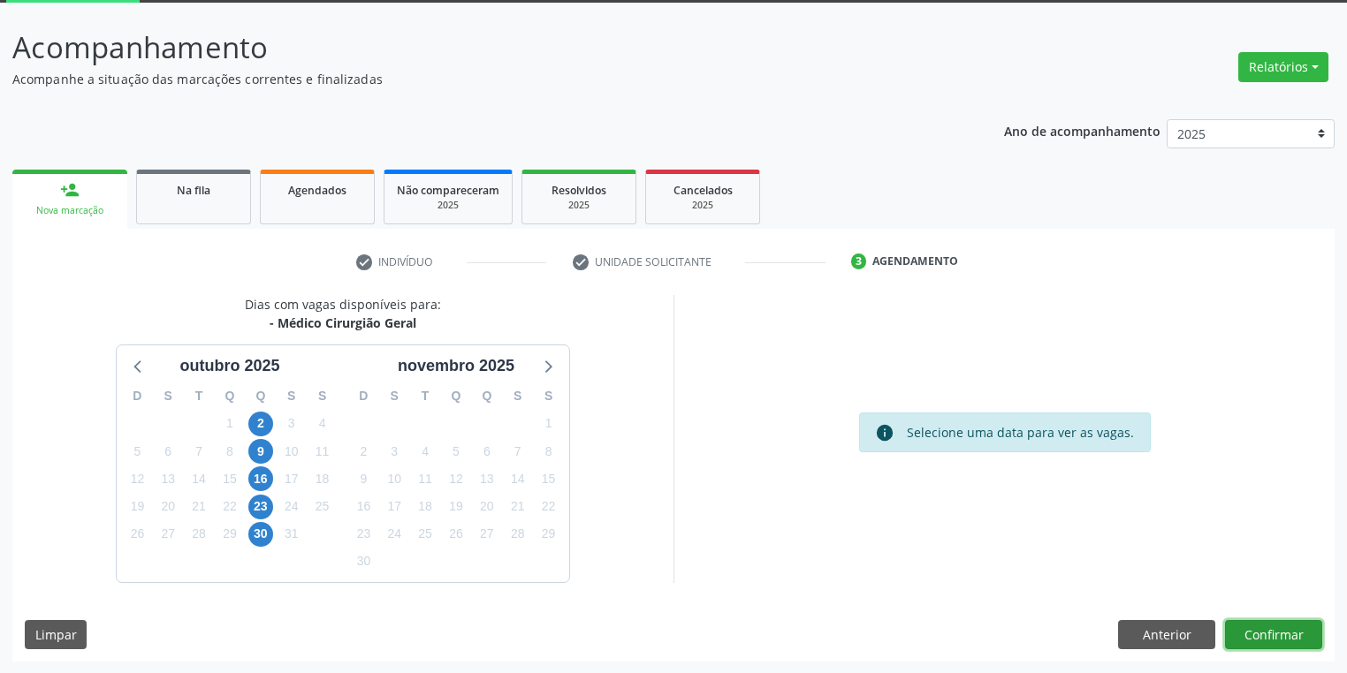
click at [1258, 634] on button "Confirmar" at bounding box center [1273, 635] width 97 height 30
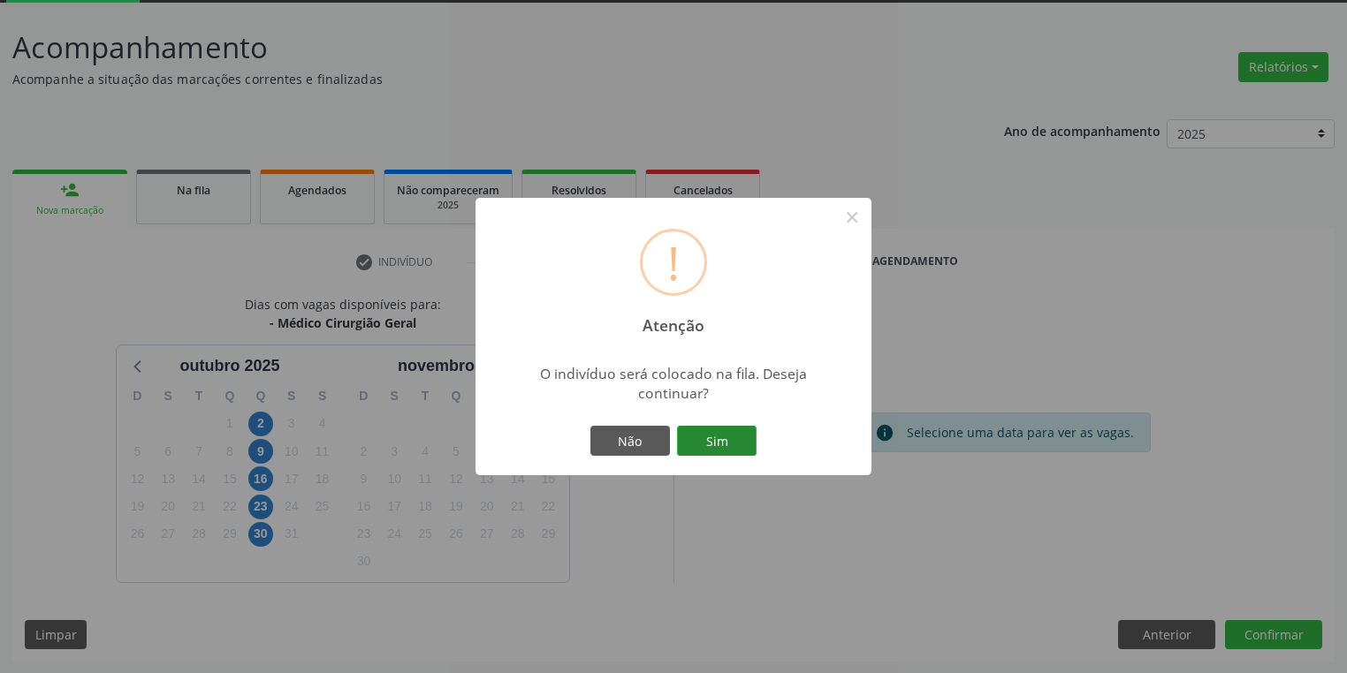
click at [725, 445] on button "Sim" at bounding box center [717, 441] width 80 height 30
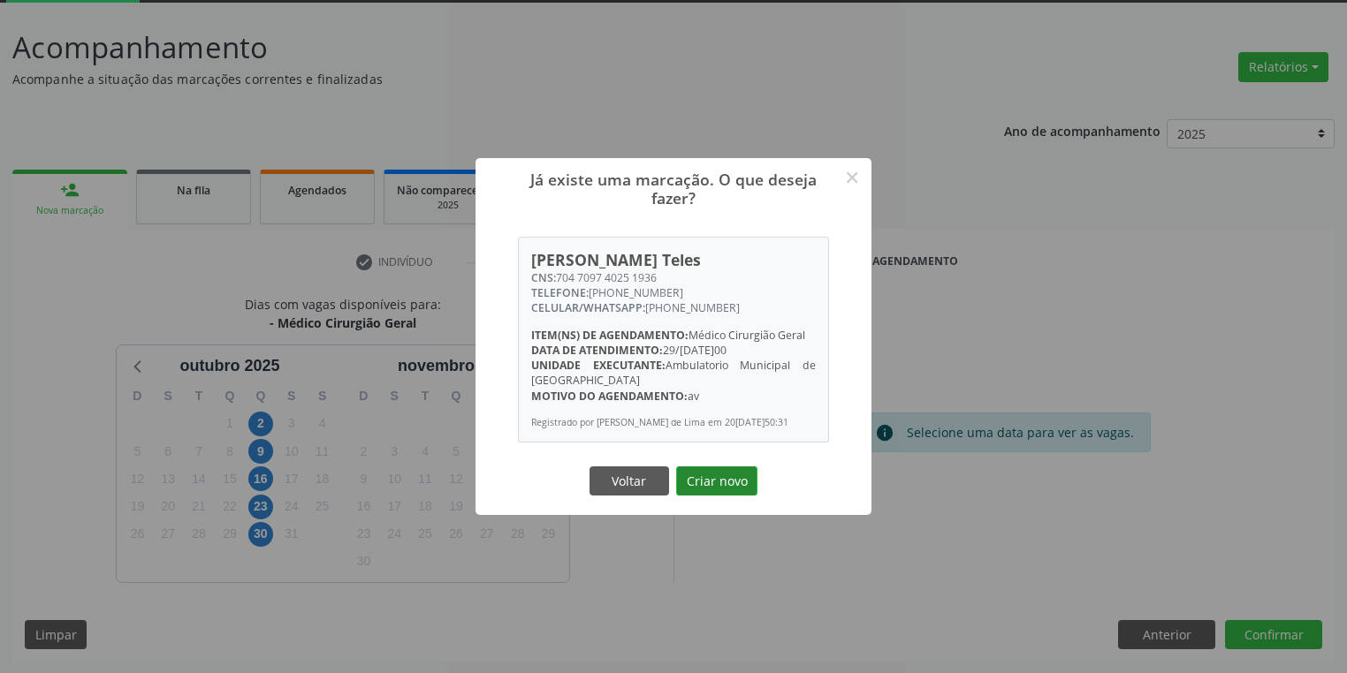
click at [709, 490] on button "Criar novo" at bounding box center [716, 482] width 81 height 30
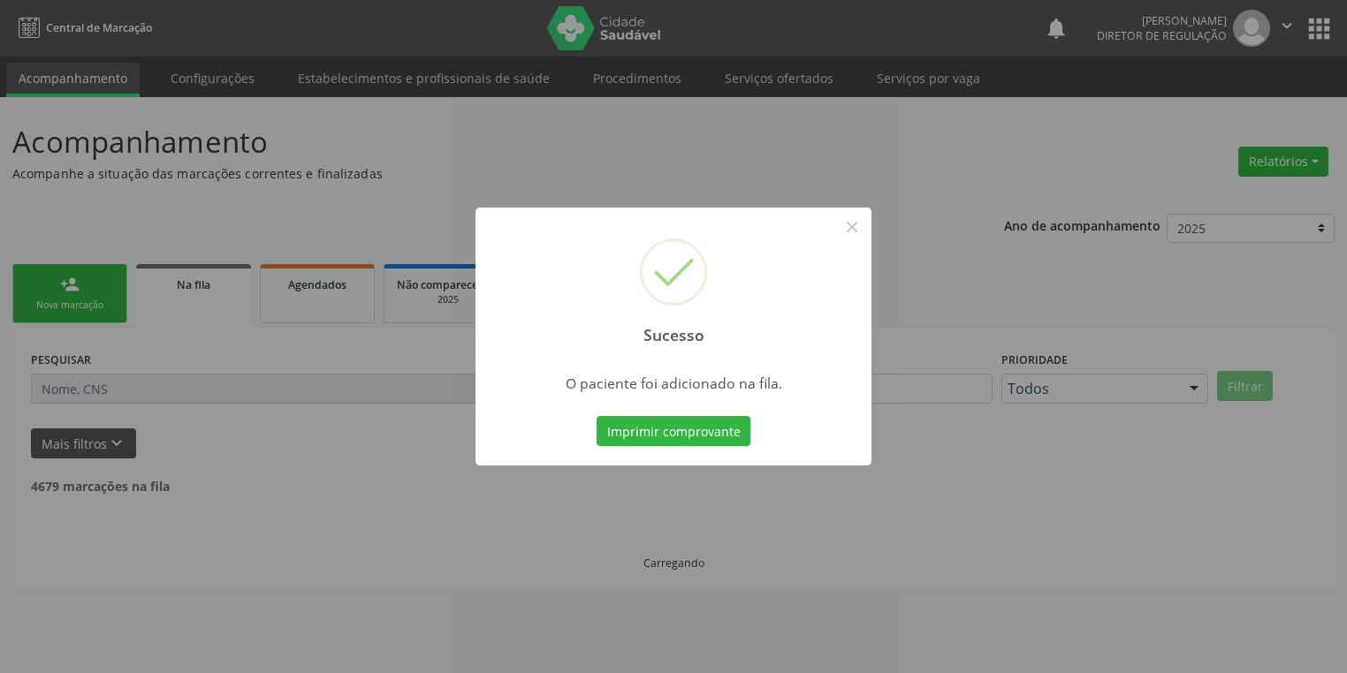
scroll to position [0, 0]
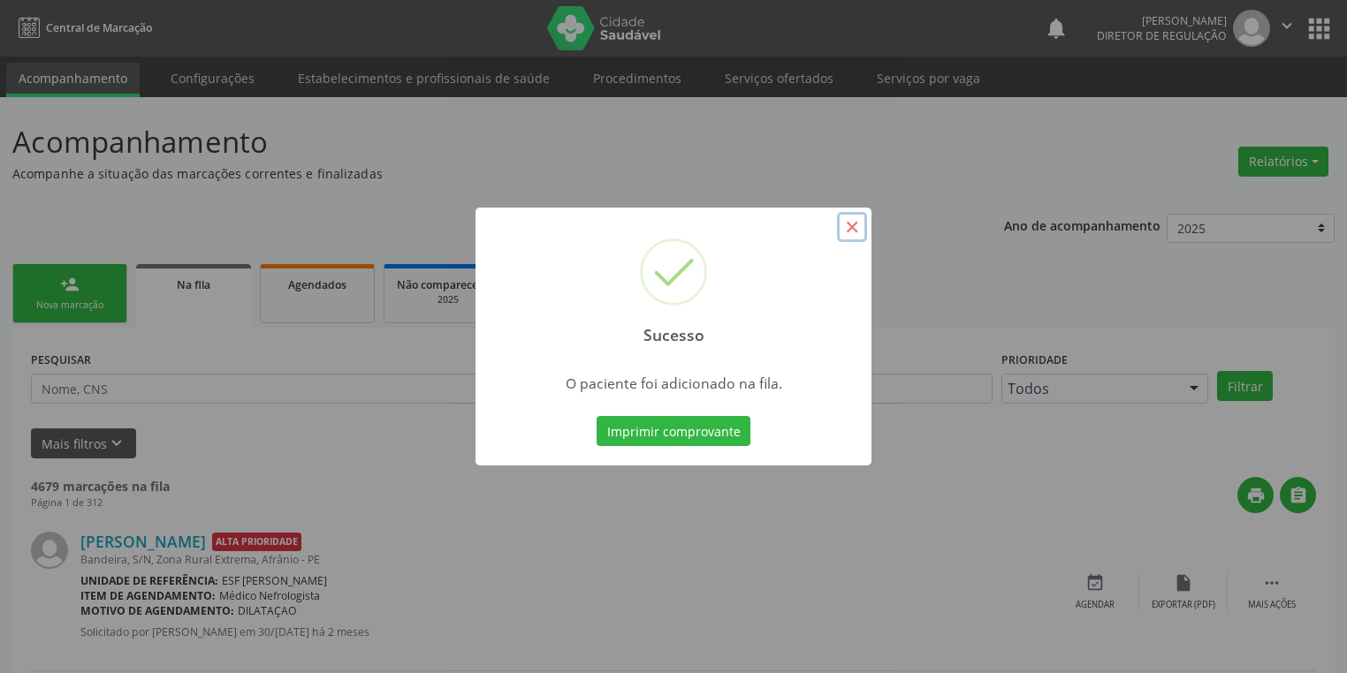
click at [855, 223] on button "×" at bounding box center [852, 227] width 30 height 30
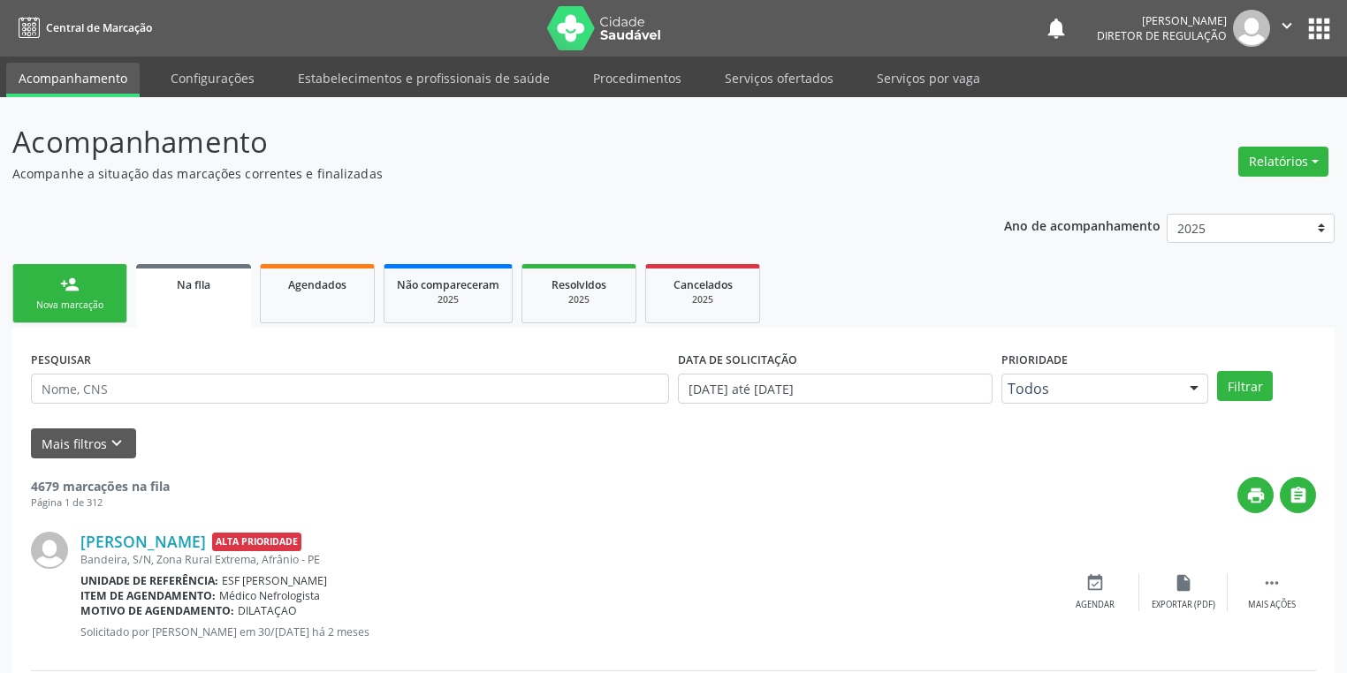
click at [49, 295] on link "person_add Nova marcação" at bounding box center [69, 293] width 115 height 59
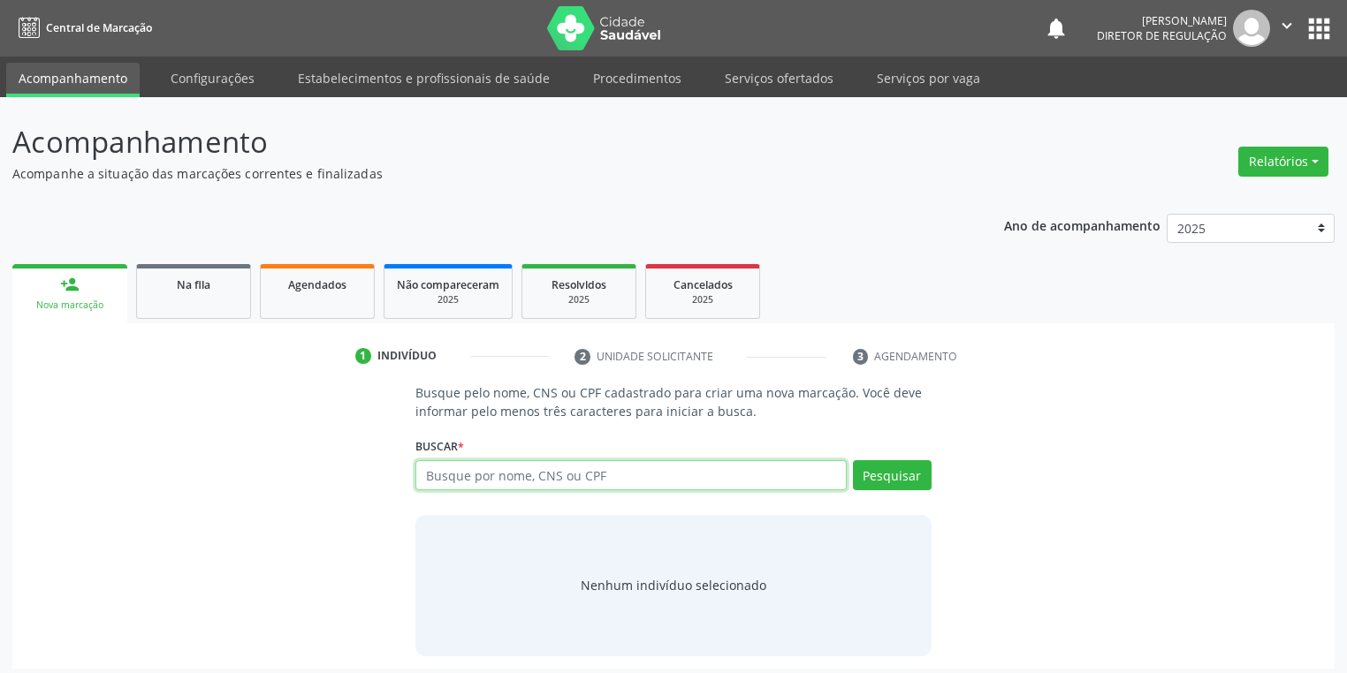
click at [493, 478] on input "text" at bounding box center [630, 475] width 431 height 30
type input "700109956948318"
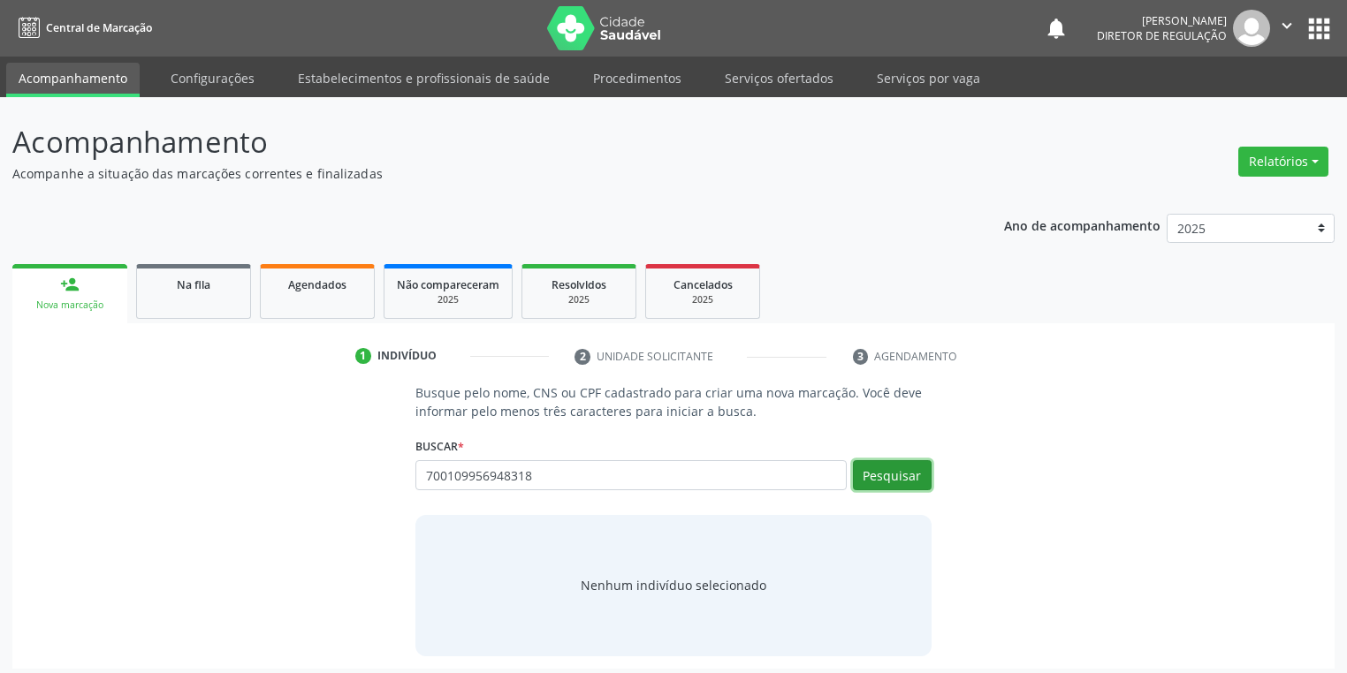
click at [877, 481] on button "Pesquisar" at bounding box center [892, 475] width 79 height 30
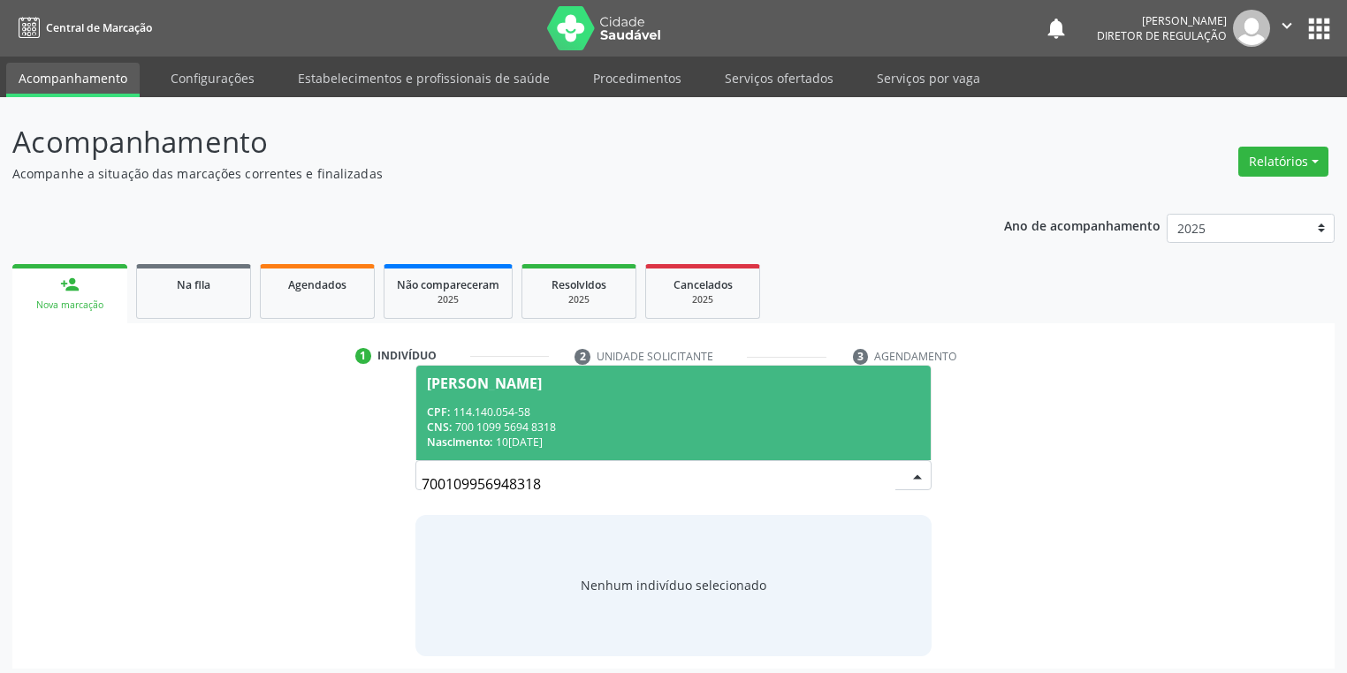
drag, startPoint x: 587, startPoint y: 409, endPoint x: 618, endPoint y: 449, distance: 50.4
click at [590, 413] on div "CPF: 114.140.054-58" at bounding box center [673, 412] width 493 height 15
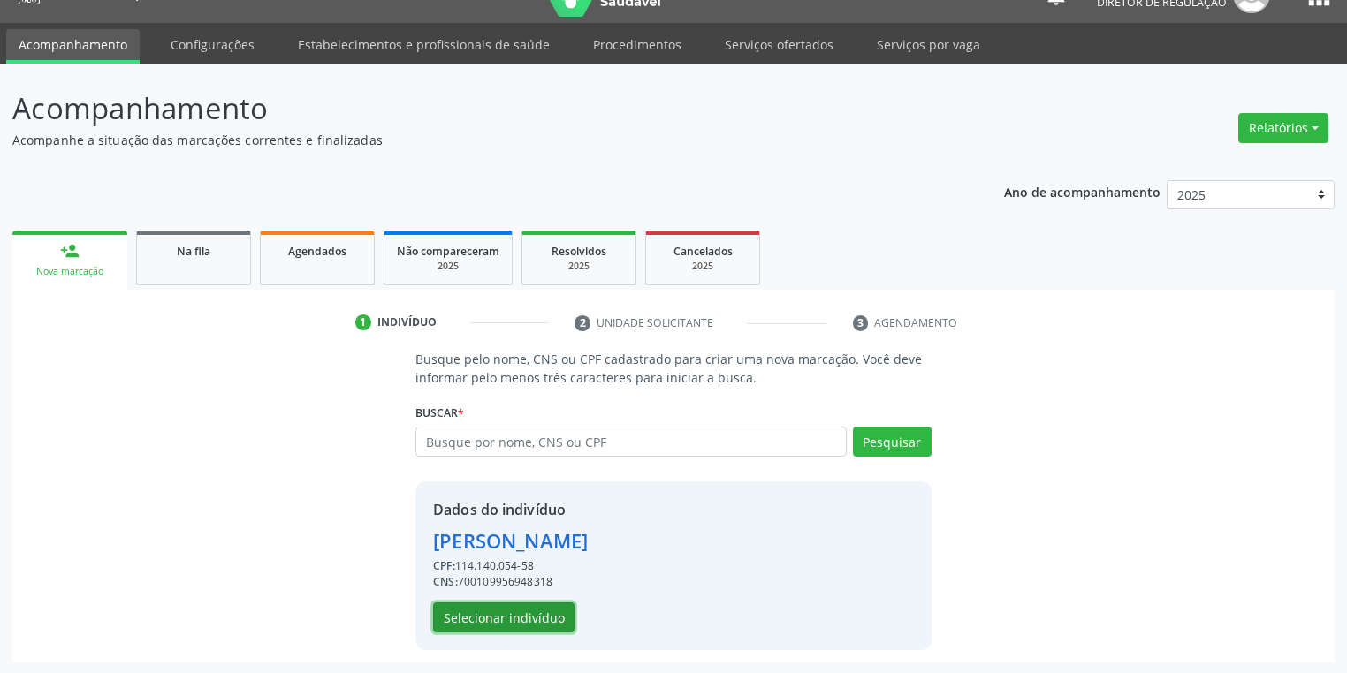
click at [526, 612] on button "Selecionar indivíduo" at bounding box center [503, 618] width 141 height 30
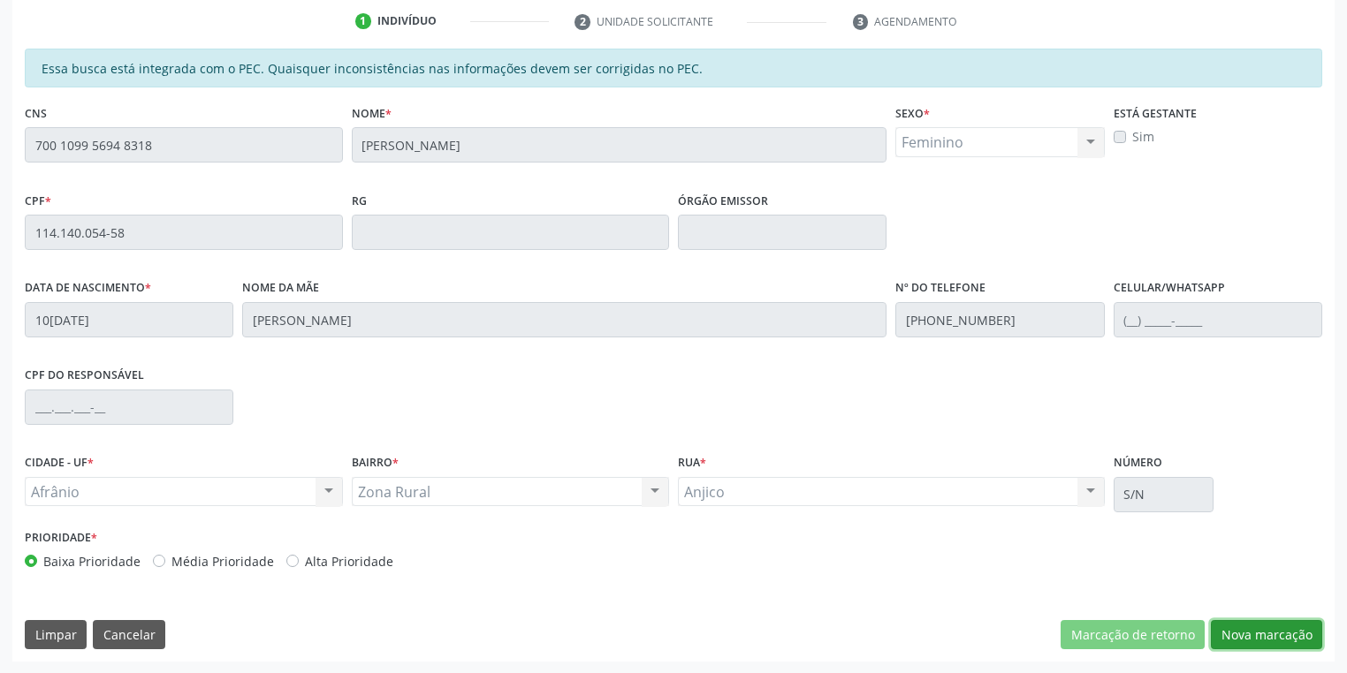
click at [1235, 642] on button "Nova marcação" at bounding box center [1266, 635] width 111 height 30
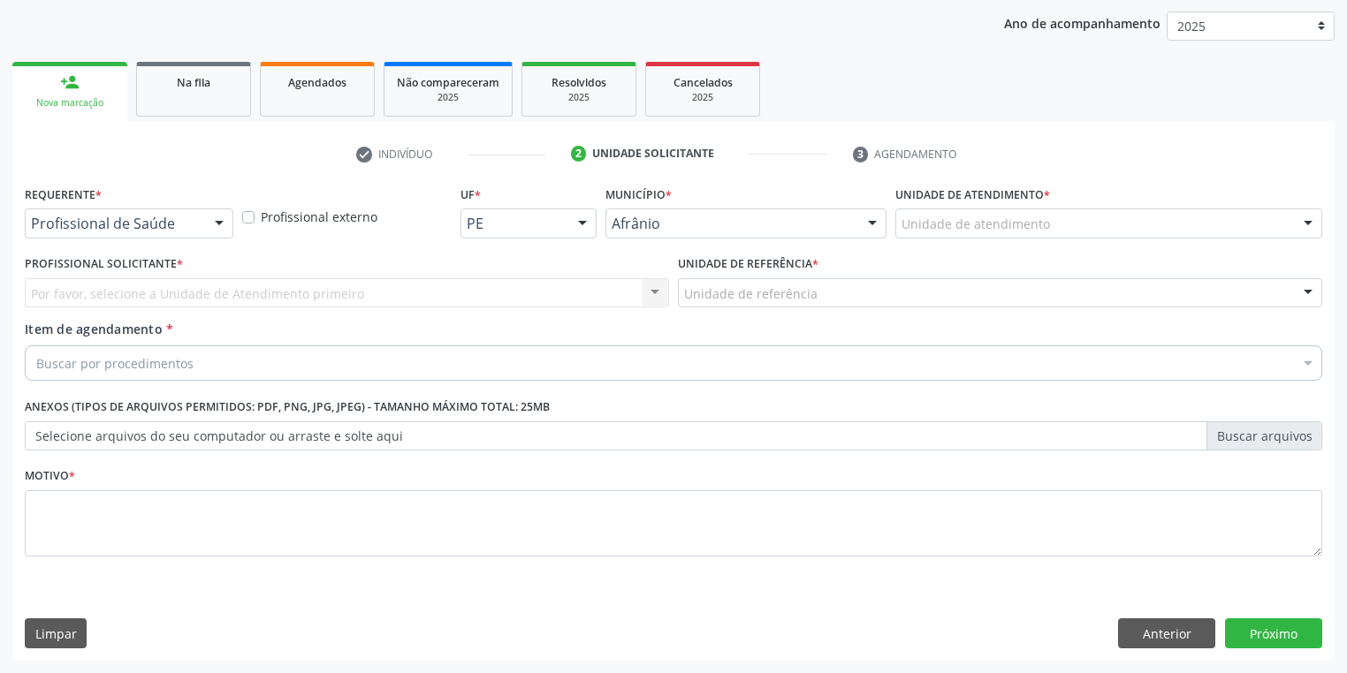
scroll to position [201, 0]
drag, startPoint x: 940, startPoint y: 224, endPoint x: 946, endPoint y: 326, distance: 102.7
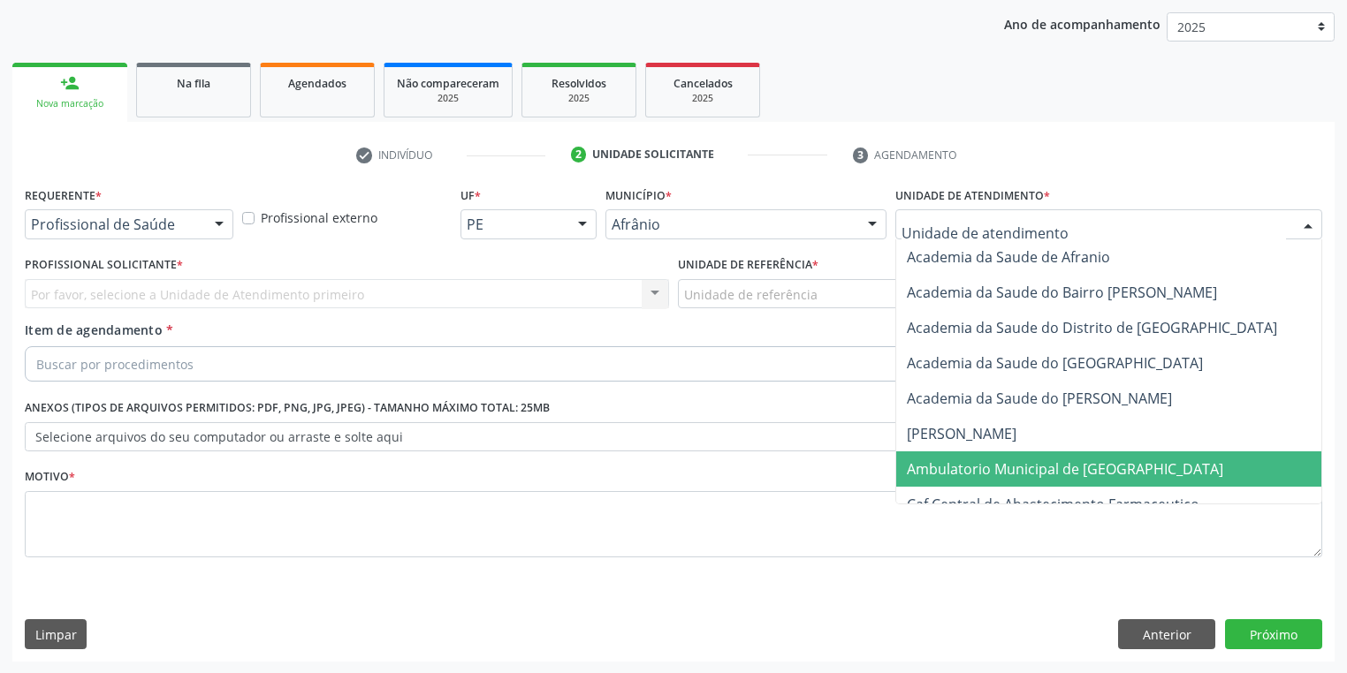
click at [958, 463] on span "Ambulatorio Municipal de [GEOGRAPHIC_DATA]" at bounding box center [1065, 469] width 316 height 19
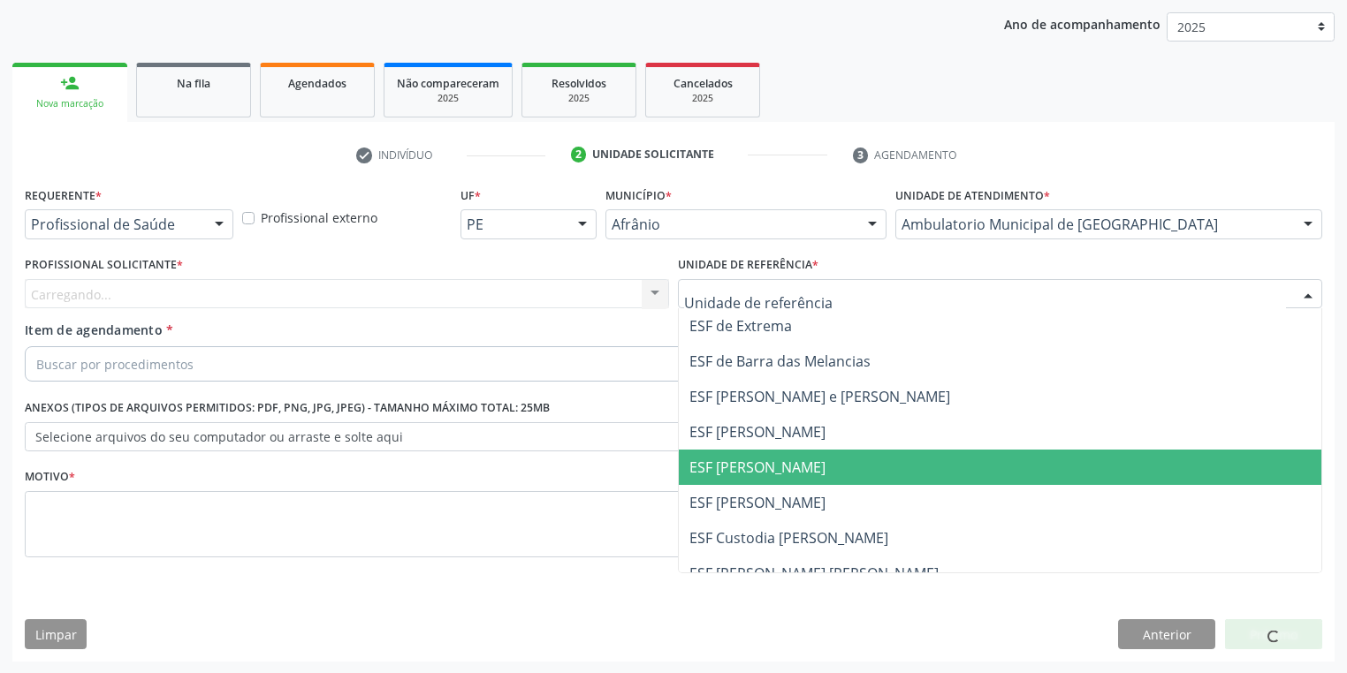
drag, startPoint x: 732, startPoint y: 477, endPoint x: 677, endPoint y: 467, distance: 55.8
click at [732, 477] on span "ESF [PERSON_NAME]" at bounding box center [1000, 467] width 642 height 35
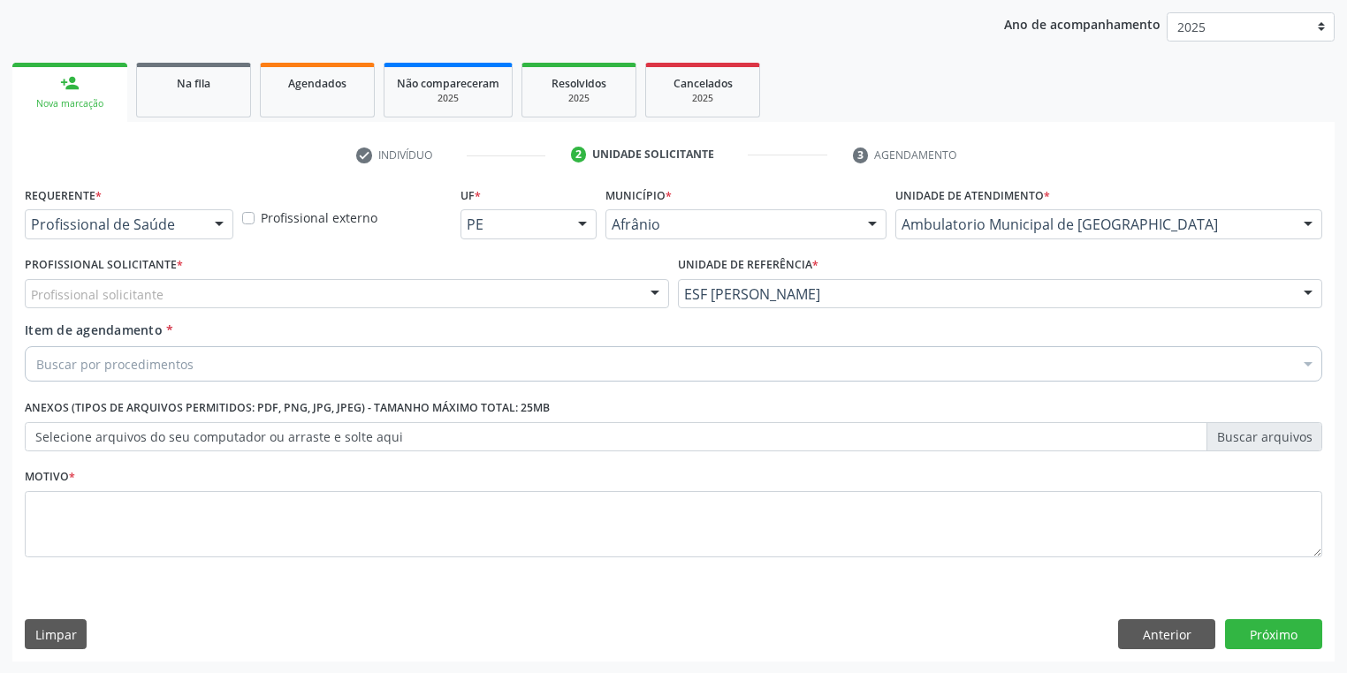
click at [127, 305] on div "Profissional solicitante" at bounding box center [347, 294] width 644 height 30
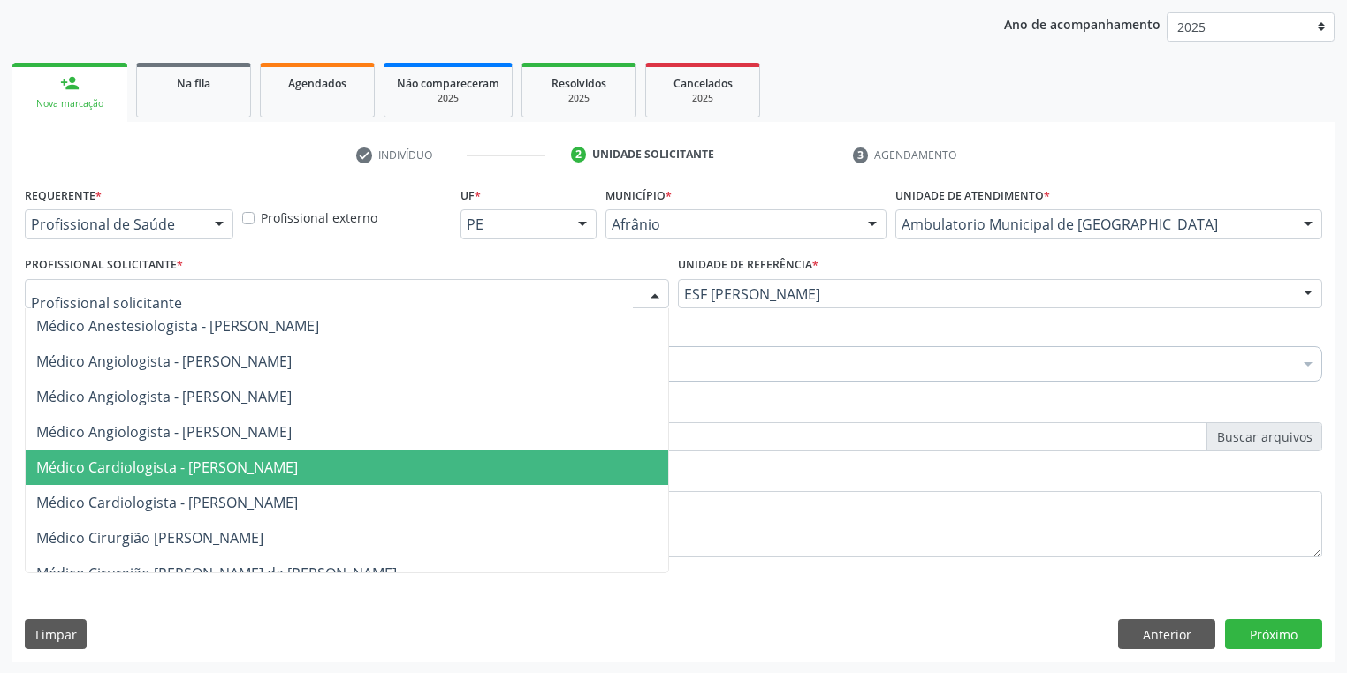
click at [147, 461] on span "Médico Cardiologista - [PERSON_NAME]" at bounding box center [167, 467] width 262 height 19
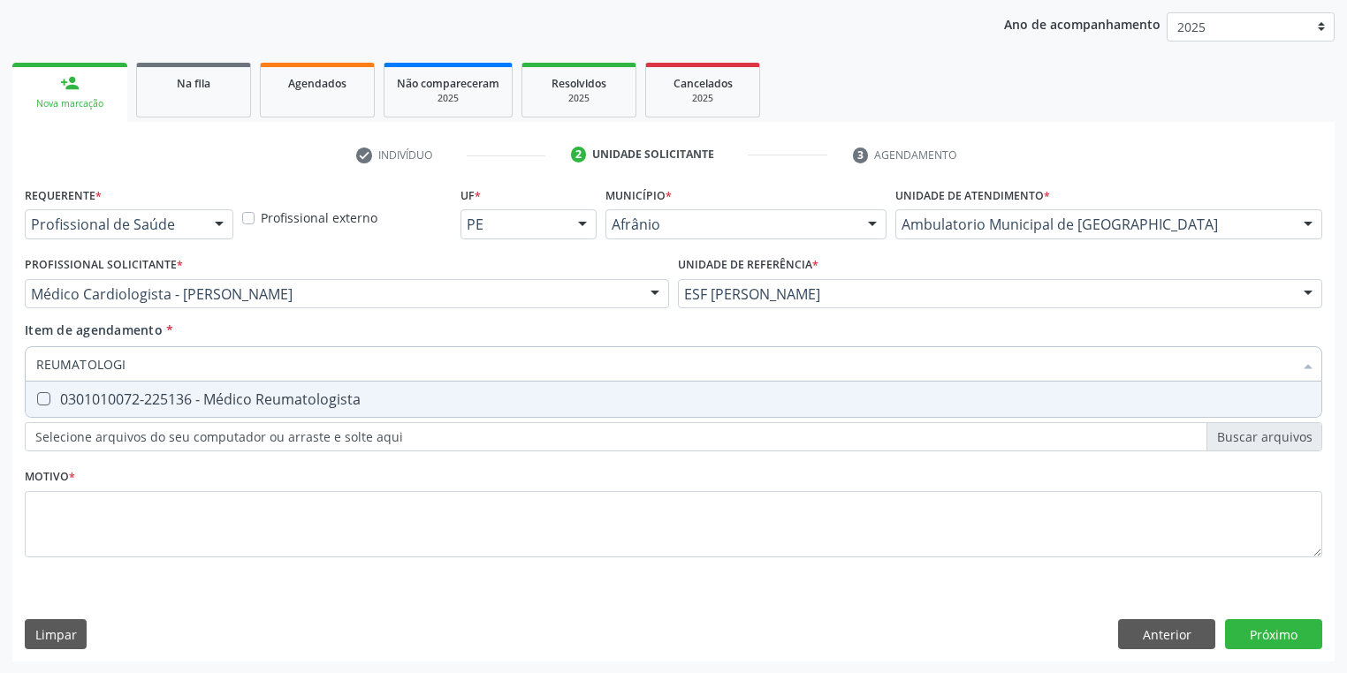
type input "REUMATOLOGIS"
click at [122, 408] on span "0301010072-225136 - Médico Reumatologista" at bounding box center [674, 399] width 1296 height 35
checkbox Reumatologista "true"
click at [57, 514] on div "Requerente * Profissional de Saúde Profissional de Saúde Paciente Nenhum result…" at bounding box center [673, 382] width 1297 height 400
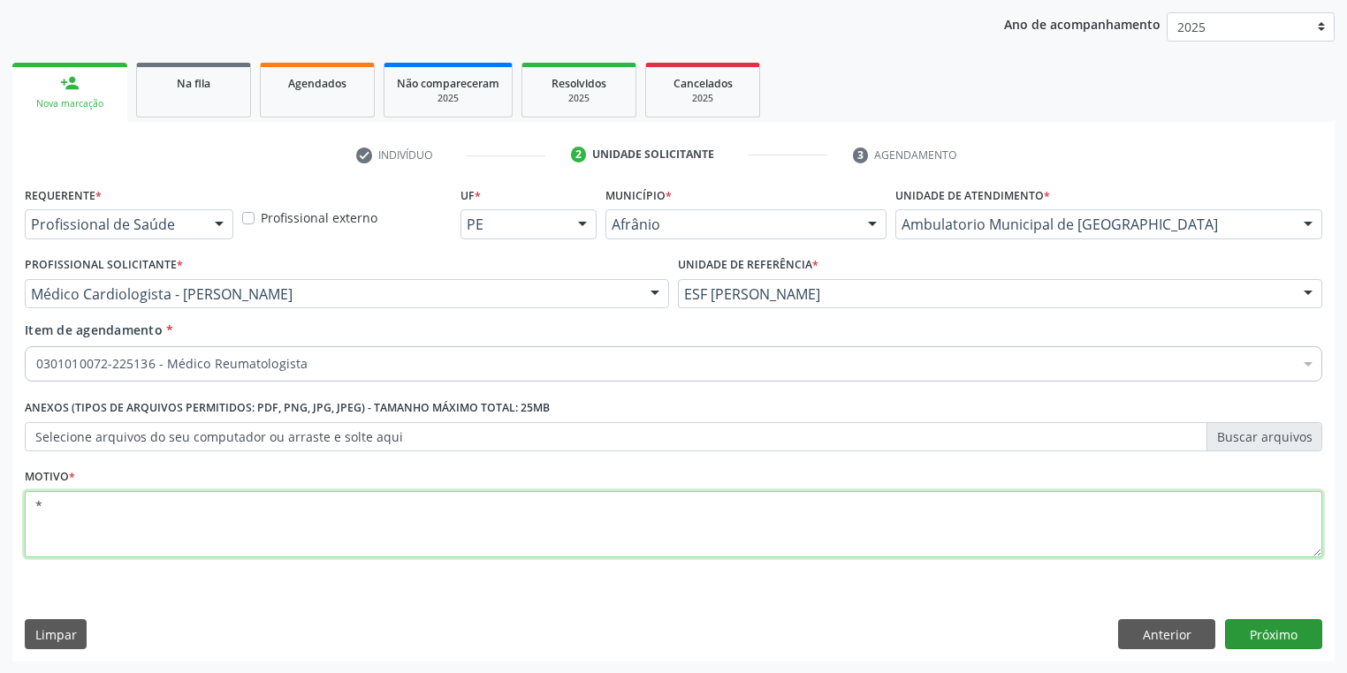
type textarea "*"
click at [1273, 647] on button "Próximo" at bounding box center [1273, 634] width 97 height 30
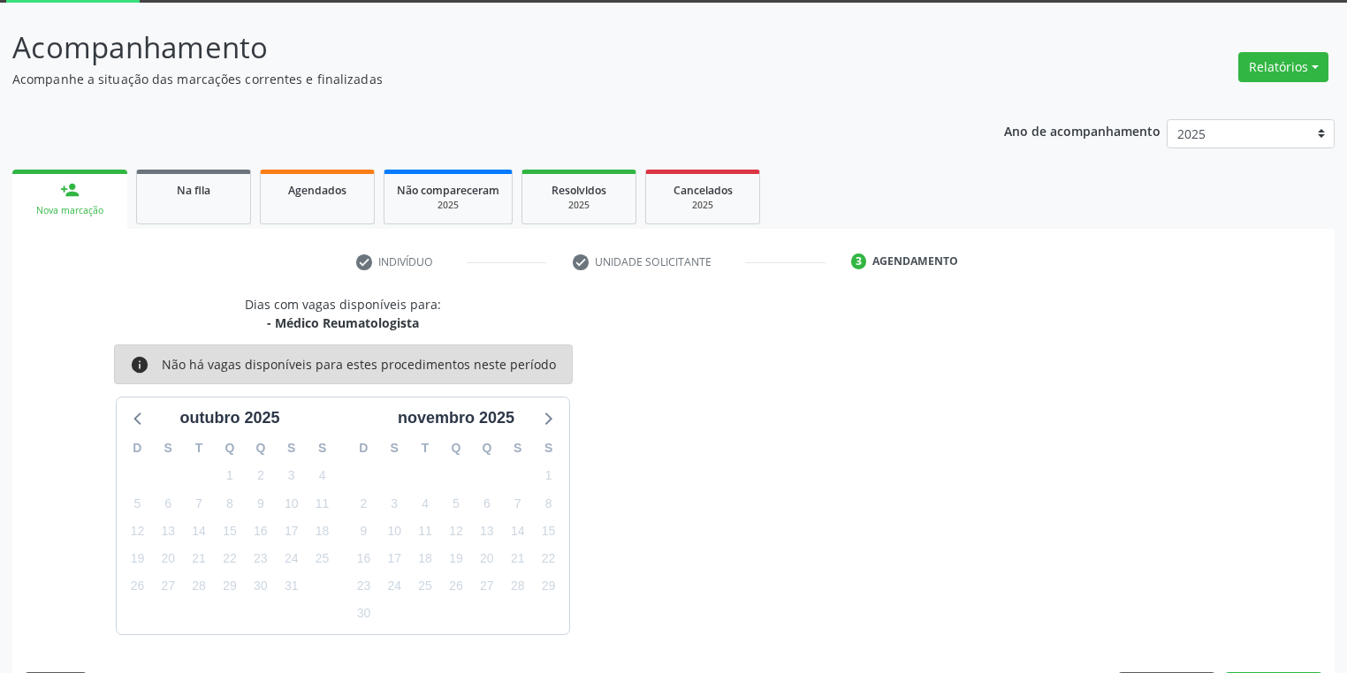
scroll to position [146, 0]
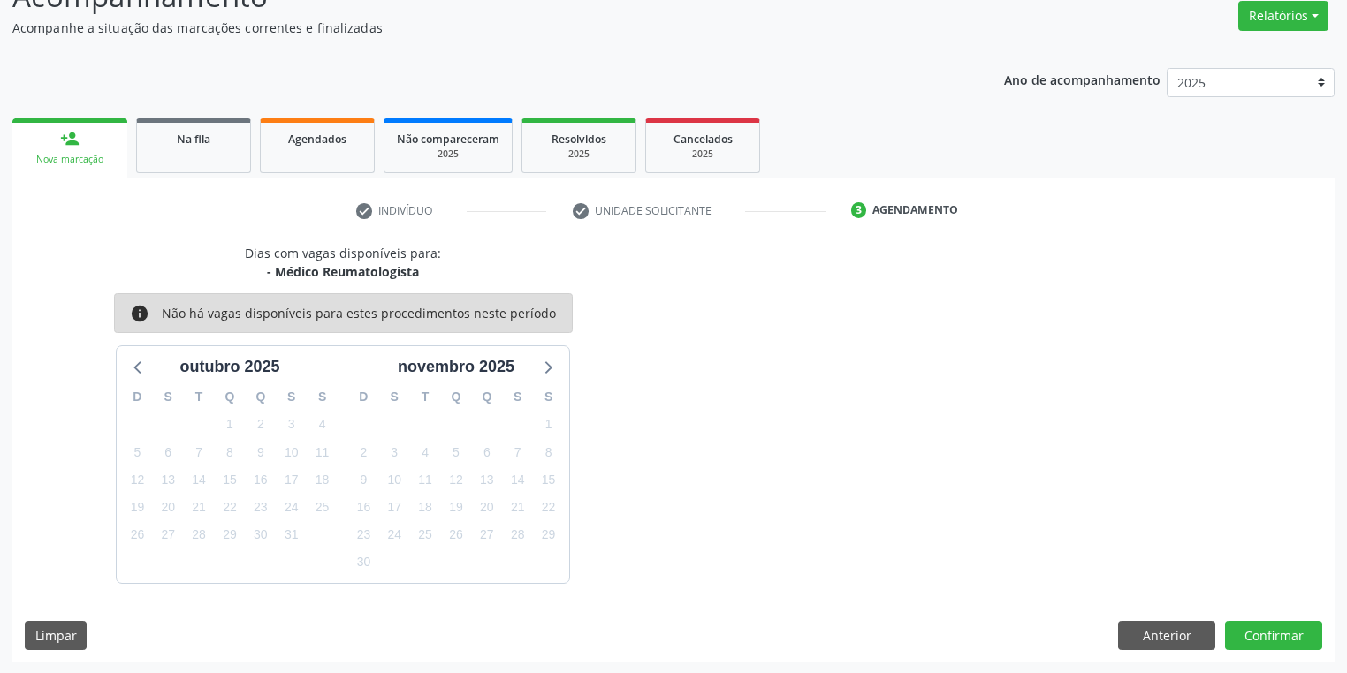
click at [1280, 610] on div "Dias com vagas disponíveis para: - Médico Reumatologista info Não há vagas disp…" at bounding box center [673, 453] width 1322 height 419
click at [1258, 626] on button "Confirmar" at bounding box center [1273, 636] width 97 height 30
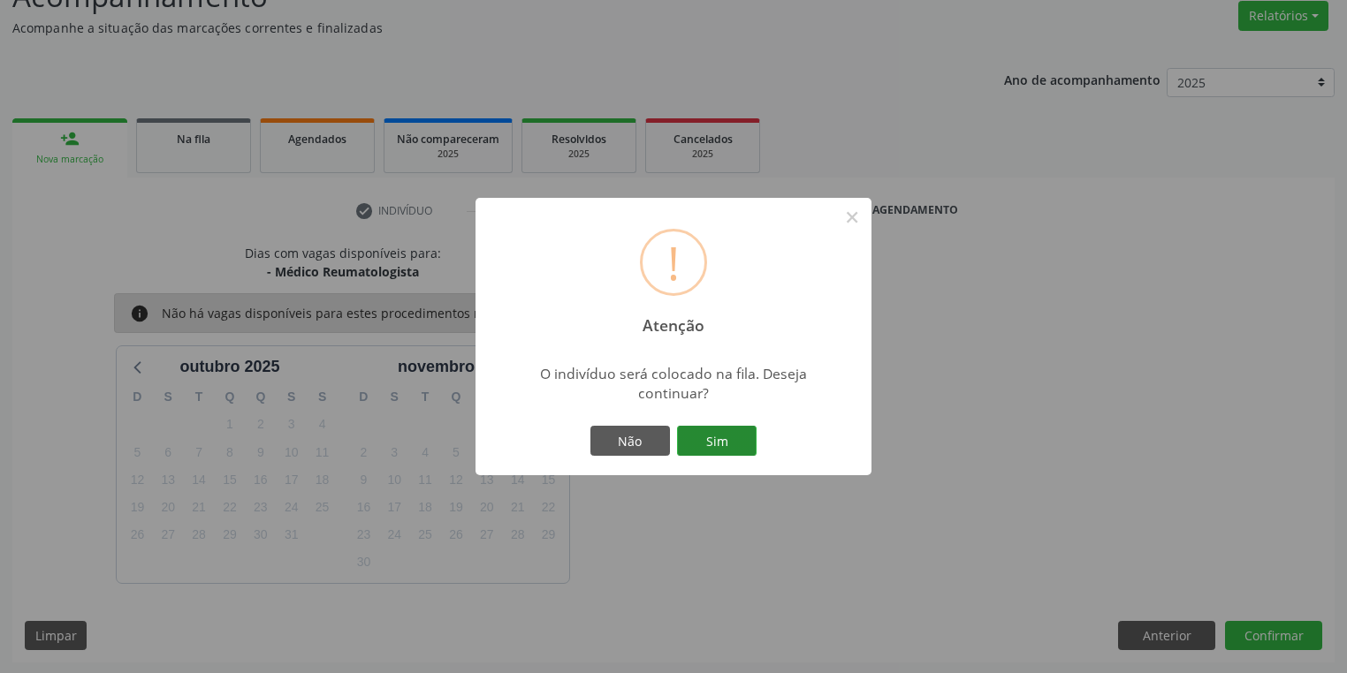
click at [732, 433] on button "Sim" at bounding box center [717, 441] width 80 height 30
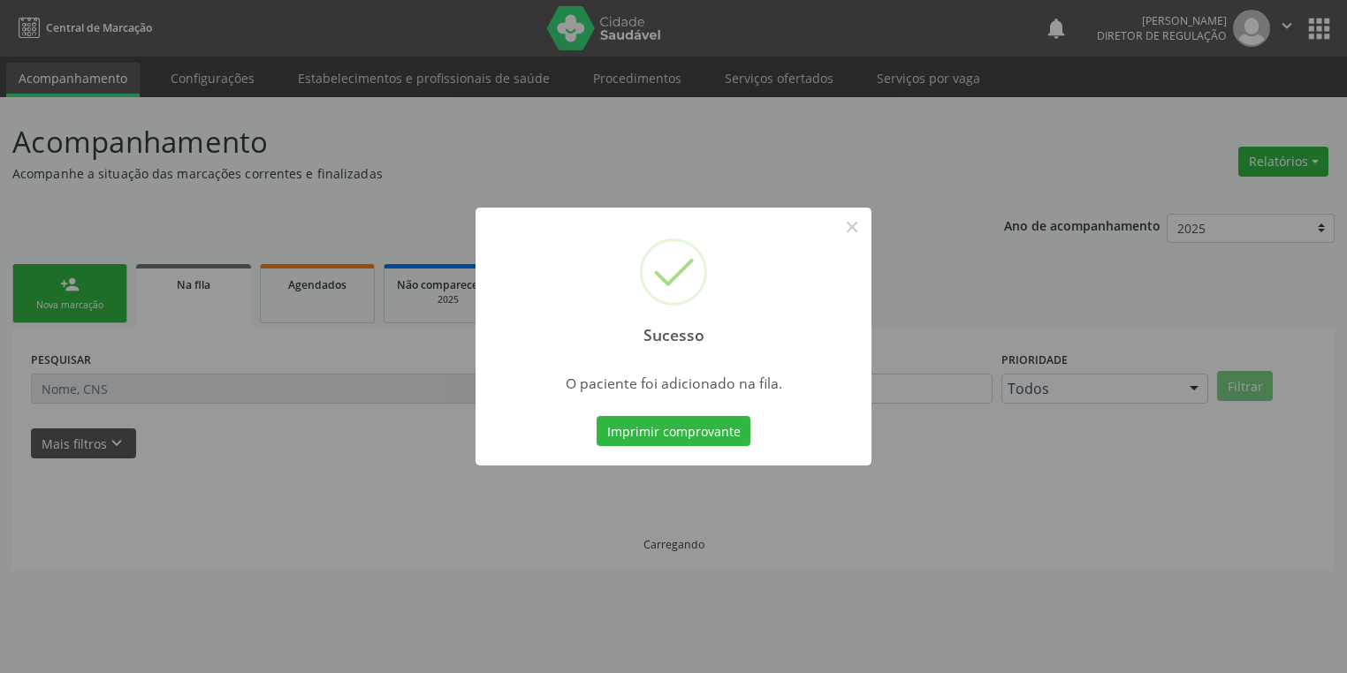
scroll to position [0, 0]
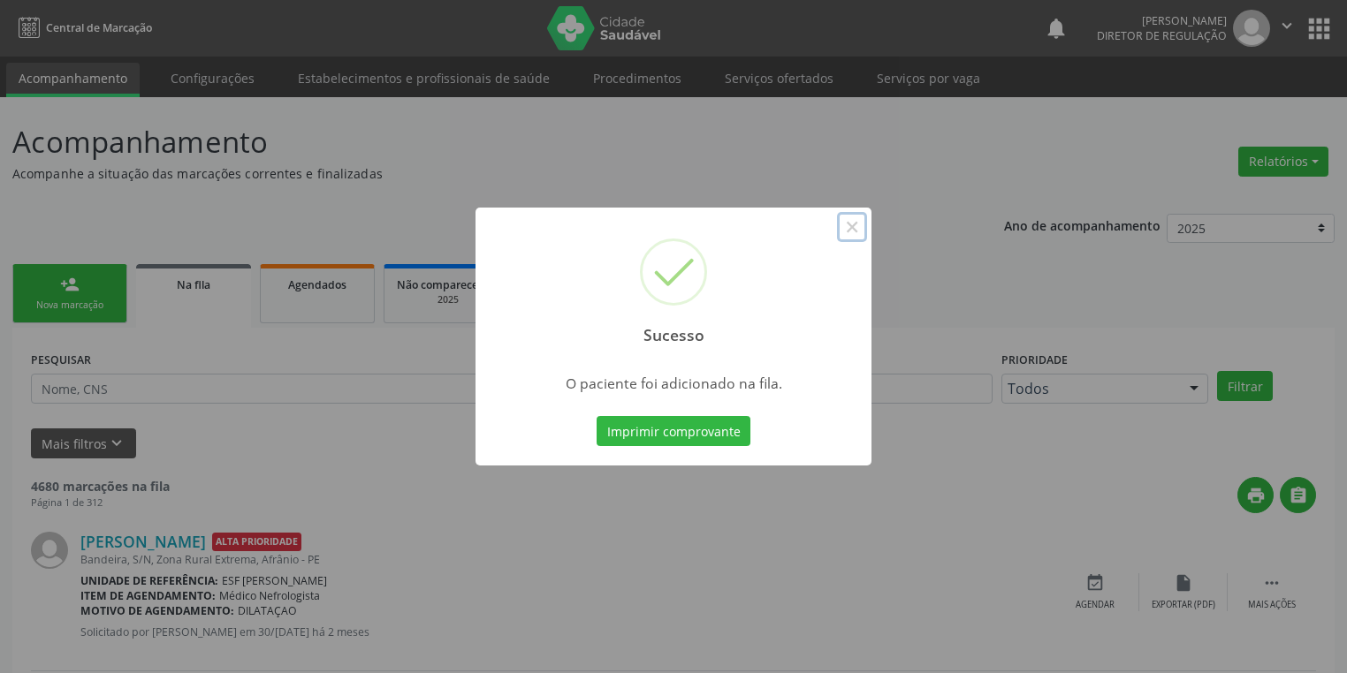
drag, startPoint x: 854, startPoint y: 228, endPoint x: 826, endPoint y: 232, distance: 27.6
click at [851, 228] on button "×" at bounding box center [852, 227] width 30 height 30
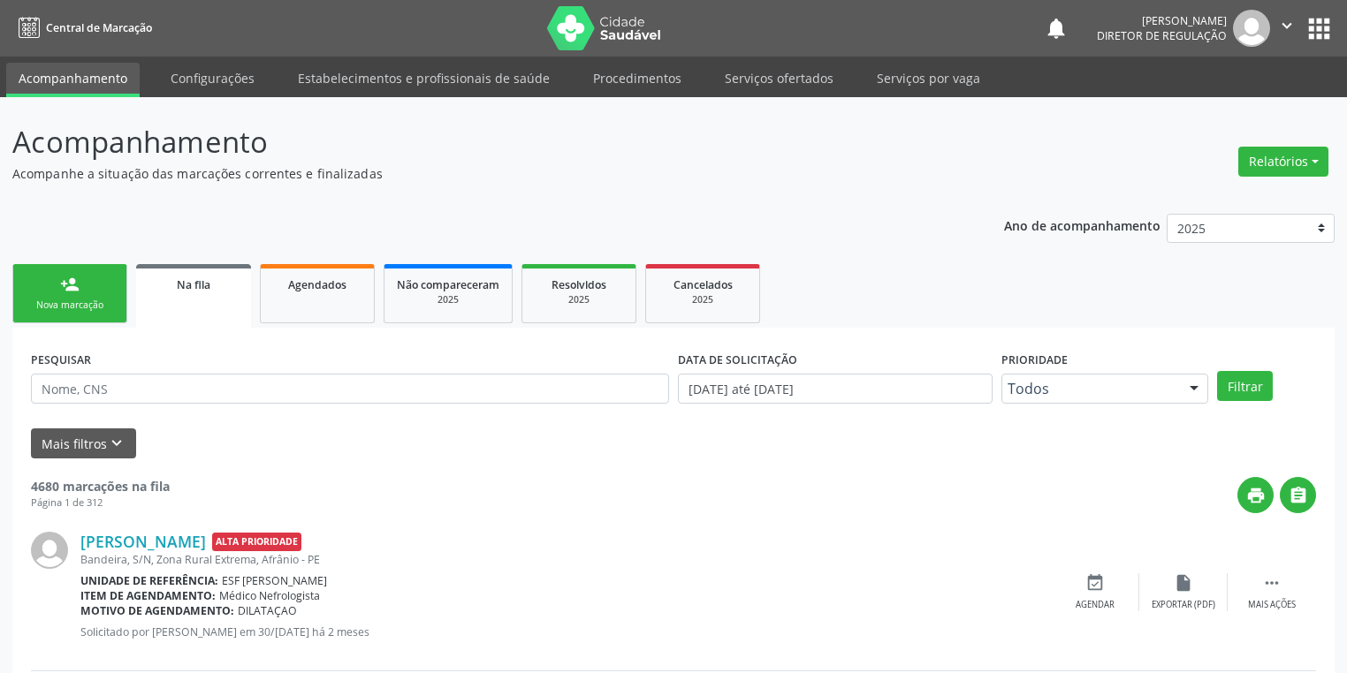
click at [100, 287] on link "person_add Nova marcação" at bounding box center [69, 293] width 115 height 59
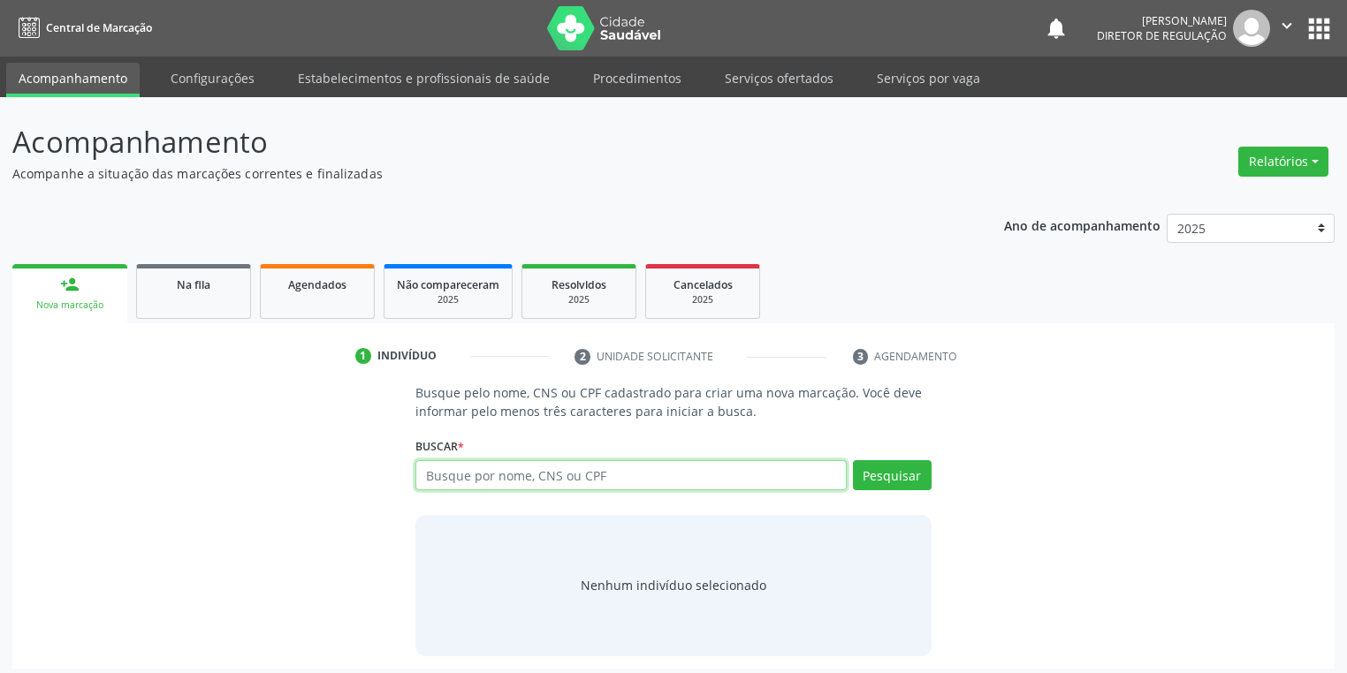
click at [490, 468] on input "text" at bounding box center [630, 475] width 431 height 30
type input "70180229254771"
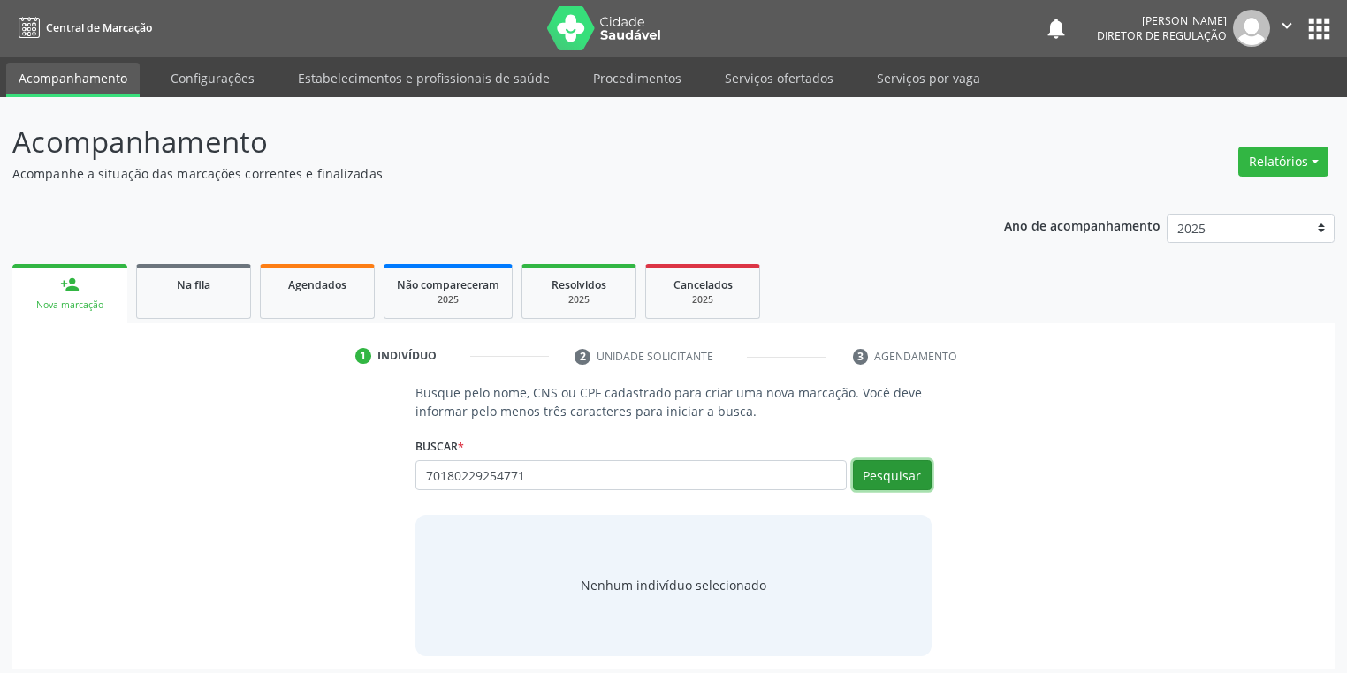
click at [889, 473] on button "Pesquisar" at bounding box center [892, 475] width 79 height 30
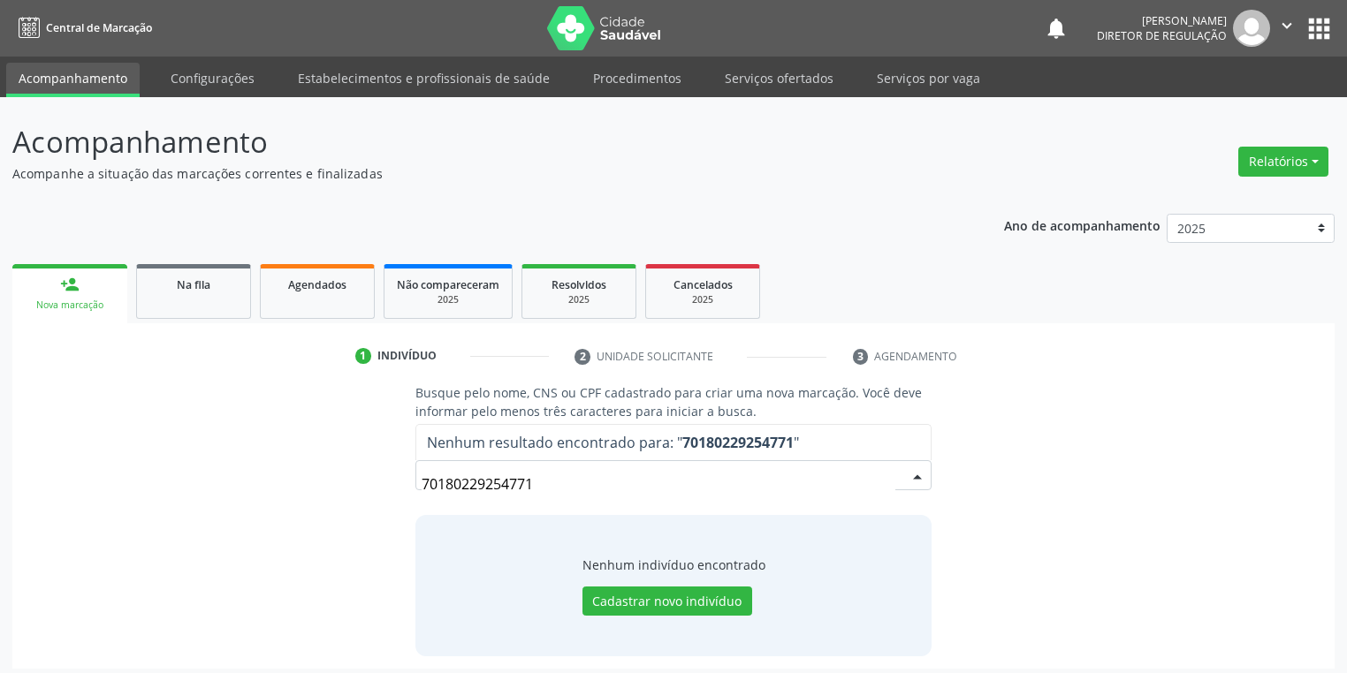
click at [537, 483] on input "70180229254771" at bounding box center [659, 484] width 474 height 35
type input "7"
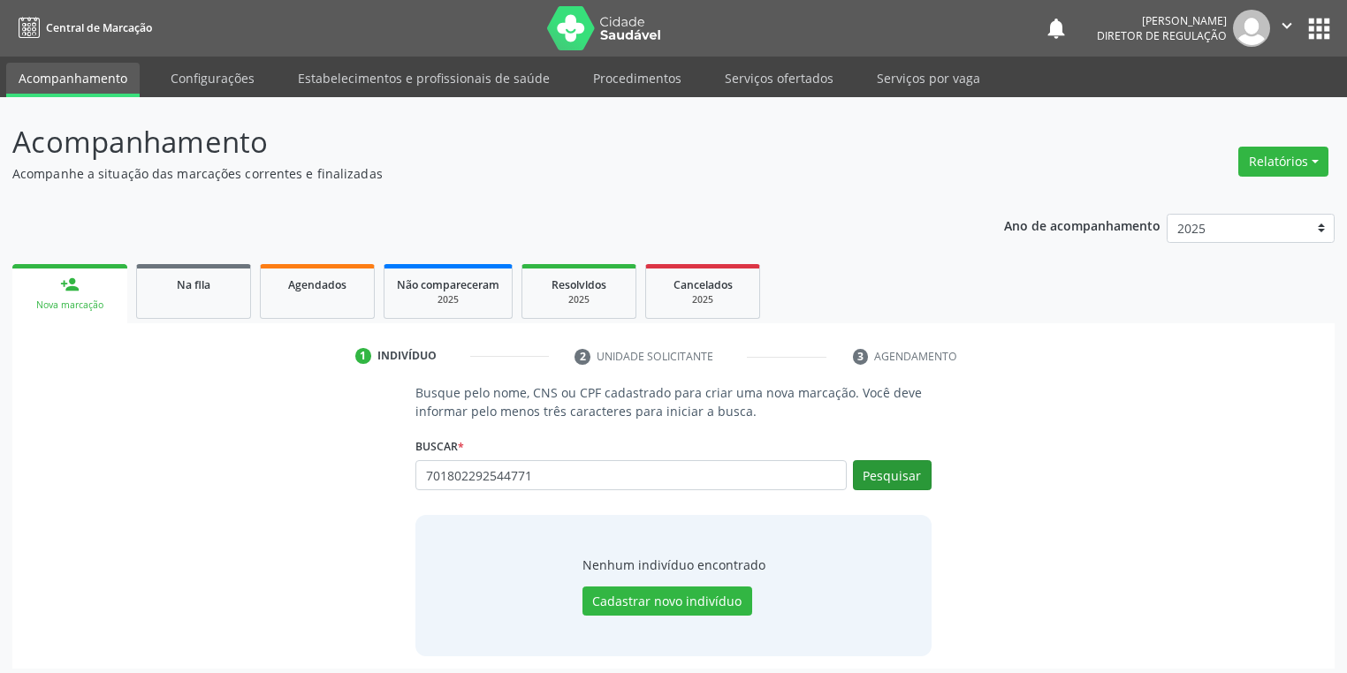
type input "701802292544771"
click at [898, 471] on button "Pesquisar" at bounding box center [892, 475] width 79 height 30
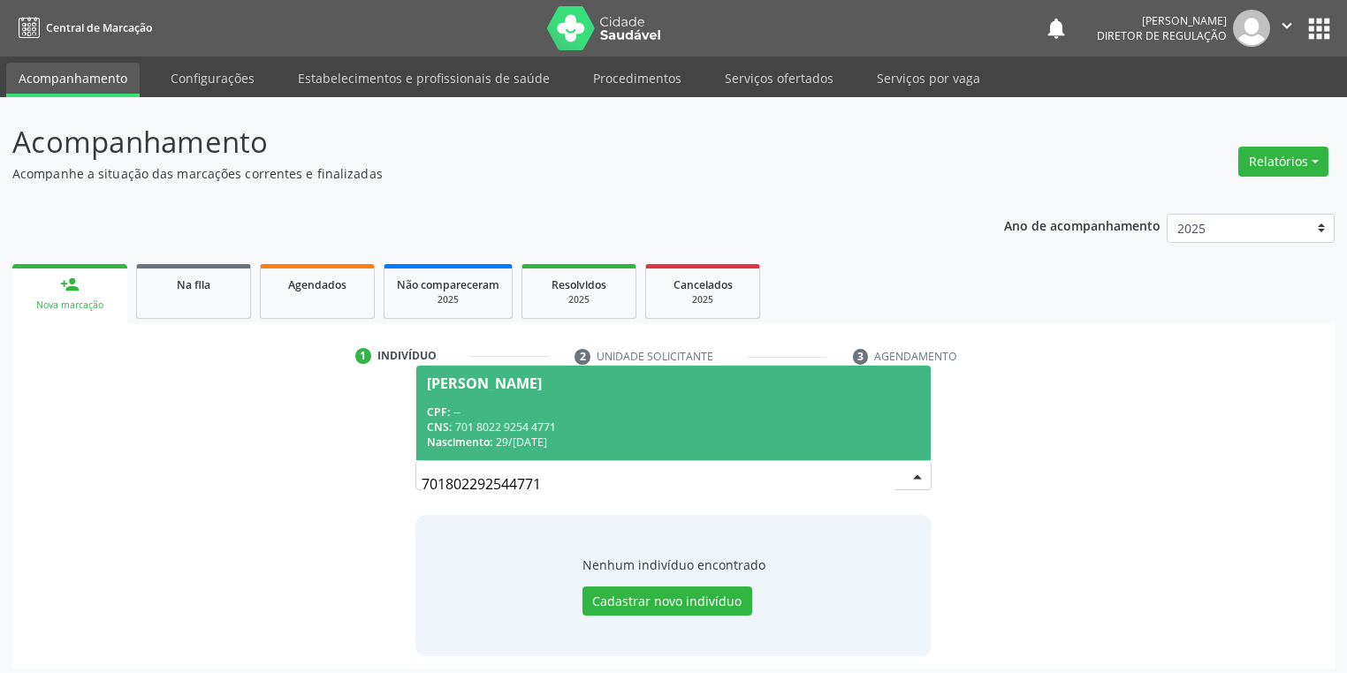
click at [559, 420] on div "CNS: 701 8022 9254 4771" at bounding box center [673, 427] width 493 height 15
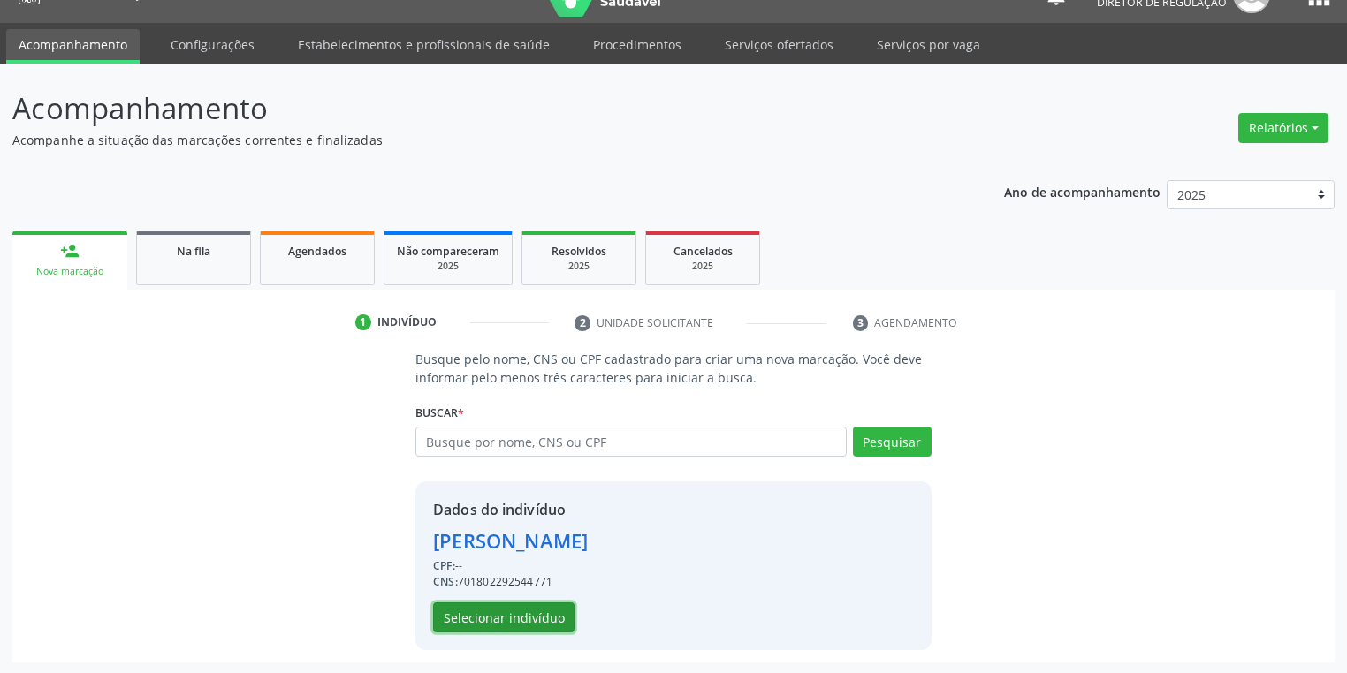
click at [527, 617] on button "Selecionar indivíduo" at bounding box center [503, 618] width 141 height 30
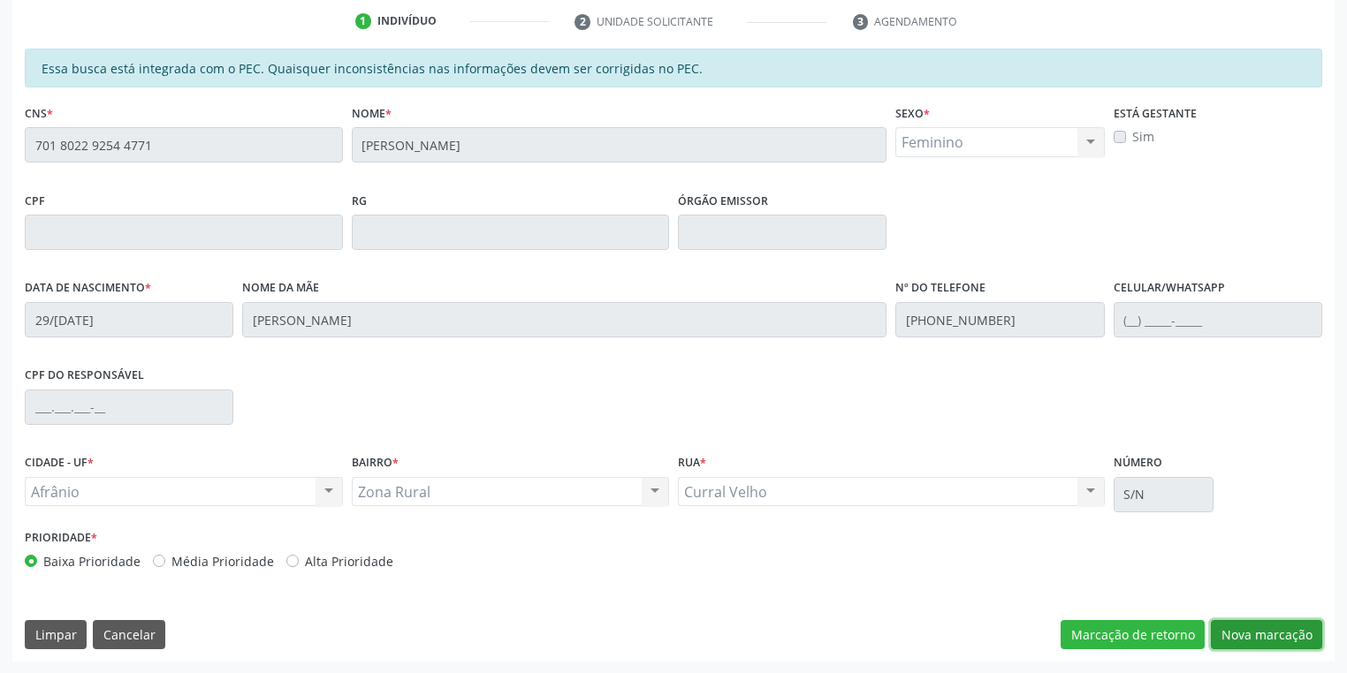
drag, startPoint x: 1235, startPoint y: 643, endPoint x: 1223, endPoint y: 640, distance: 12.0
click at [1235, 642] on button "Nova marcação" at bounding box center [1266, 635] width 111 height 30
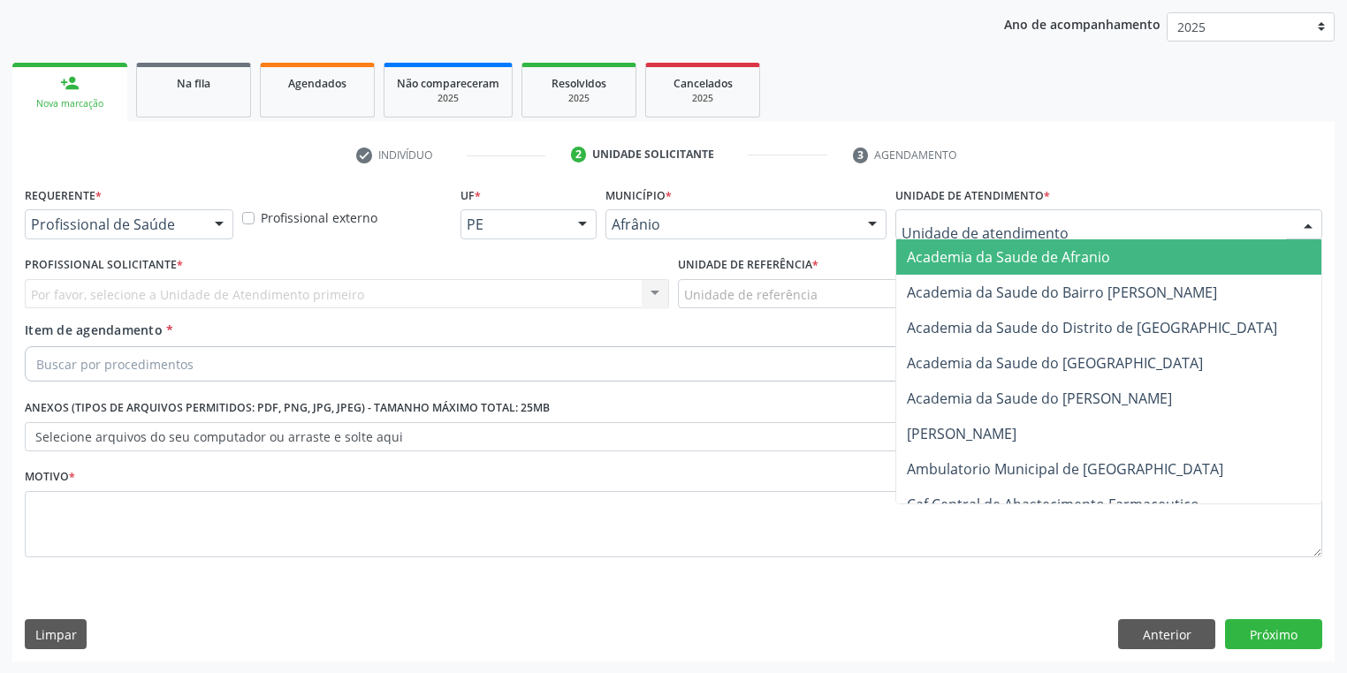
drag, startPoint x: 961, startPoint y: 223, endPoint x: 958, endPoint y: 332, distance: 109.6
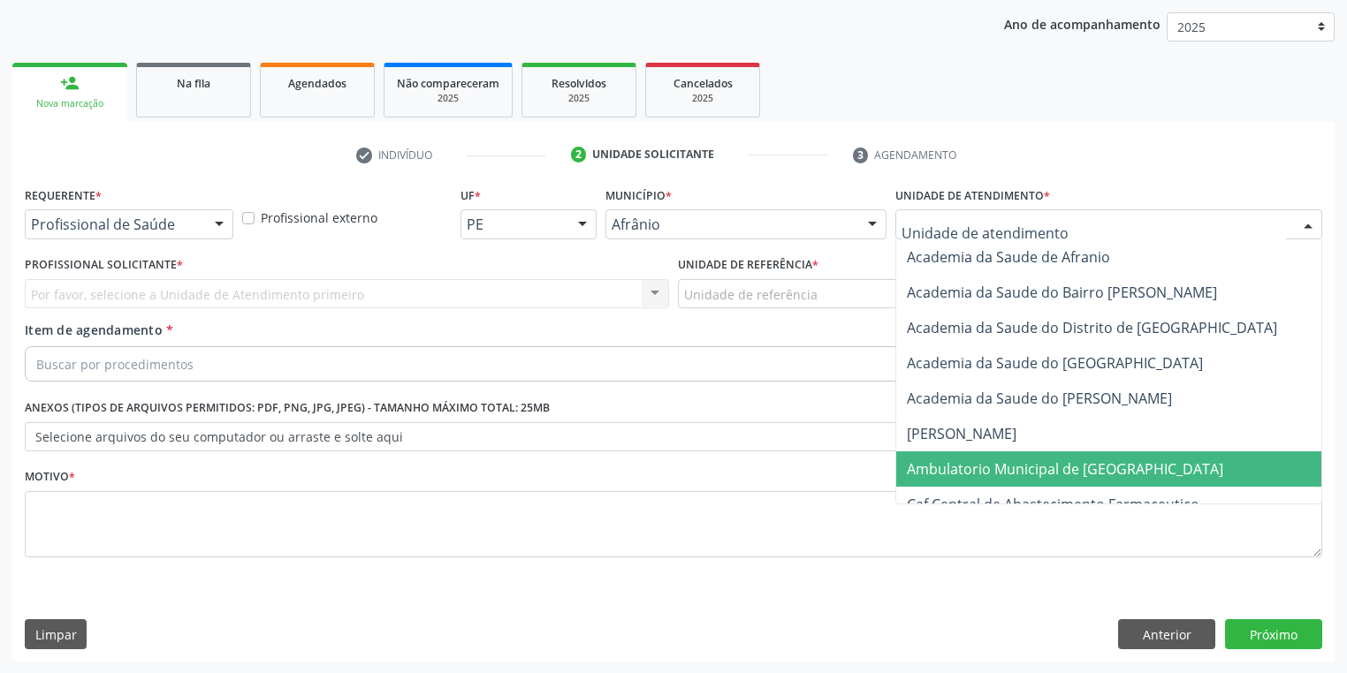
click at [965, 474] on span "Ambulatorio Municipal de [GEOGRAPHIC_DATA]" at bounding box center [1065, 469] width 316 height 19
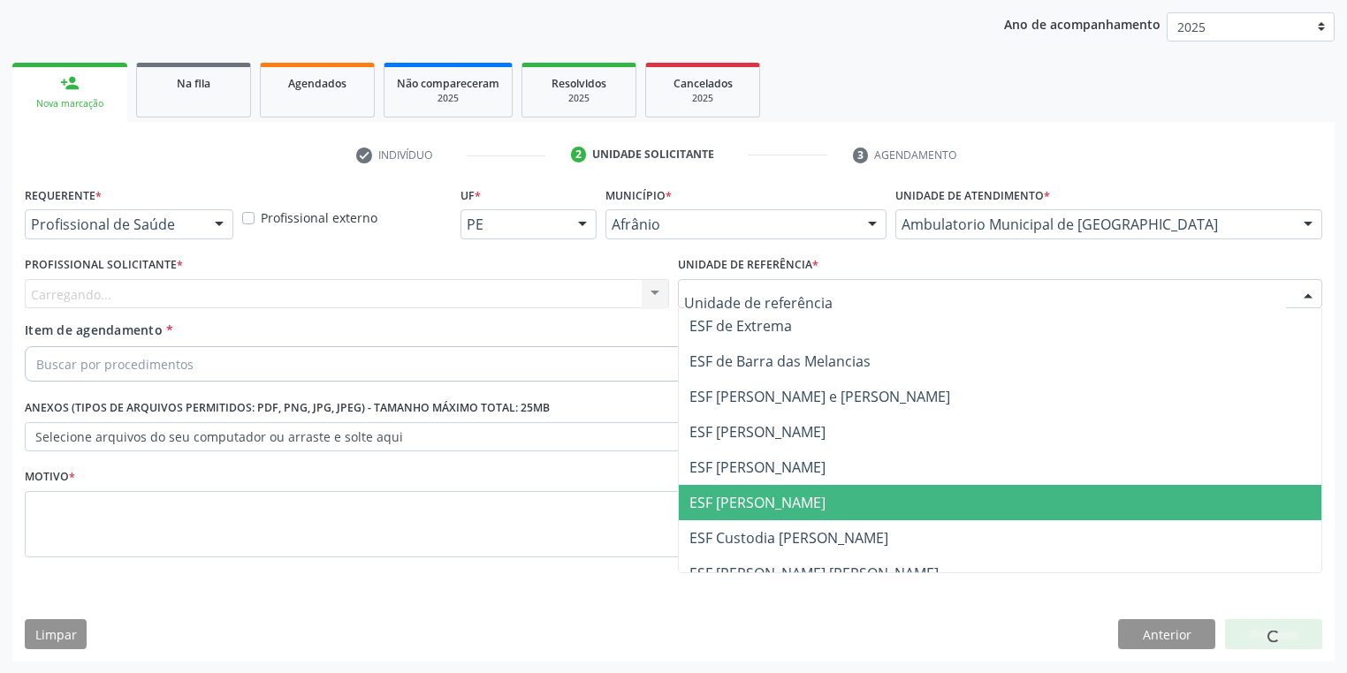
drag, startPoint x: 738, startPoint y: 509, endPoint x: 593, endPoint y: 462, distance: 152.3
click at [735, 510] on span "ESF [PERSON_NAME]" at bounding box center [757, 502] width 136 height 19
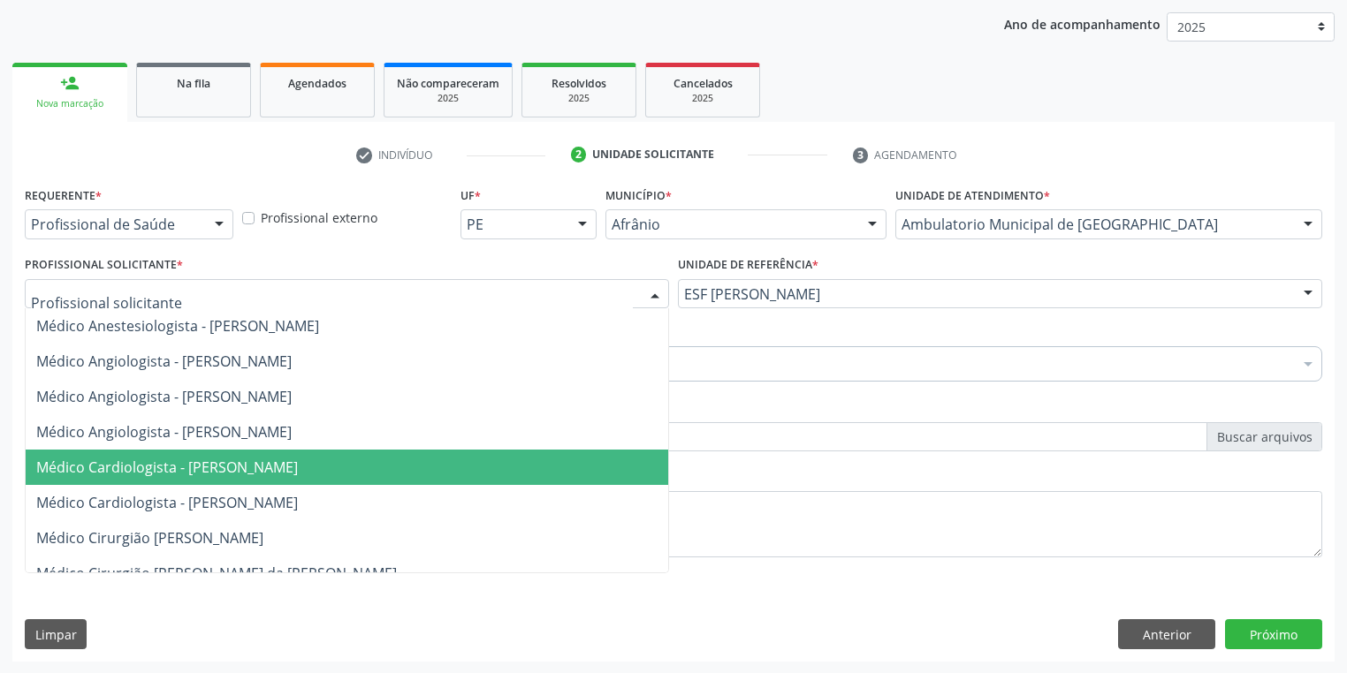
drag, startPoint x: 188, startPoint y: 465, endPoint x: 191, endPoint y: 437, distance: 28.4
click at [188, 464] on span "Médico Cardiologista - [PERSON_NAME]" at bounding box center [167, 467] width 262 height 19
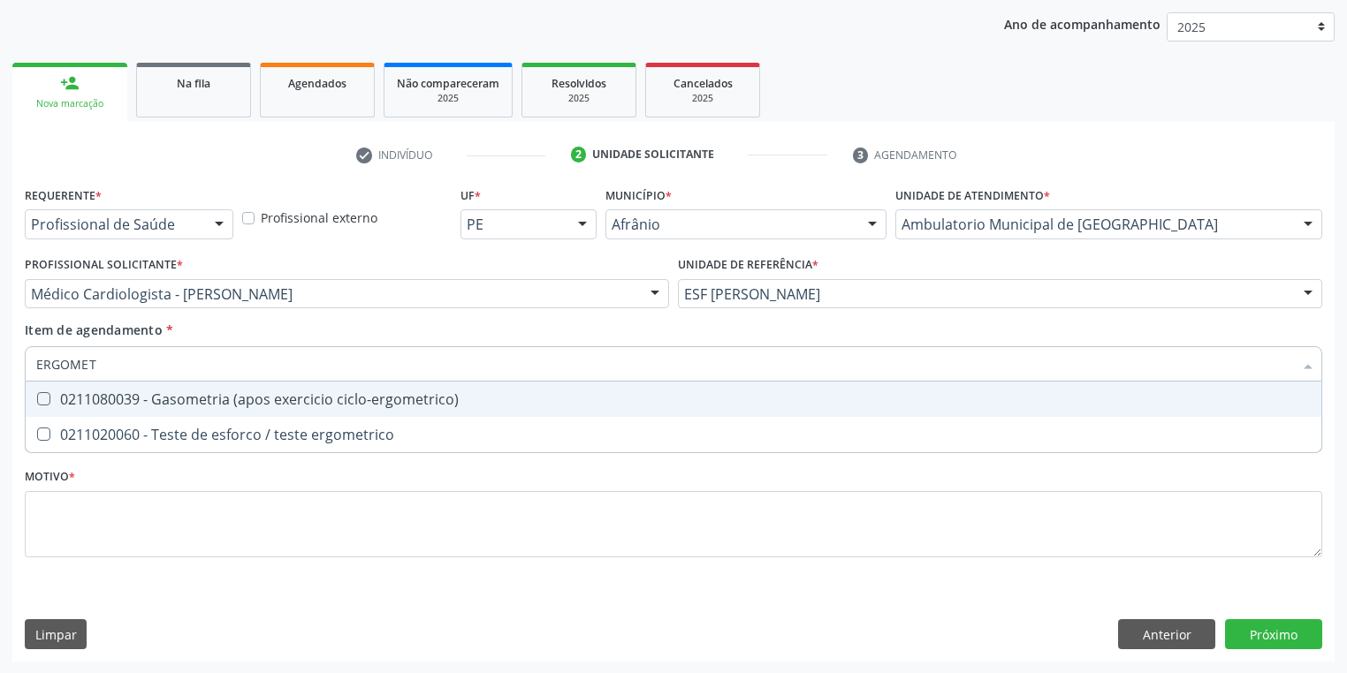
type input "ERGOMETR"
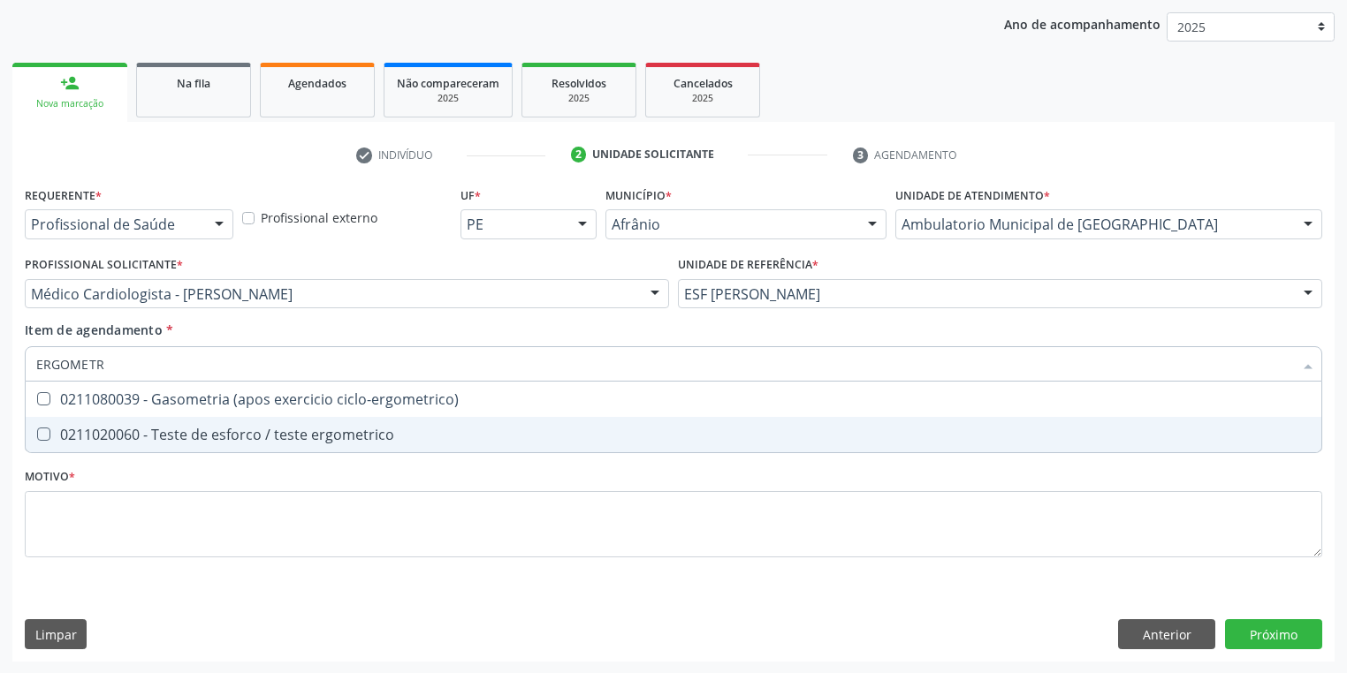
click at [209, 442] on div "0211020060 - Teste de esforco / teste ergometrico" at bounding box center [673, 435] width 1274 height 14
checkbox ergometrico "true"
click at [156, 505] on div "Requerente * Profissional de Saúde Profissional de Saúde Paciente Nenhum result…" at bounding box center [673, 382] width 1297 height 400
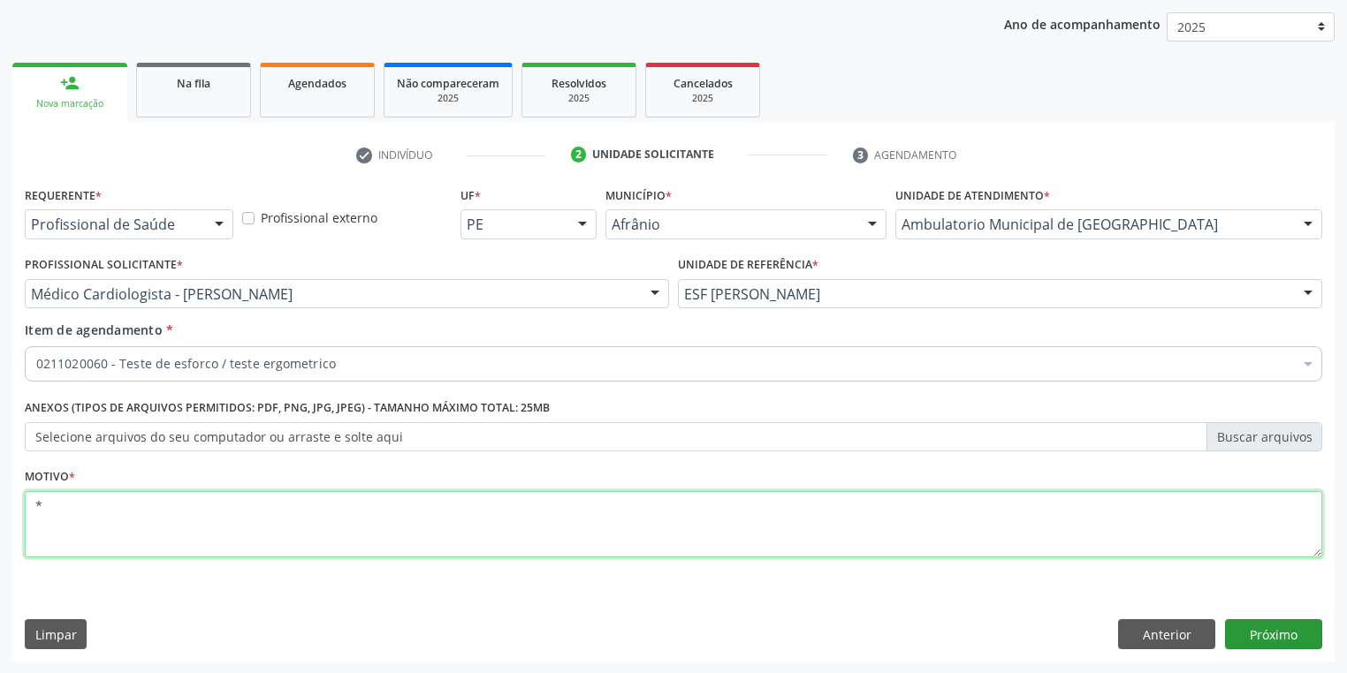
type textarea "*"
click at [1257, 630] on button "Próximo" at bounding box center [1273, 634] width 97 height 30
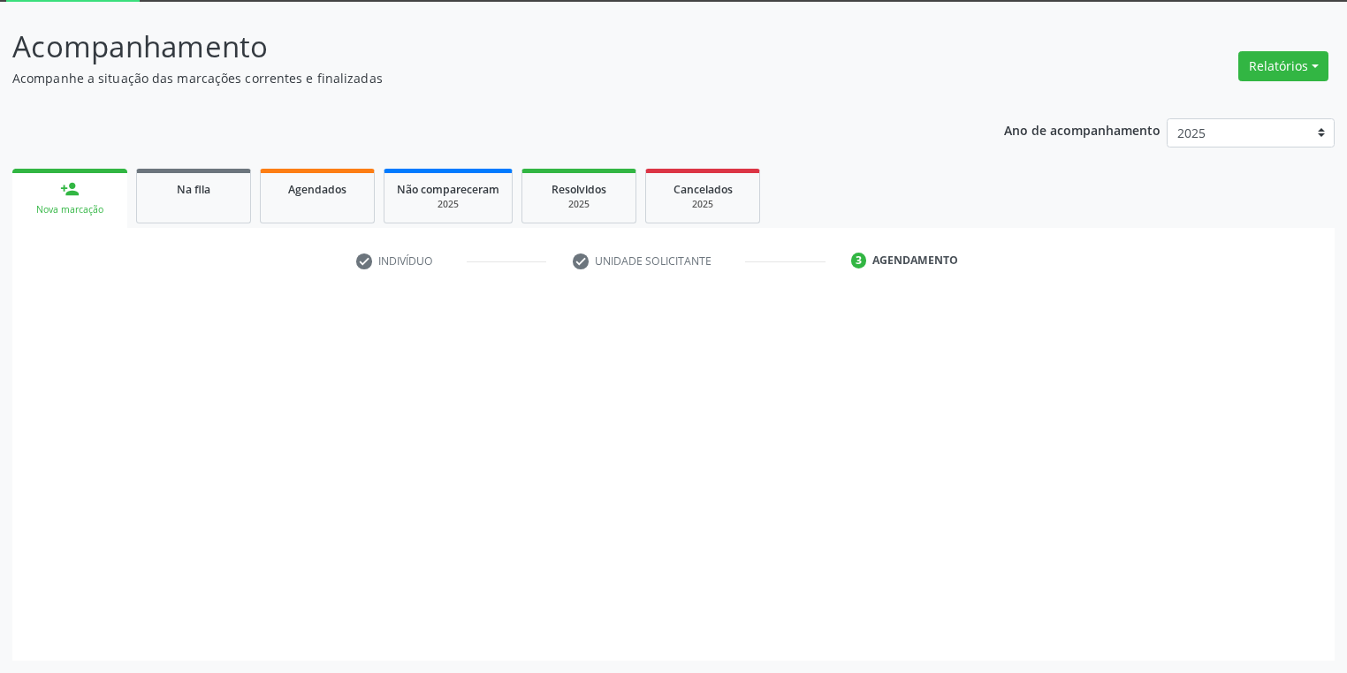
scroll to position [95, 0]
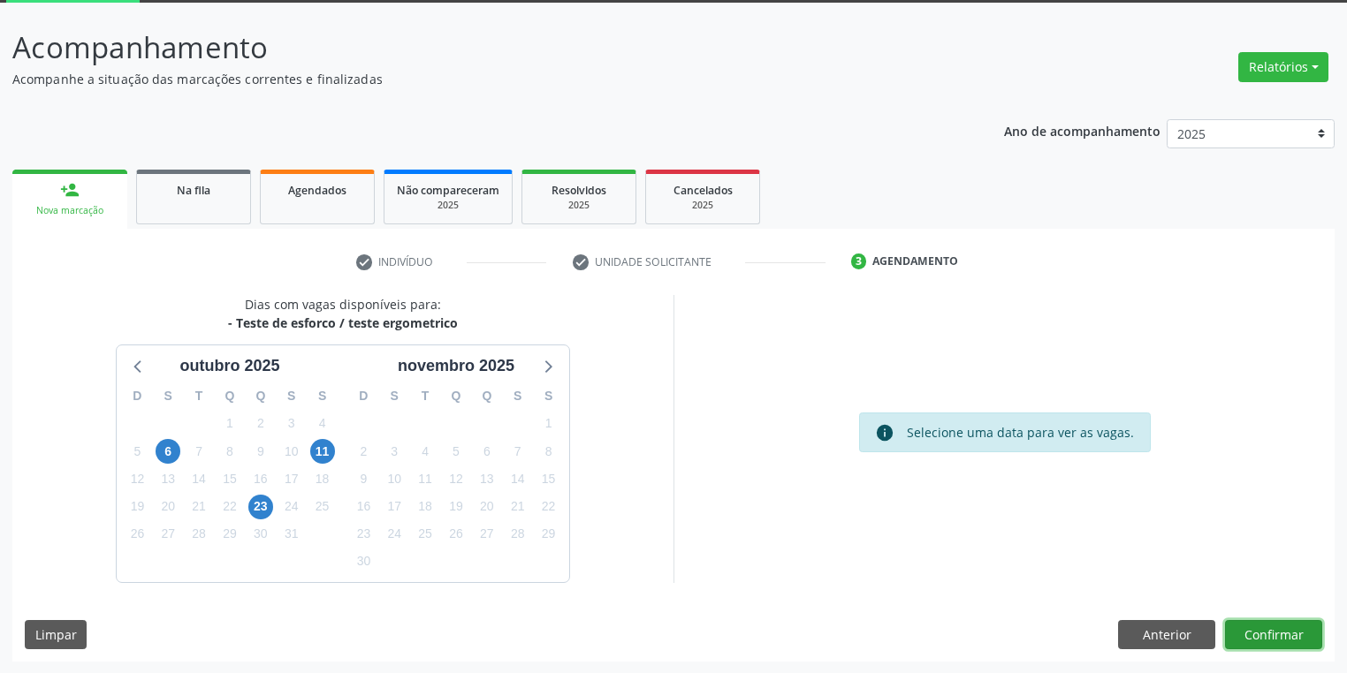
click at [1248, 632] on button "Confirmar" at bounding box center [1273, 635] width 97 height 30
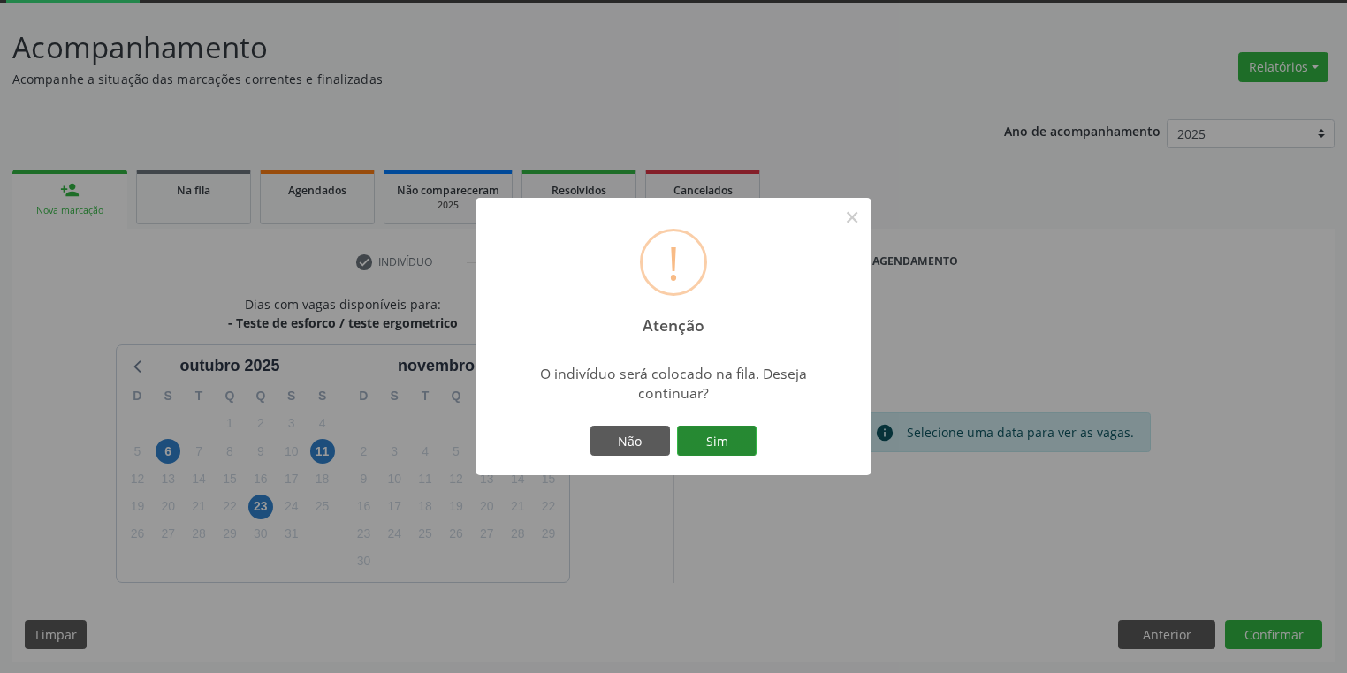
click at [697, 427] on button "Sim" at bounding box center [717, 441] width 80 height 30
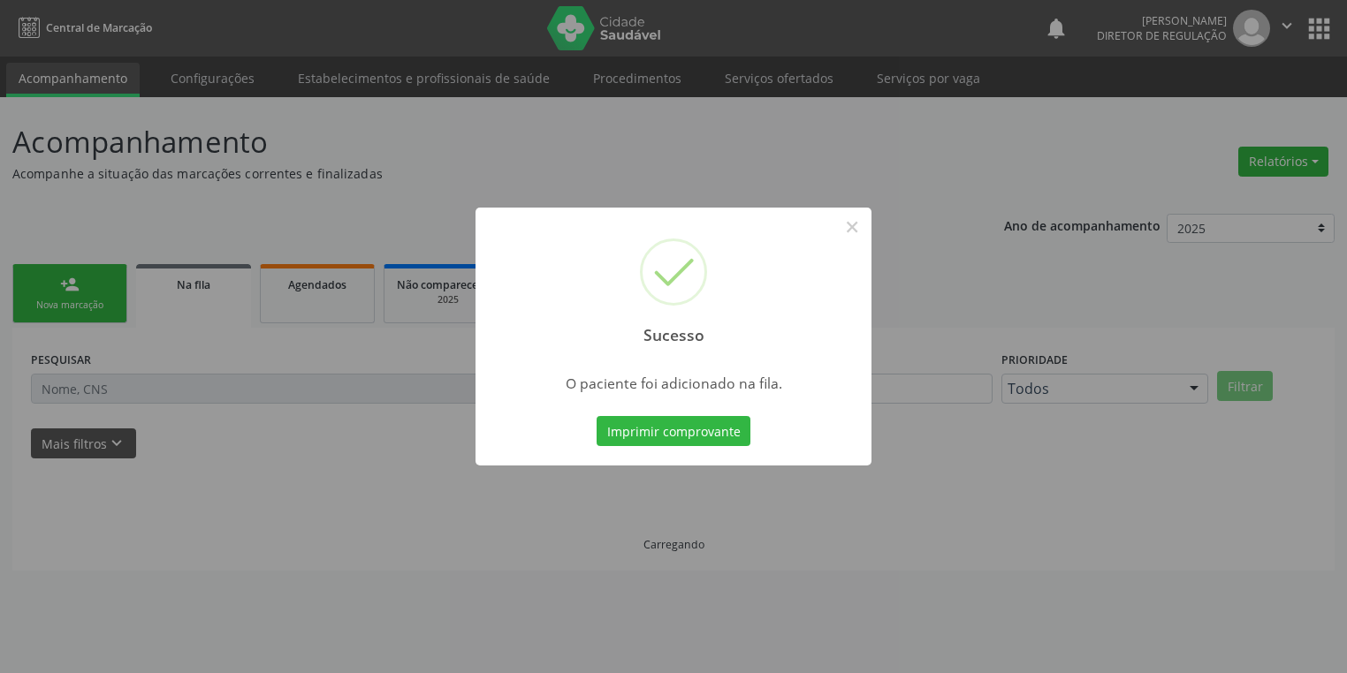
scroll to position [0, 0]
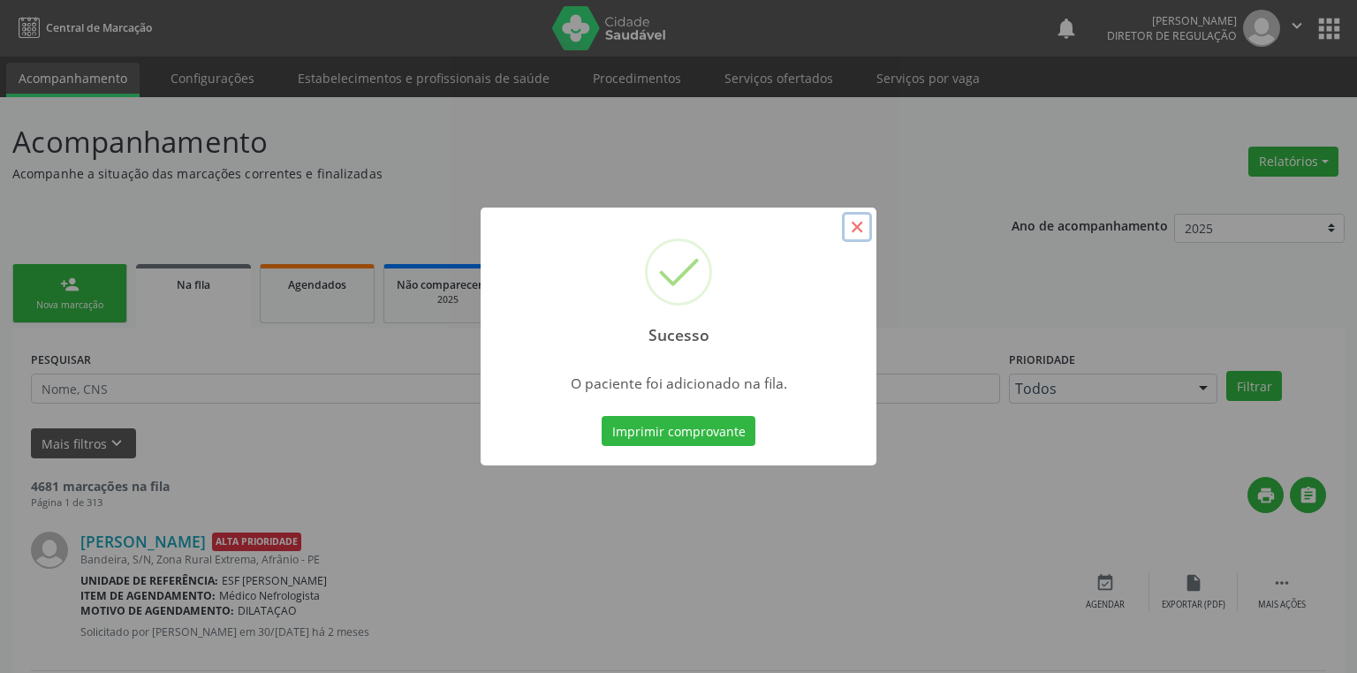
click at [853, 228] on button "×" at bounding box center [857, 227] width 30 height 30
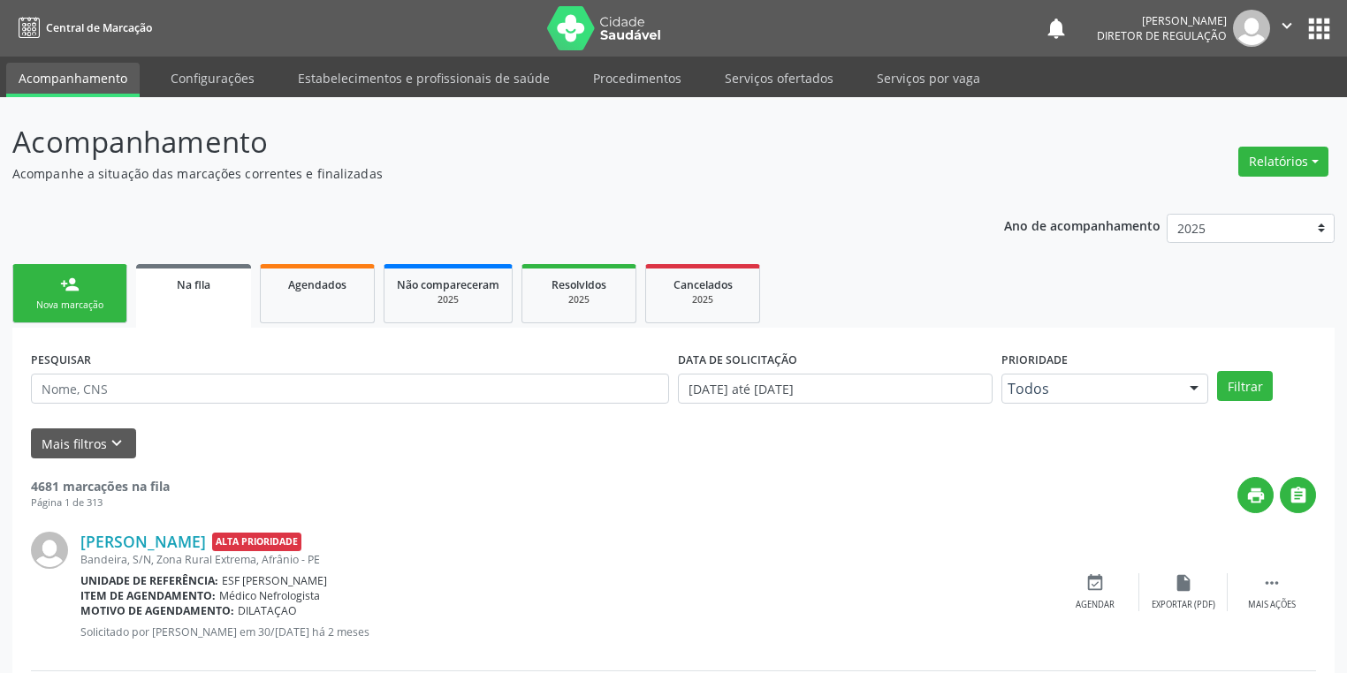
click at [85, 286] on link "person_add Nova marcação" at bounding box center [69, 293] width 115 height 59
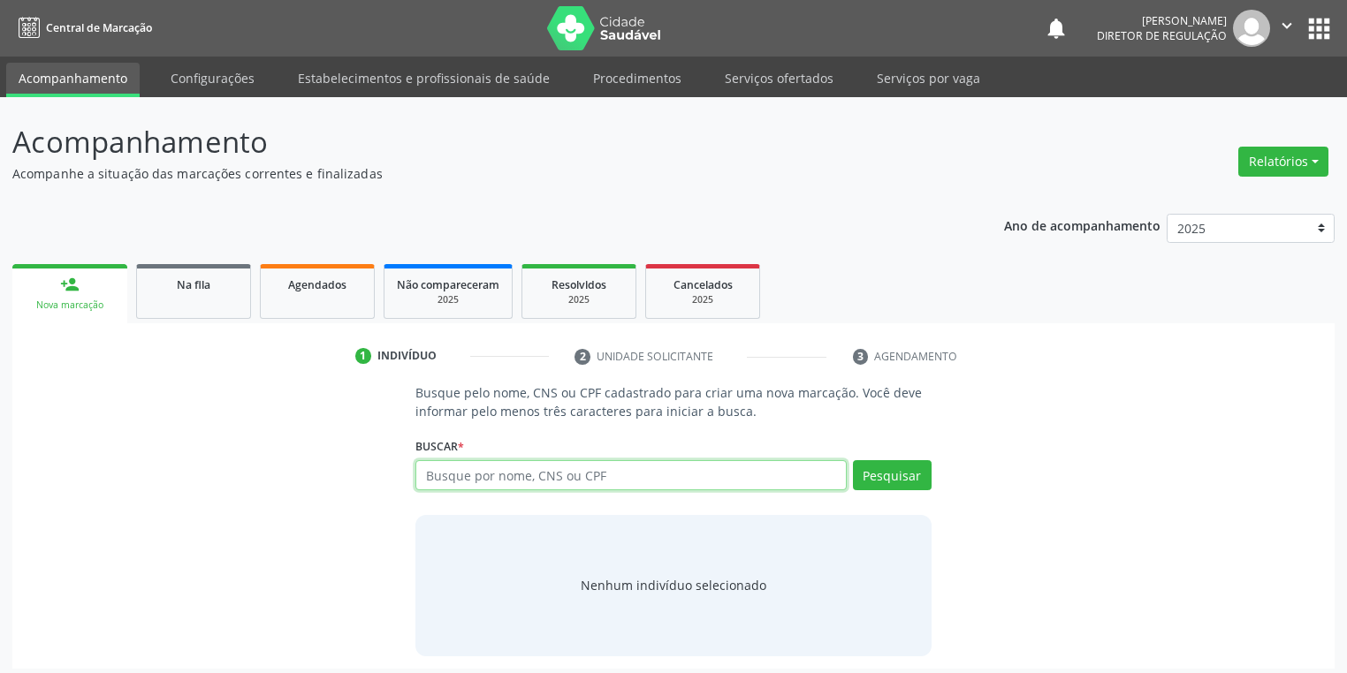
click at [513, 462] on input "text" at bounding box center [630, 475] width 431 height 30
type input "02133677429"
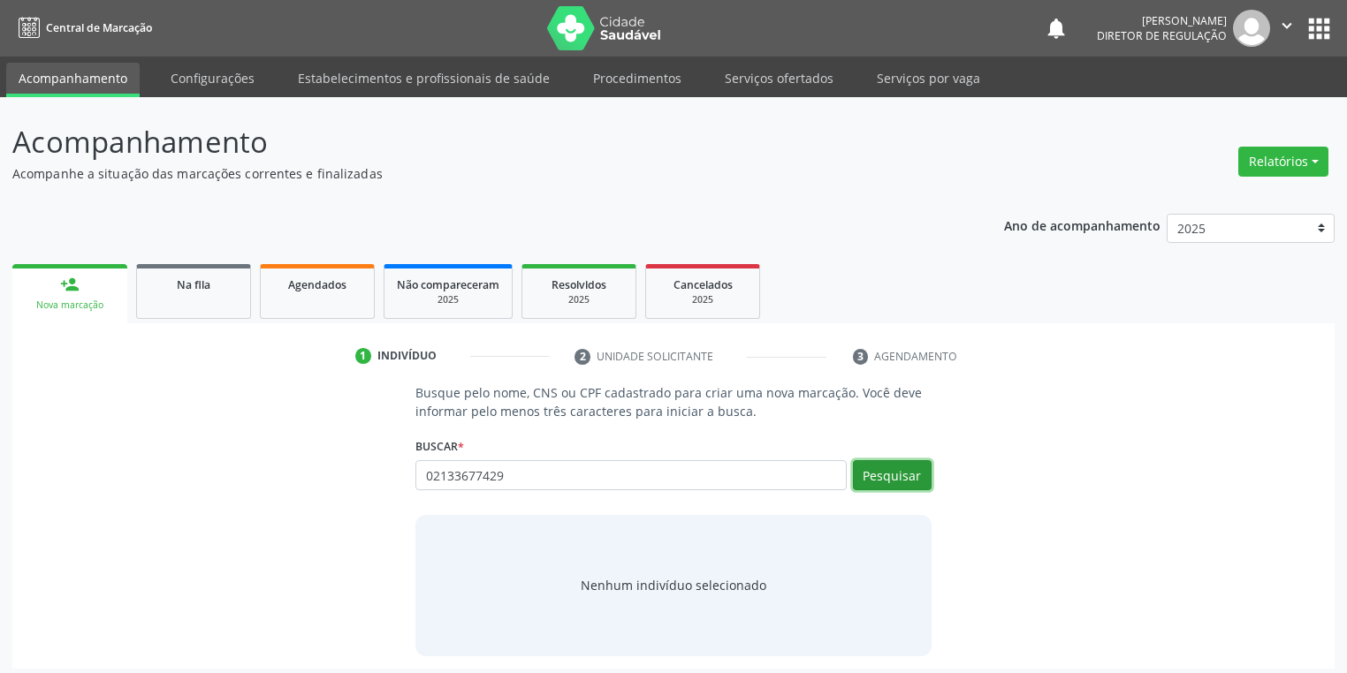
click at [899, 470] on button "Pesquisar" at bounding box center [892, 475] width 79 height 30
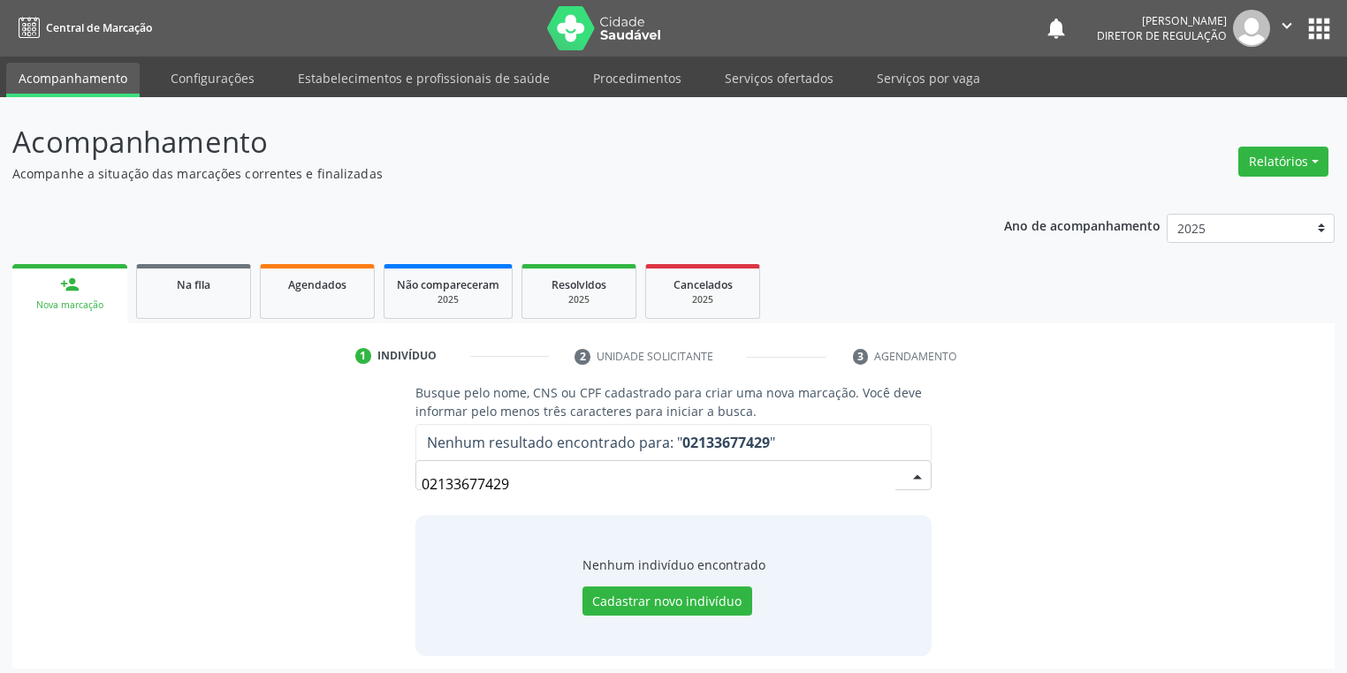
click at [543, 484] on input "02133677429" at bounding box center [659, 484] width 474 height 35
type input "0"
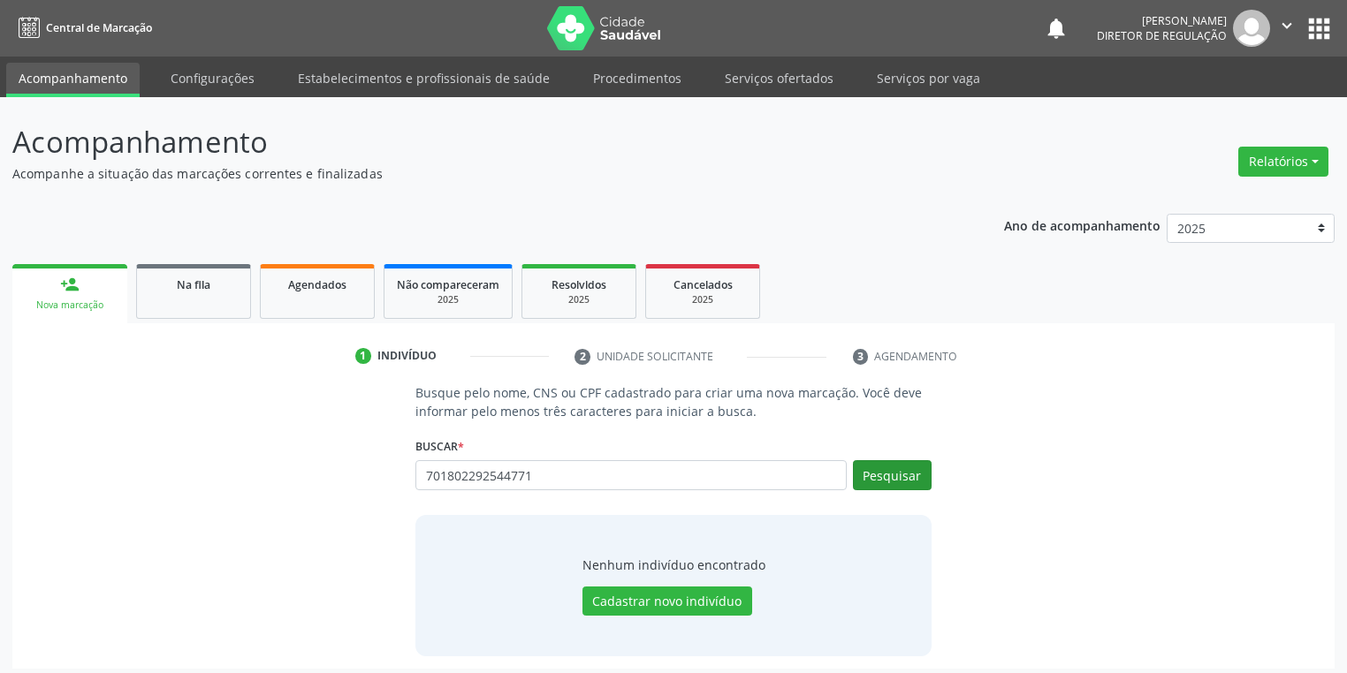
type input "701802292544771"
click at [880, 475] on button "Pesquisar" at bounding box center [892, 475] width 79 height 30
type input "701802292544771"
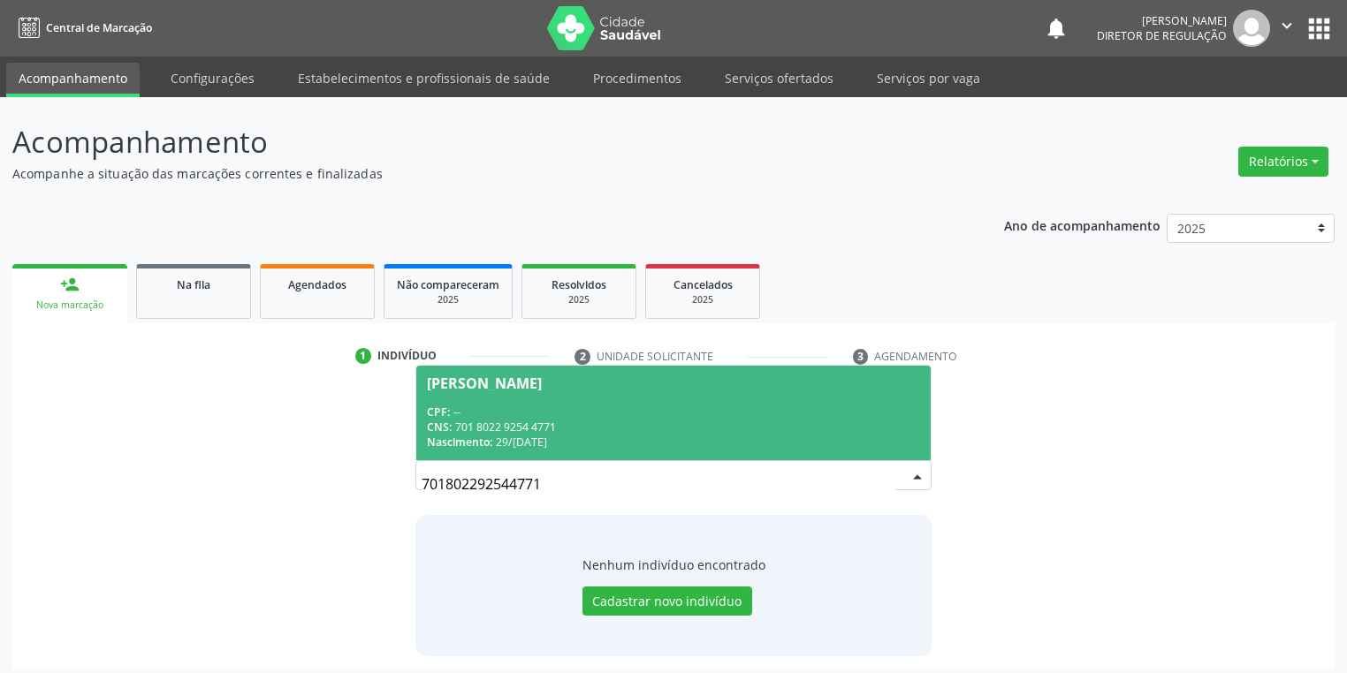
click at [604, 411] on div "CPF: --" at bounding box center [673, 412] width 493 height 15
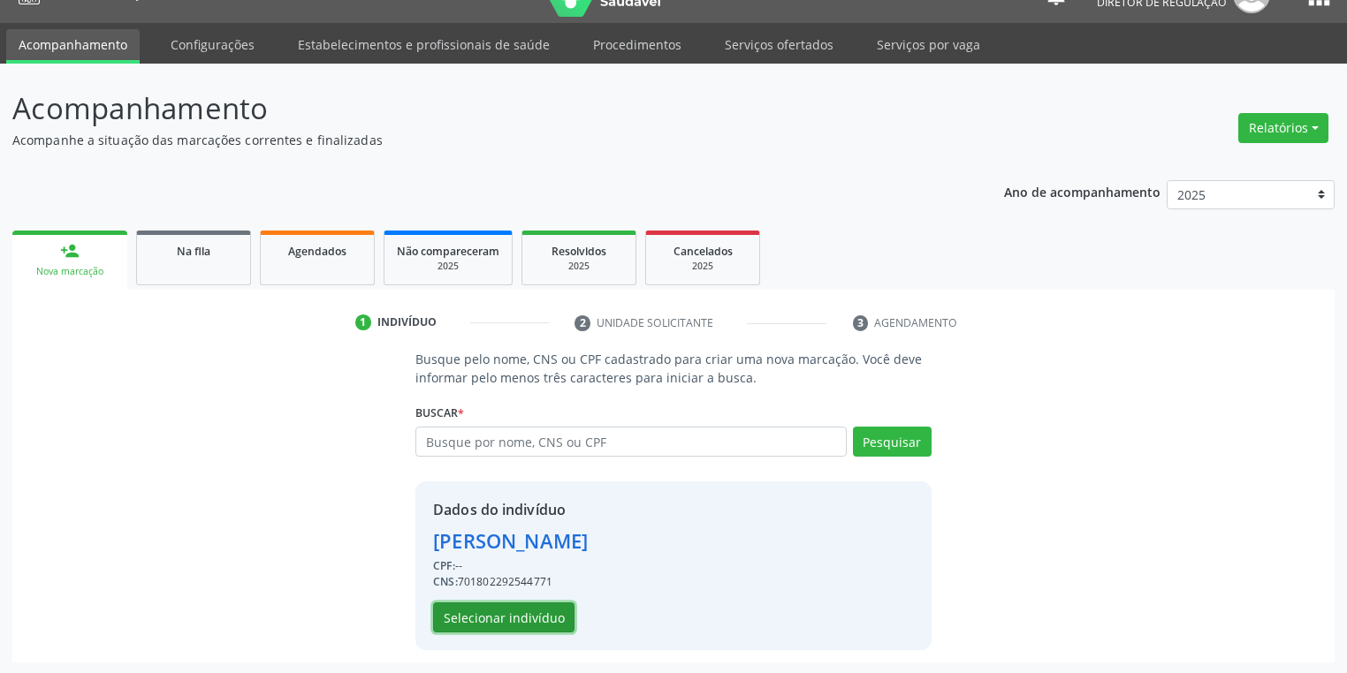
click at [549, 612] on button "Selecionar indivíduo" at bounding box center [503, 618] width 141 height 30
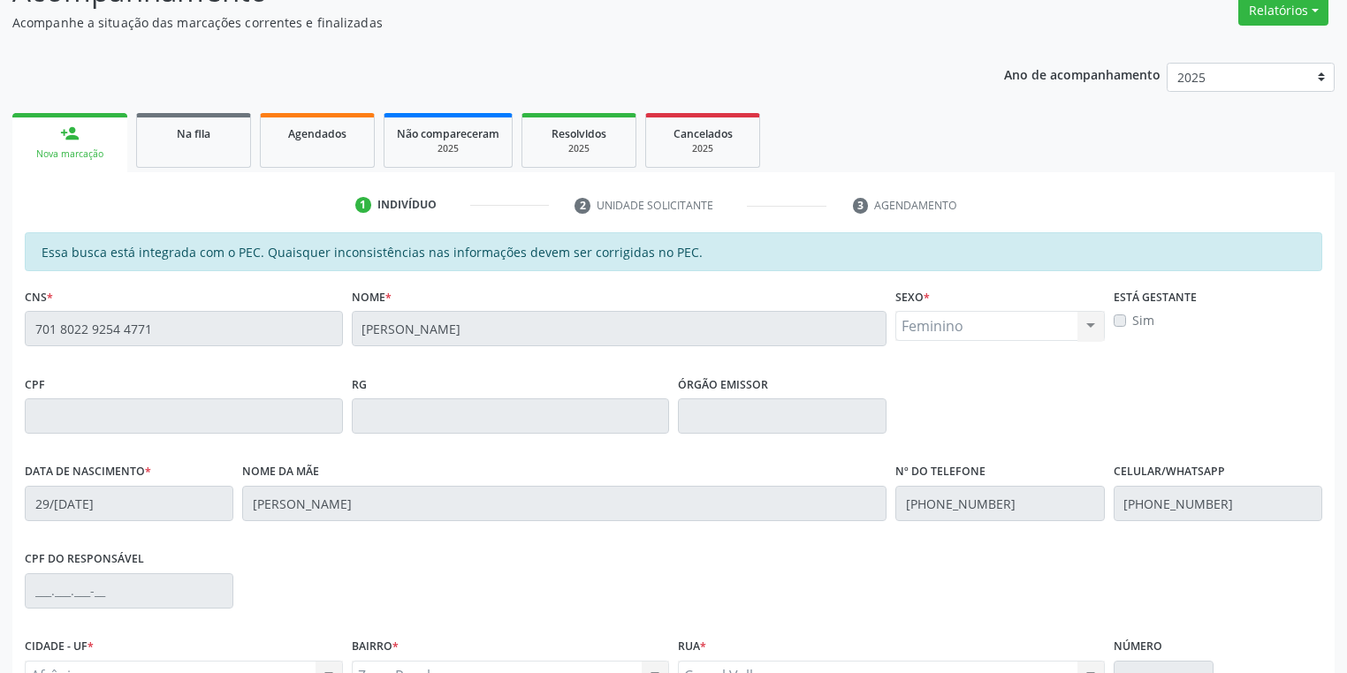
scroll to position [335, 0]
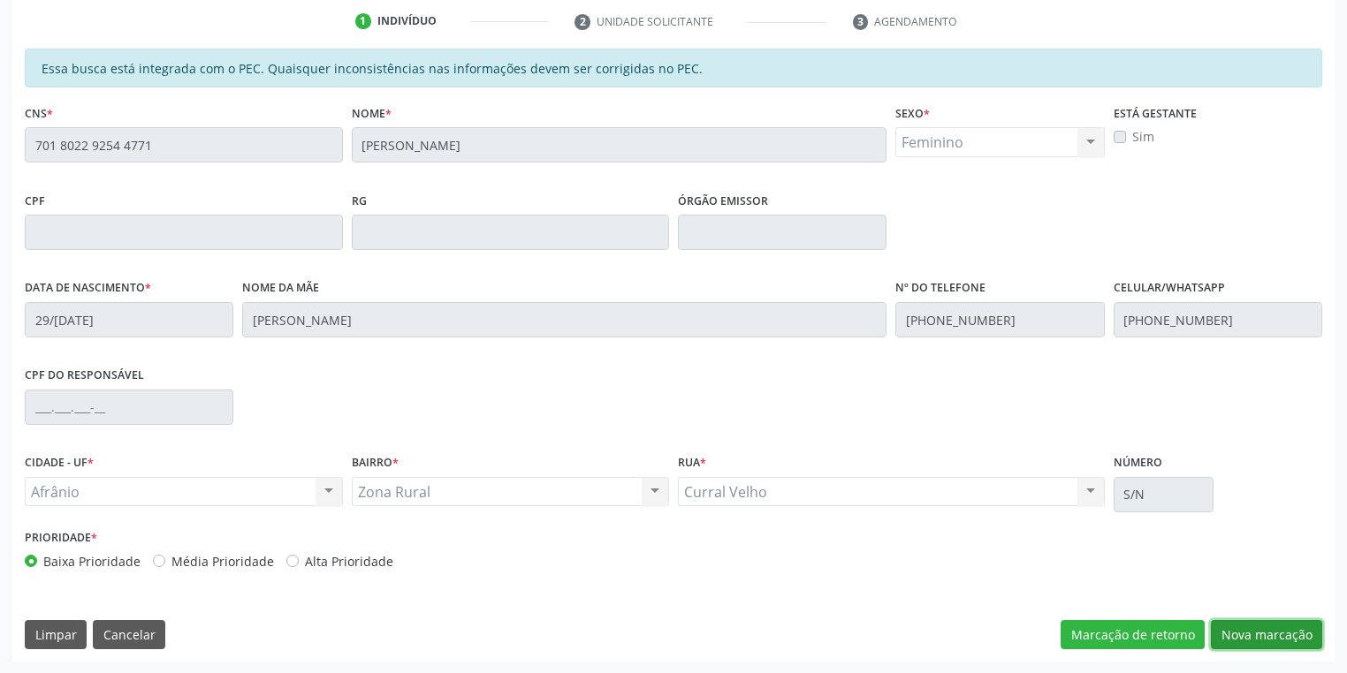
click at [1231, 633] on button "Nova marcação" at bounding box center [1266, 635] width 111 height 30
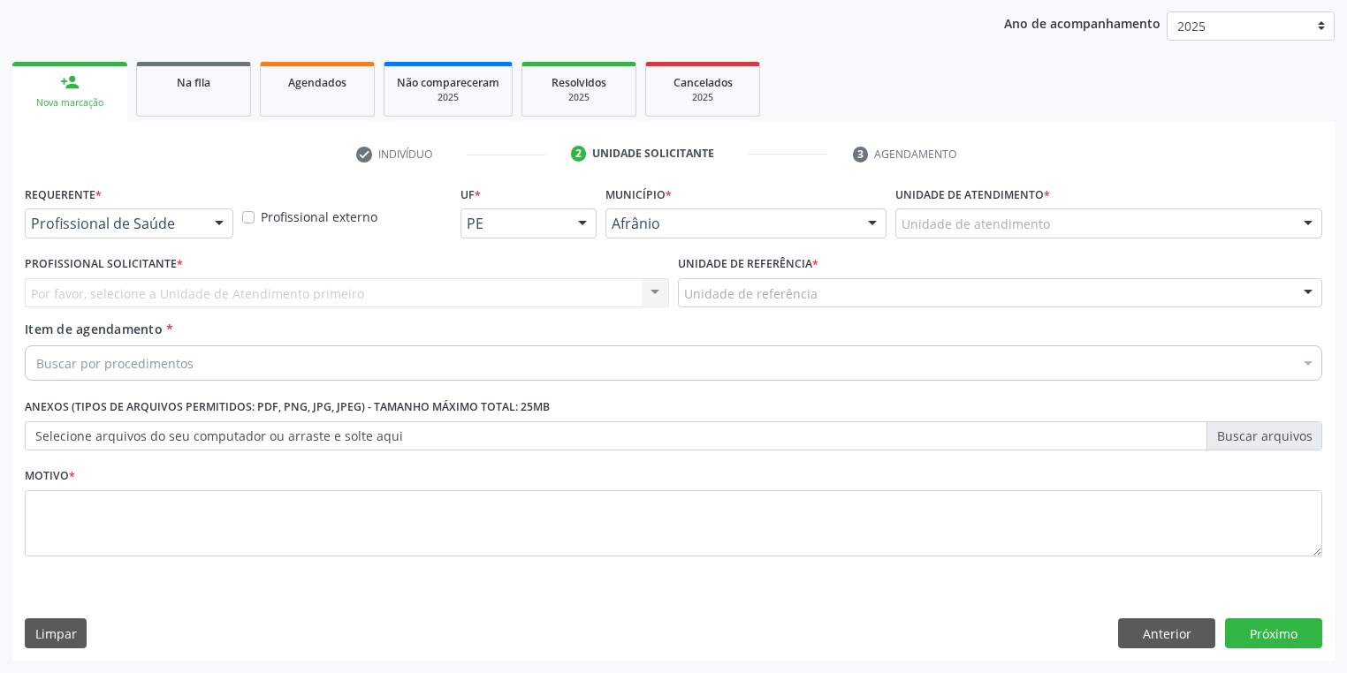
scroll to position [201, 0]
click at [944, 211] on div "Unidade de atendimento" at bounding box center [1108, 224] width 427 height 30
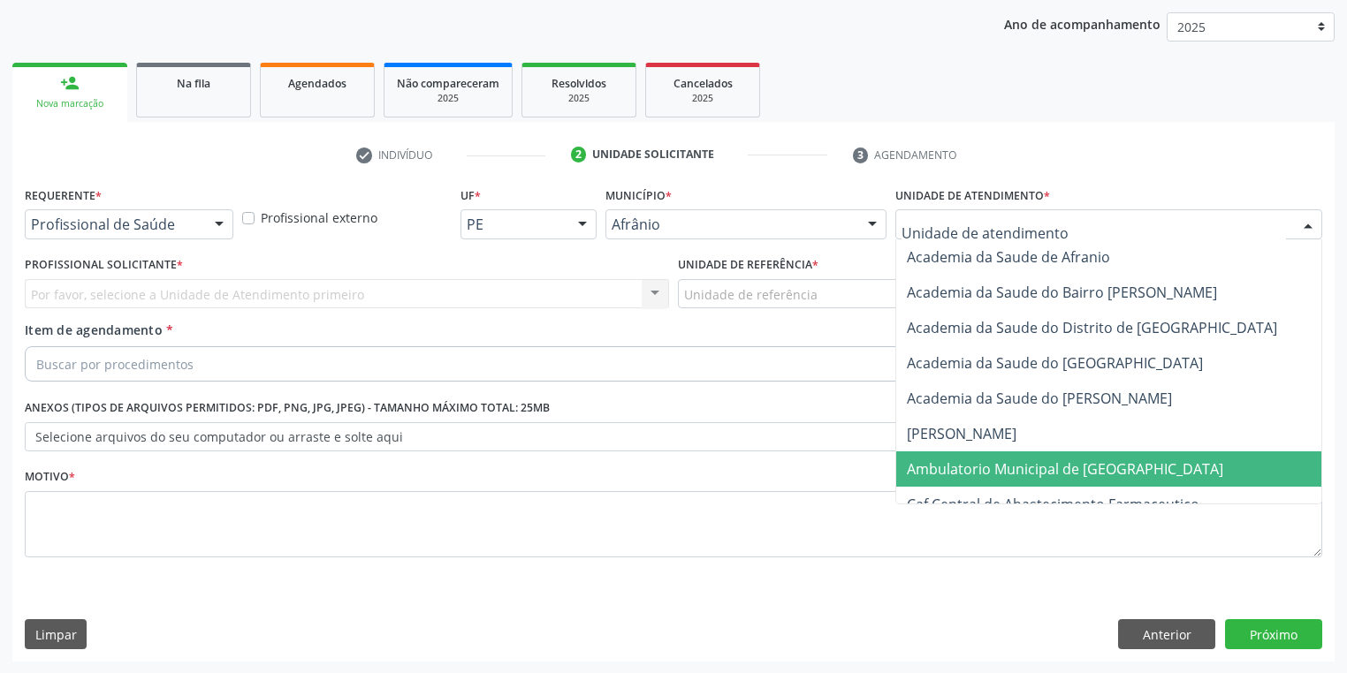
drag, startPoint x: 950, startPoint y: 460, endPoint x: 913, endPoint y: 417, distance: 56.4
click at [946, 455] on span "Ambulatorio Municipal de [GEOGRAPHIC_DATA]" at bounding box center [1111, 469] width 431 height 35
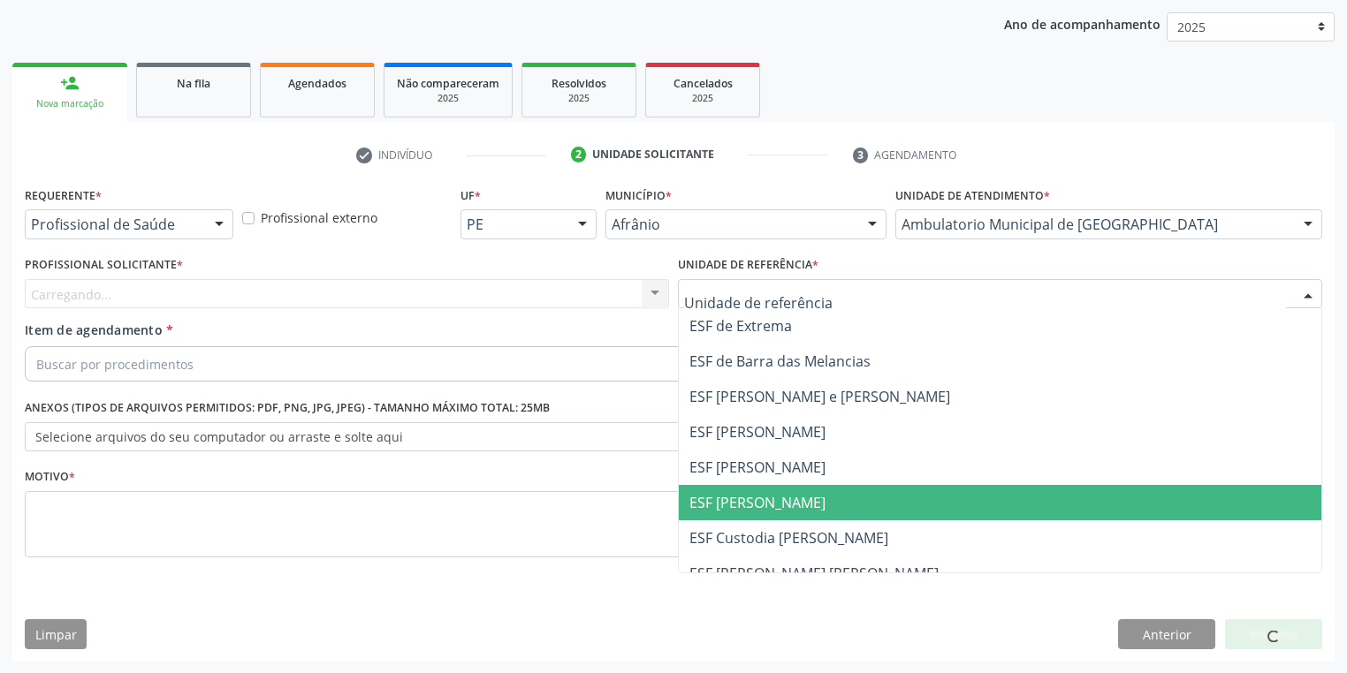
drag, startPoint x: 765, startPoint y: 492, endPoint x: 680, endPoint y: 463, distance: 89.7
click at [765, 493] on span "ESF [PERSON_NAME]" at bounding box center [757, 502] width 136 height 19
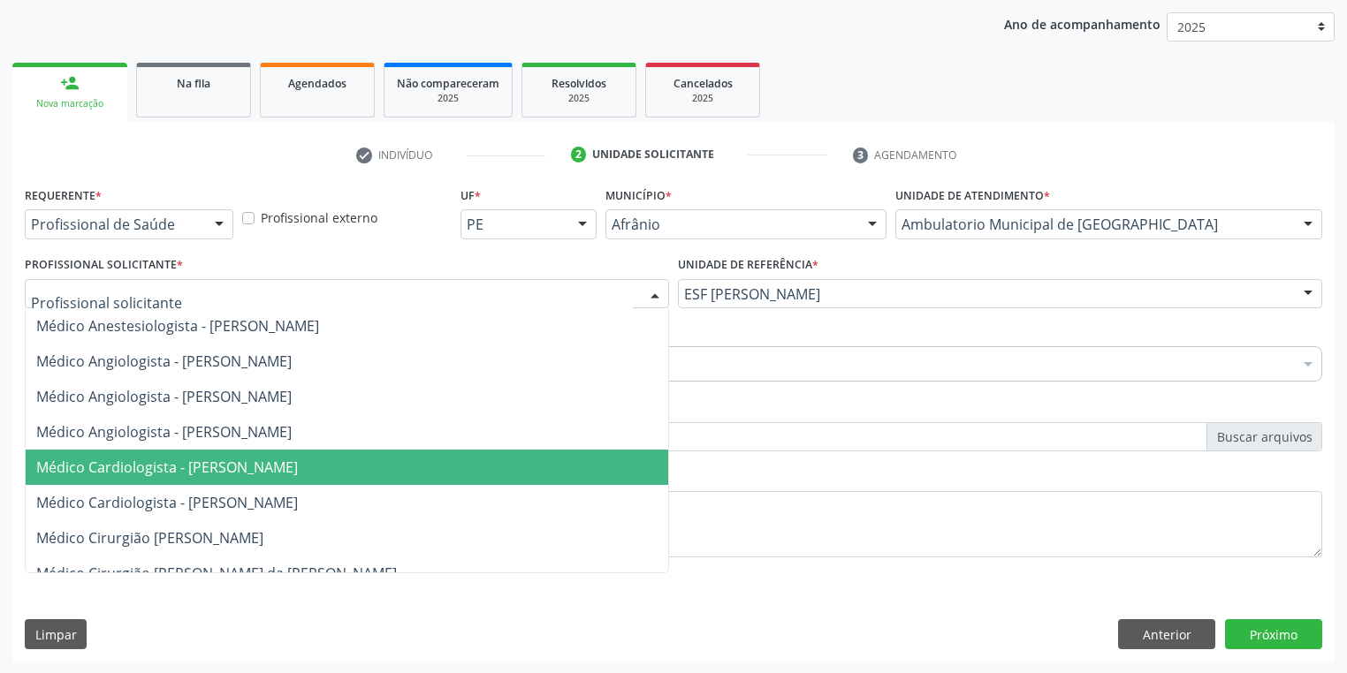
drag, startPoint x: 198, startPoint y: 470, endPoint x: 177, endPoint y: 396, distance: 77.2
click at [199, 467] on span "Médico Cardiologista - [PERSON_NAME]" at bounding box center [167, 467] width 262 height 19
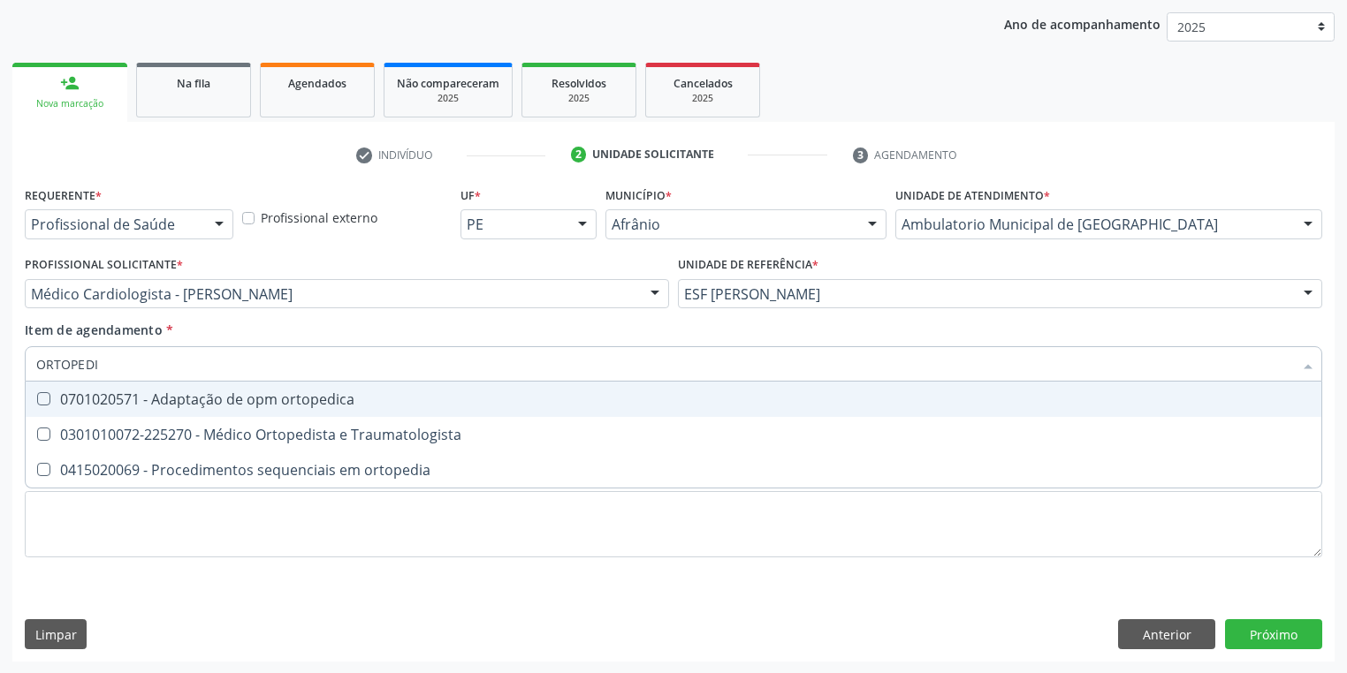
type input "ORTOPEDIS"
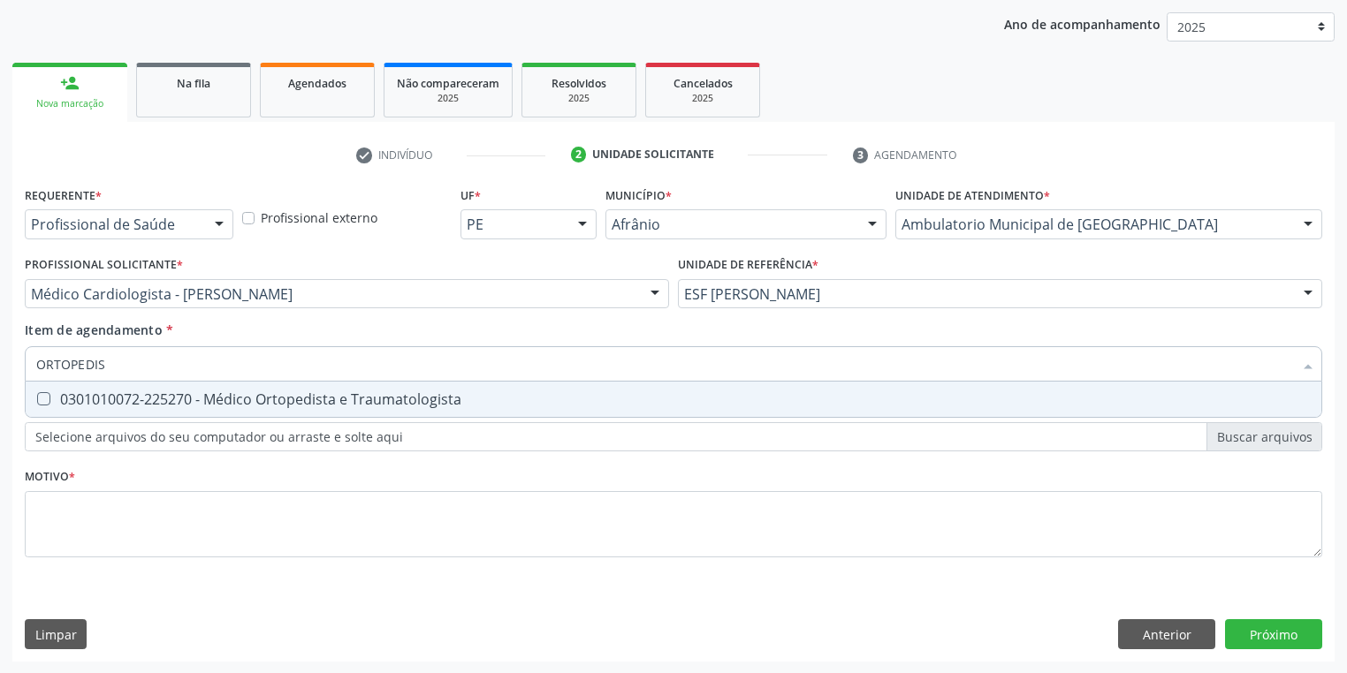
drag, startPoint x: 116, startPoint y: 407, endPoint x: 98, endPoint y: 475, distance: 69.5
click at [116, 408] on span "0301010072-225270 - Médico Ortopedista e Traumatologista" at bounding box center [674, 399] width 1296 height 35
checkbox Traumatologista "true"
click at [81, 524] on div "Requerente * Profissional de Saúde Profissional de Saúde Paciente Nenhum result…" at bounding box center [673, 382] width 1297 height 400
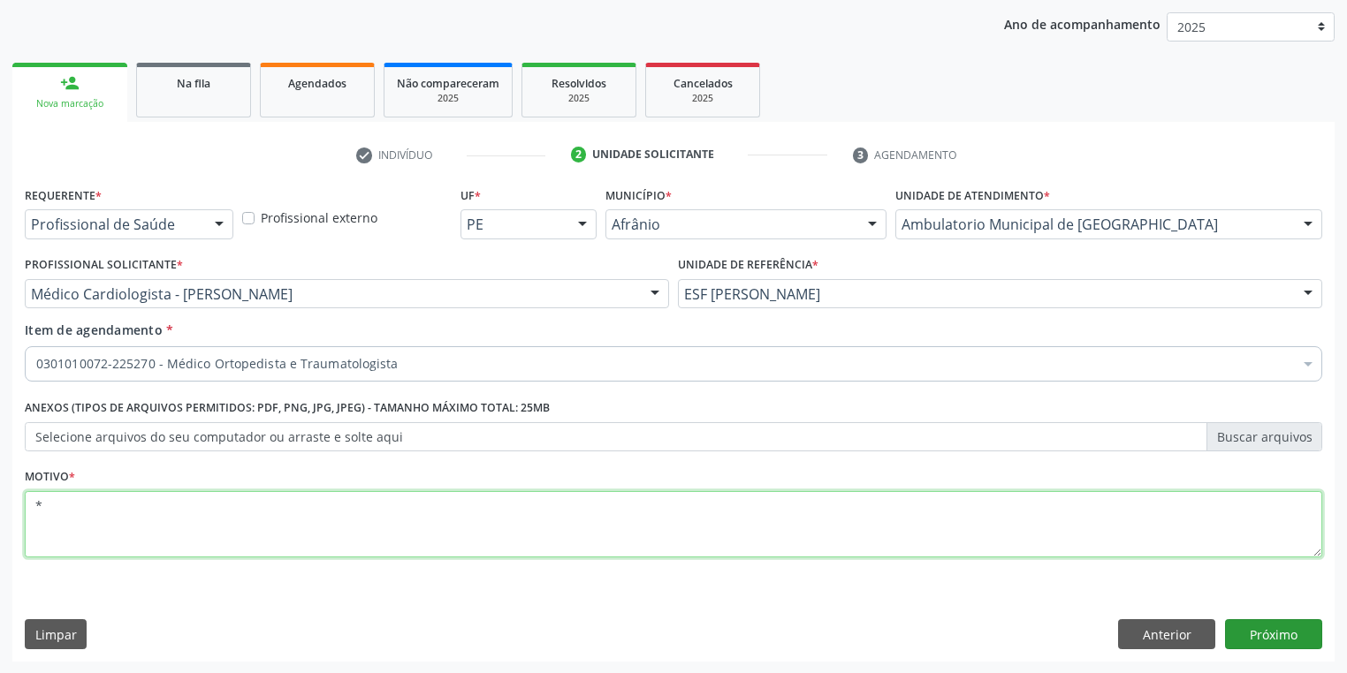
type textarea "*"
click at [1283, 629] on button "Próximo" at bounding box center [1273, 634] width 97 height 30
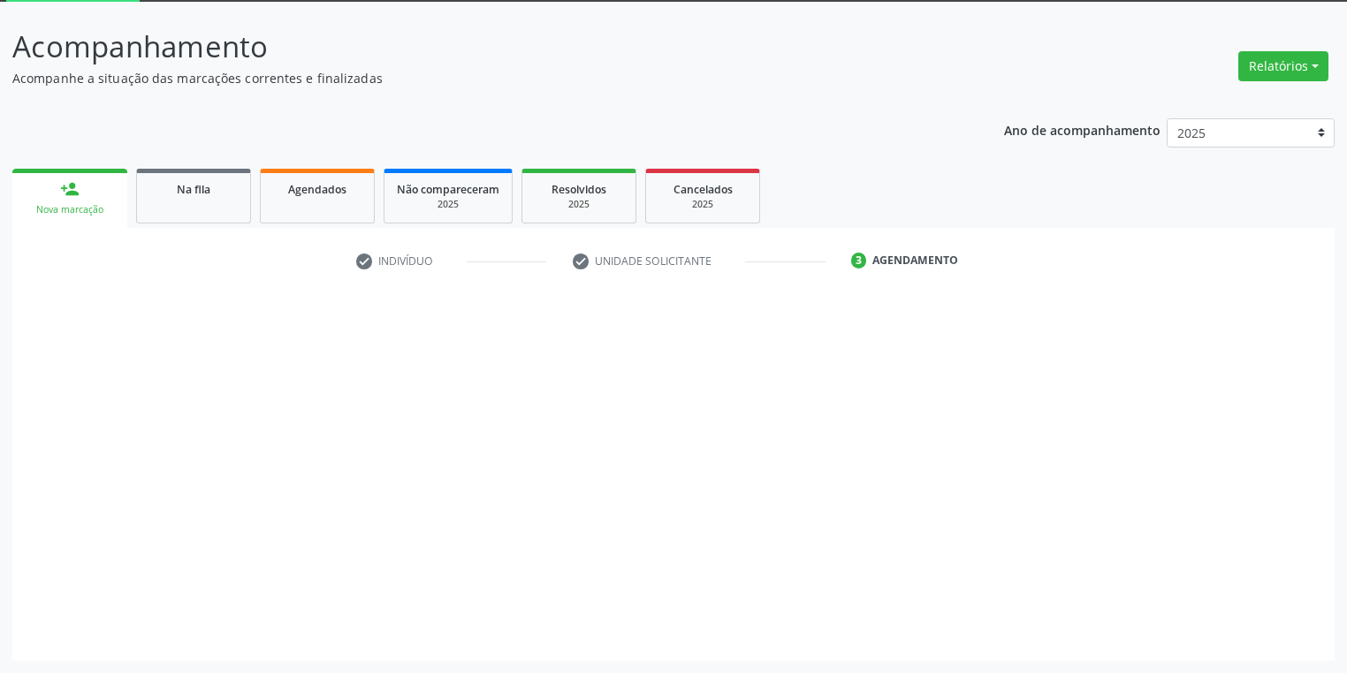
scroll to position [95, 0]
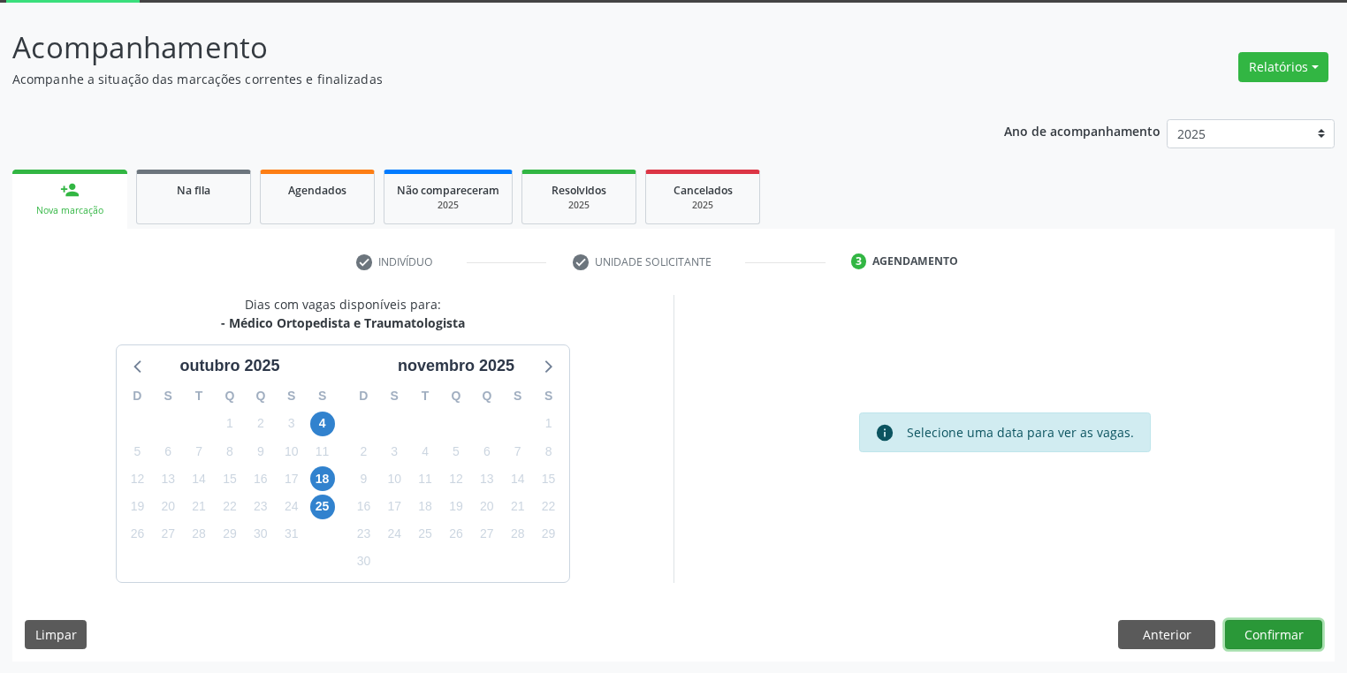
click at [1252, 635] on button "Confirmar" at bounding box center [1273, 635] width 97 height 30
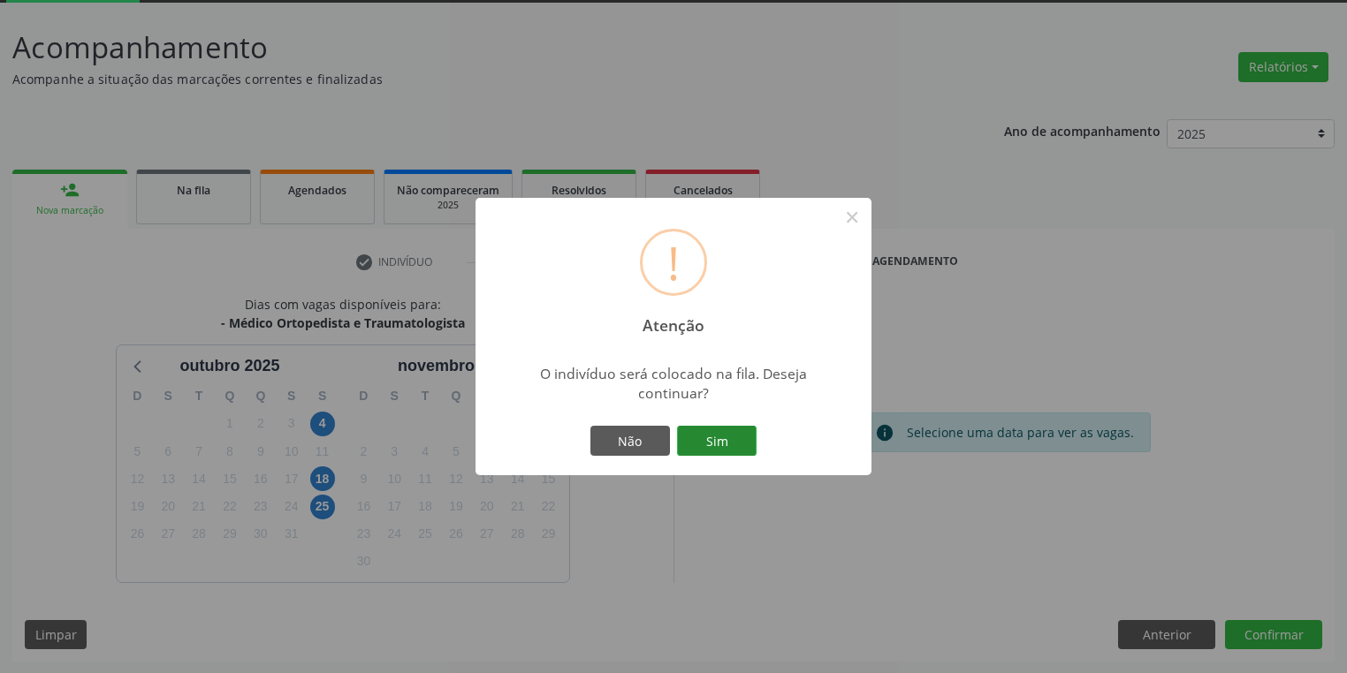
click at [723, 431] on button "Sim" at bounding box center [717, 441] width 80 height 30
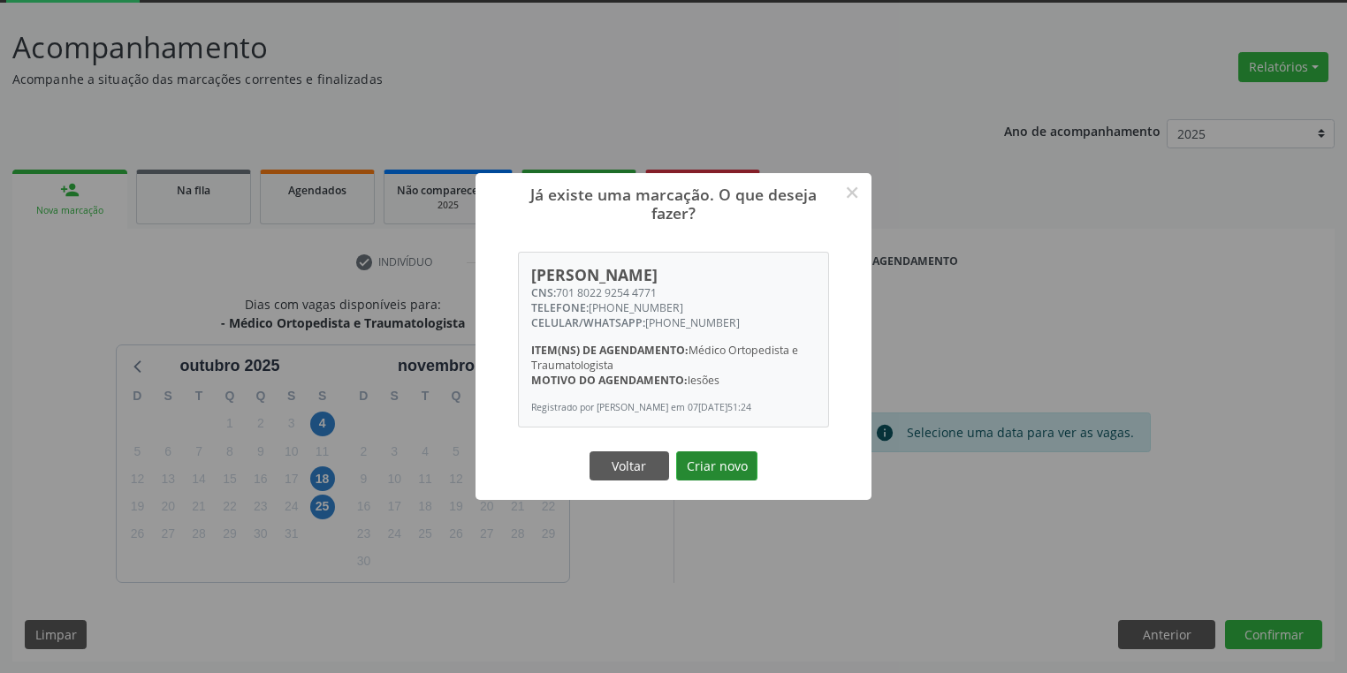
click at [732, 477] on button "Criar novo" at bounding box center [716, 467] width 81 height 30
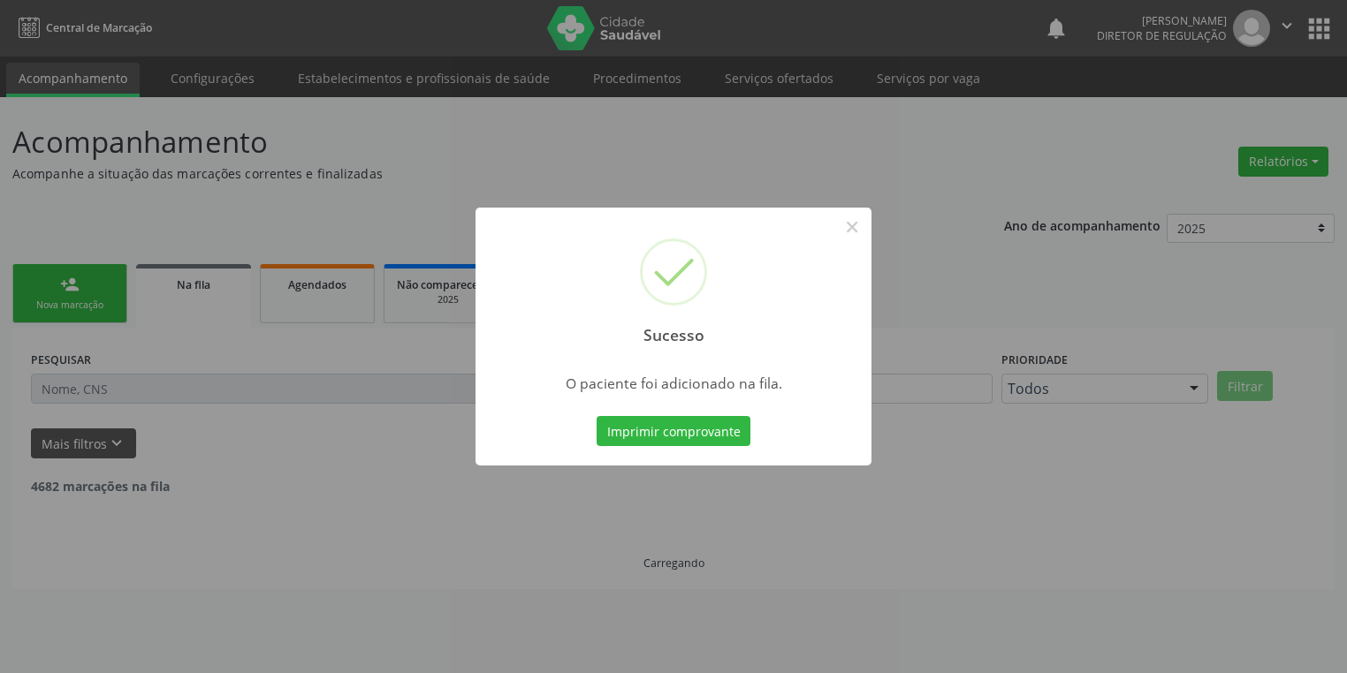
scroll to position [0, 0]
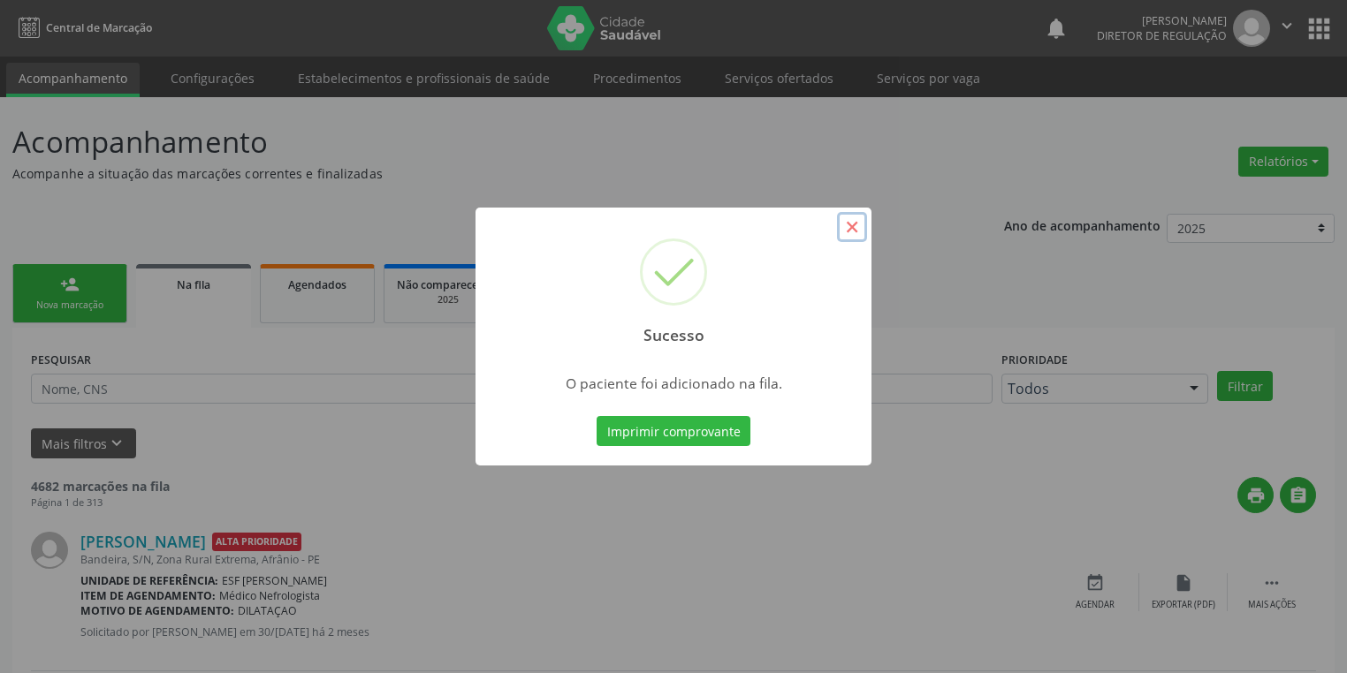
click at [849, 232] on button "×" at bounding box center [852, 227] width 30 height 30
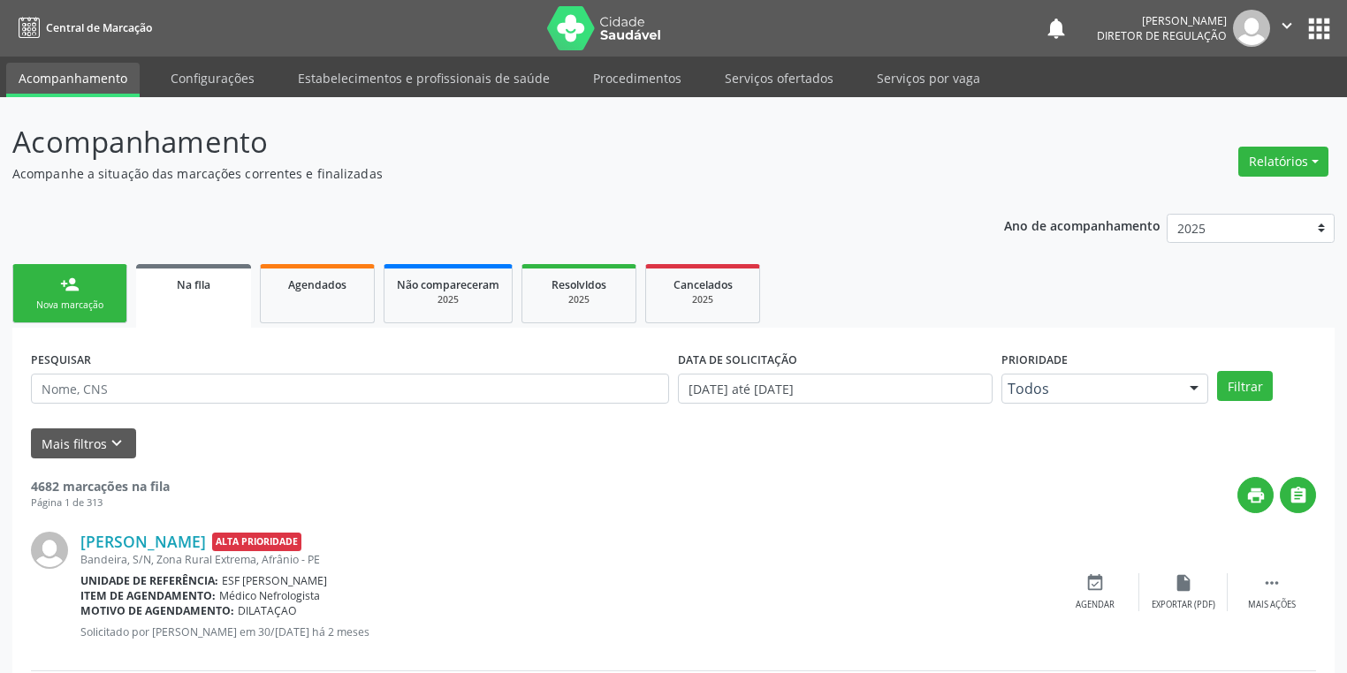
click at [77, 299] on div "Nova marcação" at bounding box center [70, 305] width 88 height 13
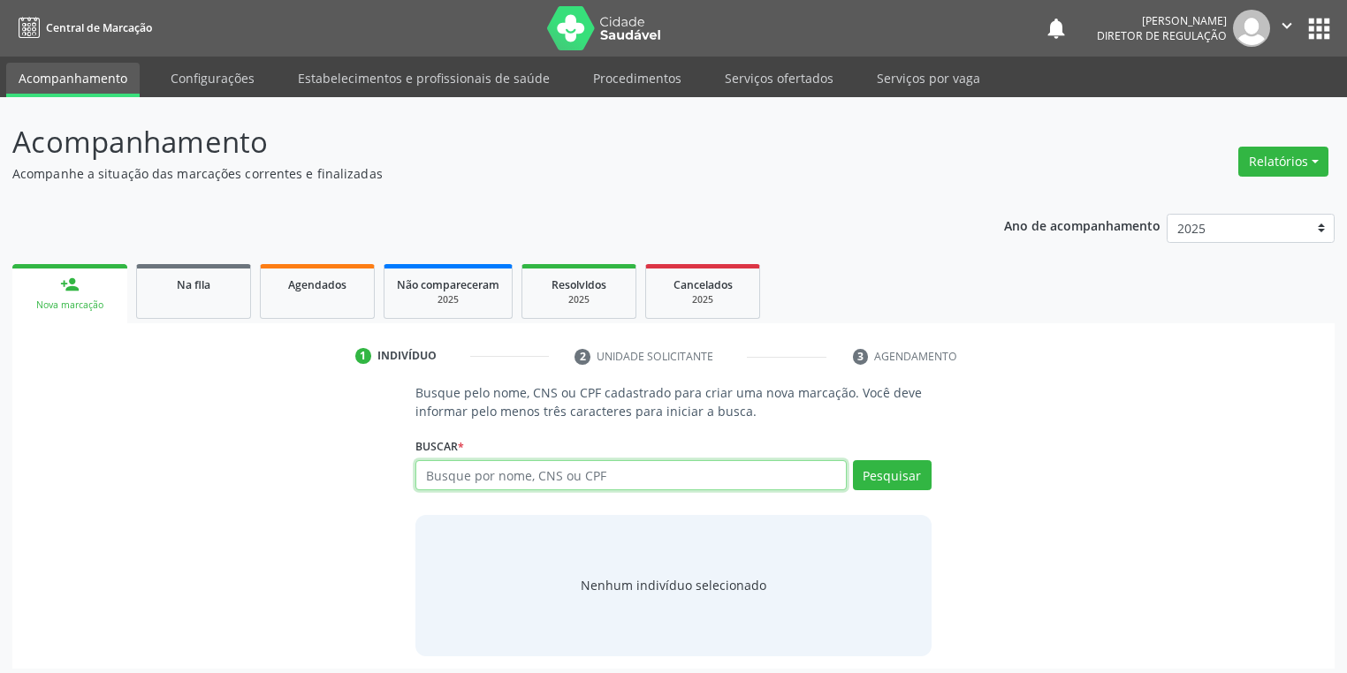
click at [498, 481] on input "text" at bounding box center [630, 475] width 431 height 30
type input "701204016674914"
click at [874, 470] on button "Pesquisar" at bounding box center [892, 475] width 79 height 30
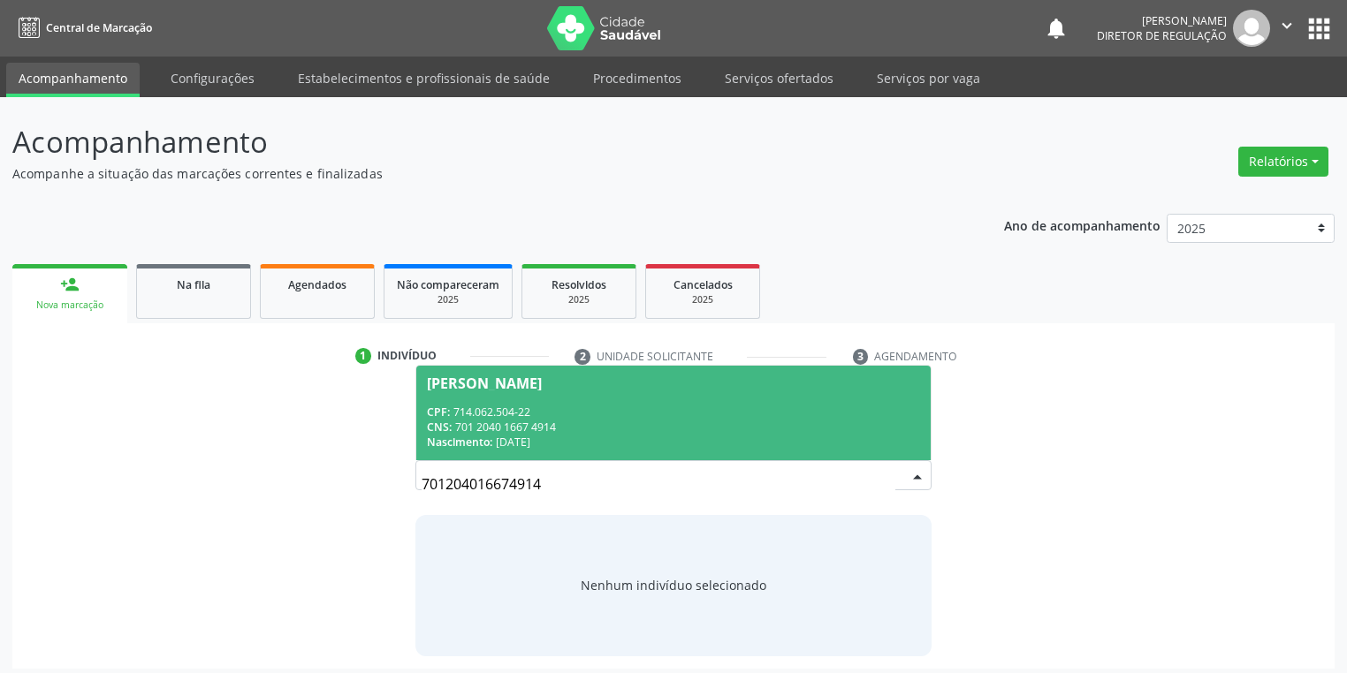
click at [562, 429] on div "CNS: 701 2040 1667 4914" at bounding box center [673, 427] width 493 height 15
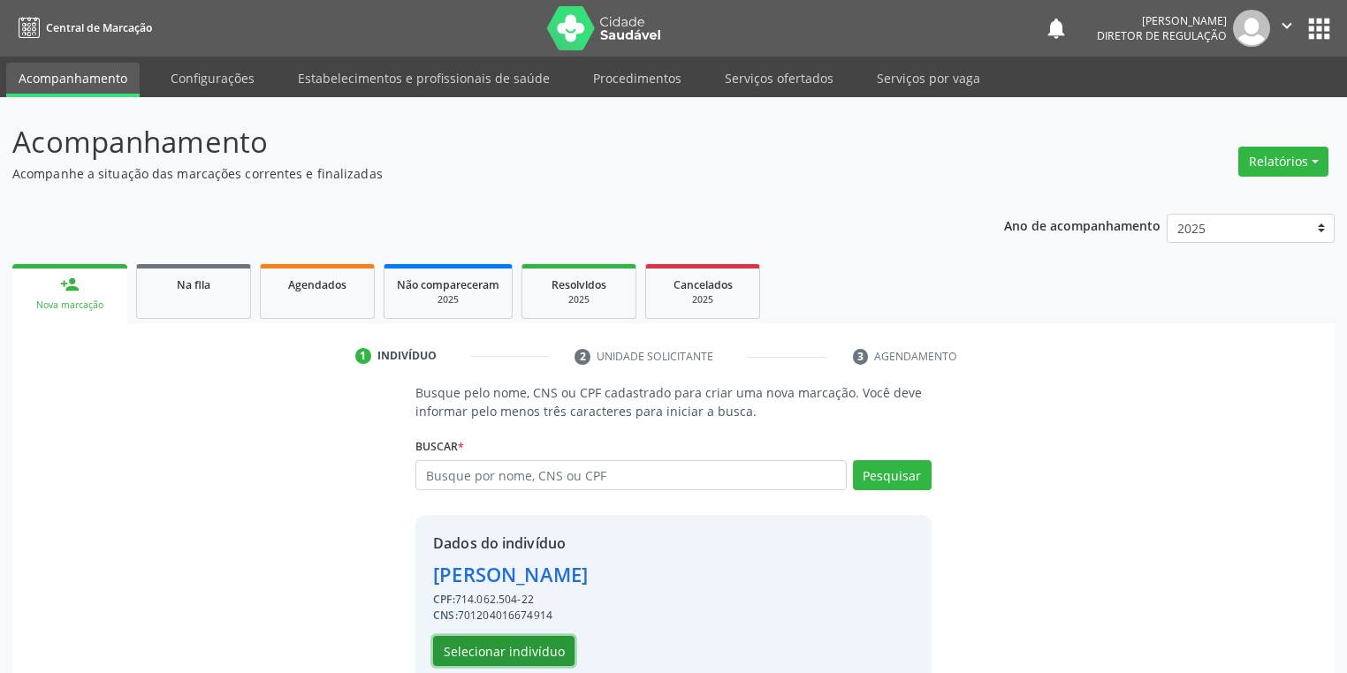
click at [490, 656] on button "Selecionar indivíduo" at bounding box center [503, 651] width 141 height 30
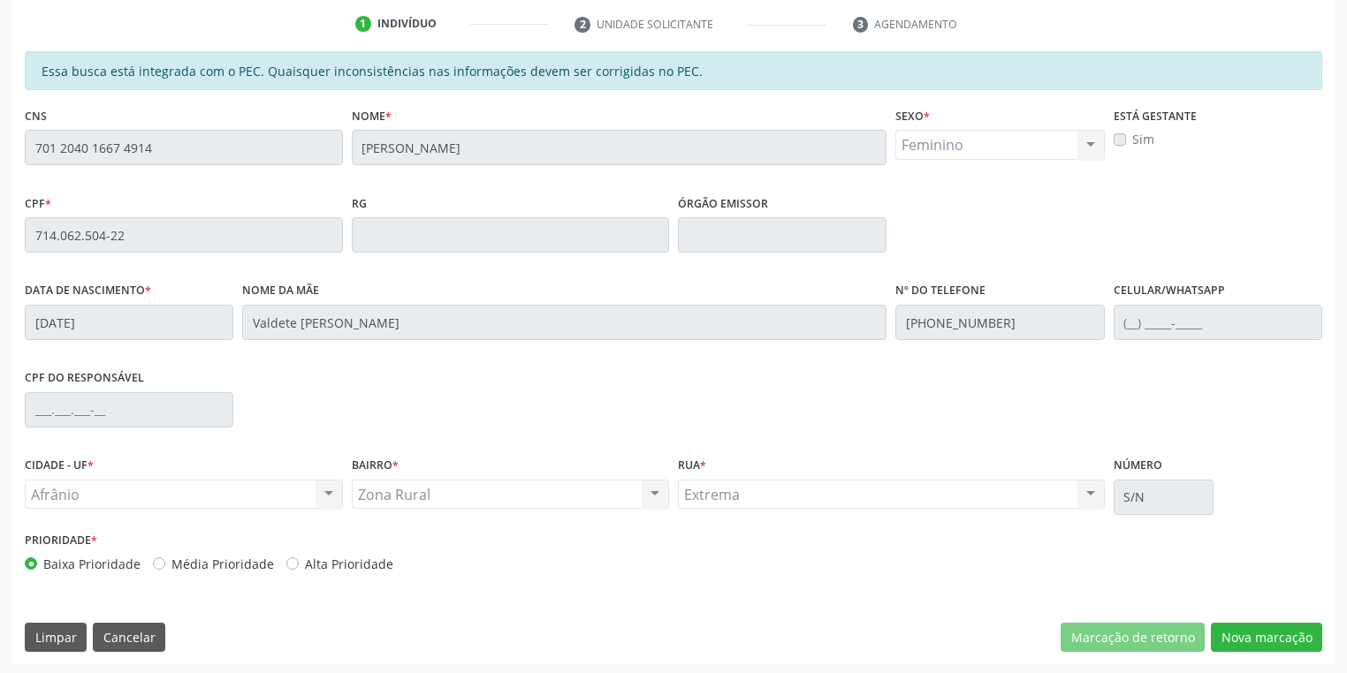
scroll to position [335, 0]
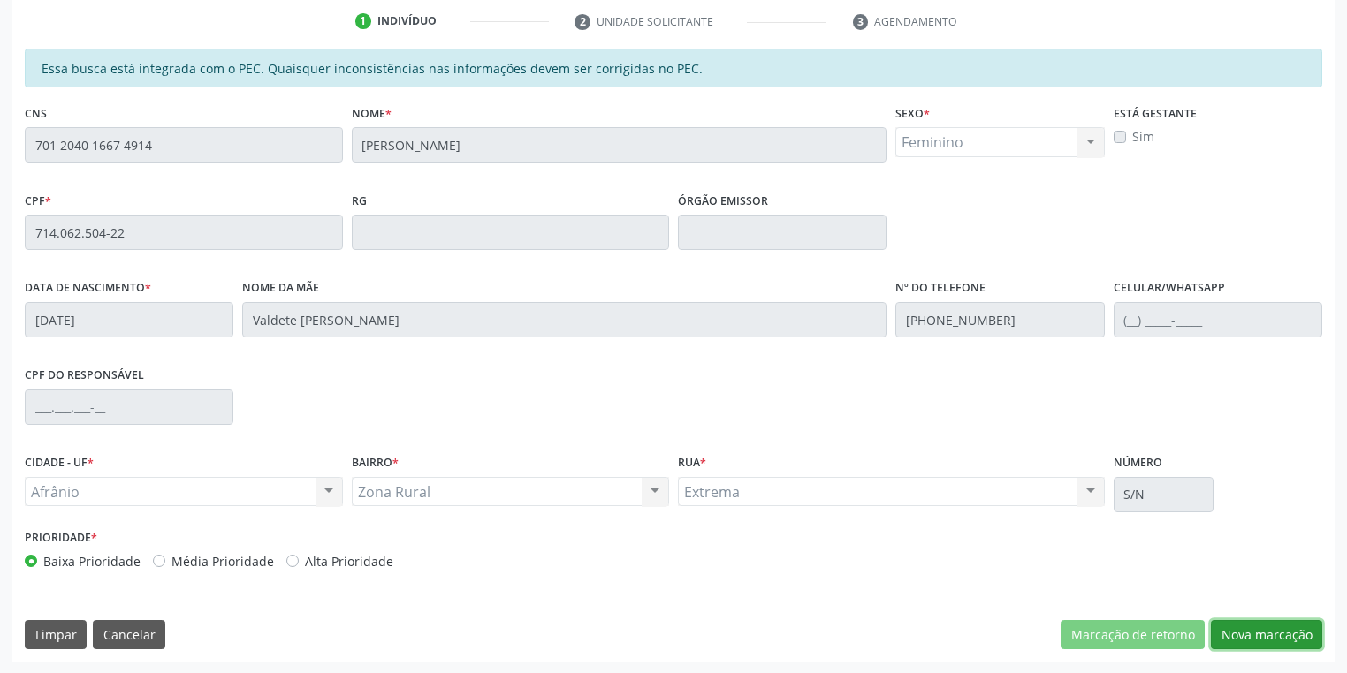
click at [1237, 644] on button "Nova marcação" at bounding box center [1266, 635] width 111 height 30
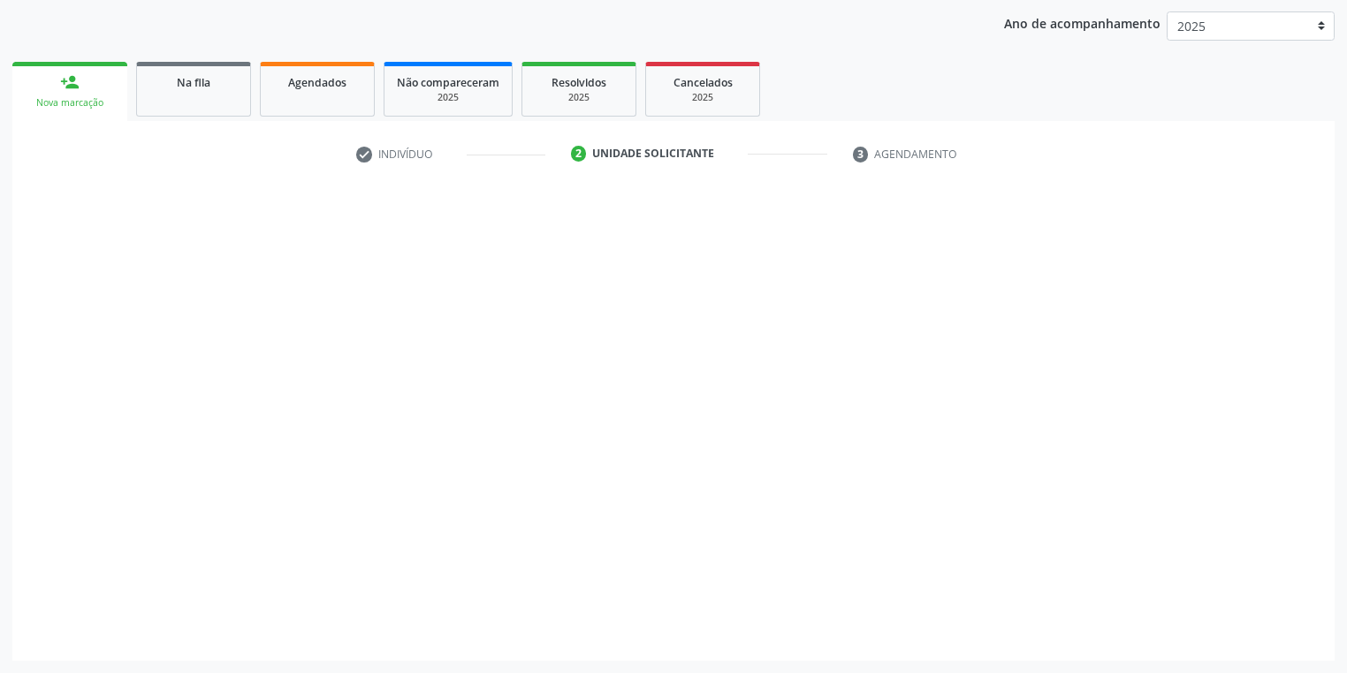
scroll to position [201, 0]
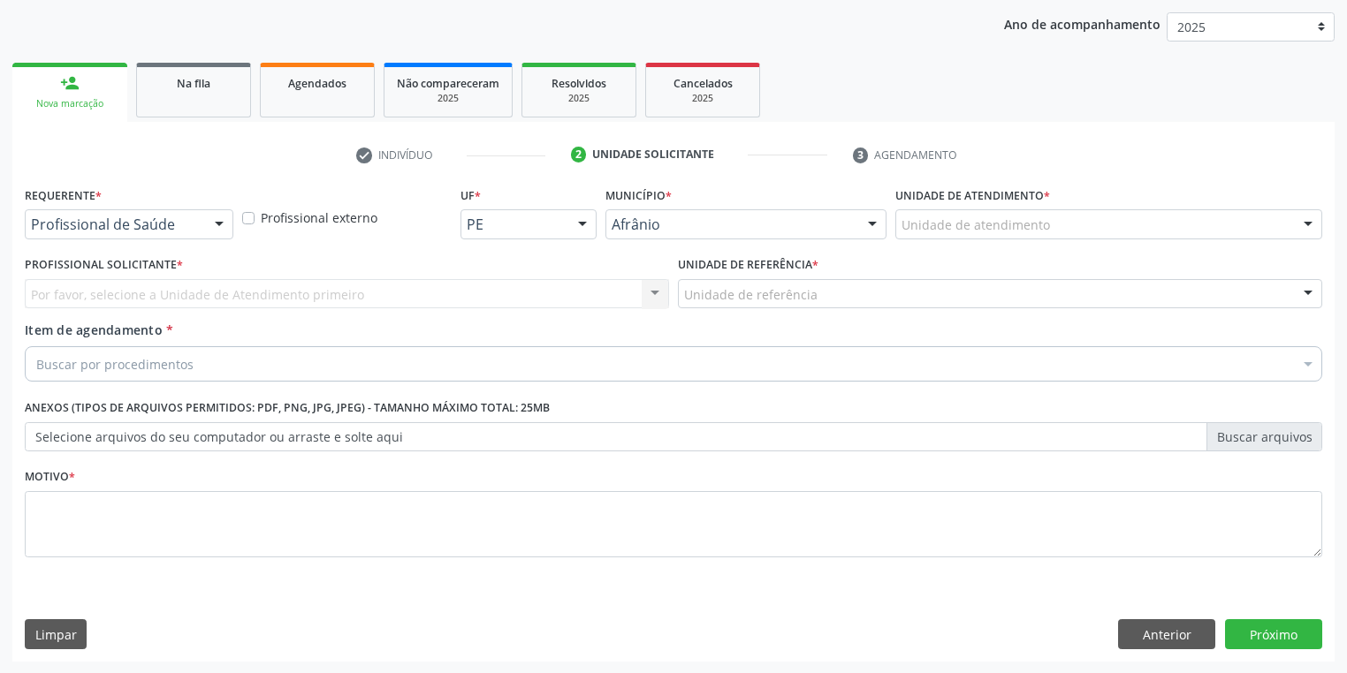
drag, startPoint x: 1015, startPoint y: 217, endPoint x: 1012, endPoint y: 234, distance: 17.9
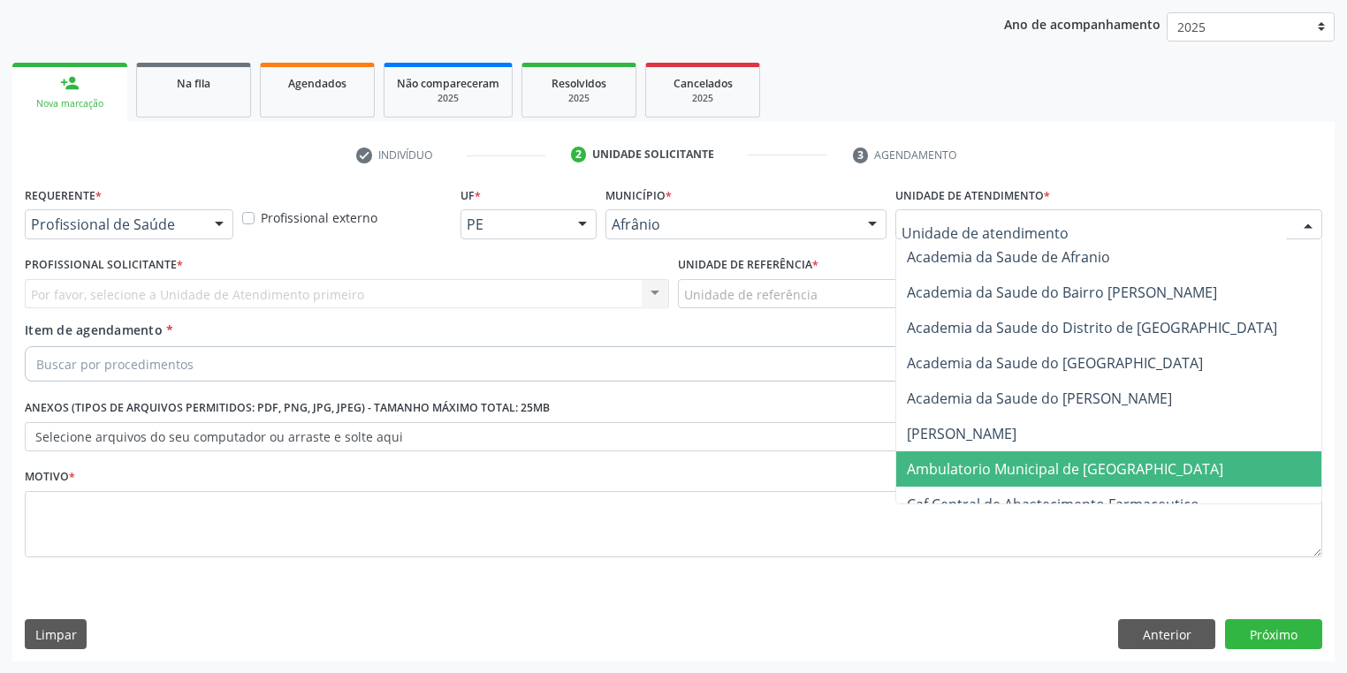
drag, startPoint x: 985, startPoint y: 469, endPoint x: 927, endPoint y: 428, distance: 71.6
click at [979, 463] on span "Ambulatorio Municipal de [GEOGRAPHIC_DATA]" at bounding box center [1065, 469] width 316 height 19
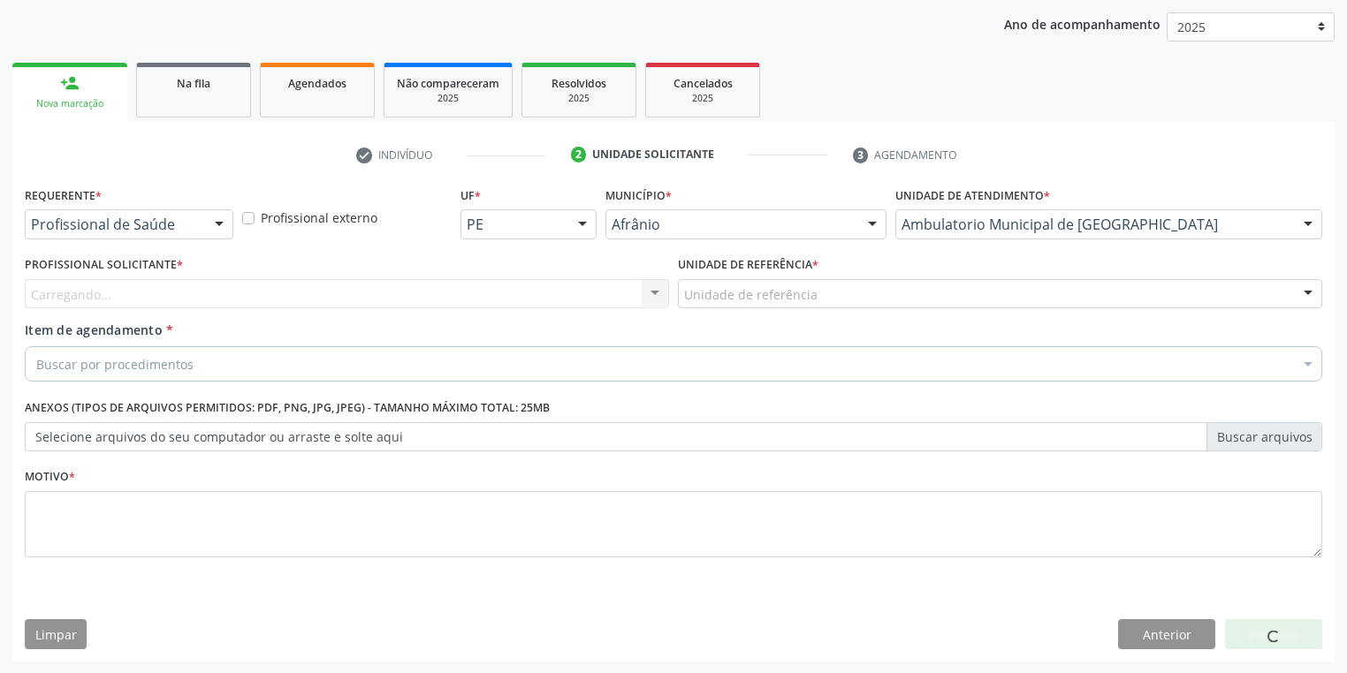
drag, startPoint x: 718, startPoint y: 293, endPoint x: 716, endPoint y: 310, distance: 16.9
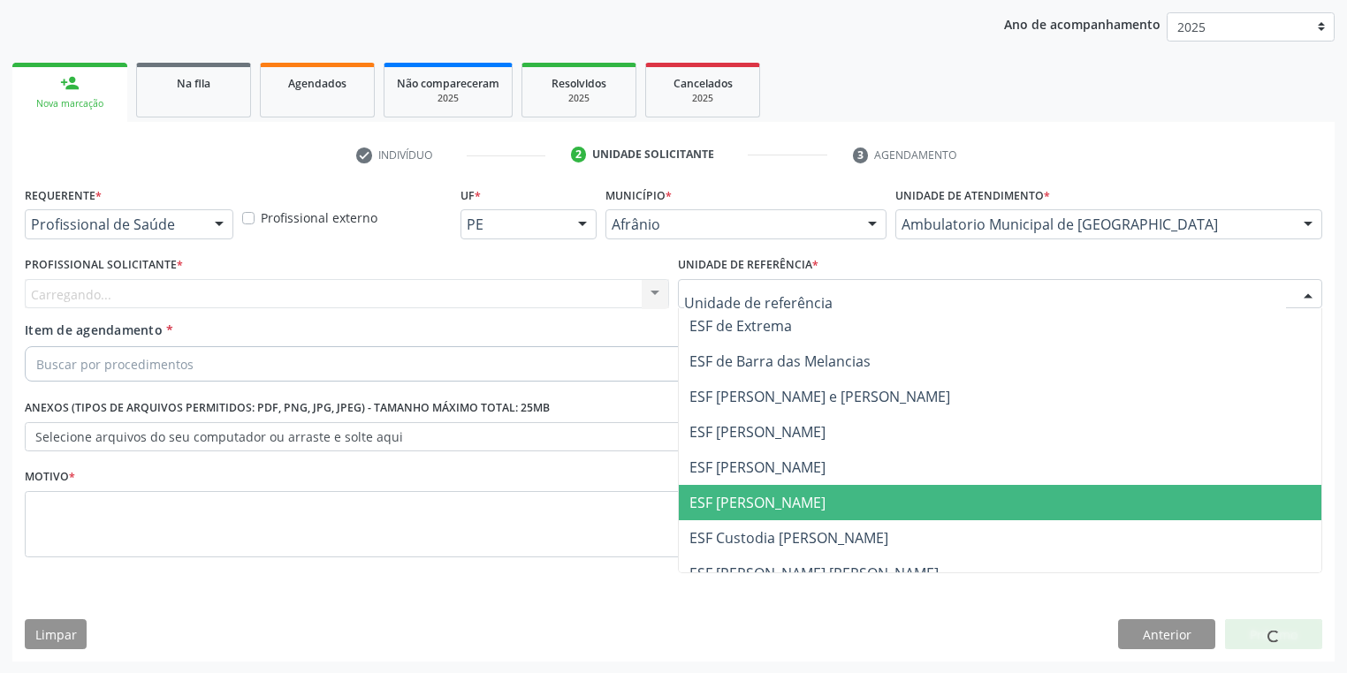
drag, startPoint x: 731, startPoint y: 492, endPoint x: 446, endPoint y: 371, distance: 309.2
click at [728, 493] on span "ESF [PERSON_NAME]" at bounding box center [757, 502] width 136 height 19
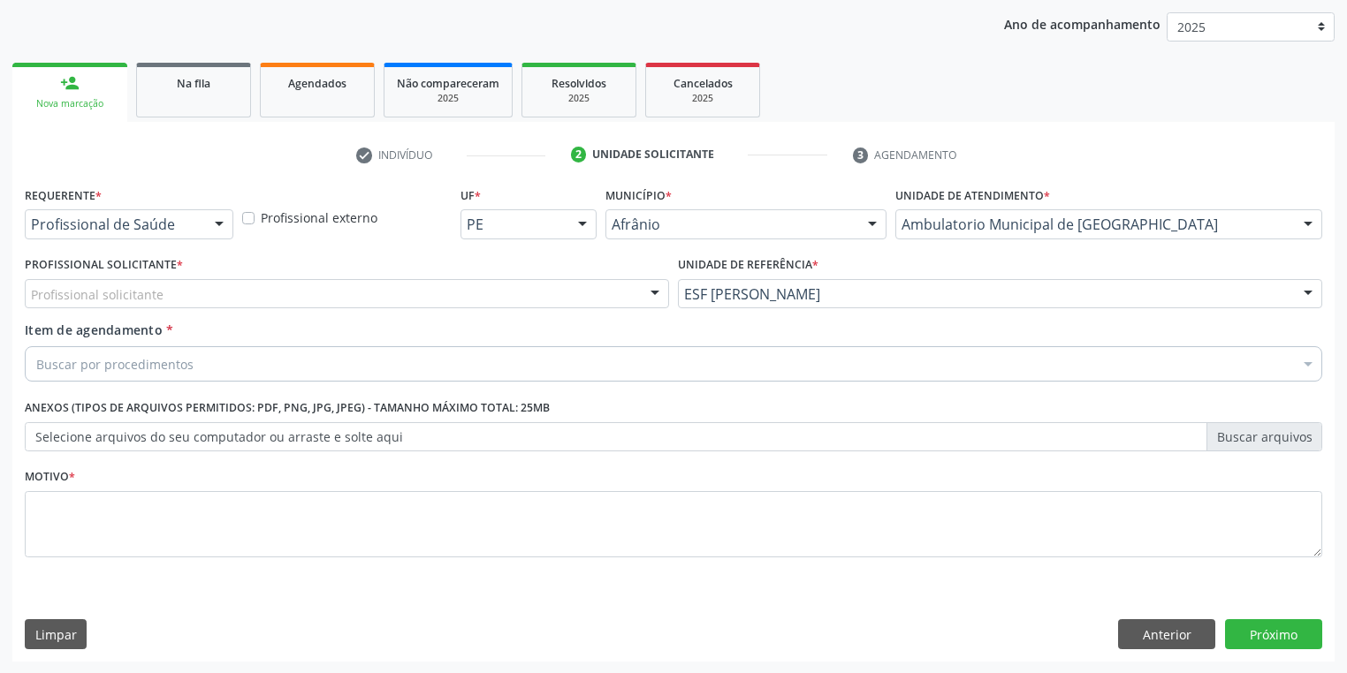
drag, startPoint x: 106, startPoint y: 295, endPoint x: 119, endPoint y: 349, distance: 55.5
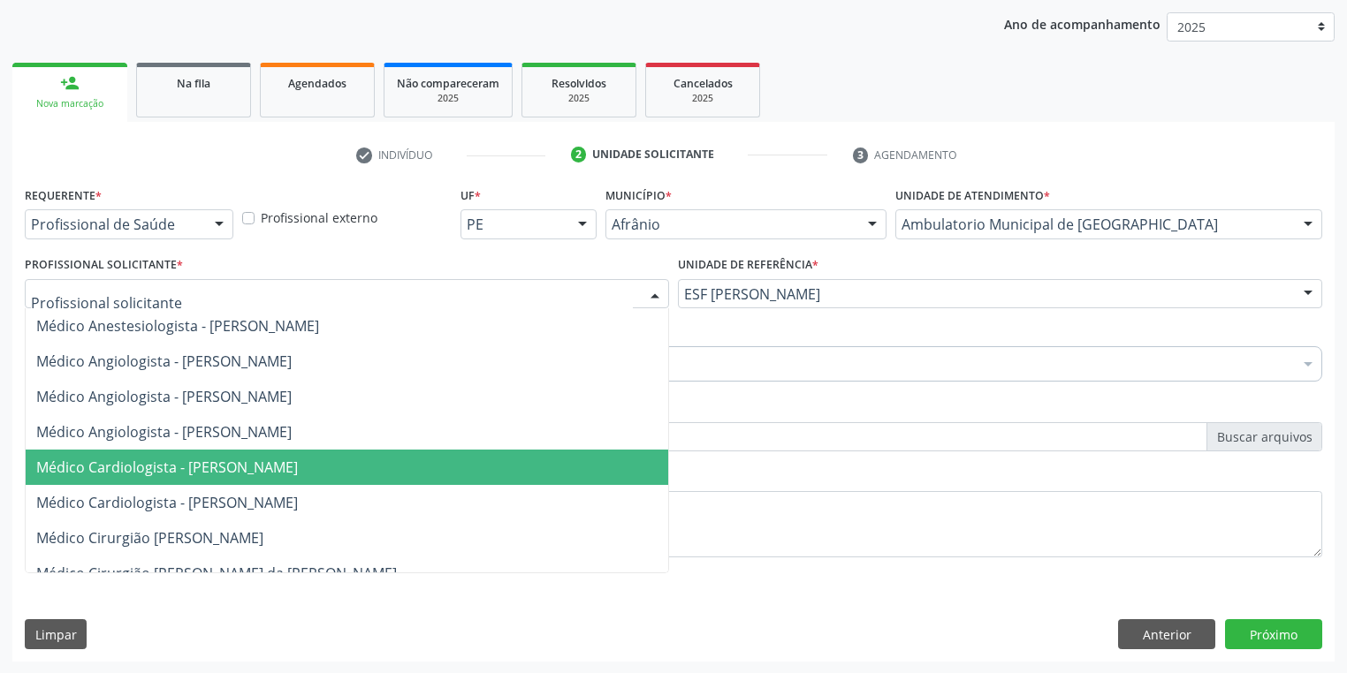
drag, startPoint x: 150, startPoint y: 468, endPoint x: 152, endPoint y: 424, distance: 44.2
click at [150, 467] on span "Médico Cardiologista - [PERSON_NAME]" at bounding box center [167, 467] width 262 height 19
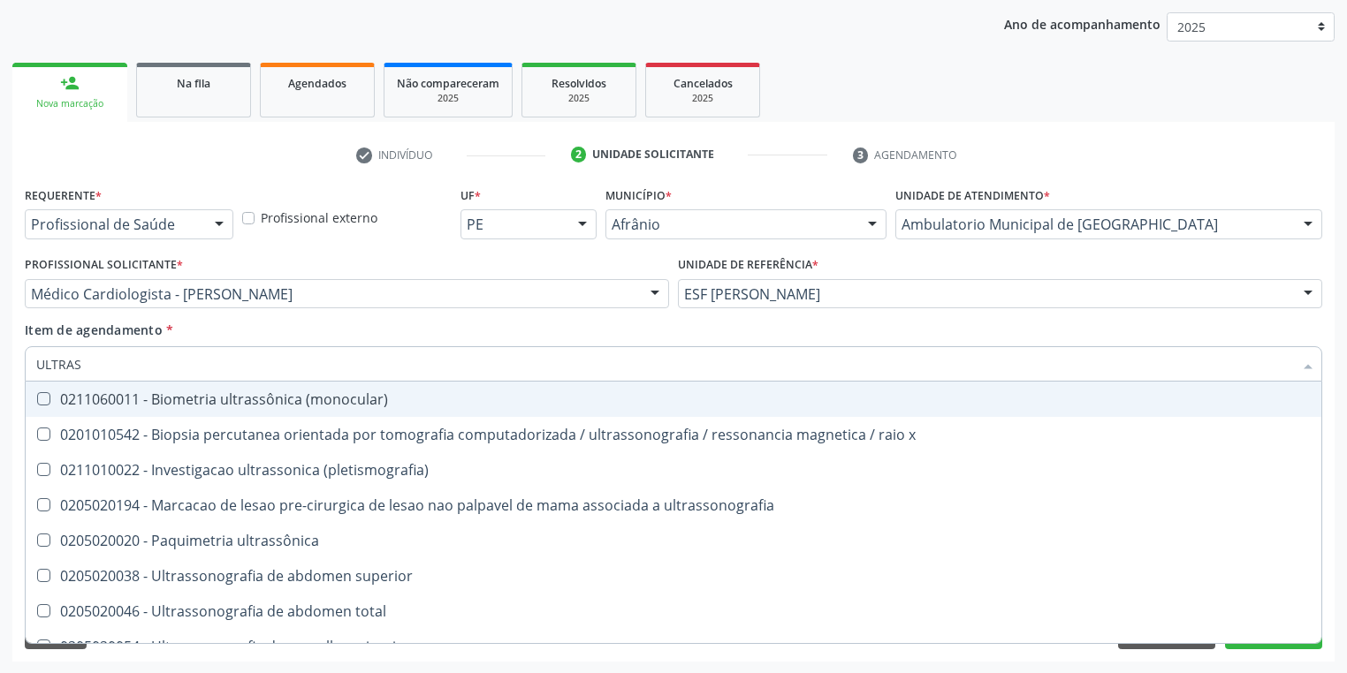
type input "ULTRASS"
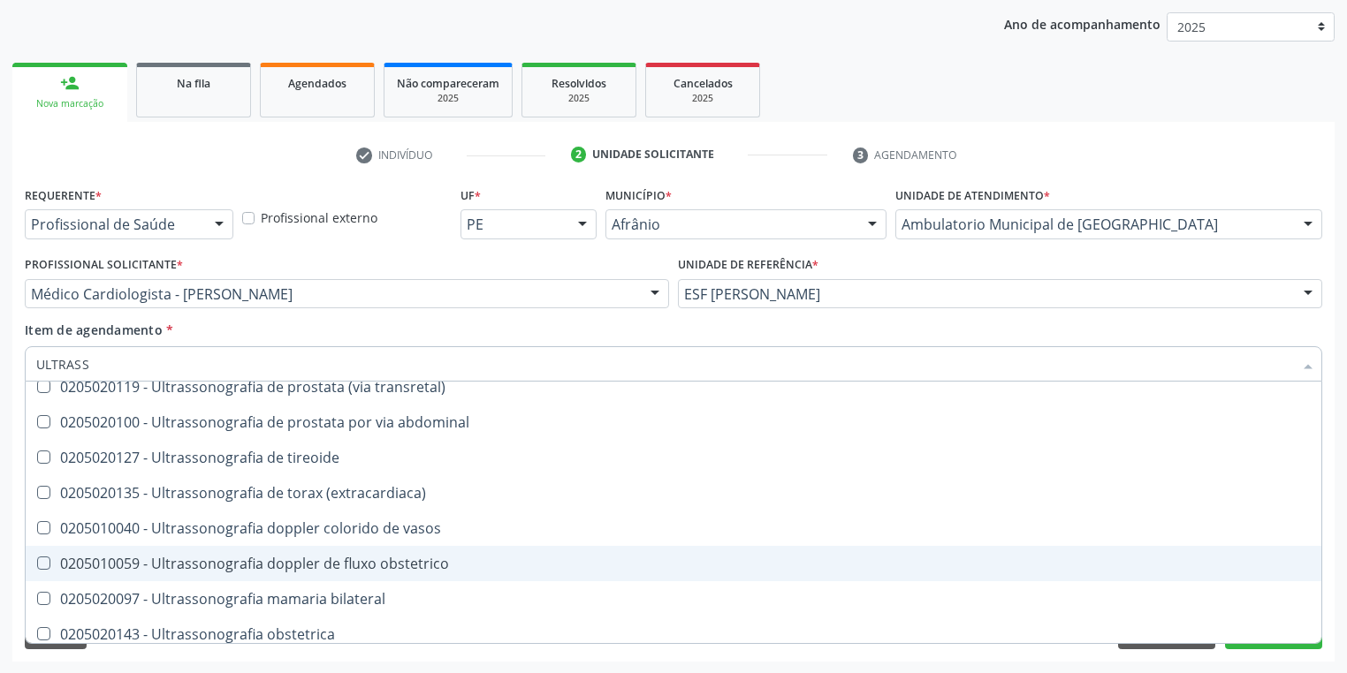
scroll to position [424, 0]
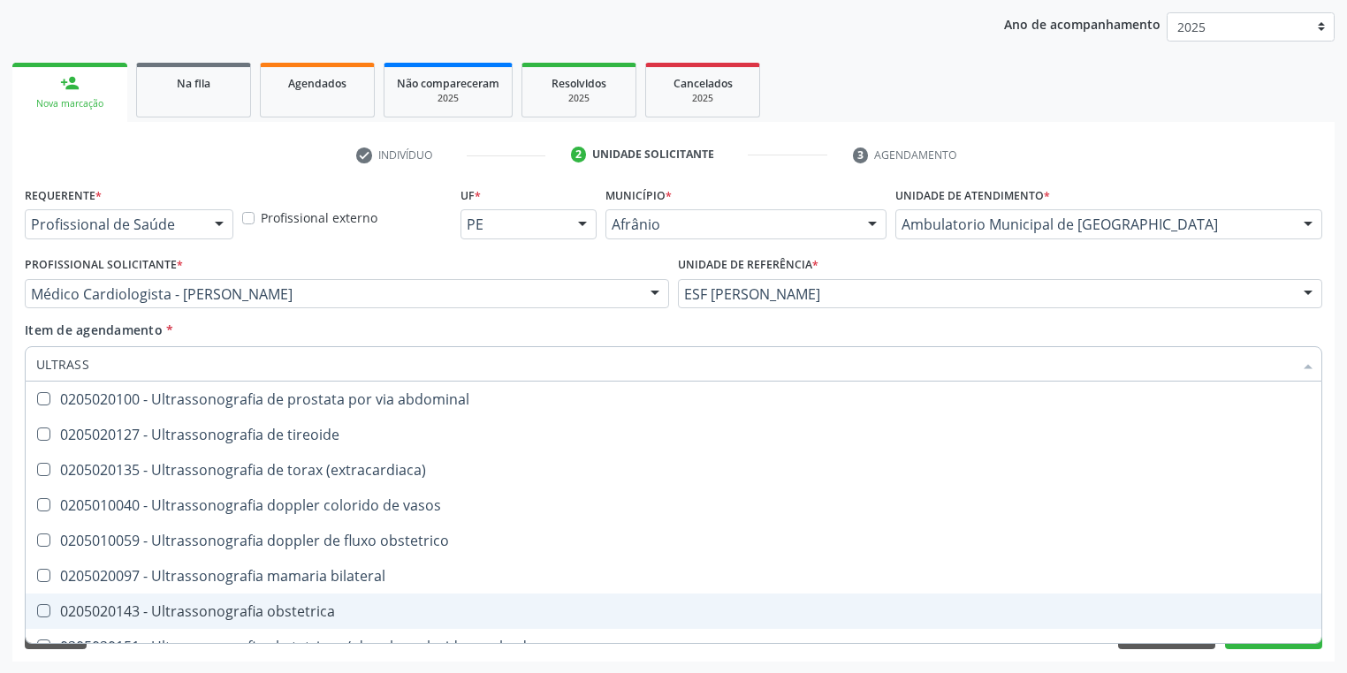
click at [285, 612] on div "0205020143 - Ultrassonografia obstetrica" at bounding box center [673, 611] width 1274 height 14
checkbox obstetrica "true"
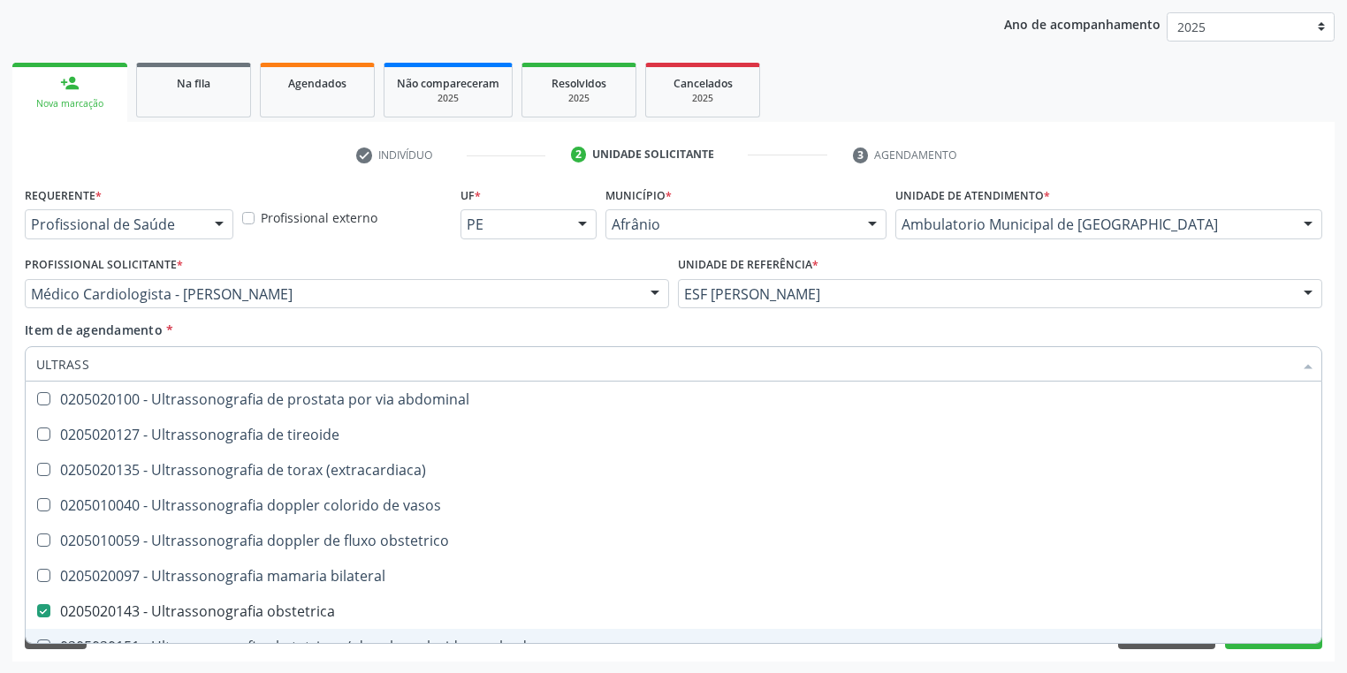
click at [156, 666] on div "Acompanhamento Acompanhe a situação das marcações correntes e finalizadas Relat…" at bounding box center [673, 285] width 1347 height 779
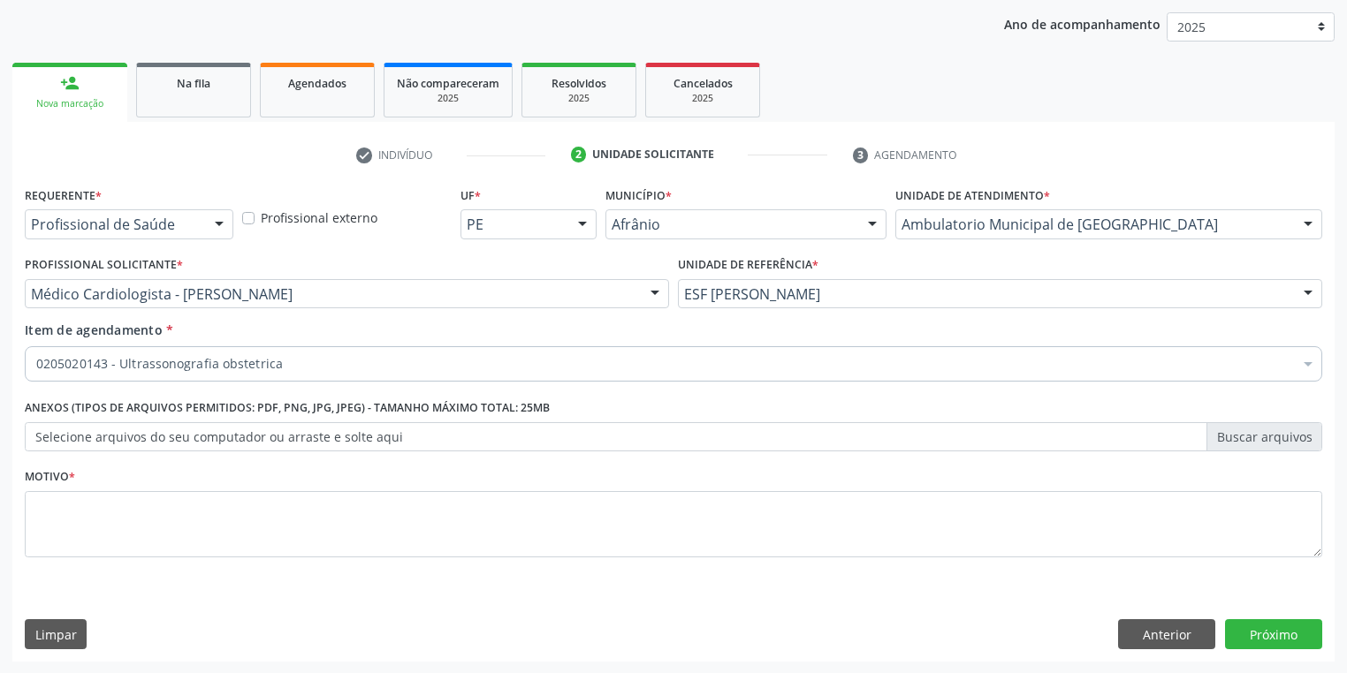
scroll to position [0, 0]
click at [56, 525] on textarea at bounding box center [673, 524] width 1297 height 67
type textarea "*"
click at [1244, 625] on button "Próximo" at bounding box center [1273, 634] width 97 height 30
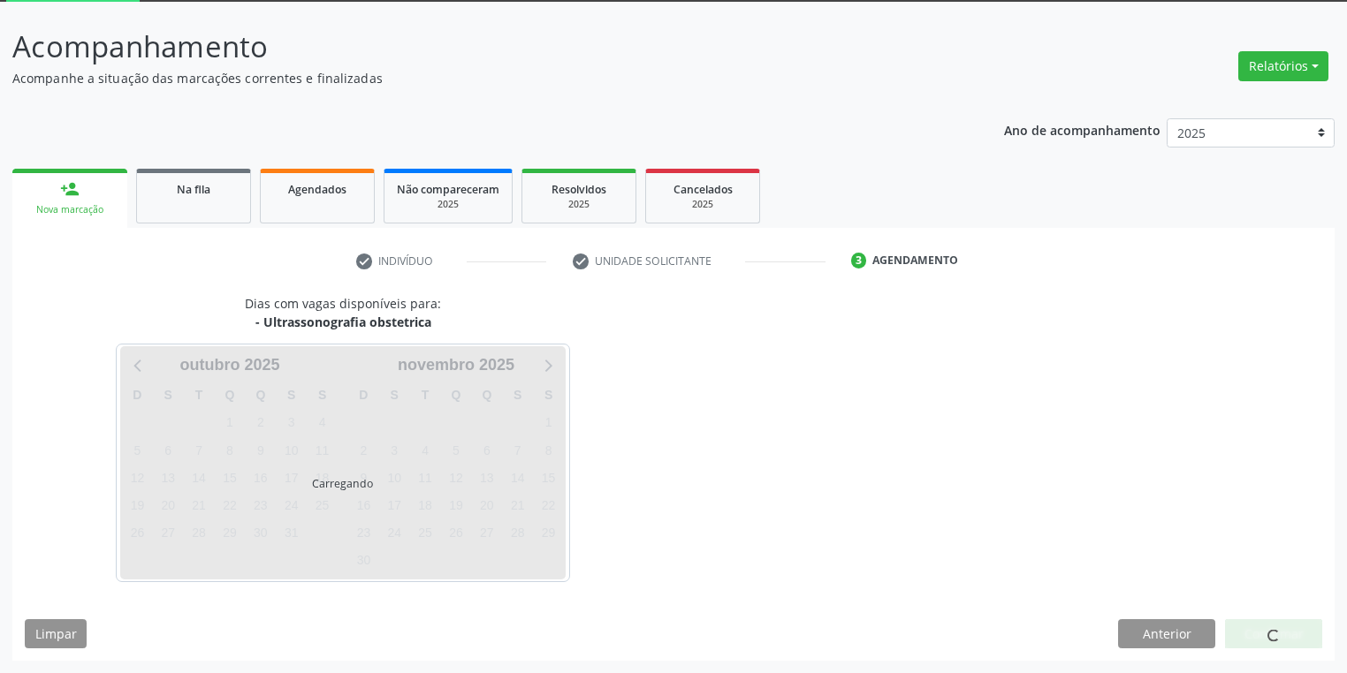
scroll to position [95, 0]
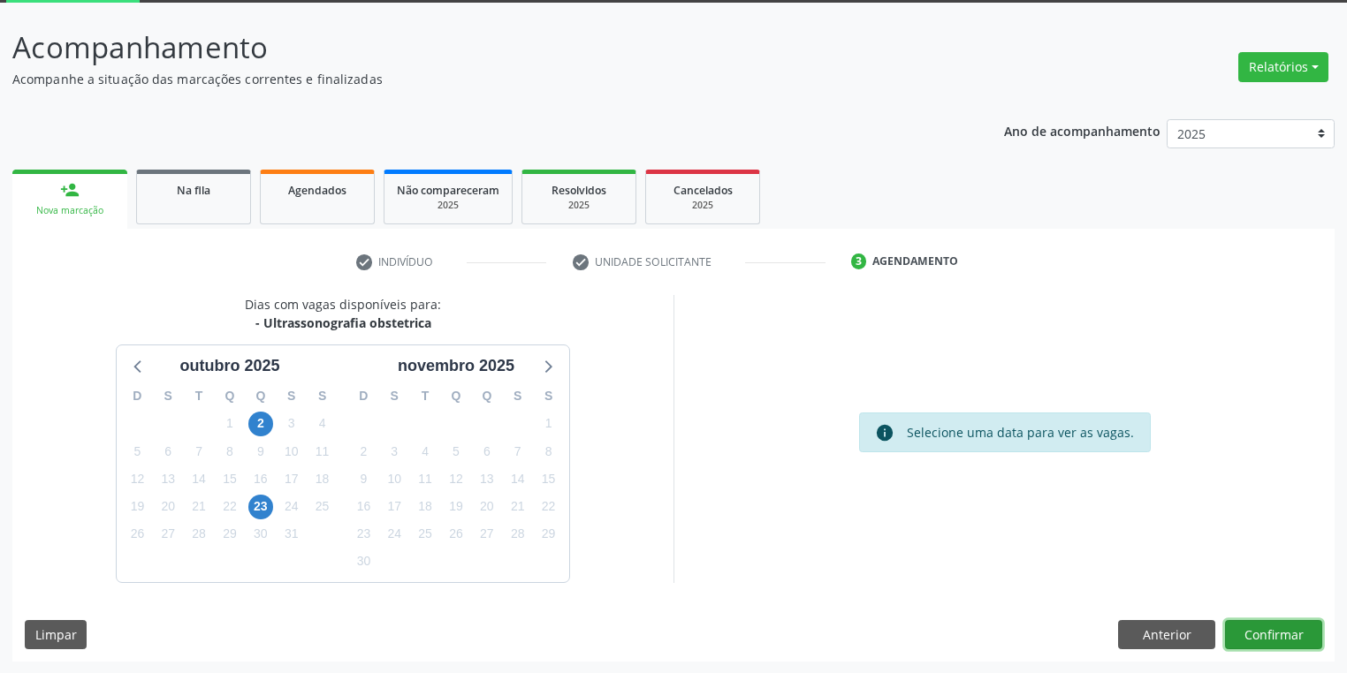
click at [1270, 627] on button "Confirmar" at bounding box center [1273, 635] width 97 height 30
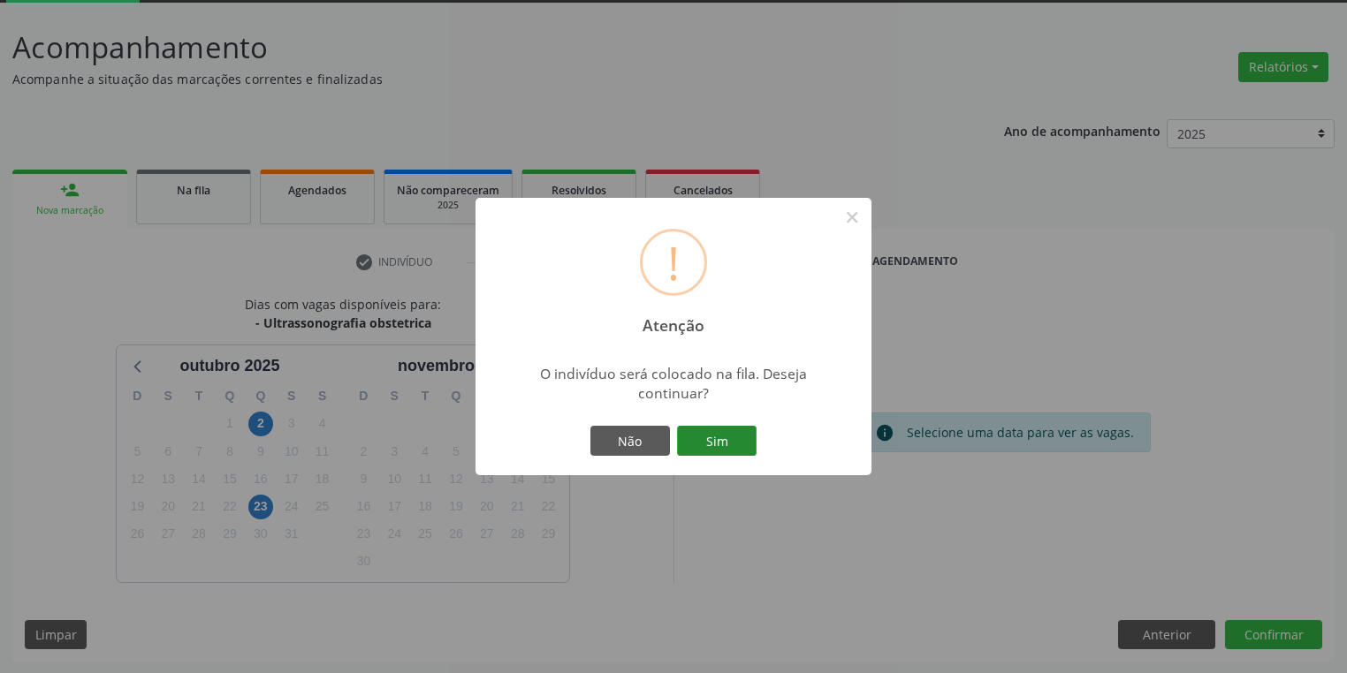
click at [721, 443] on button "Sim" at bounding box center [717, 441] width 80 height 30
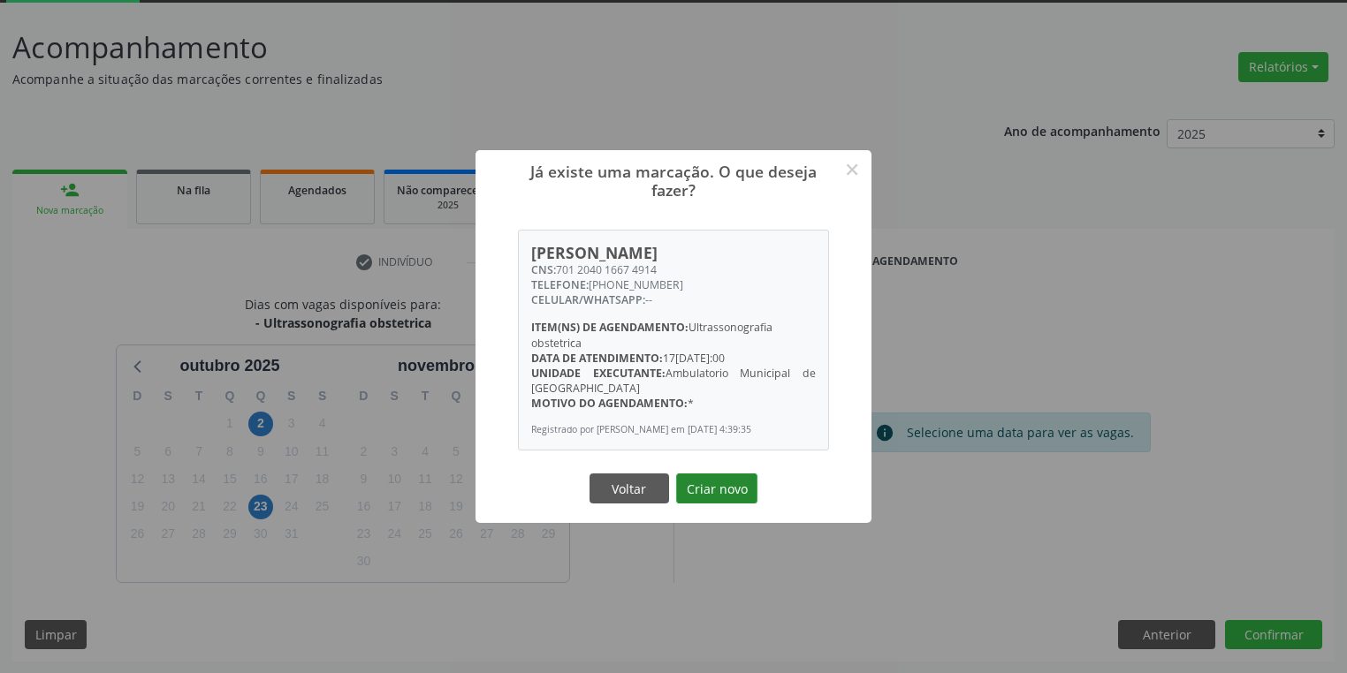
click at [730, 498] on button "Criar novo" at bounding box center [716, 489] width 81 height 30
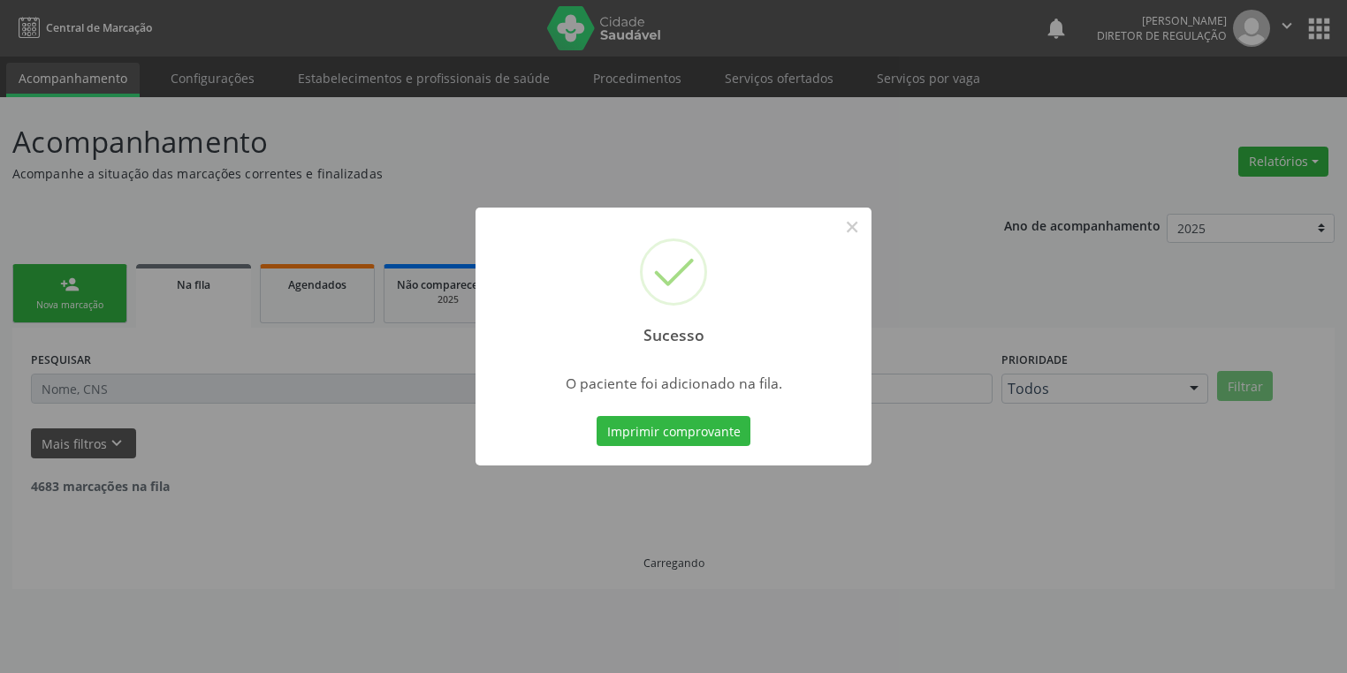
scroll to position [0, 0]
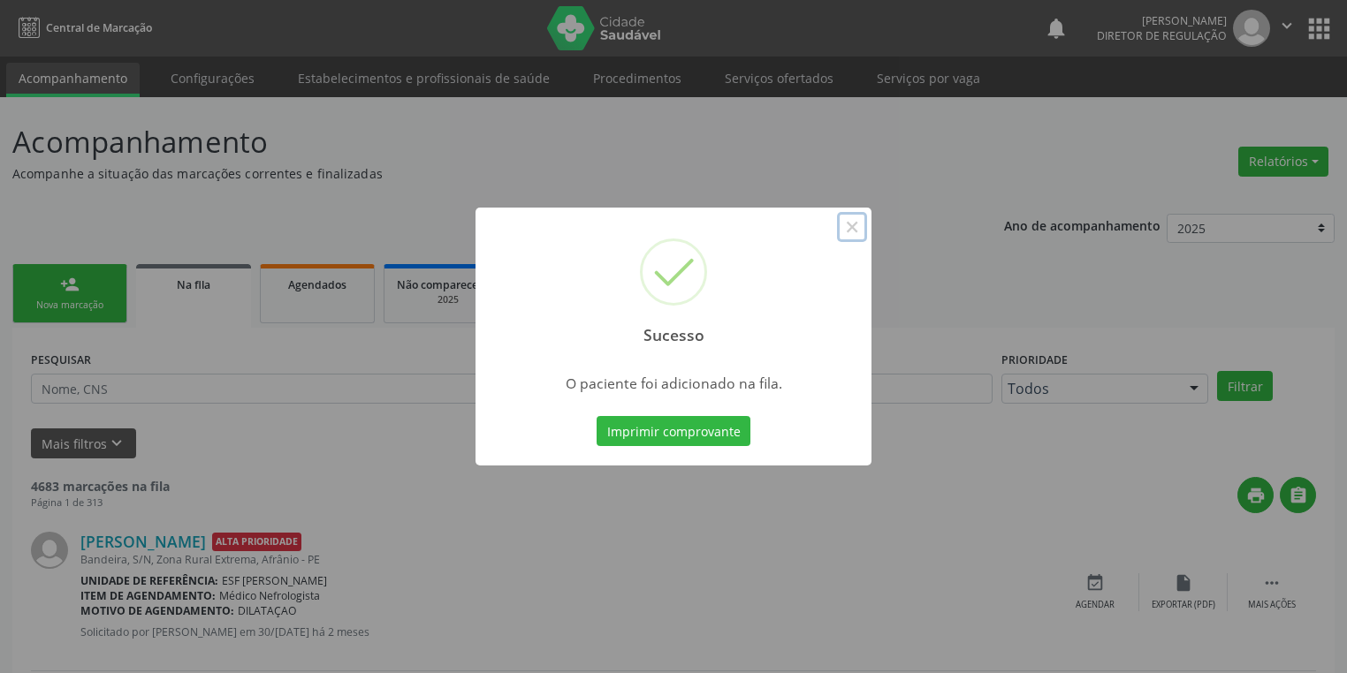
click at [848, 223] on button "×" at bounding box center [852, 227] width 30 height 30
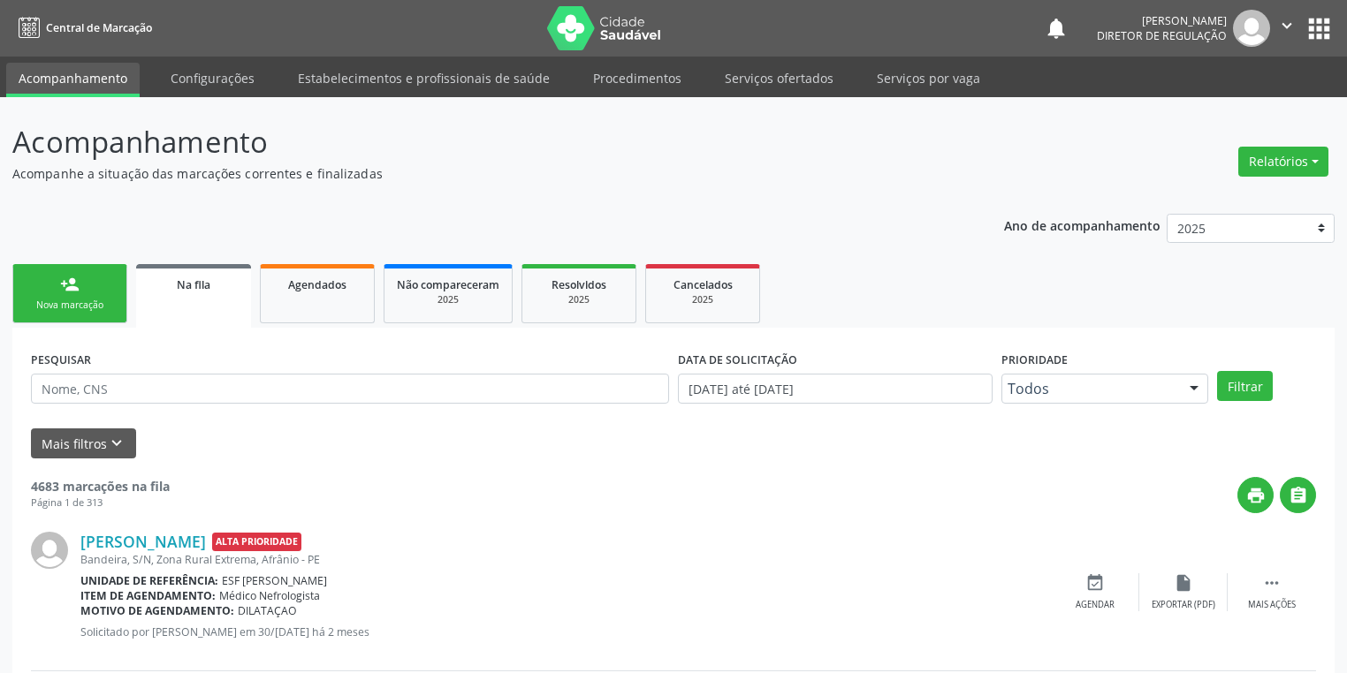
click at [72, 304] on div "Nova marcação" at bounding box center [70, 305] width 88 height 13
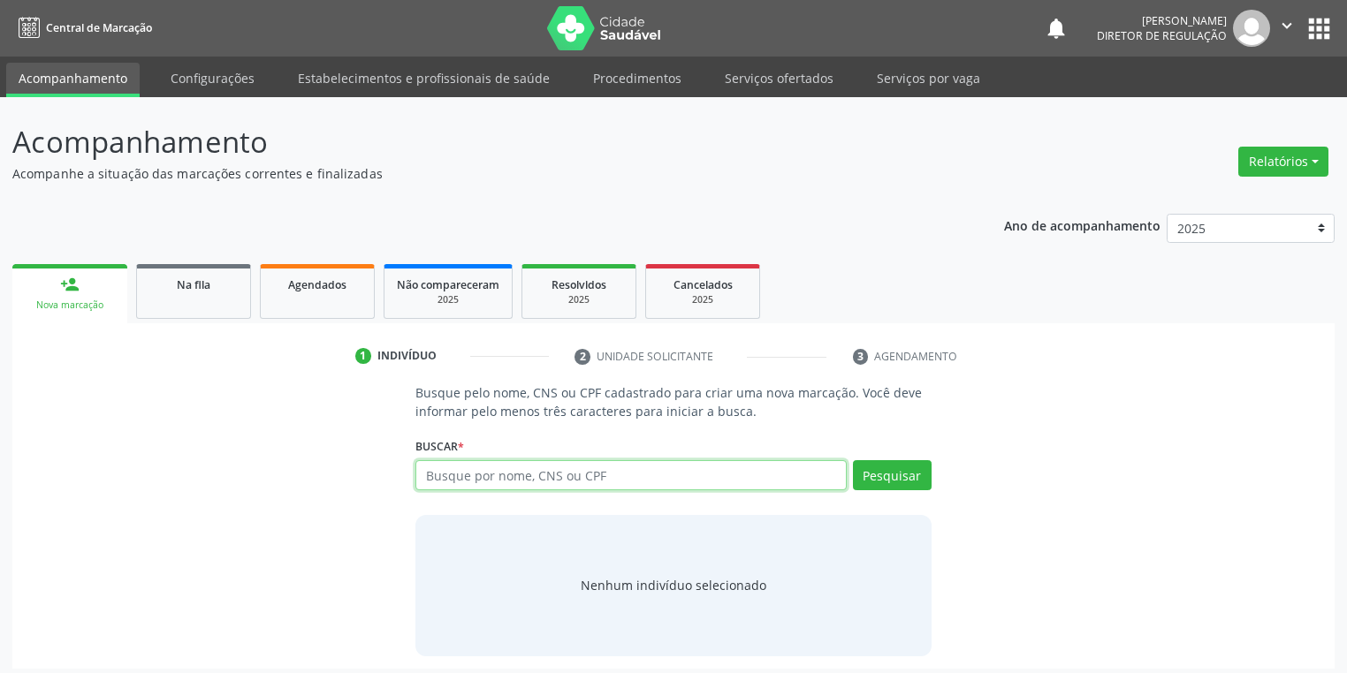
click at [445, 470] on input "text" at bounding box center [630, 475] width 431 height 30
type input "76335810425"
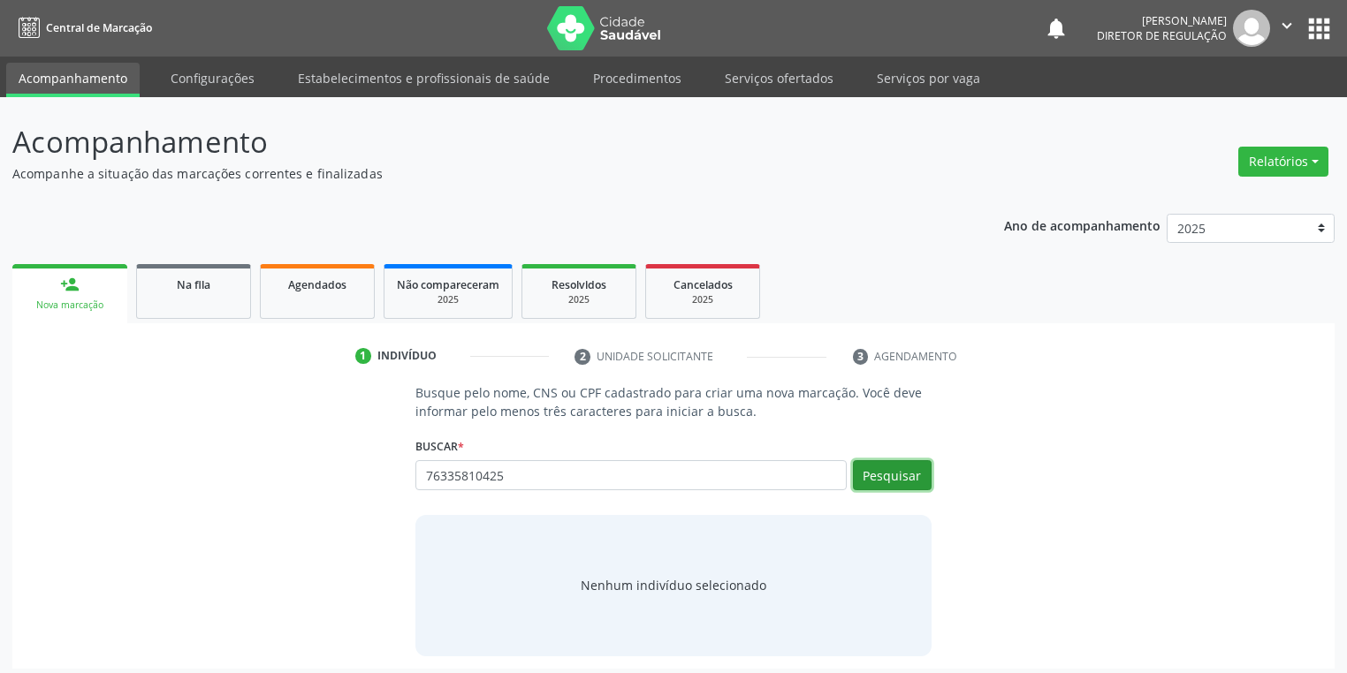
click at [866, 470] on button "Pesquisar" at bounding box center [892, 475] width 79 height 30
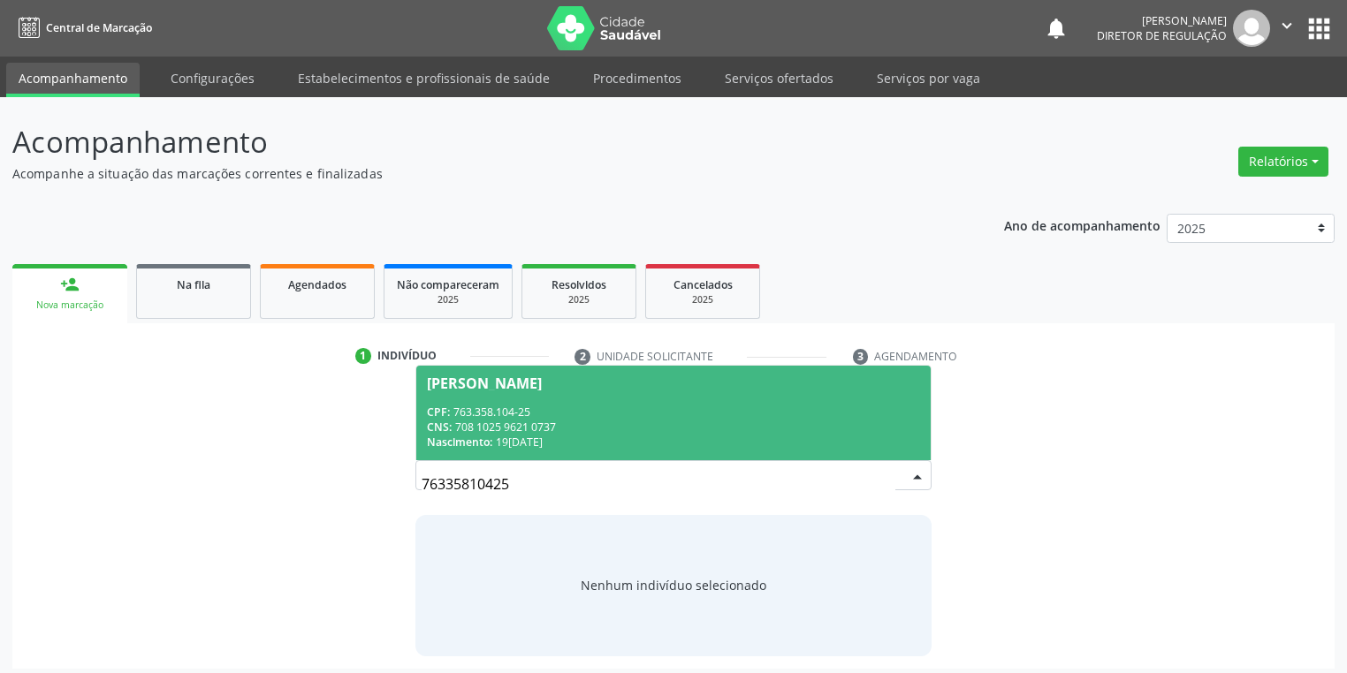
click at [598, 435] on div "Nascimento: 19/11/1972" at bounding box center [673, 442] width 493 height 15
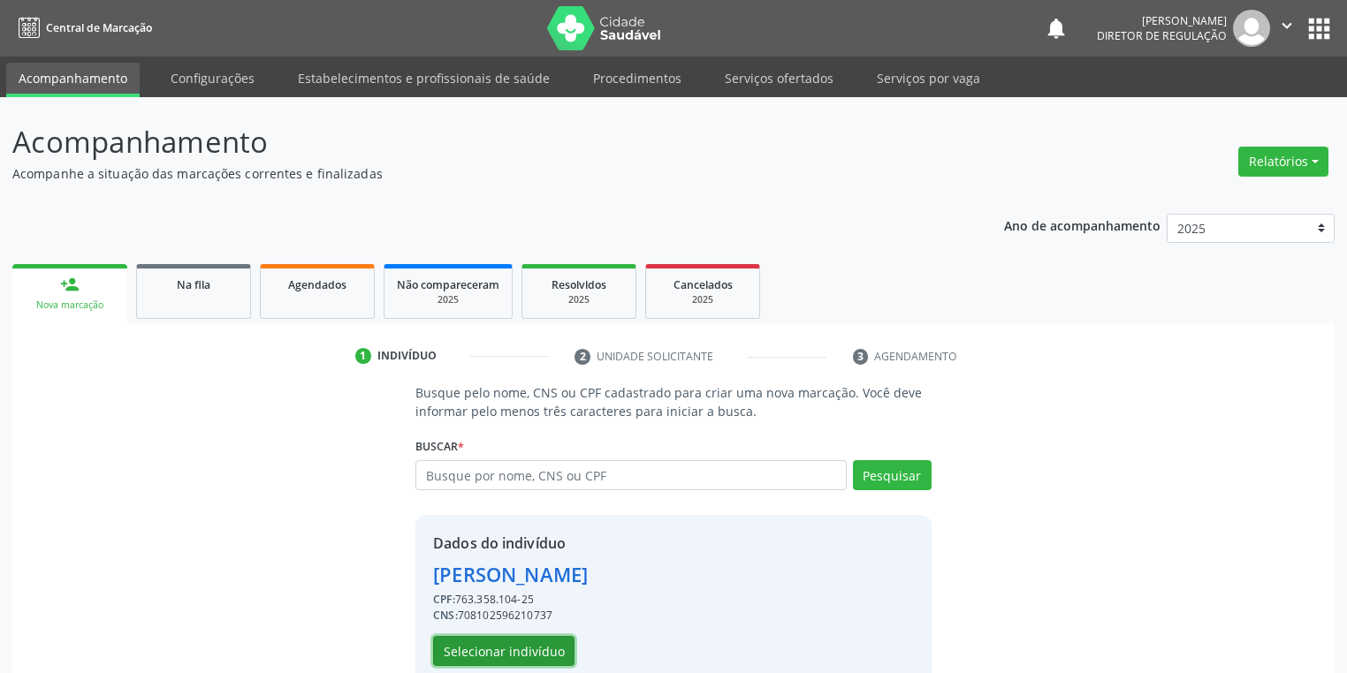
click at [515, 651] on button "Selecionar indivíduo" at bounding box center [503, 651] width 141 height 30
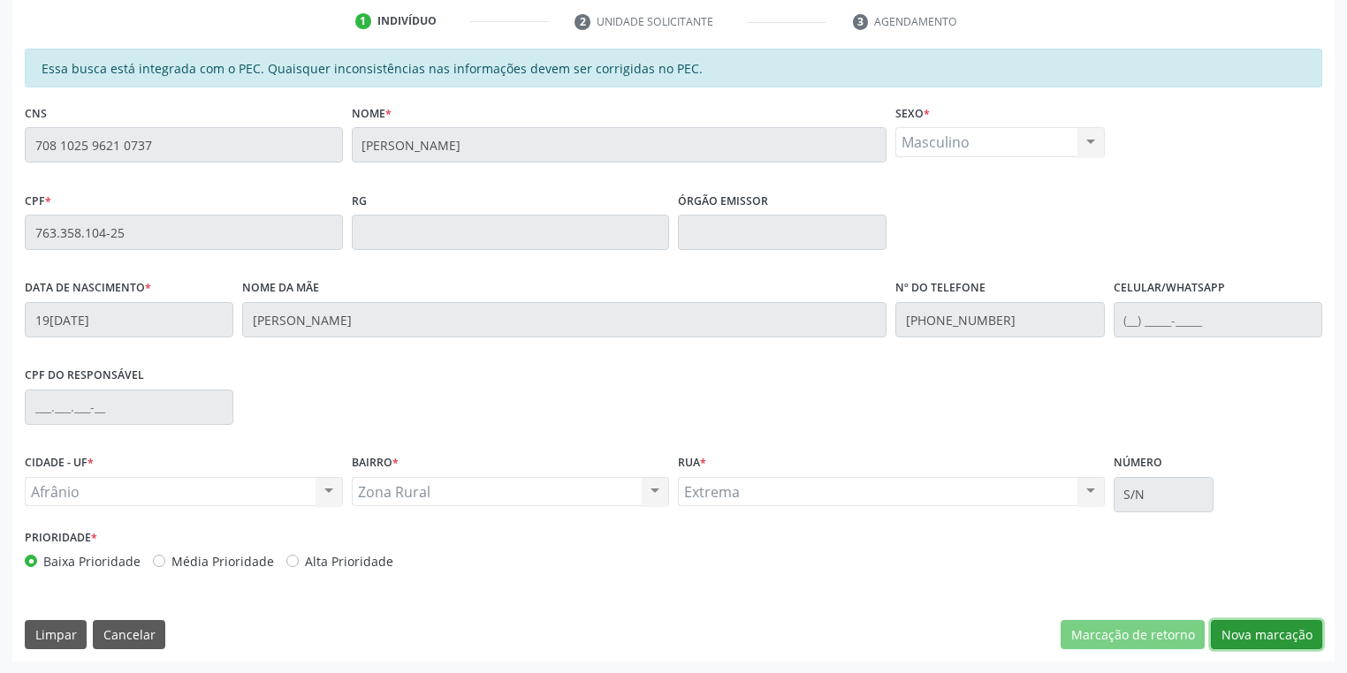
click at [1253, 632] on button "Nova marcação" at bounding box center [1266, 635] width 111 height 30
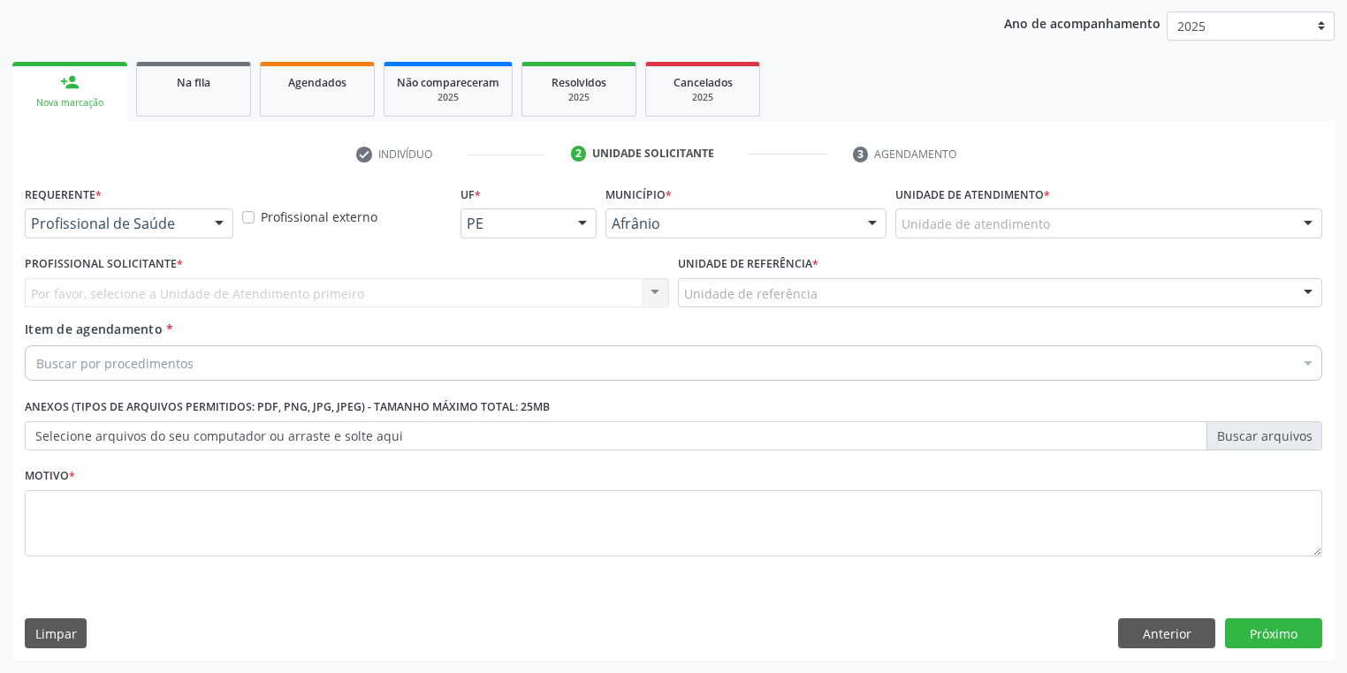
scroll to position [201, 0]
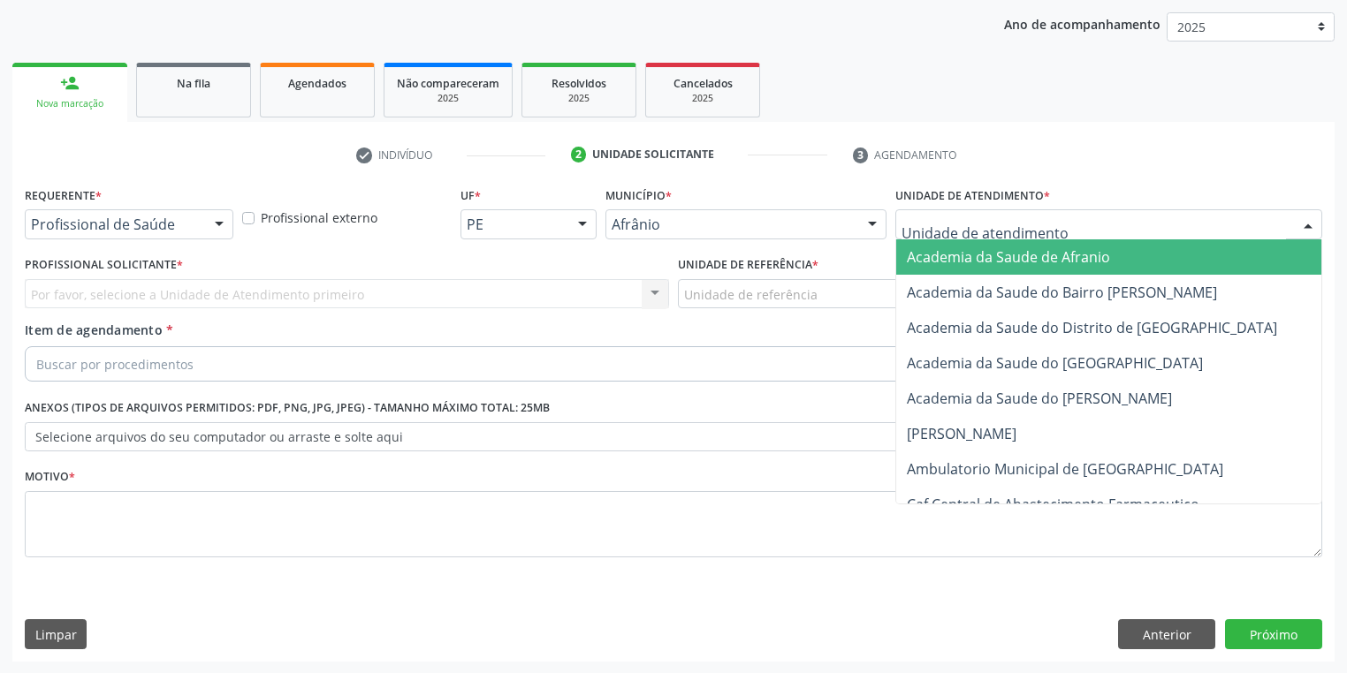
drag, startPoint x: 939, startPoint y: 227, endPoint x: 931, endPoint y: 312, distance: 85.2
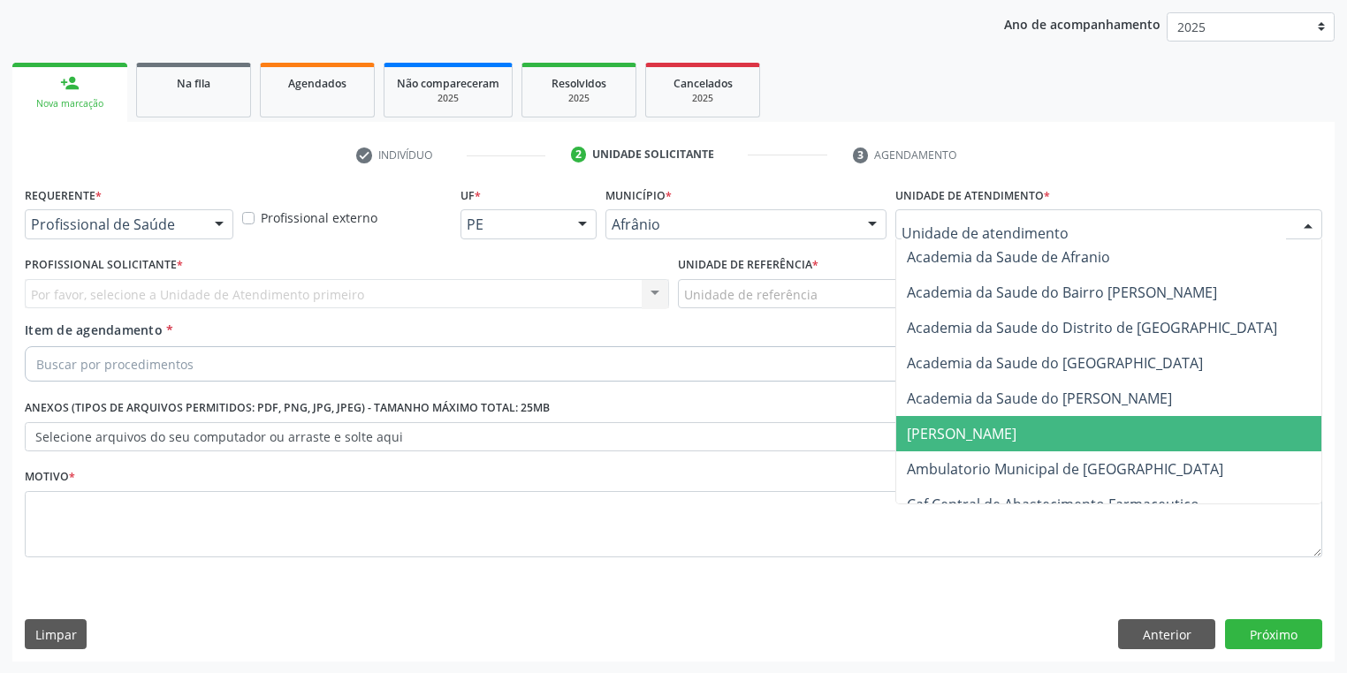
drag, startPoint x: 957, startPoint y: 445, endPoint x: 957, endPoint y: 460, distance: 14.1
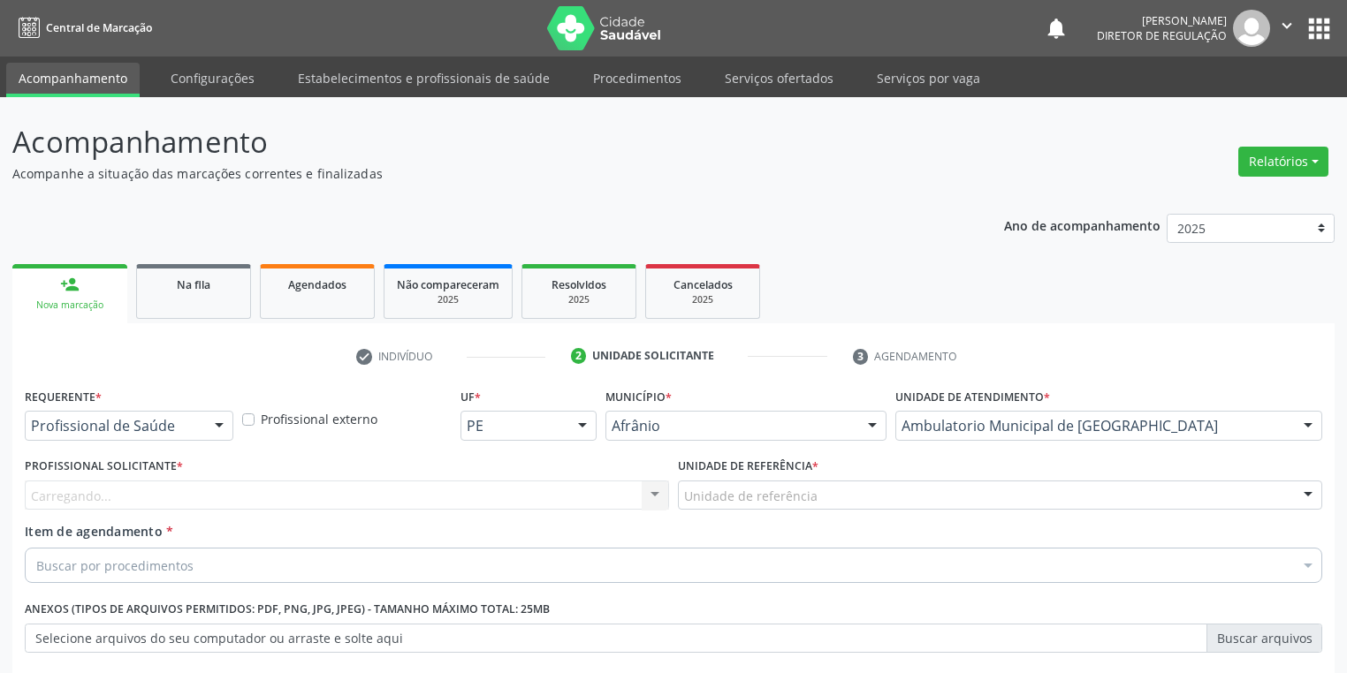
scroll to position [201, 0]
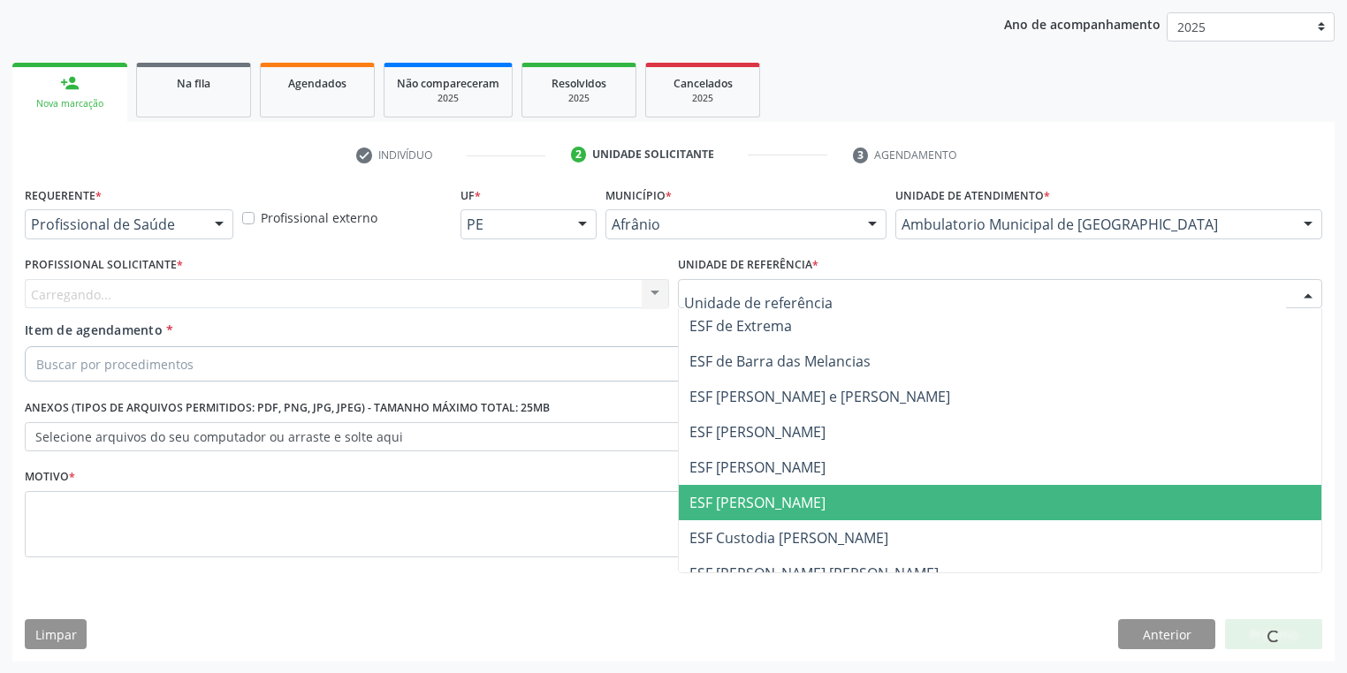
click at [749, 518] on span "ESF [PERSON_NAME]" at bounding box center [1000, 502] width 642 height 35
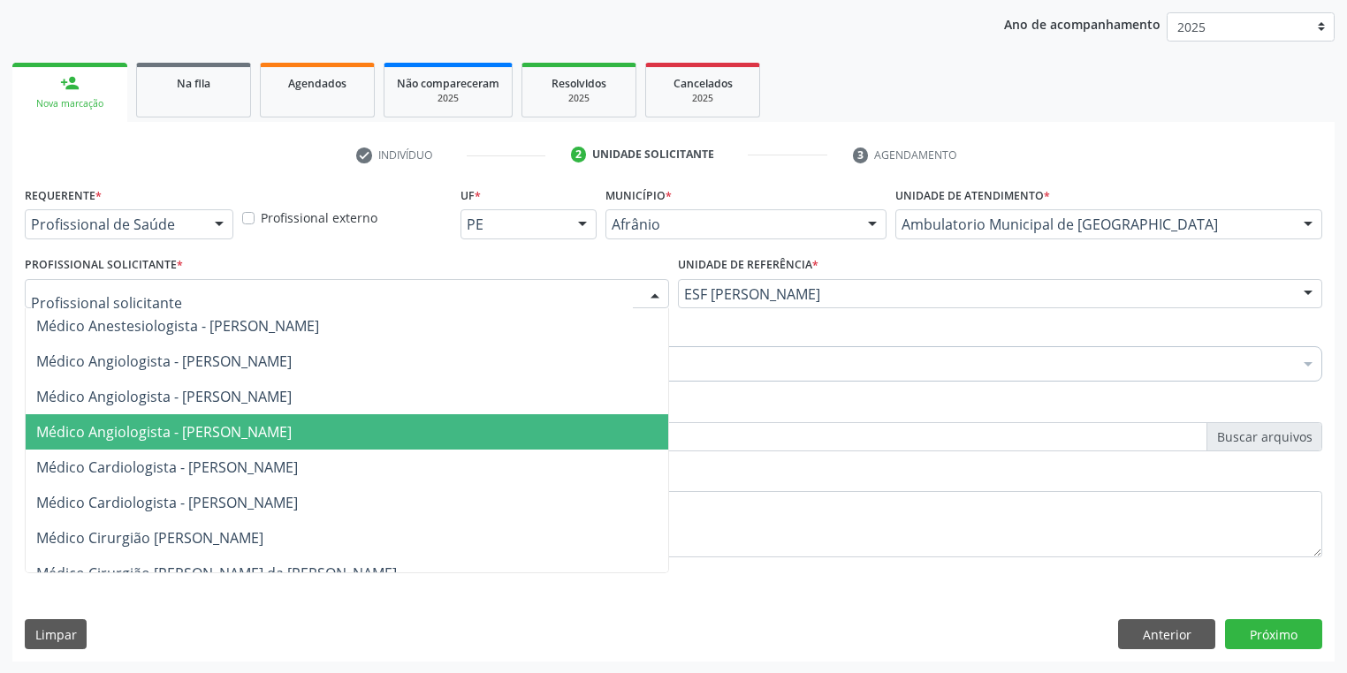
click at [177, 437] on span "Médico Angiologista - [PERSON_NAME]" at bounding box center [163, 431] width 255 height 19
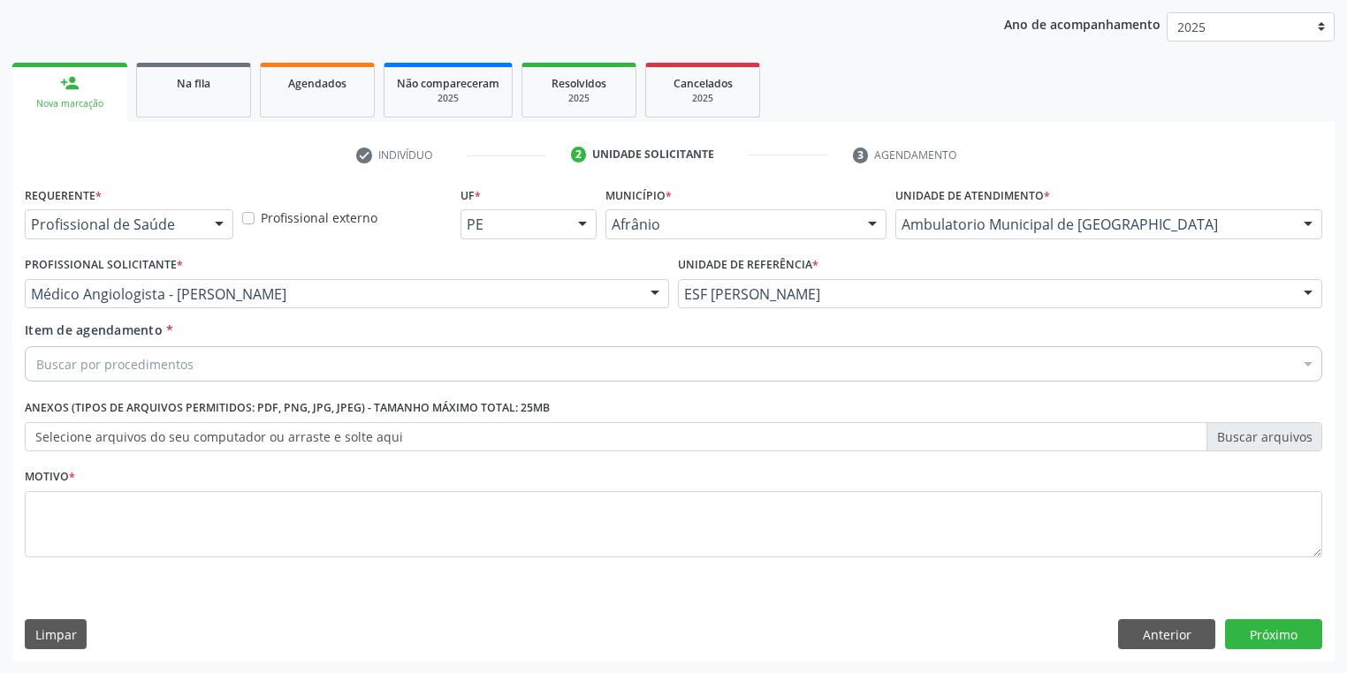
click at [119, 351] on div "Buscar por procedimentos" at bounding box center [673, 363] width 1297 height 35
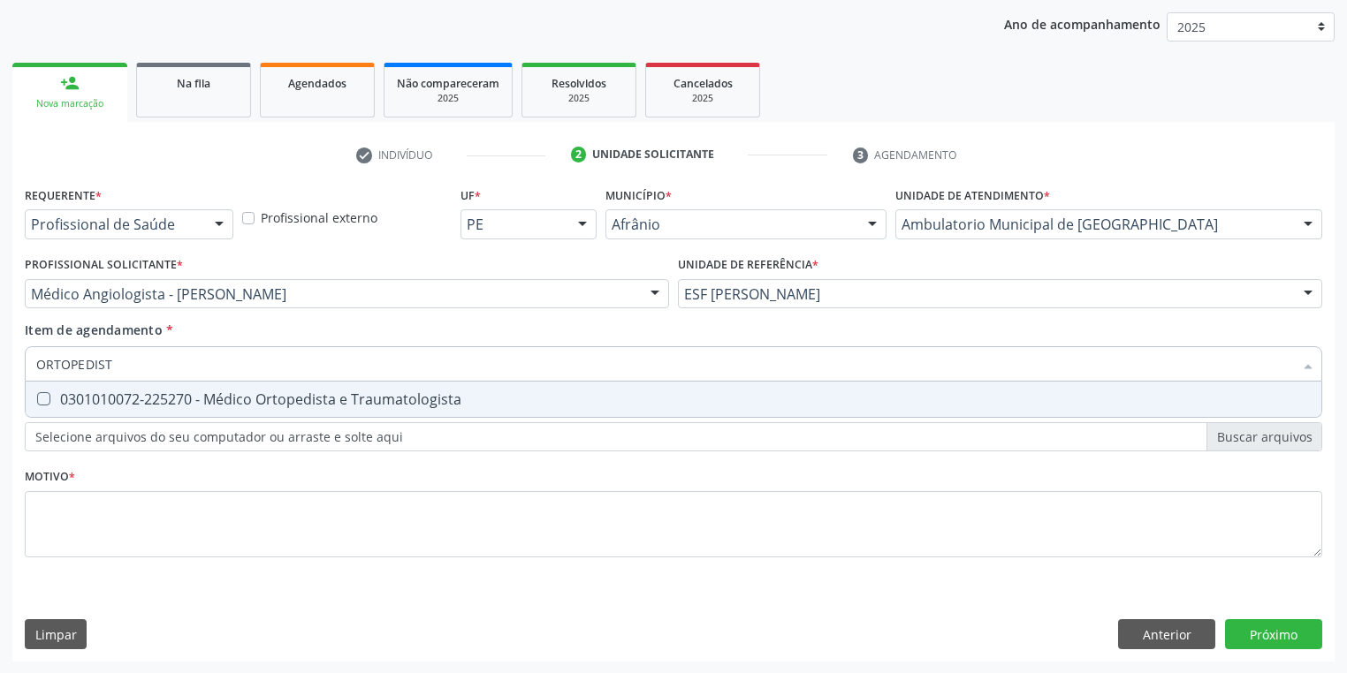
type input "ORTOPEDISTA"
click at [112, 397] on div "0301010072-225270 - Médico Ortopedista e Traumatologista" at bounding box center [673, 399] width 1274 height 14
checkbox Traumatologista "true"
click at [113, 523] on div "Requerente * Profissional de Saúde Profissional de Saúde Paciente Nenhum result…" at bounding box center [673, 382] width 1297 height 400
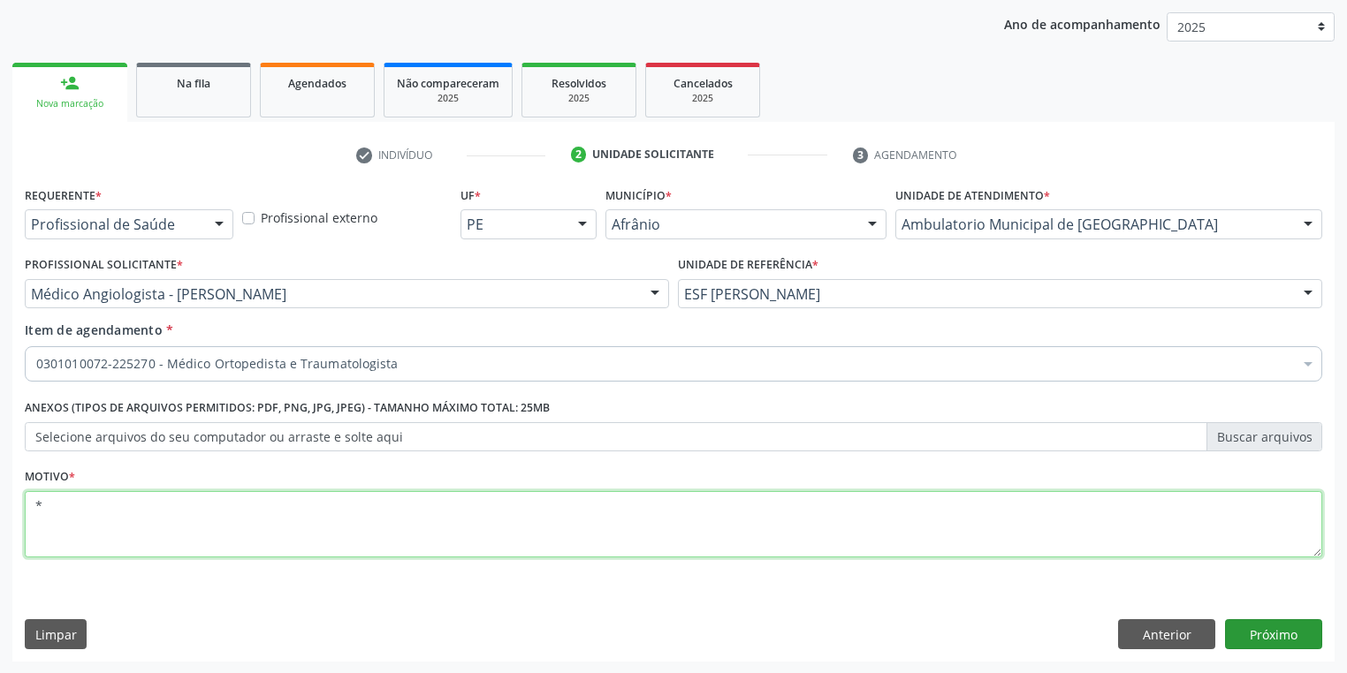
type textarea "*"
click at [1274, 636] on button "Próximo" at bounding box center [1273, 634] width 97 height 30
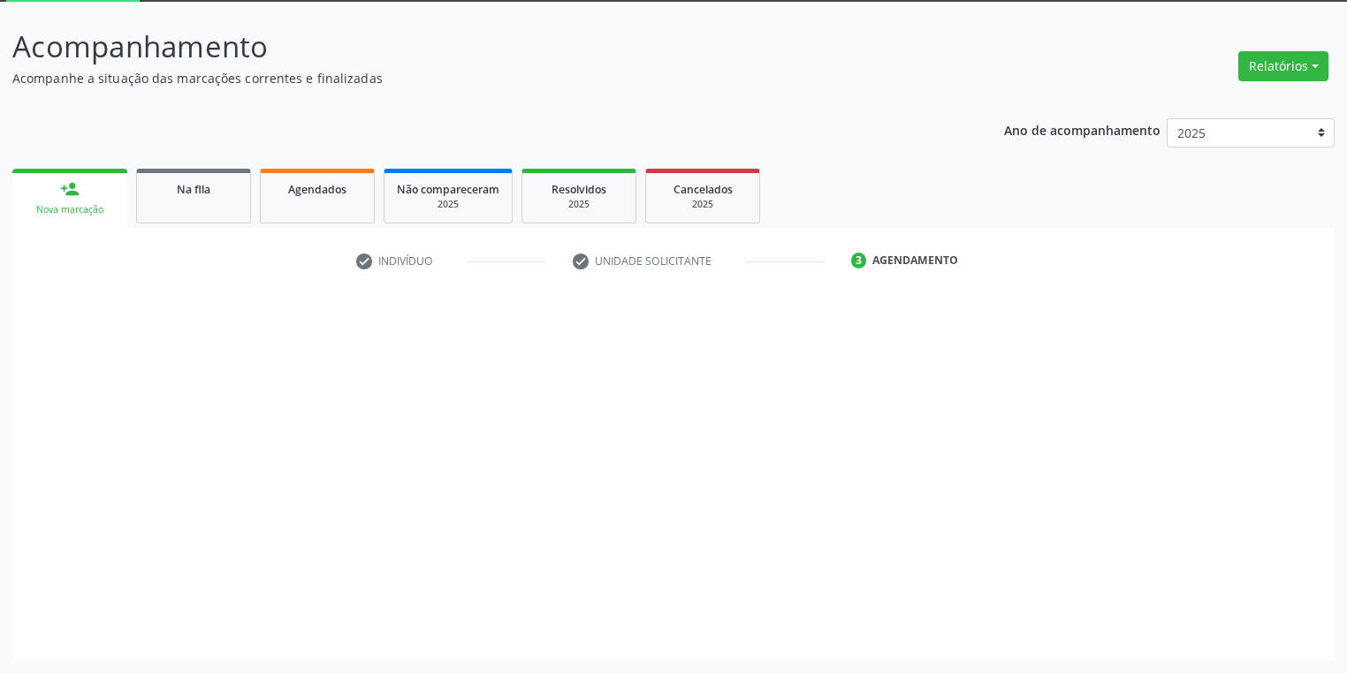
scroll to position [95, 0]
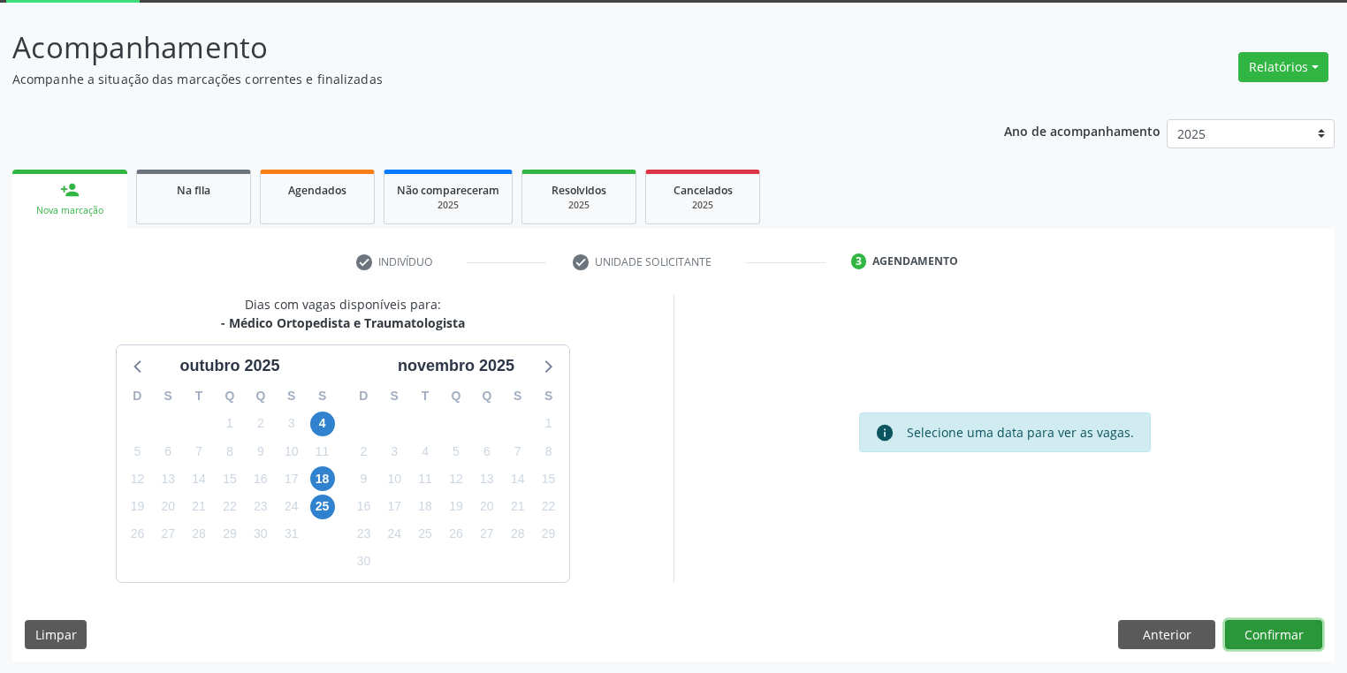
click at [1249, 634] on button "Confirmar" at bounding box center [1273, 635] width 97 height 30
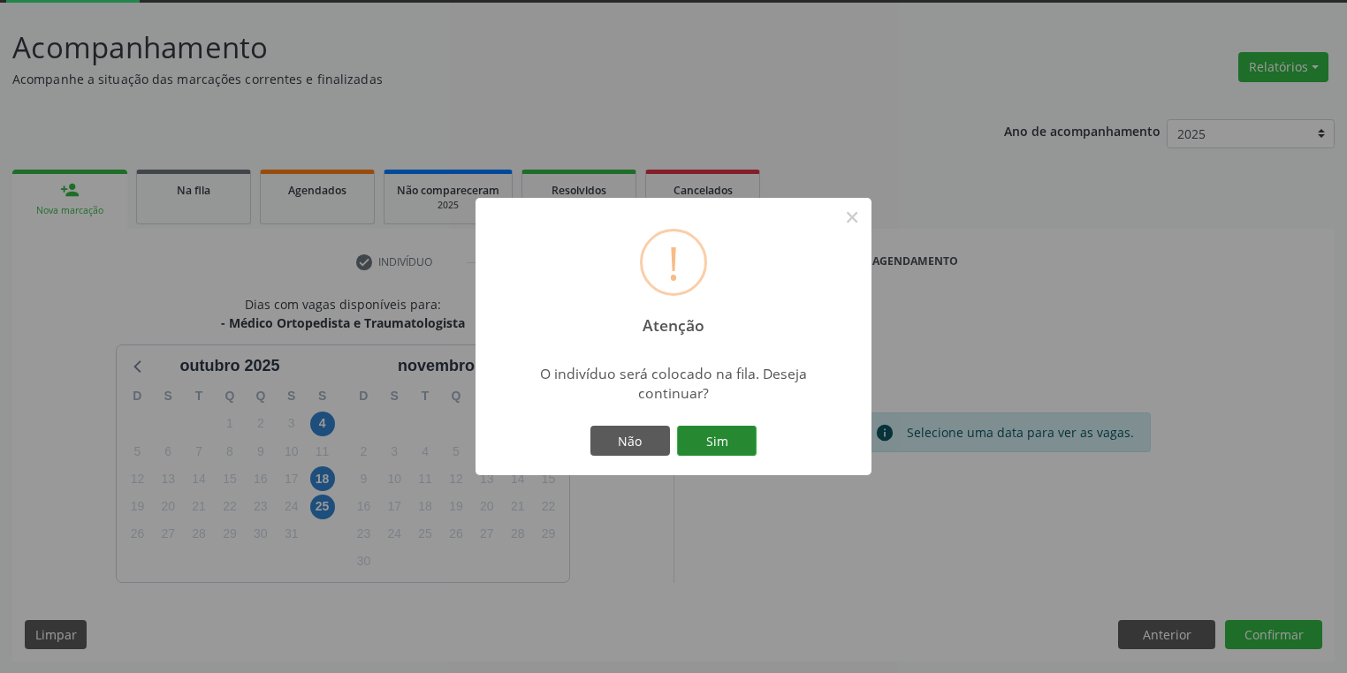
click at [719, 445] on button "Sim" at bounding box center [717, 441] width 80 height 30
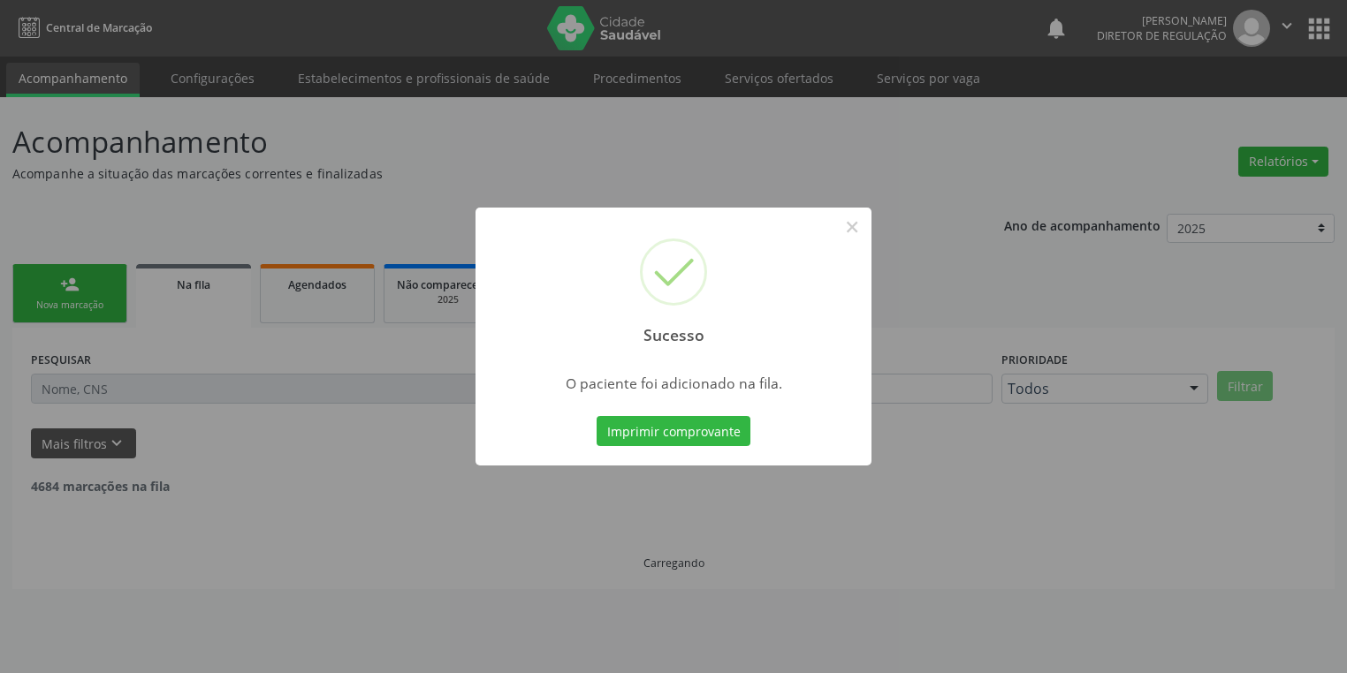
scroll to position [0, 0]
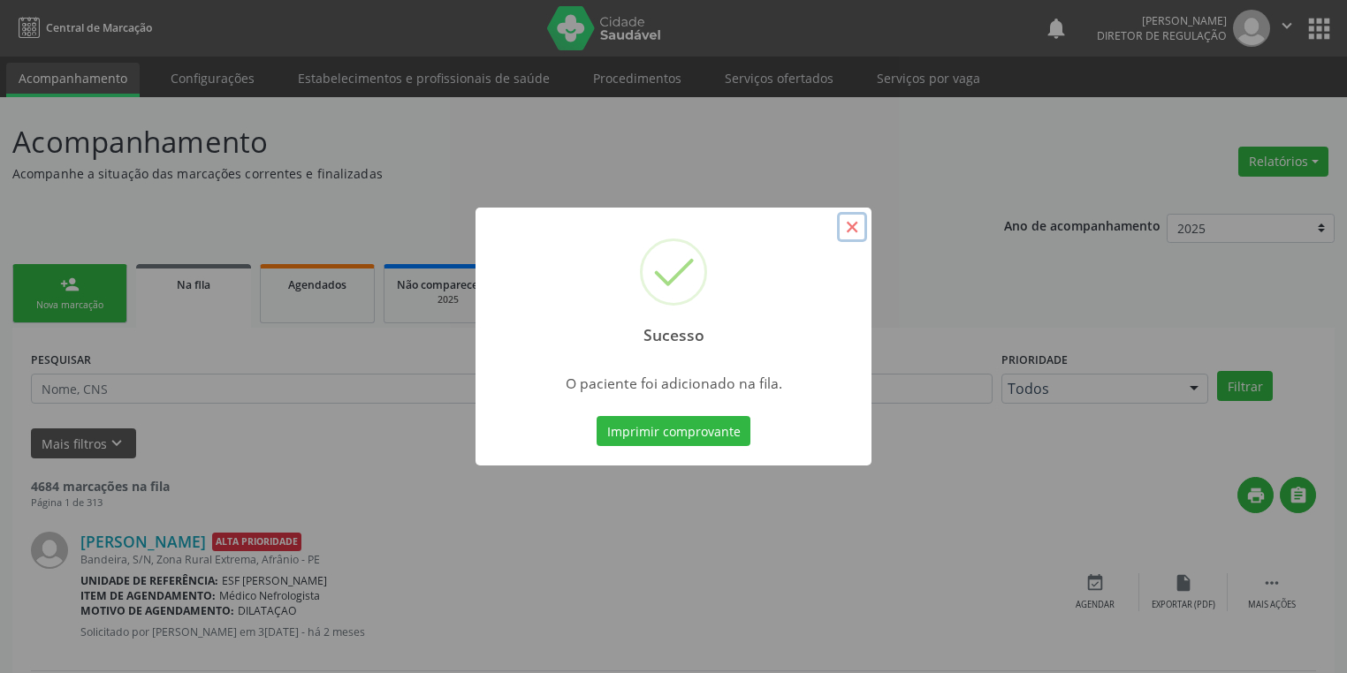
click at [864, 227] on button "×" at bounding box center [852, 227] width 30 height 30
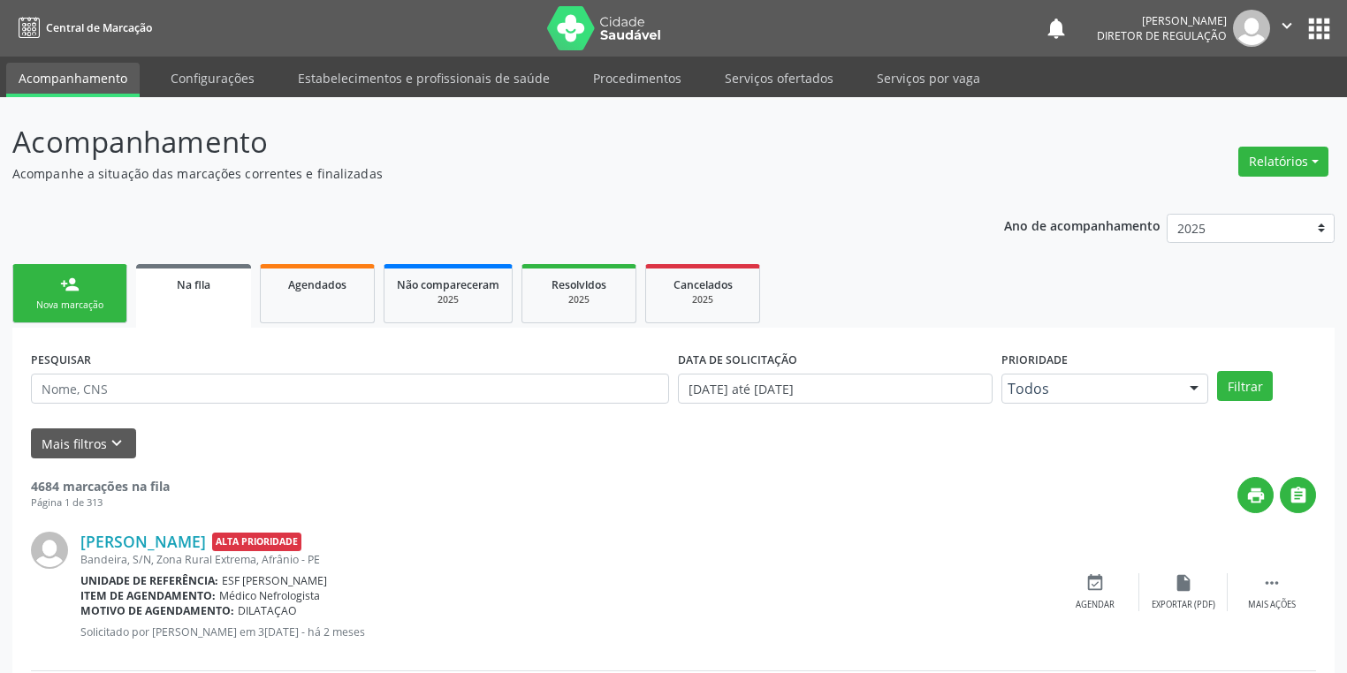
click at [70, 308] on div "Nova marcação" at bounding box center [70, 305] width 88 height 13
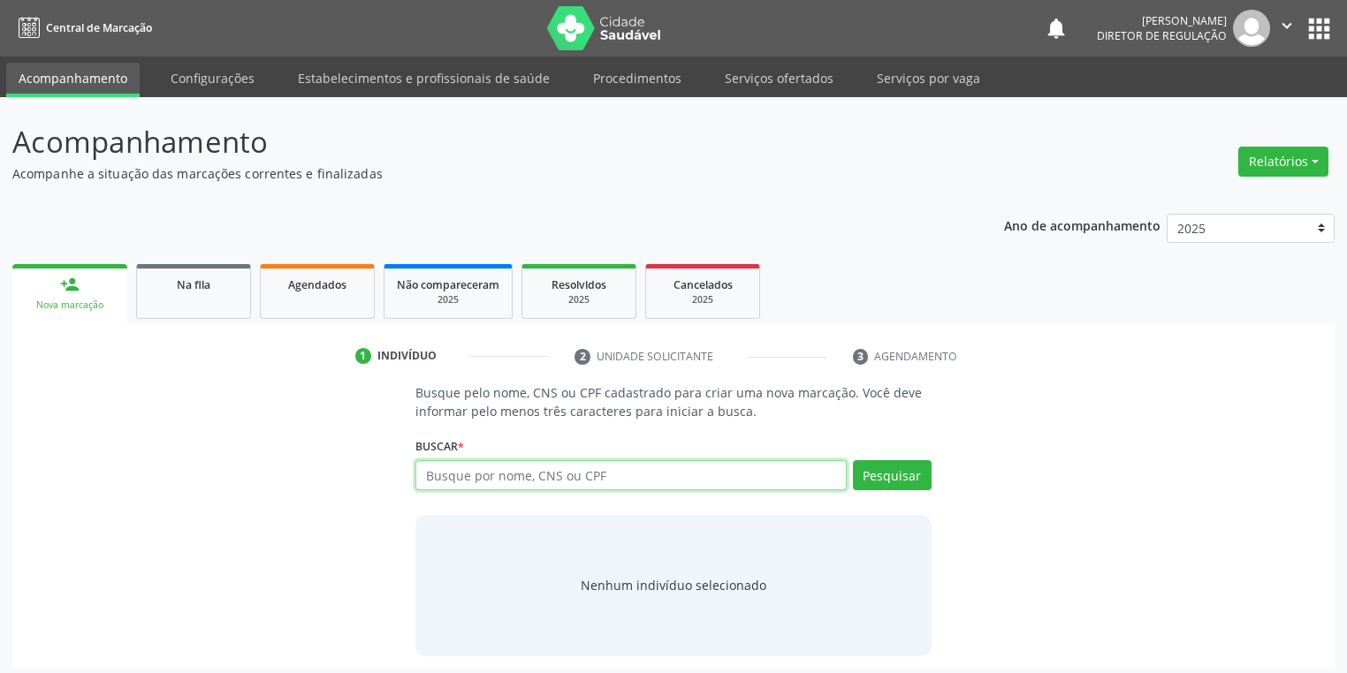
click at [446, 480] on input "text" at bounding box center [630, 475] width 431 height 30
type input "704704727903238"
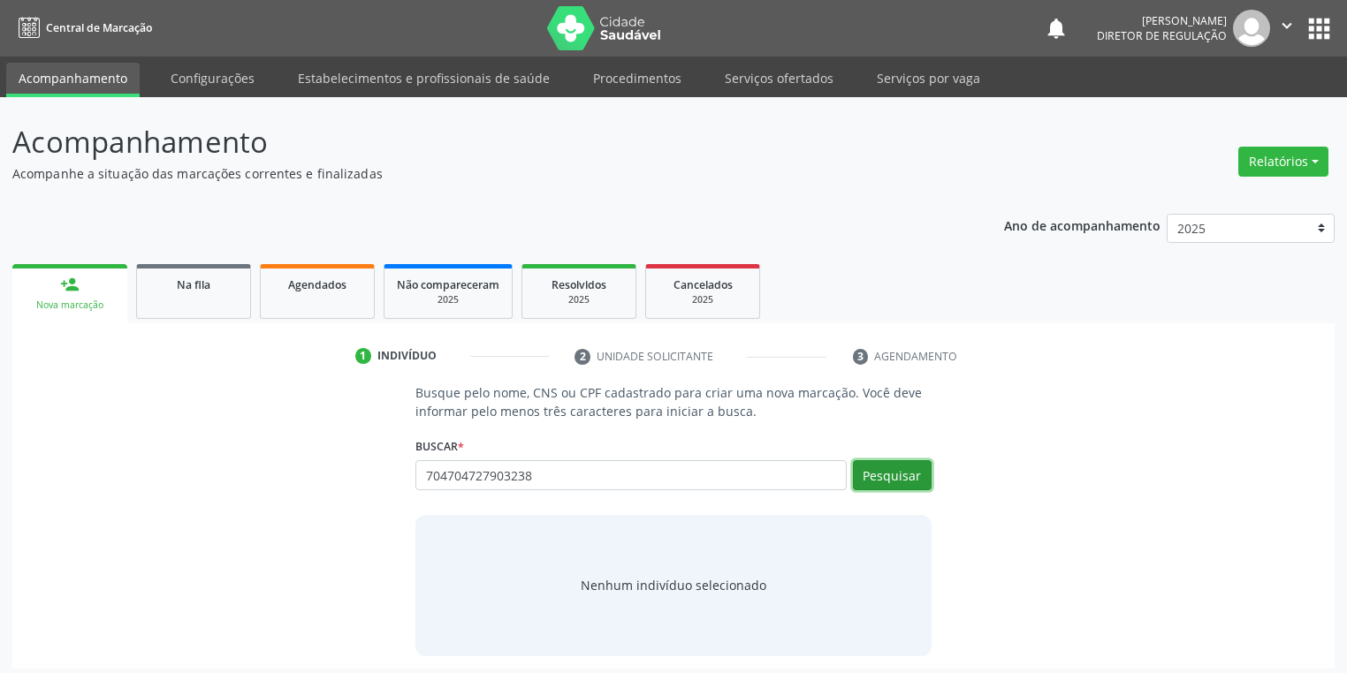
click at [888, 467] on button "Pesquisar" at bounding box center [892, 475] width 79 height 30
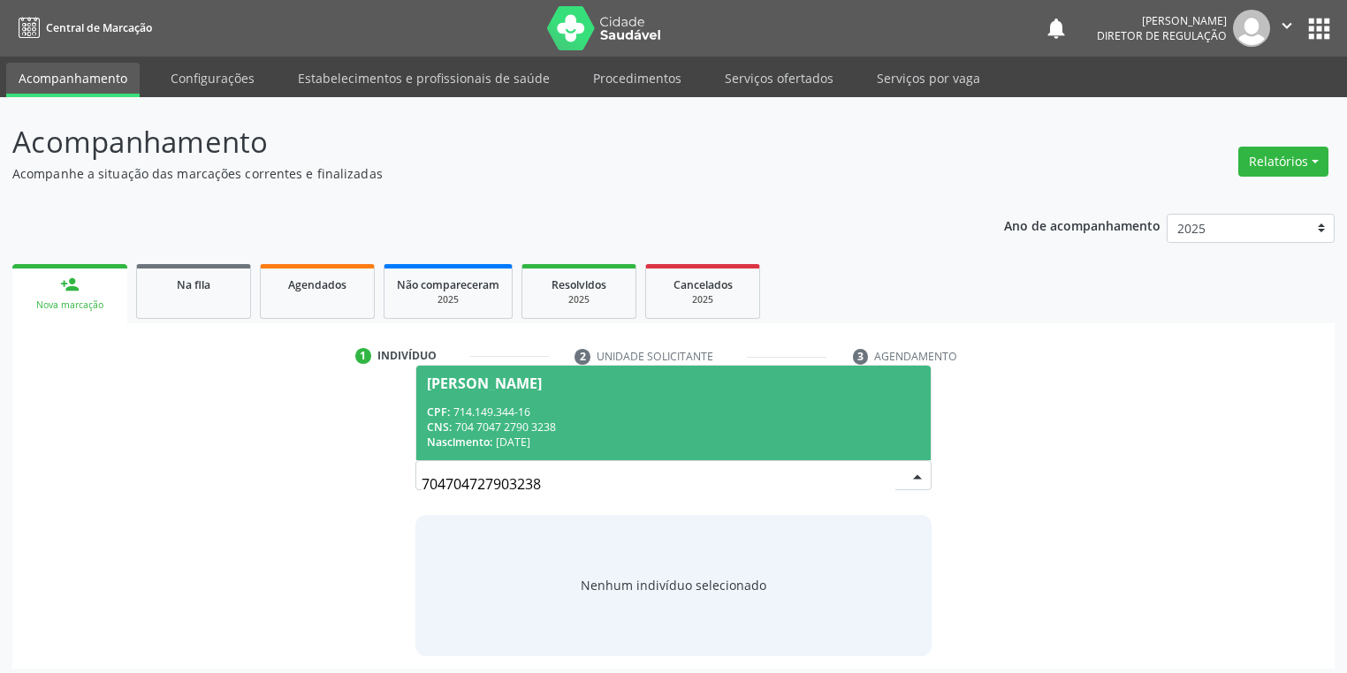
click at [495, 414] on div "CPF: 714.149.344-16" at bounding box center [673, 412] width 493 height 15
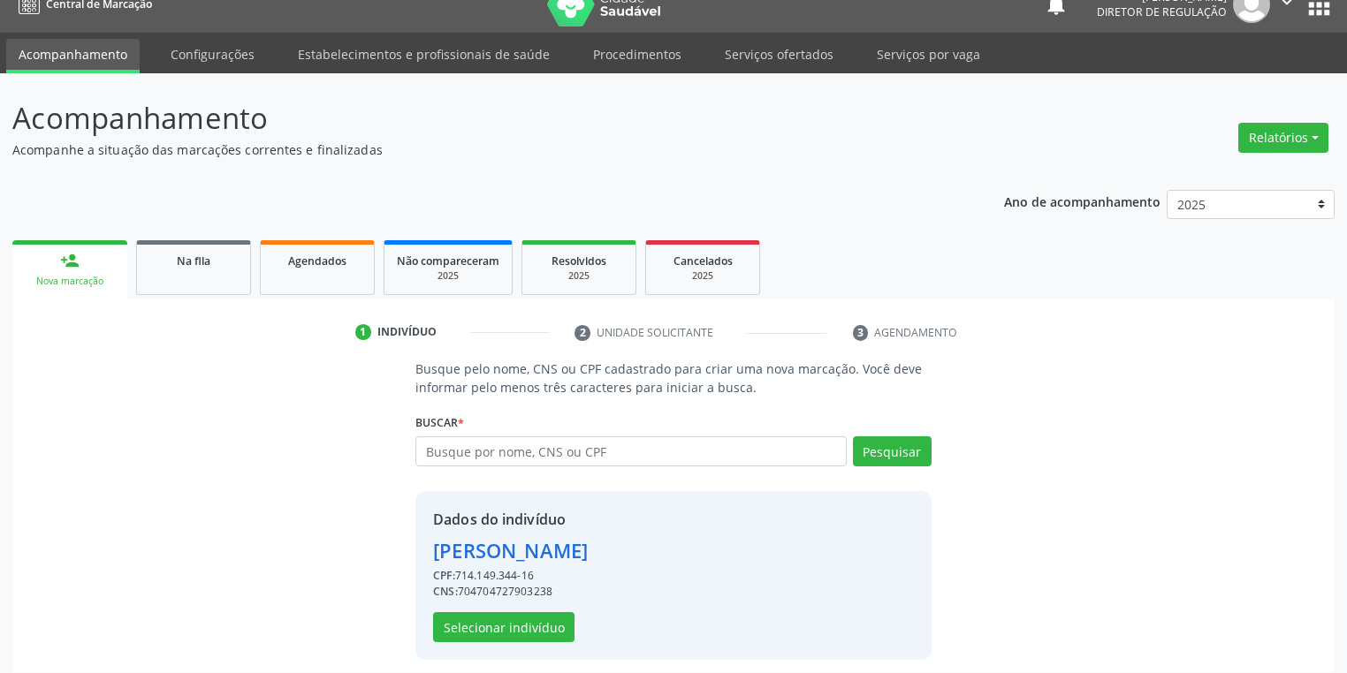
scroll to position [34, 0]
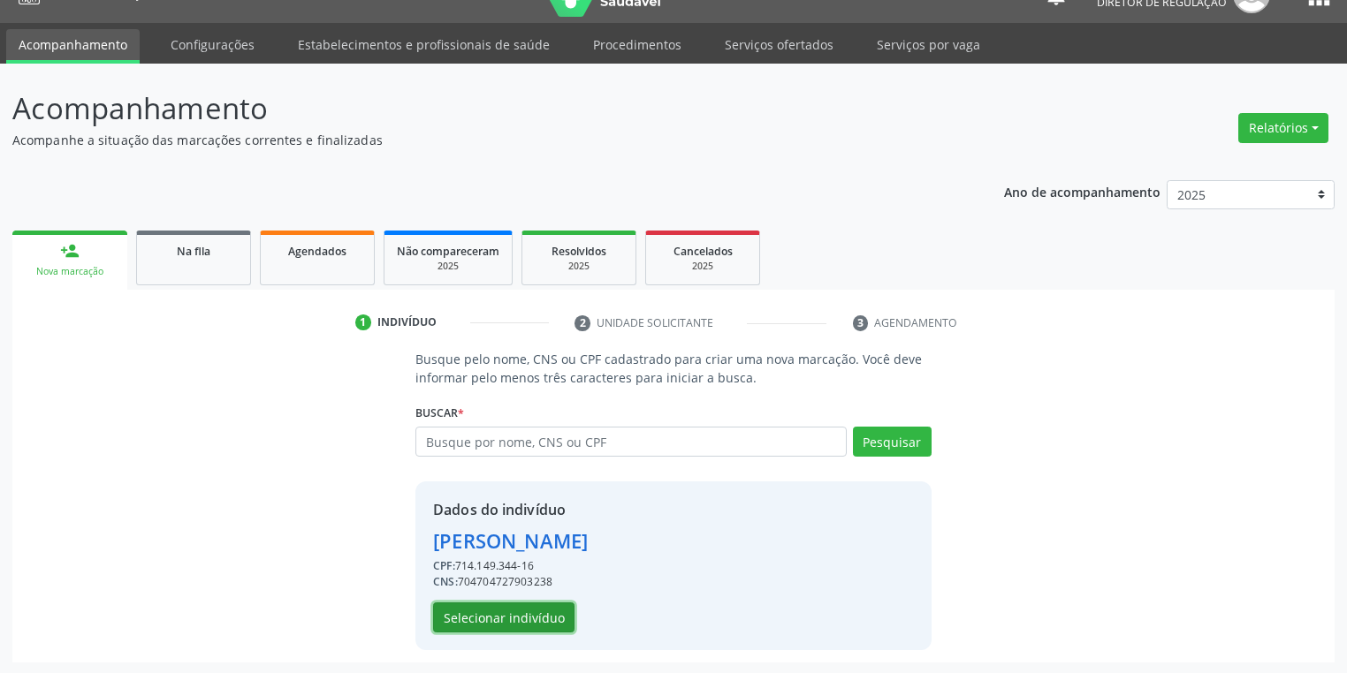
click at [498, 613] on button "Selecionar indivíduo" at bounding box center [503, 618] width 141 height 30
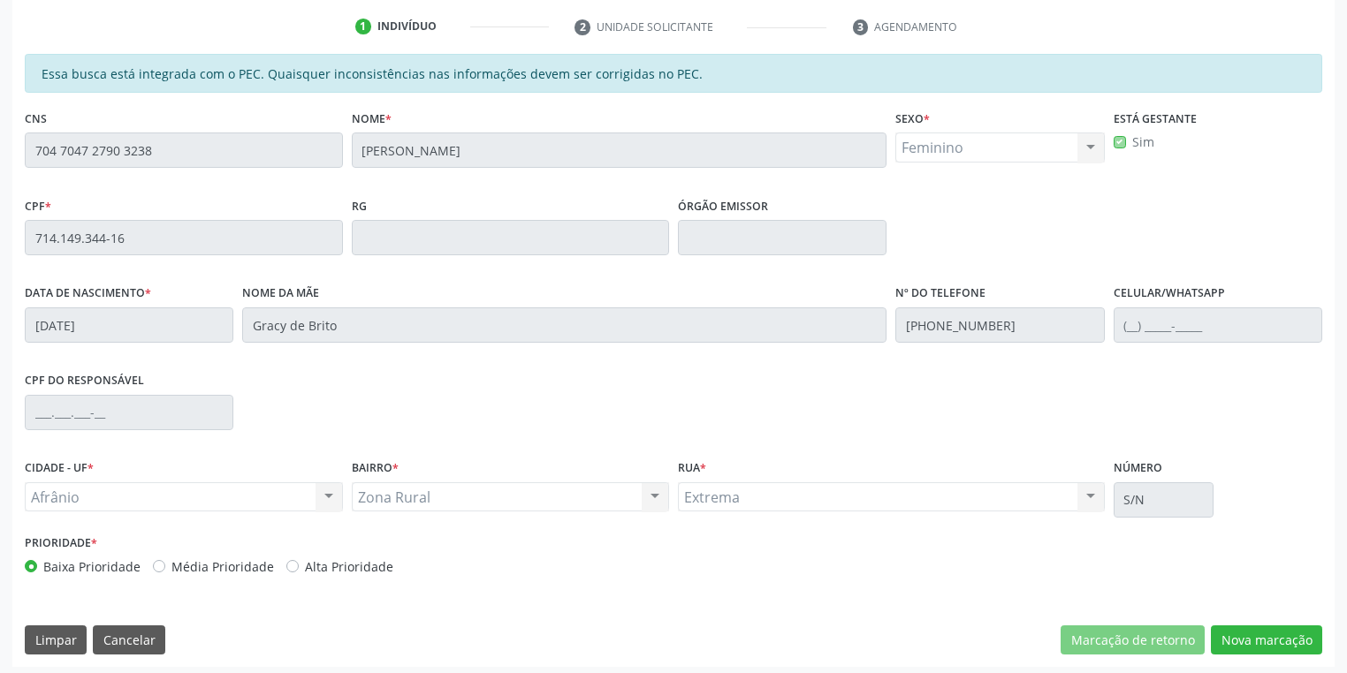
scroll to position [335, 0]
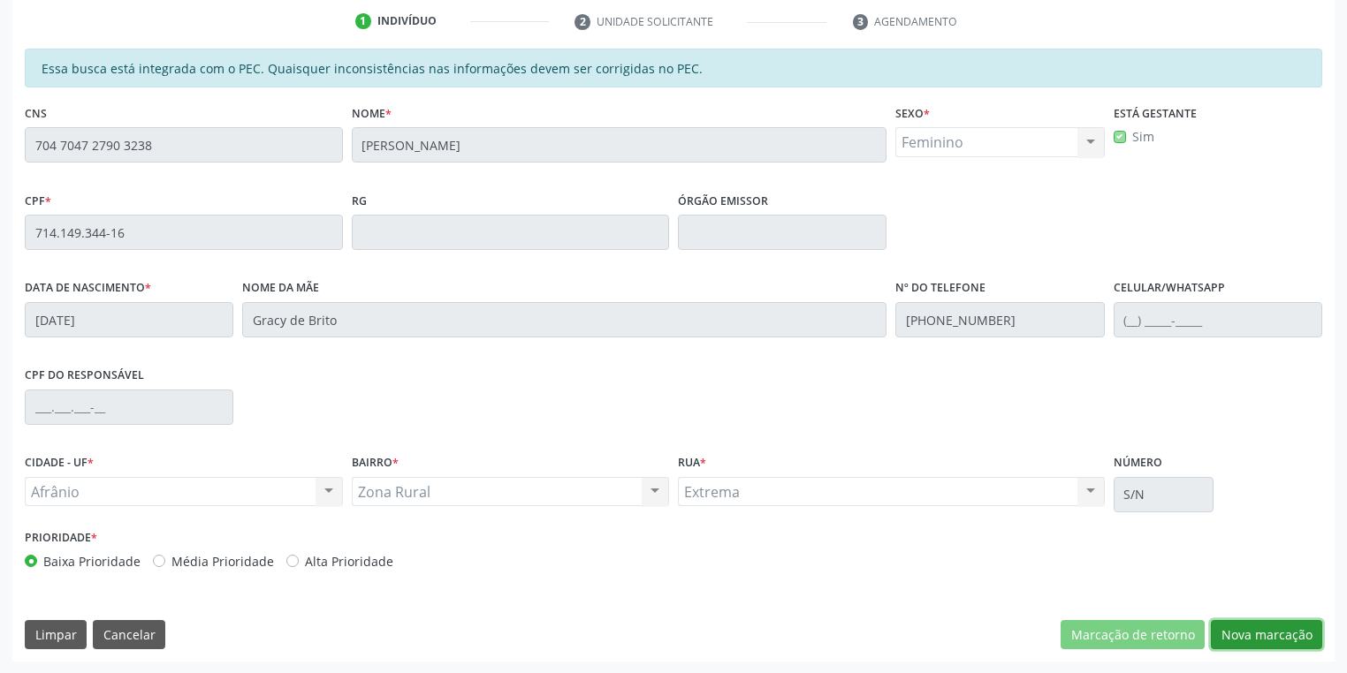
click at [1236, 636] on button "Nova marcação" at bounding box center [1266, 635] width 111 height 30
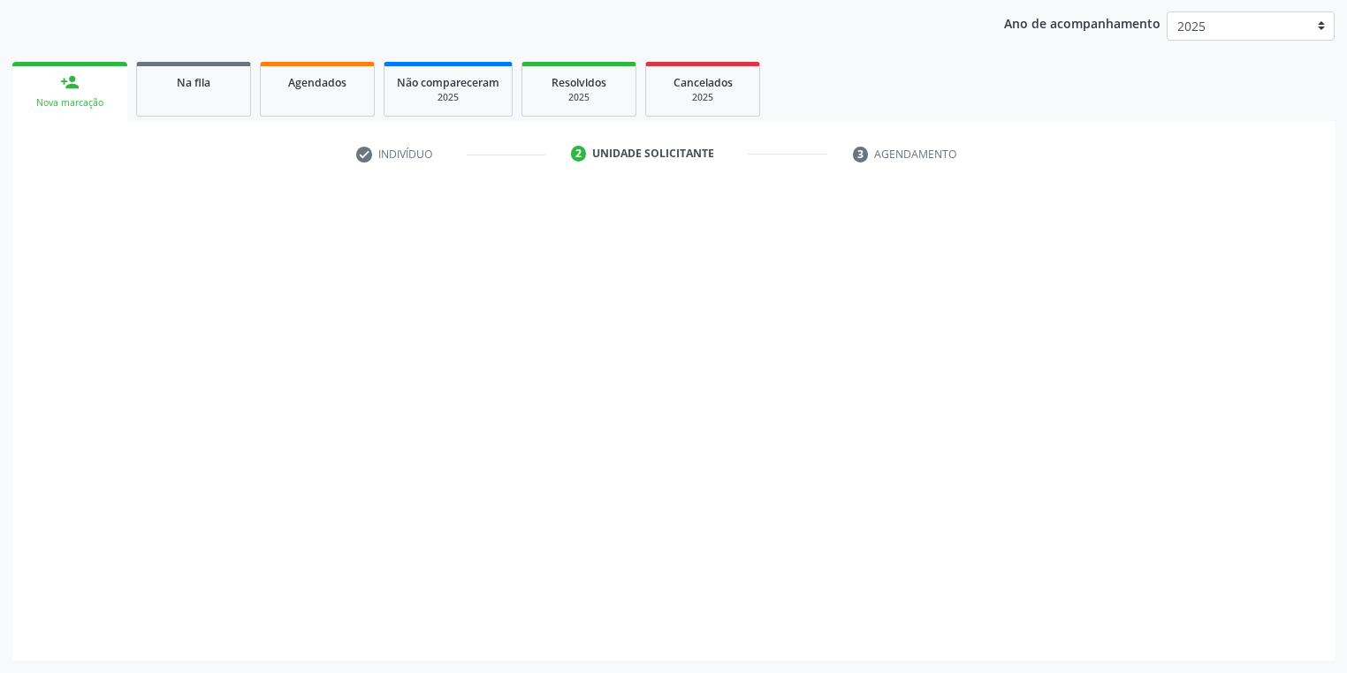
scroll to position [201, 0]
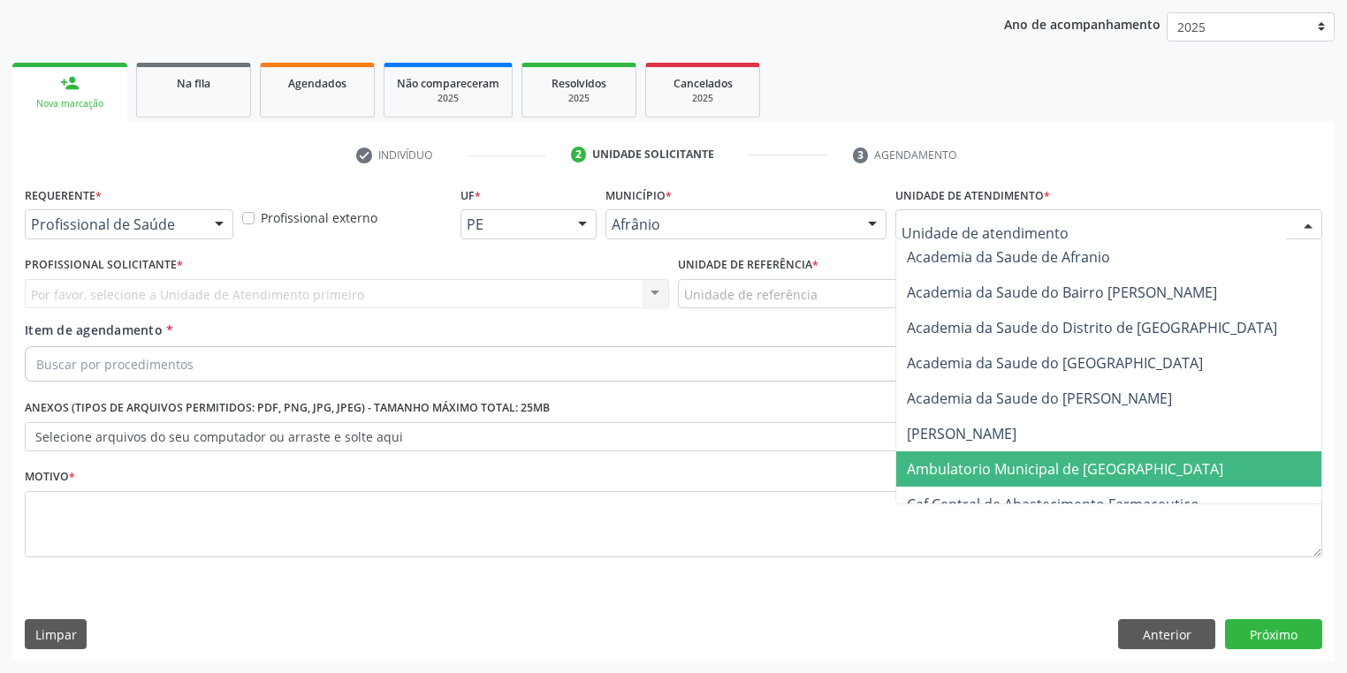
click at [936, 475] on span "Ambulatorio Municipal de [GEOGRAPHIC_DATA]" at bounding box center [1065, 469] width 316 height 19
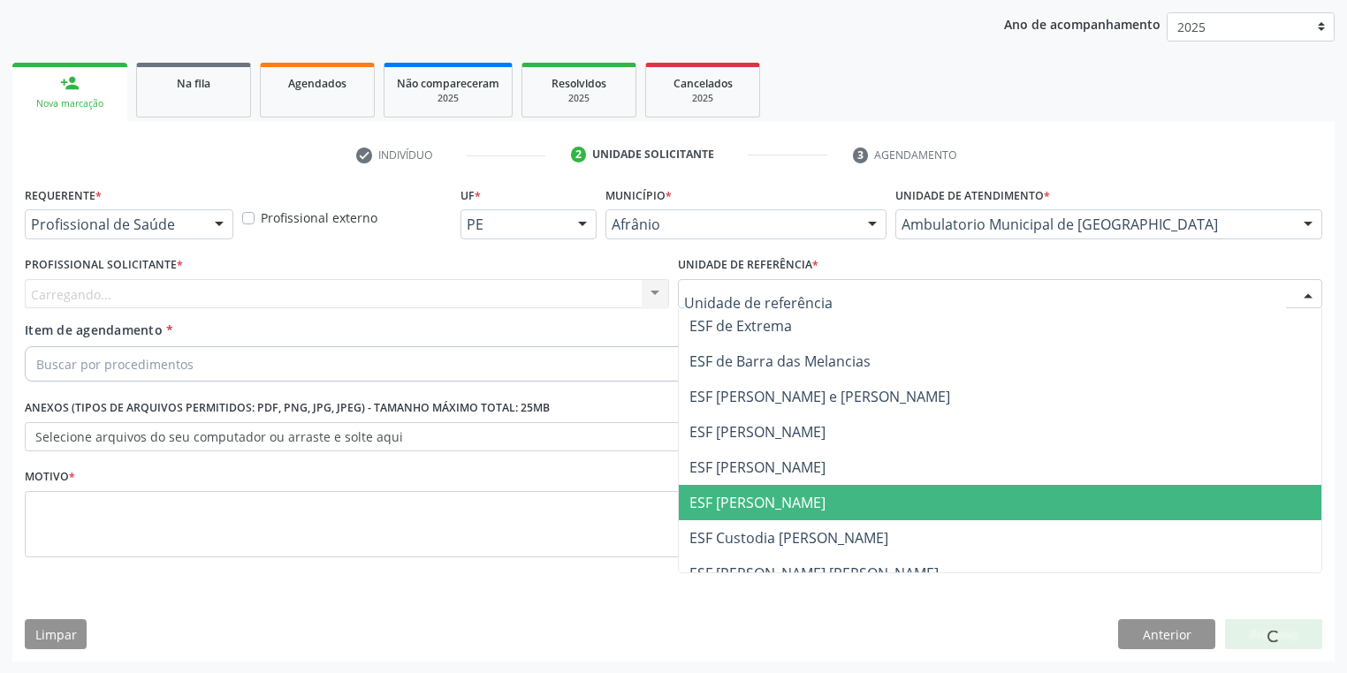
click at [733, 510] on span "ESF [PERSON_NAME]" at bounding box center [757, 502] width 136 height 19
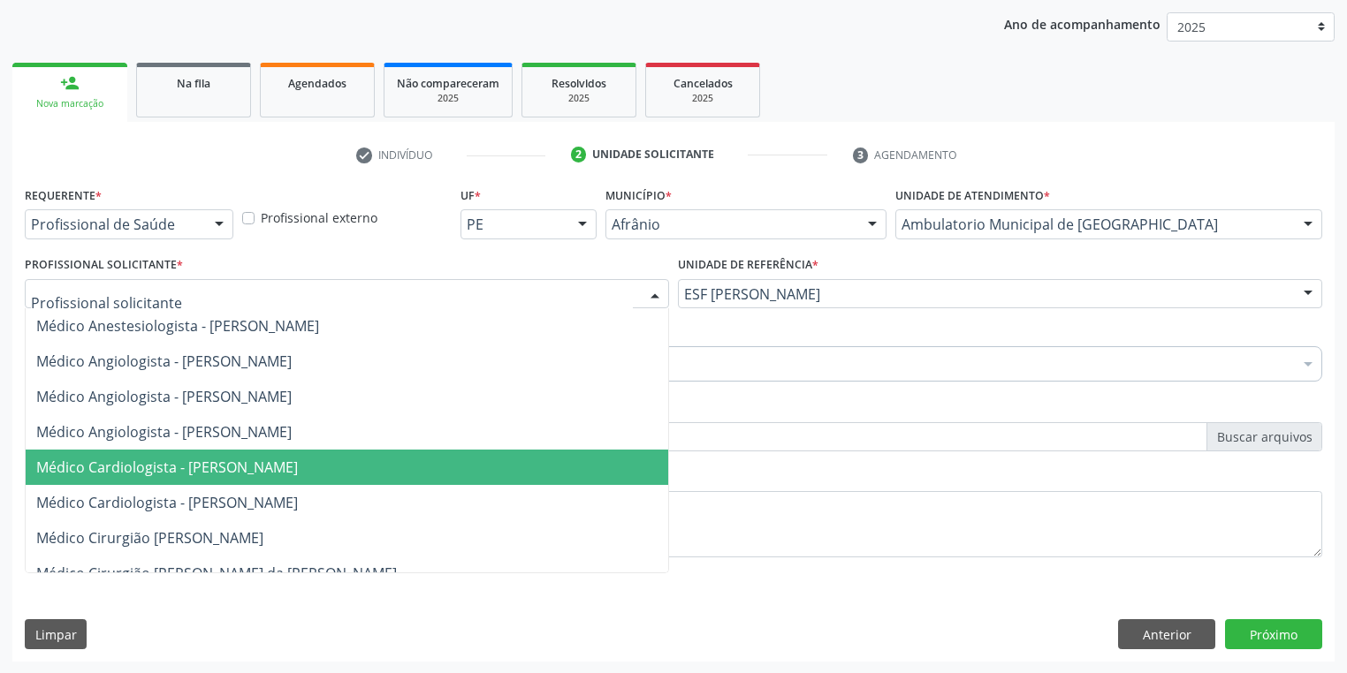
click at [171, 470] on span "Médico Cardiologista - [PERSON_NAME]" at bounding box center [167, 467] width 262 height 19
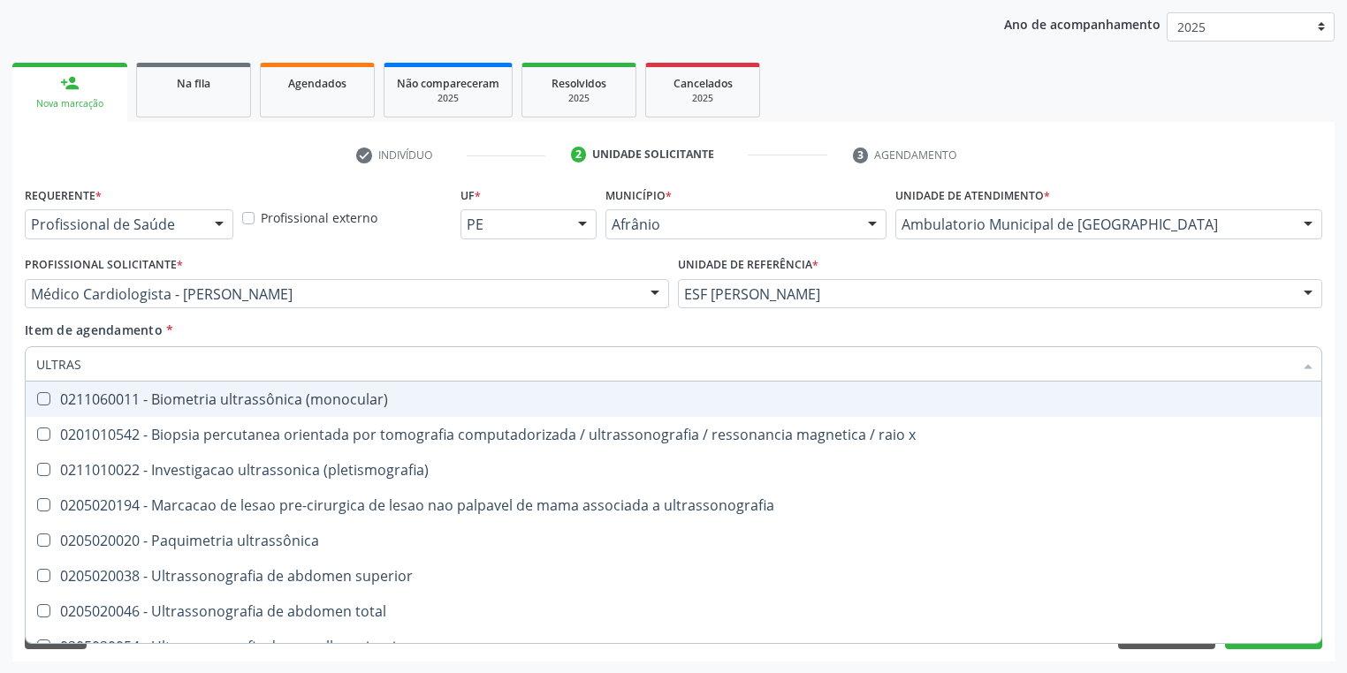
type input "ULTRASS"
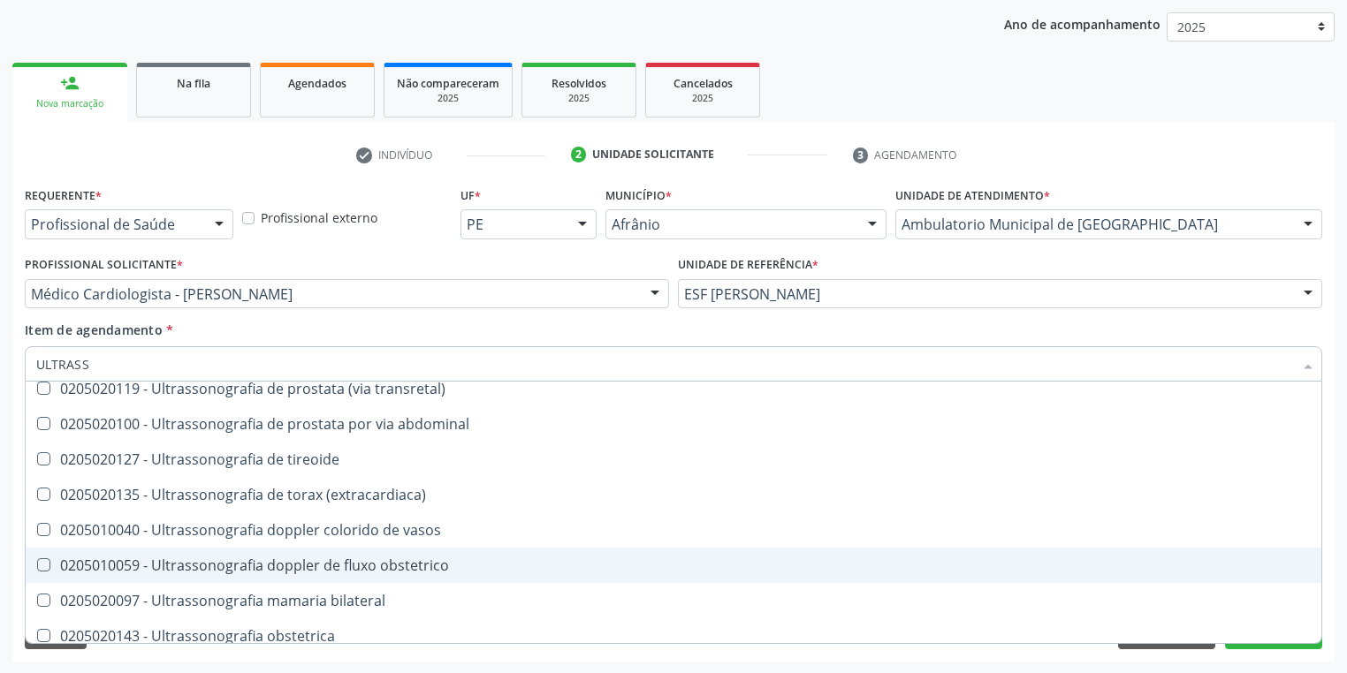
scroll to position [495, 0]
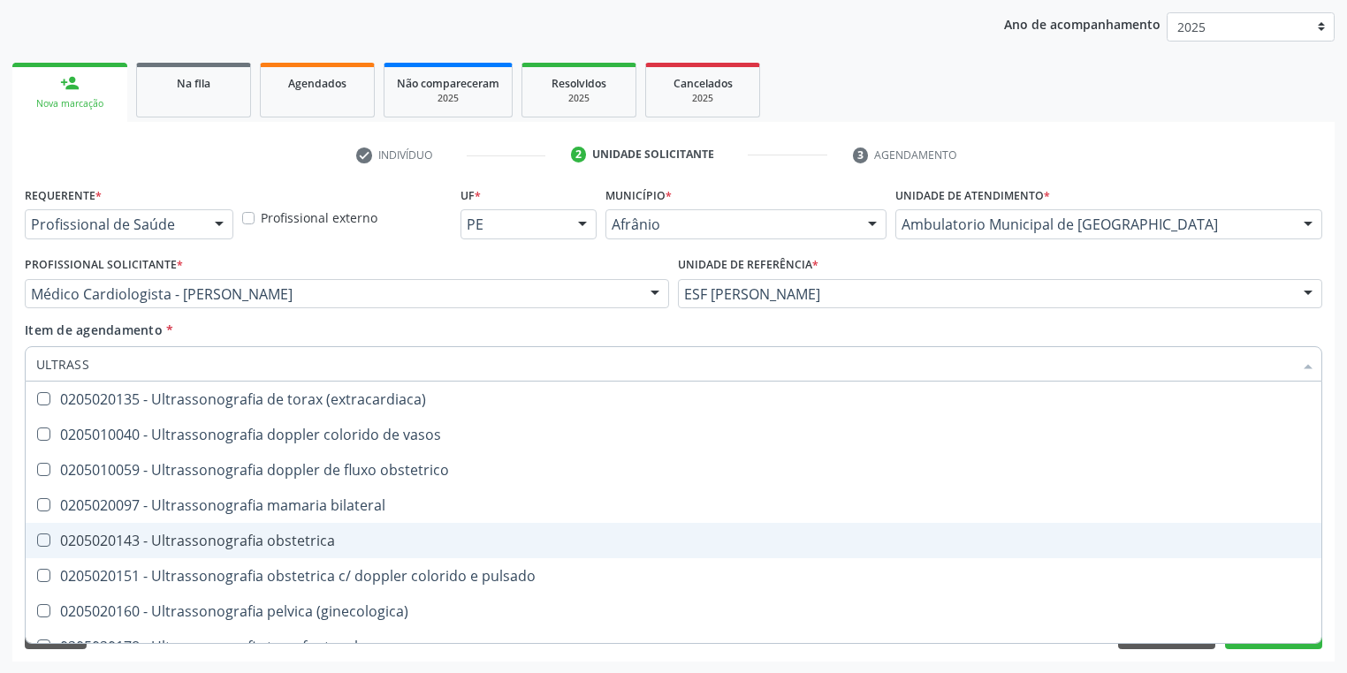
click at [229, 543] on div "0205020143 - Ultrassonografia obstetrica" at bounding box center [673, 541] width 1274 height 14
checkbox obstetrica "true"
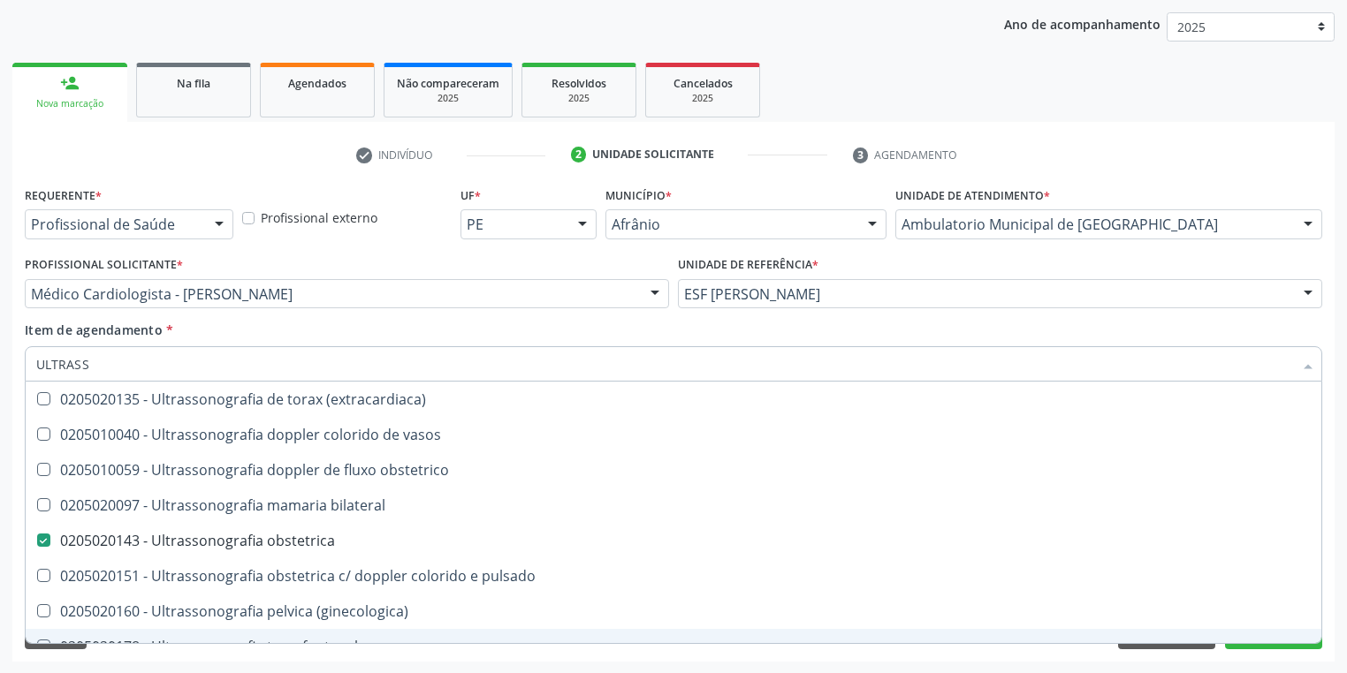
click at [178, 664] on div "Acompanhamento Acompanhe a situação das marcações correntes e finalizadas Relat…" at bounding box center [673, 285] width 1347 height 779
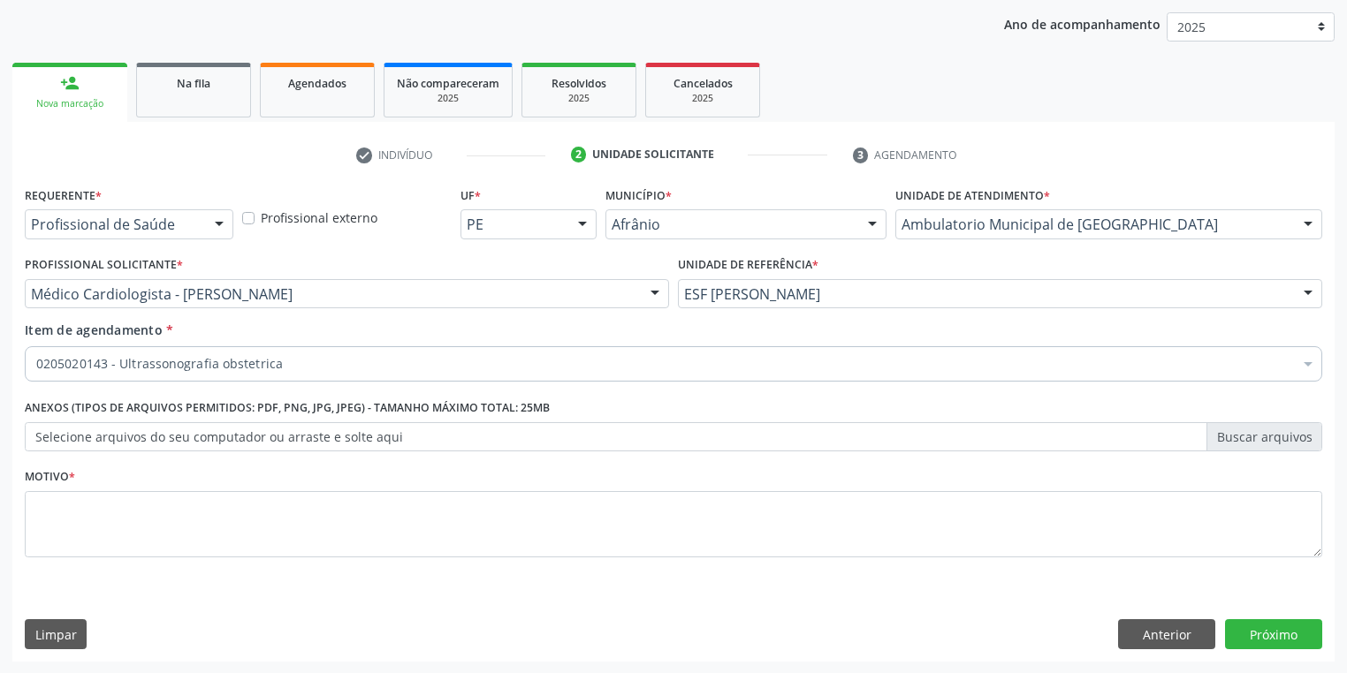
scroll to position [0, 0]
click at [74, 525] on textarea at bounding box center [673, 524] width 1297 height 67
type textarea "*"
click at [1280, 638] on button "Próximo" at bounding box center [1273, 634] width 97 height 30
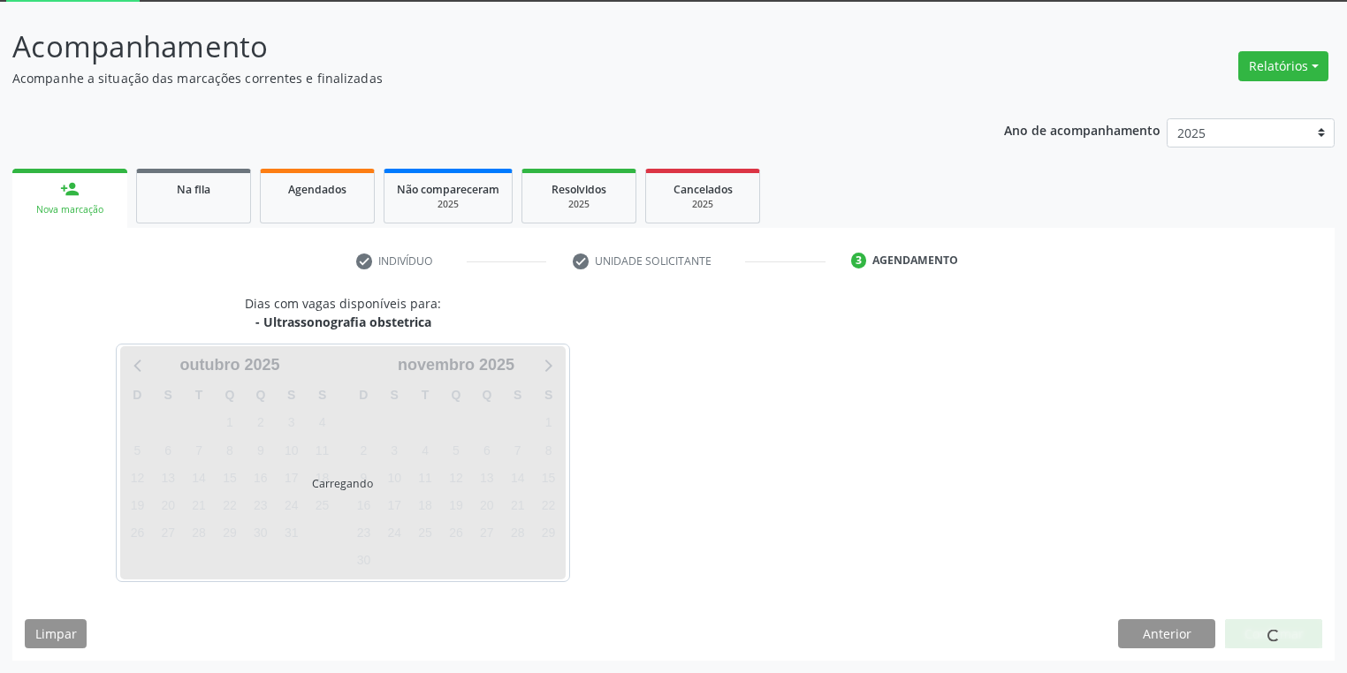
scroll to position [95, 0]
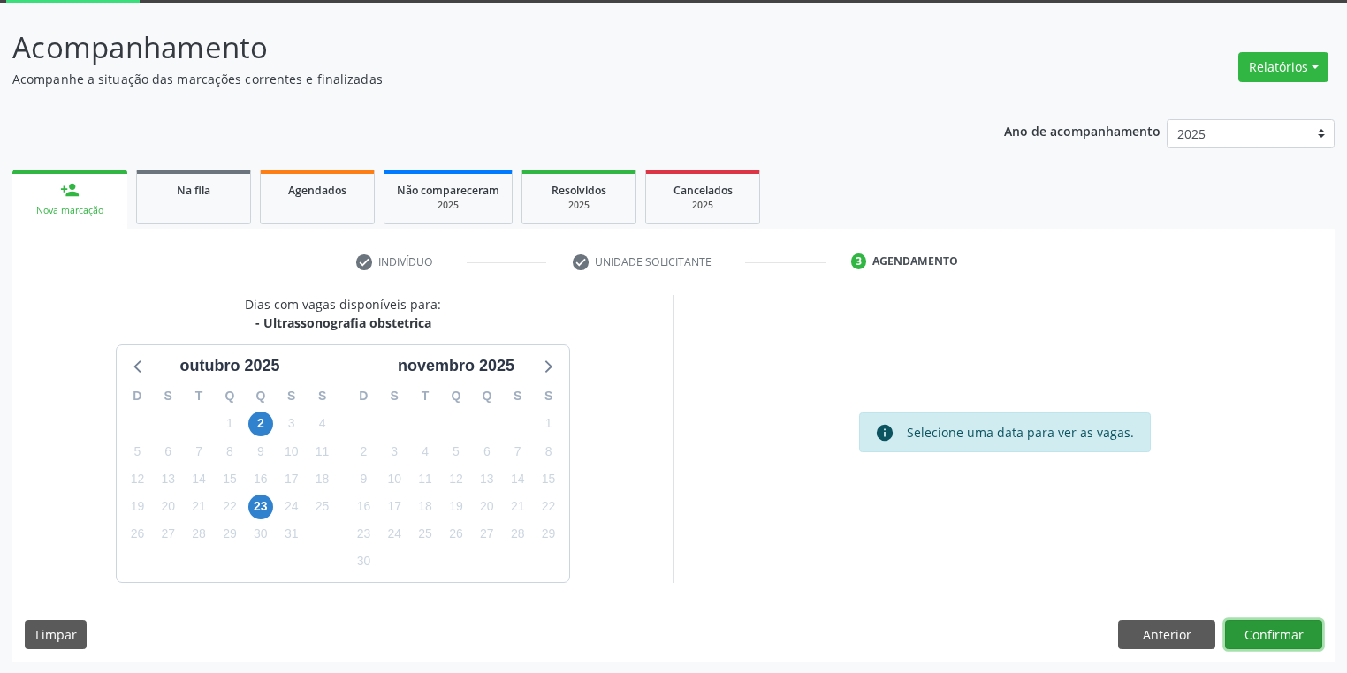
click at [1282, 633] on button "Confirmar" at bounding box center [1273, 635] width 97 height 30
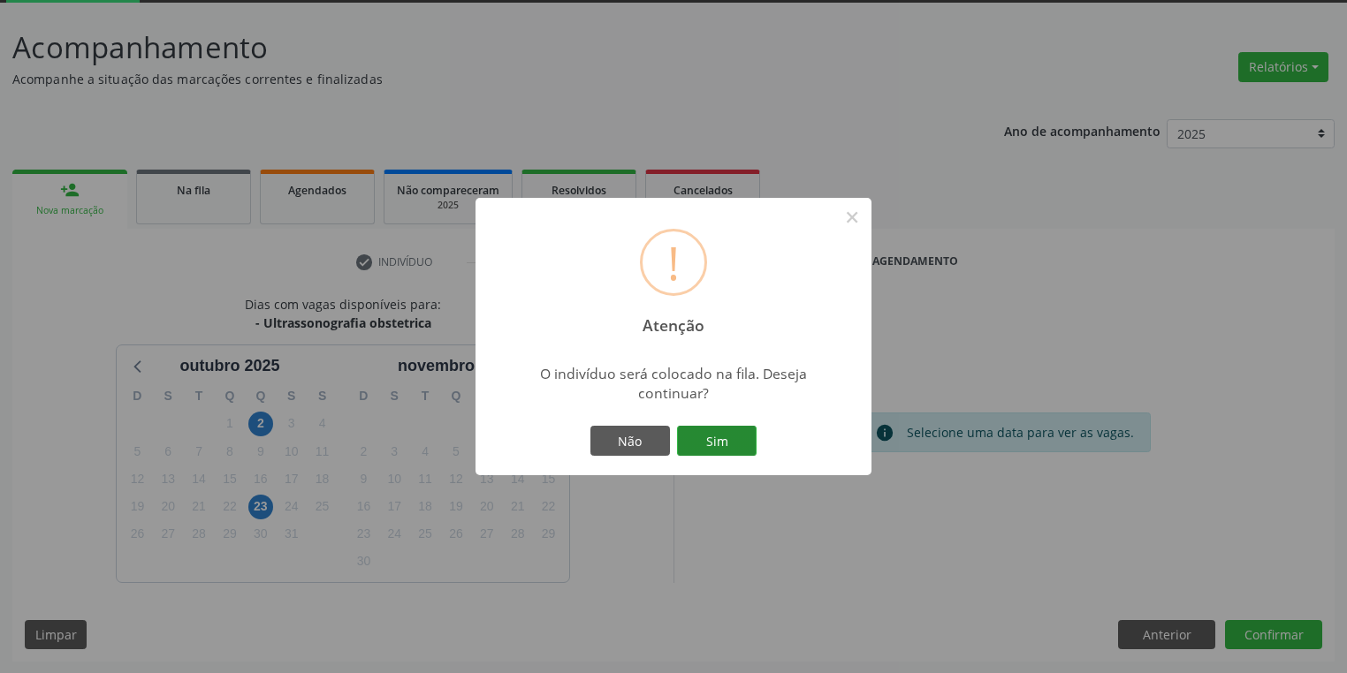
click at [731, 447] on button "Sim" at bounding box center [717, 441] width 80 height 30
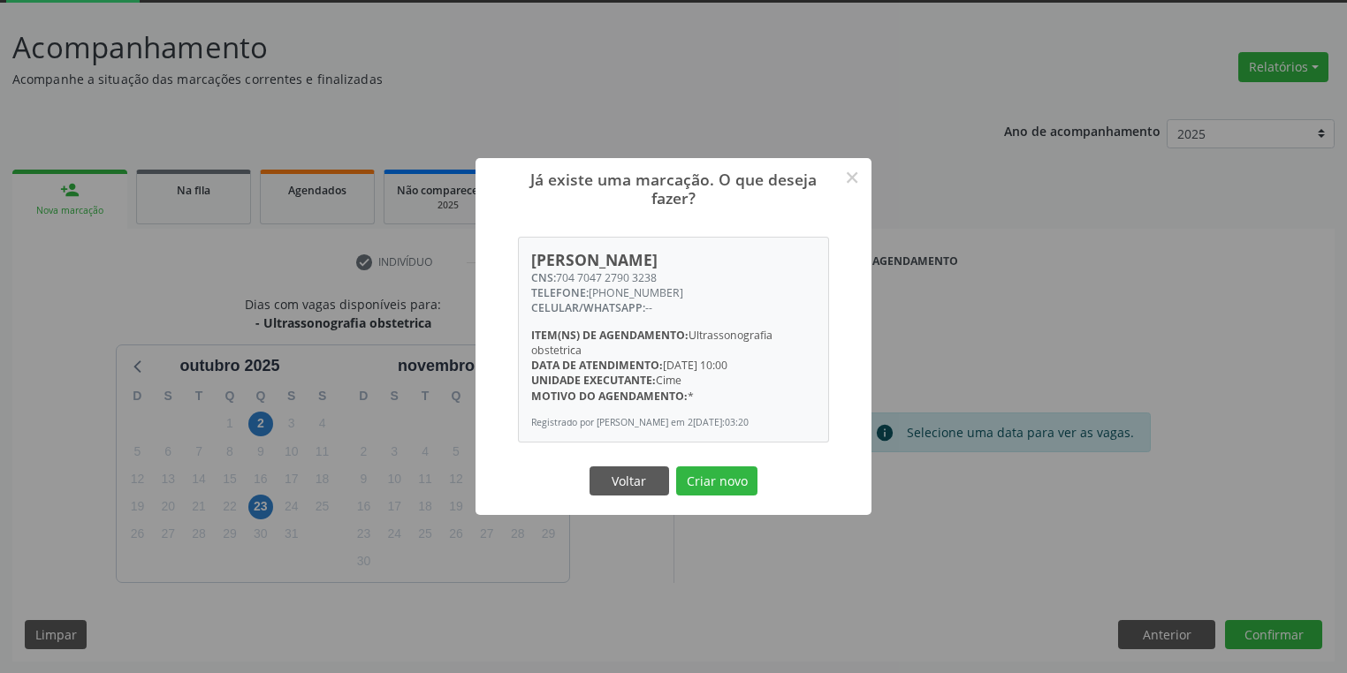
click at [703, 470] on div "Voltar Criar novo" at bounding box center [673, 480] width 177 height 37
click at [705, 478] on button "Criar novo" at bounding box center [716, 482] width 81 height 30
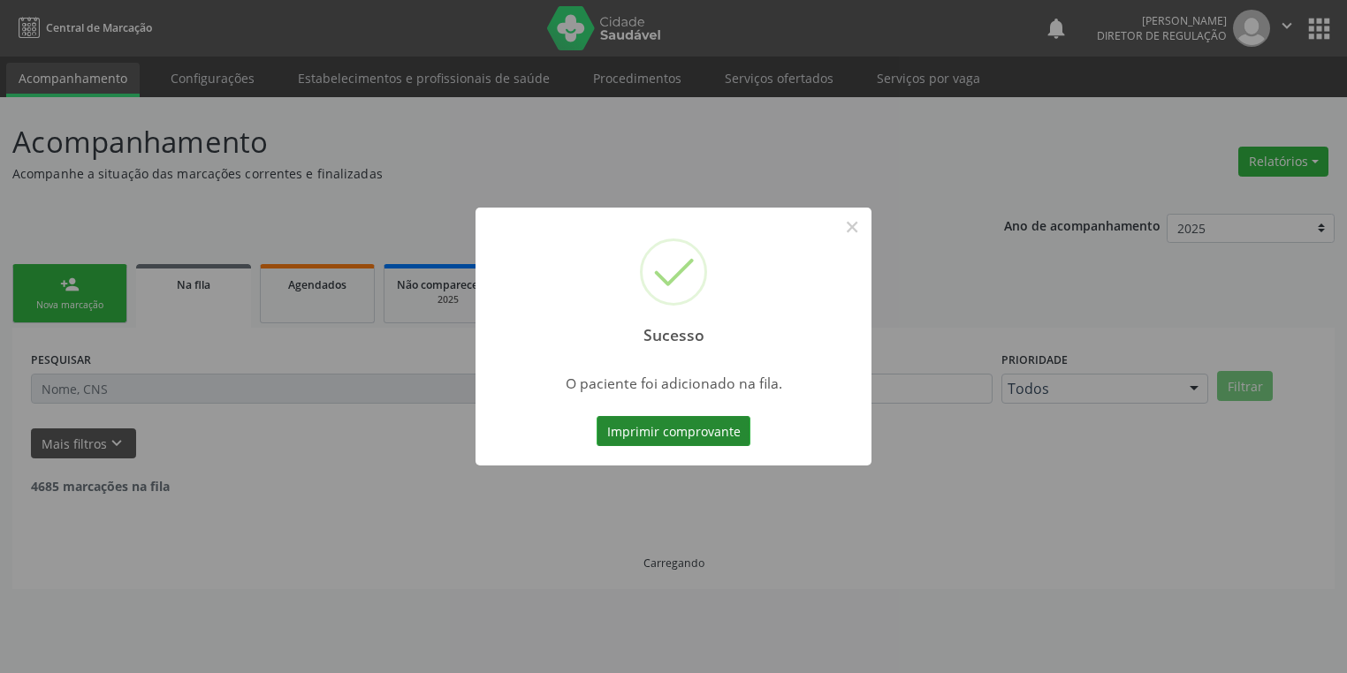
scroll to position [0, 0]
click at [848, 227] on button "×" at bounding box center [857, 227] width 30 height 30
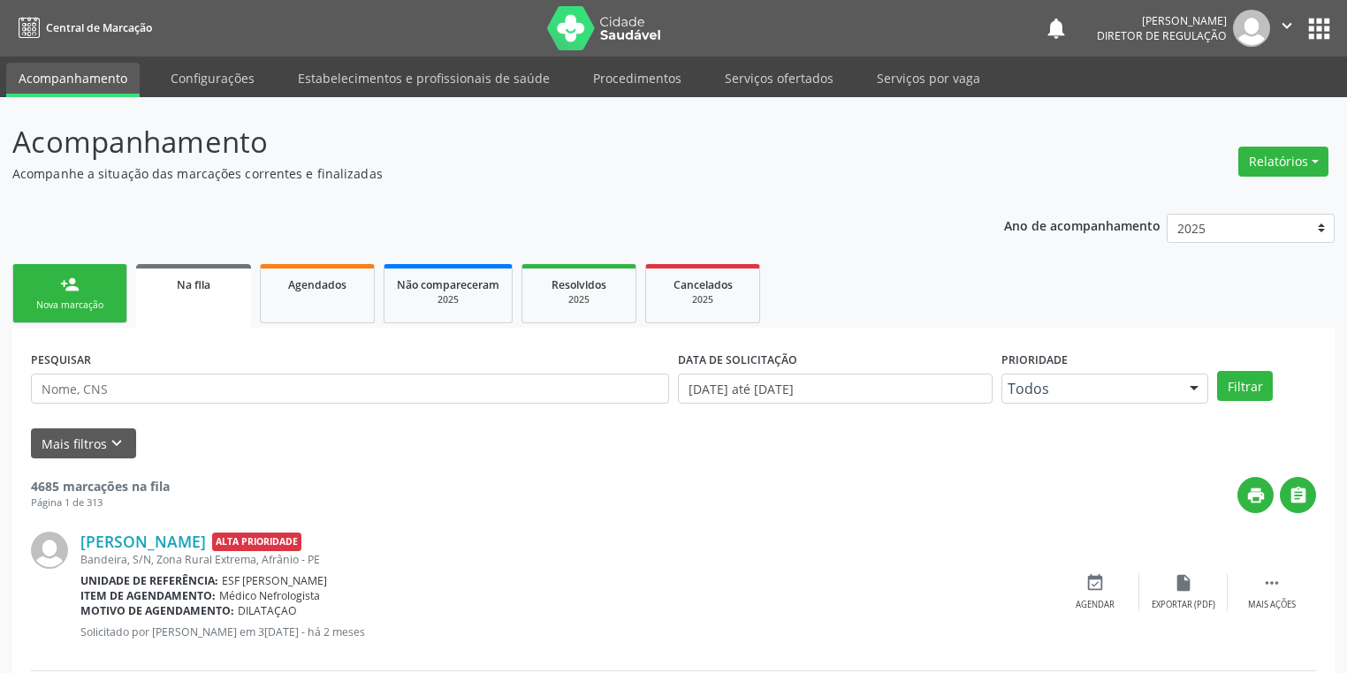
click at [84, 300] on div "Nova marcação" at bounding box center [70, 305] width 88 height 13
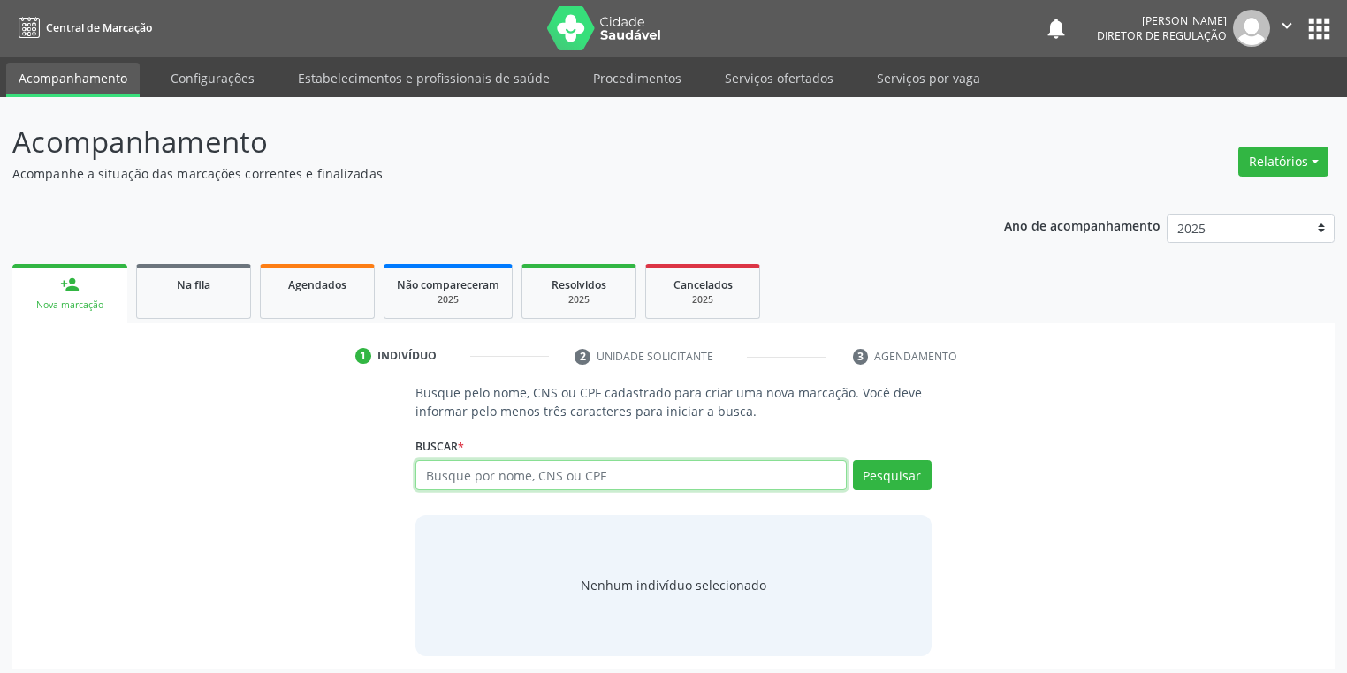
click at [449, 479] on input "text" at bounding box center [630, 475] width 431 height 30
type input "02878937406"
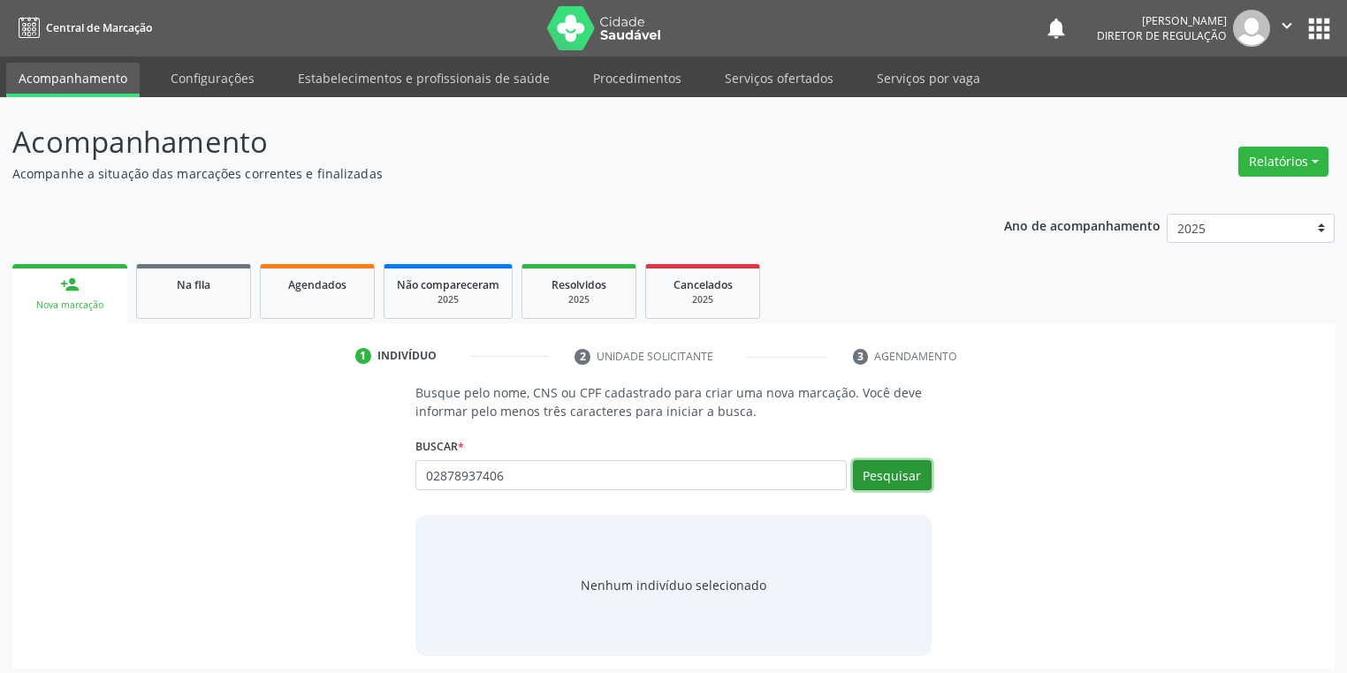
click at [890, 479] on button "Pesquisar" at bounding box center [892, 475] width 79 height 30
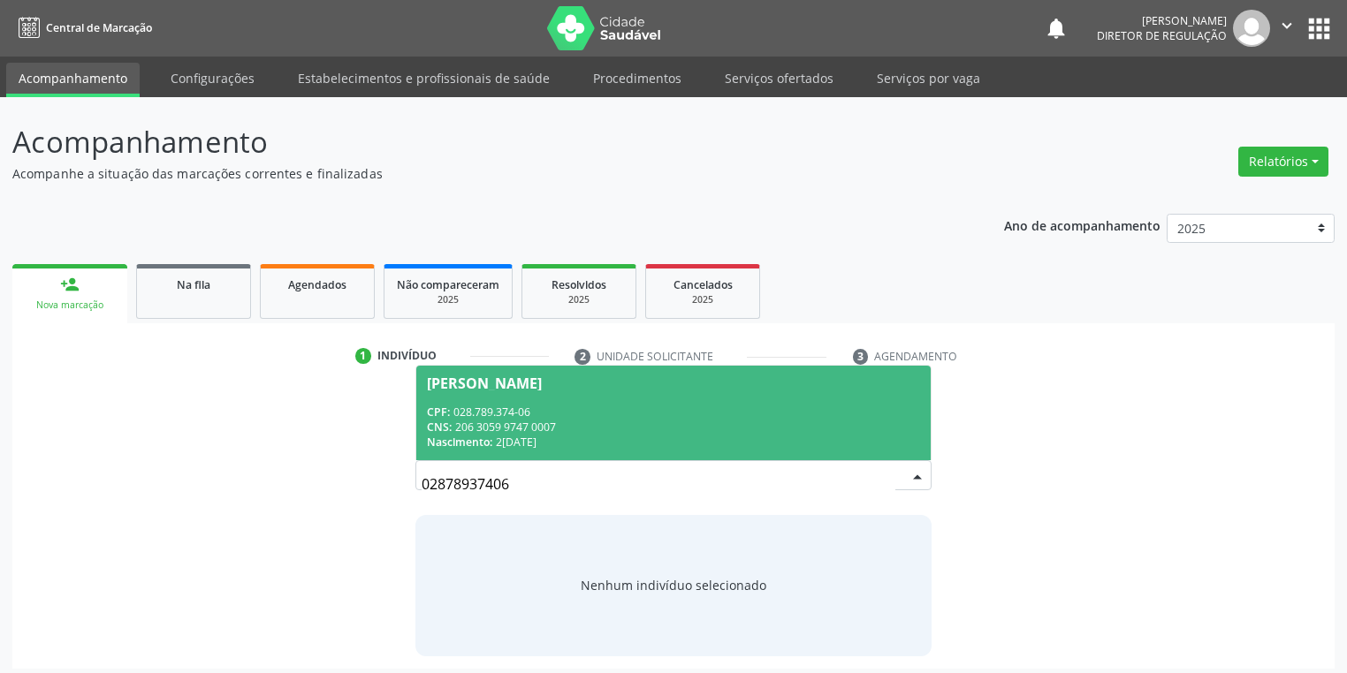
click at [548, 414] on div "CPF: 028.789.374-06" at bounding box center [673, 412] width 493 height 15
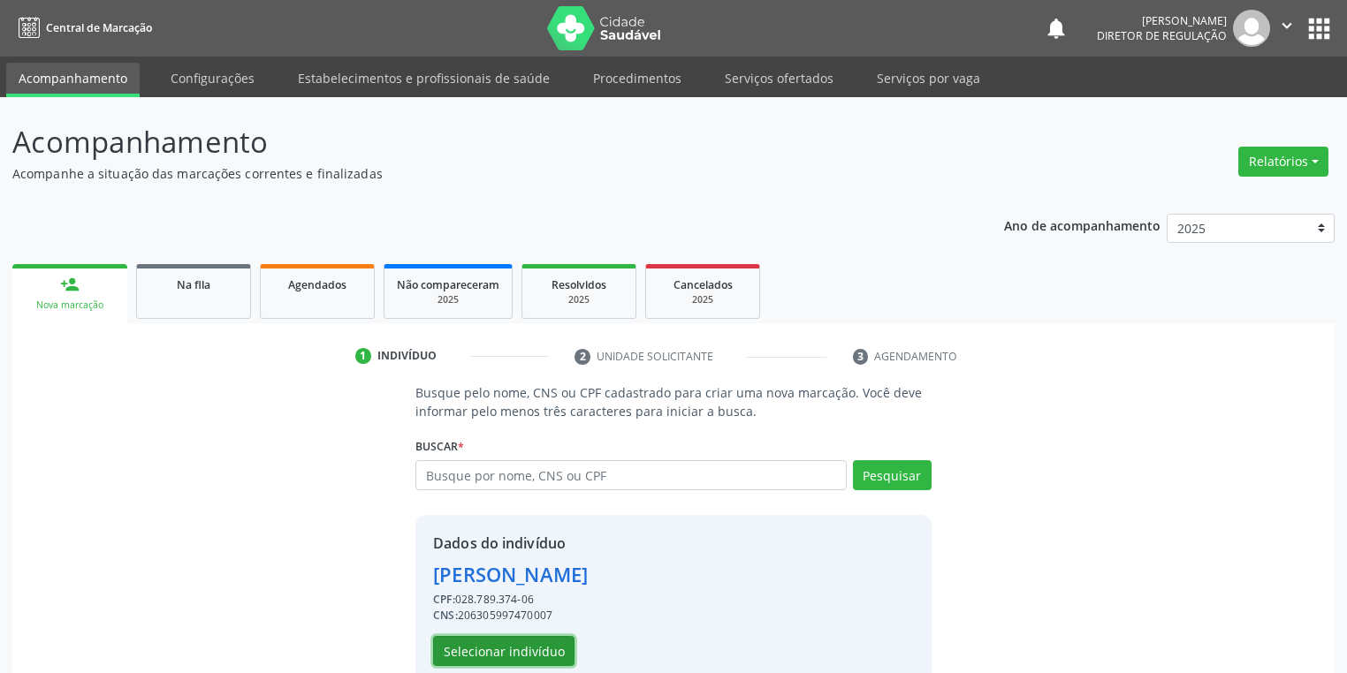
click at [481, 651] on button "Selecionar indivíduo" at bounding box center [503, 651] width 141 height 30
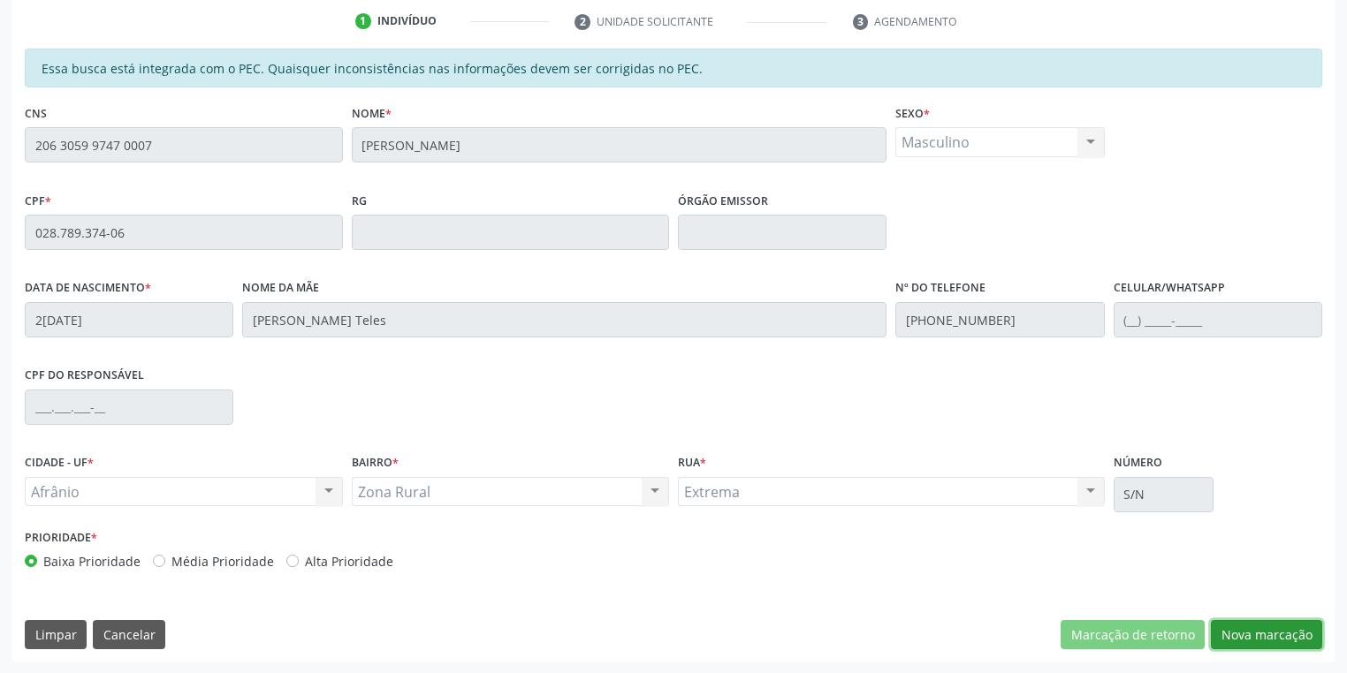
drag, startPoint x: 1259, startPoint y: 644, endPoint x: 1189, endPoint y: 612, distance: 77.5
click at [1257, 642] on button "Nova marcação" at bounding box center [1266, 635] width 111 height 30
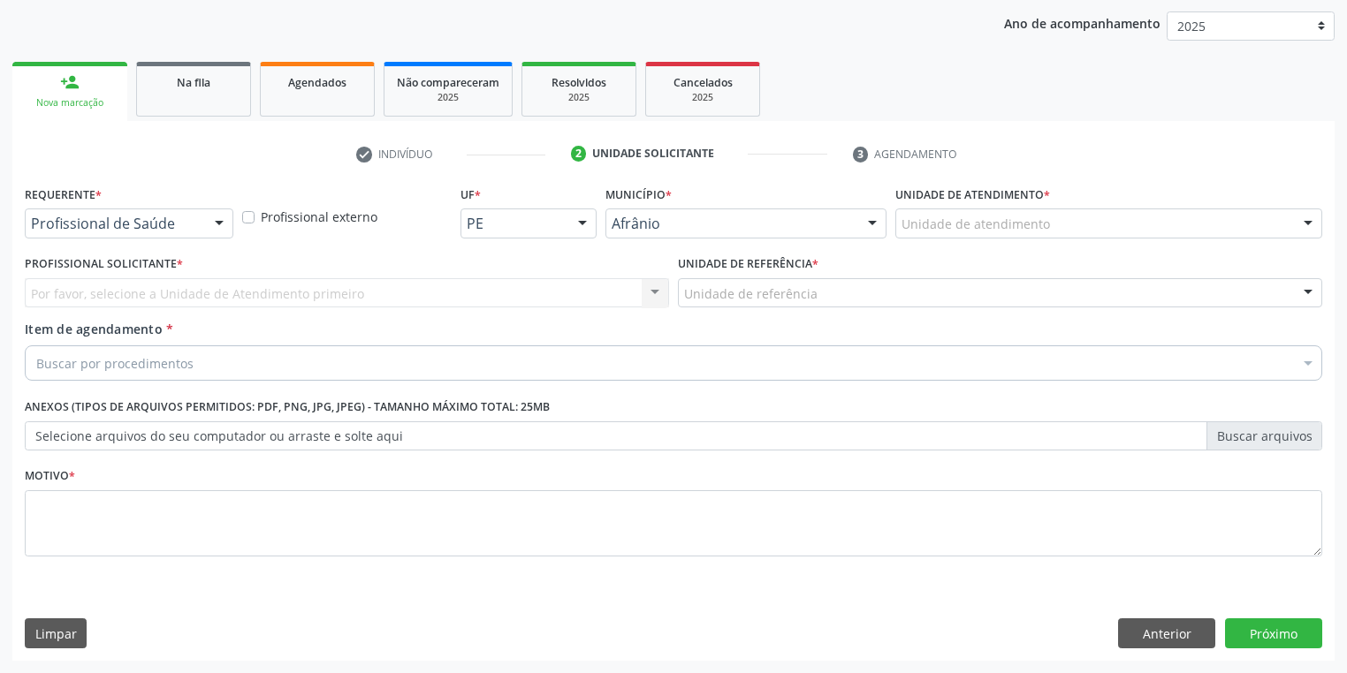
scroll to position [201, 0]
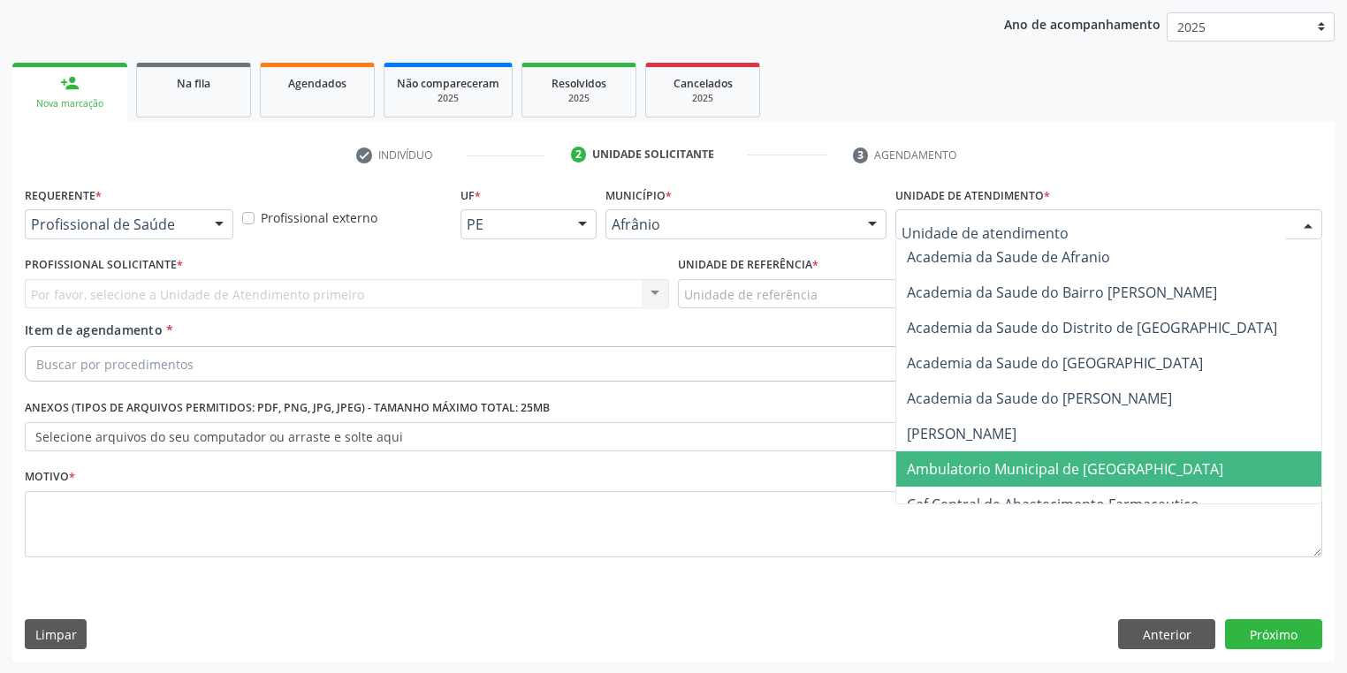
drag, startPoint x: 932, startPoint y: 472, endPoint x: 886, endPoint y: 445, distance: 53.1
click at [931, 473] on span "Ambulatorio Municipal de [GEOGRAPHIC_DATA]" at bounding box center [1065, 469] width 316 height 19
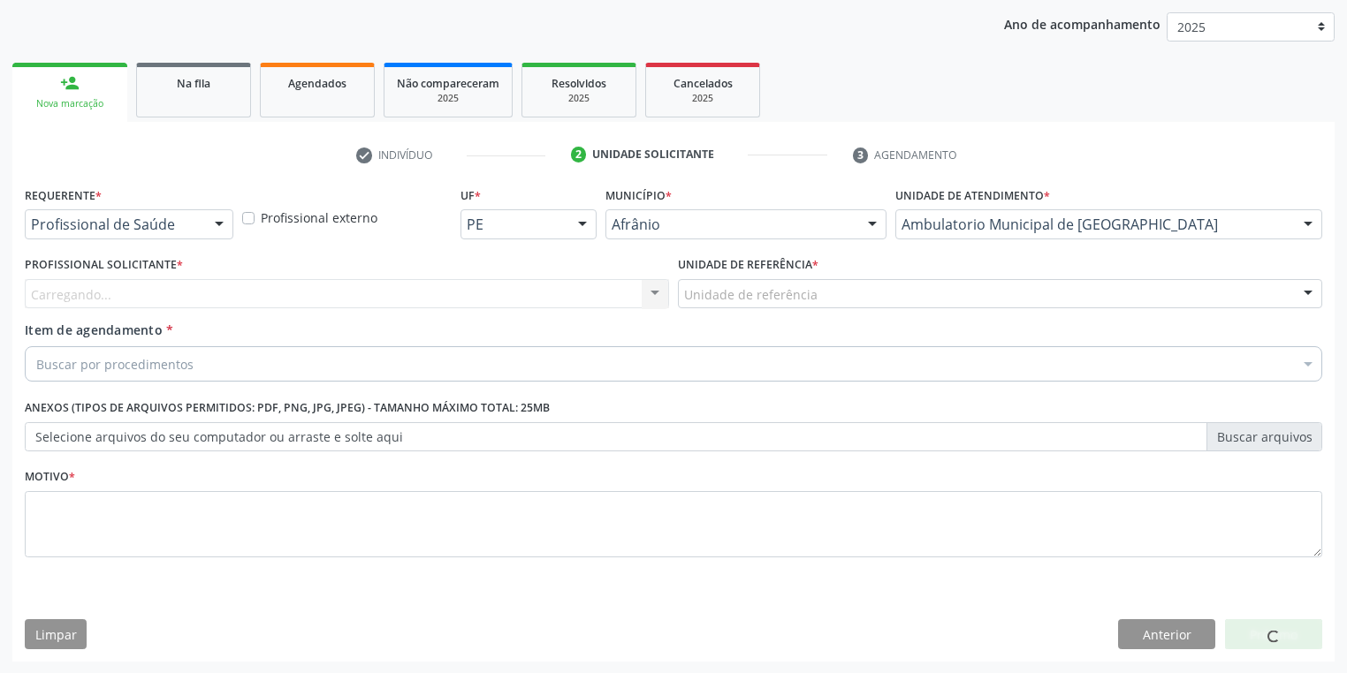
drag, startPoint x: 732, startPoint y: 294, endPoint x: 732, endPoint y: 332, distance: 38.0
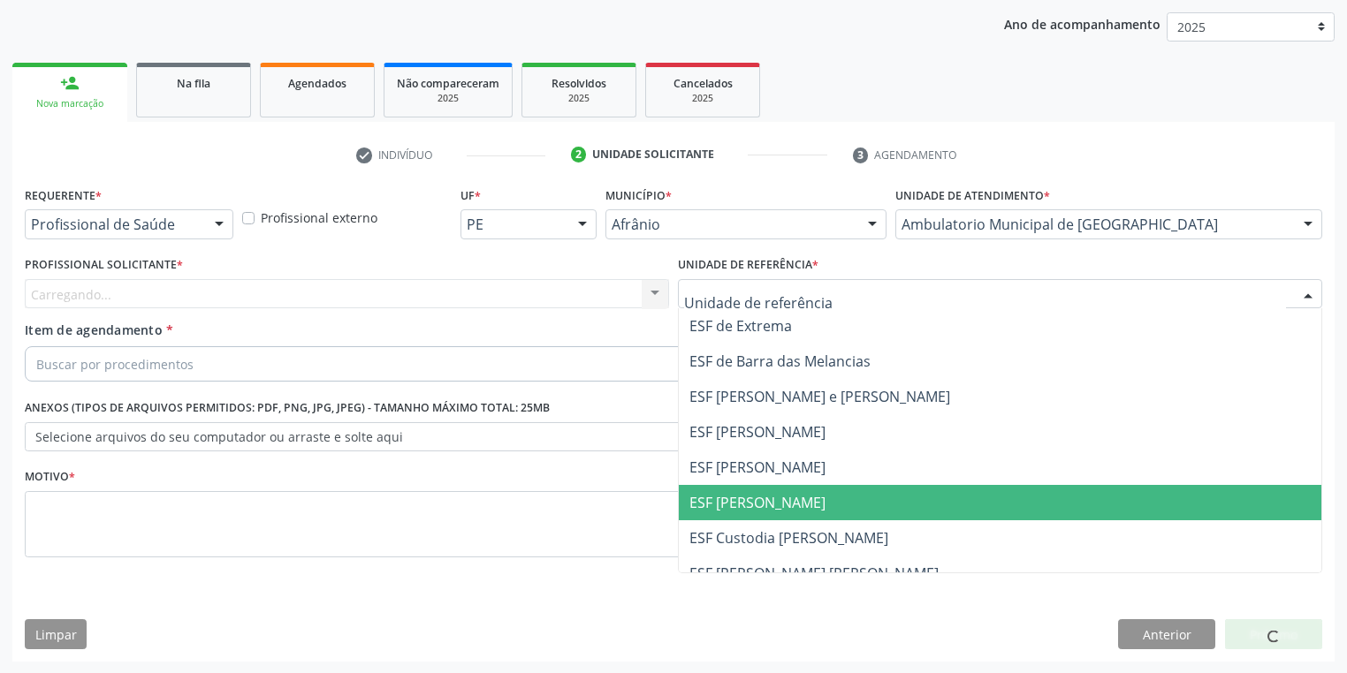
click at [730, 504] on span "ESF [PERSON_NAME]" at bounding box center [757, 502] width 136 height 19
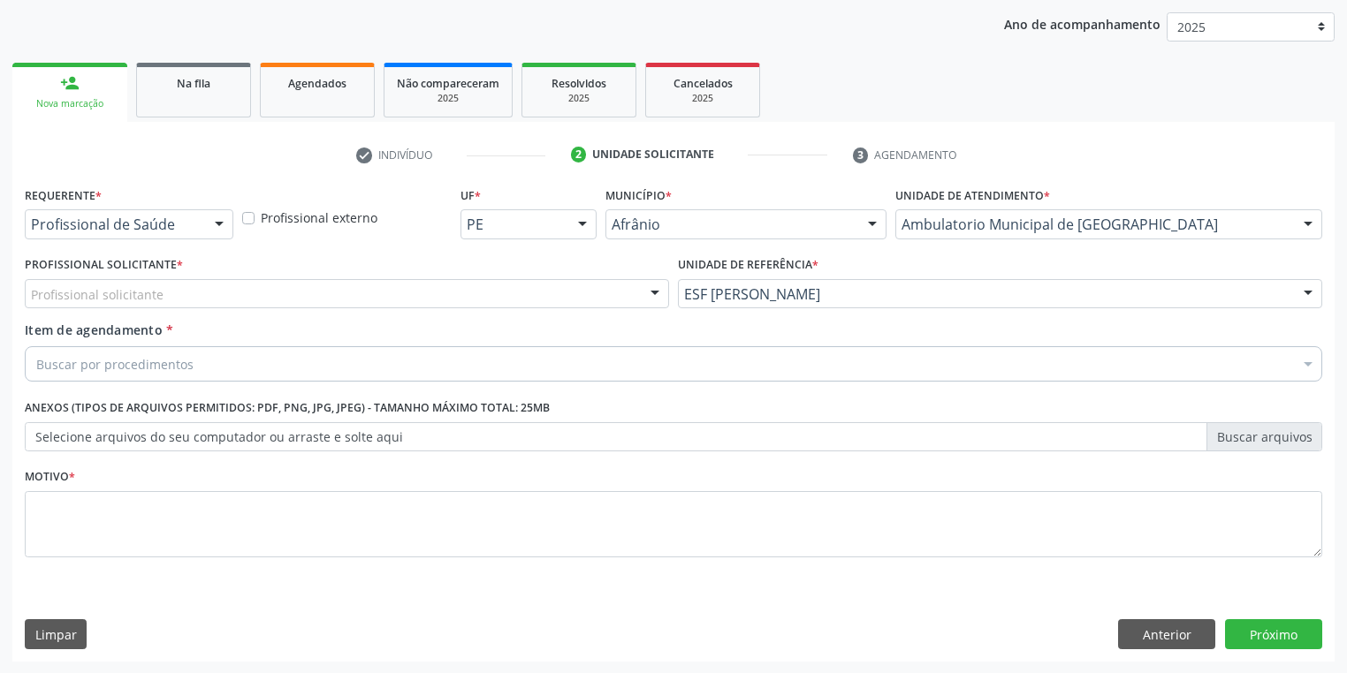
drag, startPoint x: 128, startPoint y: 287, endPoint x: 141, endPoint y: 362, distance: 76.3
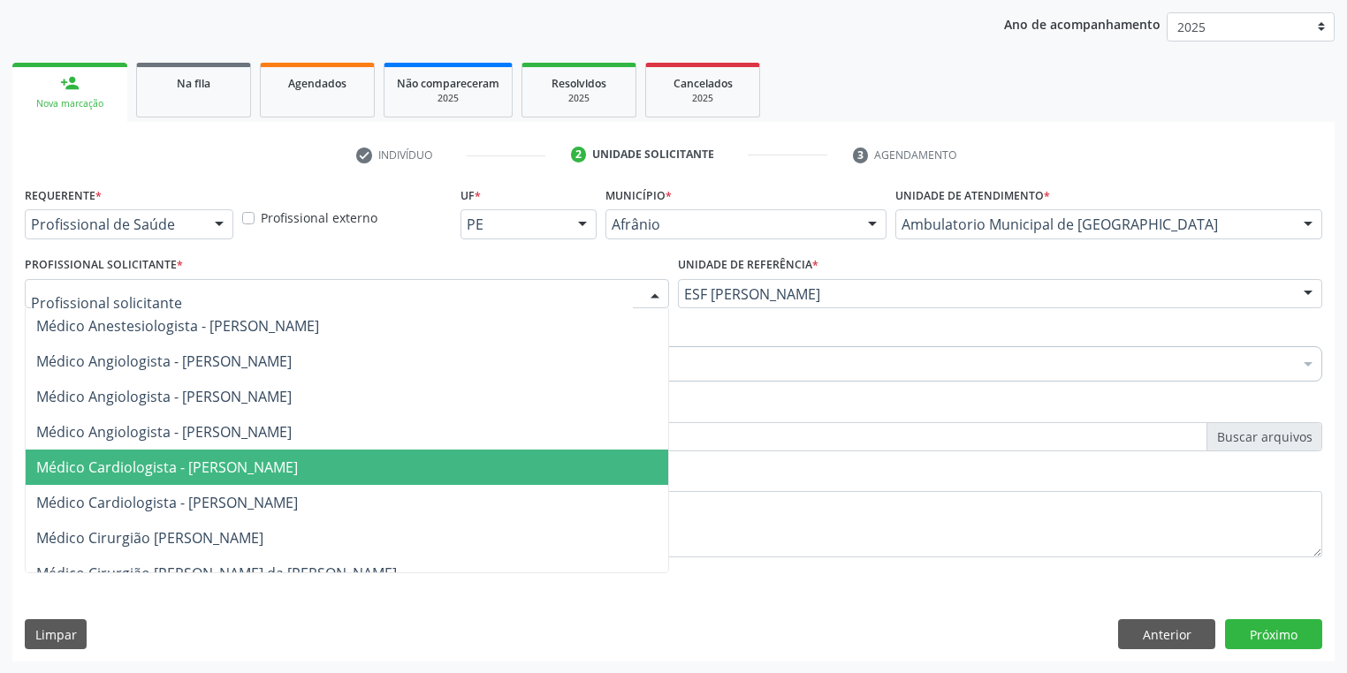
click at [164, 468] on span "Médico Cardiologista - [PERSON_NAME]" at bounding box center [167, 467] width 262 height 19
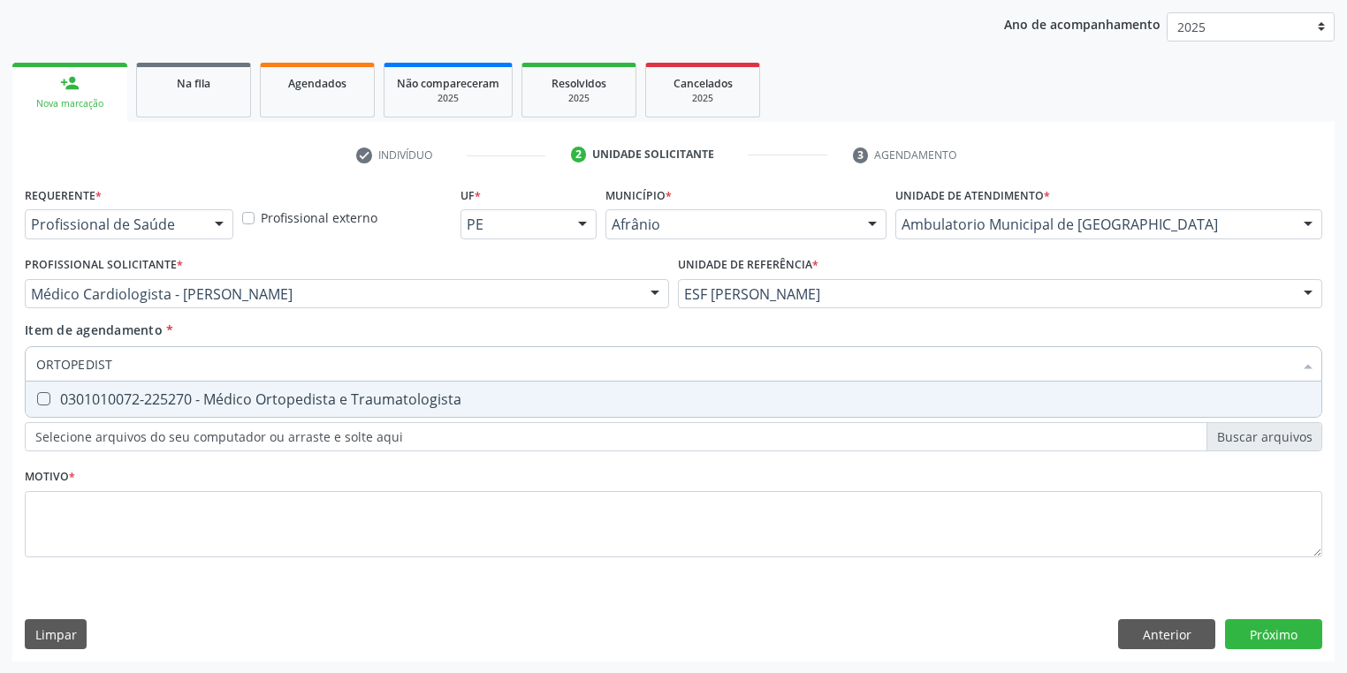
type input "ORTOPEDISTA"
click at [54, 406] on div "0301010072-225270 - Médico Ortopedista e Traumatologista" at bounding box center [673, 399] width 1274 height 14
checkbox Traumatologista "true"
click at [56, 528] on div "Requerente * Profissional de Saúde Profissional de Saúde Paciente Nenhum result…" at bounding box center [673, 382] width 1297 height 400
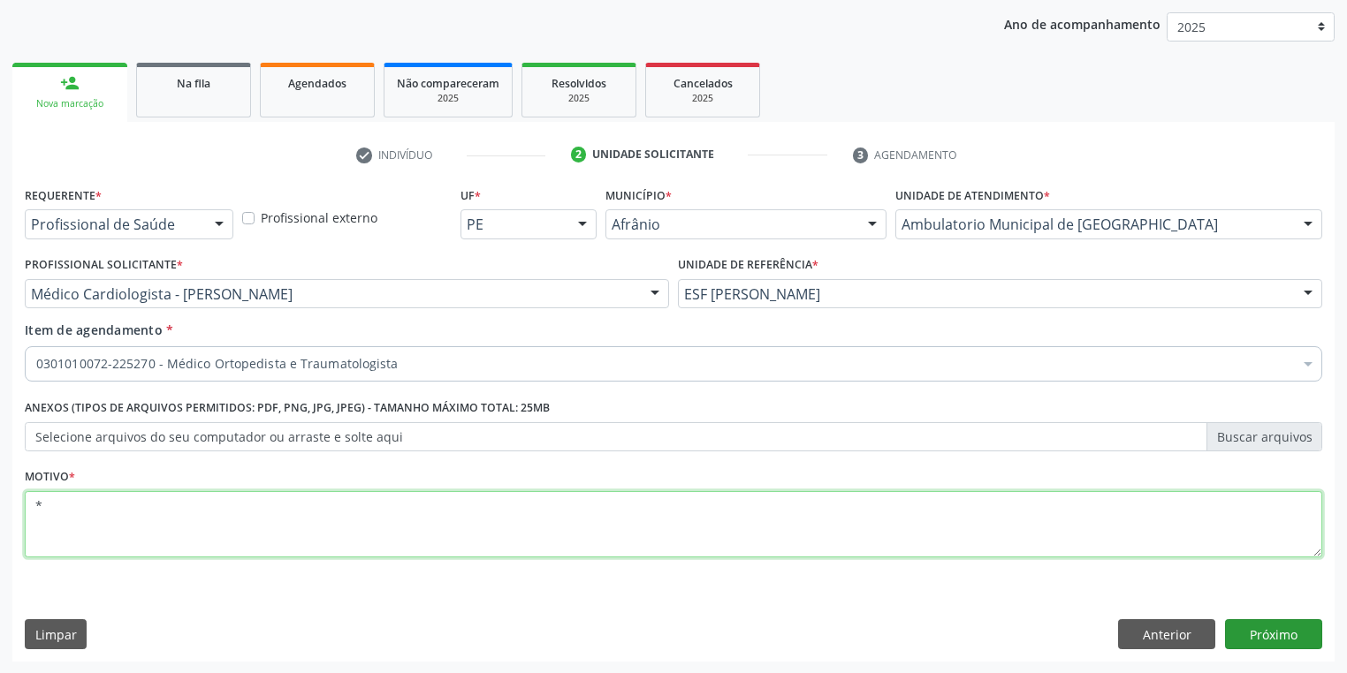
type textarea "*"
click at [1240, 626] on button "Próximo" at bounding box center [1273, 634] width 97 height 30
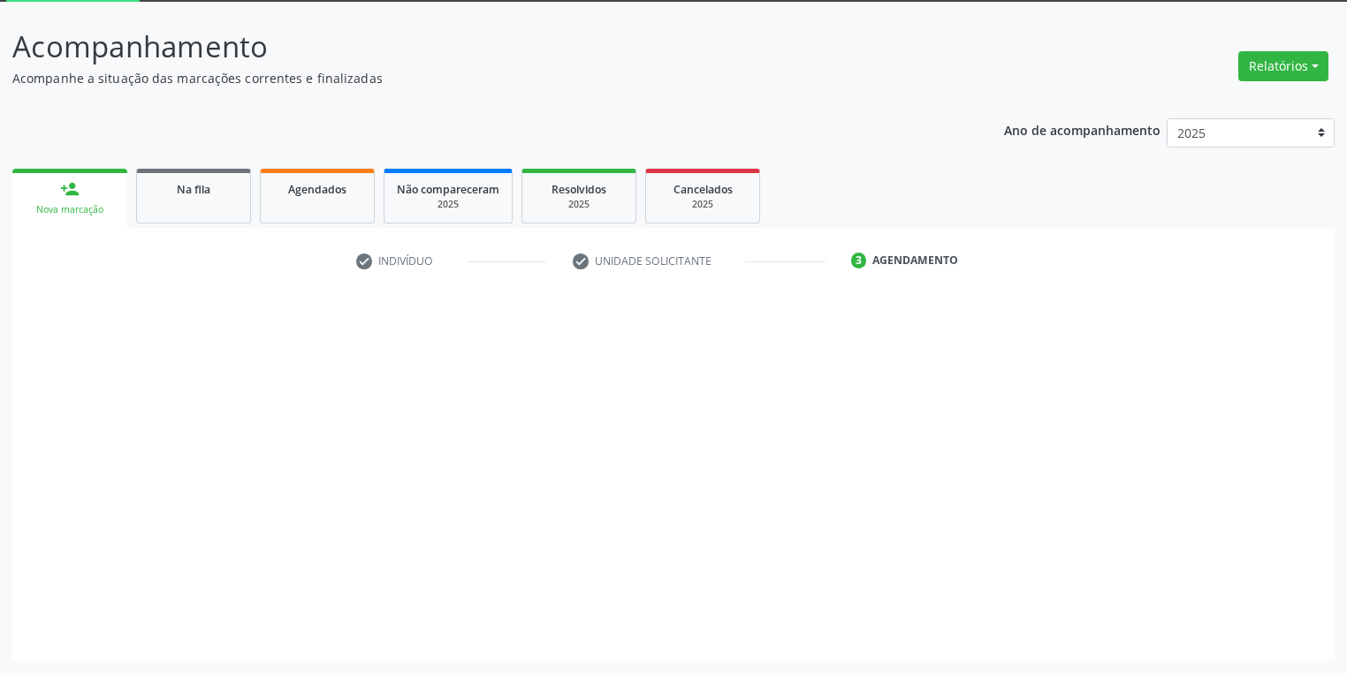
scroll to position [95, 0]
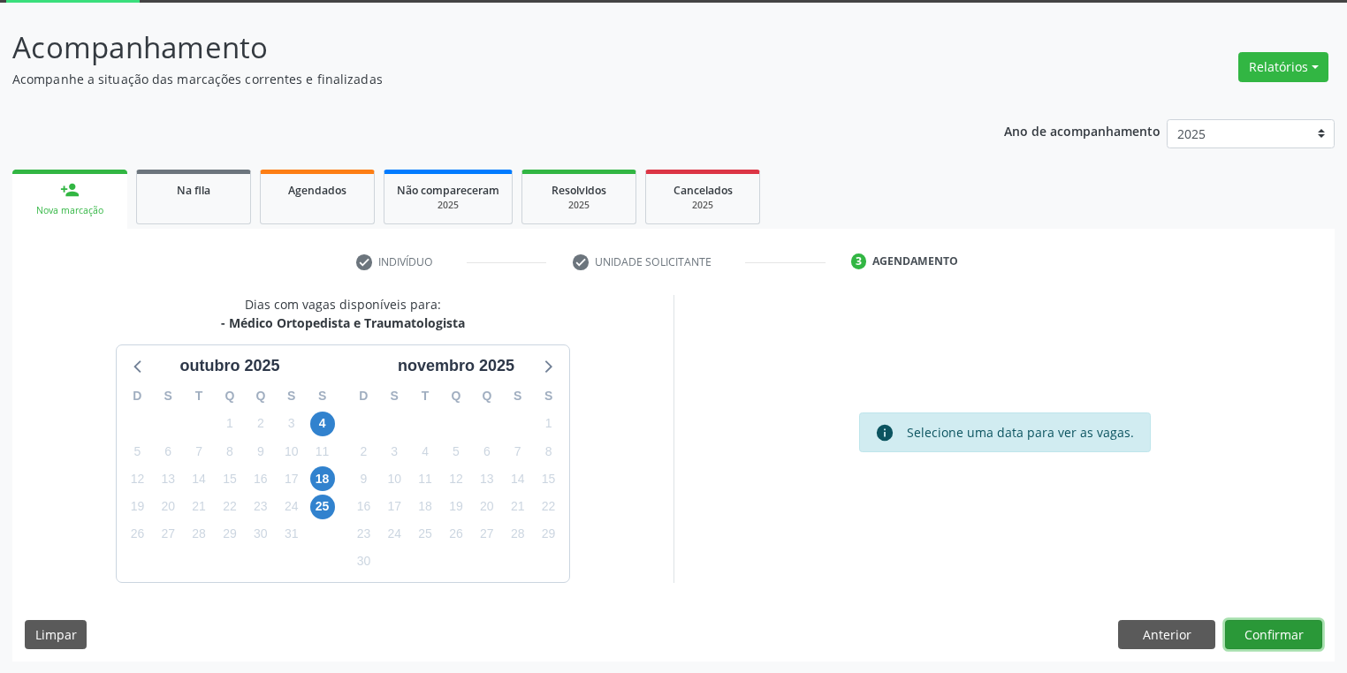
click at [1254, 623] on button "Confirmar" at bounding box center [1273, 635] width 97 height 30
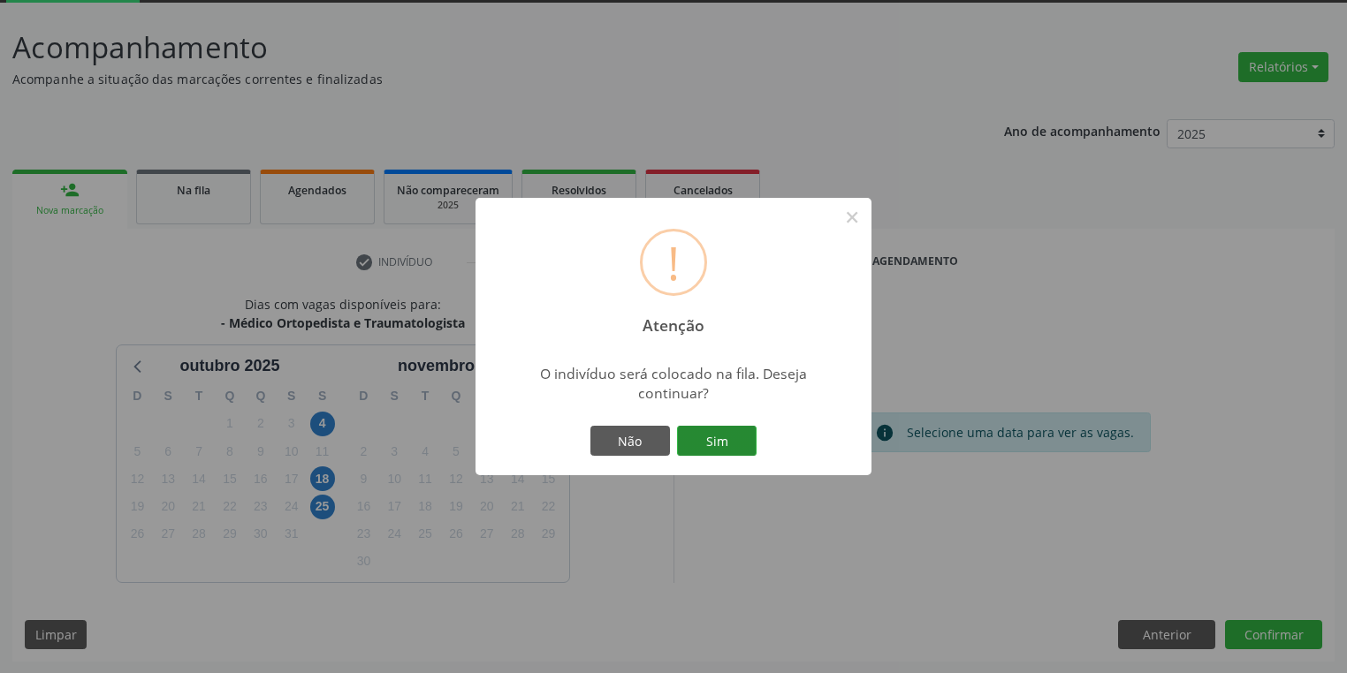
click at [733, 445] on button "Sim" at bounding box center [717, 441] width 80 height 30
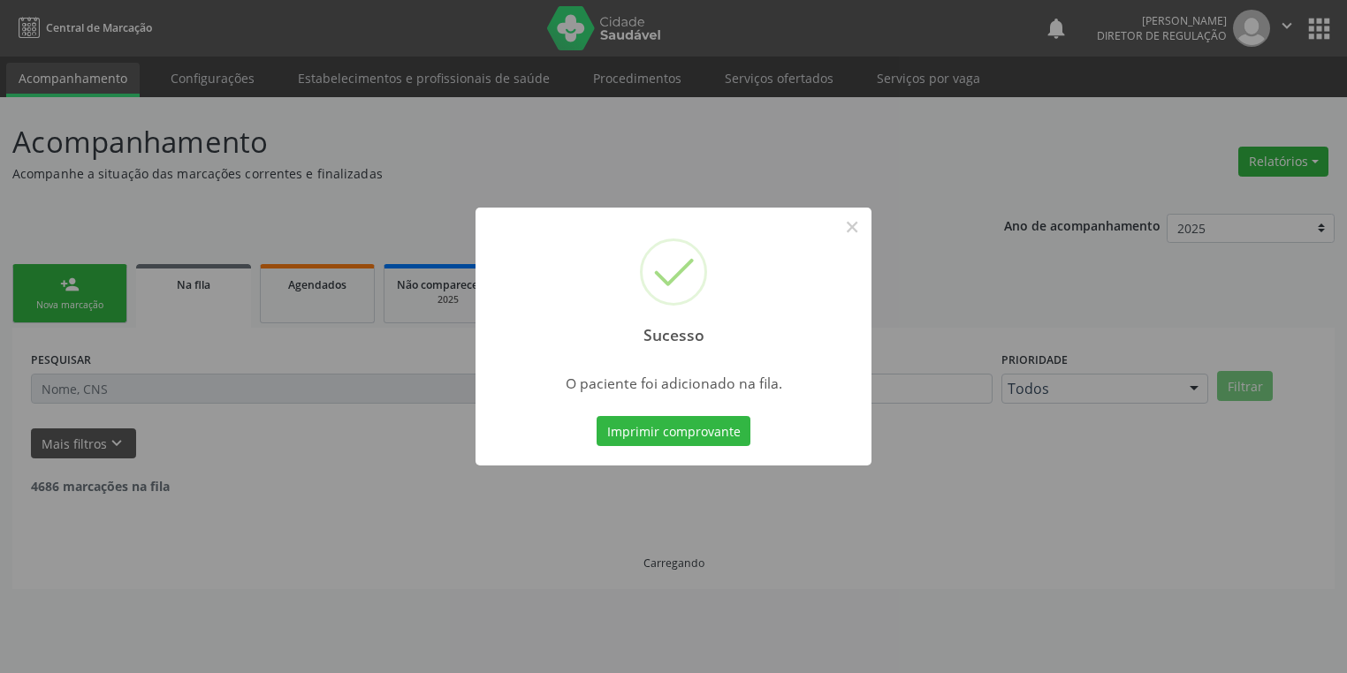
scroll to position [0, 0]
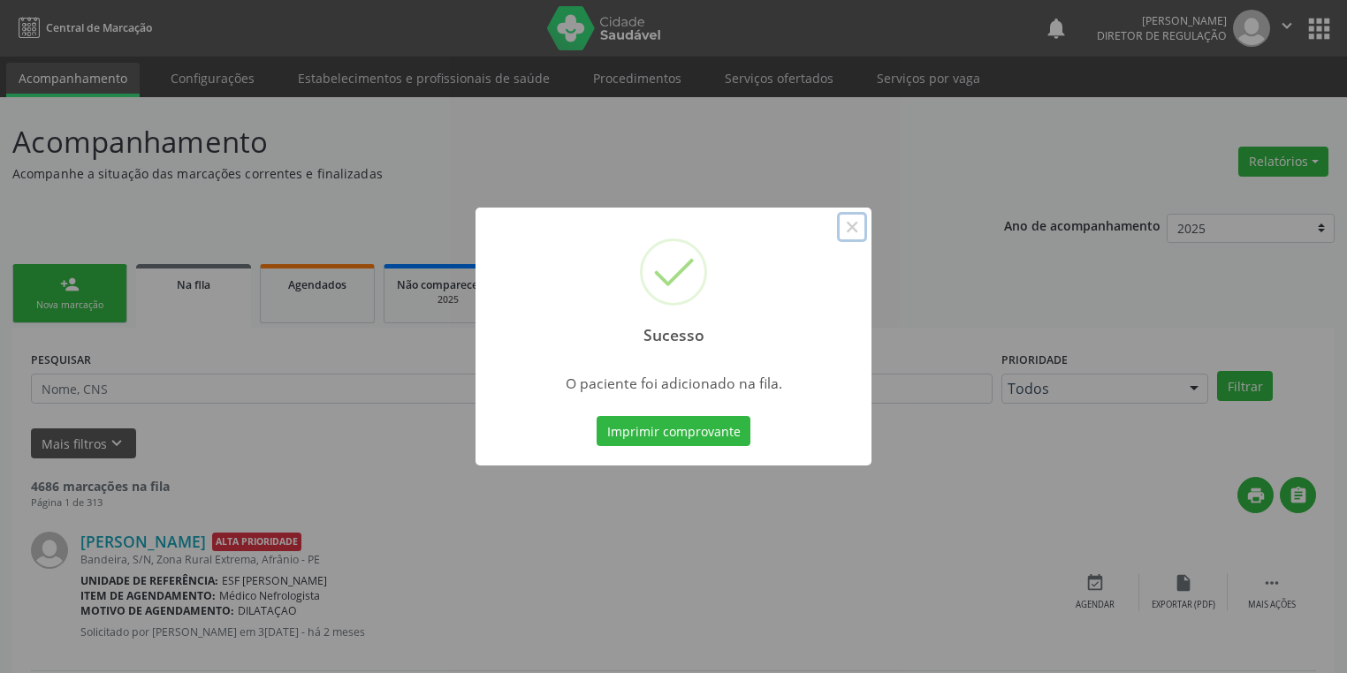
drag, startPoint x: 848, startPoint y: 221, endPoint x: 513, endPoint y: 252, distance: 337.2
click at [845, 221] on button "×" at bounding box center [852, 227] width 30 height 30
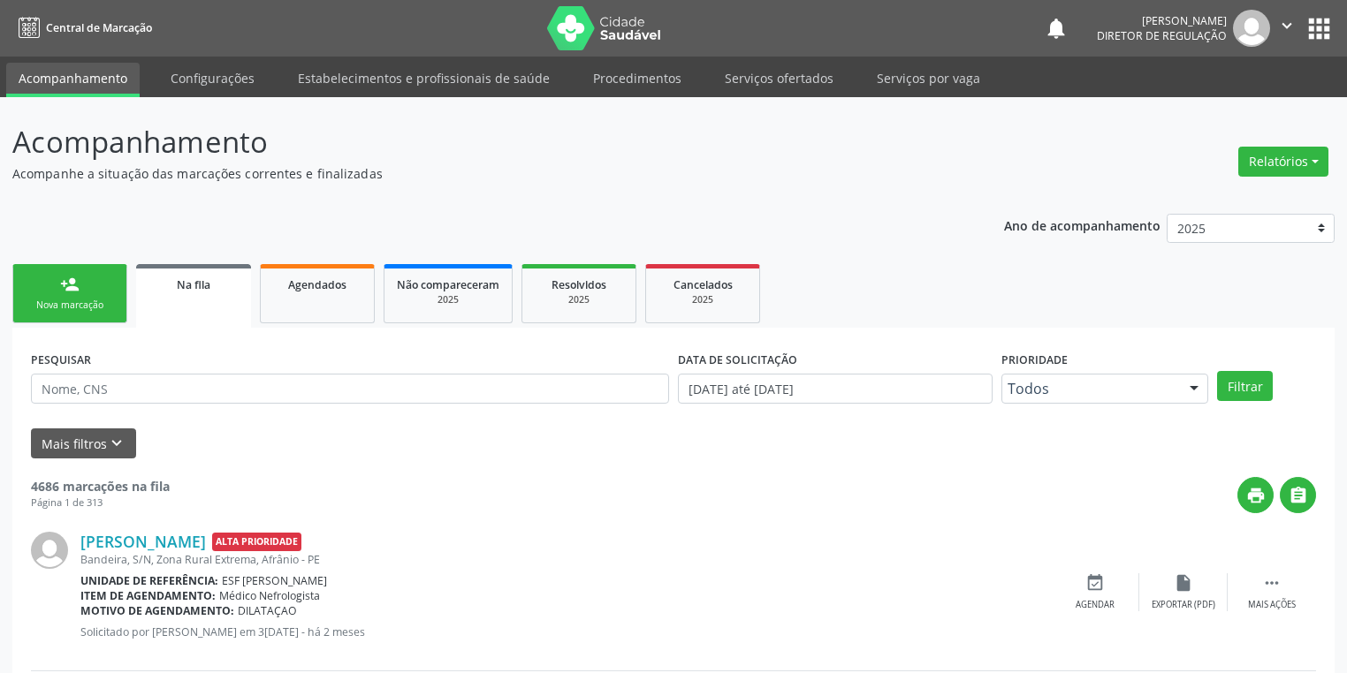
click at [87, 303] on div "Nova marcação" at bounding box center [70, 305] width 88 height 13
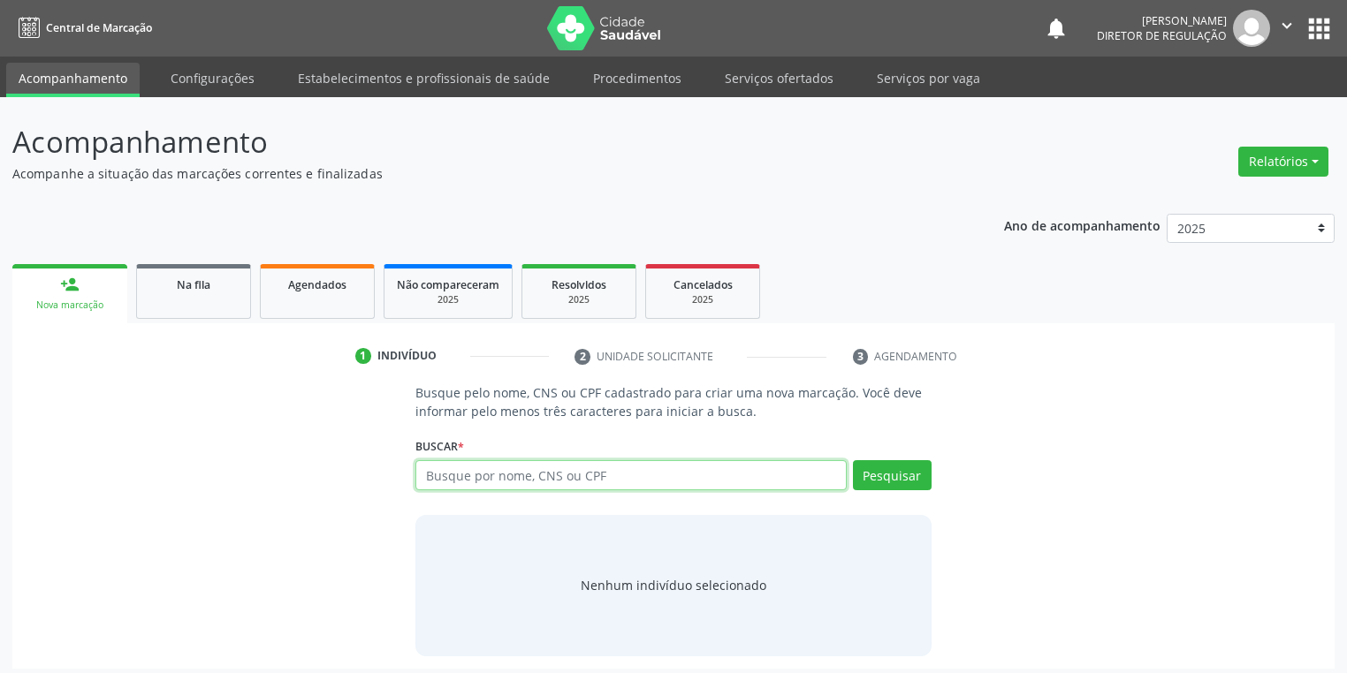
click at [432, 480] on input "text" at bounding box center [630, 475] width 431 height 30
type input "02878937406"
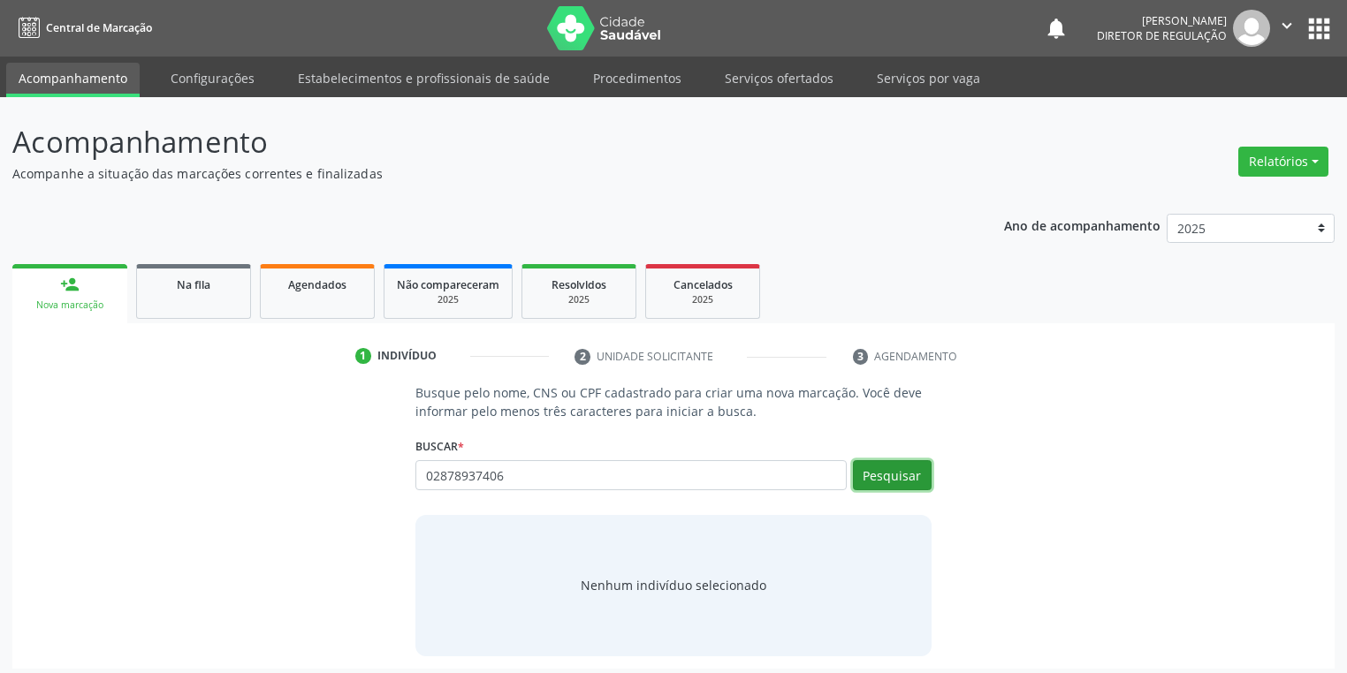
click at [894, 481] on button "Pesquisar" at bounding box center [892, 475] width 79 height 30
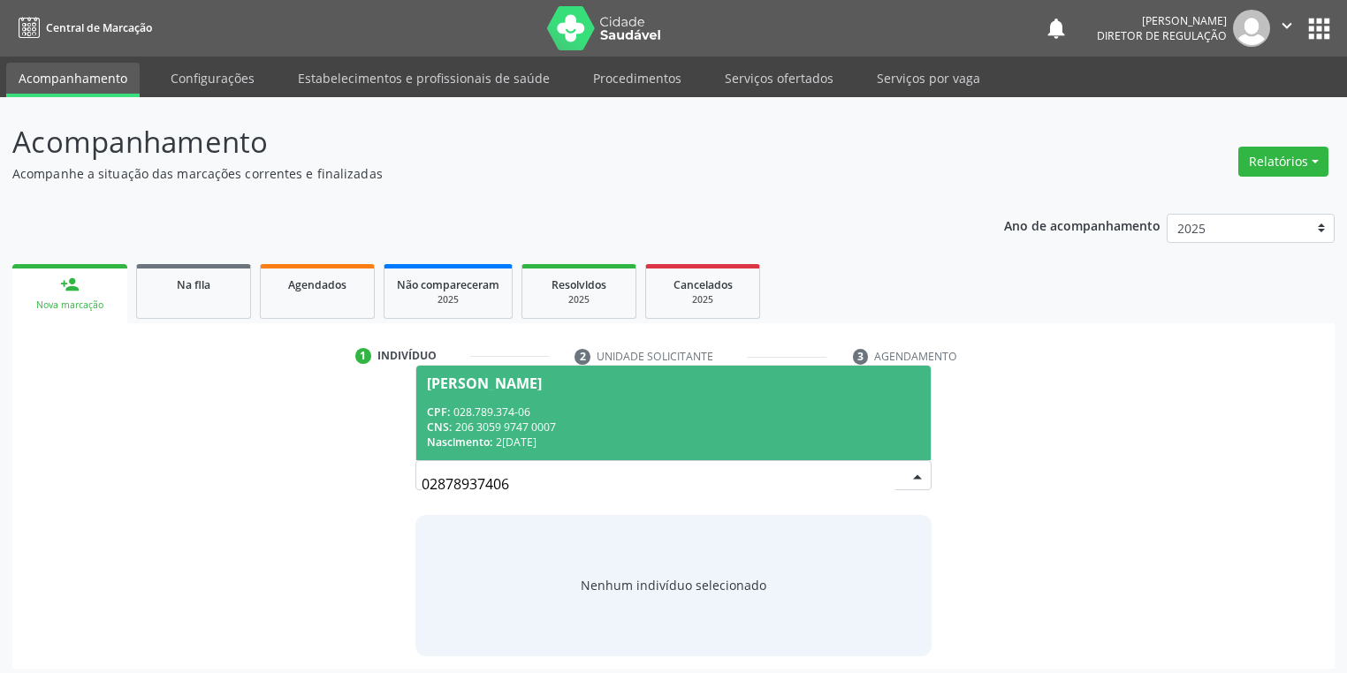
click at [562, 416] on div "CPF: 028.789.374-06" at bounding box center [673, 412] width 493 height 15
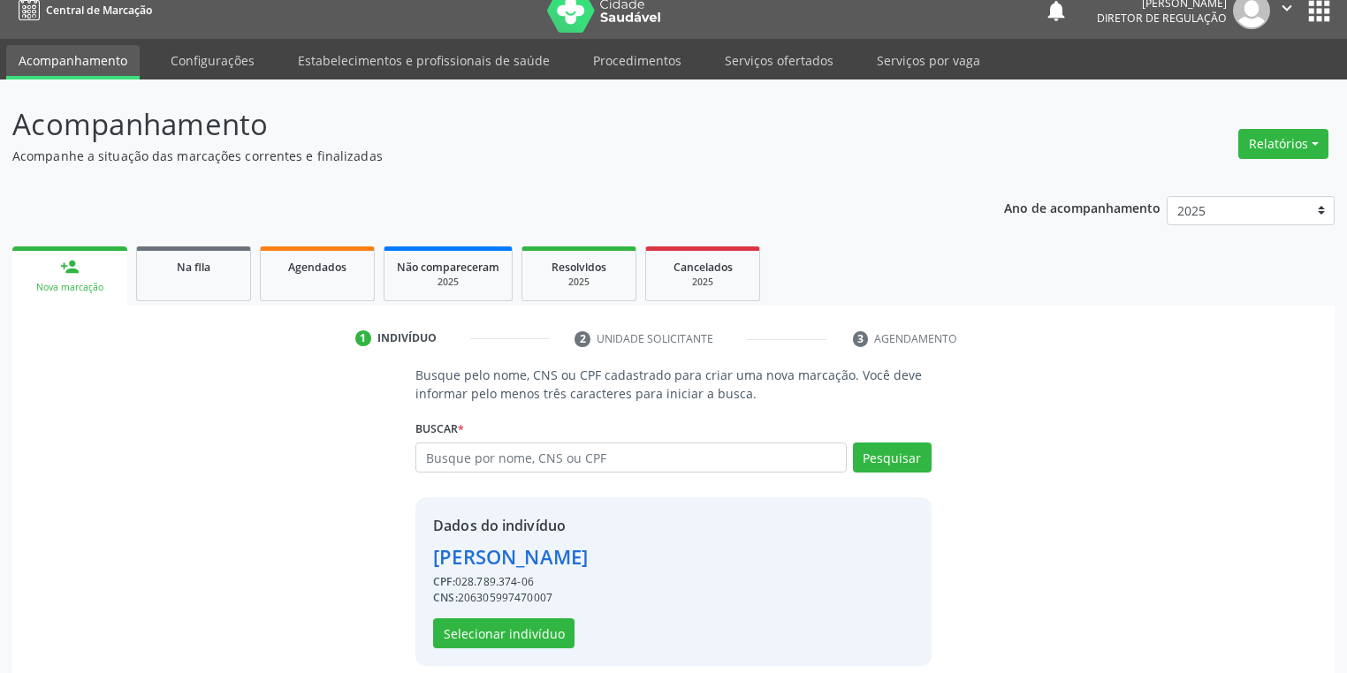
scroll to position [34, 0]
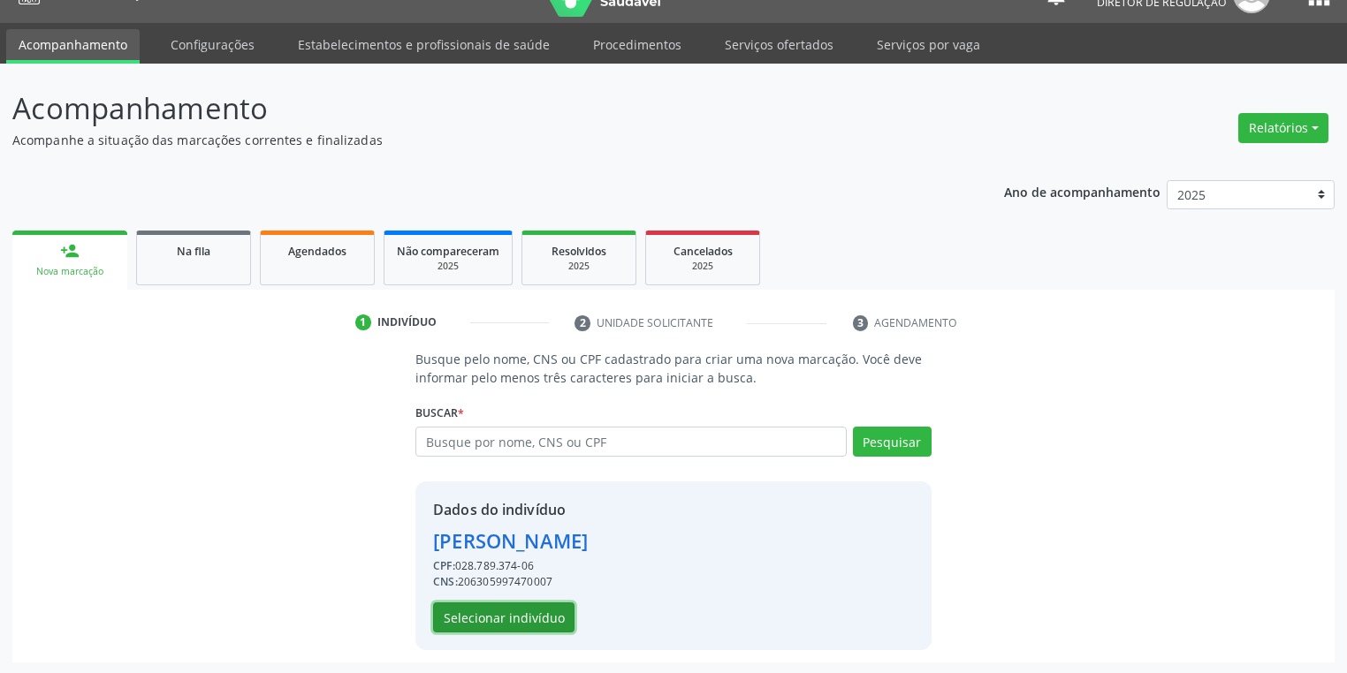
click at [480, 606] on button "Selecionar indivíduo" at bounding box center [503, 618] width 141 height 30
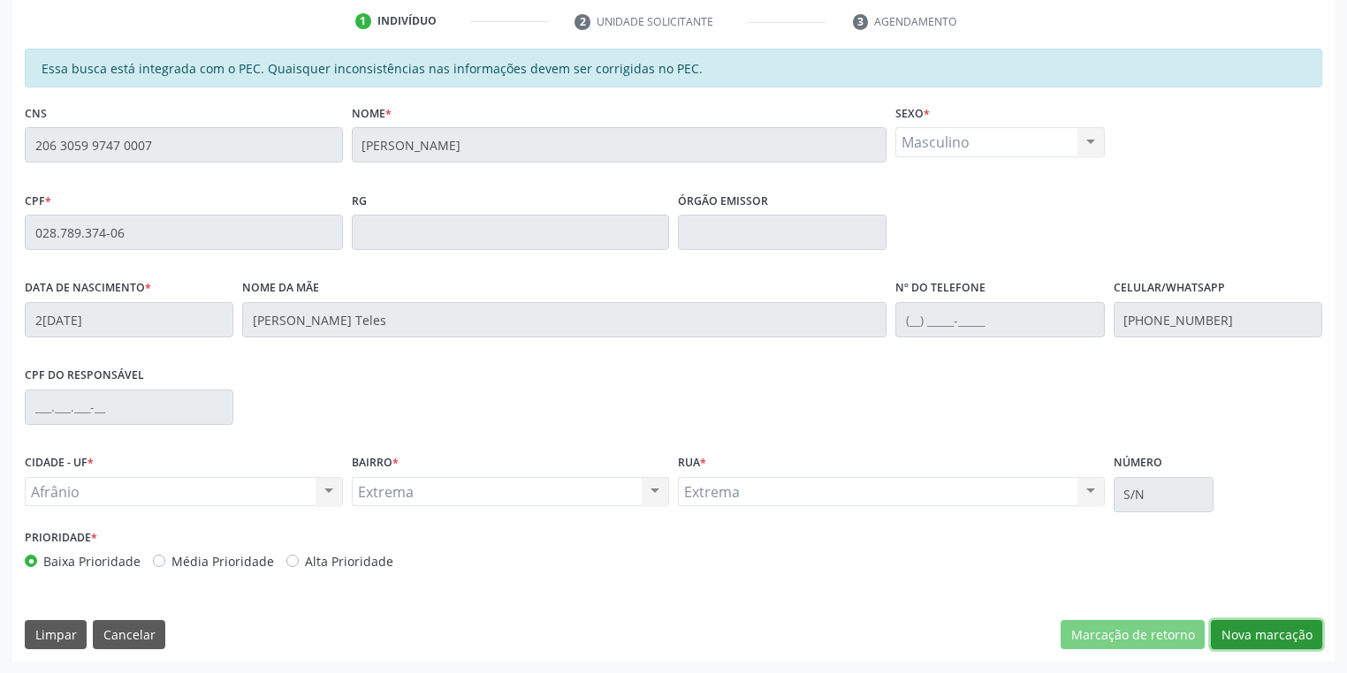
click at [1258, 640] on button "Nova marcação" at bounding box center [1266, 635] width 111 height 30
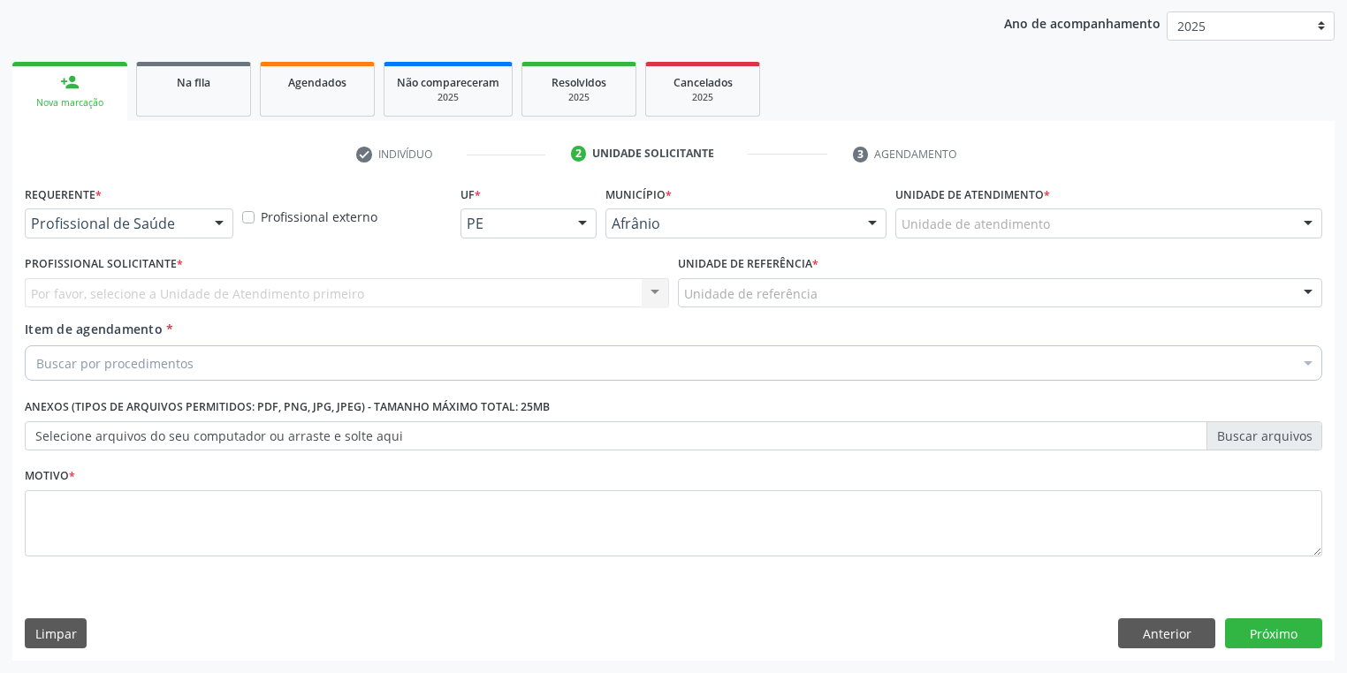
scroll to position [201, 0]
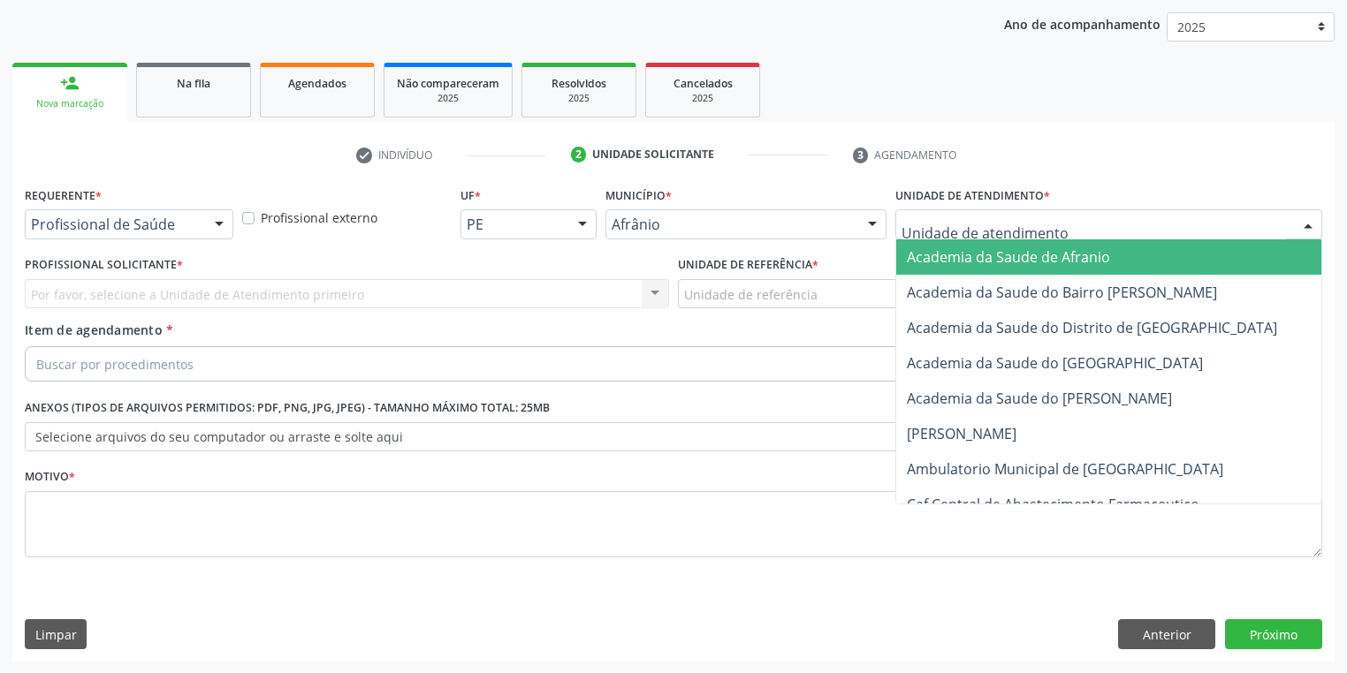
click at [946, 233] on div at bounding box center [1108, 224] width 427 height 30
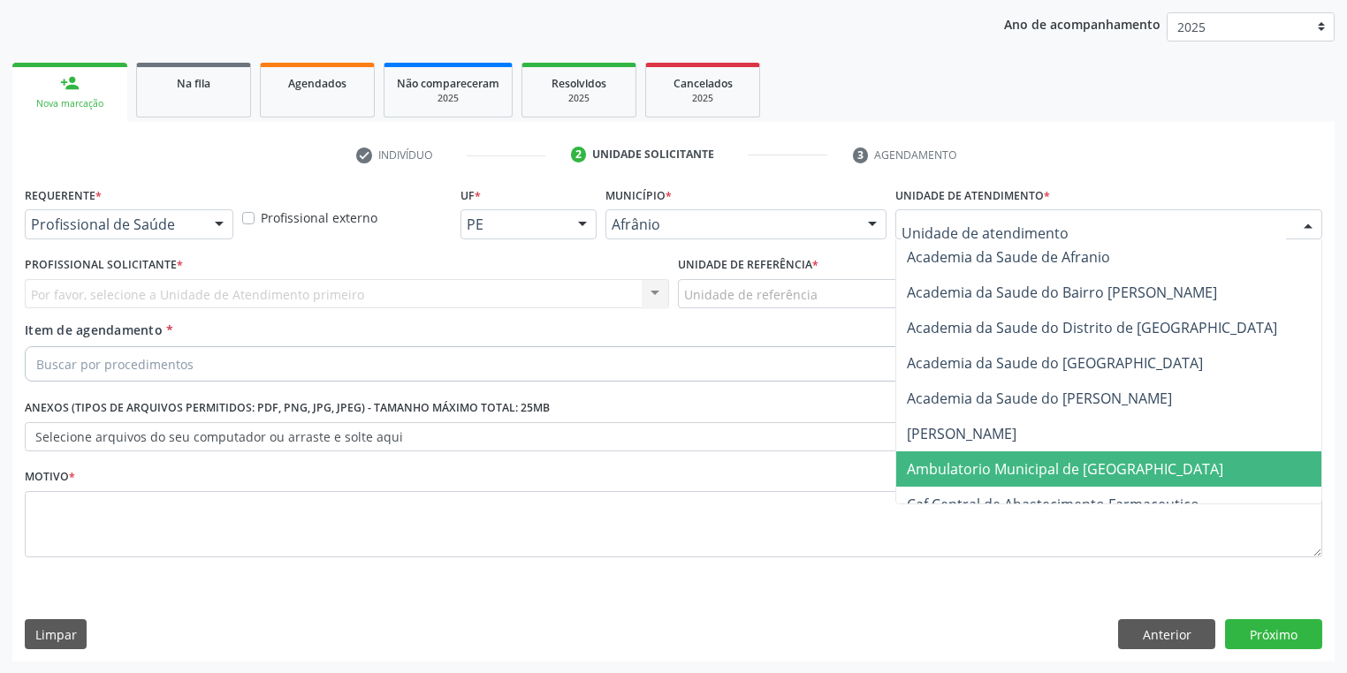
drag, startPoint x: 951, startPoint y: 460, endPoint x: 774, endPoint y: 373, distance: 197.2
click at [946, 456] on span "Ambulatorio Municipal de [GEOGRAPHIC_DATA]" at bounding box center [1111, 469] width 431 height 35
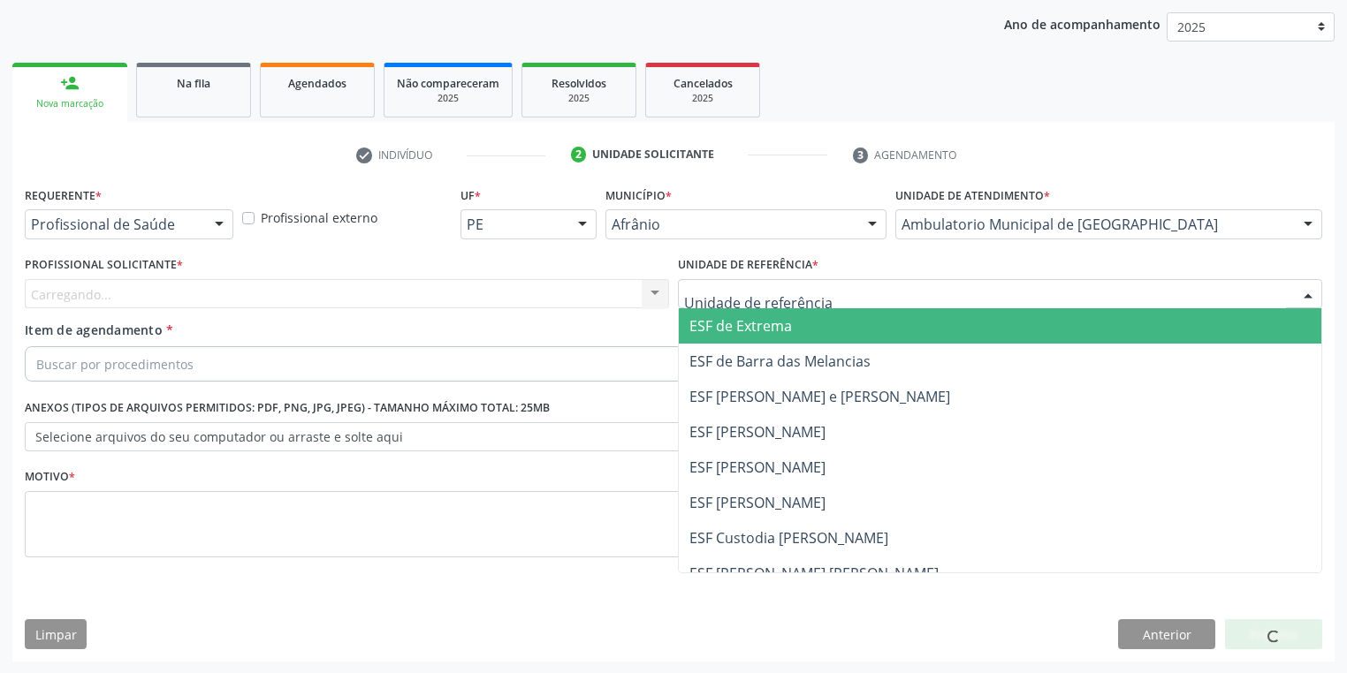
drag, startPoint x: 691, startPoint y: 287, endPoint x: 700, endPoint y: 353, distance: 66.9
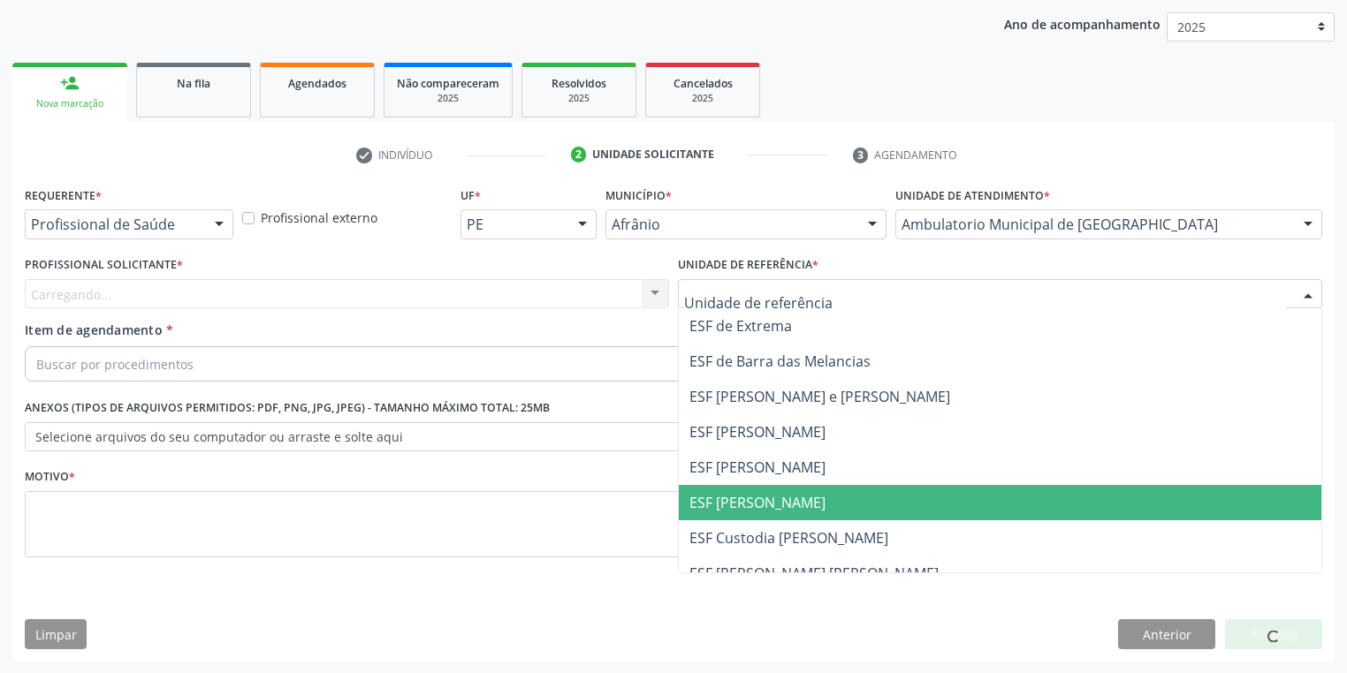
click at [725, 498] on span "ESF [PERSON_NAME]" at bounding box center [757, 502] width 136 height 19
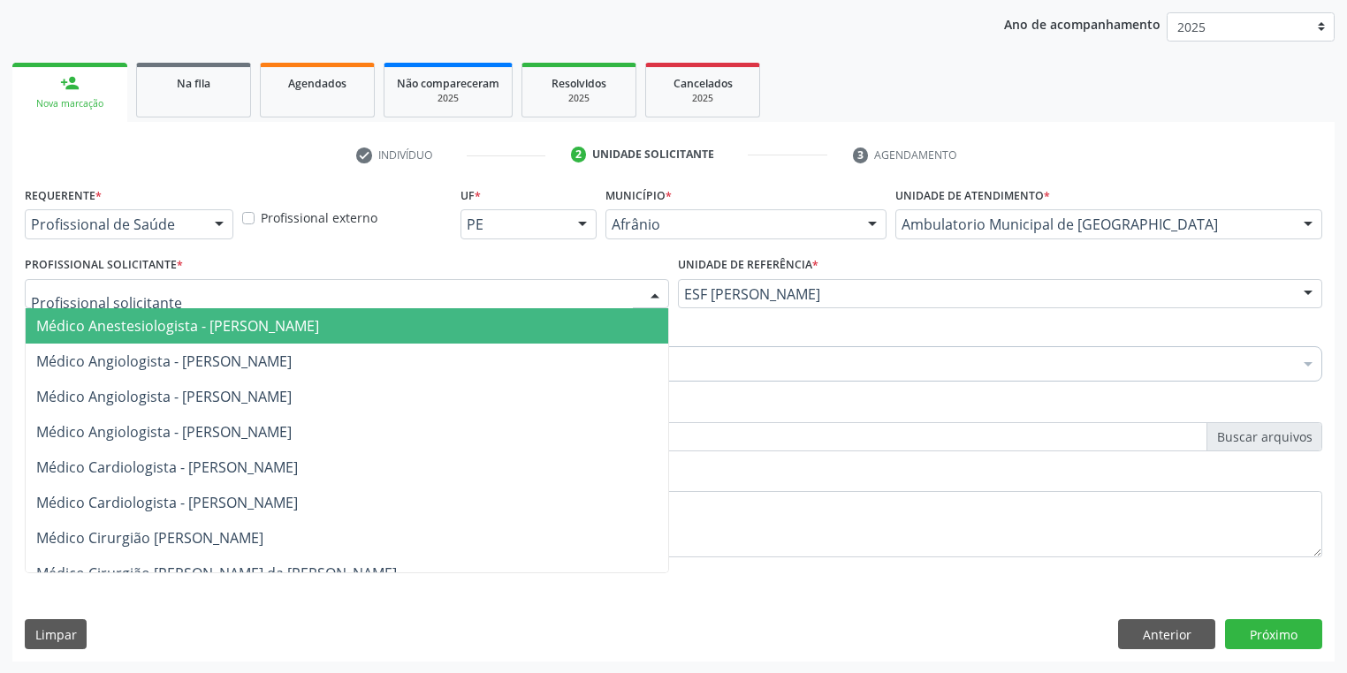
click at [225, 306] on div at bounding box center [347, 294] width 644 height 30
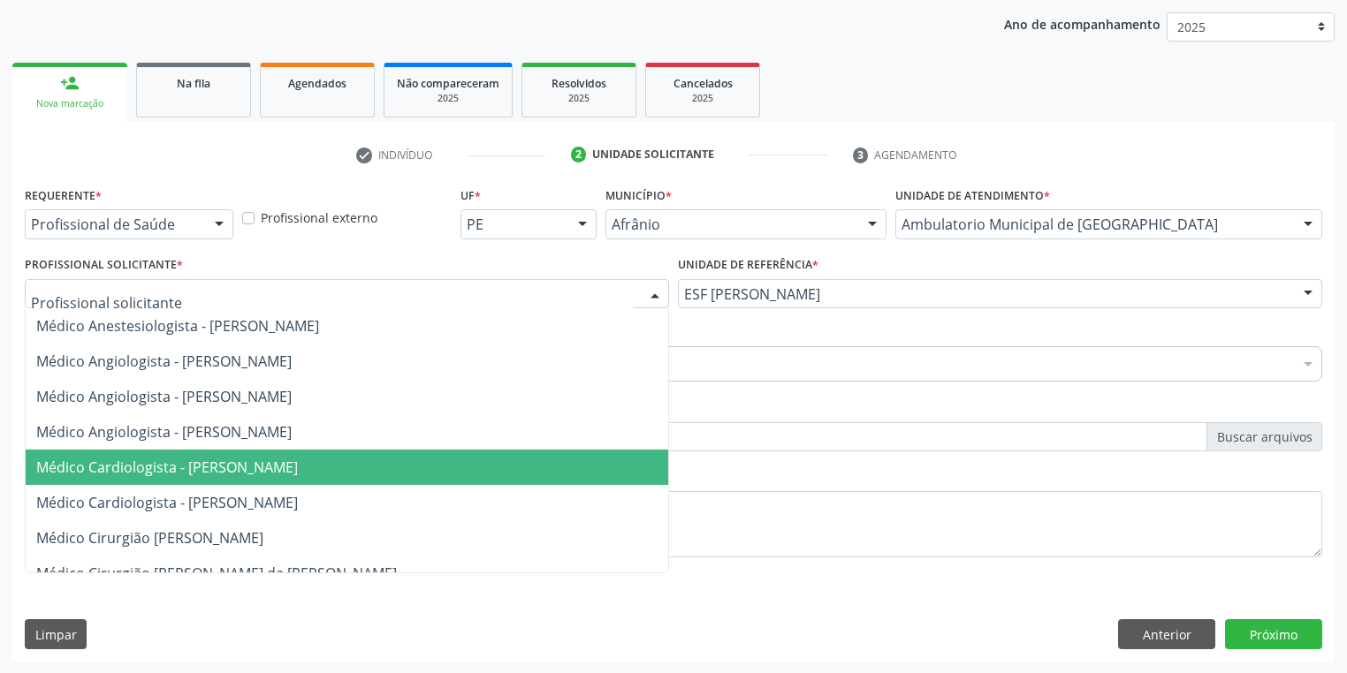
drag, startPoint x: 233, startPoint y: 461, endPoint x: 225, endPoint y: 390, distance: 72.0
click at [233, 461] on span "Médico Cardiologista - [PERSON_NAME]" at bounding box center [167, 467] width 262 height 19
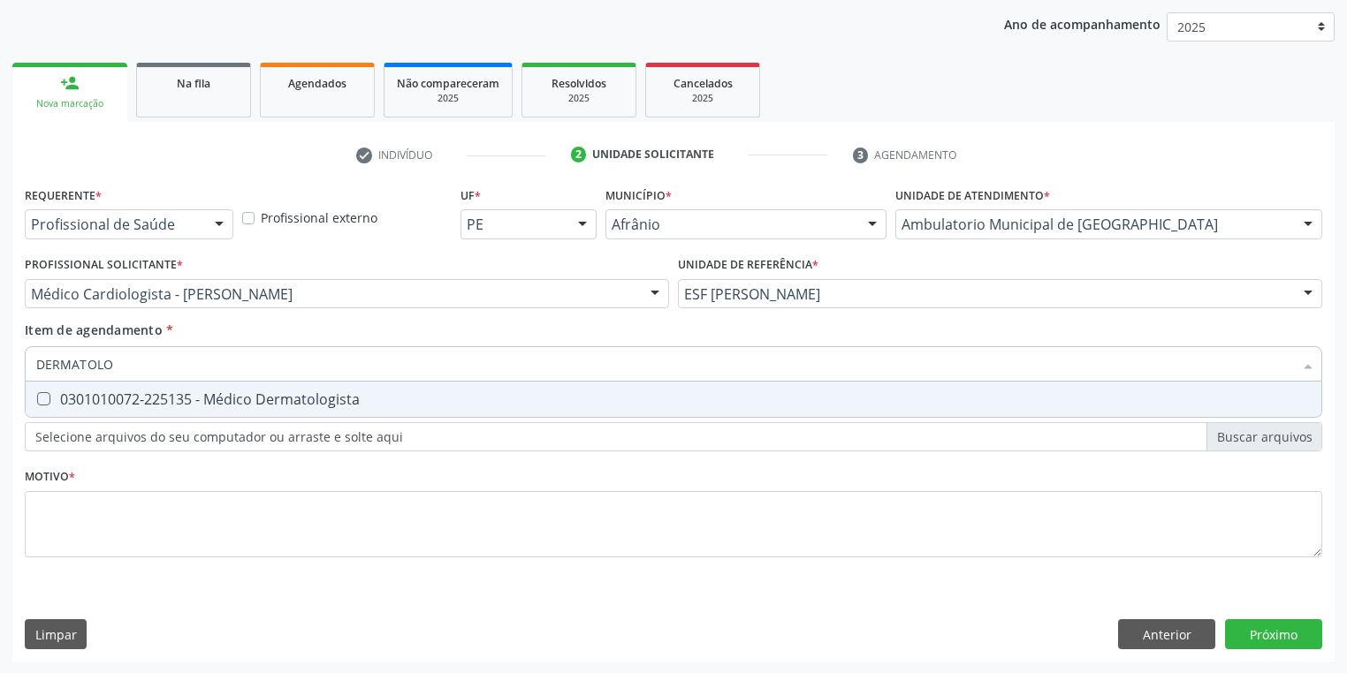
type input "DERMATOLOG"
drag, startPoint x: 160, startPoint y: 403, endPoint x: 166, endPoint y: 452, distance: 49.0
click at [160, 404] on div "0301010072-225135 - Médico Dermatologista" at bounding box center [673, 399] width 1274 height 14
checkbox Dermatologista "true"
click at [168, 534] on div "Requerente * Profissional de Saúde Profissional de Saúde Paciente Nenhum result…" at bounding box center [673, 382] width 1297 height 400
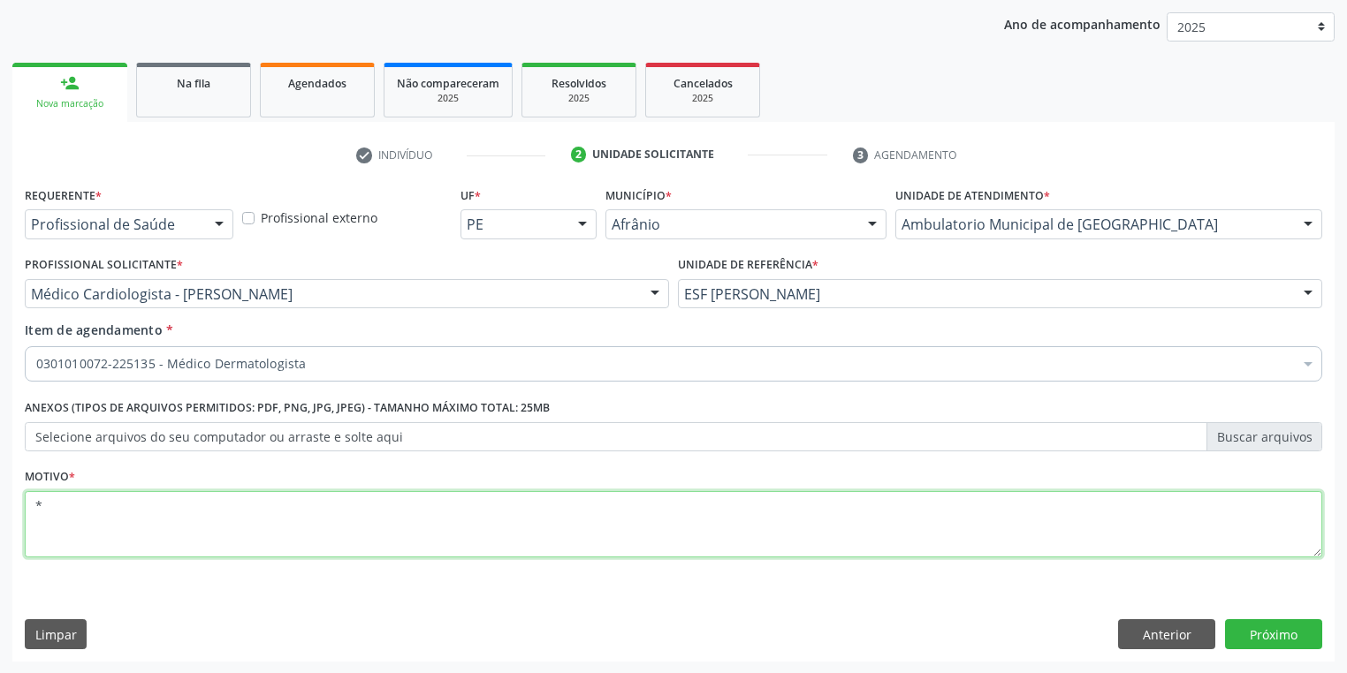
type textarea "*"
click at [1270, 627] on button "Próximo" at bounding box center [1273, 634] width 97 height 30
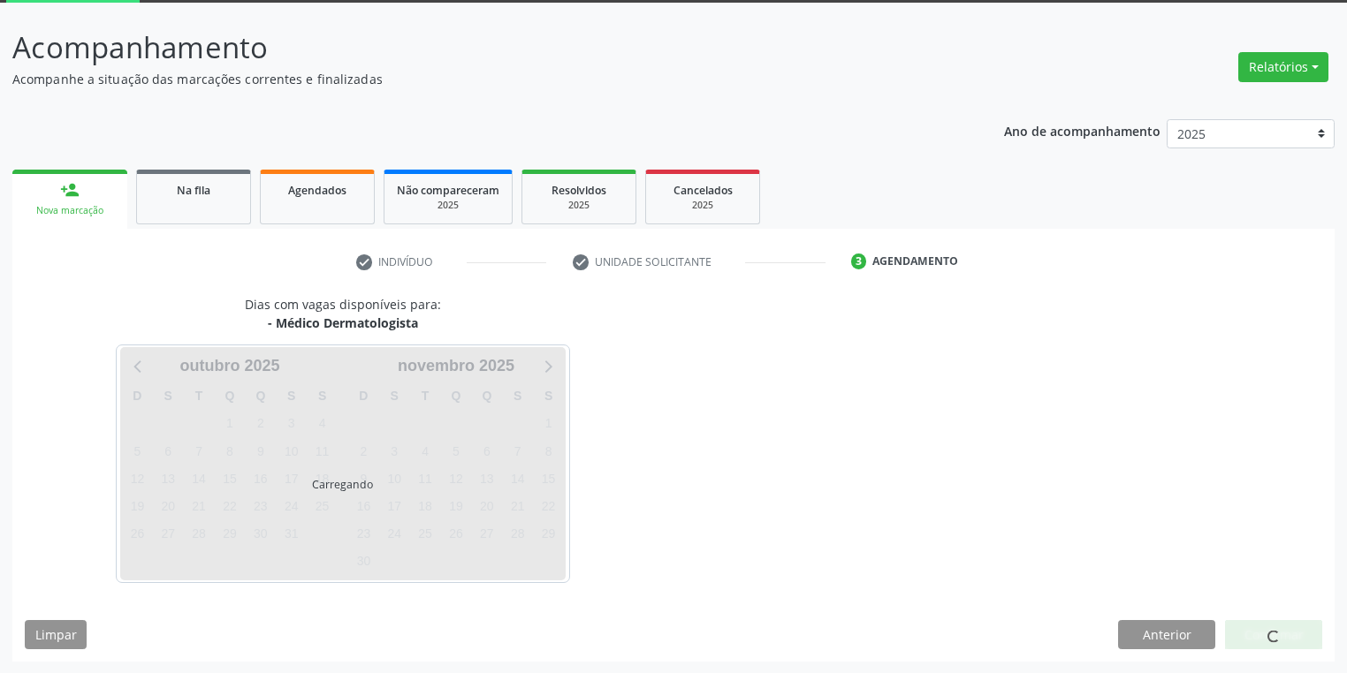
scroll to position [146, 0]
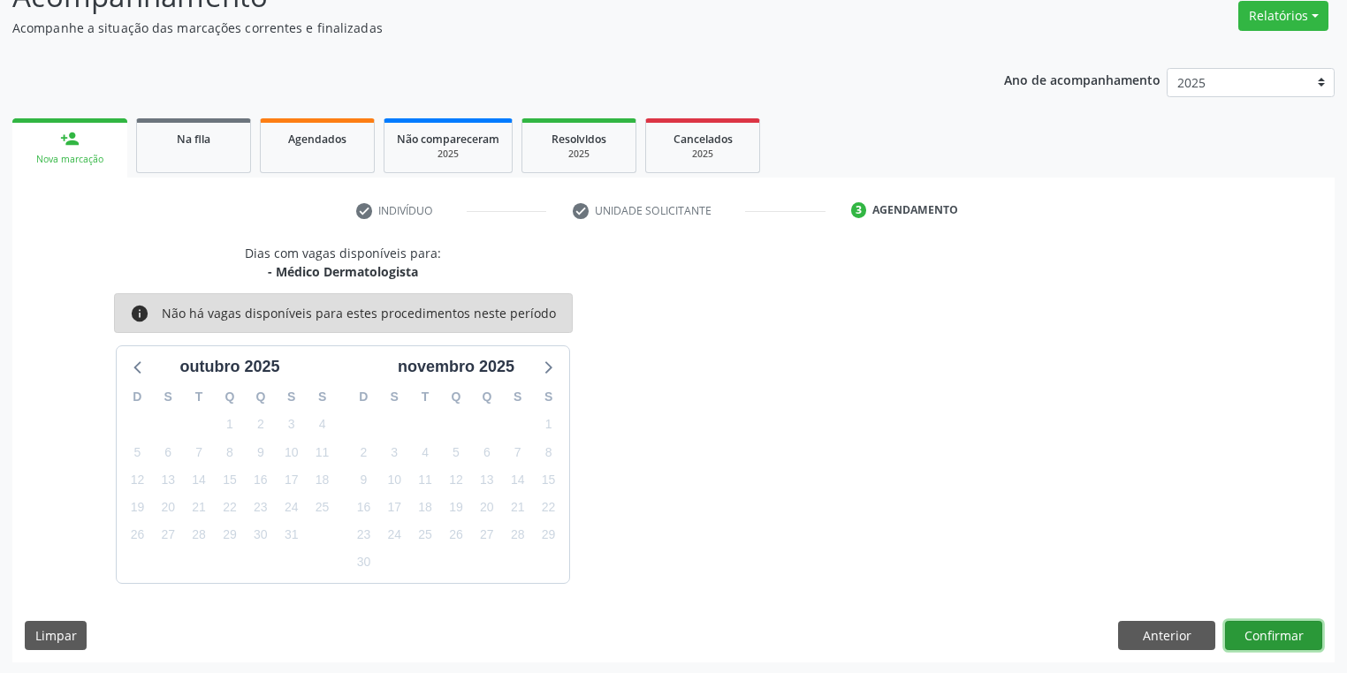
click at [1269, 630] on button "Confirmar" at bounding box center [1273, 636] width 97 height 30
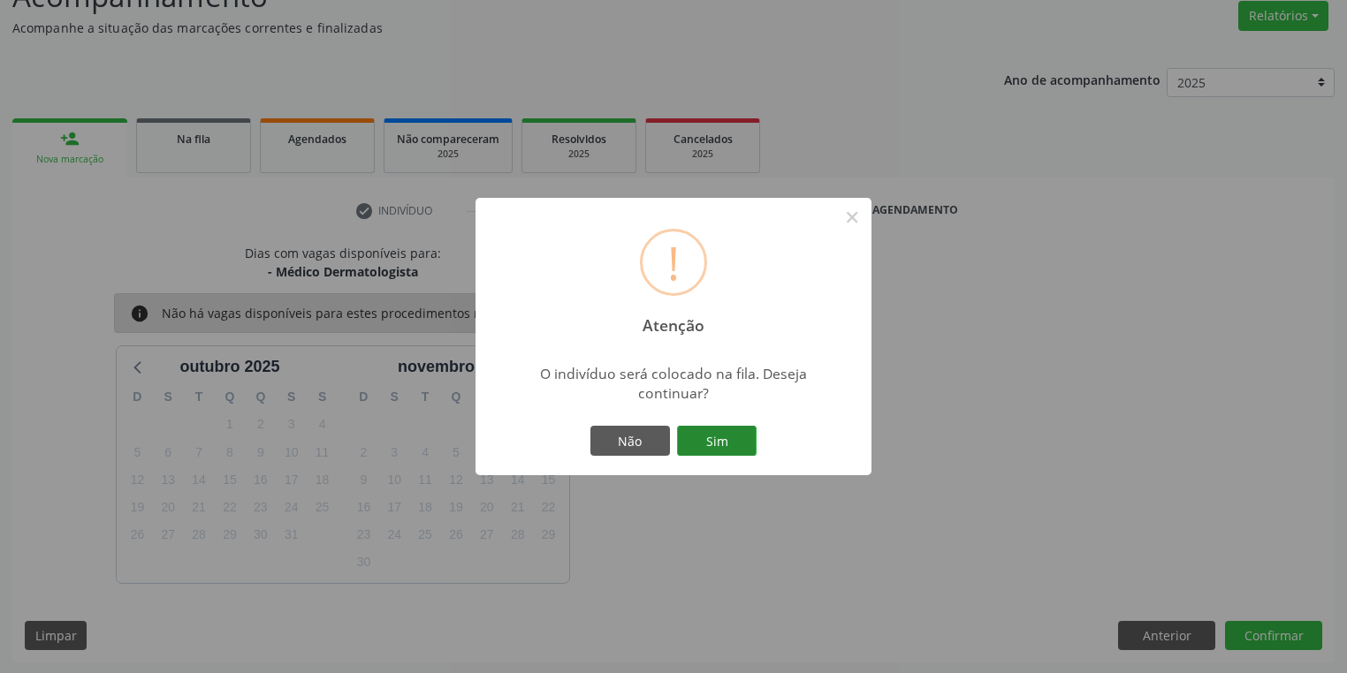
click at [717, 442] on button "Sim" at bounding box center [717, 441] width 80 height 30
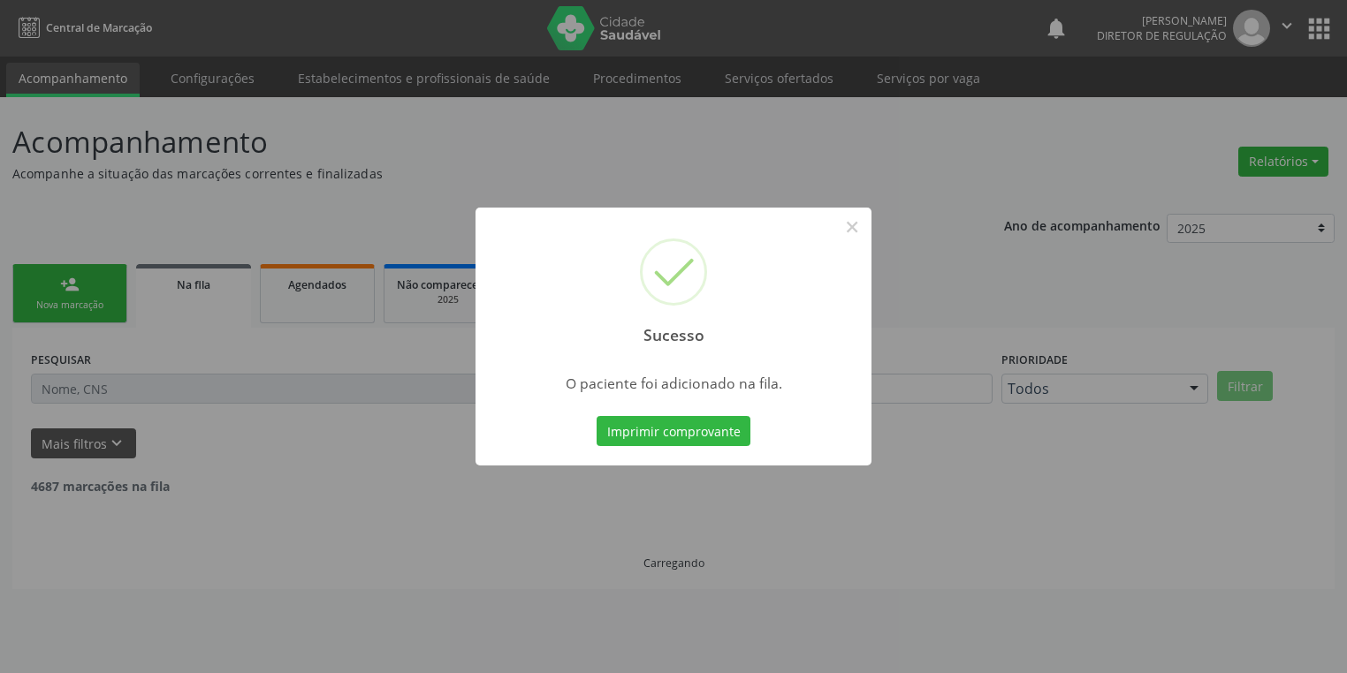
scroll to position [0, 0]
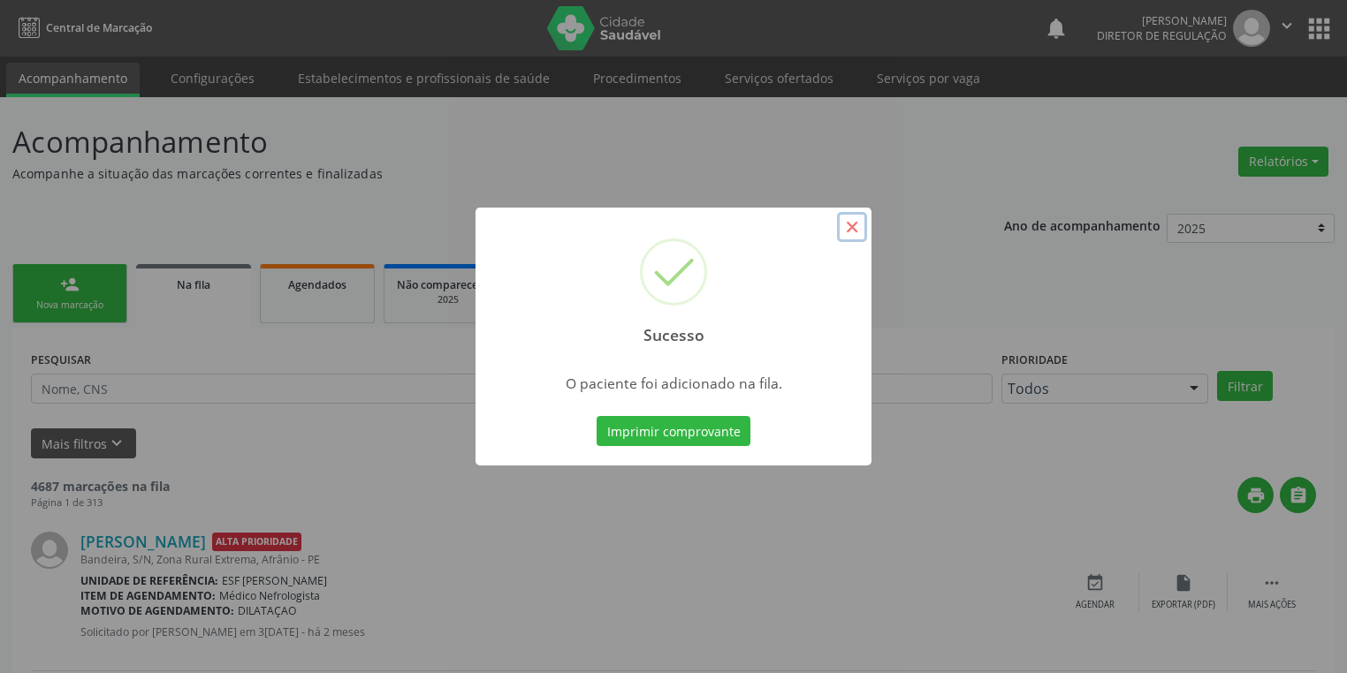
click at [851, 219] on button "×" at bounding box center [852, 227] width 30 height 30
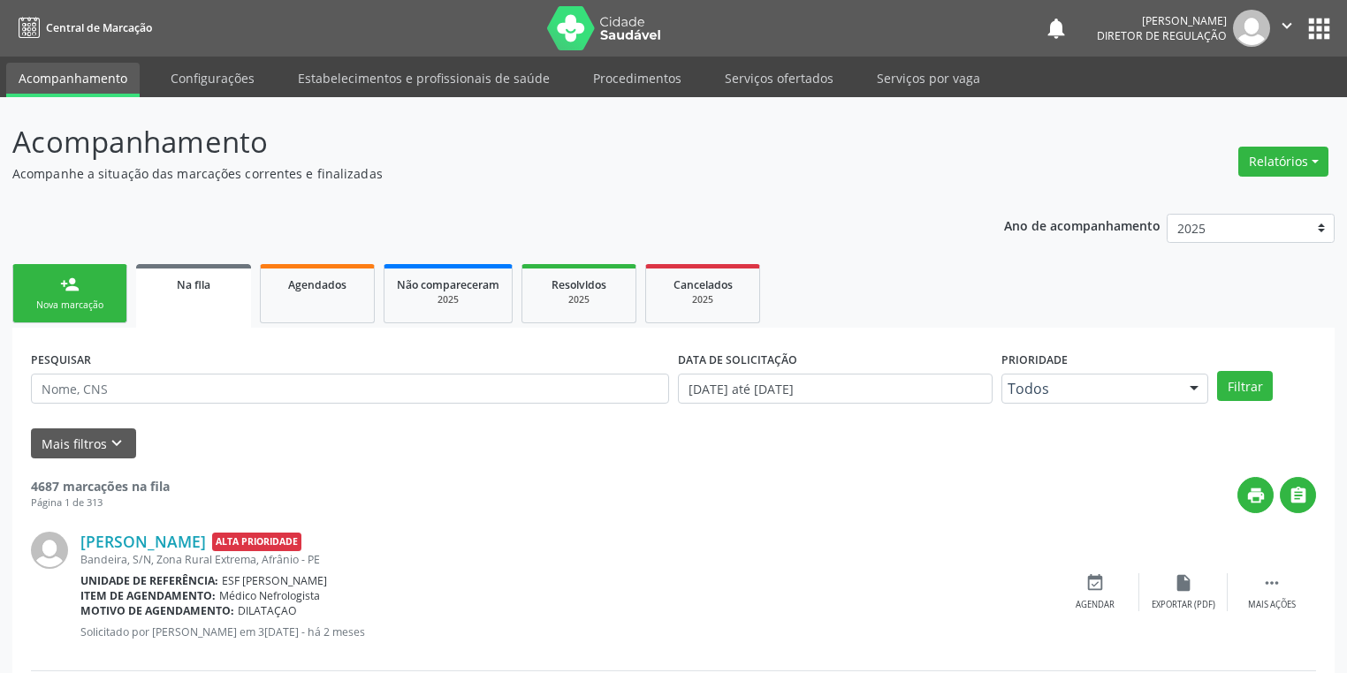
click at [103, 293] on link "person_add Nova marcação" at bounding box center [69, 293] width 115 height 59
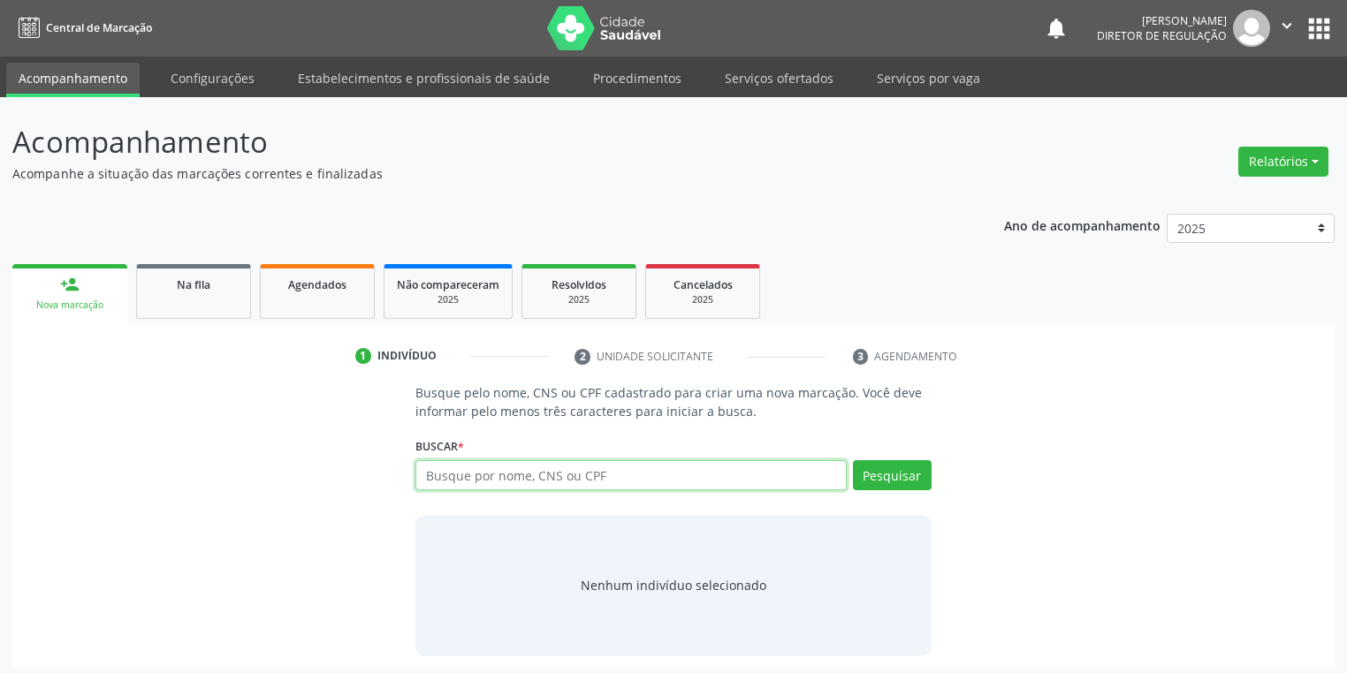
click at [484, 484] on input "text" at bounding box center [630, 475] width 431 height 30
type input "07589756431"
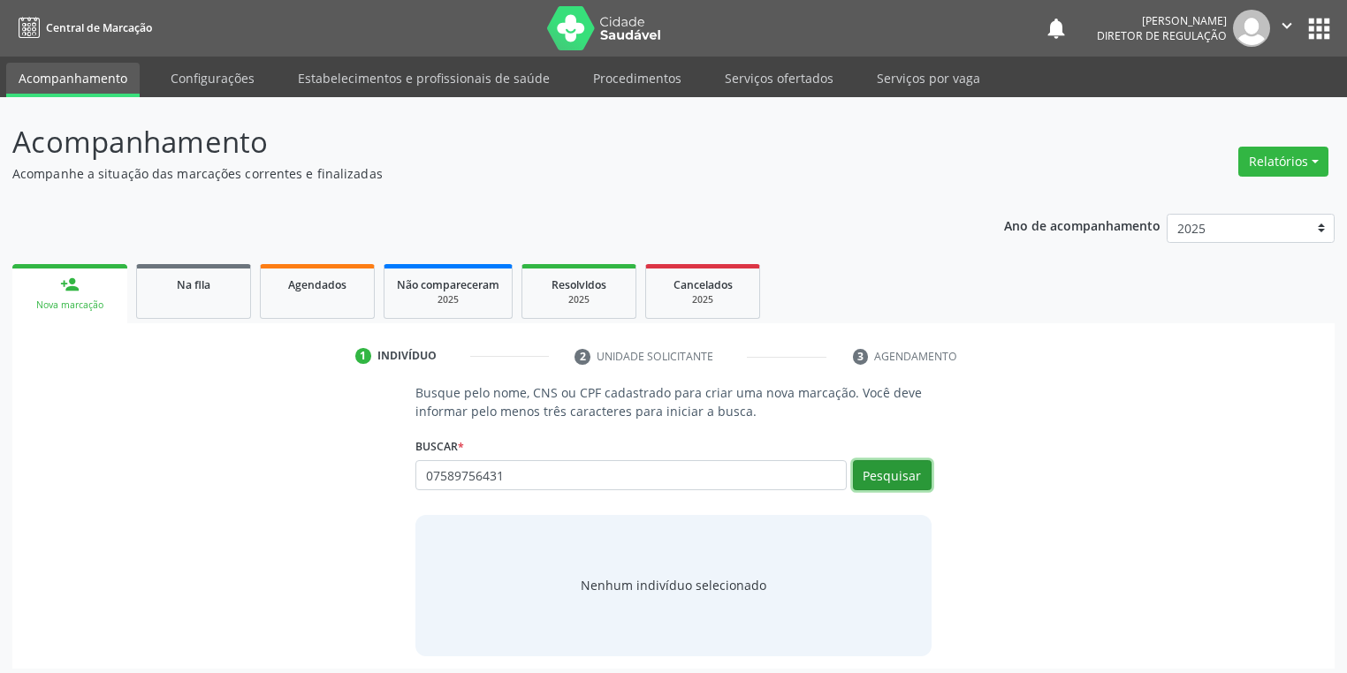
click at [881, 483] on button "Pesquisar" at bounding box center [892, 475] width 79 height 30
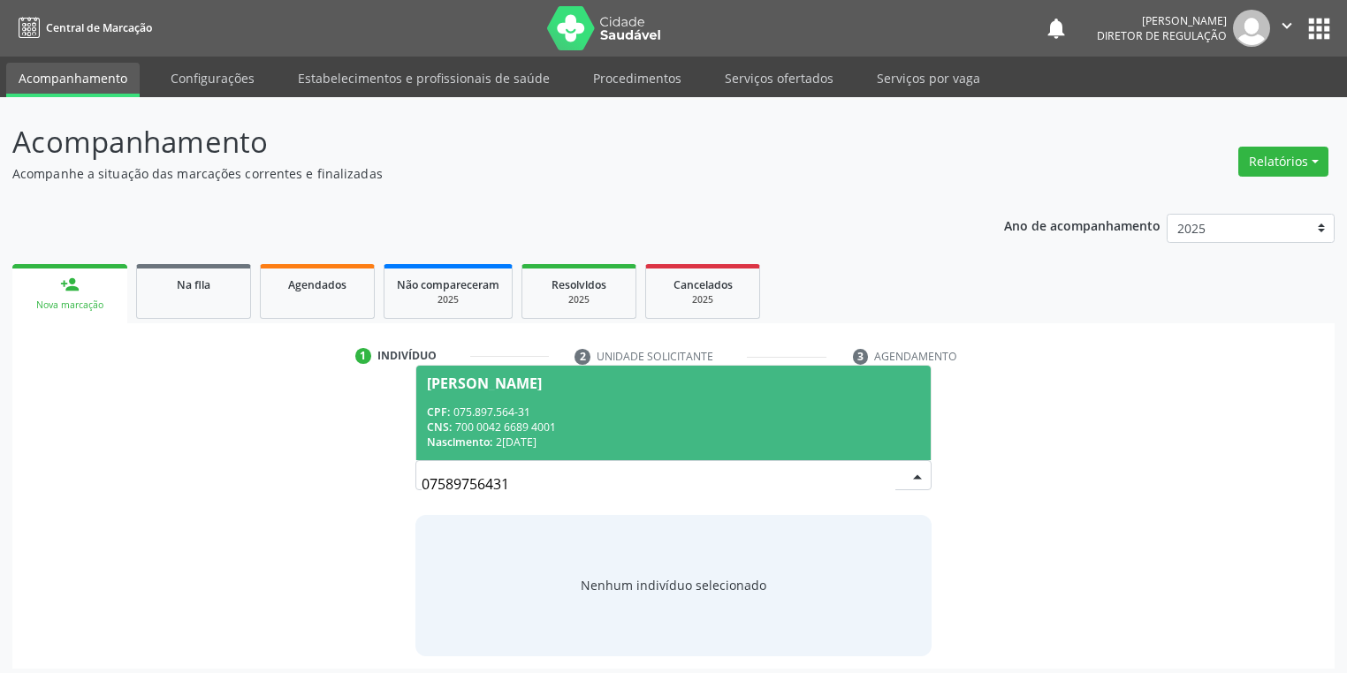
click at [580, 420] on div "CNS: 700 0042 6689 4001" at bounding box center [673, 427] width 493 height 15
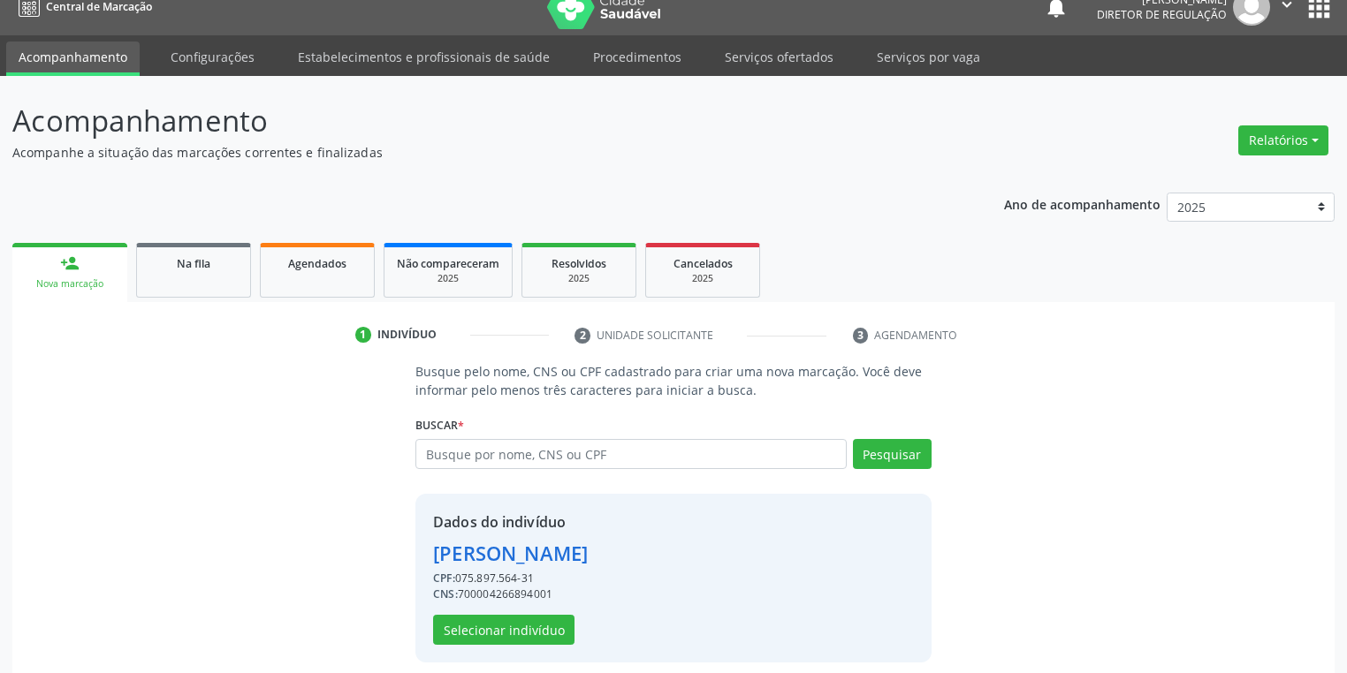
scroll to position [34, 0]
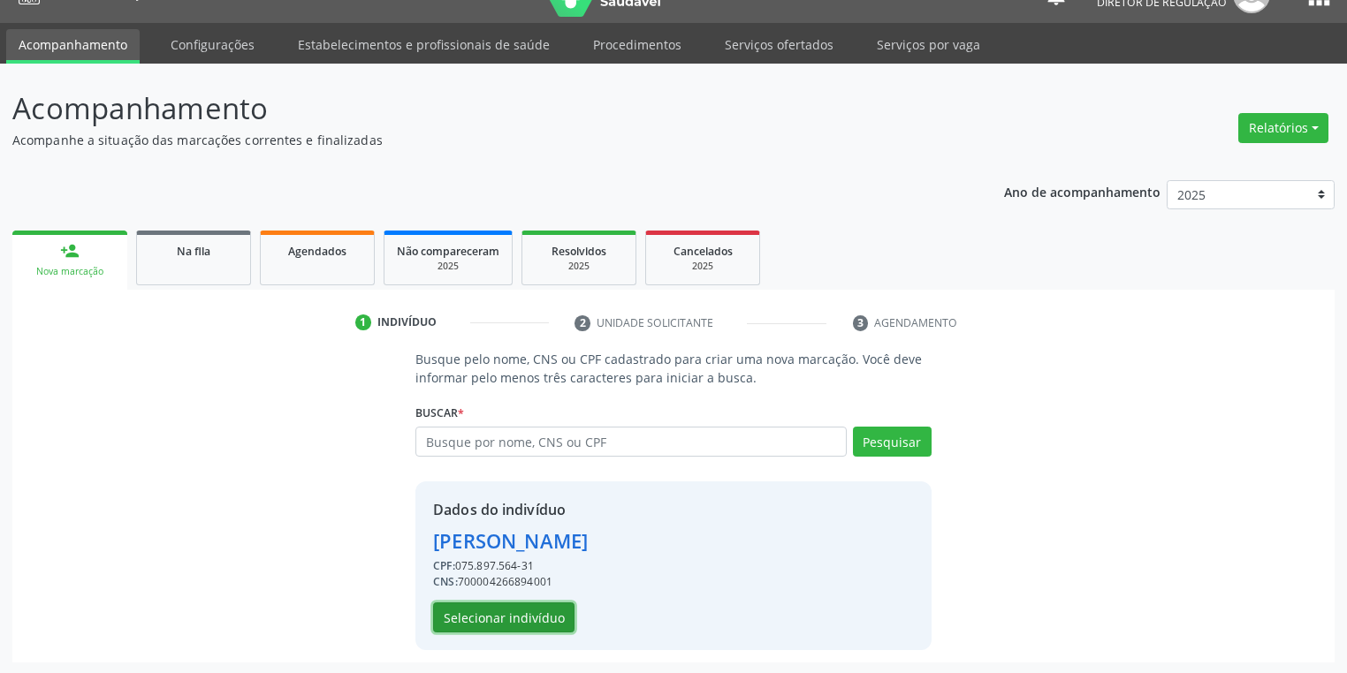
click at [496, 612] on button "Selecionar indivíduo" at bounding box center [503, 618] width 141 height 30
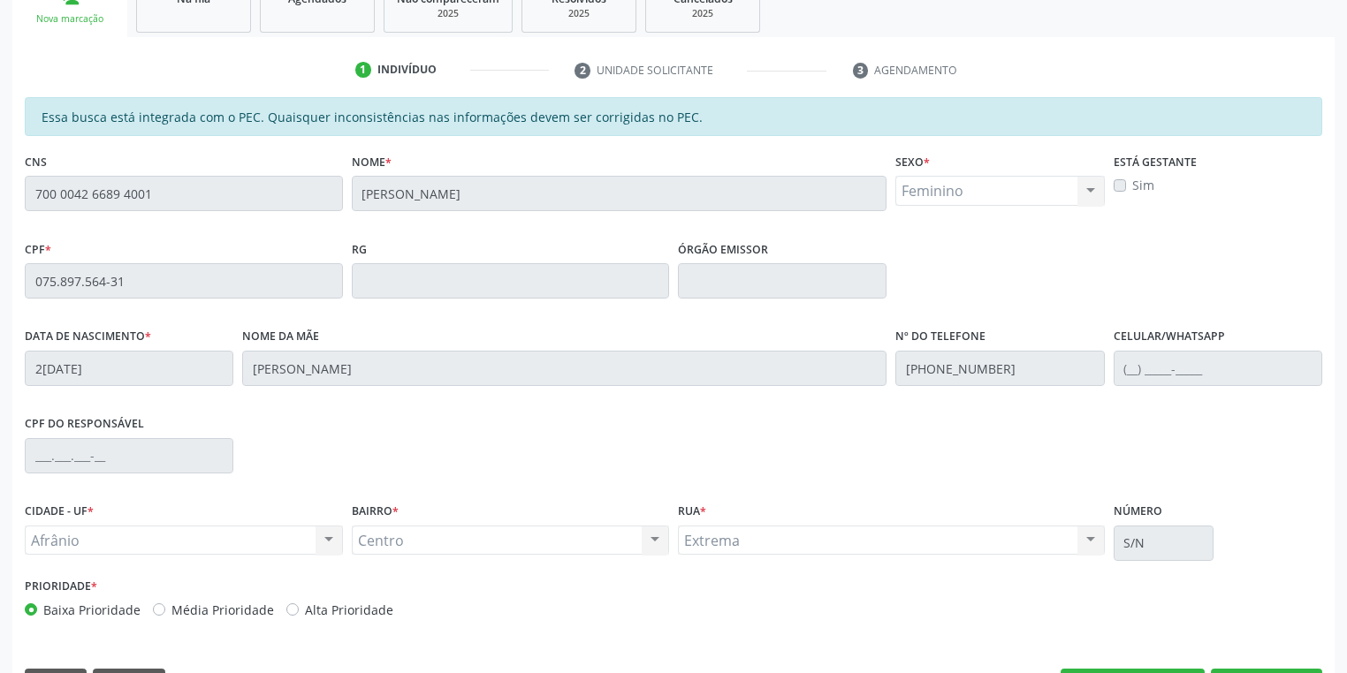
scroll to position [335, 0]
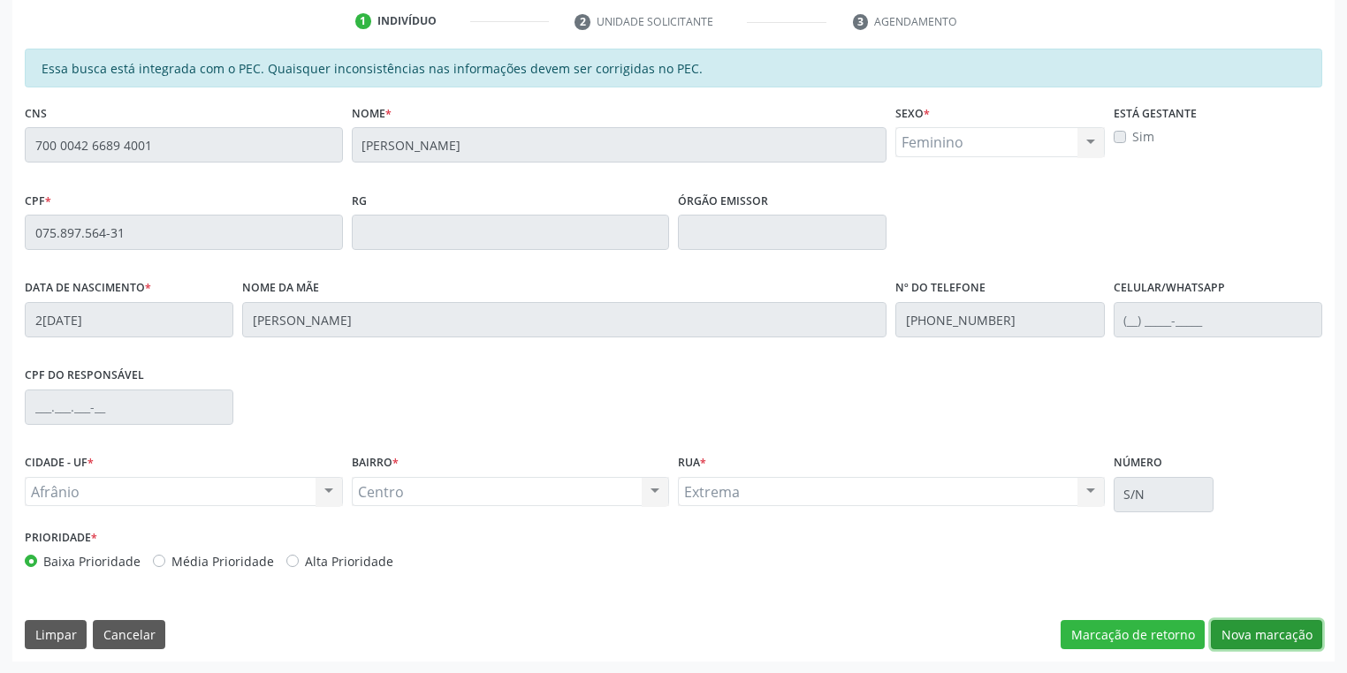
click at [1231, 629] on button "Nova marcação" at bounding box center [1266, 635] width 111 height 30
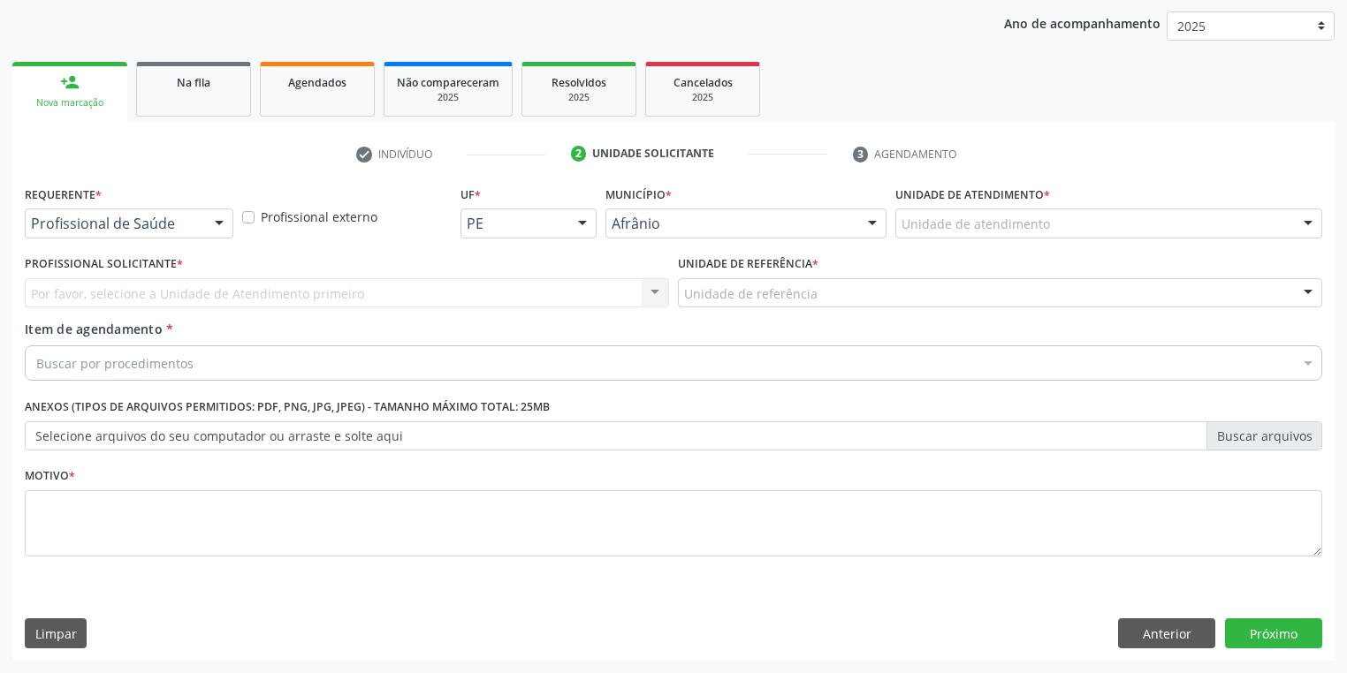
scroll to position [201, 0]
drag, startPoint x: 941, startPoint y: 224, endPoint x: 941, endPoint y: 247, distance: 23.0
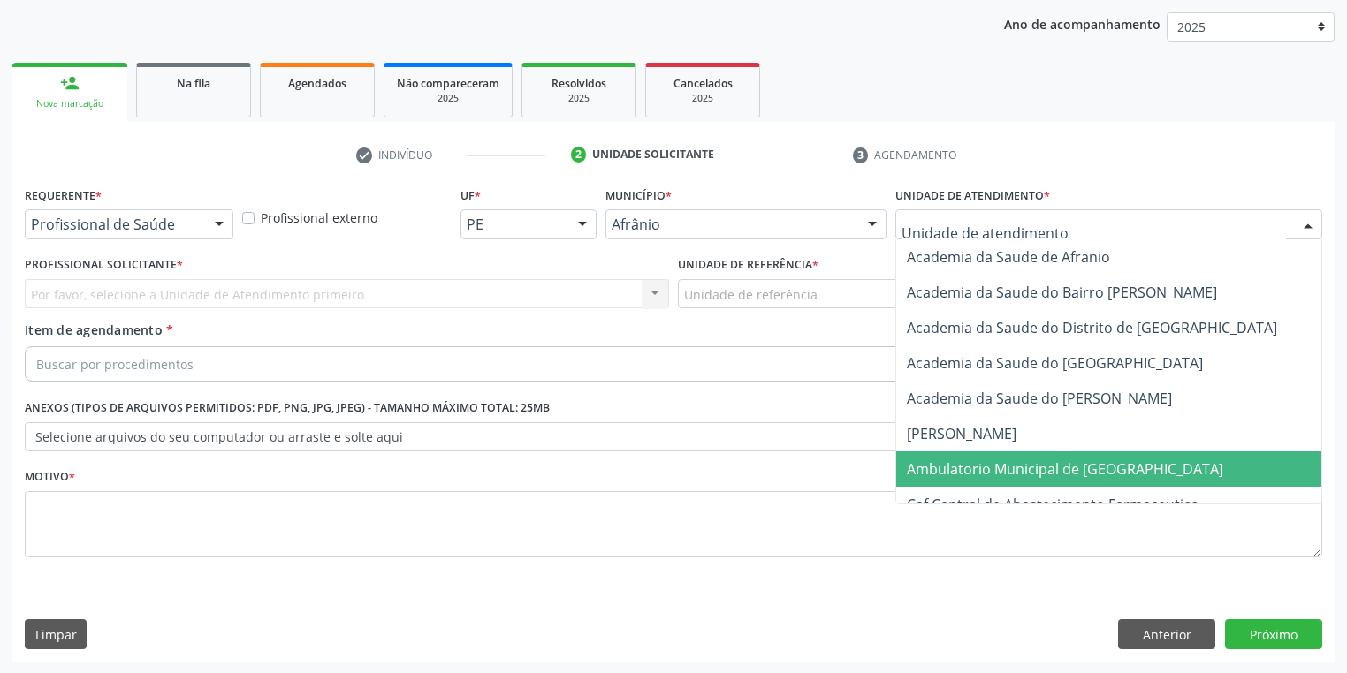
click at [959, 462] on span "Ambulatorio Municipal de [GEOGRAPHIC_DATA]" at bounding box center [1065, 469] width 316 height 19
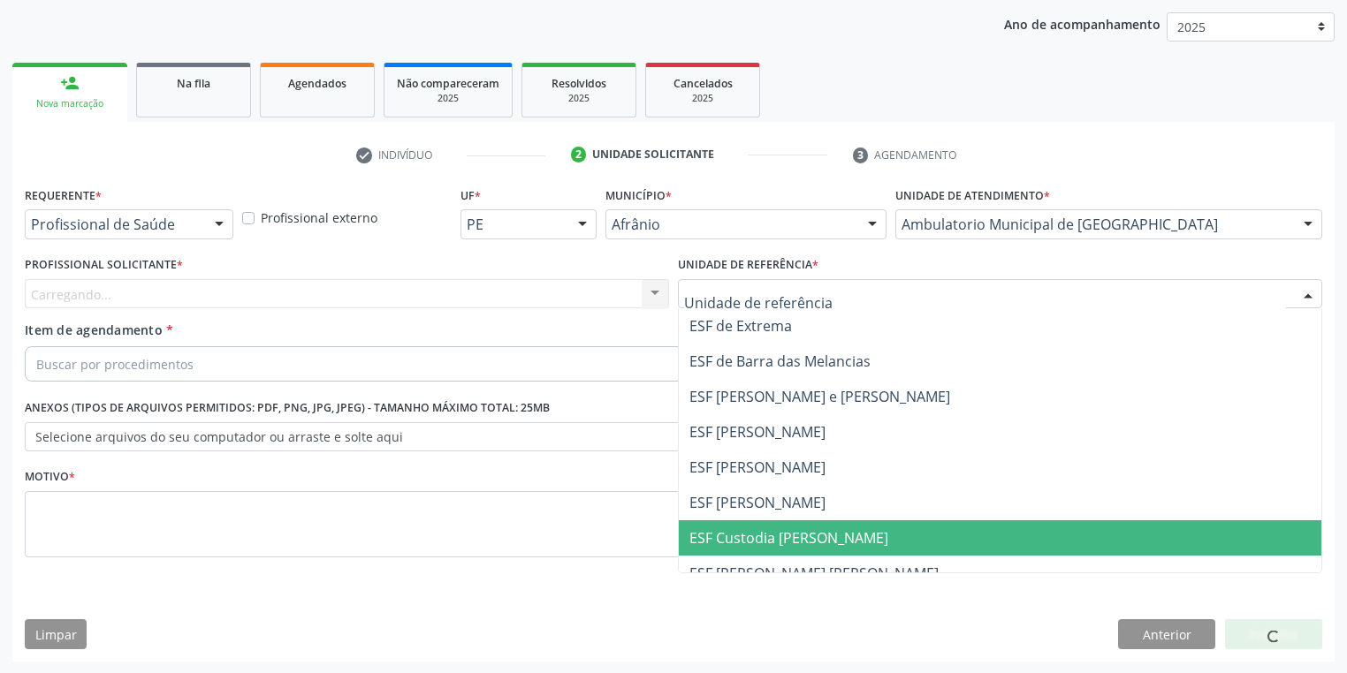
click at [740, 521] on span "ESF Custodia [PERSON_NAME]" at bounding box center [1000, 538] width 642 height 35
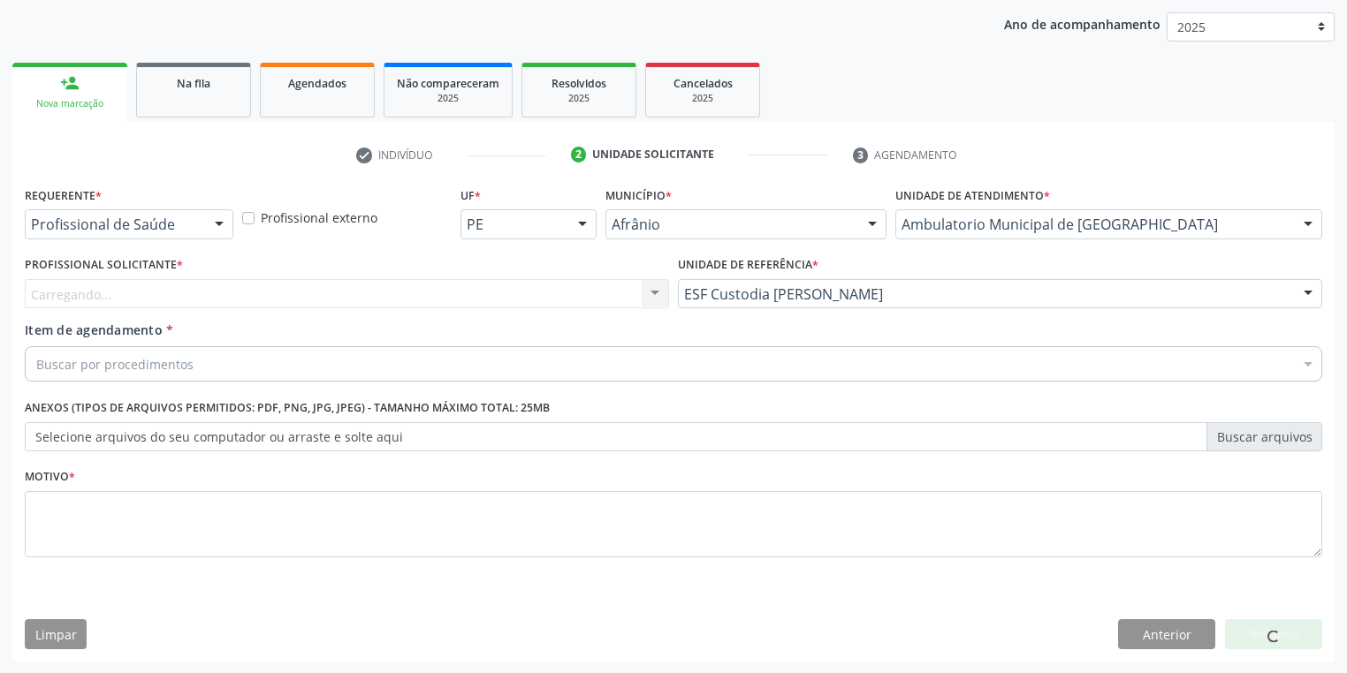
click at [80, 304] on div "Carregando... Nenhum resultado encontrado para: " " Não há nenhuma opção para s…" at bounding box center [347, 294] width 644 height 30
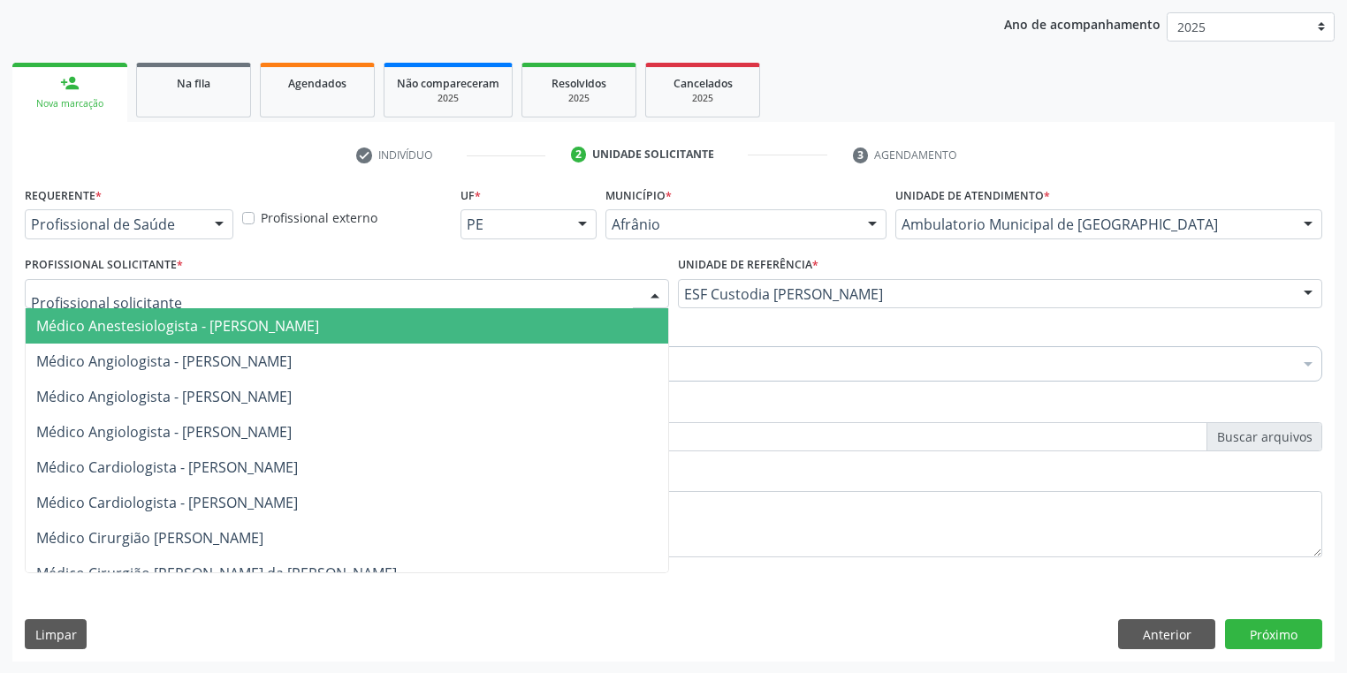
drag, startPoint x: 106, startPoint y: 293, endPoint x: 125, endPoint y: 339, distance: 50.4
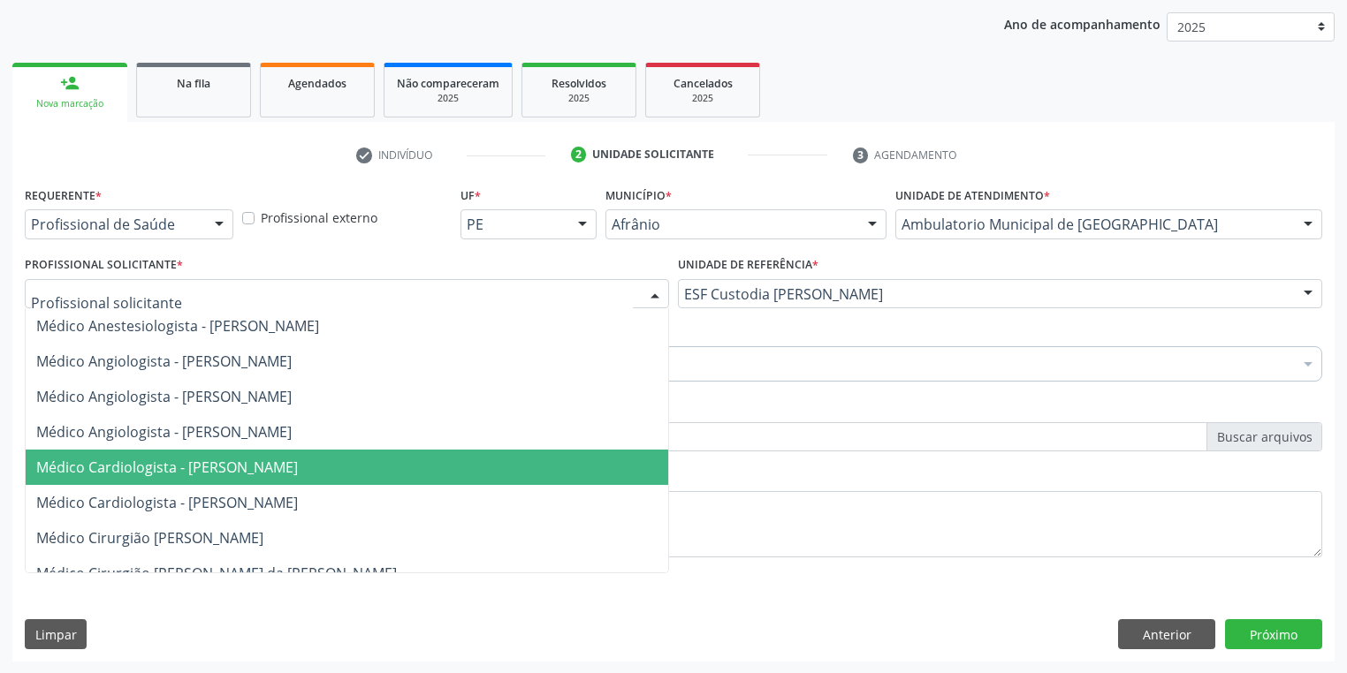
click at [194, 467] on span "Médico Cardiologista - [PERSON_NAME]" at bounding box center [167, 467] width 262 height 19
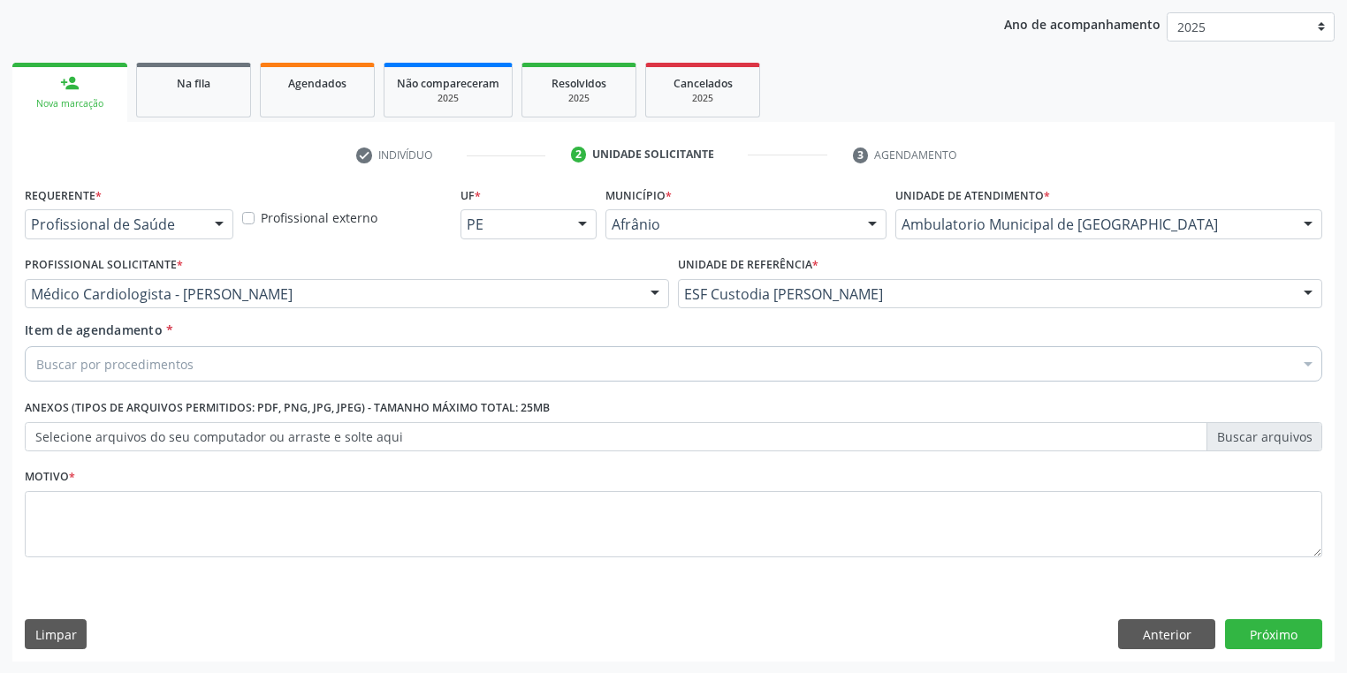
click at [107, 360] on span "Item de agendamento * Buscar por procedimentos Selecionar todos 0604320140 - Ab…" at bounding box center [673, 349] width 1297 height 55
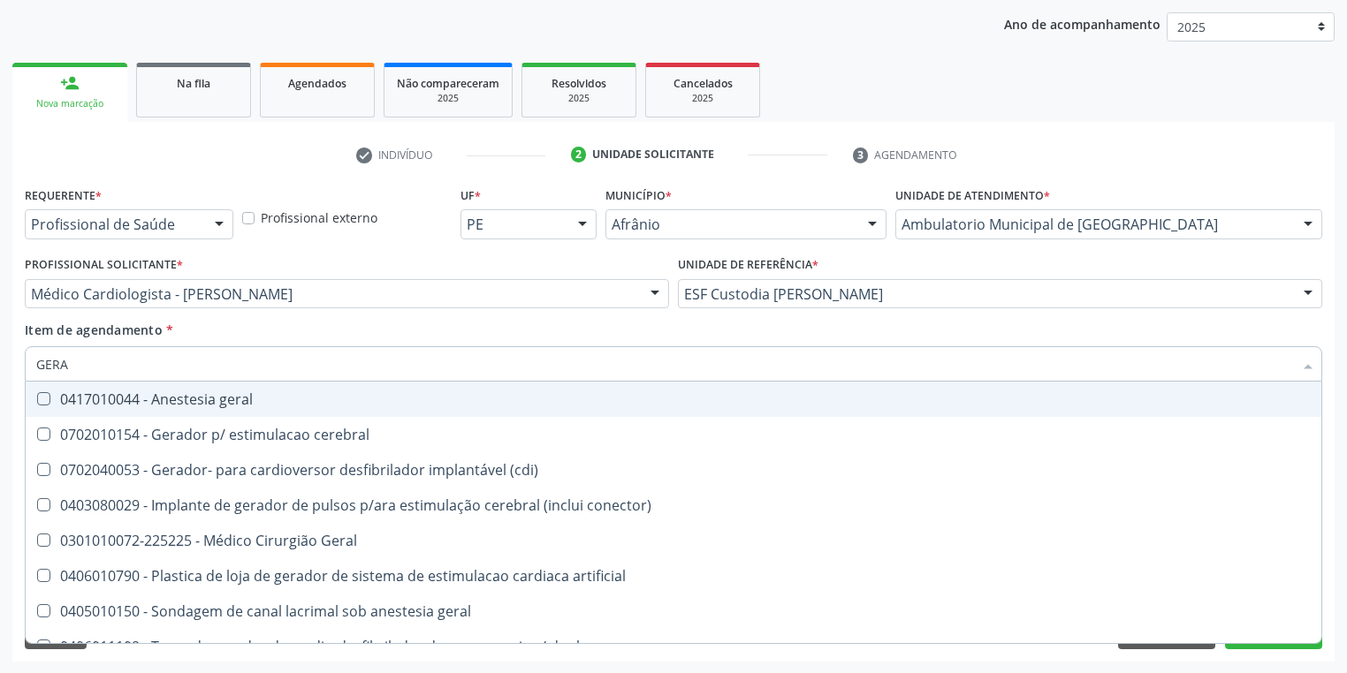
type input "GERAL"
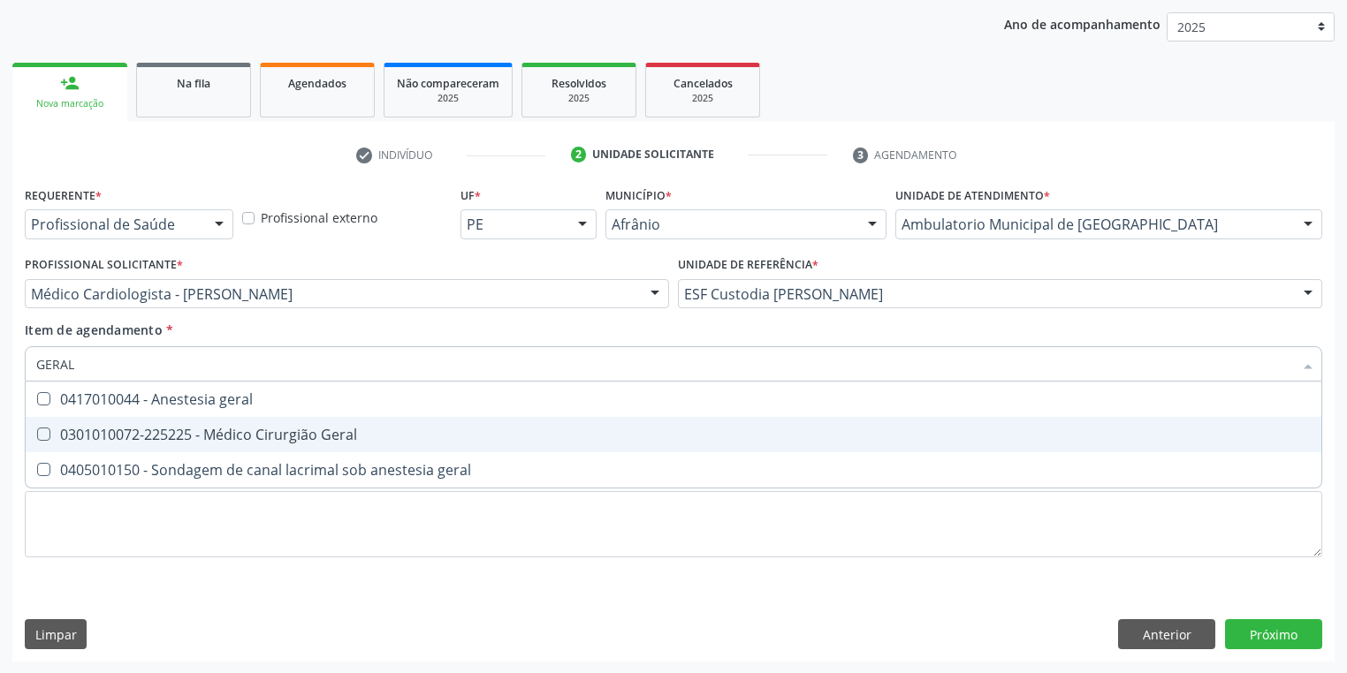
click at [122, 433] on div "0301010072-225225 - Médico Cirurgião Geral" at bounding box center [673, 435] width 1274 height 14
checkbox Geral "true"
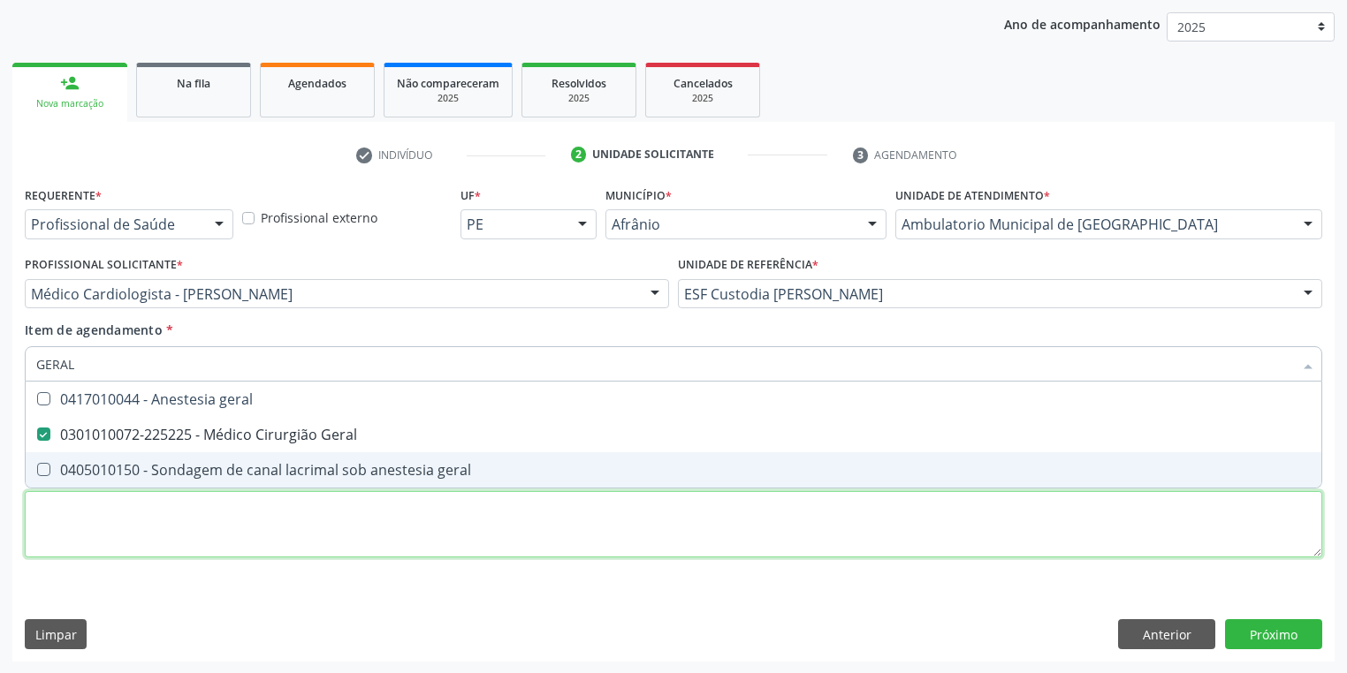
click at [130, 534] on div "Requerente * Profissional de Saúde Profissional de Saúde Paciente Nenhum result…" at bounding box center [673, 382] width 1297 height 400
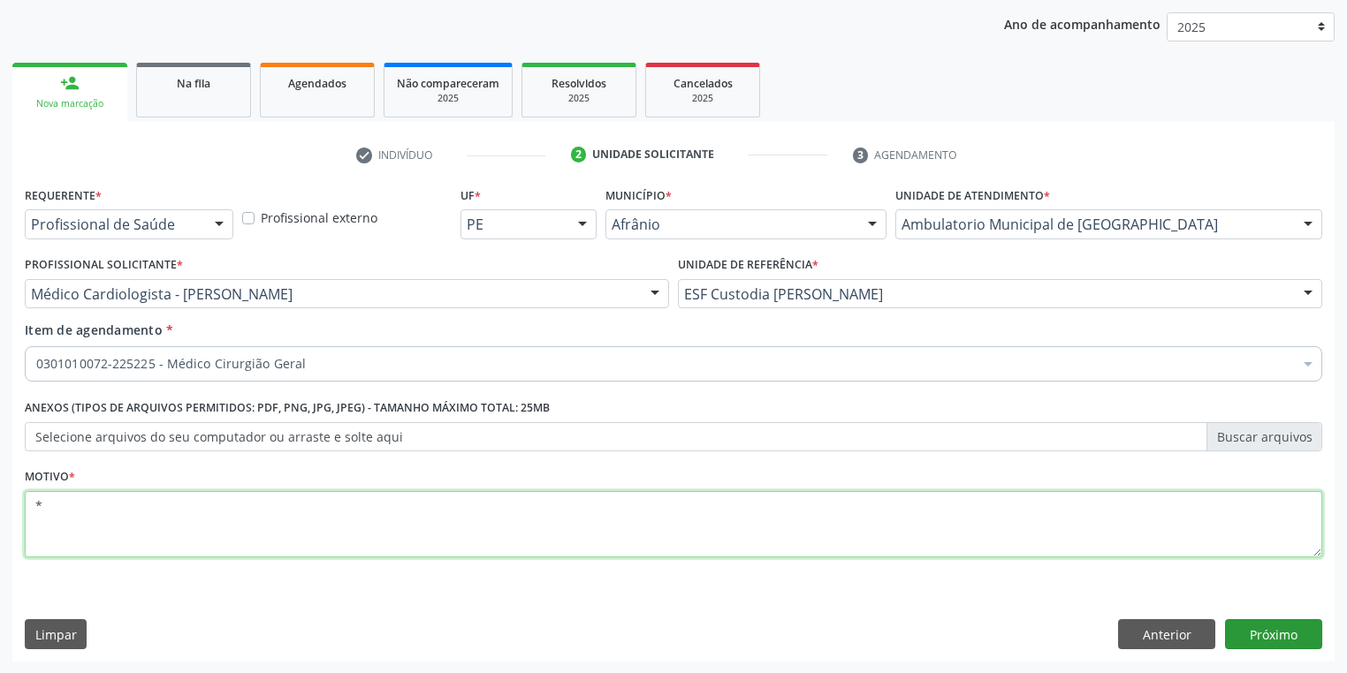
type textarea "*"
click at [1234, 633] on button "Próximo" at bounding box center [1273, 634] width 97 height 30
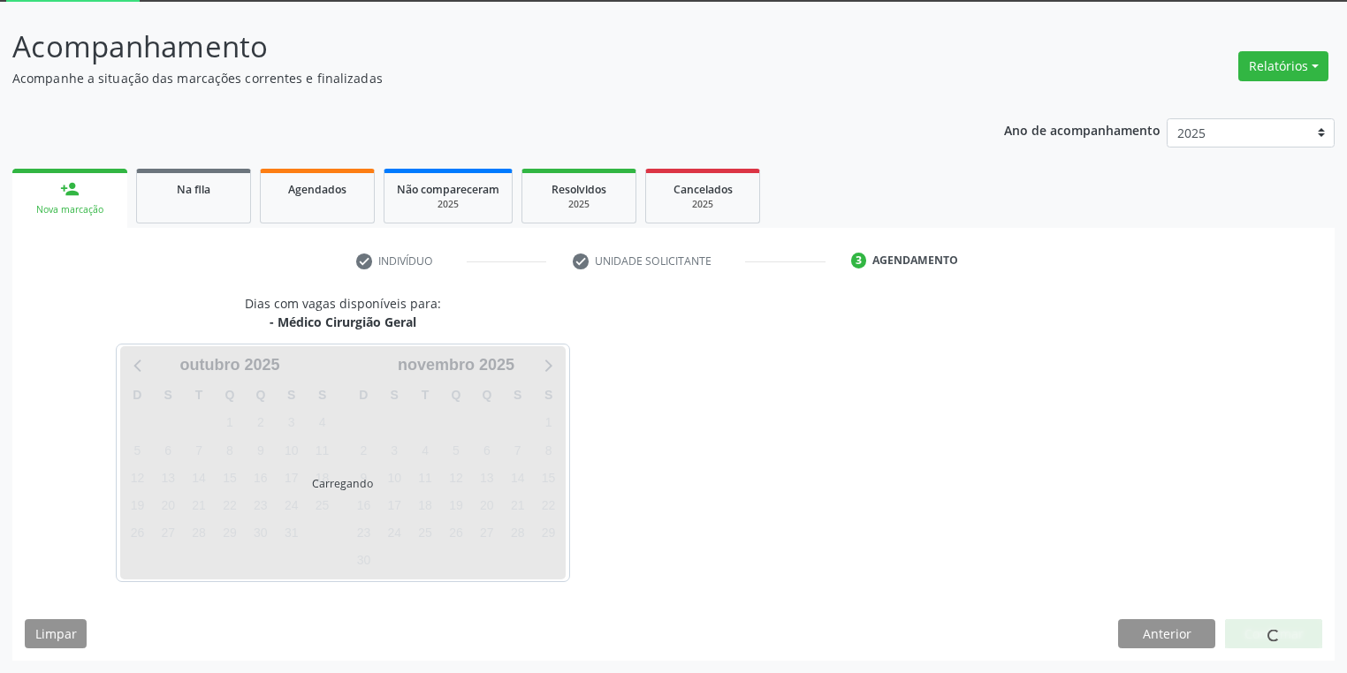
scroll to position [95, 0]
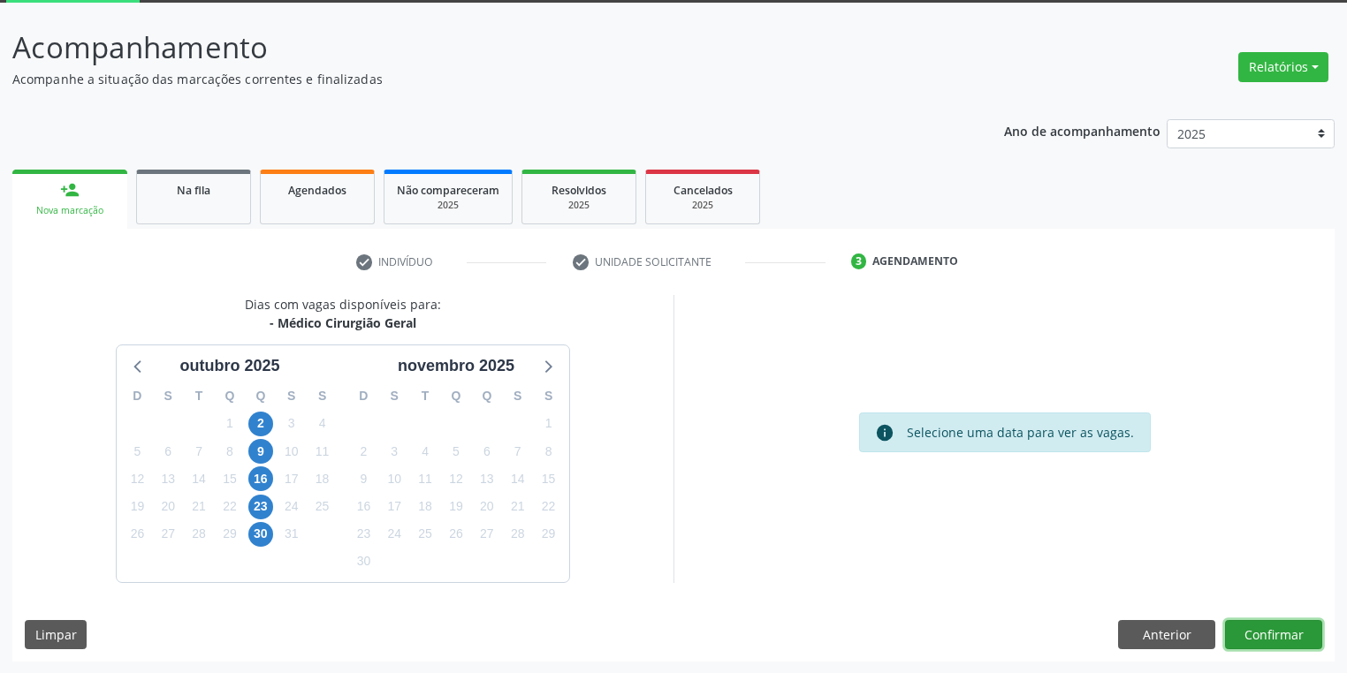
click at [1273, 639] on button "Confirmar" at bounding box center [1273, 635] width 97 height 30
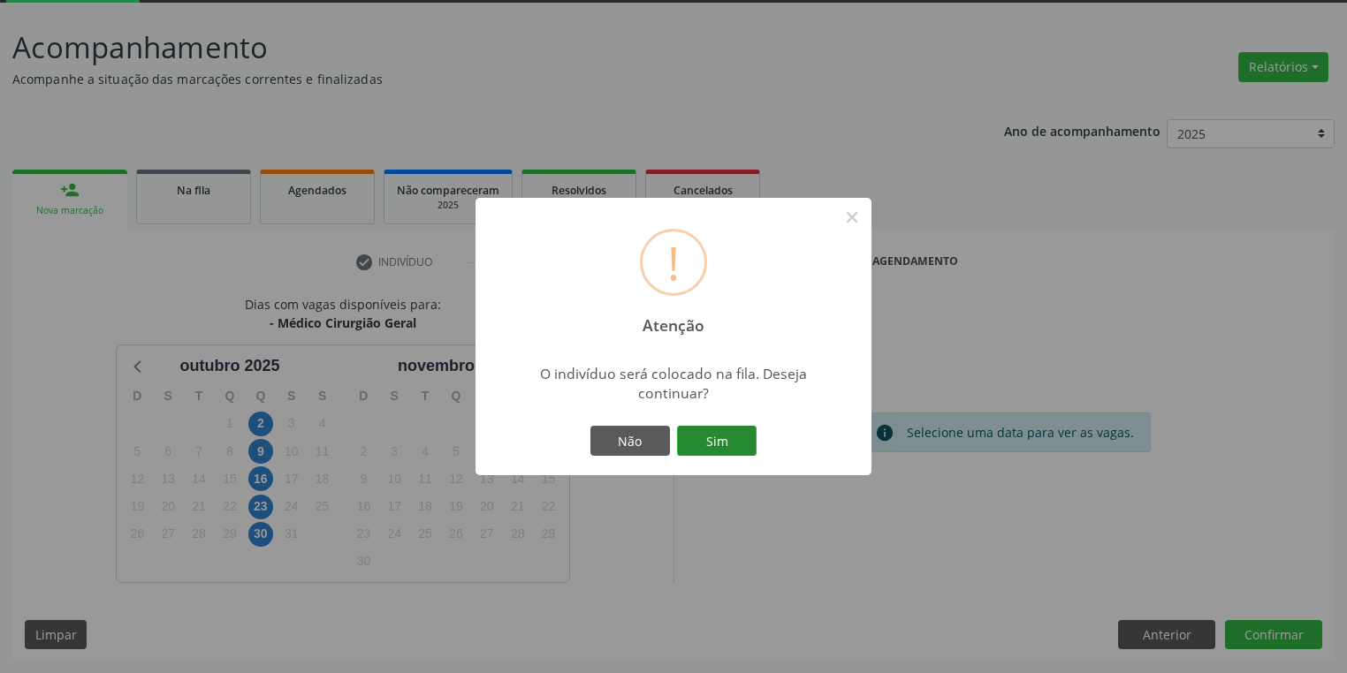
click at [702, 445] on button "Sim" at bounding box center [717, 441] width 80 height 30
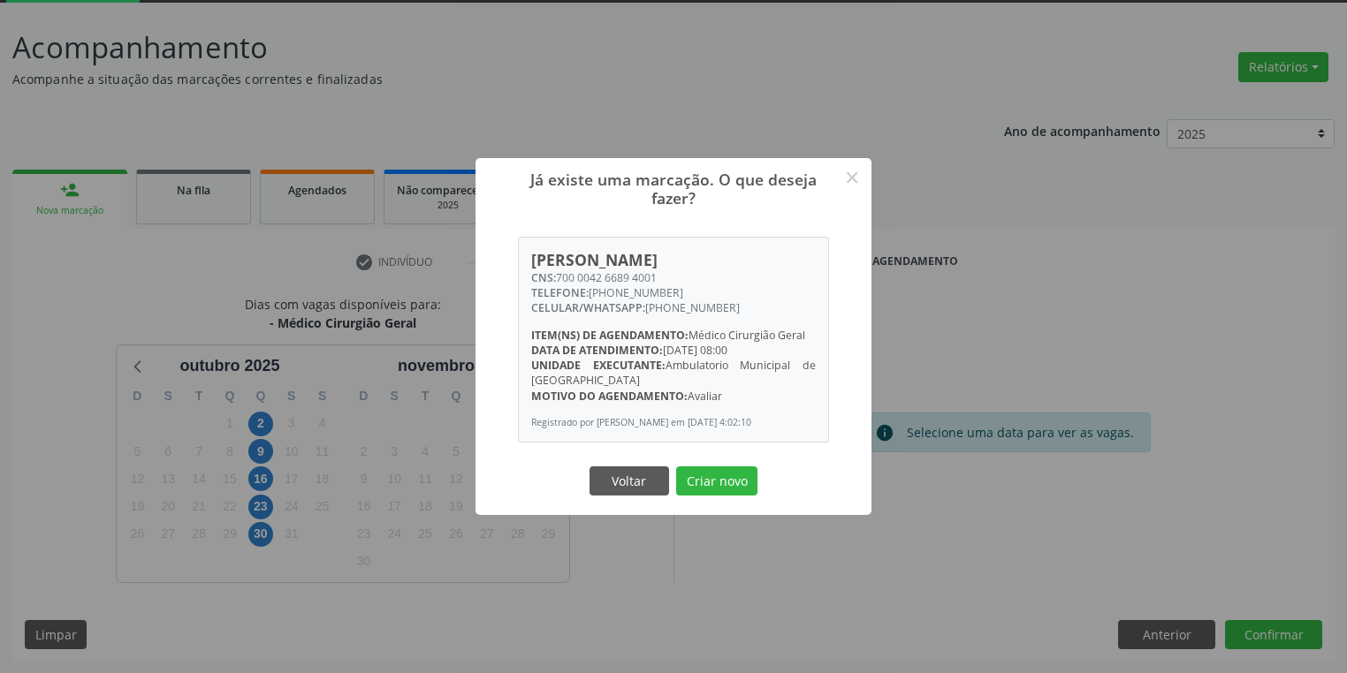
click at [707, 482] on button "Criar novo" at bounding box center [716, 482] width 81 height 30
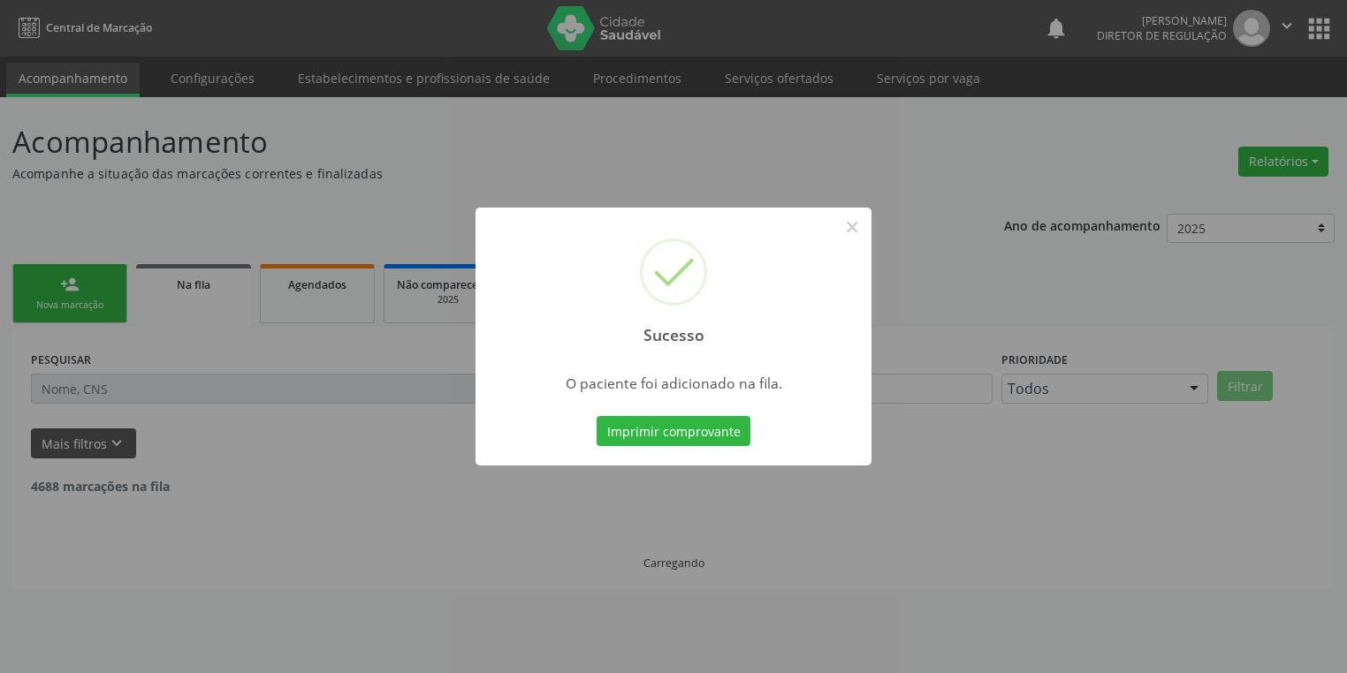
scroll to position [0, 0]
click at [848, 225] on button "×" at bounding box center [857, 227] width 30 height 30
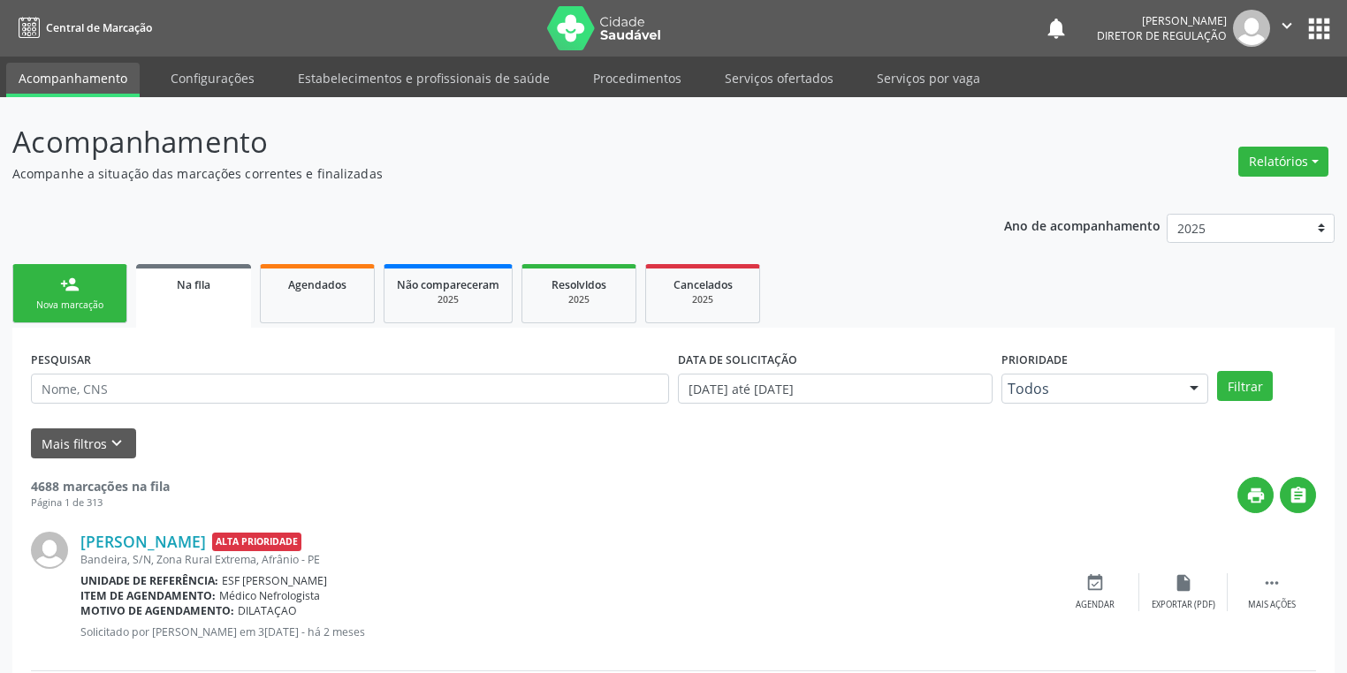
click at [76, 290] on div "person_add" at bounding box center [69, 284] width 19 height 19
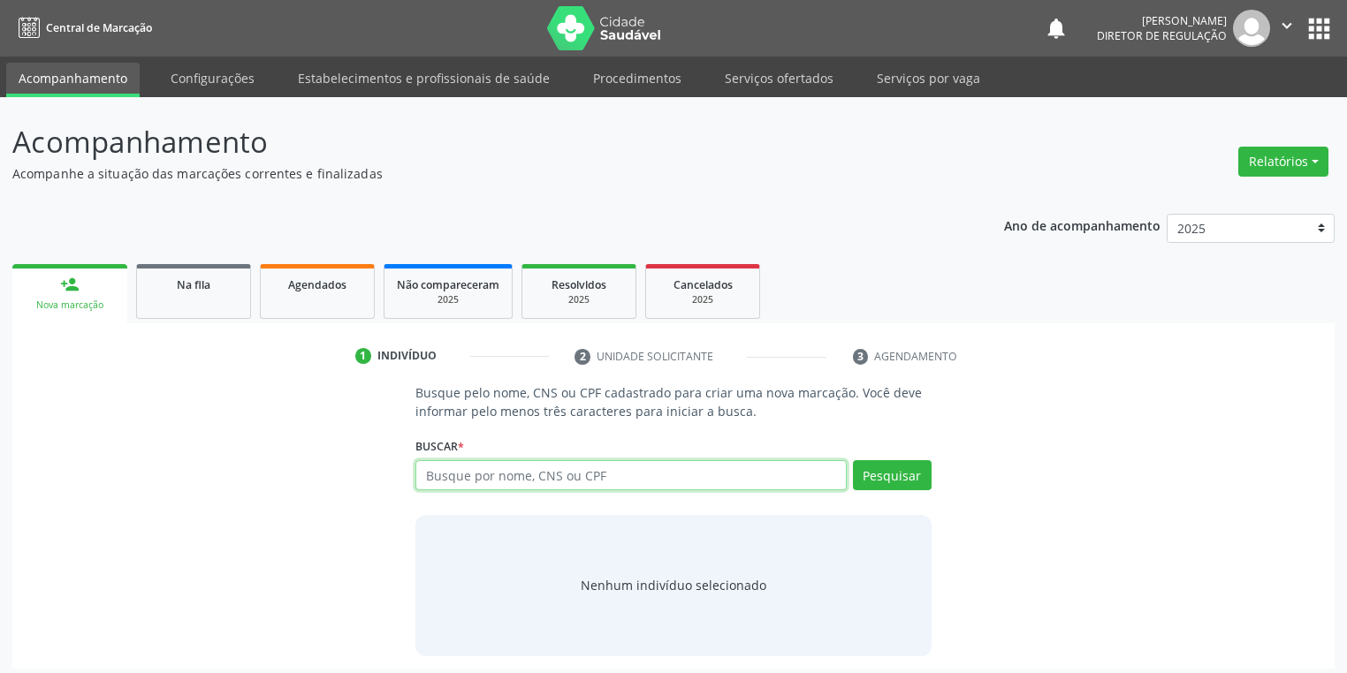
click at [448, 474] on input "text" at bounding box center [630, 475] width 431 height 30
type input "700000897479704"
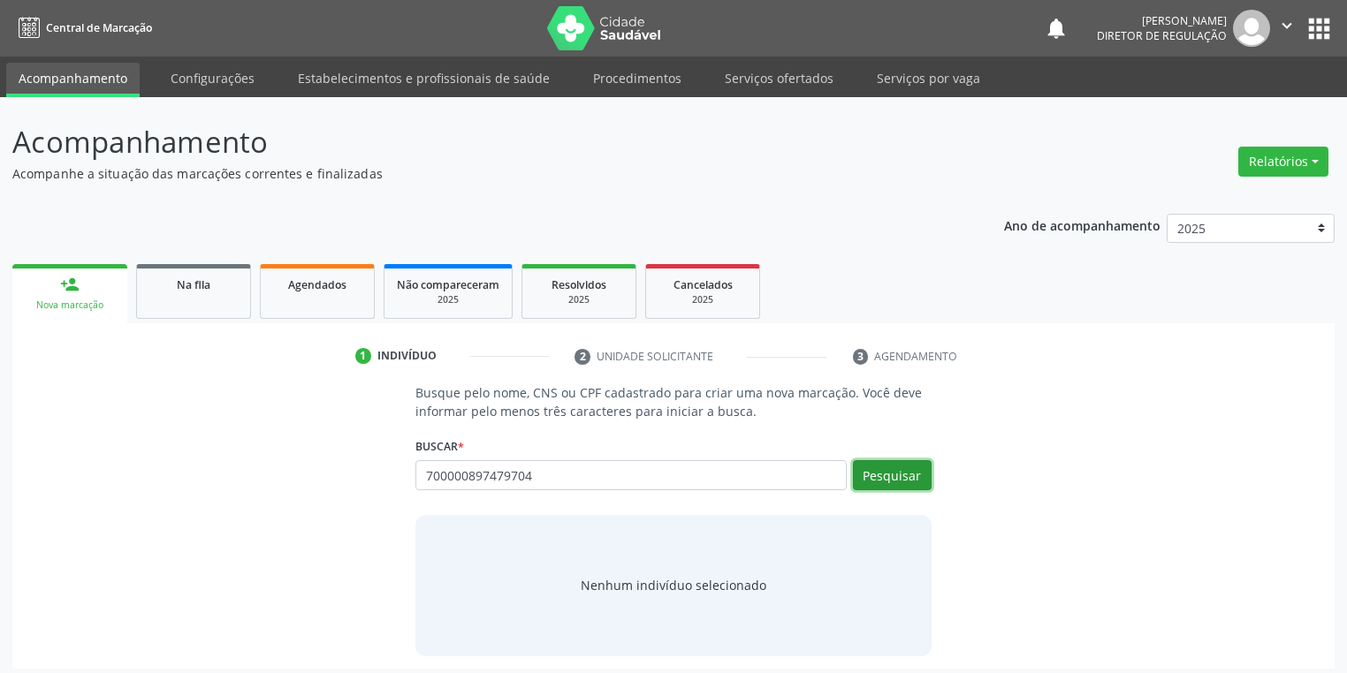
click at [873, 481] on button "Pesquisar" at bounding box center [892, 475] width 79 height 30
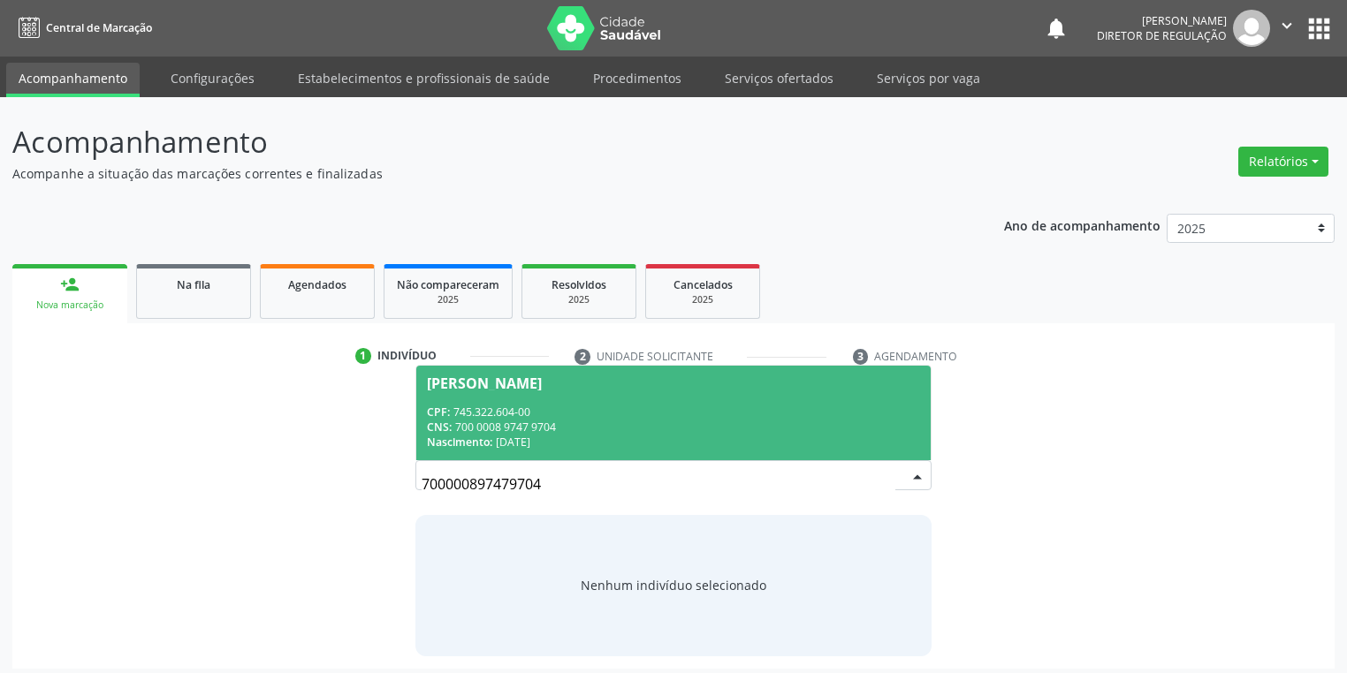
click at [515, 411] on div "CPF: 745.322.604-00" at bounding box center [673, 412] width 493 height 15
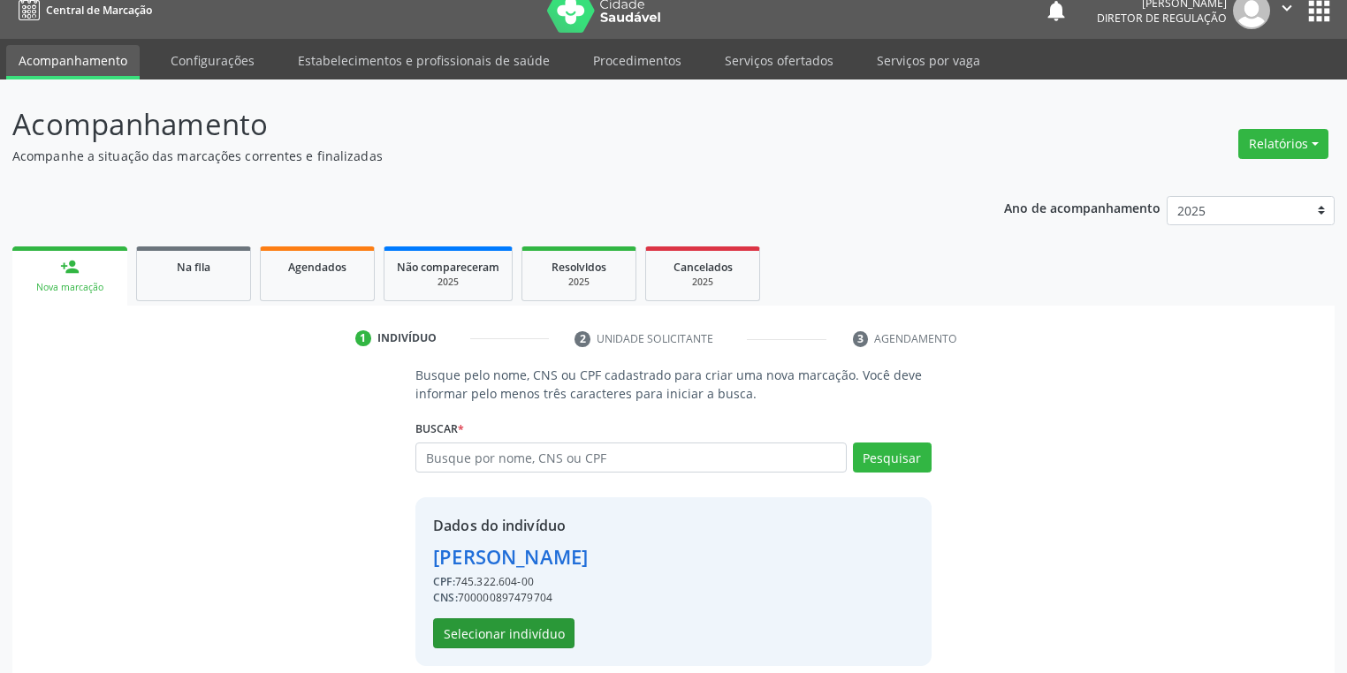
scroll to position [34, 0]
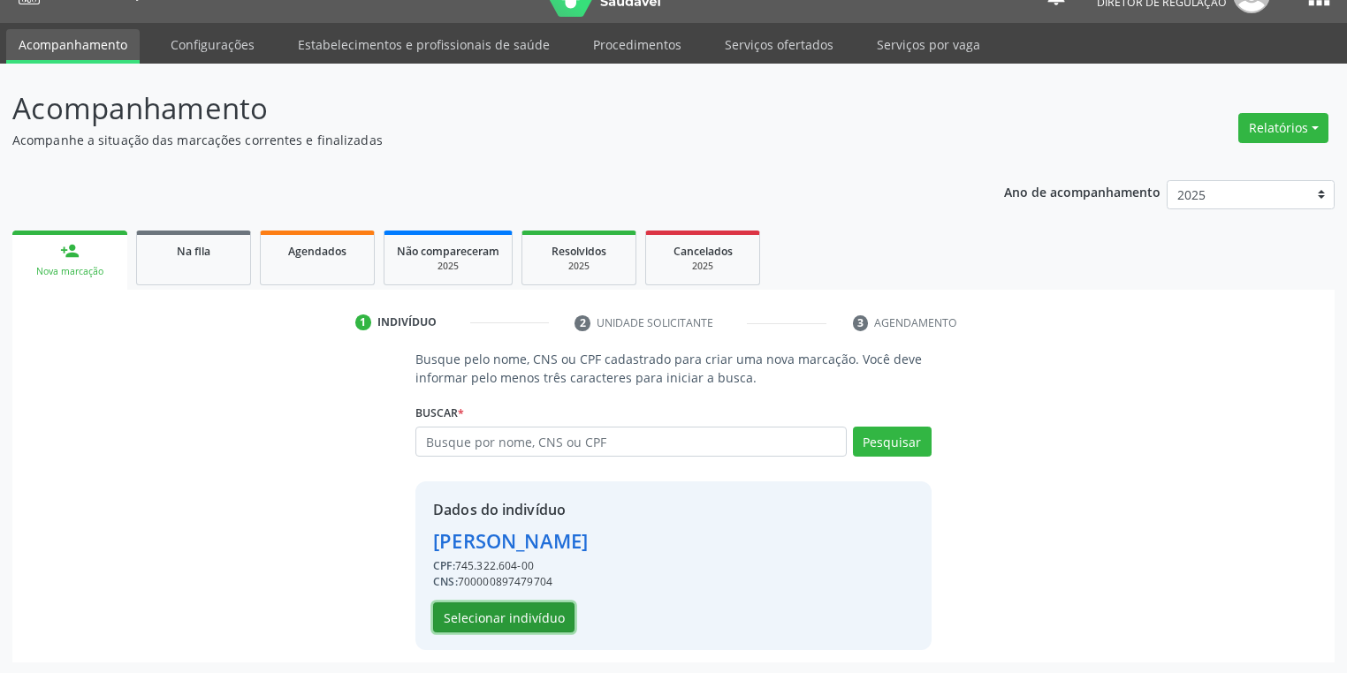
click at [513, 616] on button "Selecionar indivíduo" at bounding box center [503, 618] width 141 height 30
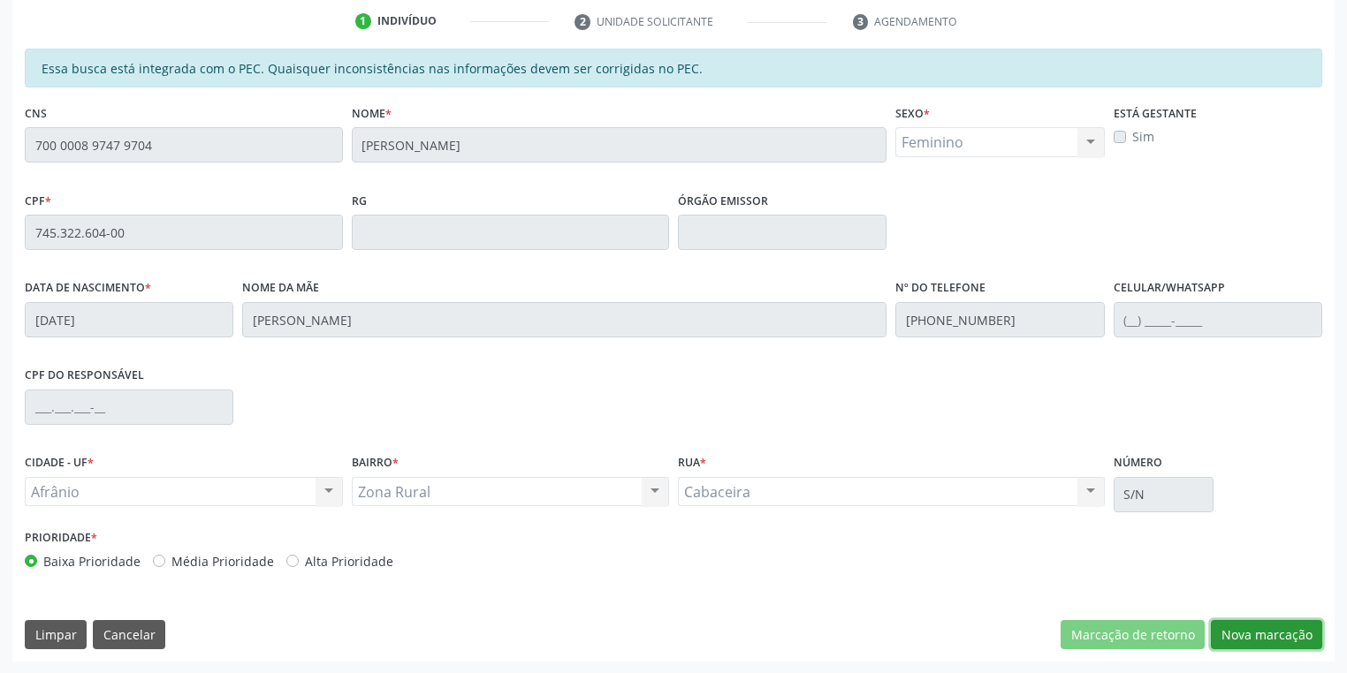
click at [1271, 639] on button "Nova marcação" at bounding box center [1266, 635] width 111 height 30
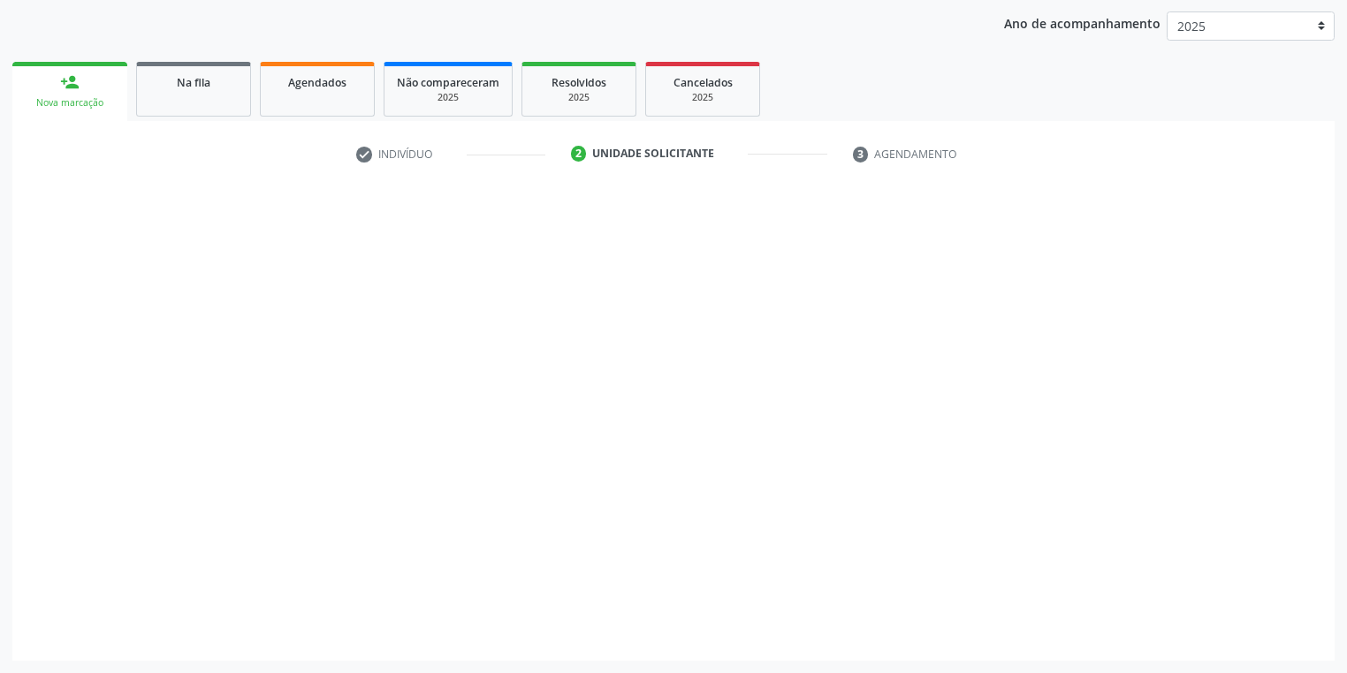
scroll to position [201, 0]
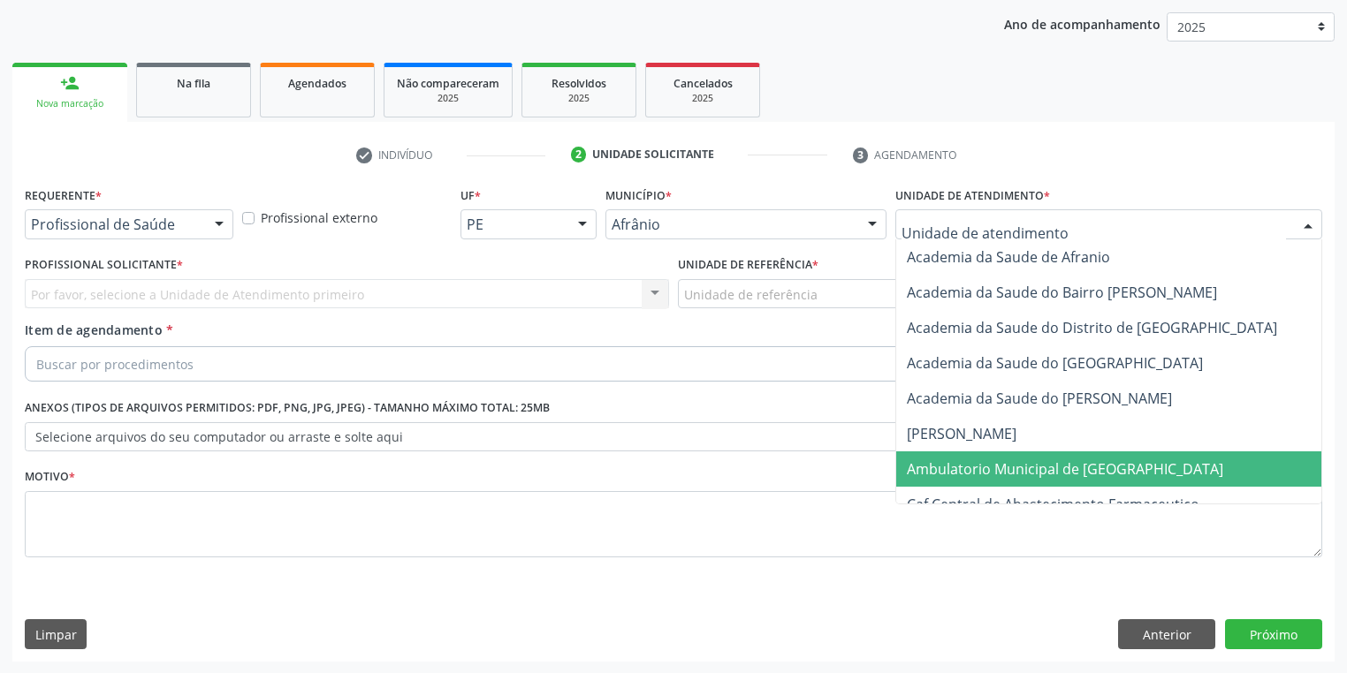
click at [963, 457] on span "Ambulatorio Municipal de [GEOGRAPHIC_DATA]" at bounding box center [1111, 469] width 431 height 35
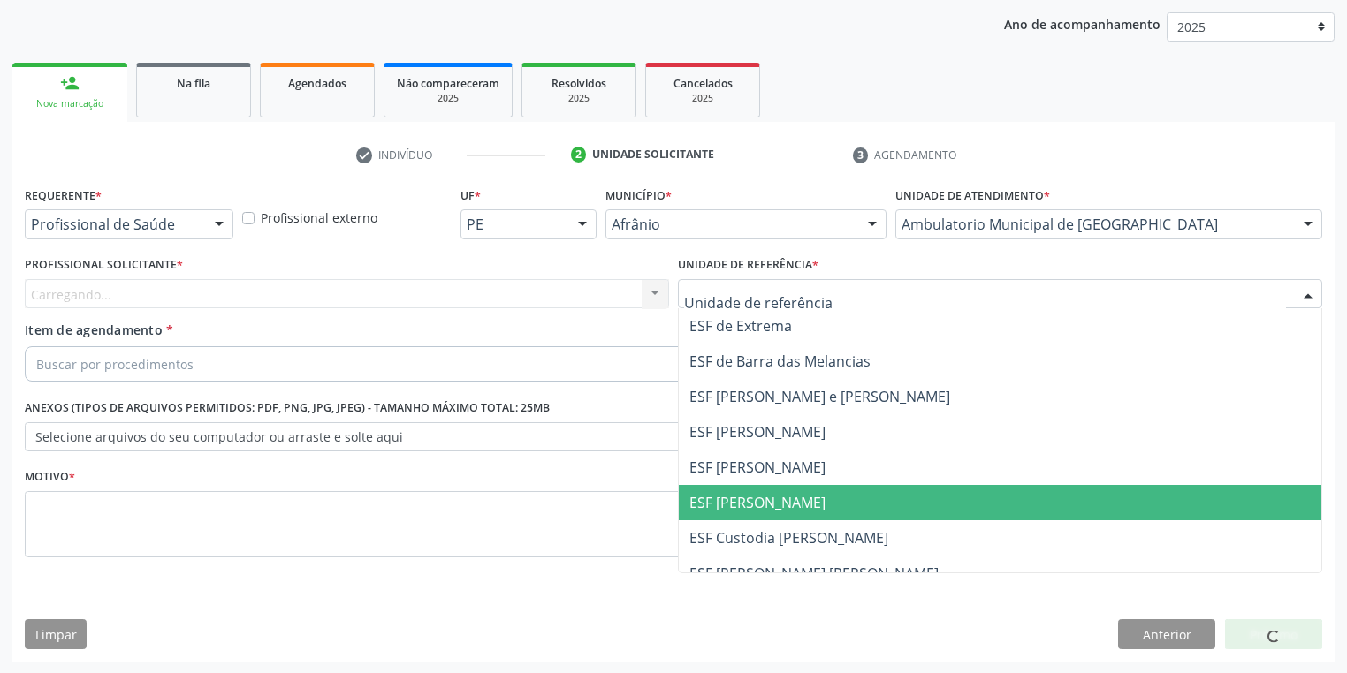
click at [760, 488] on span "ESF [PERSON_NAME]" at bounding box center [1000, 502] width 642 height 35
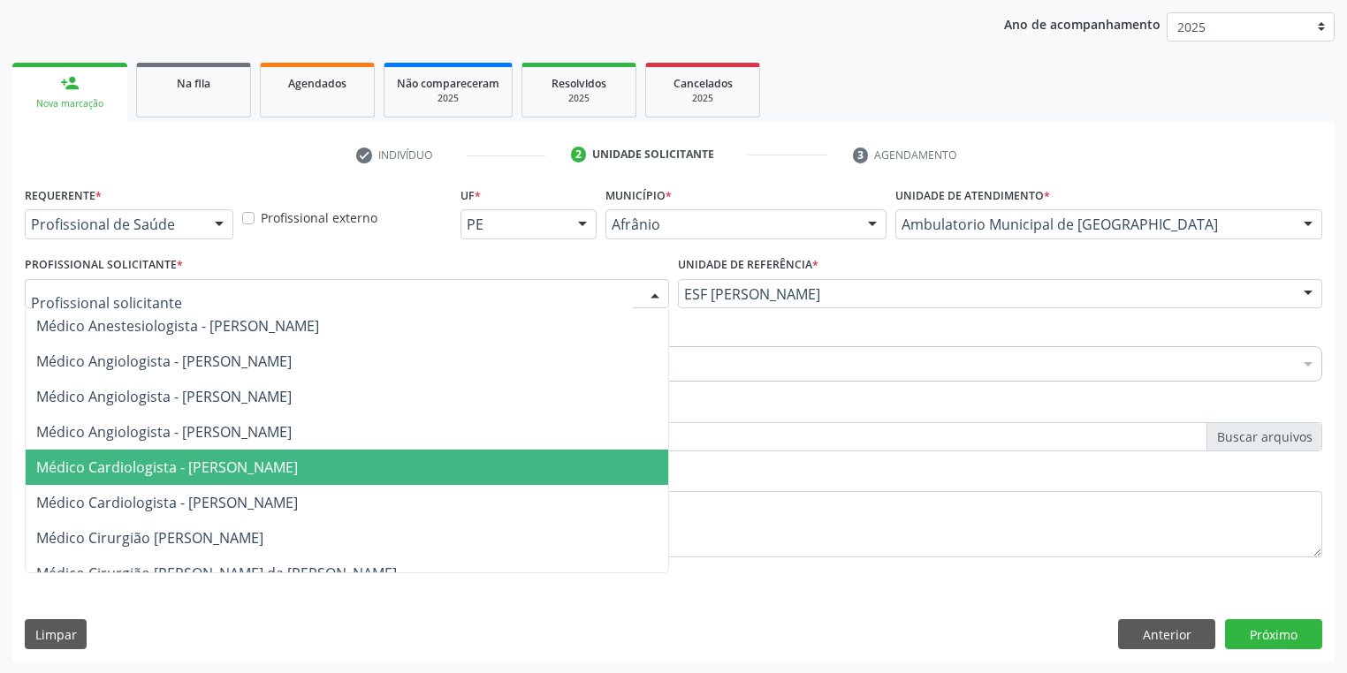
click at [122, 474] on span "Médico Cardiologista - [PERSON_NAME]" at bounding box center [167, 467] width 262 height 19
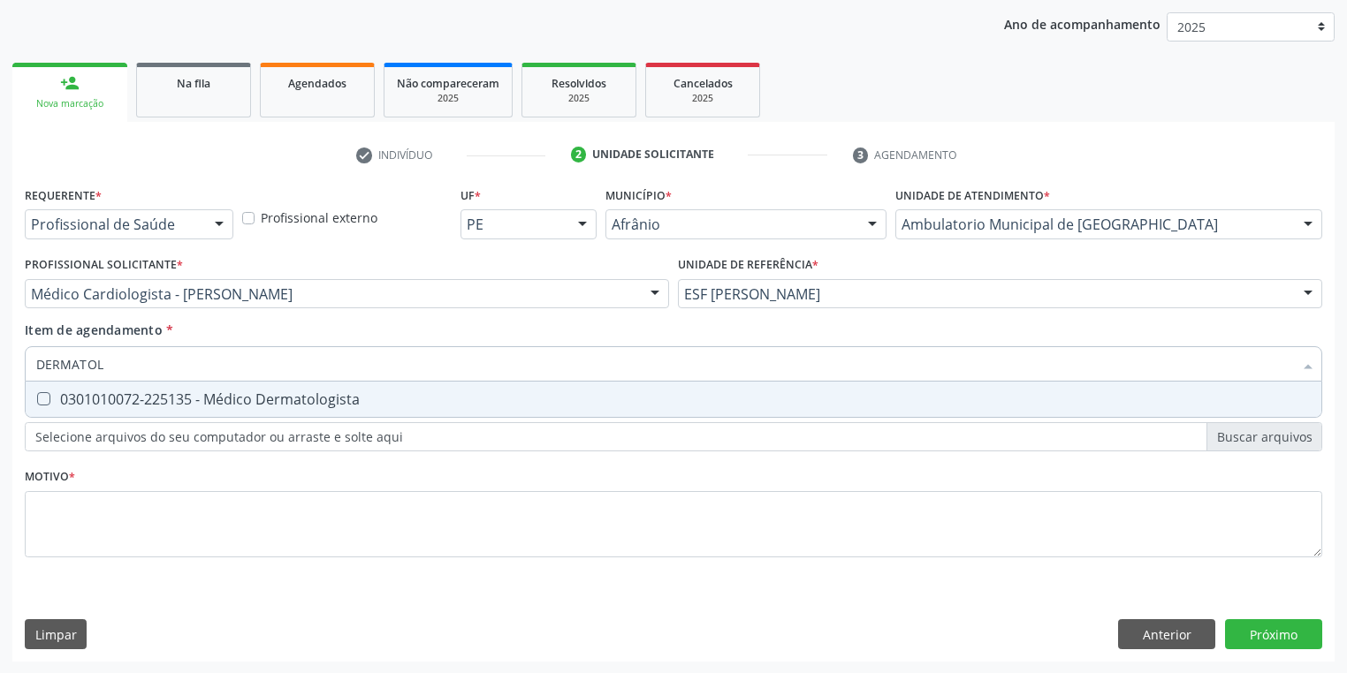
type input "DERMATOLO"
click at [103, 394] on div "0301010072-225135 - Médico Dermatologista" at bounding box center [673, 399] width 1274 height 14
checkbox Dermatologista "true"
click at [125, 530] on div "Requerente * Profissional de Saúde Profissional de Saúde Paciente Nenhum result…" at bounding box center [673, 382] width 1297 height 400
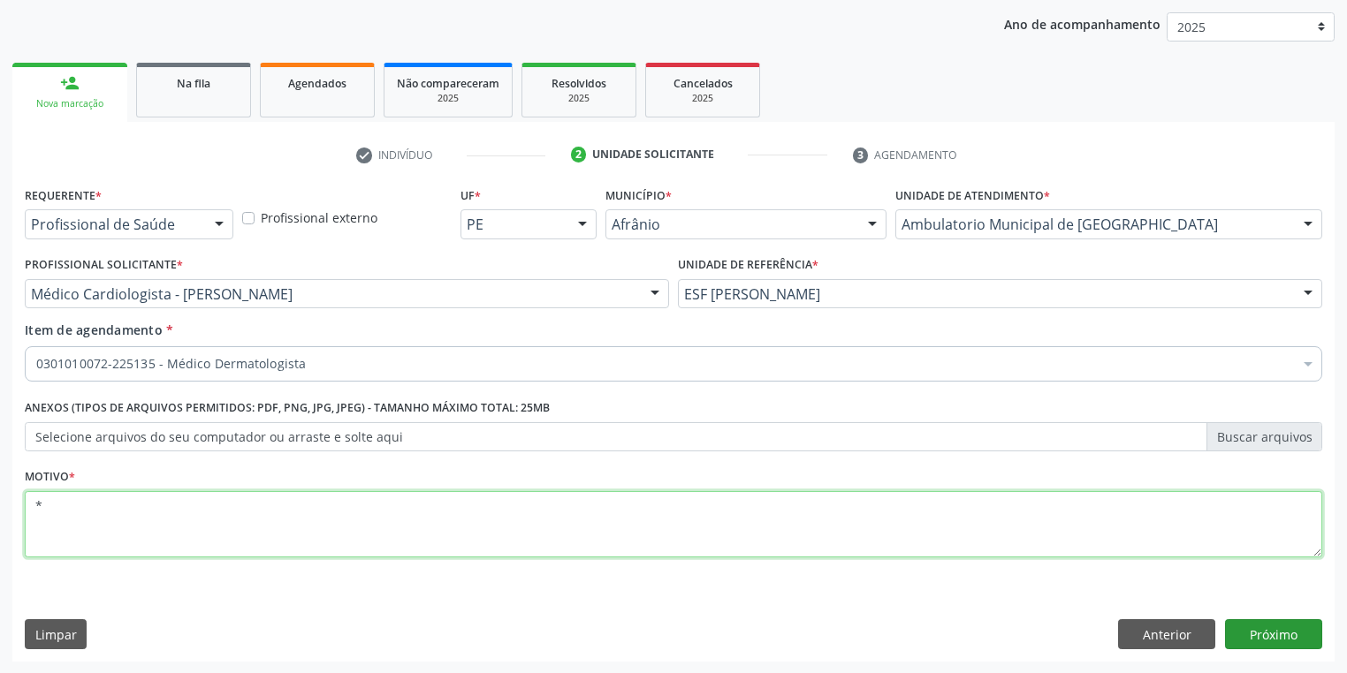
type textarea "*"
click at [1235, 632] on button "Próximo" at bounding box center [1273, 634] width 97 height 30
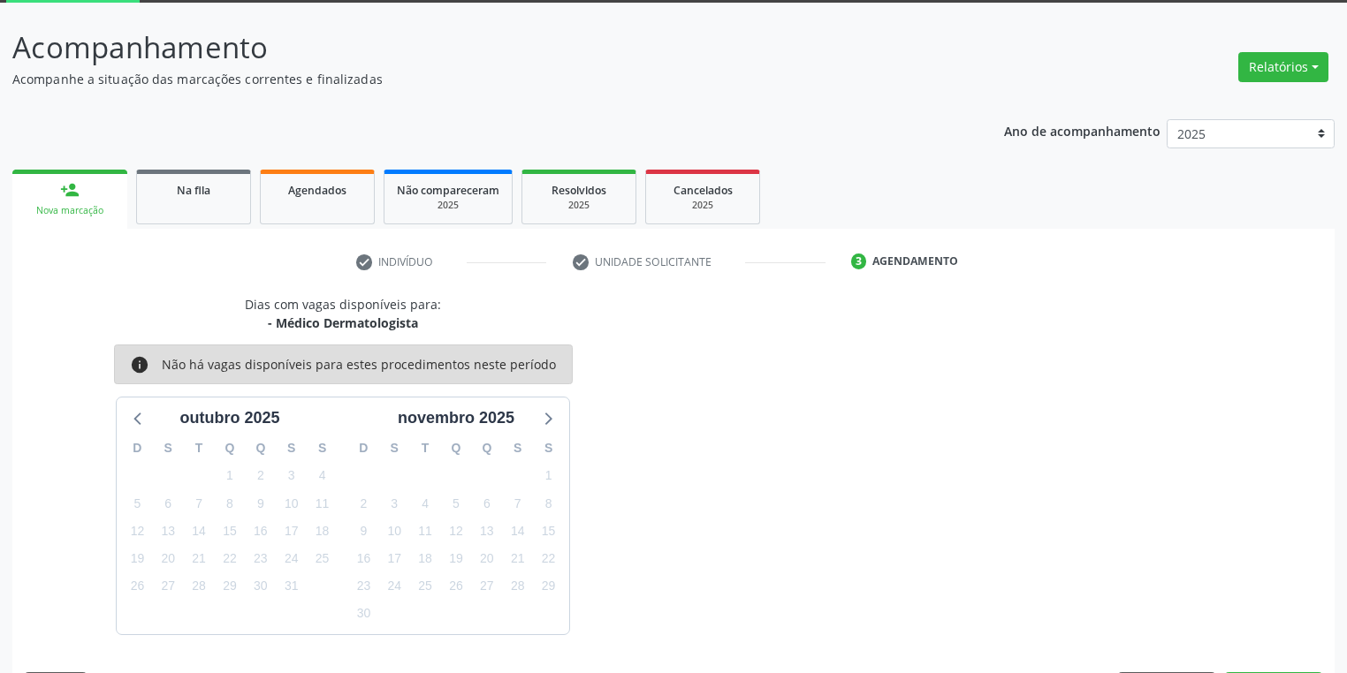
scroll to position [146, 0]
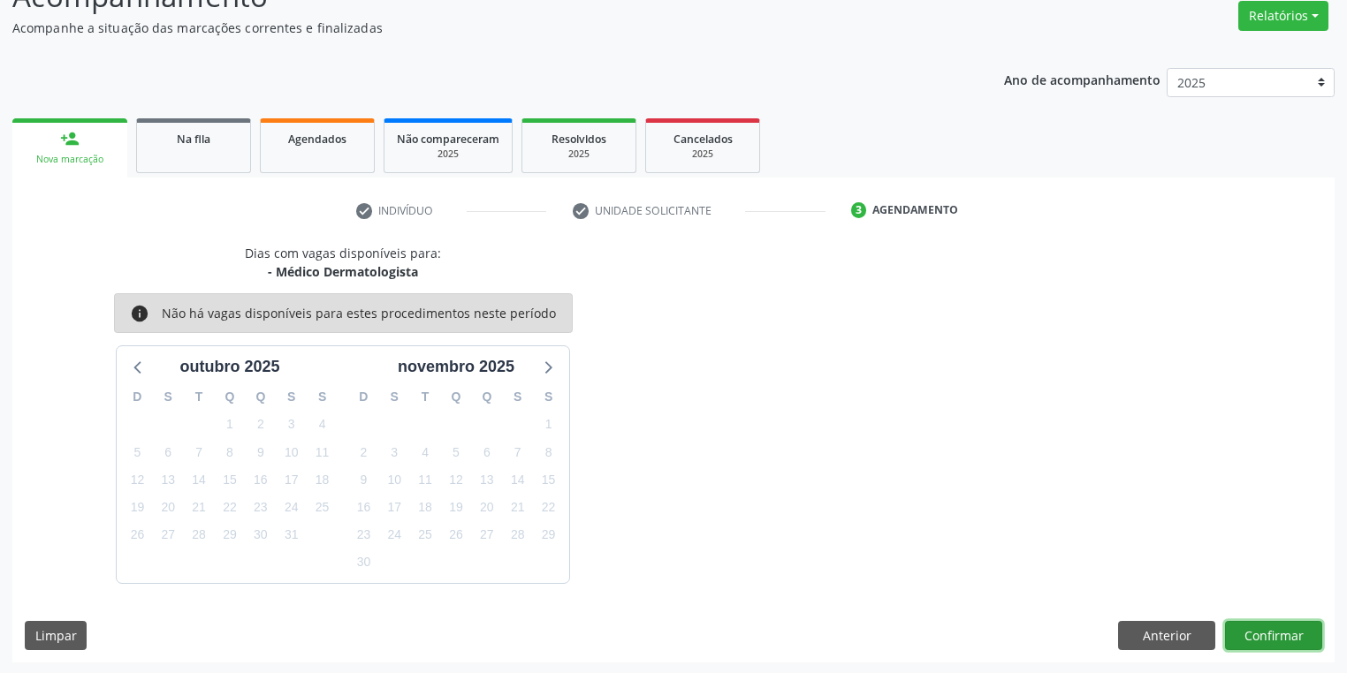
click at [1285, 633] on button "Confirmar" at bounding box center [1273, 636] width 97 height 30
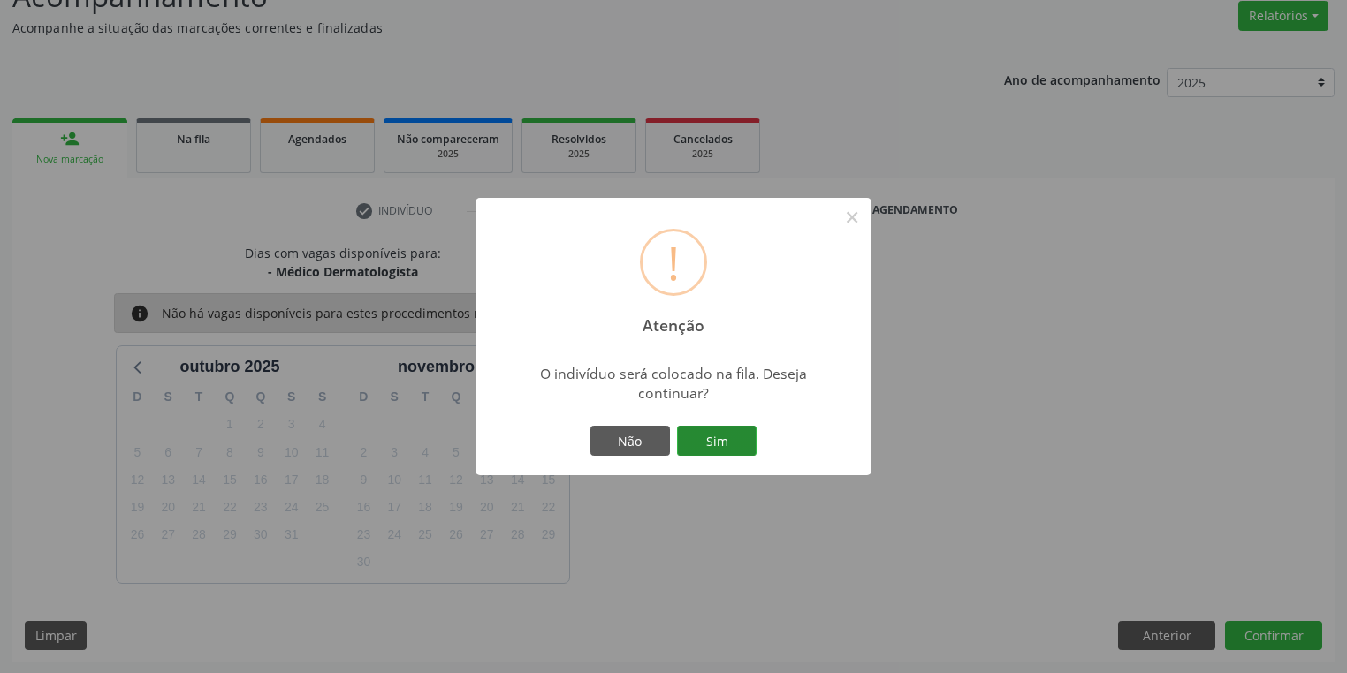
click at [722, 439] on button "Sim" at bounding box center [717, 441] width 80 height 30
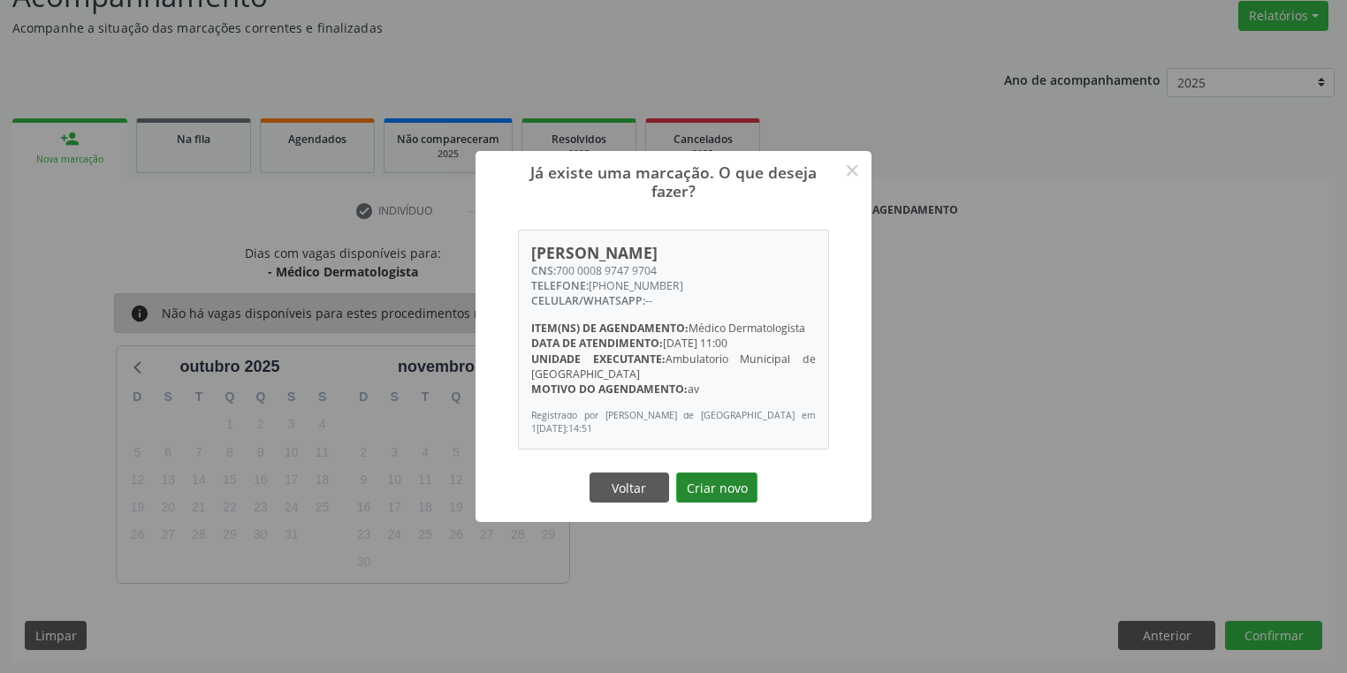
click at [728, 484] on button "Criar novo" at bounding box center [716, 488] width 81 height 30
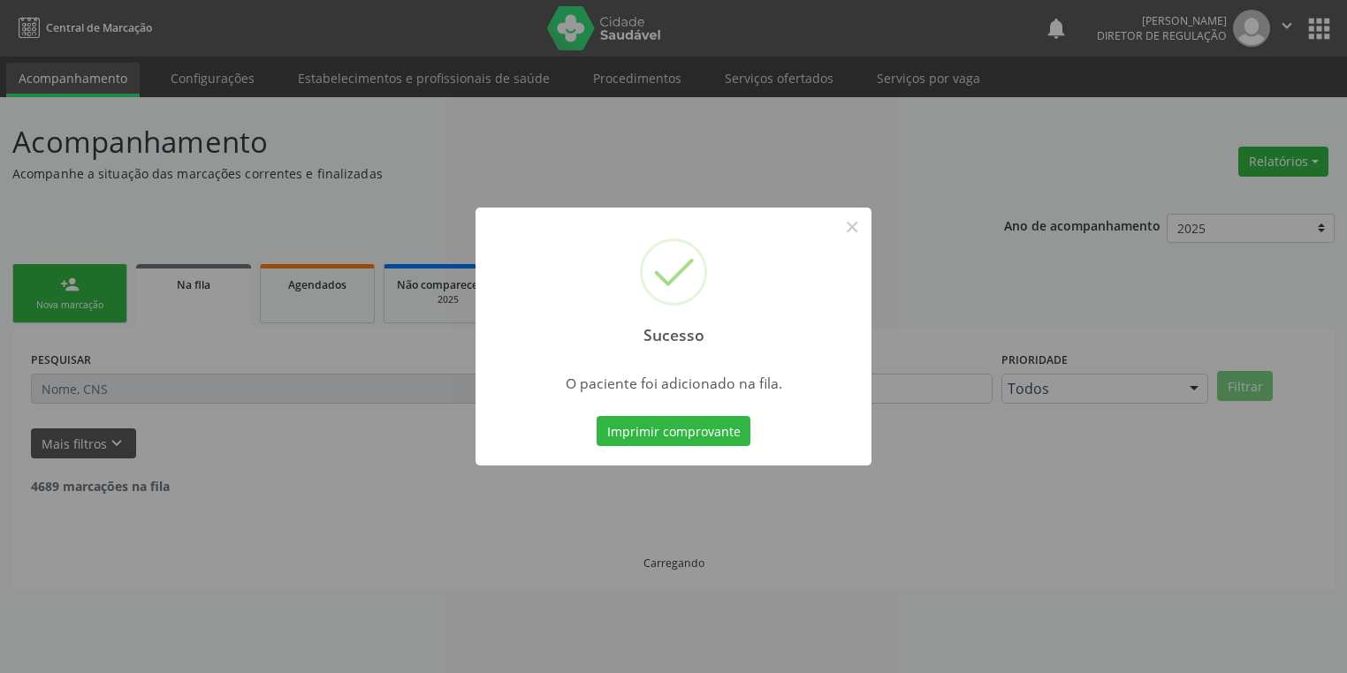
scroll to position [0, 0]
click at [859, 229] on button "×" at bounding box center [857, 227] width 30 height 30
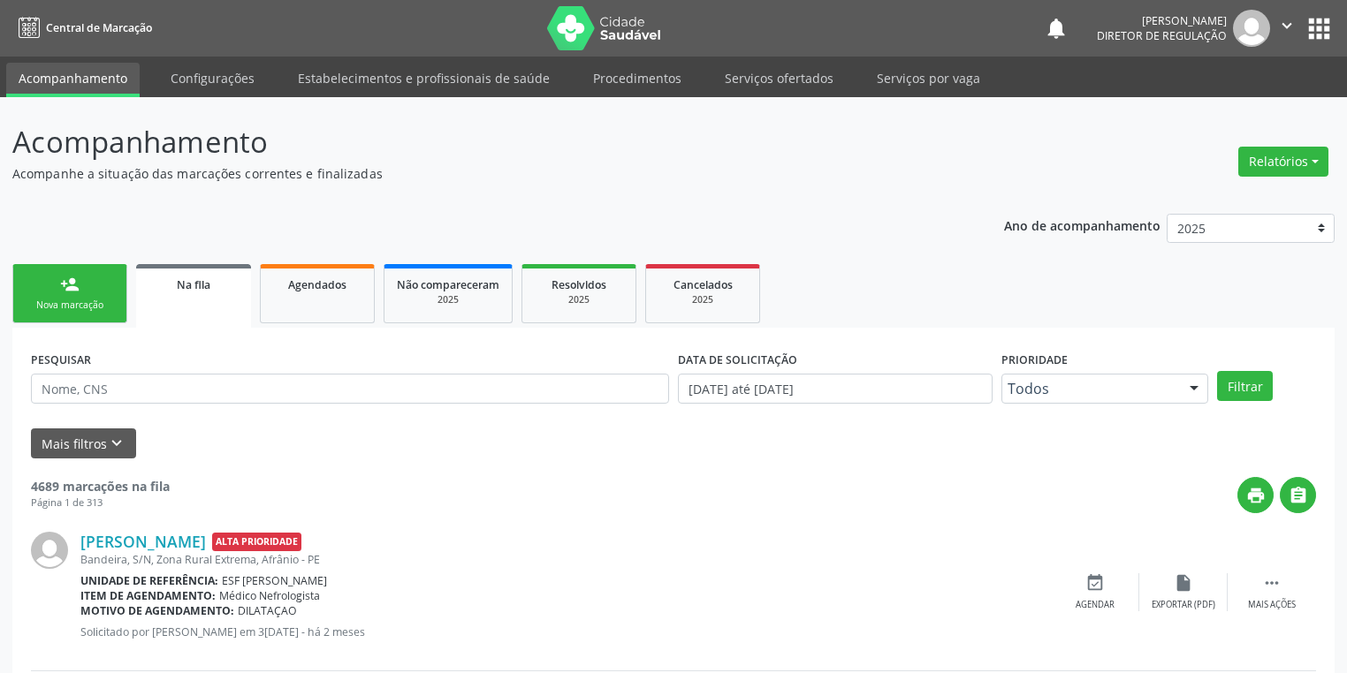
click at [83, 293] on link "person_add Nova marcação" at bounding box center [69, 293] width 115 height 59
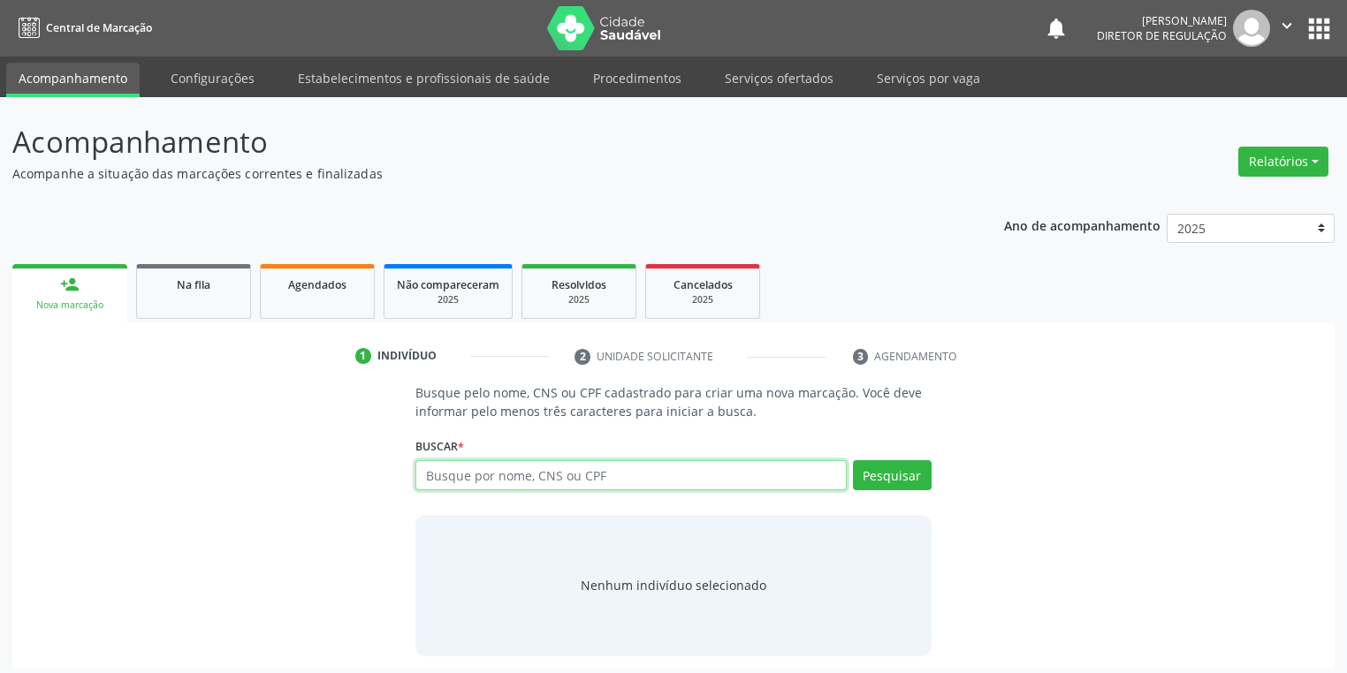
click at [463, 471] on input "text" at bounding box center [630, 475] width 431 height 30
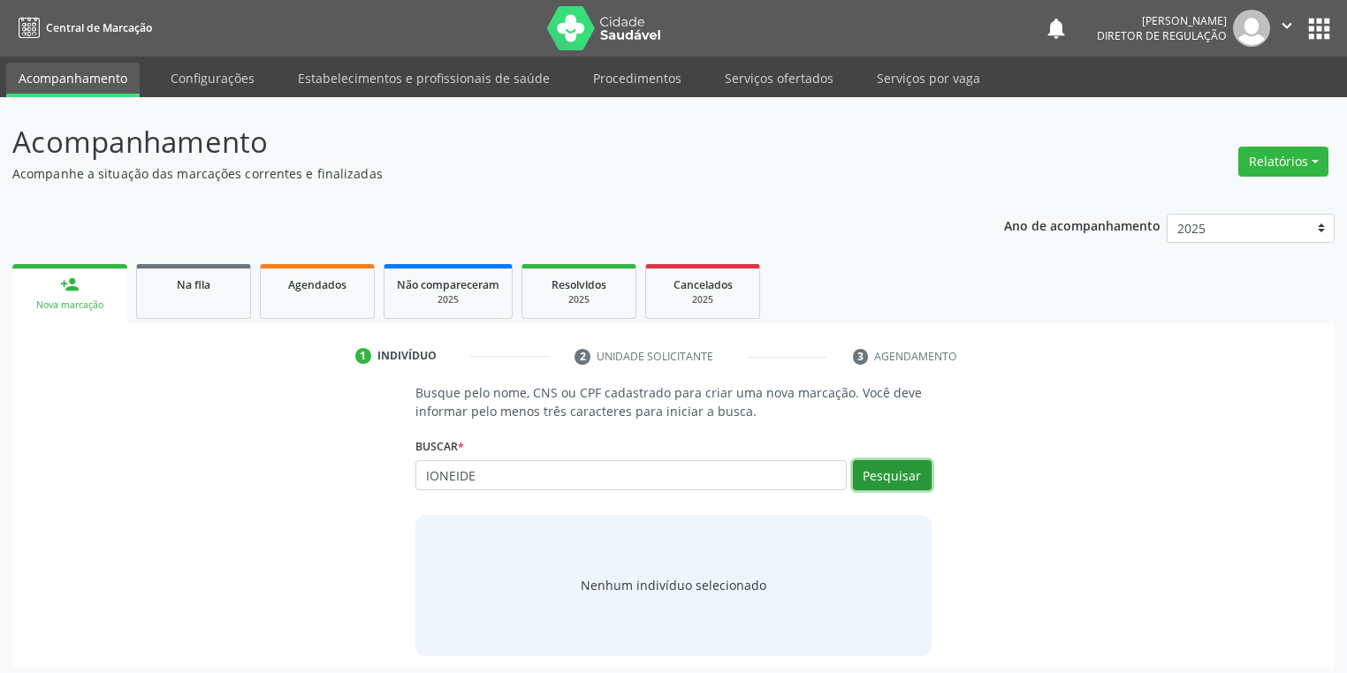
click at [901, 478] on button "Pesquisar" at bounding box center [892, 475] width 79 height 30
click at [478, 472] on input "IONEIDE" at bounding box center [630, 475] width 431 height 30
type input "IONE"
type input "I"
type input "ALBUQUEUQE MACEDO"
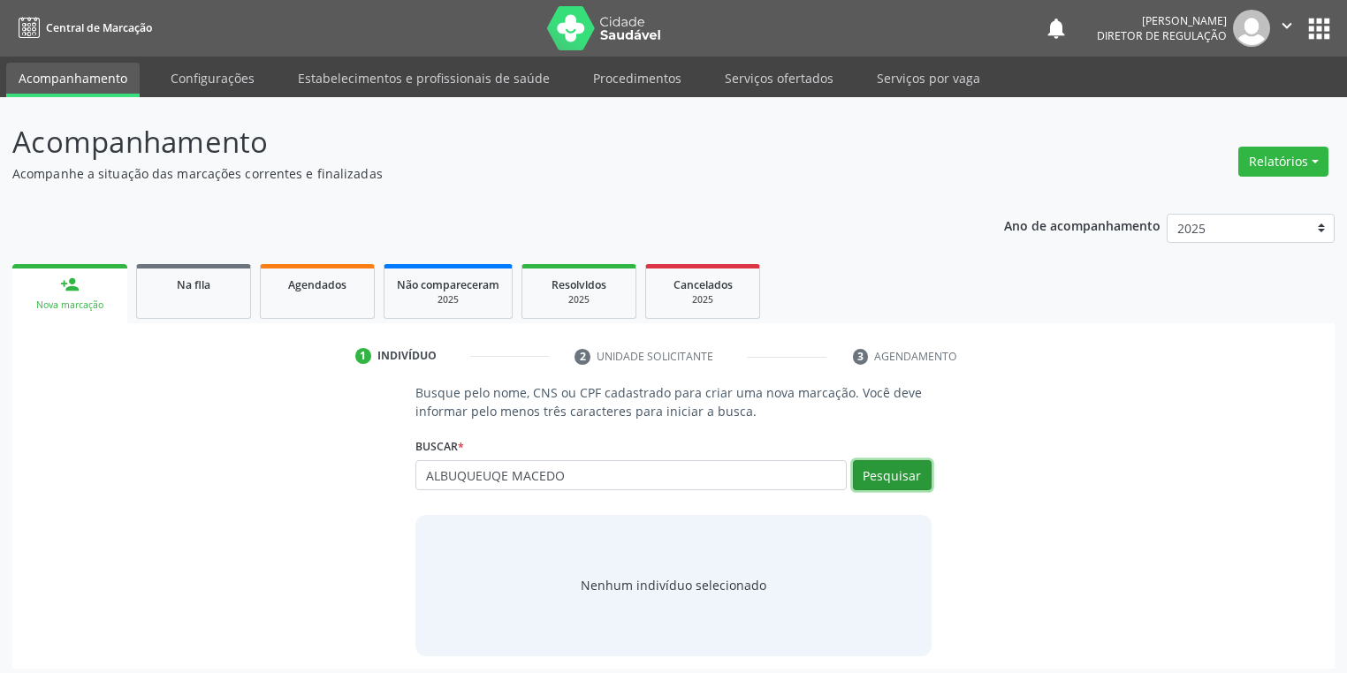
click at [883, 470] on button "Pesquisar" at bounding box center [892, 475] width 79 height 30
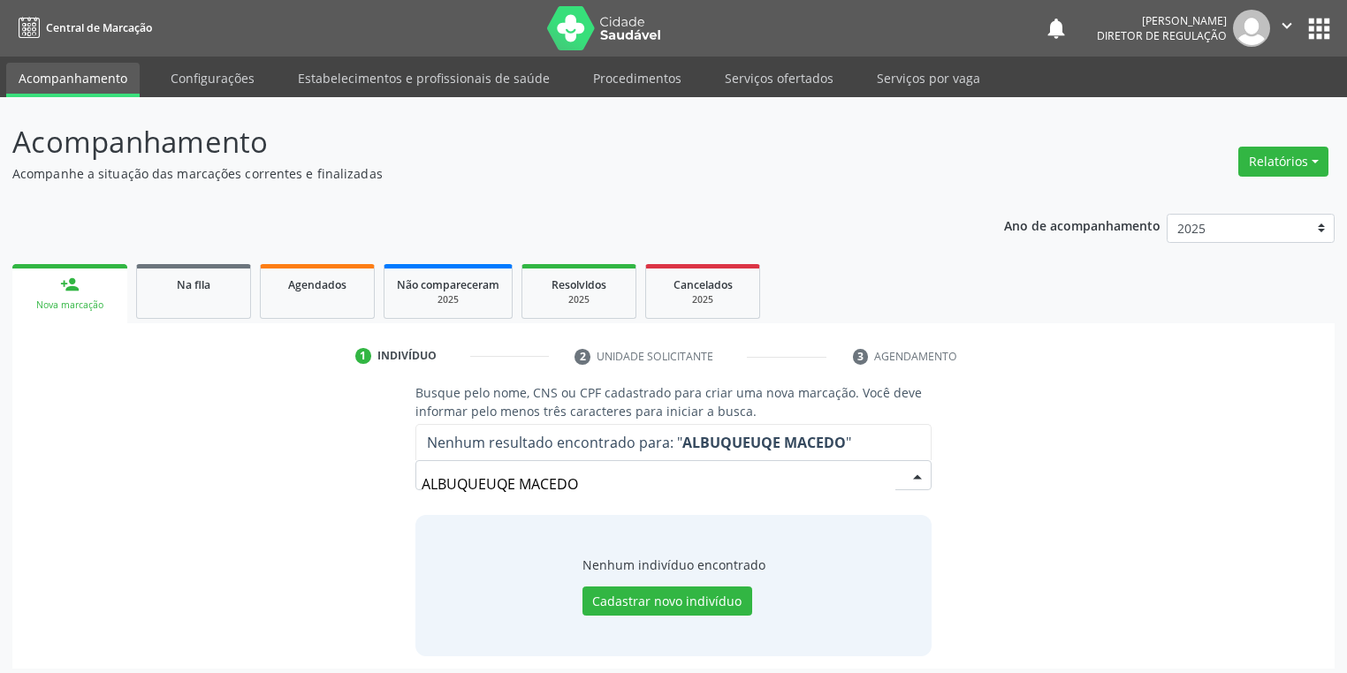
drag, startPoint x: 496, startPoint y: 480, endPoint x: 491, endPoint y: 490, distance: 11.5
click at [495, 480] on input "ALBUQUEUQE MACEDO" at bounding box center [659, 484] width 474 height 35
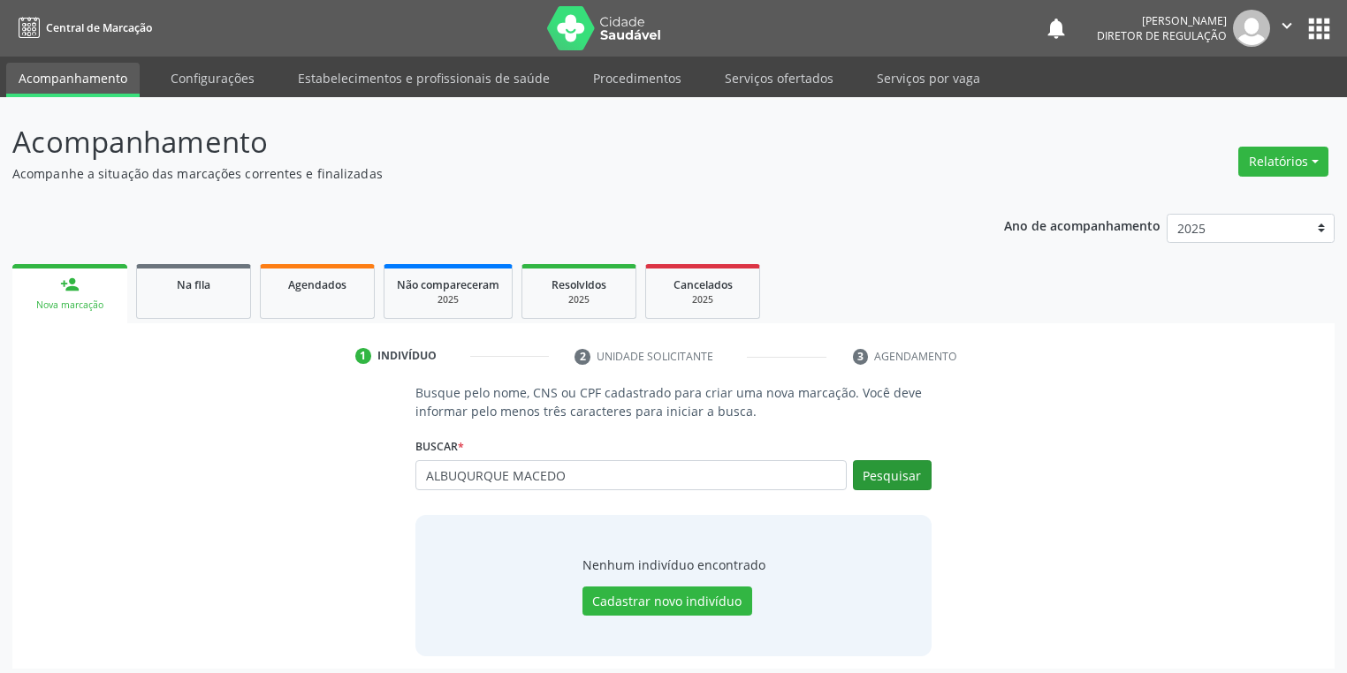
type input "ALBUQURQUE MACEDO"
click at [889, 475] on button "Pesquisar" at bounding box center [892, 475] width 79 height 30
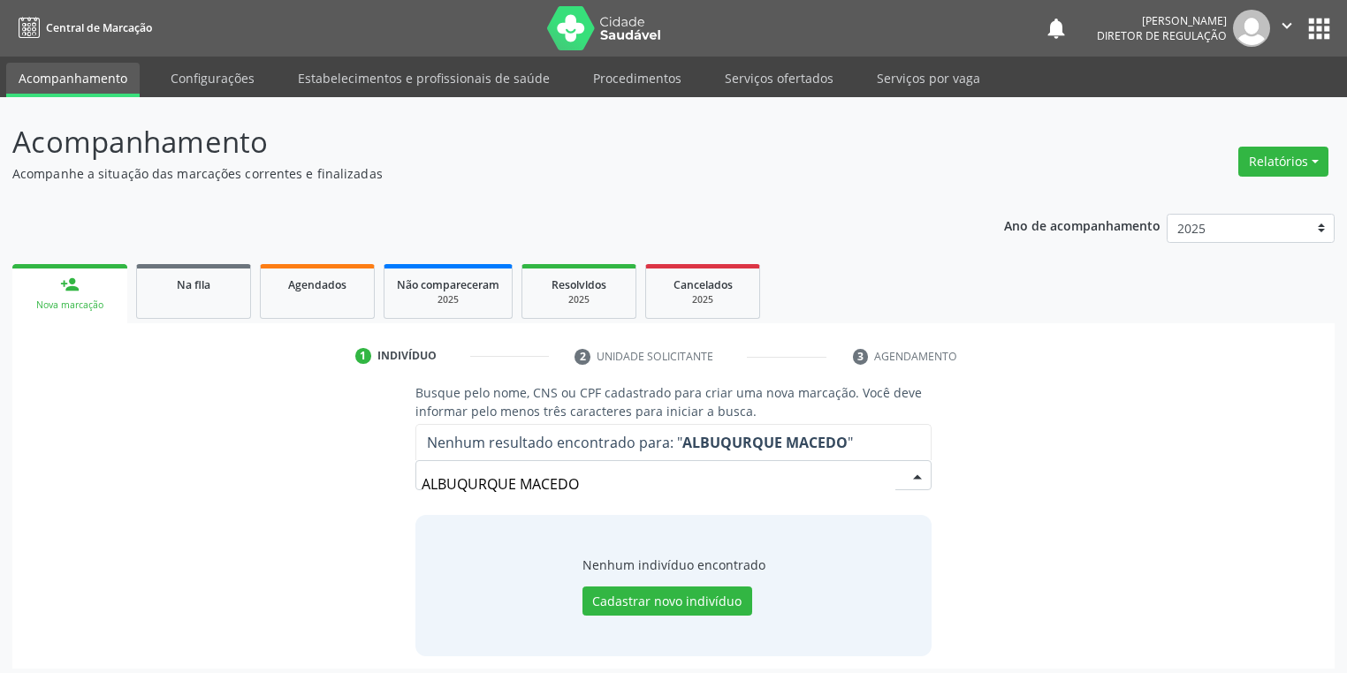
click at [481, 482] on input "ALBUQURQUE MACEDO" at bounding box center [659, 484] width 474 height 35
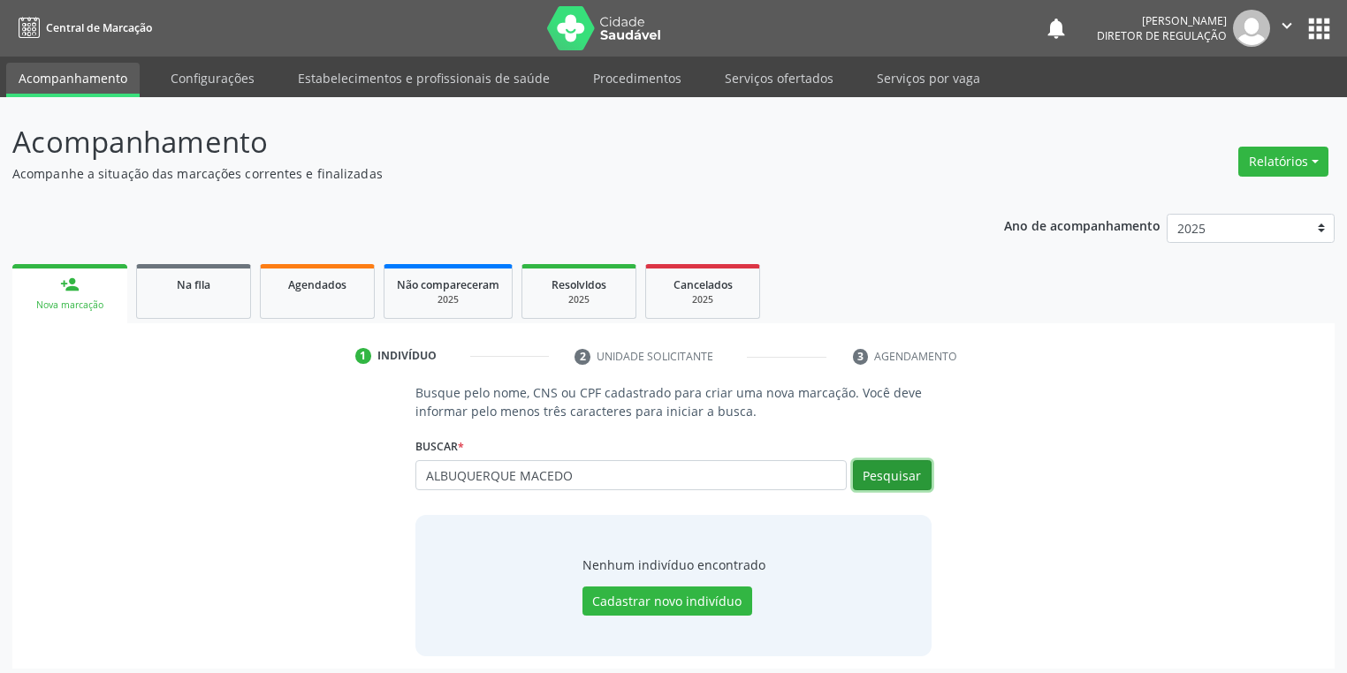
click at [878, 475] on button "Pesquisar" at bounding box center [892, 475] width 79 height 30
click at [877, 475] on button "Pesquisar" at bounding box center [892, 475] width 79 height 30
click at [629, 484] on input "ALBUQUERQUE MACEDO" at bounding box center [630, 475] width 431 height 30
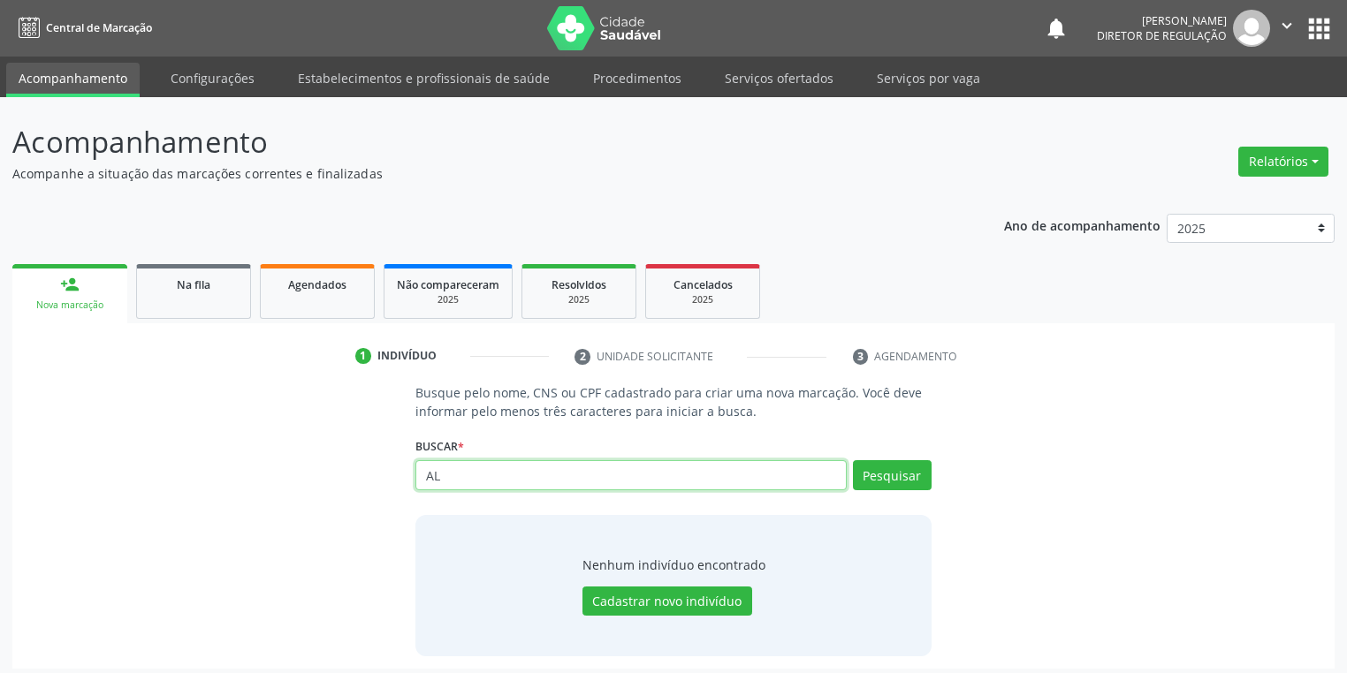
type input "A"
type input "702402588860920"
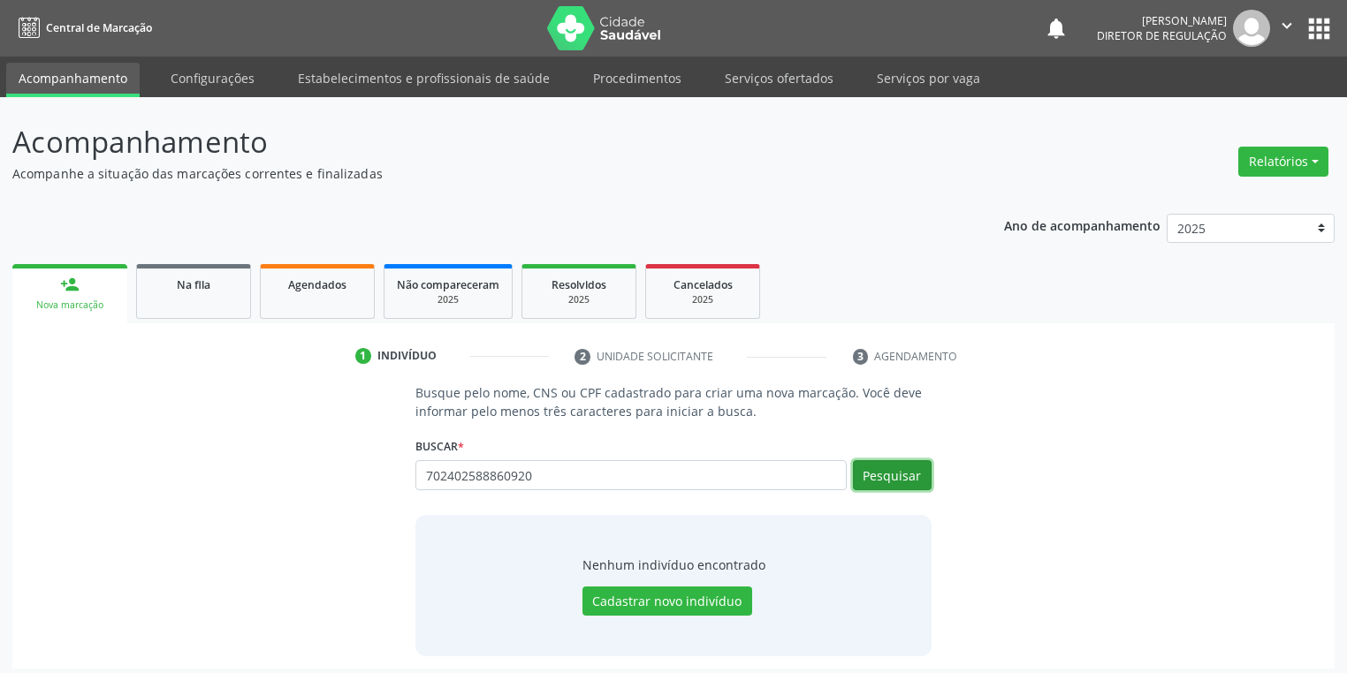
click at [899, 477] on button "Pesquisar" at bounding box center [892, 475] width 79 height 30
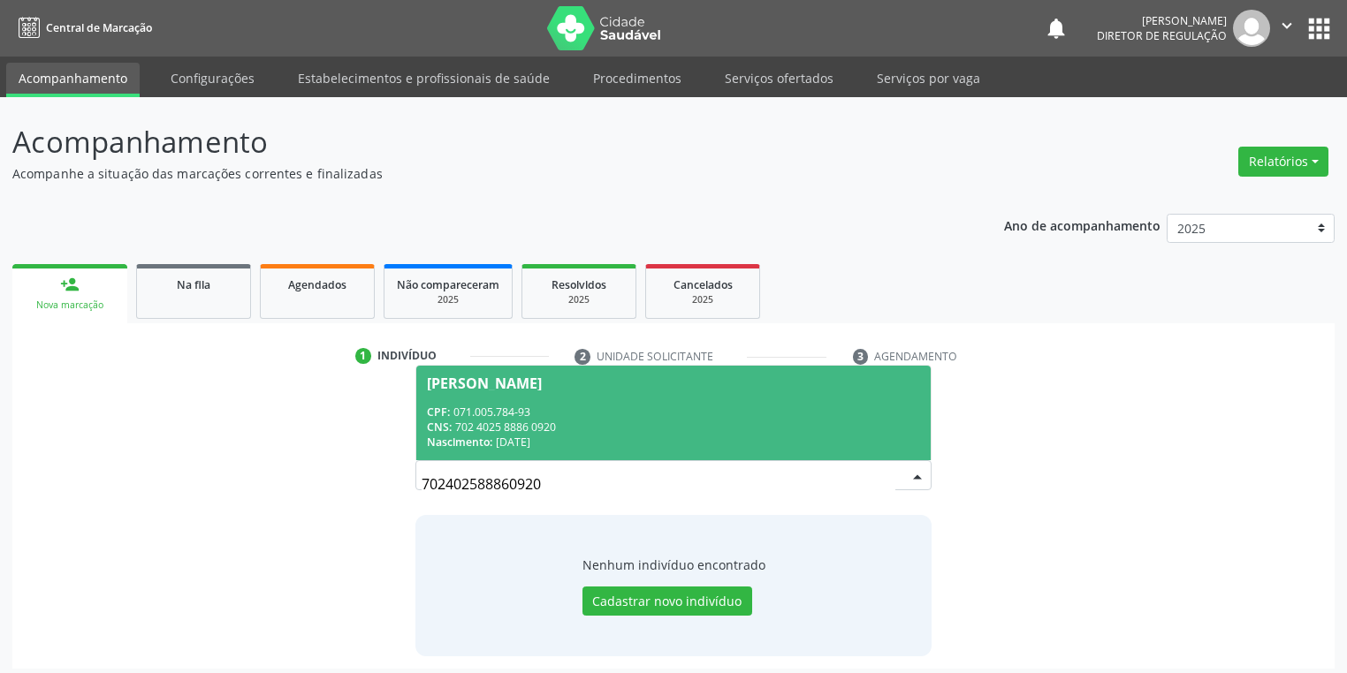
click at [539, 433] on div "CNS: 702 4025 8886 0920" at bounding box center [673, 427] width 493 height 15
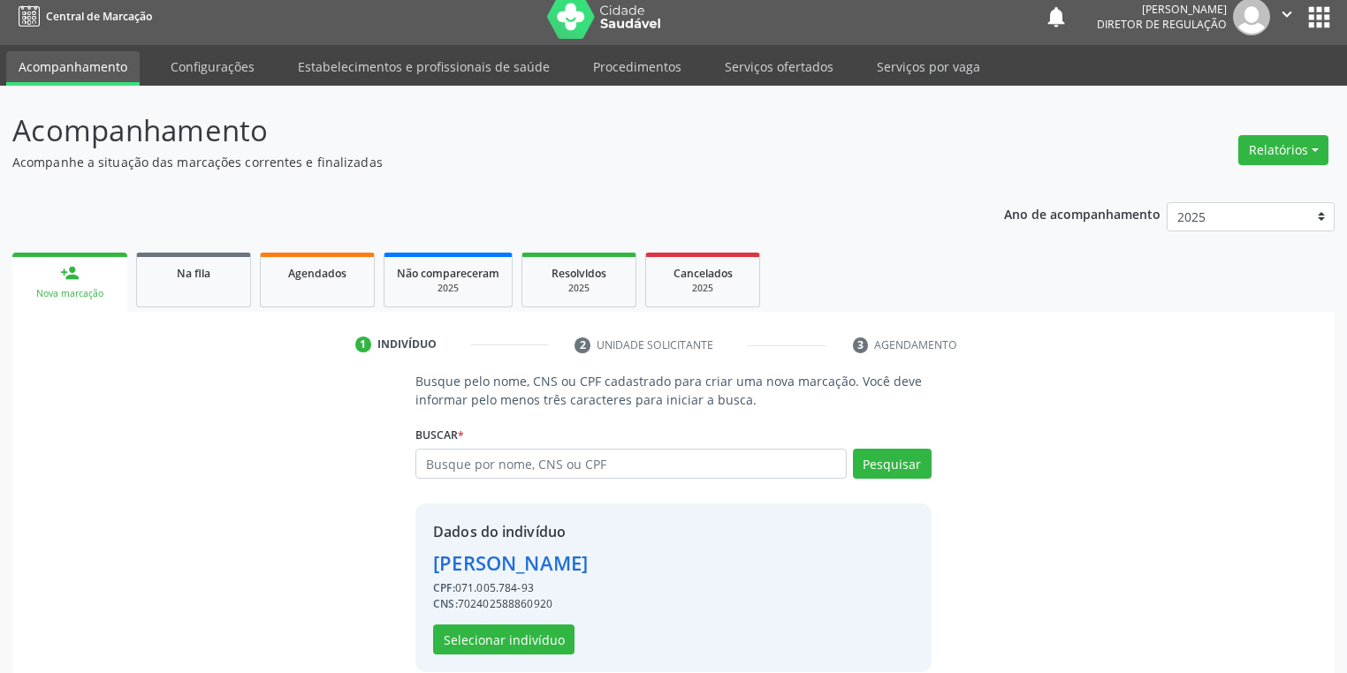
scroll to position [34, 0]
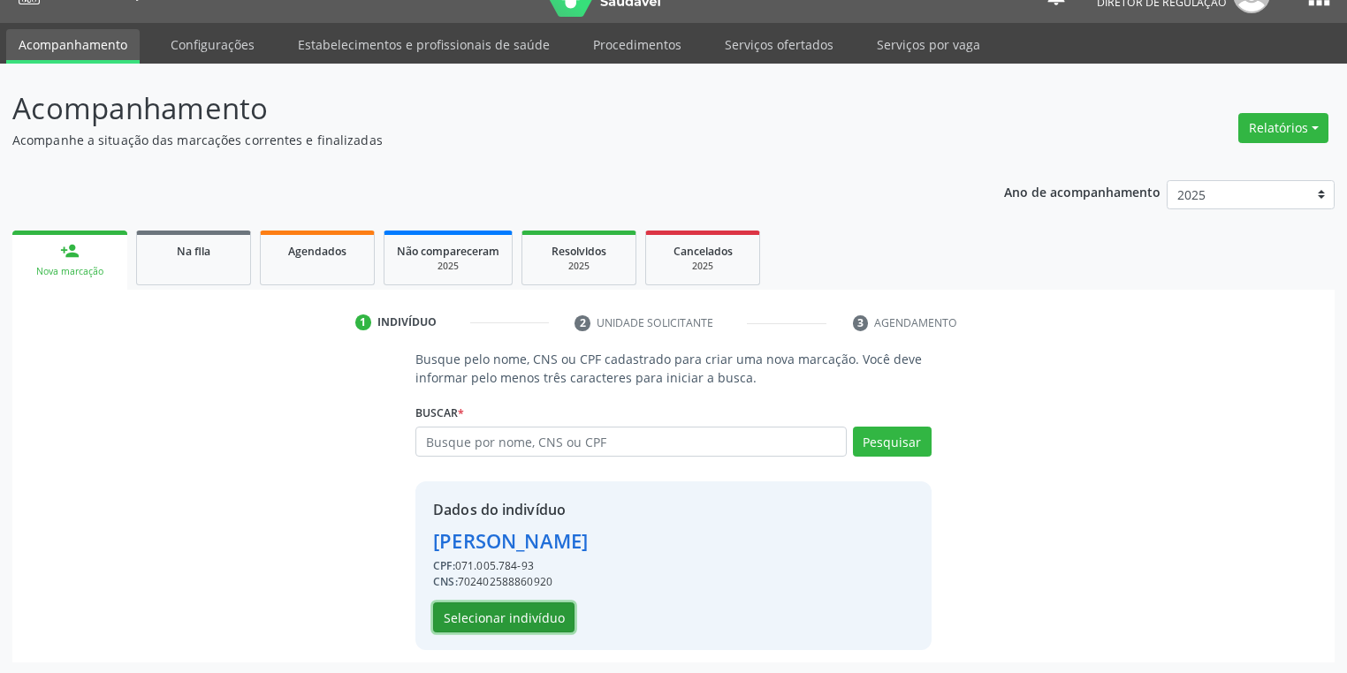
click at [496, 615] on button "Selecionar indivíduo" at bounding box center [503, 618] width 141 height 30
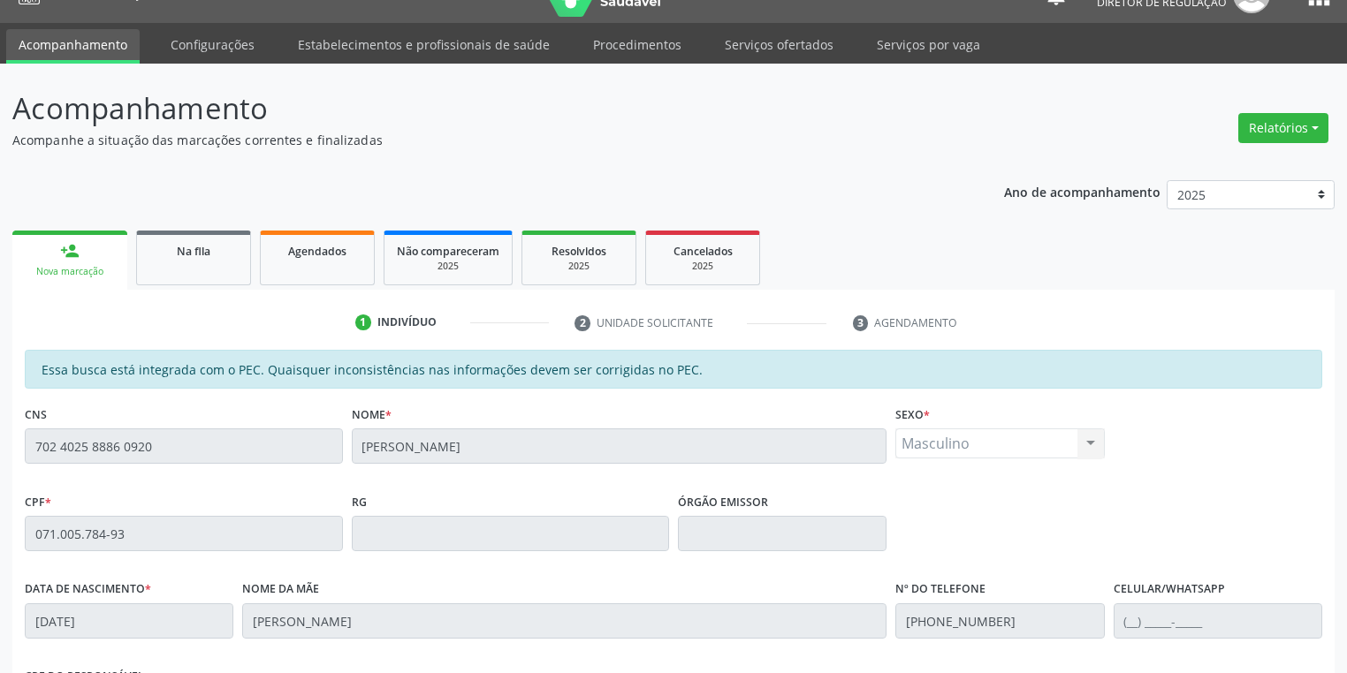
scroll to position [335, 0]
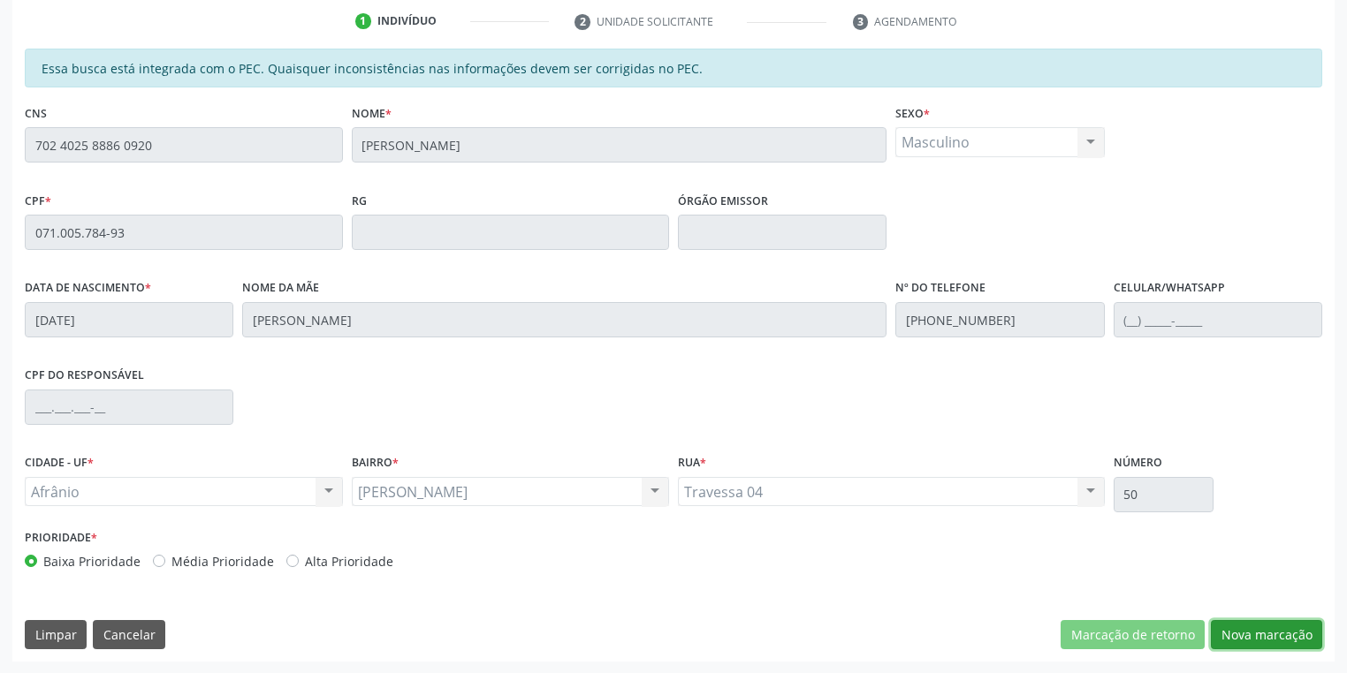
click at [1230, 627] on button "Nova marcação" at bounding box center [1266, 635] width 111 height 30
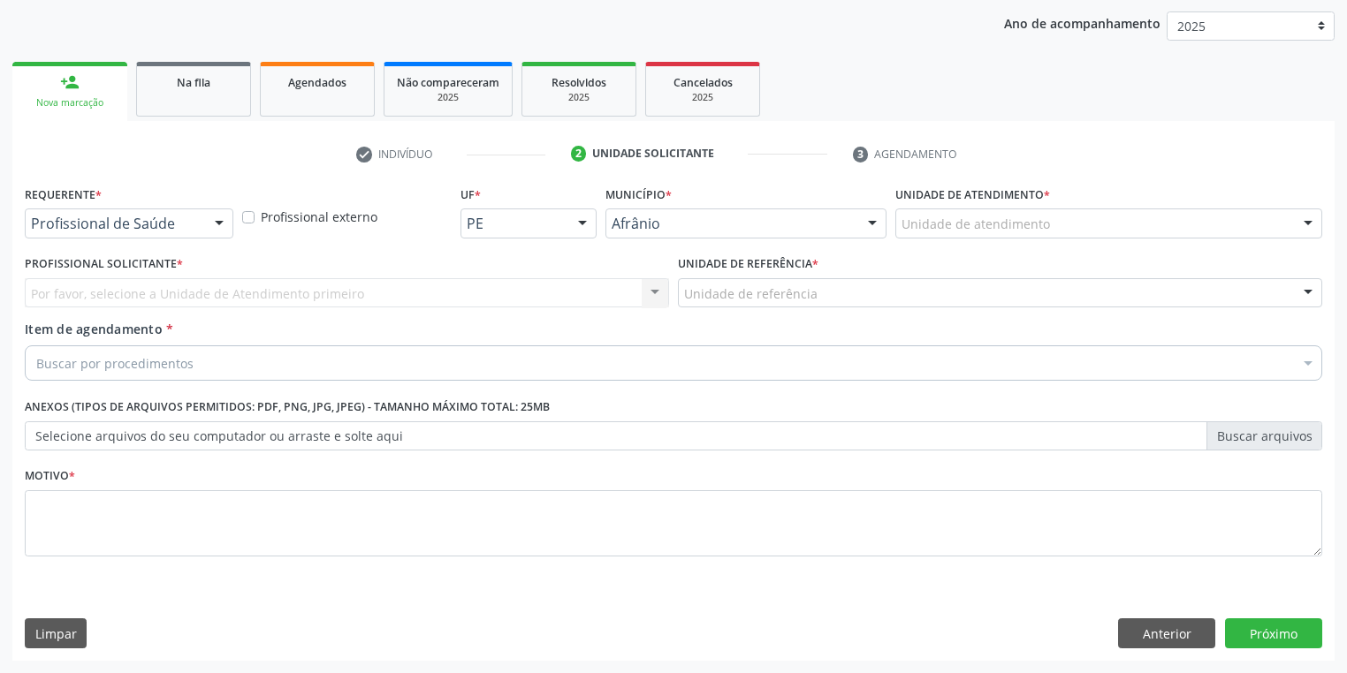
scroll to position [201, 0]
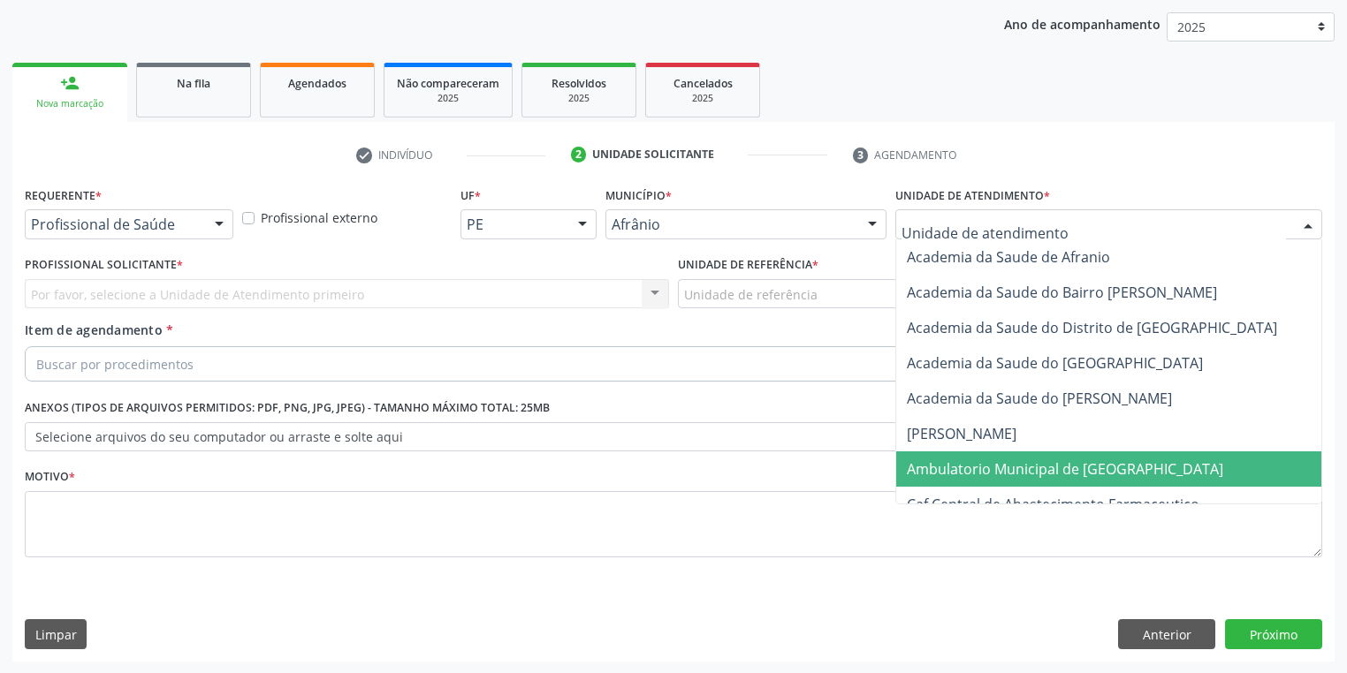
click at [933, 460] on span "Ambulatorio Municipal de [GEOGRAPHIC_DATA]" at bounding box center [1065, 469] width 316 height 19
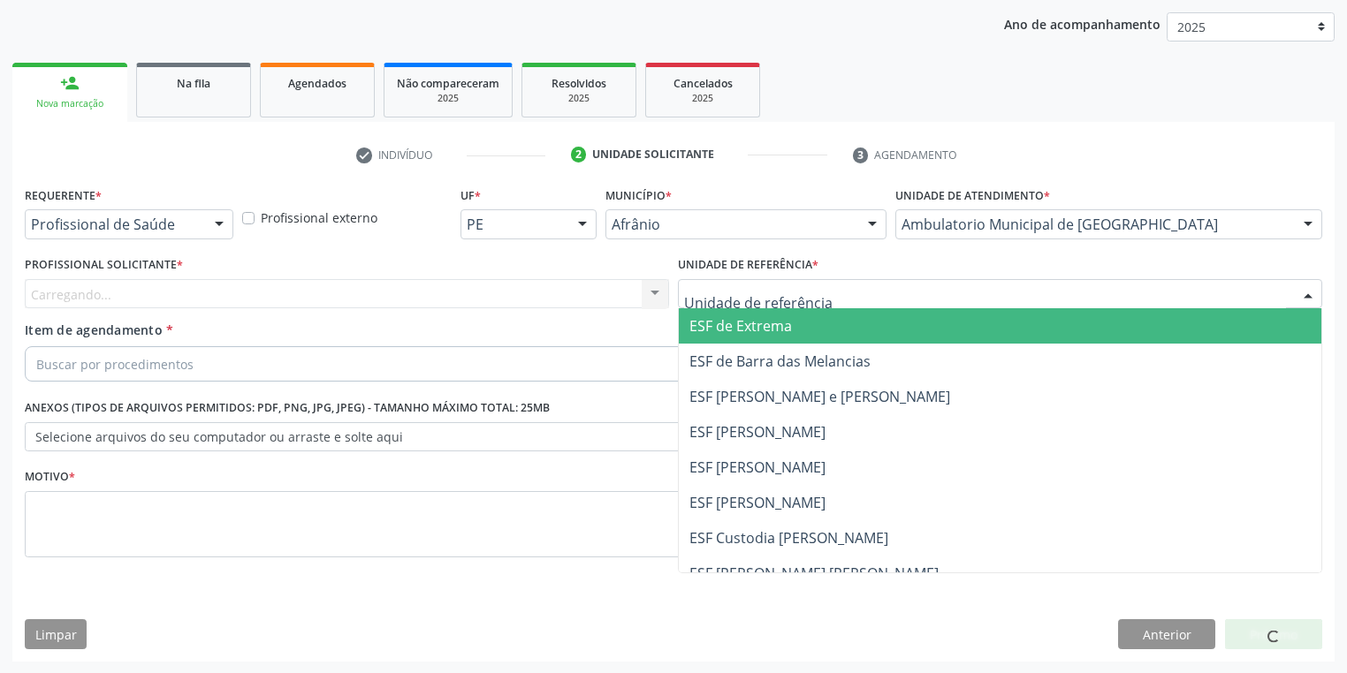
drag, startPoint x: 707, startPoint y: 293, endPoint x: 724, endPoint y: 421, distance: 128.4
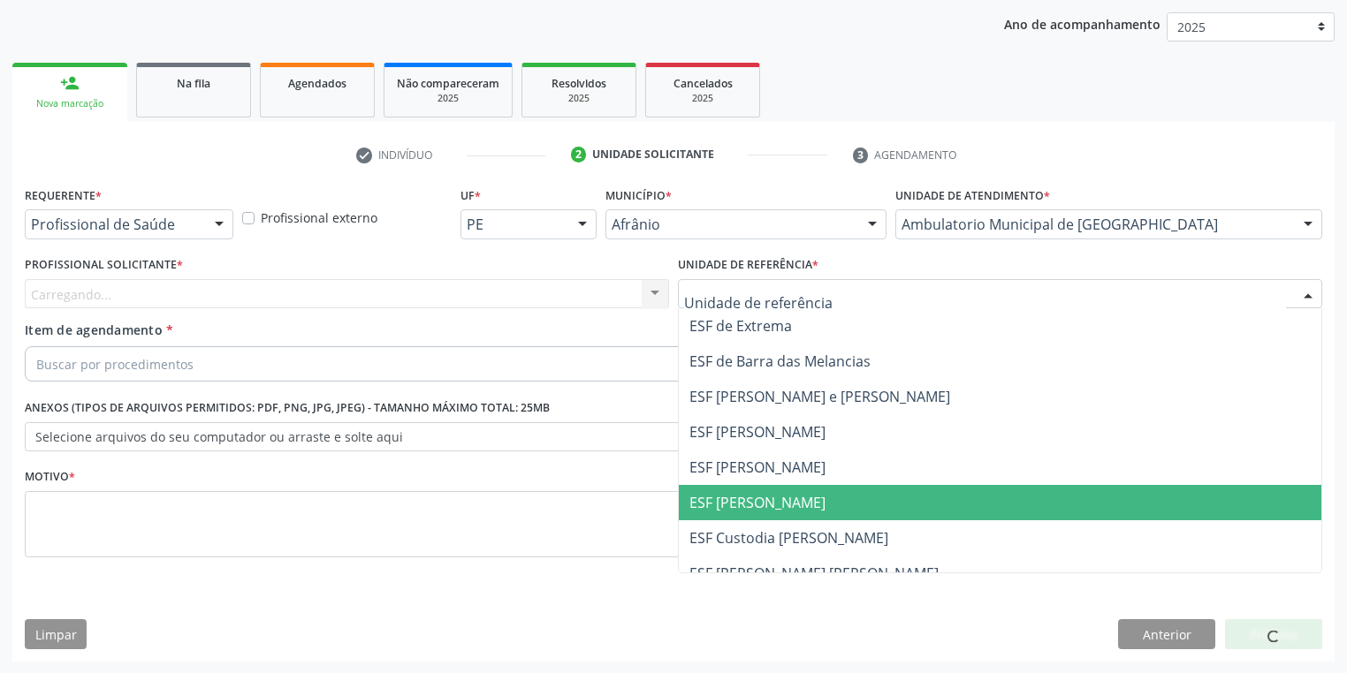
click at [735, 491] on span "ESF [PERSON_NAME]" at bounding box center [1000, 502] width 642 height 35
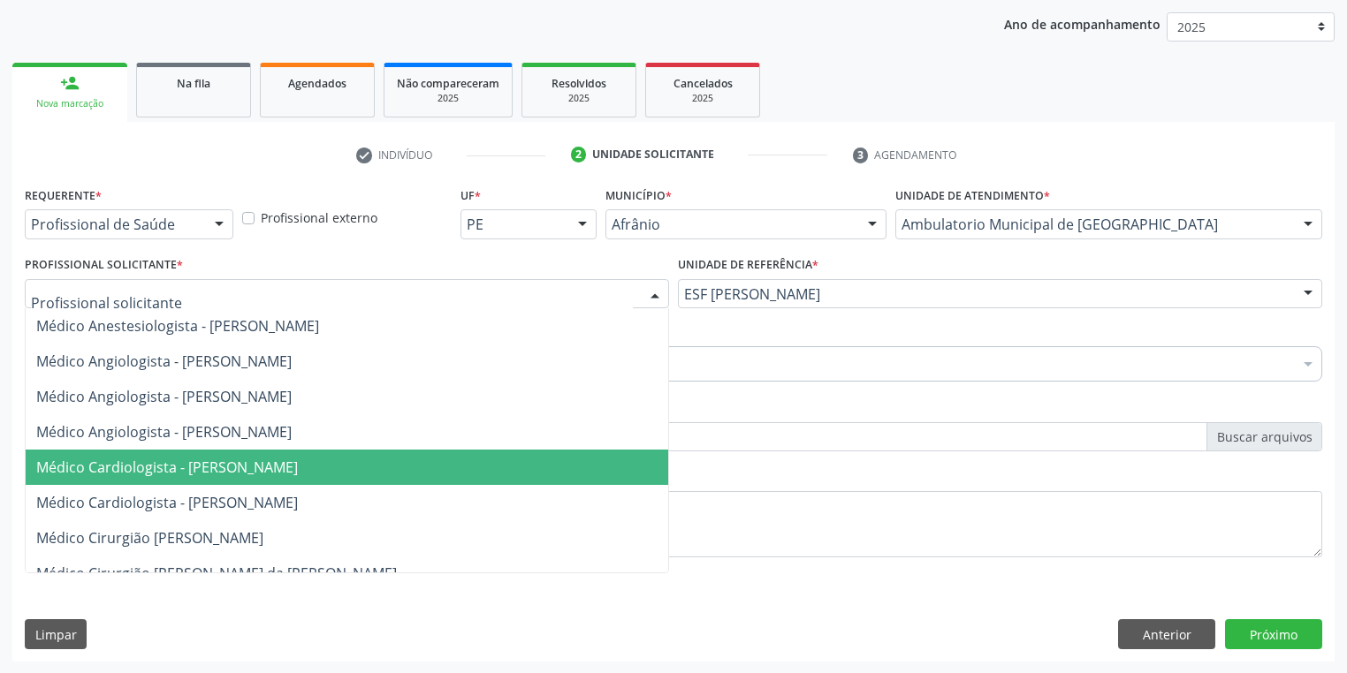
click at [192, 472] on span "Médico Cardiologista - [PERSON_NAME]" at bounding box center [167, 467] width 262 height 19
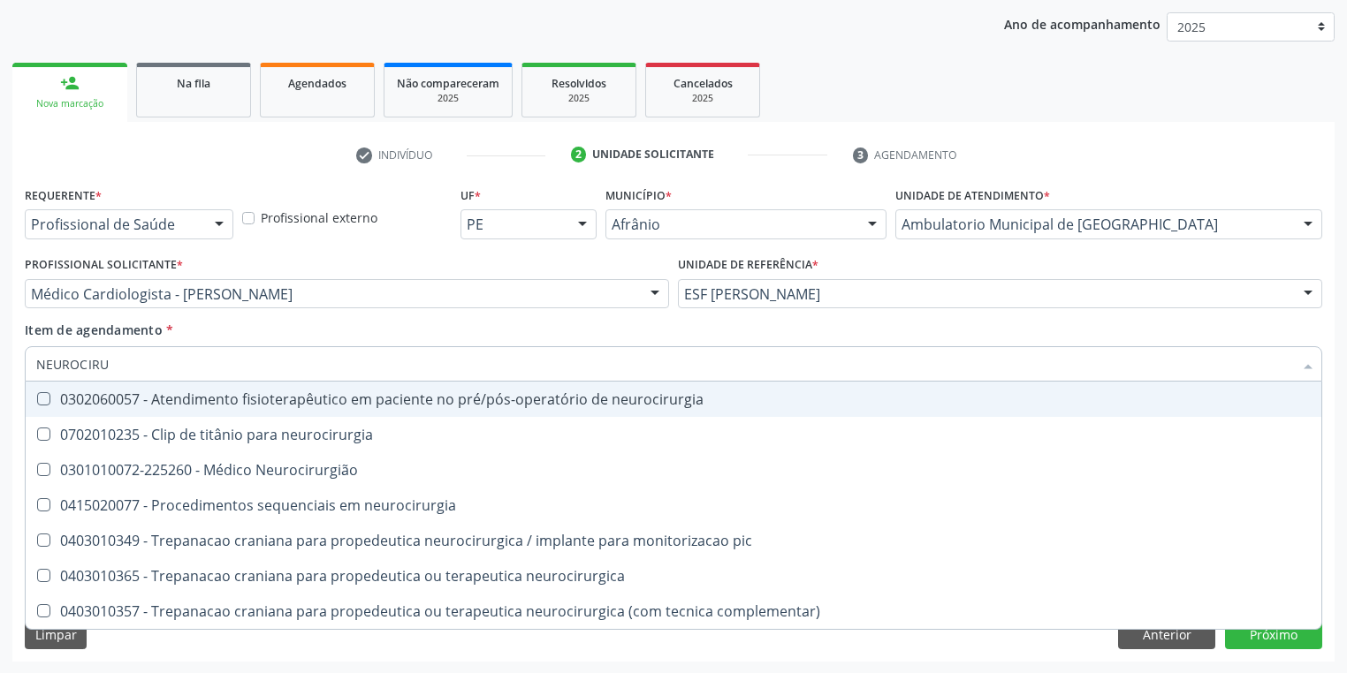
type input "NEUROCIRUR"
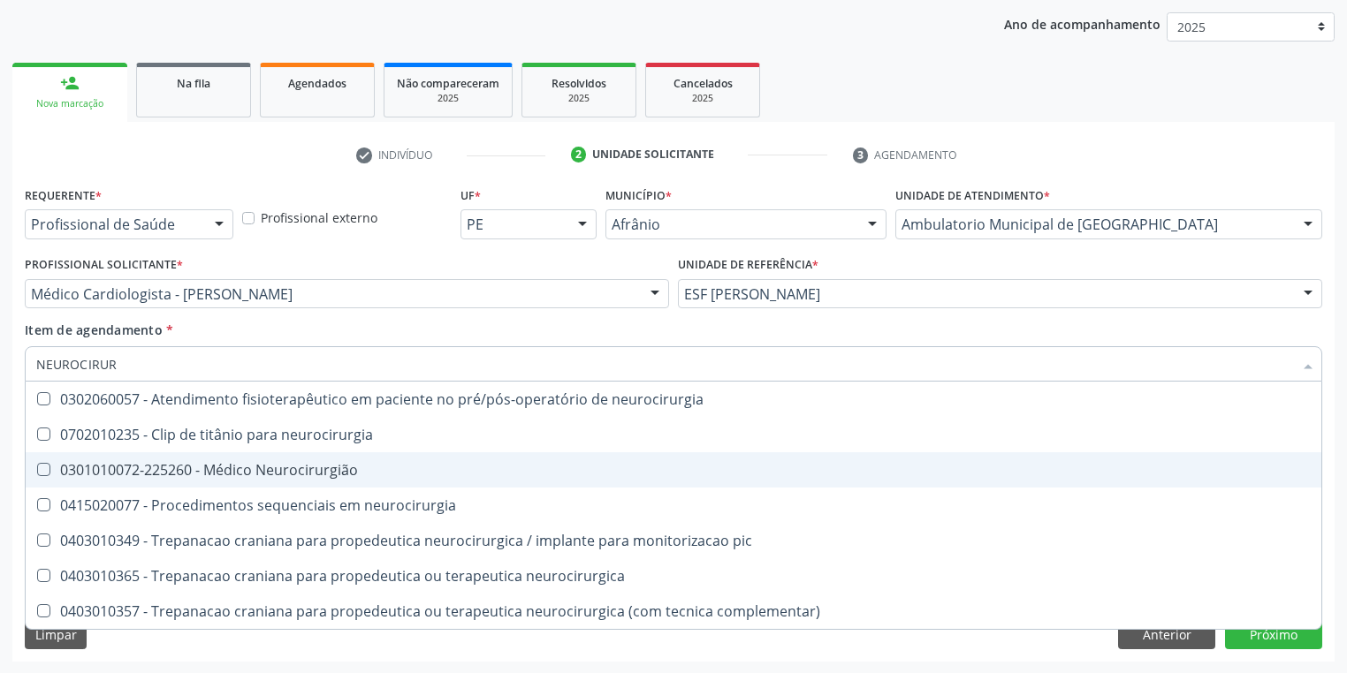
click at [154, 466] on div "0301010072-225260 - Médico Neurocirurgião" at bounding box center [673, 470] width 1274 height 14
checkbox Neurocirurgião "true"
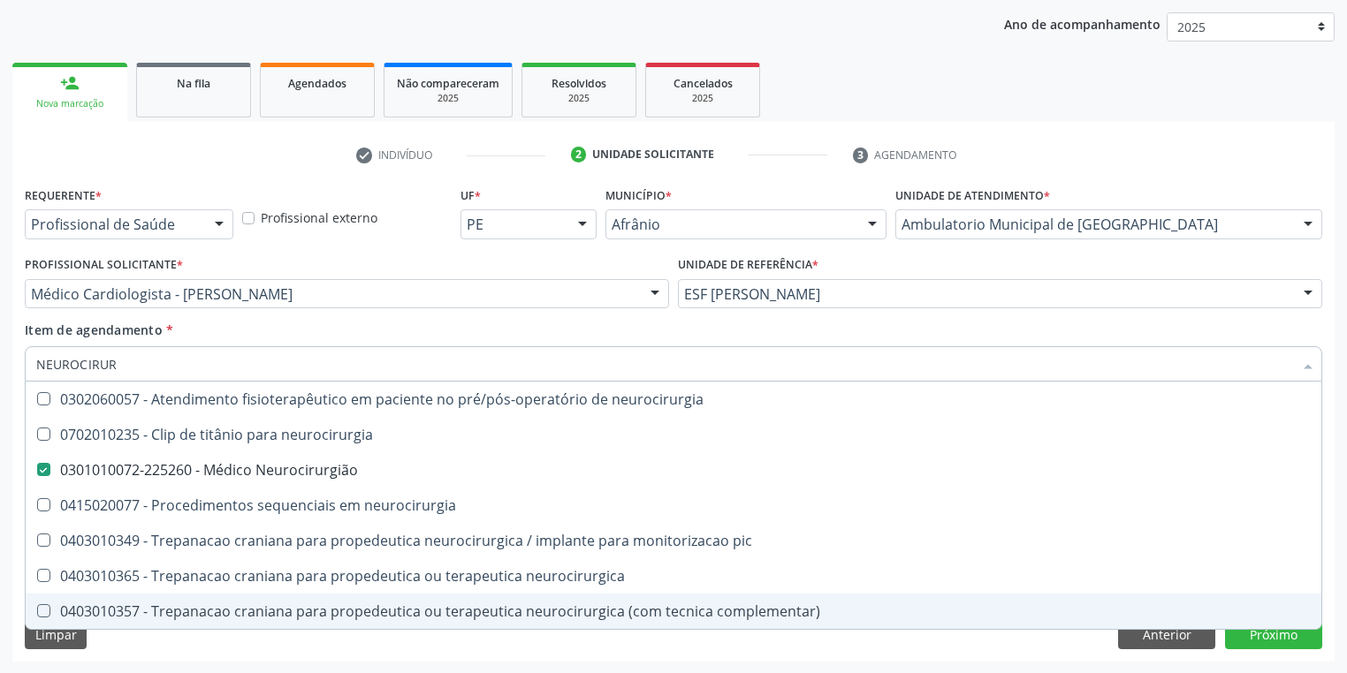
drag, startPoint x: 137, startPoint y: 638, endPoint x: 134, endPoint y: 613, distance: 24.9
click at [137, 639] on div "Requerente * Profissional de Saúde Profissional de Saúde Paciente Nenhum result…" at bounding box center [673, 422] width 1322 height 480
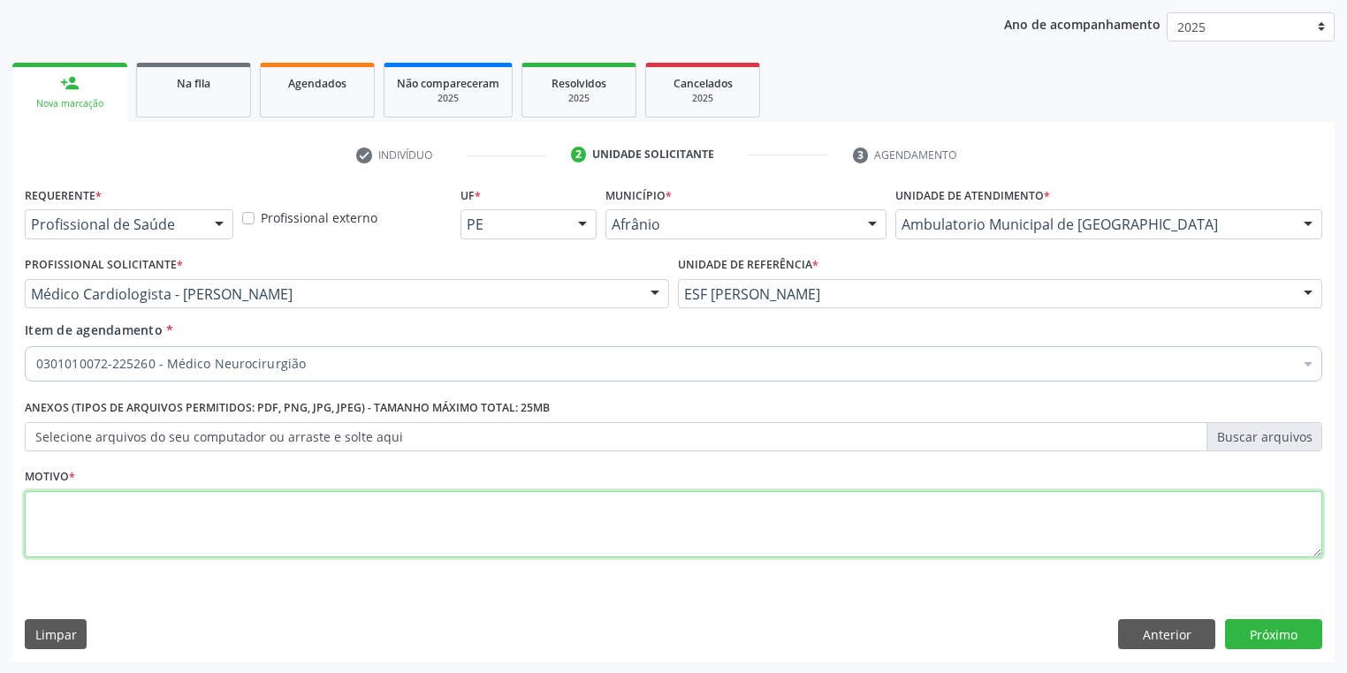
click at [85, 551] on textarea at bounding box center [673, 524] width 1297 height 67
type textarea "*"
click at [1273, 629] on button "Próximo" at bounding box center [1273, 634] width 97 height 30
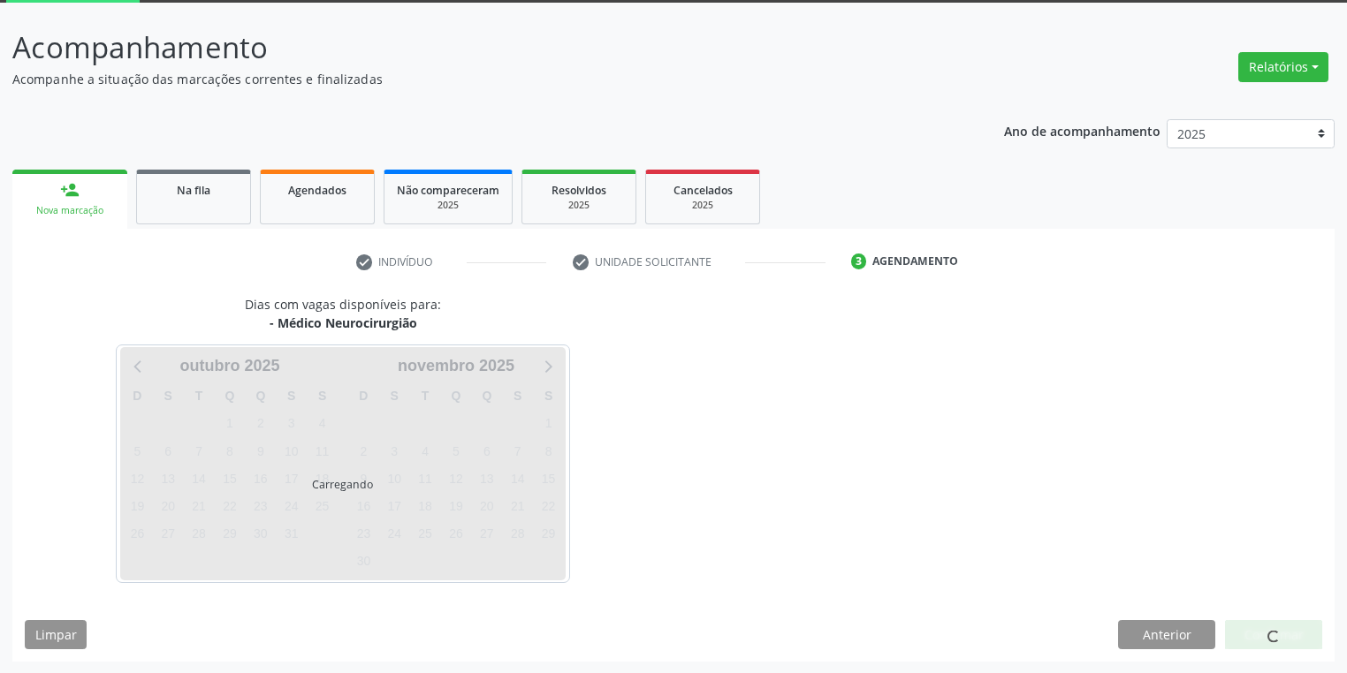
scroll to position [146, 0]
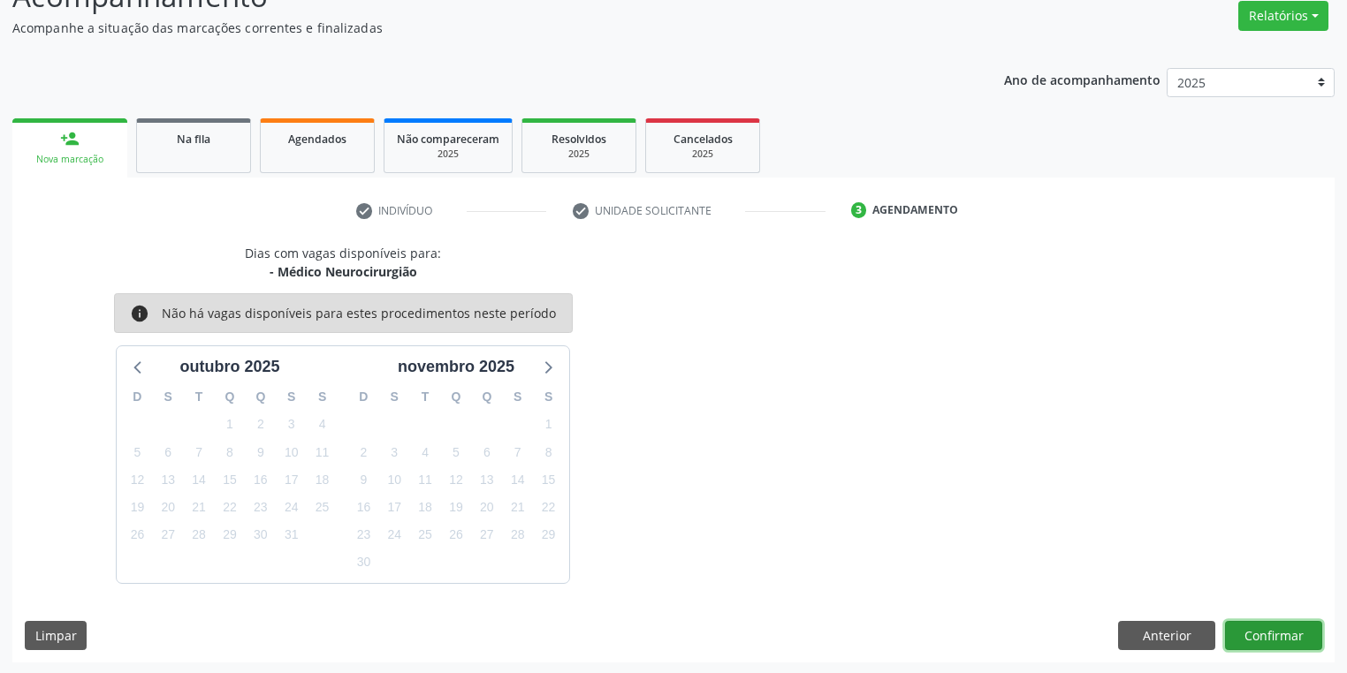
click at [1243, 629] on button "Confirmar" at bounding box center [1273, 636] width 97 height 30
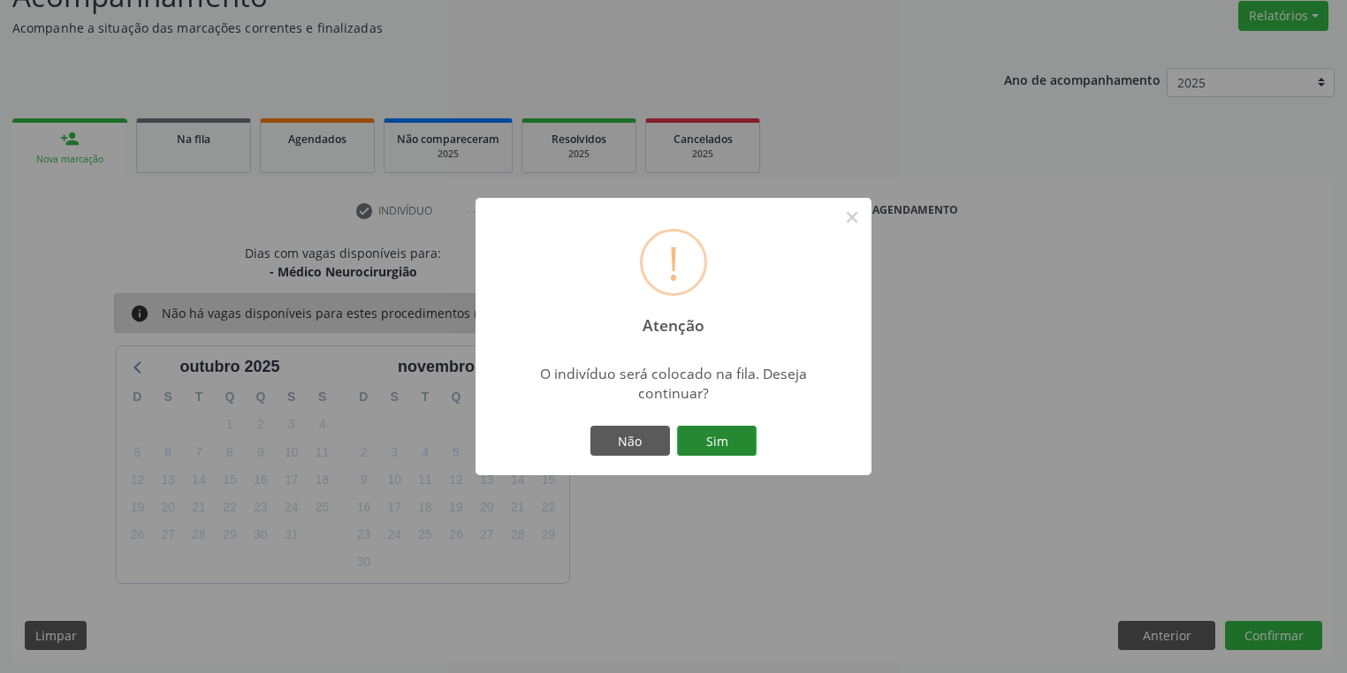
click at [735, 438] on button "Sim" at bounding box center [717, 441] width 80 height 30
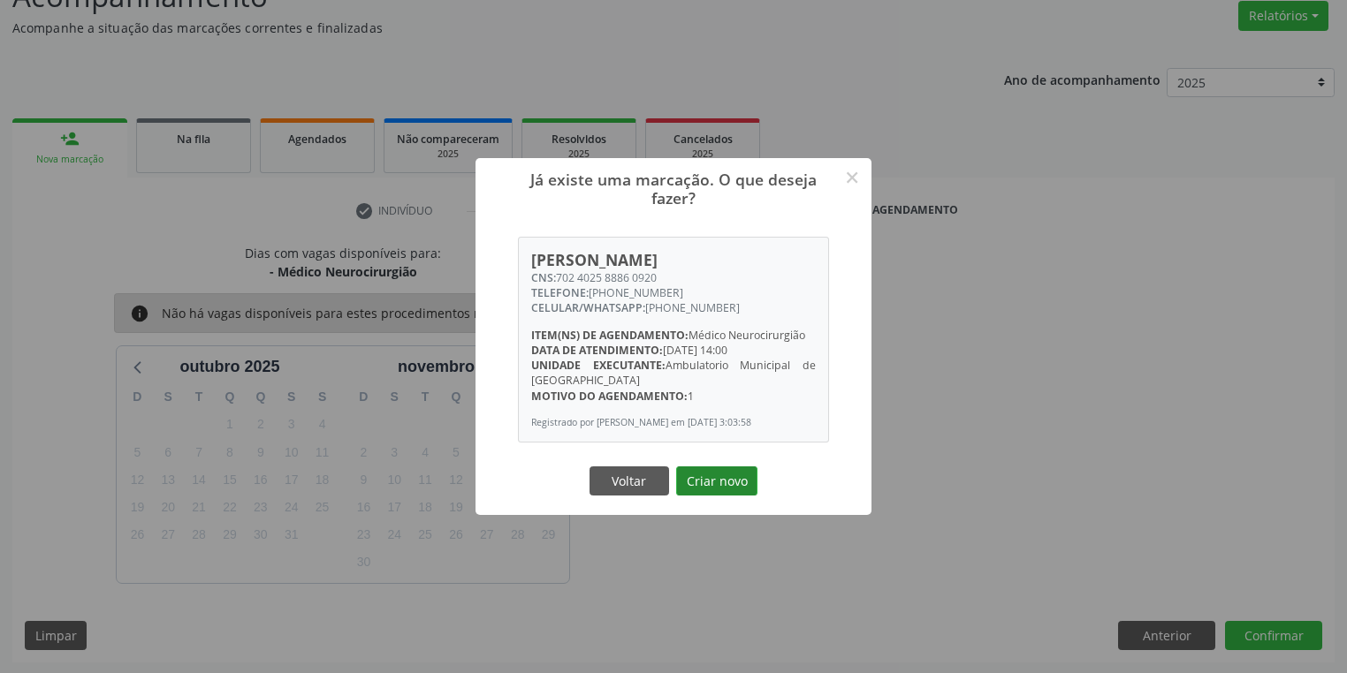
click at [713, 495] on button "Criar novo" at bounding box center [716, 482] width 81 height 30
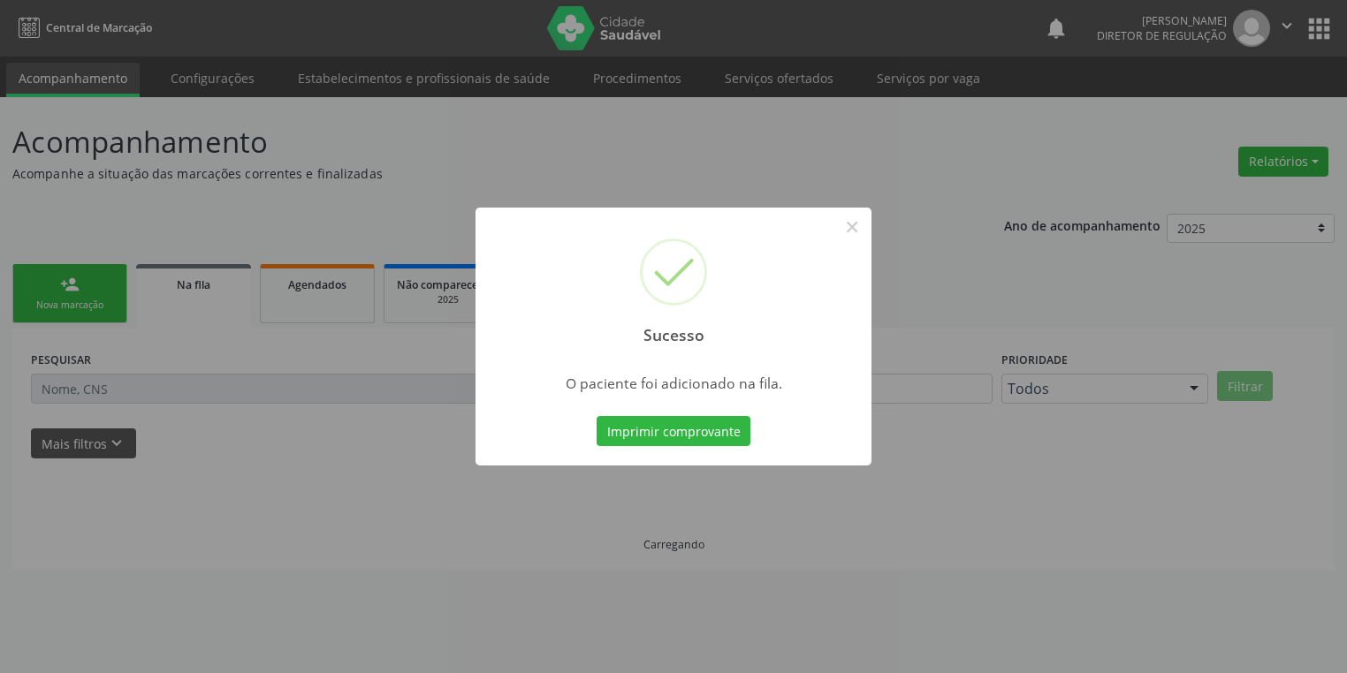
scroll to position [0, 0]
drag, startPoint x: 853, startPoint y: 230, endPoint x: 462, endPoint y: 268, distance: 392.5
click at [850, 230] on button "×" at bounding box center [857, 227] width 30 height 30
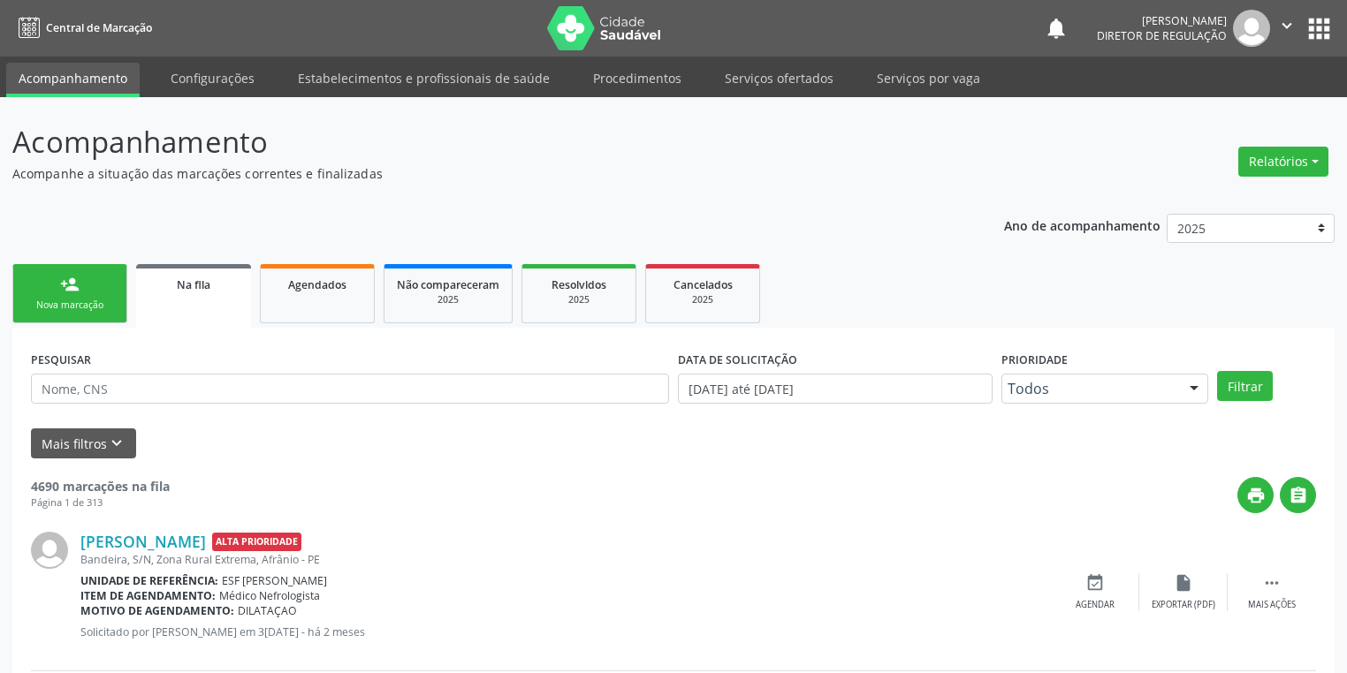
click at [53, 288] on link "person_add Nova marcação" at bounding box center [69, 293] width 115 height 59
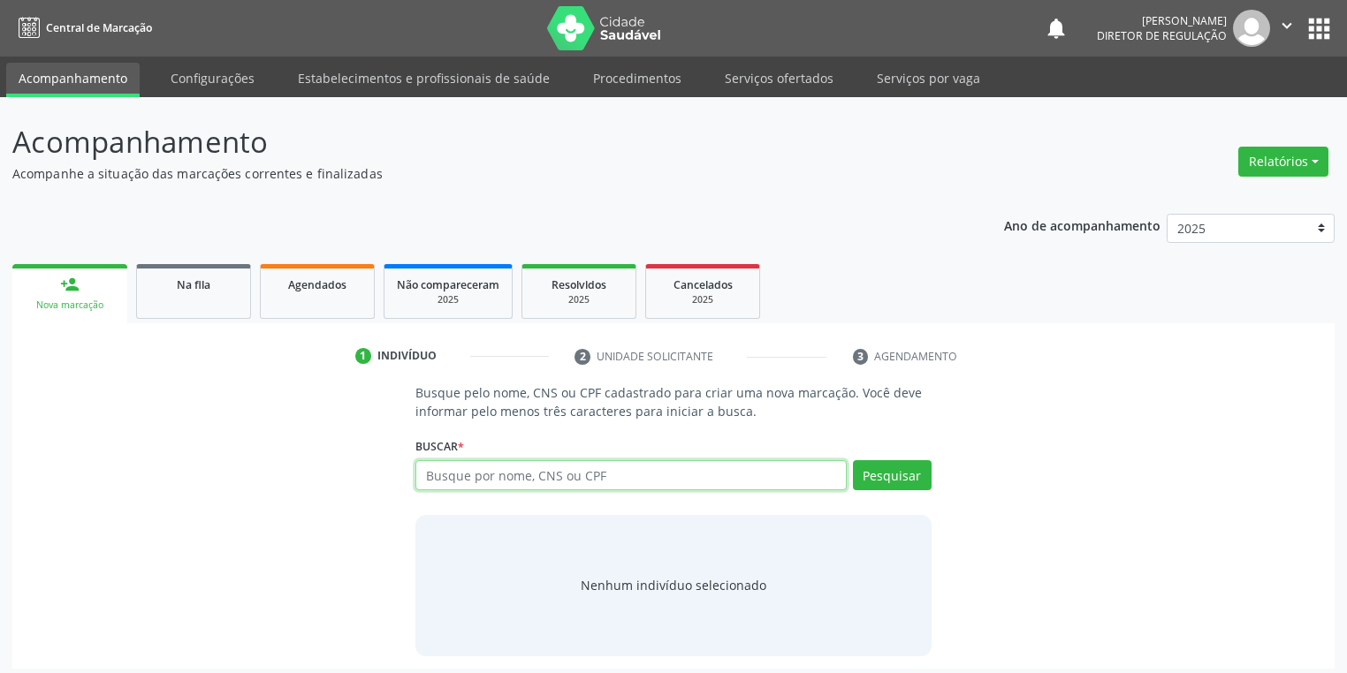
click at [444, 479] on input "text" at bounding box center [630, 475] width 431 height 30
type input "70501770097058"
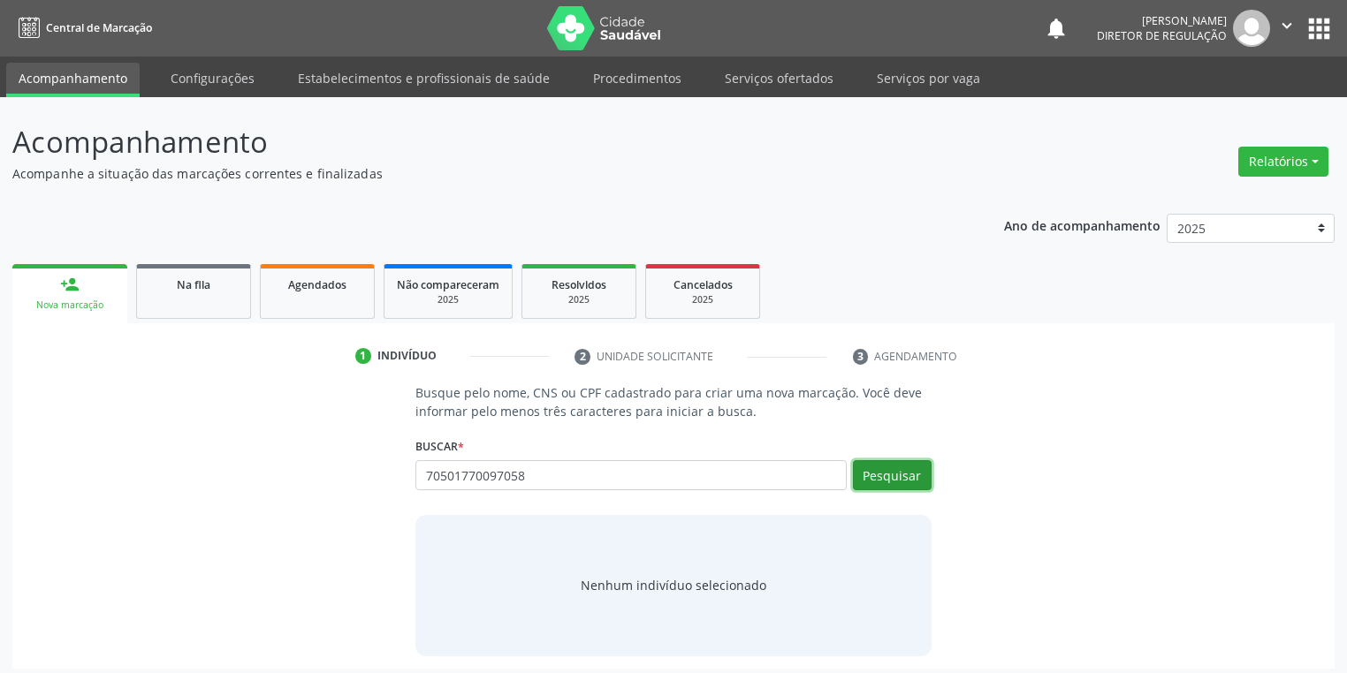
click at [890, 475] on button "Pesquisar" at bounding box center [892, 475] width 79 height 30
type input "70501770097058"
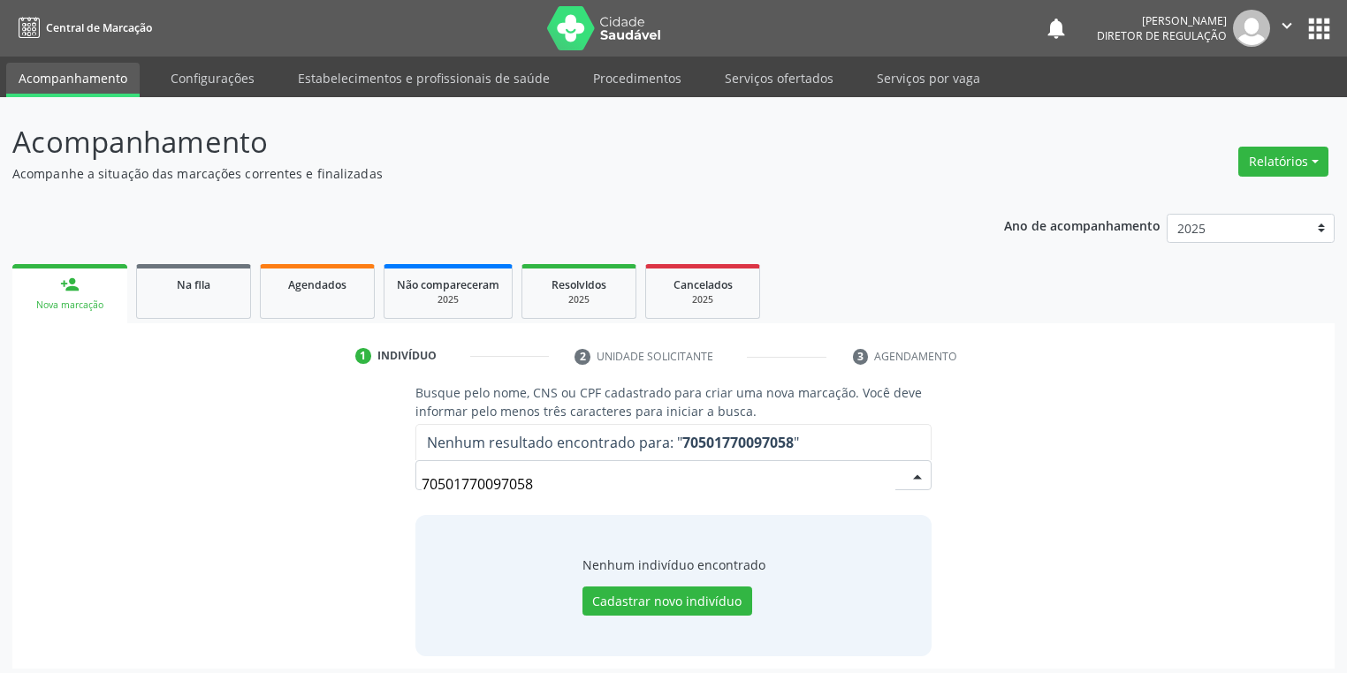
click at [563, 490] on input "70501770097058" at bounding box center [659, 484] width 474 height 35
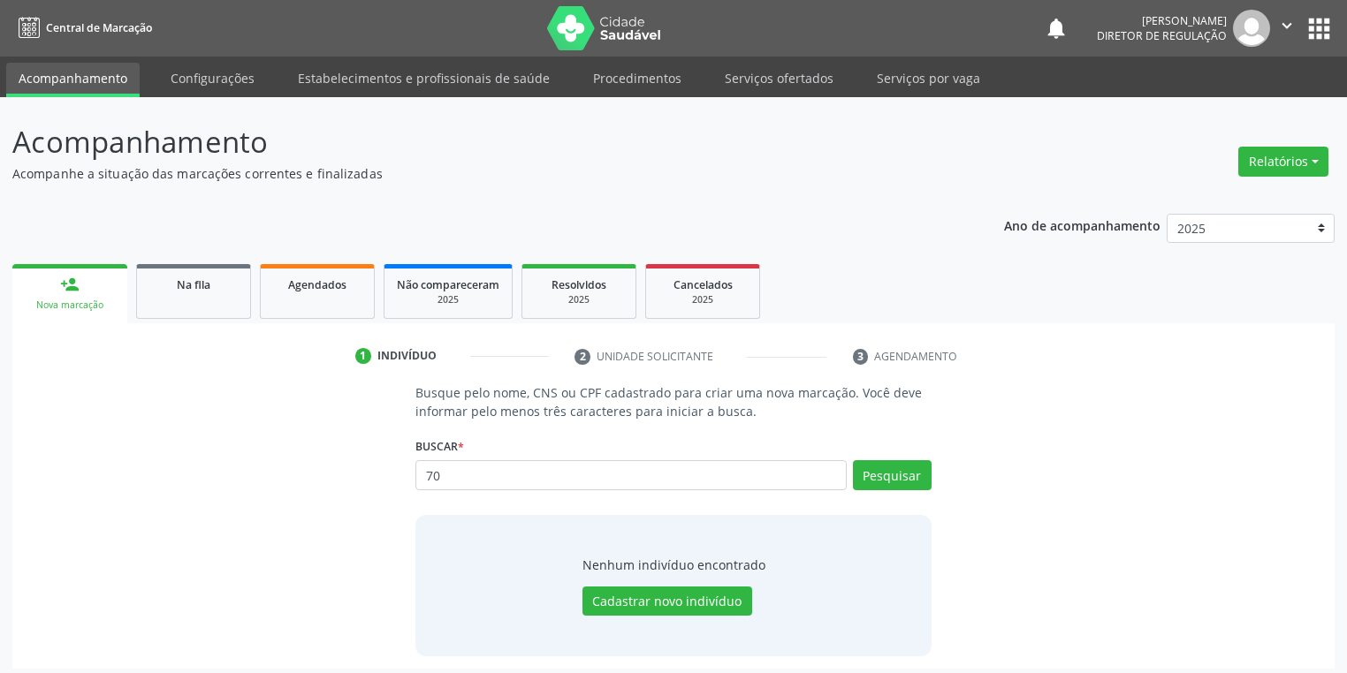
type input "7"
type input "700501770097058"
click at [877, 487] on button "Pesquisar" at bounding box center [892, 475] width 79 height 30
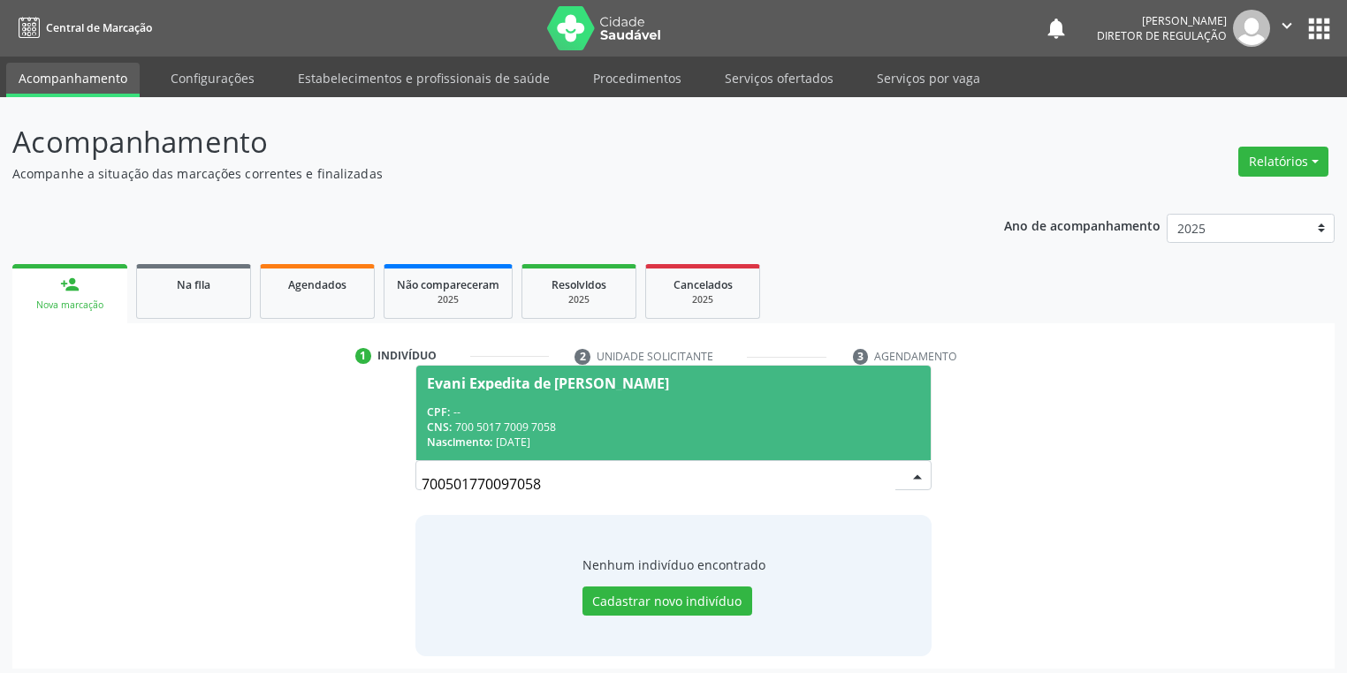
click at [498, 381] on div "Evani Expedita de Carvalho" at bounding box center [548, 383] width 242 height 14
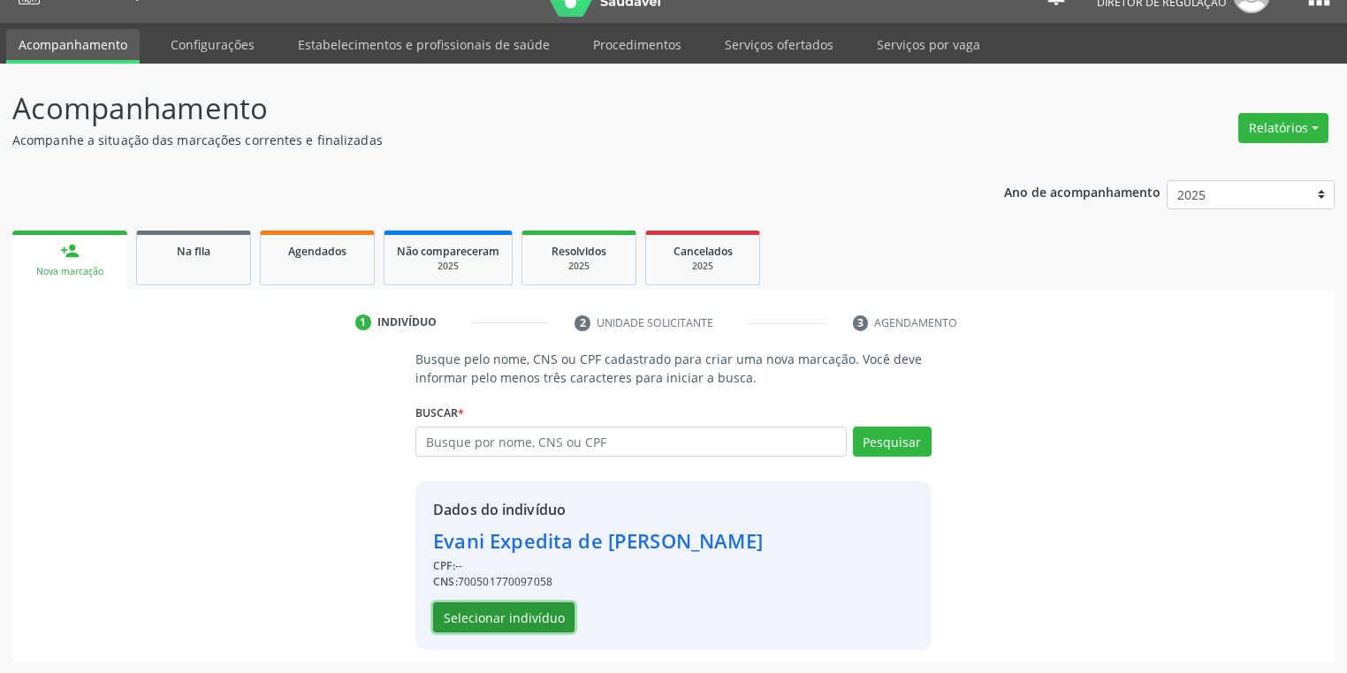
click at [496, 616] on button "Selecionar indivíduo" at bounding box center [503, 618] width 141 height 30
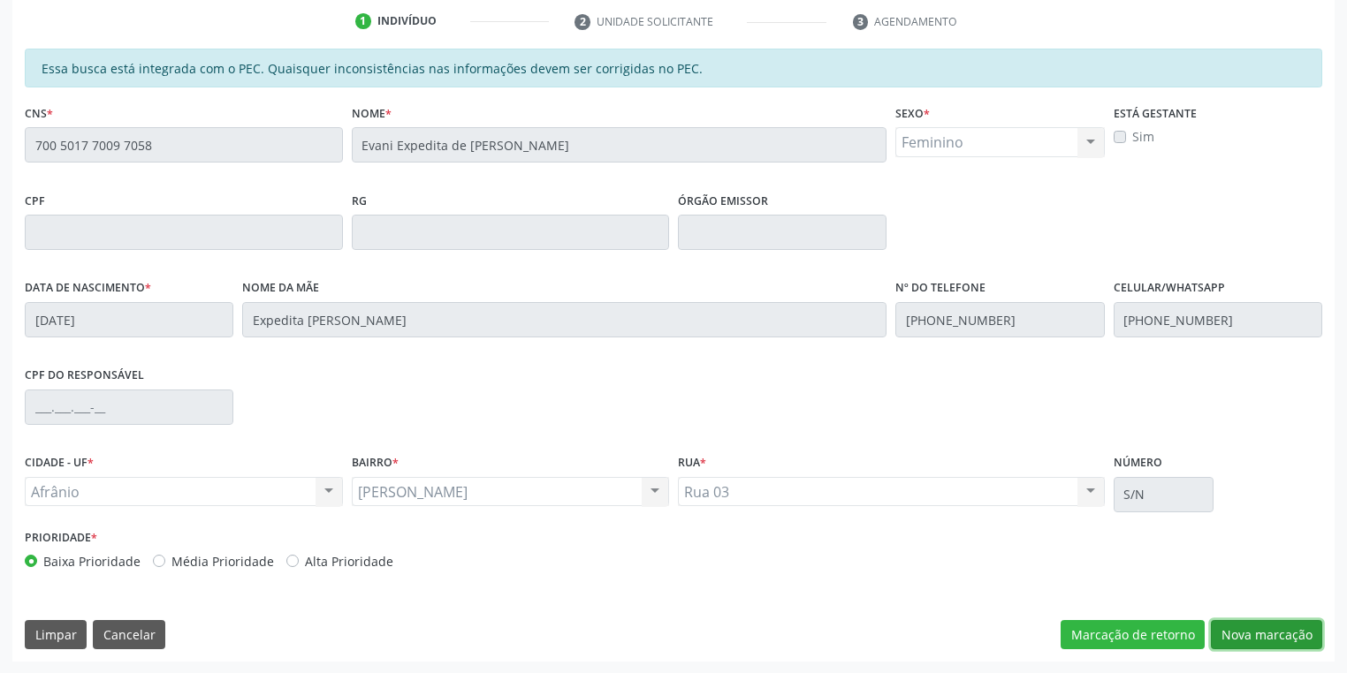
click at [1256, 636] on button "Nova marcação" at bounding box center [1266, 635] width 111 height 30
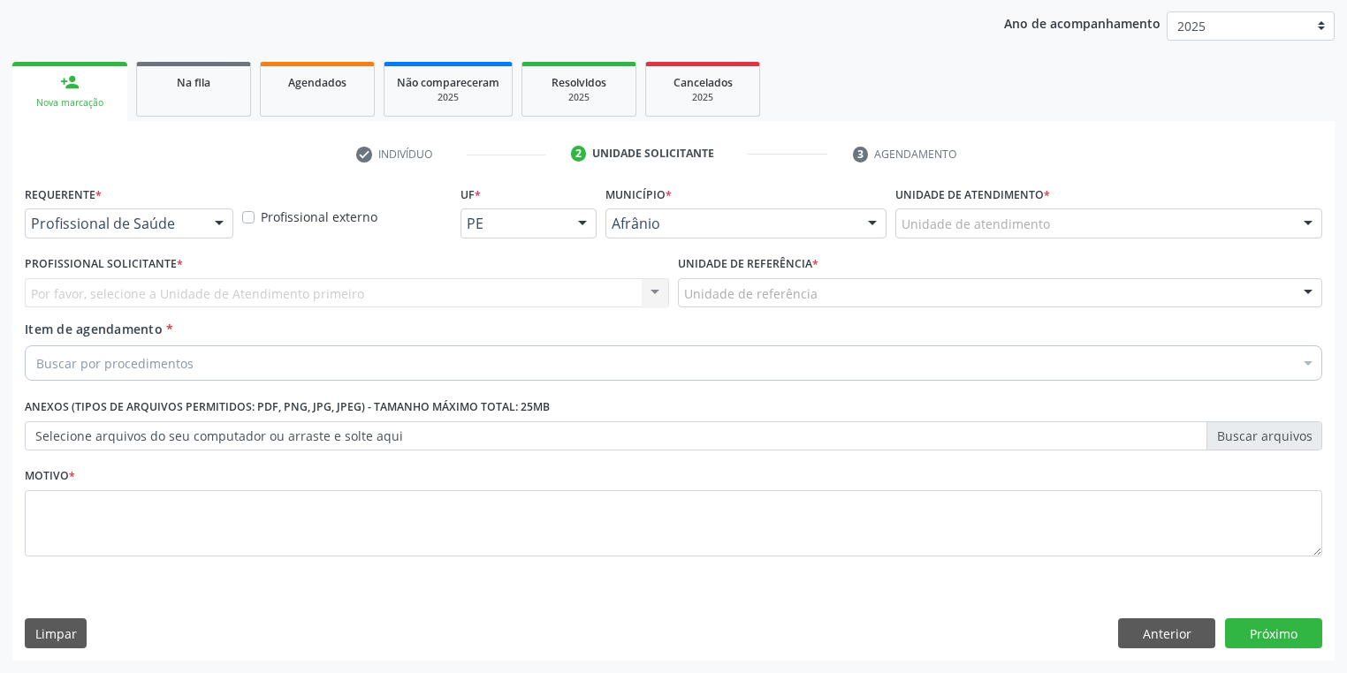
scroll to position [201, 0]
click at [938, 234] on div "Unidade de atendimento" at bounding box center [1108, 224] width 427 height 30
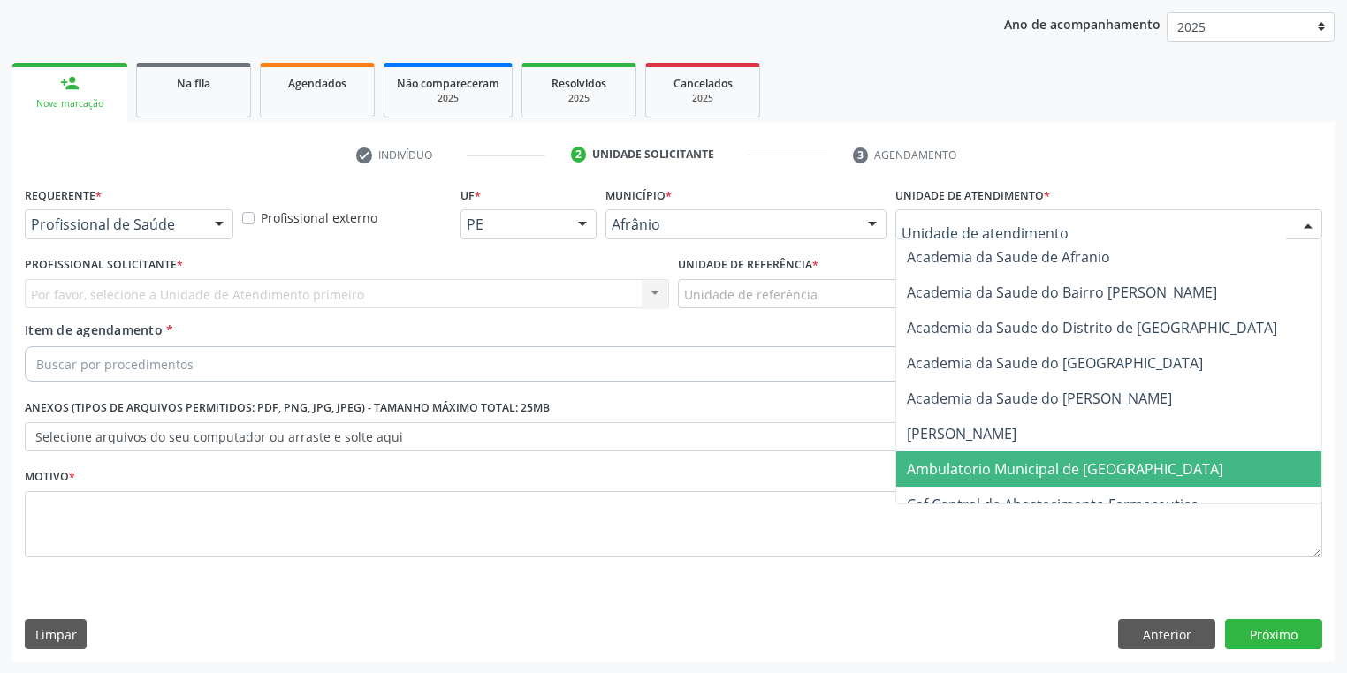
drag, startPoint x: 928, startPoint y: 467, endPoint x: 867, endPoint y: 424, distance: 74.3
click at [926, 466] on span "Ambulatorio Municipal de [GEOGRAPHIC_DATA]" at bounding box center [1065, 469] width 316 height 19
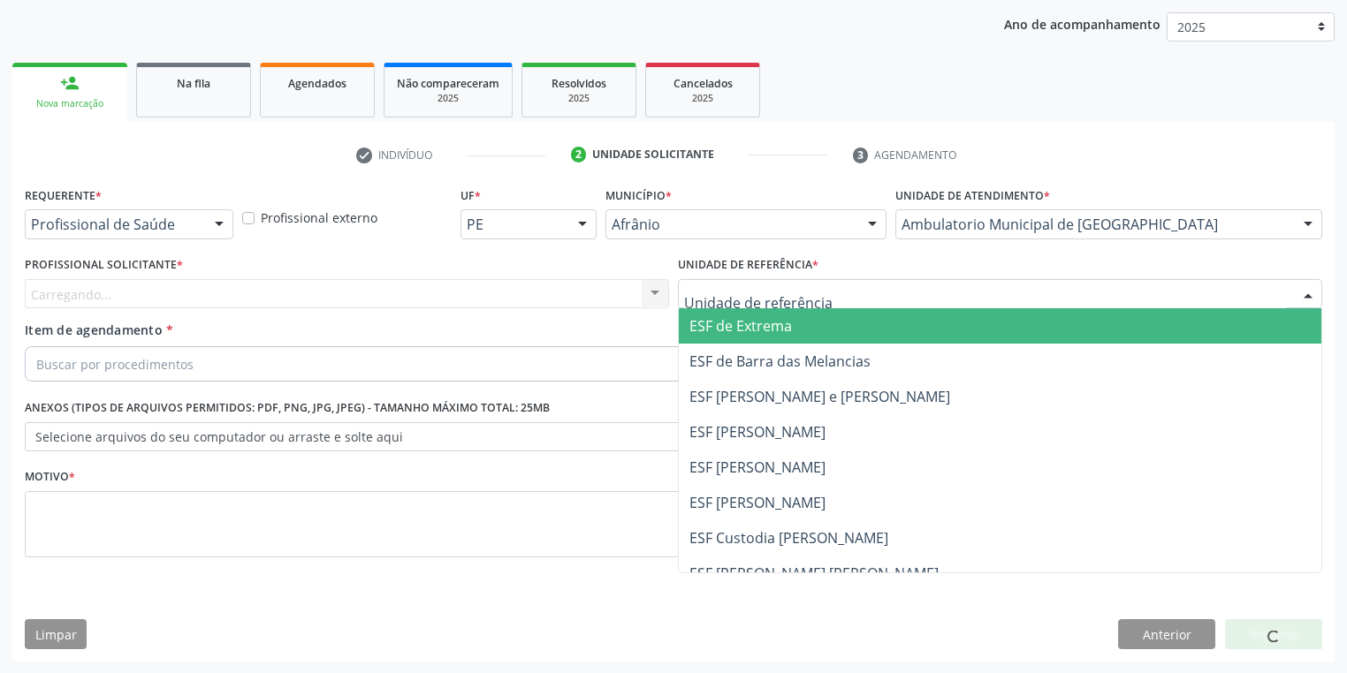
drag, startPoint x: 744, startPoint y: 298, endPoint x: 747, endPoint y: 378, distance: 80.5
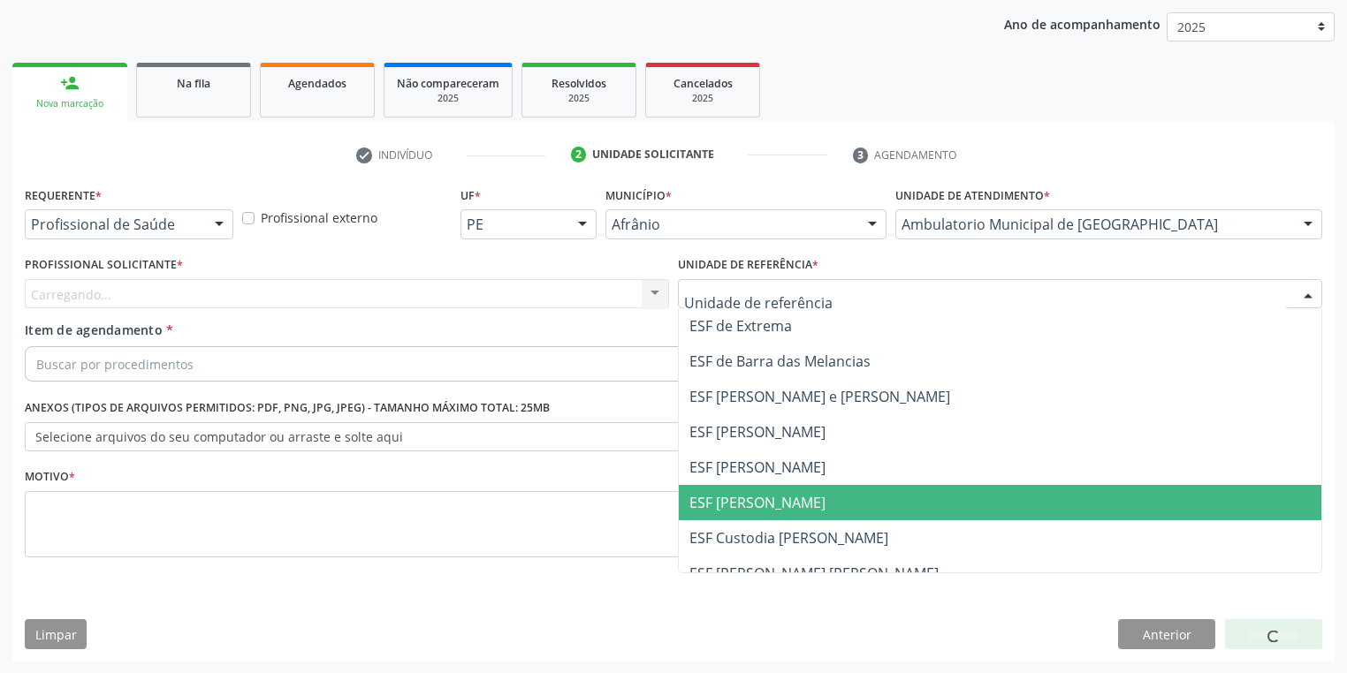
drag, startPoint x: 740, startPoint y: 512, endPoint x: 694, endPoint y: 494, distance: 49.2
click at [739, 512] on span "ESF [PERSON_NAME]" at bounding box center [1000, 502] width 642 height 35
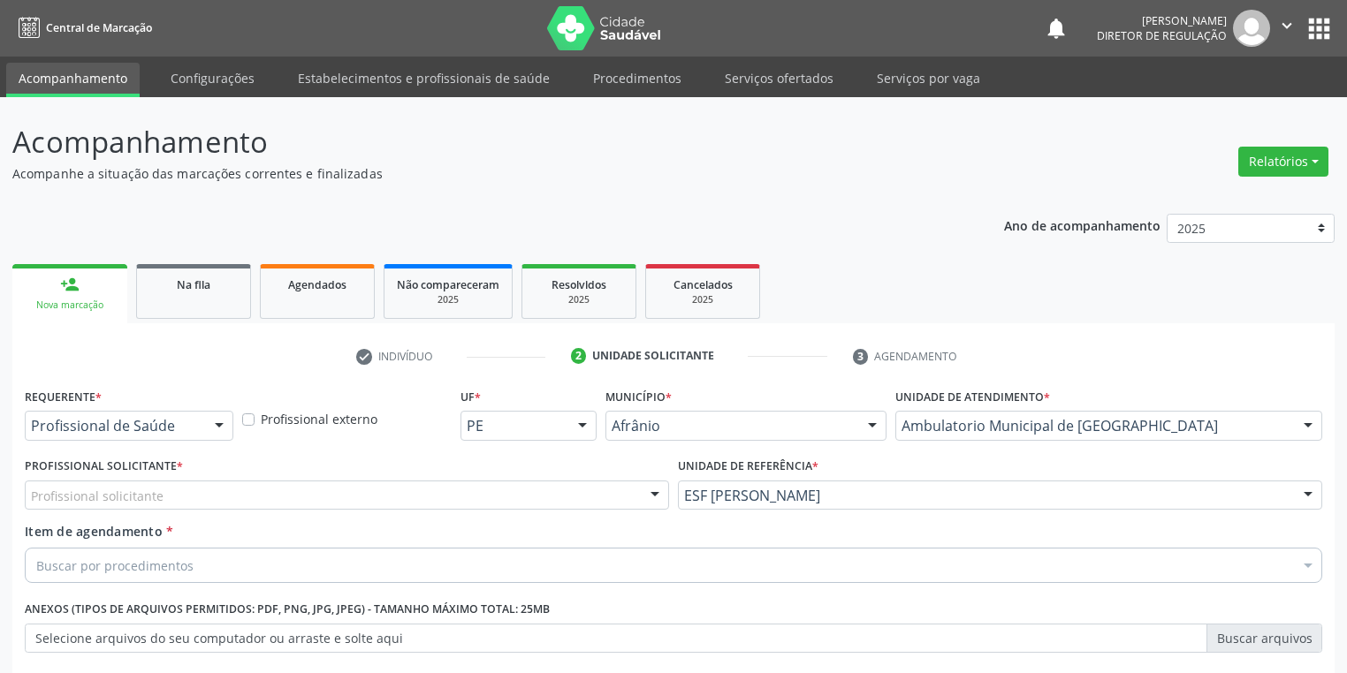
scroll to position [201, 0]
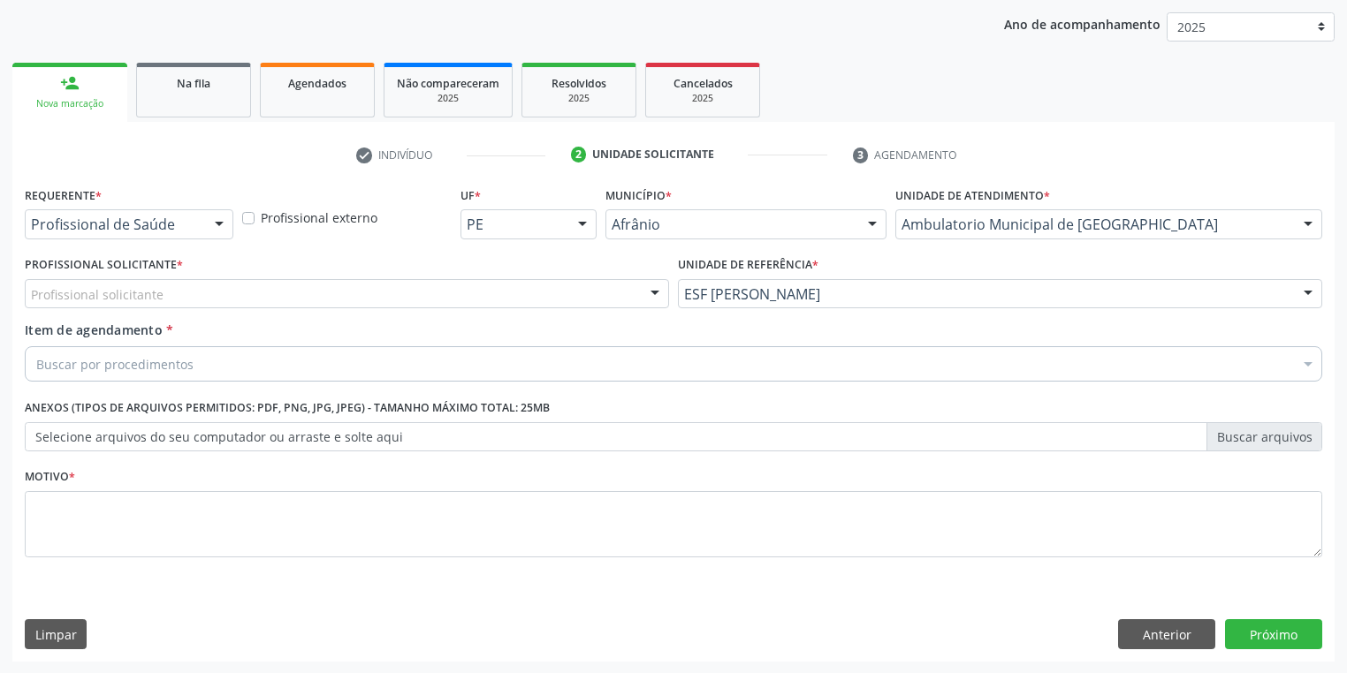
click at [110, 303] on div "Profissional solicitante" at bounding box center [347, 294] width 644 height 30
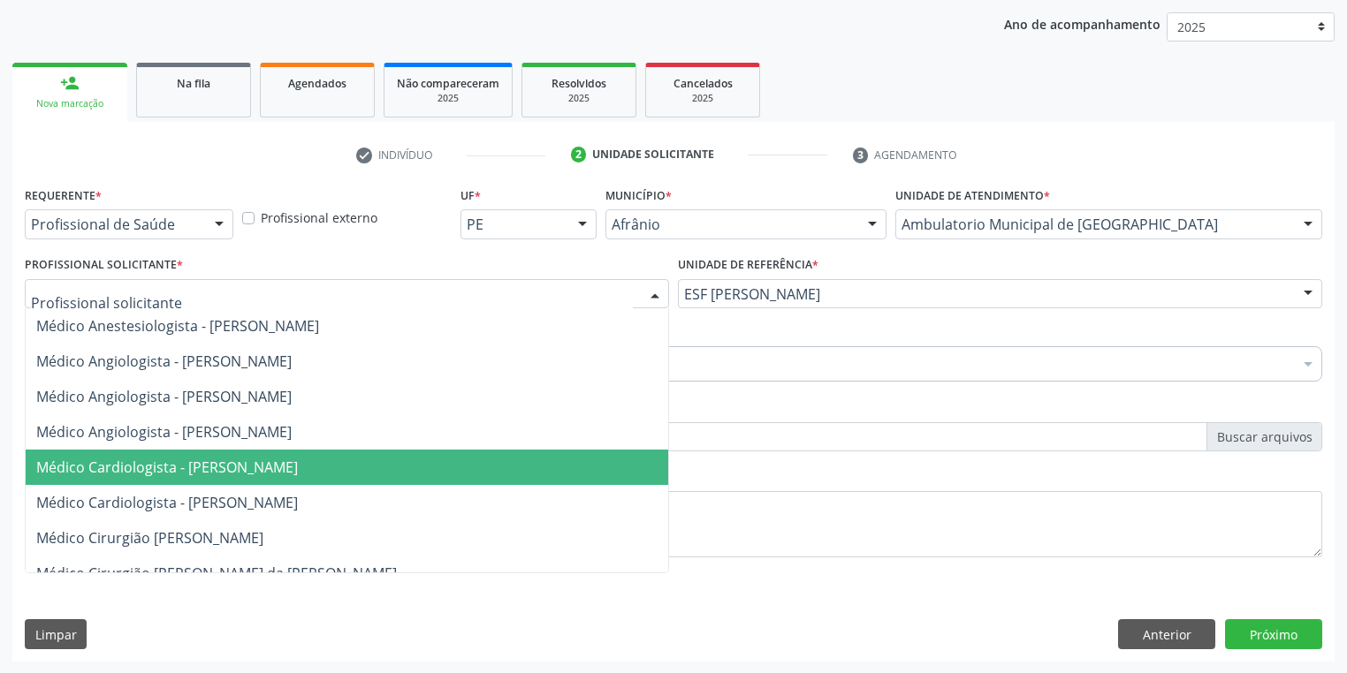
click at [180, 463] on span "Médico Cardiologista - [PERSON_NAME]" at bounding box center [167, 467] width 262 height 19
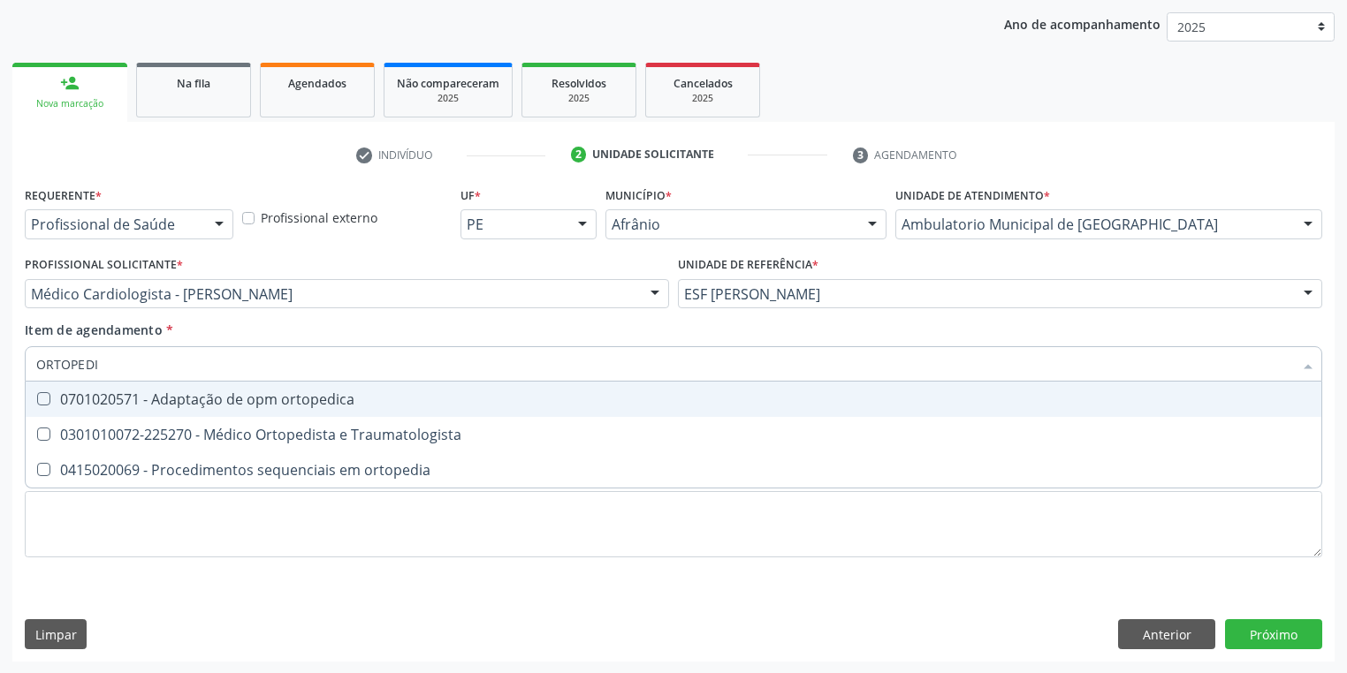
type input "ORTOPEDIS"
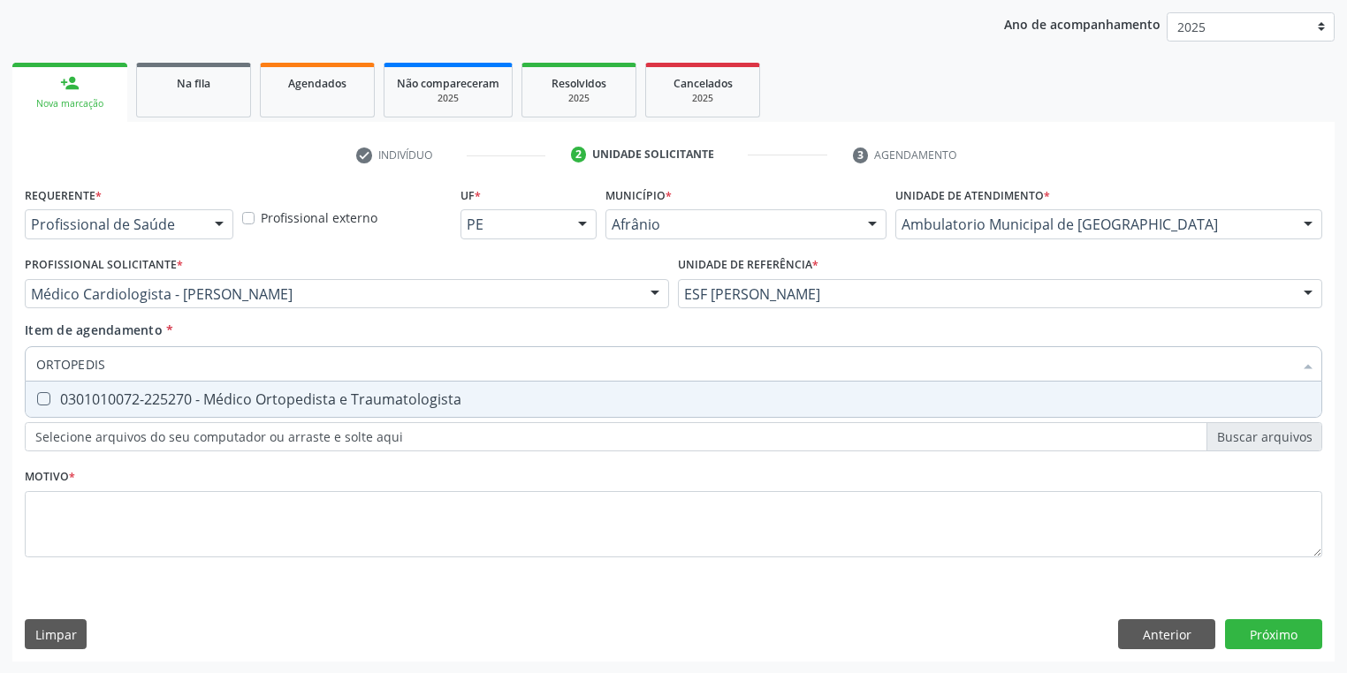
click at [83, 392] on div "0301010072-225270 - Médico Ortopedista e Traumatologista" at bounding box center [673, 399] width 1274 height 14
checkbox Traumatologista "true"
click at [161, 511] on div "Requerente * Profissional de Saúde Profissional de Saúde Paciente Nenhum result…" at bounding box center [673, 382] width 1297 height 400
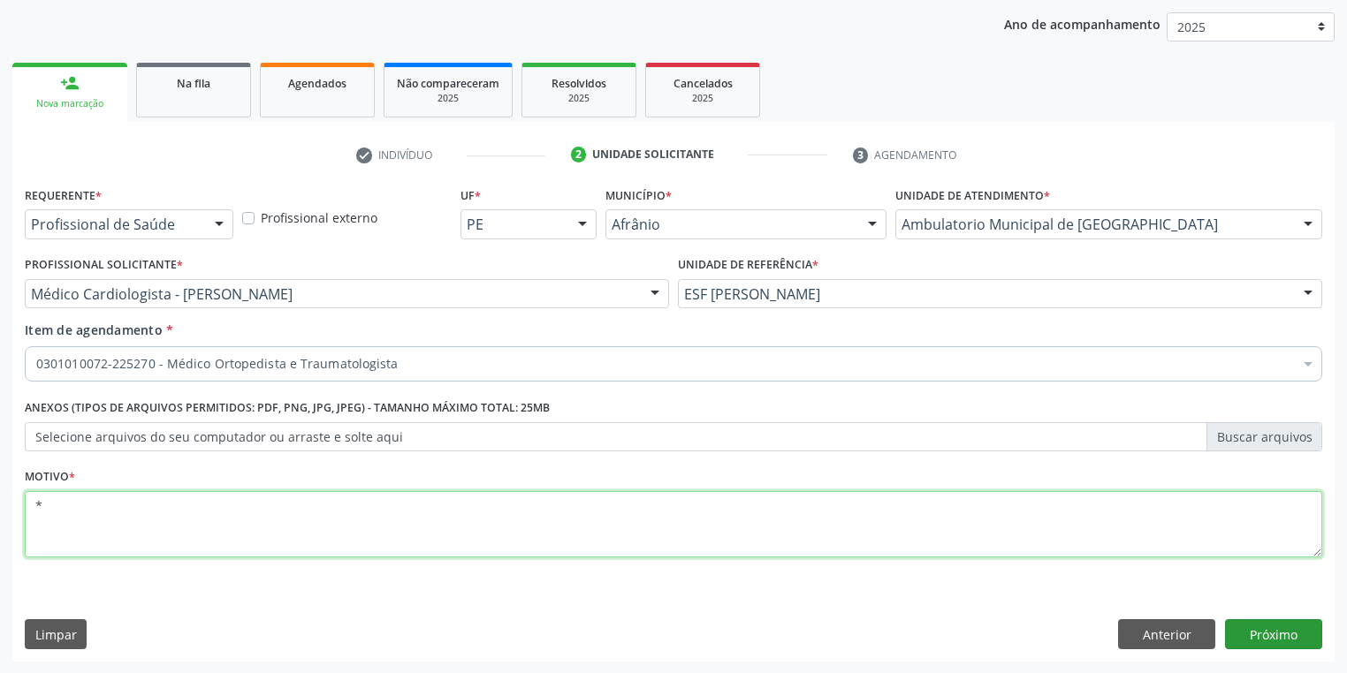
type textarea "*"
click at [1272, 636] on button "Próximo" at bounding box center [1273, 634] width 97 height 30
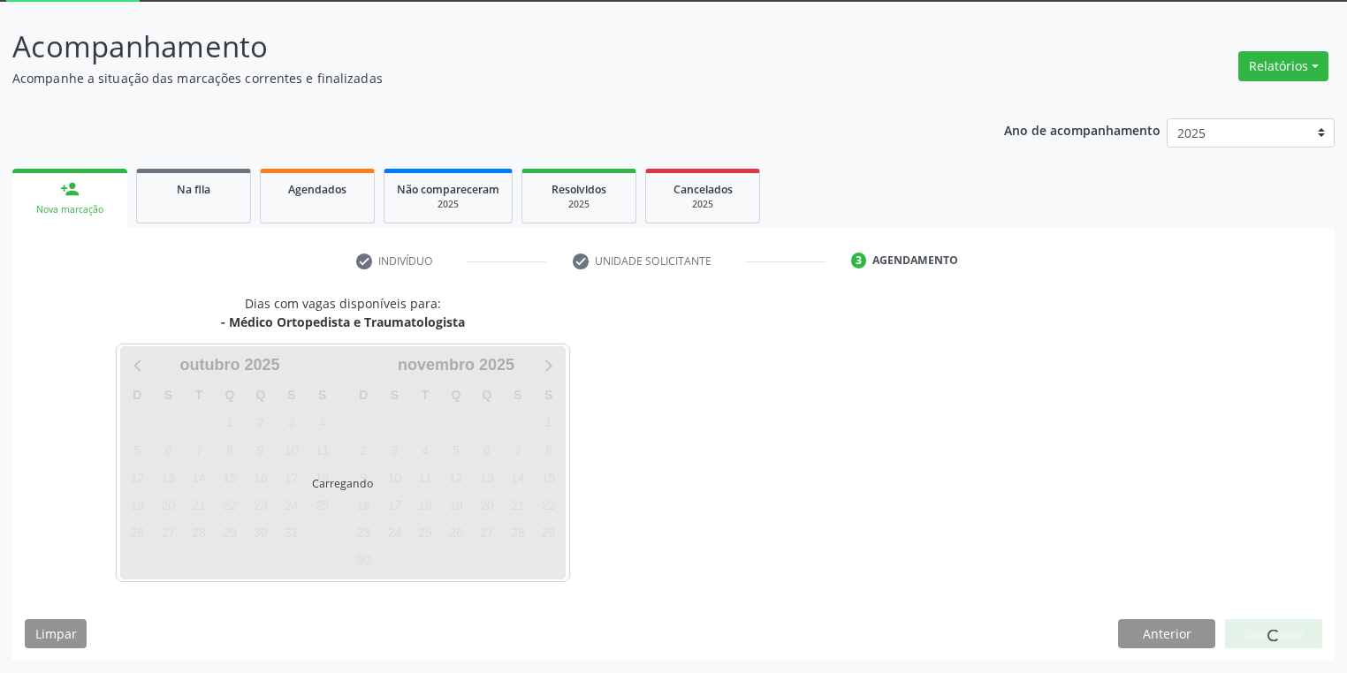
scroll to position [95, 0]
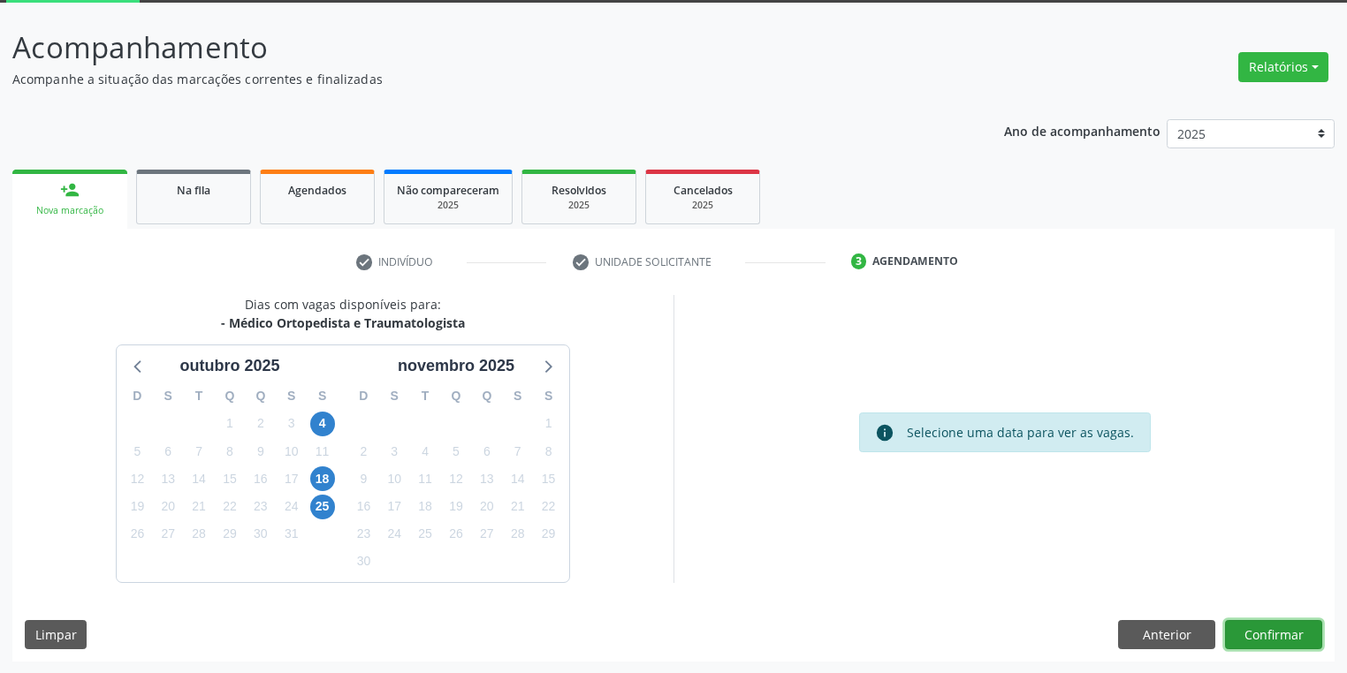
click at [1258, 635] on button "Confirmar" at bounding box center [1273, 635] width 97 height 30
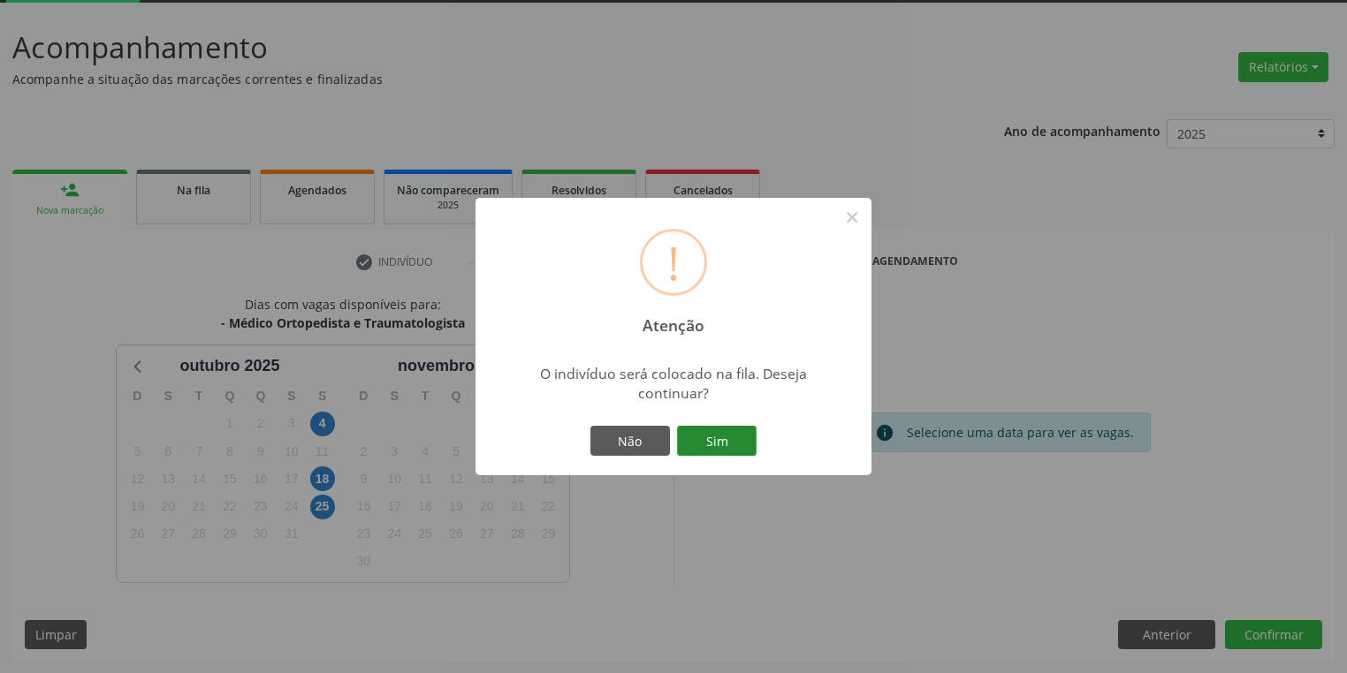
click at [718, 439] on button "Sim" at bounding box center [717, 441] width 80 height 30
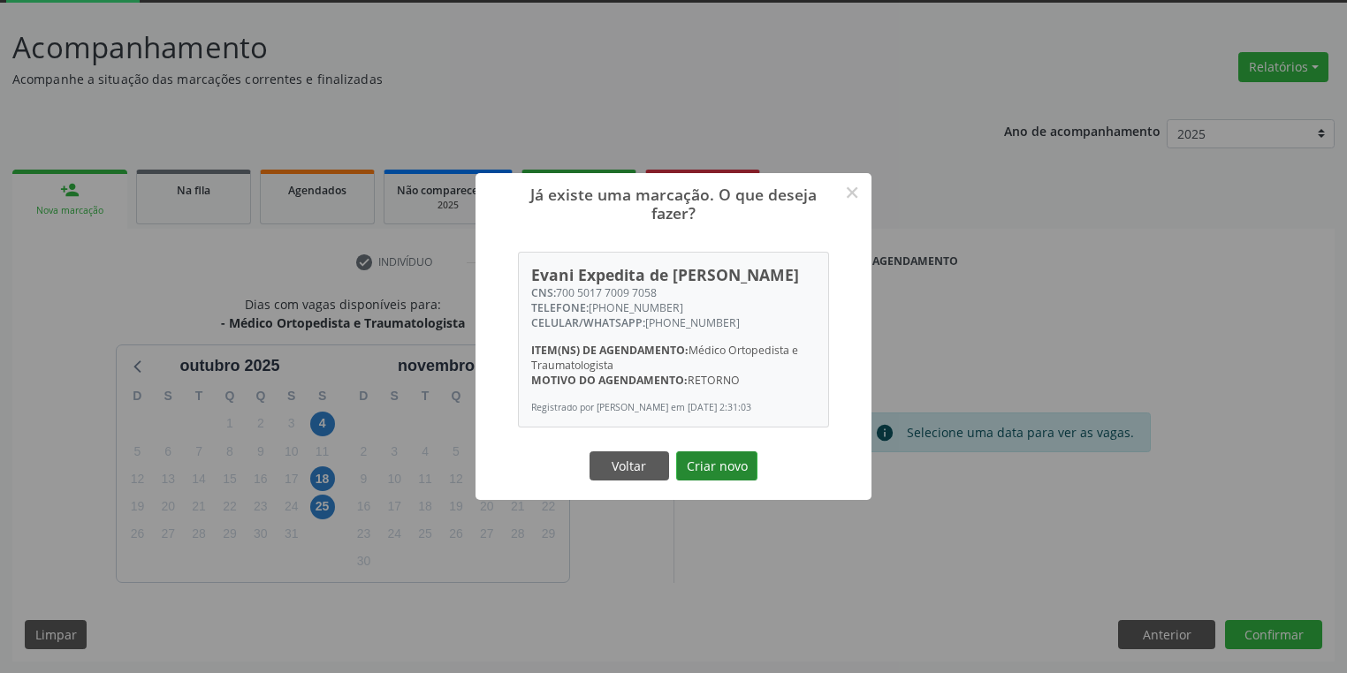
click at [720, 474] on button "Criar novo" at bounding box center [716, 467] width 81 height 30
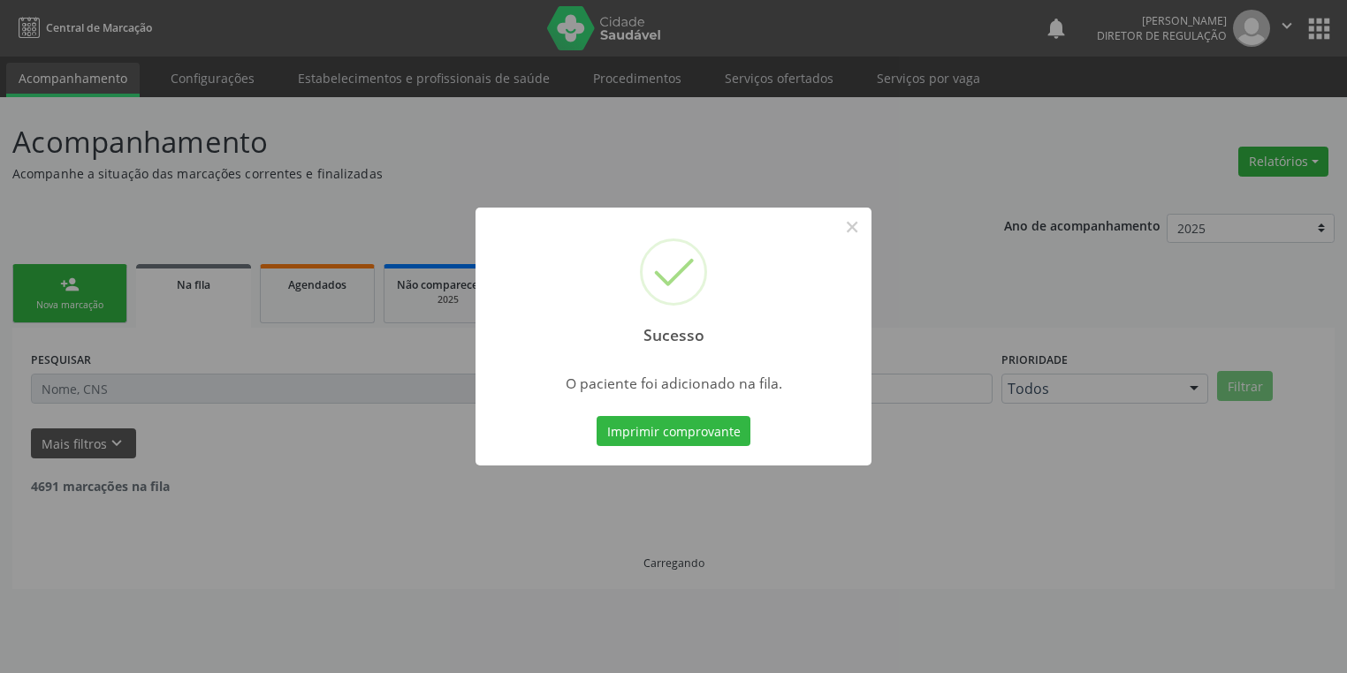
scroll to position [0, 0]
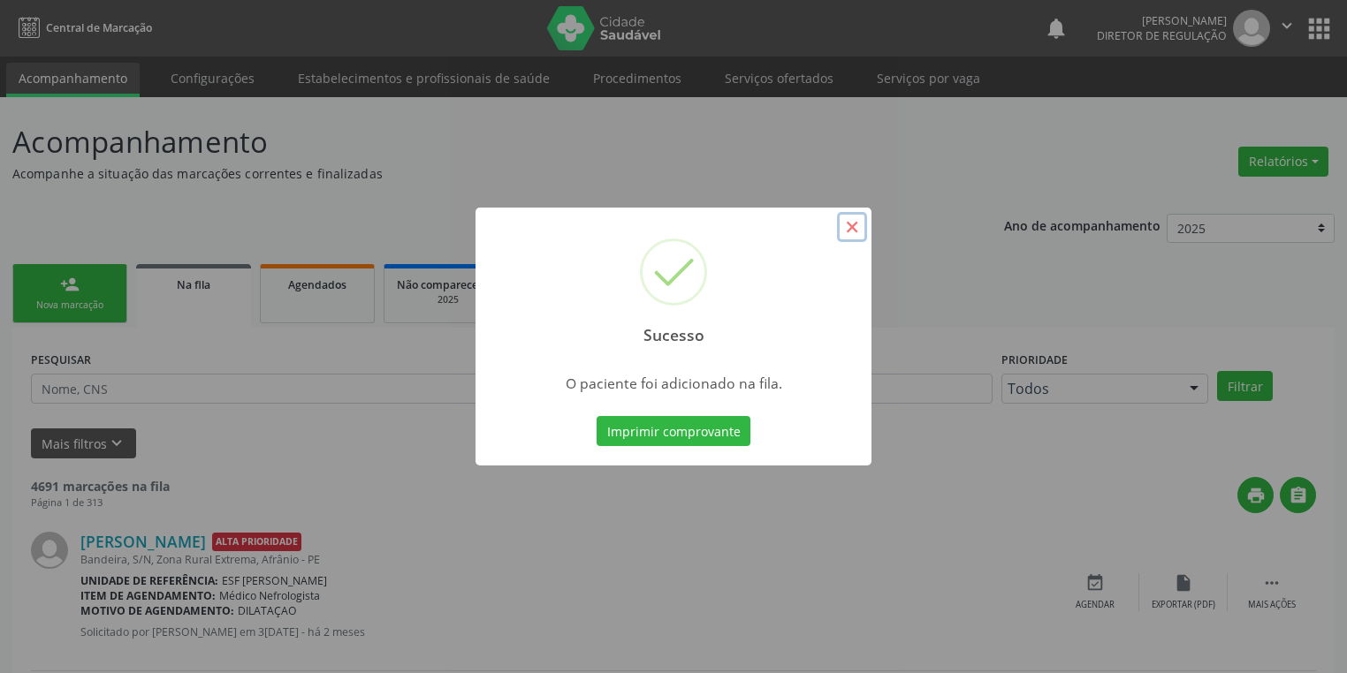
click at [855, 225] on button "×" at bounding box center [852, 227] width 30 height 30
